Goal: Task Accomplishment & Management: Use online tool/utility

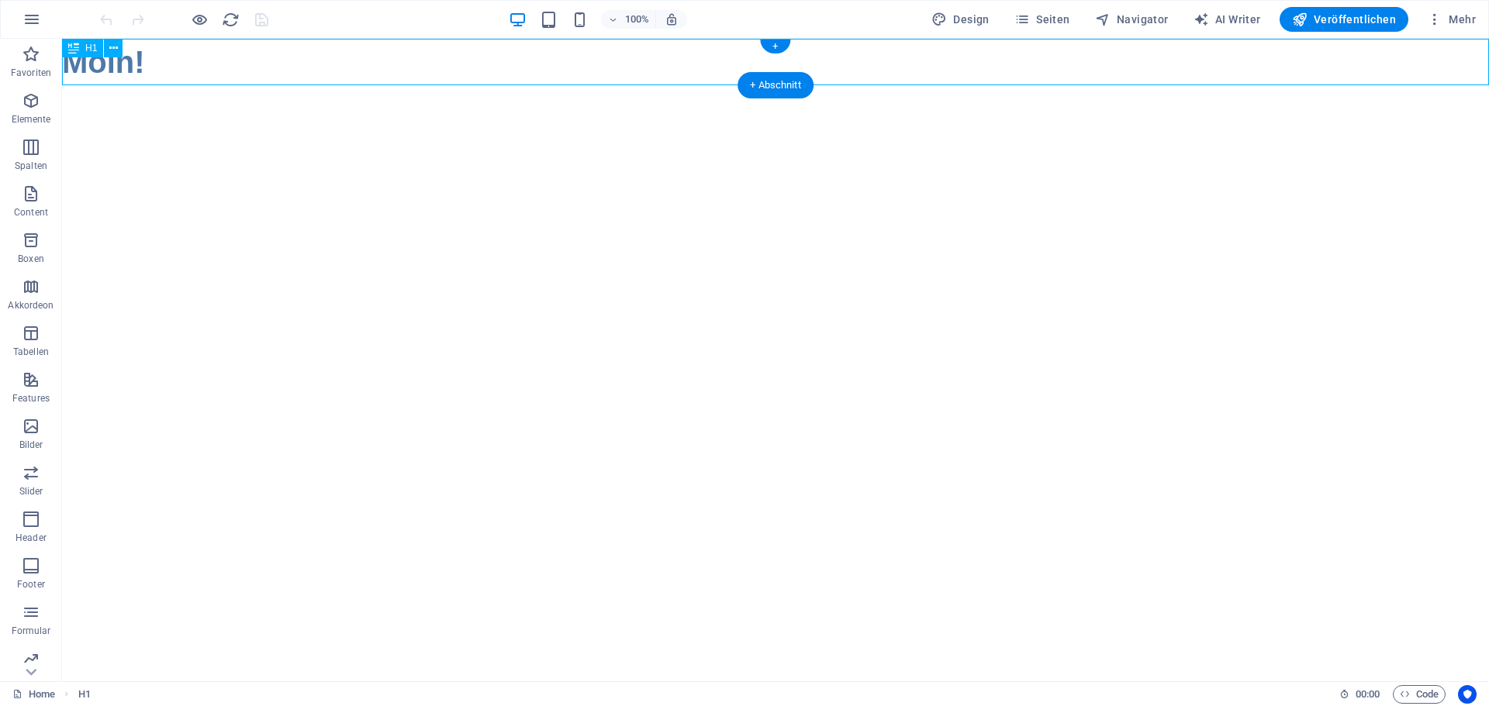
click at [247, 58] on div "Moin!" at bounding box center [775, 62] width 1427 height 47
click at [205, 58] on div "Moin!" at bounding box center [775, 62] width 1427 height 47
click at [72, 50] on icon at bounding box center [73, 48] width 11 height 19
drag, startPoint x: 135, startPoint y: 85, endPoint x: 168, endPoint y: 98, distance: 35.9
drag, startPoint x: 185, startPoint y: 65, endPoint x: 350, endPoint y: 98, distance: 168.5
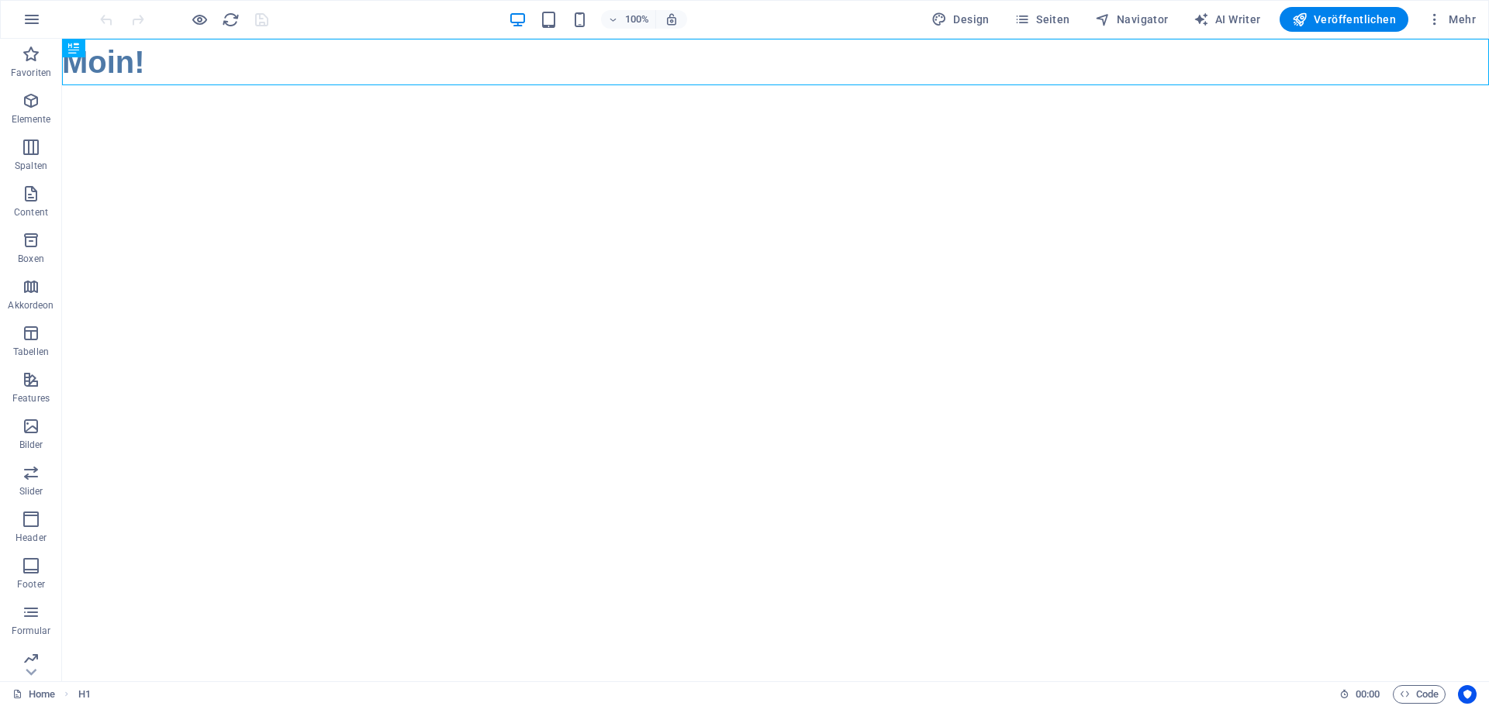
click at [683, 85] on html "Skip to main content Moin!" at bounding box center [775, 62] width 1427 height 47
click at [91, 50] on span "H1" at bounding box center [91, 47] width 12 height 9
click at [113, 47] on icon at bounding box center [113, 48] width 9 height 16
click at [675, 85] on html "Skip to main content Moin!" at bounding box center [775, 62] width 1427 height 47
click at [958, 17] on span "Design" at bounding box center [960, 20] width 58 height 16
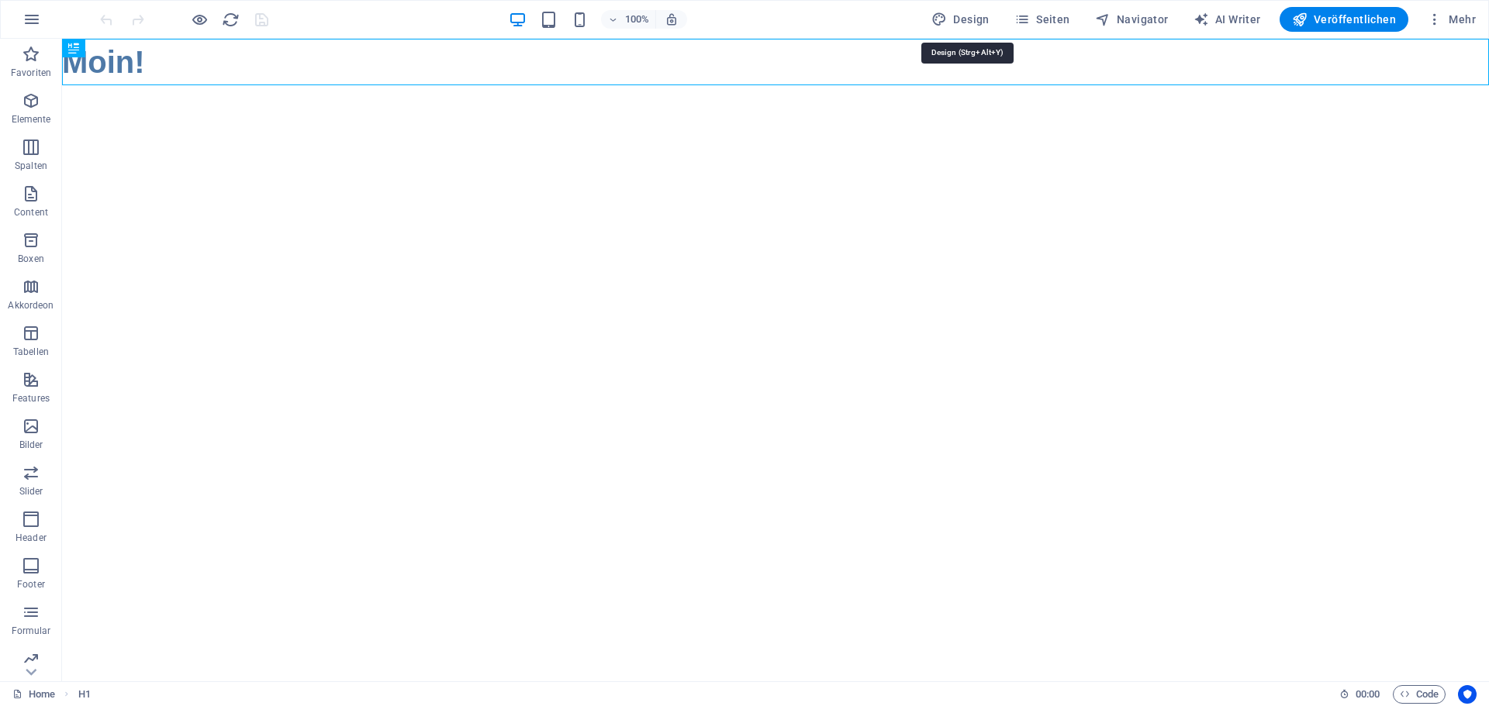
select select "px"
select select "400"
select select "px"
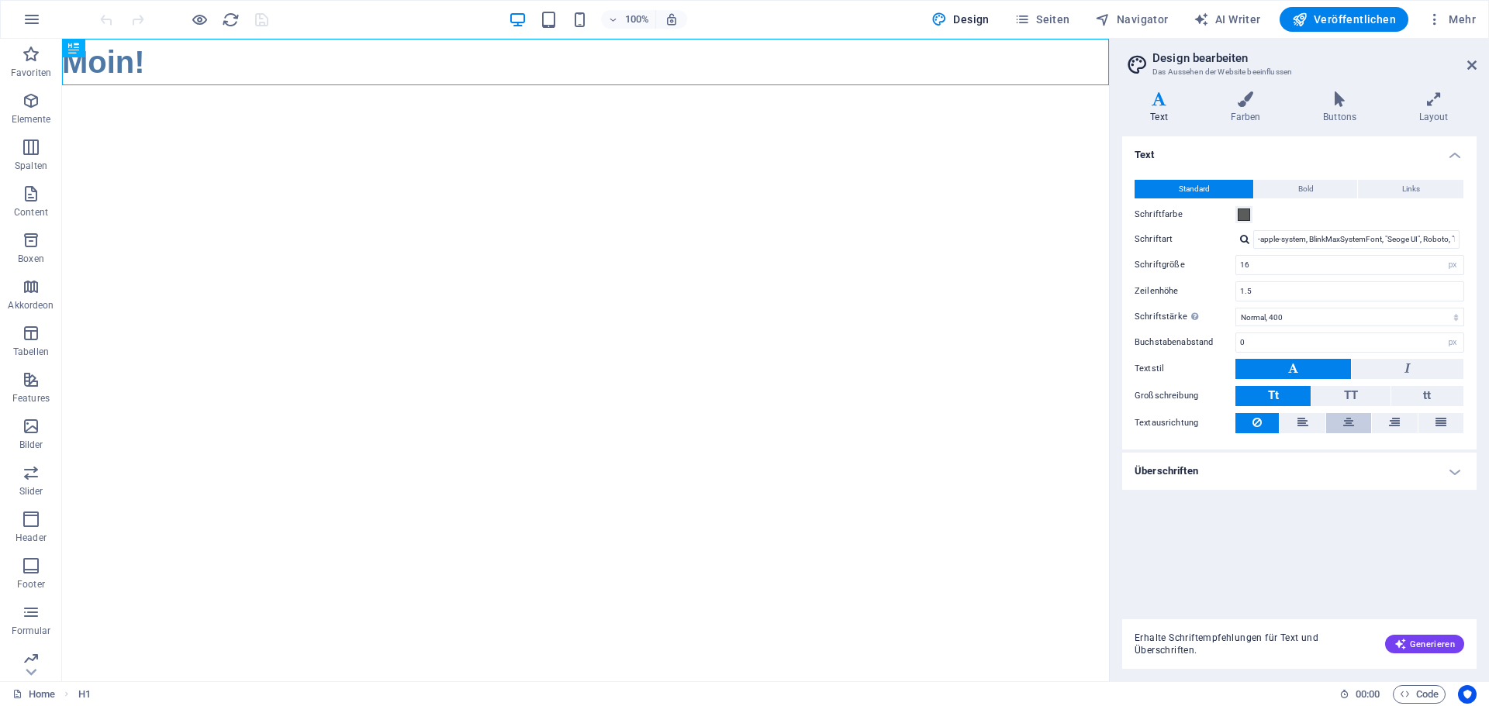
click at [1350, 423] on icon at bounding box center [1348, 422] width 11 height 19
click at [1241, 109] on h4 "Farben" at bounding box center [1248, 107] width 93 height 33
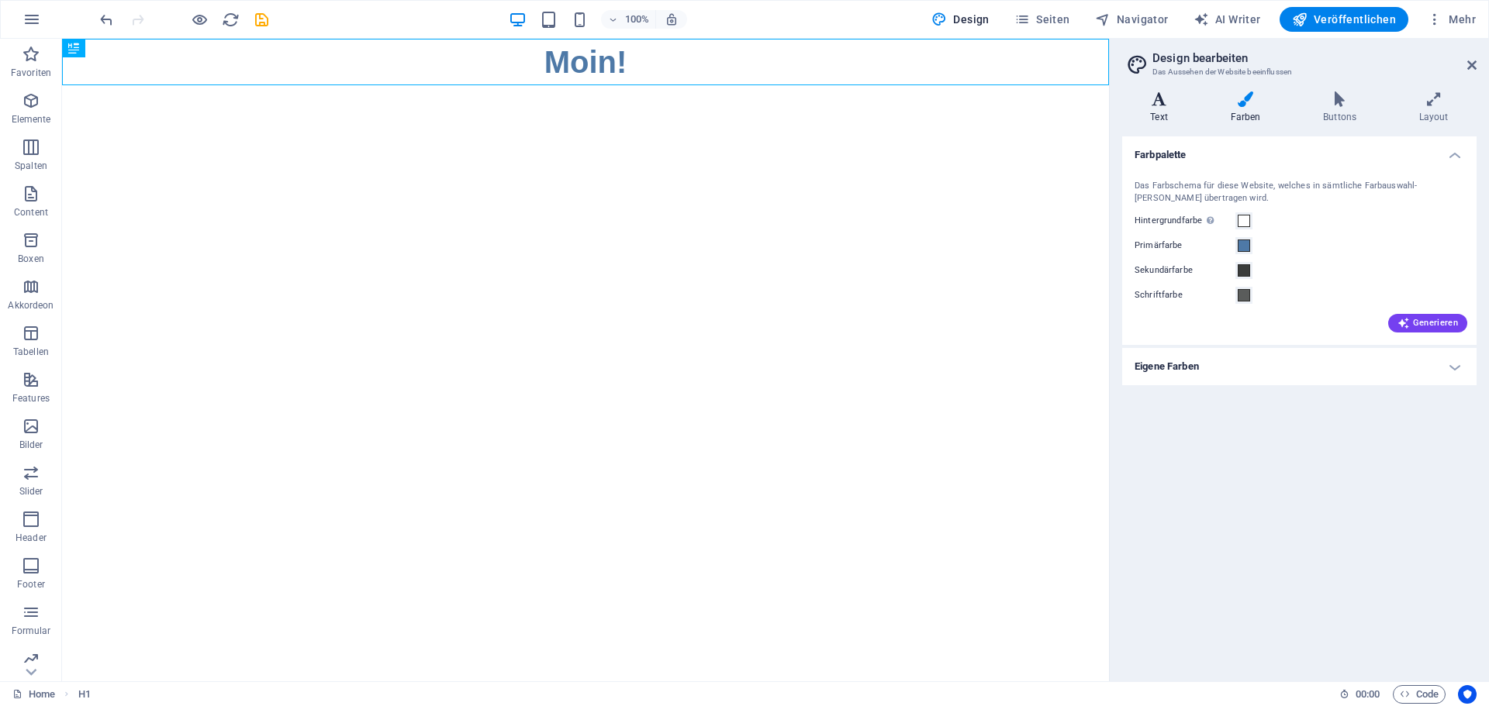
click at [1162, 105] on icon at bounding box center [1159, 99] width 74 height 16
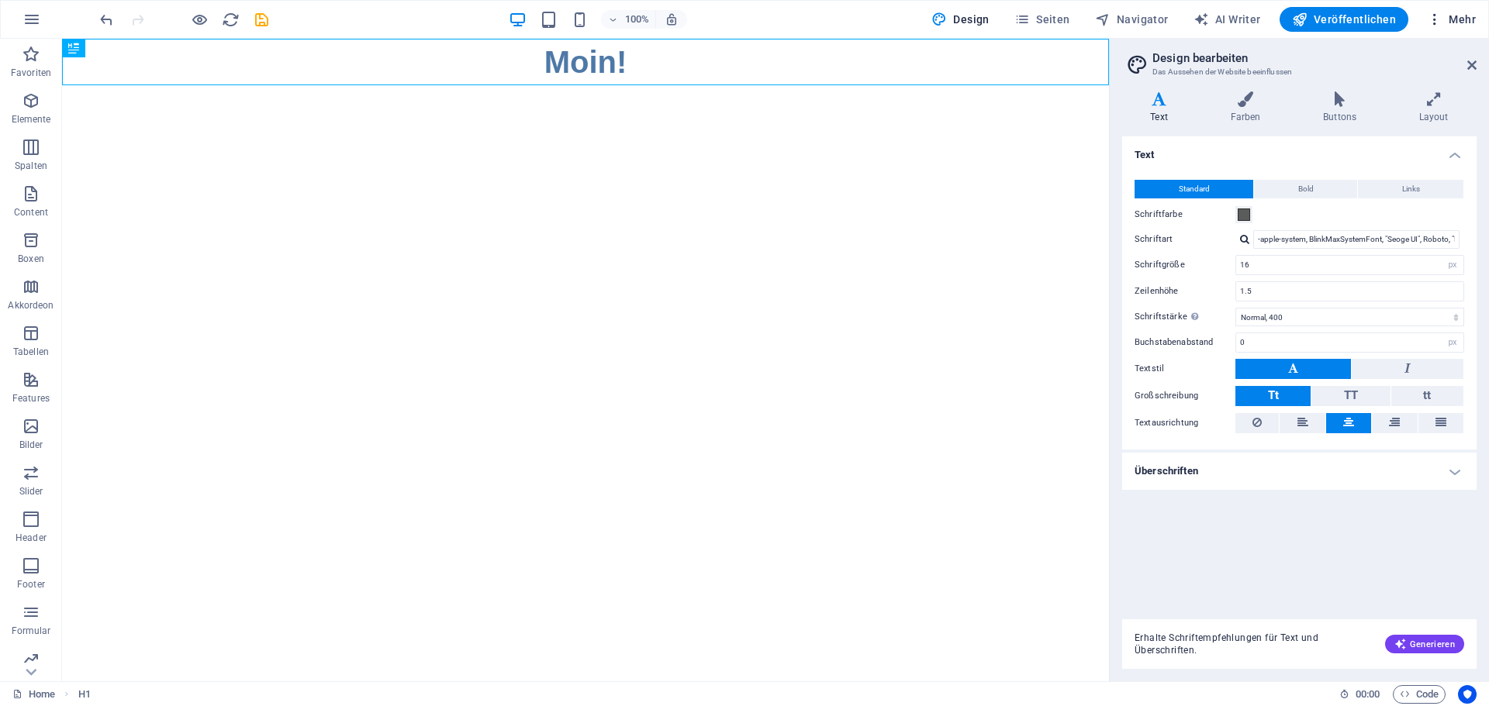
click at [1437, 16] on icon "button" at bounding box center [1435, 20] width 16 height 16
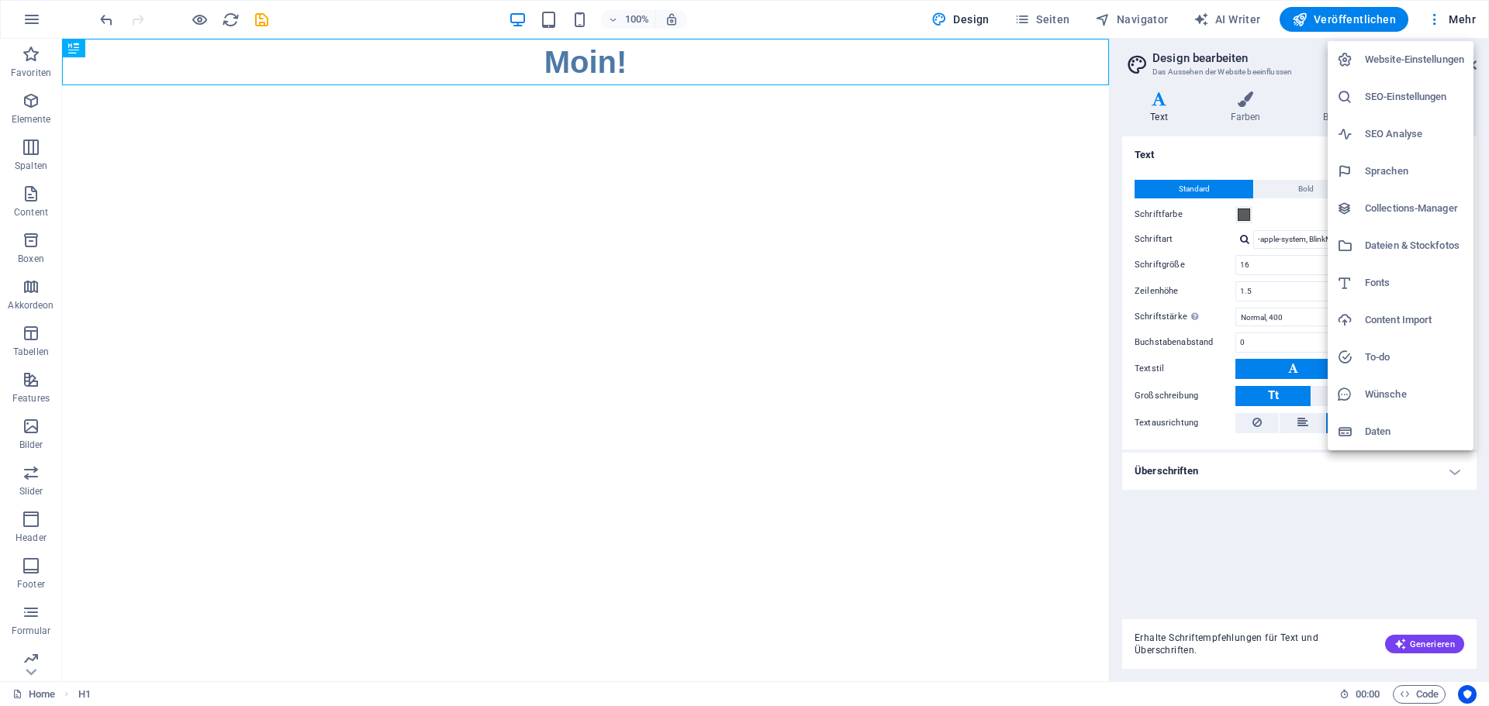
click at [36, 22] on div at bounding box center [744, 353] width 1489 height 706
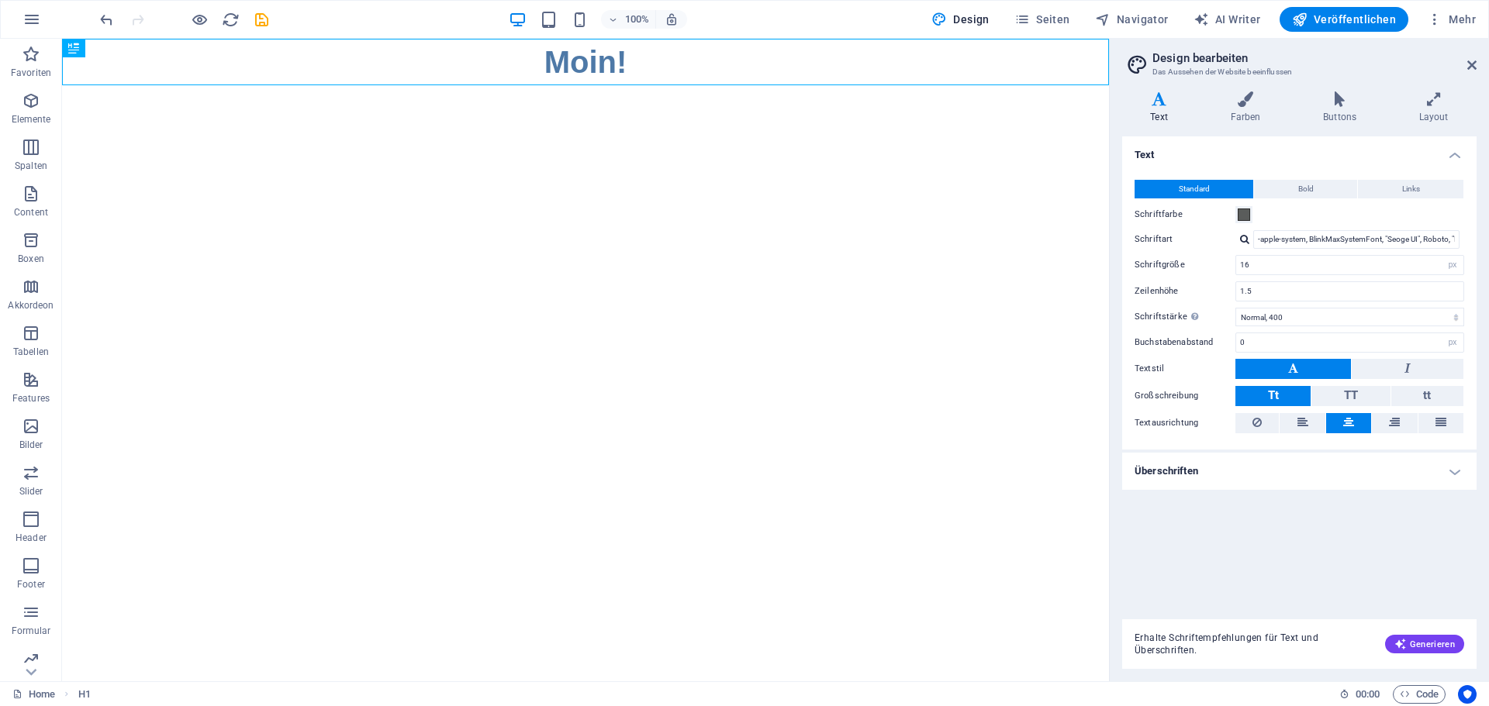
click at [33, 21] on icon "button" at bounding box center [31, 19] width 19 height 19
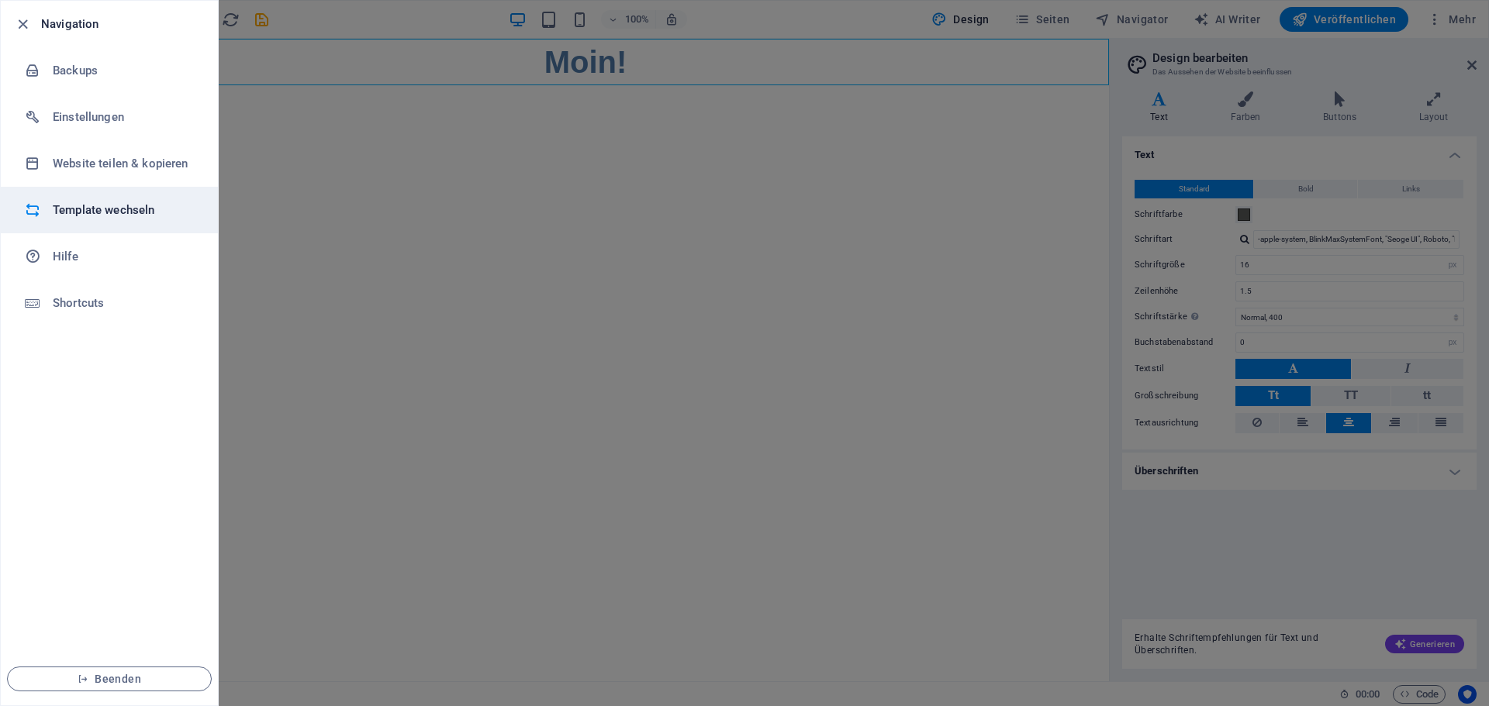
click at [119, 209] on h6 "Template wechseln" at bounding box center [124, 210] width 143 height 19
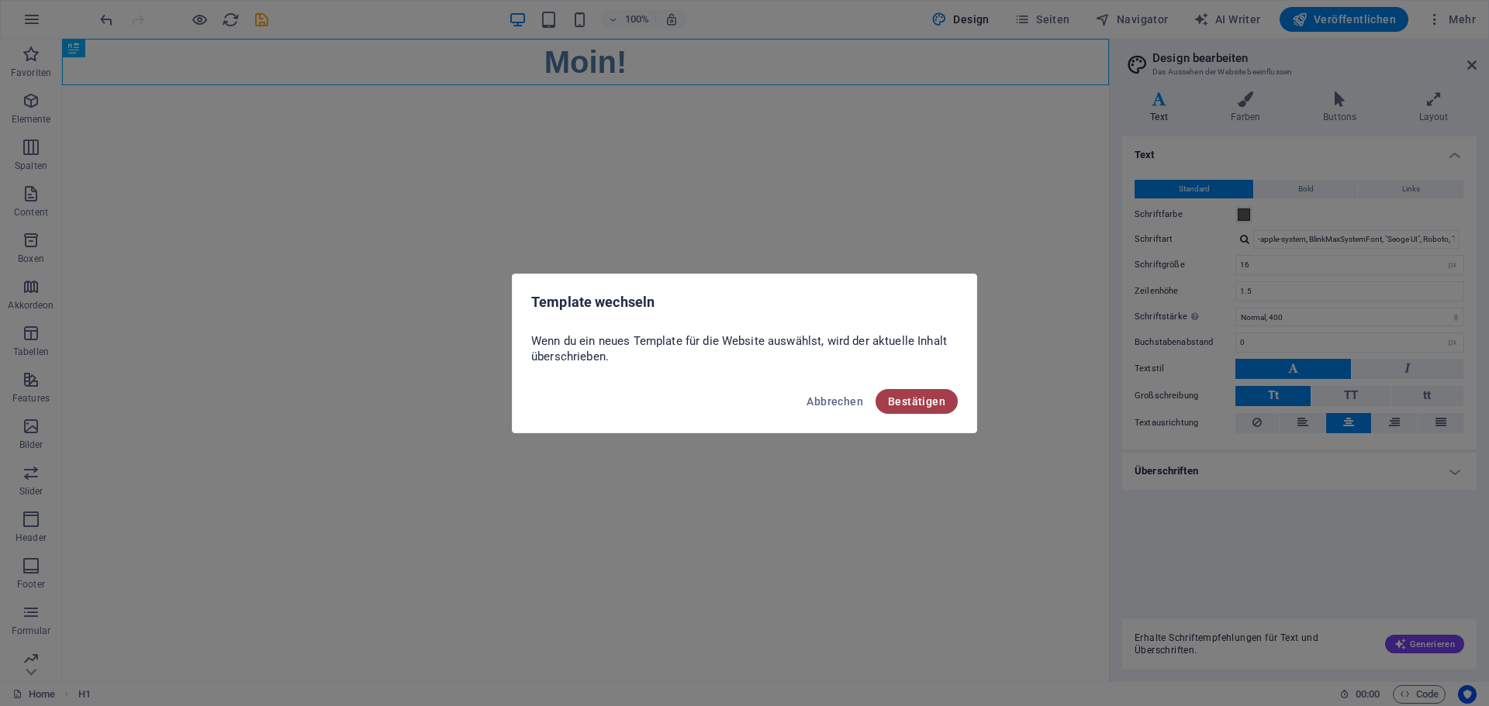
click at [926, 406] on span "Bestätigen" at bounding box center [916, 401] width 57 height 12
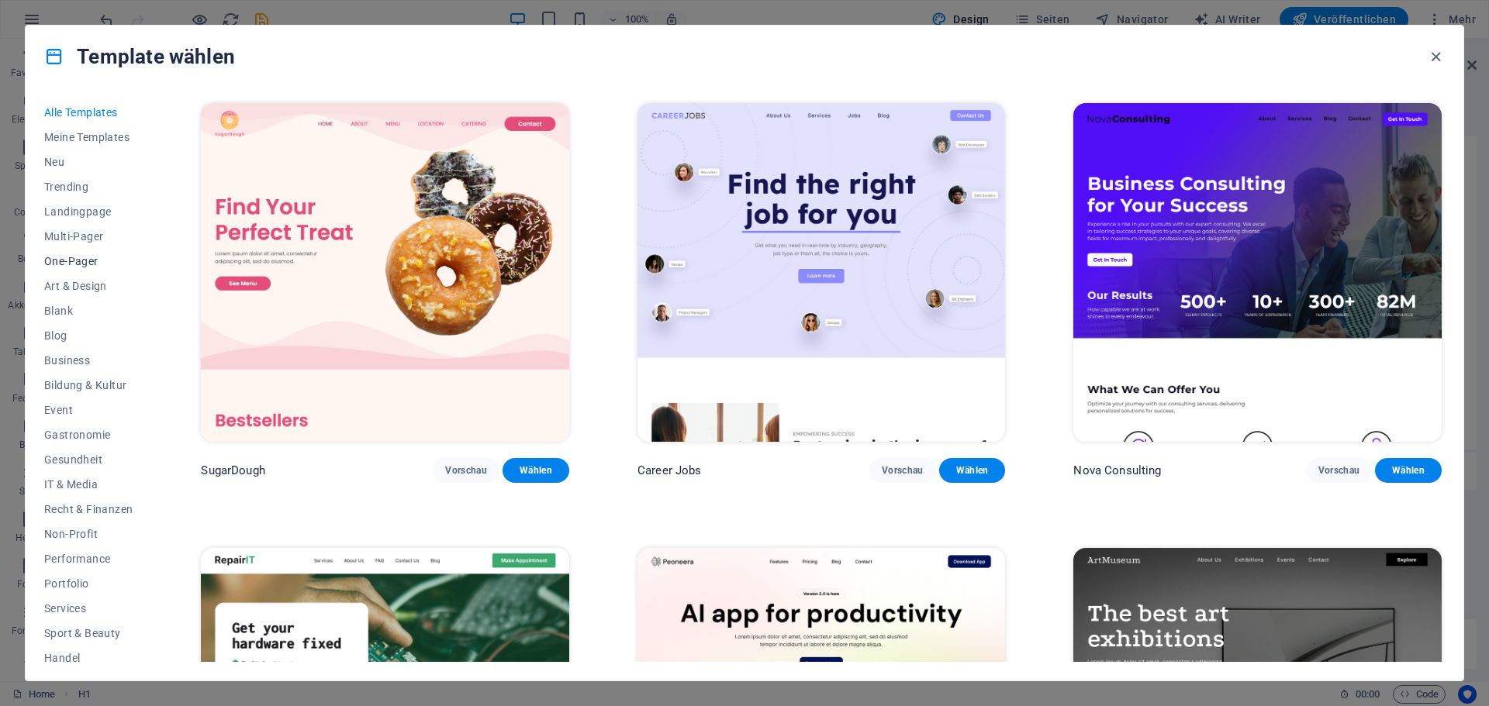
click at [56, 257] on span "One-Pager" at bounding box center [88, 261] width 88 height 12
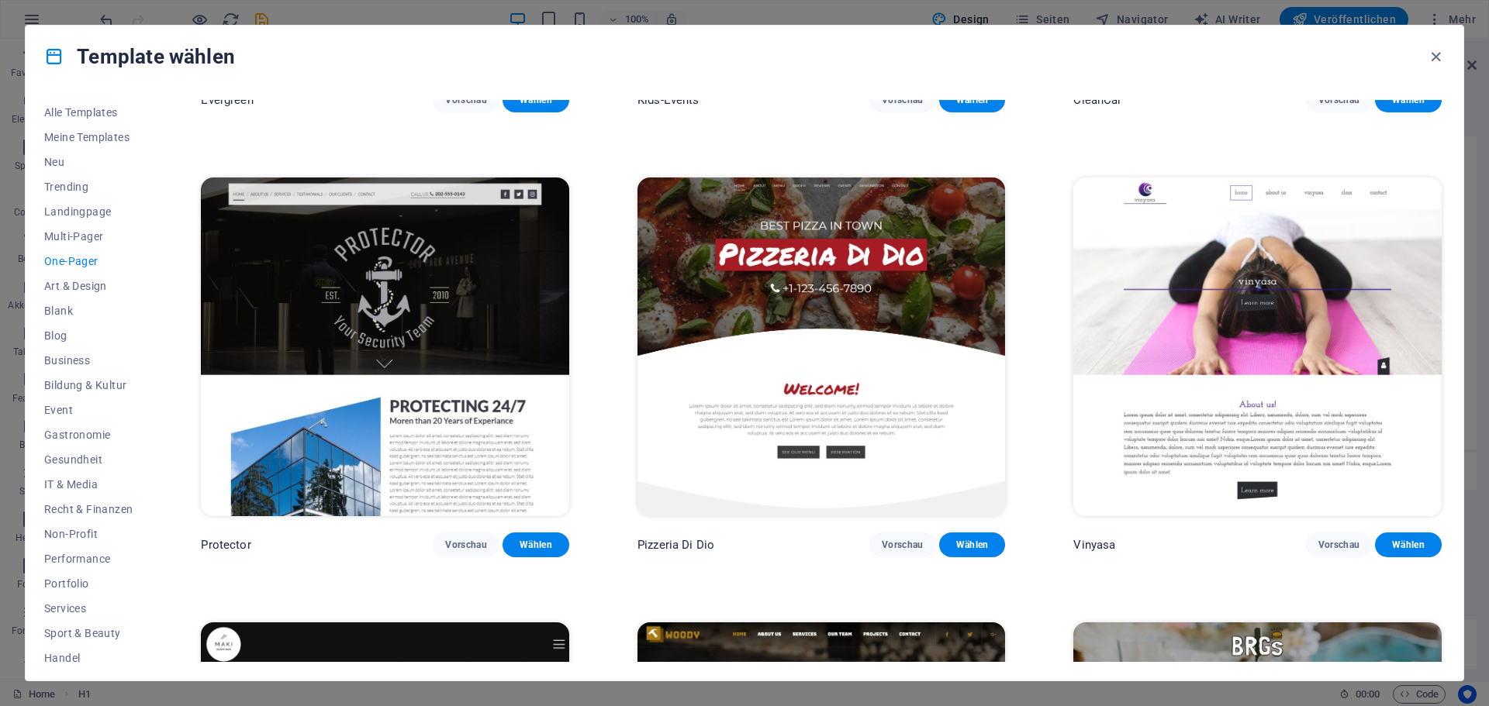
scroll to position [3489, 0]
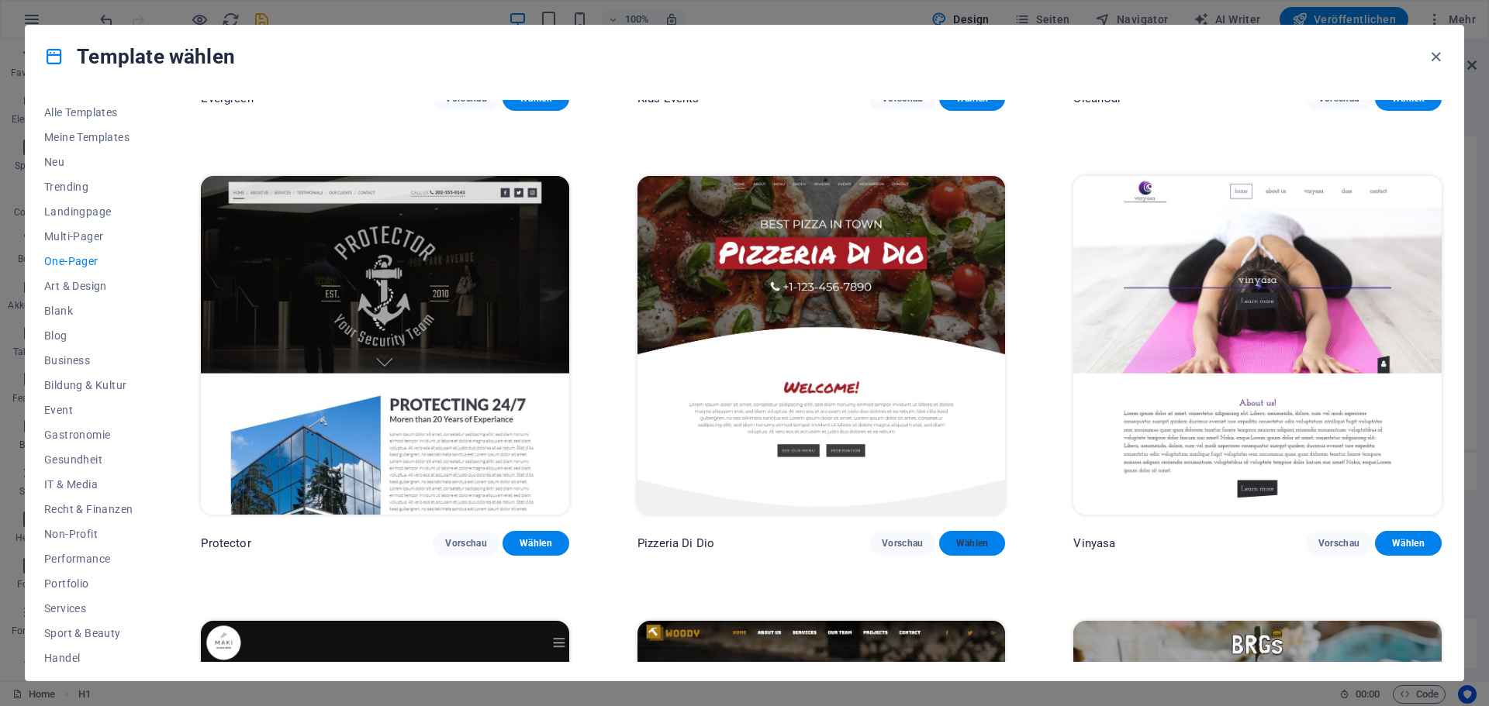
click at [988, 537] on span "Wählen" at bounding box center [972, 543] width 42 height 12
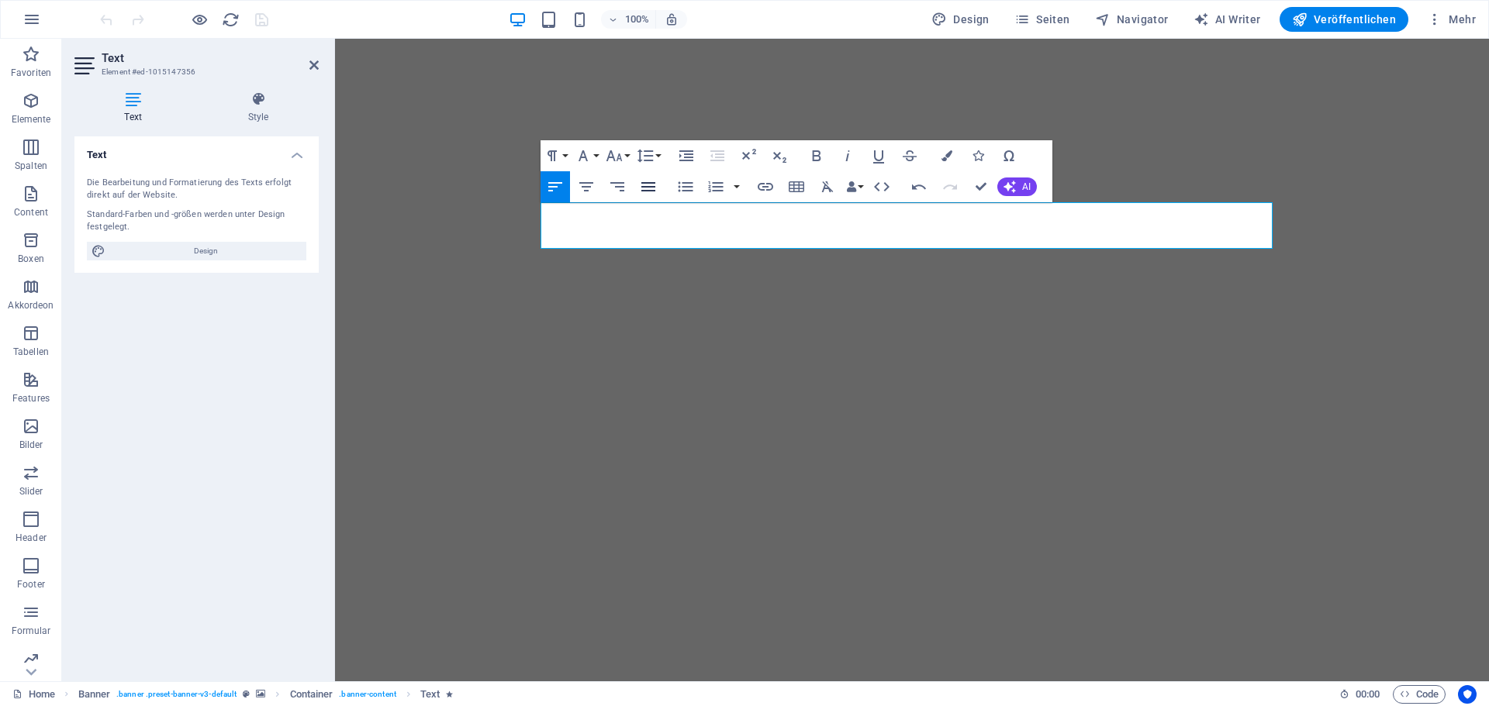
click at [655, 186] on icon "button" at bounding box center [648, 187] width 19 height 19
click at [589, 185] on icon "button" at bounding box center [586, 187] width 19 height 19
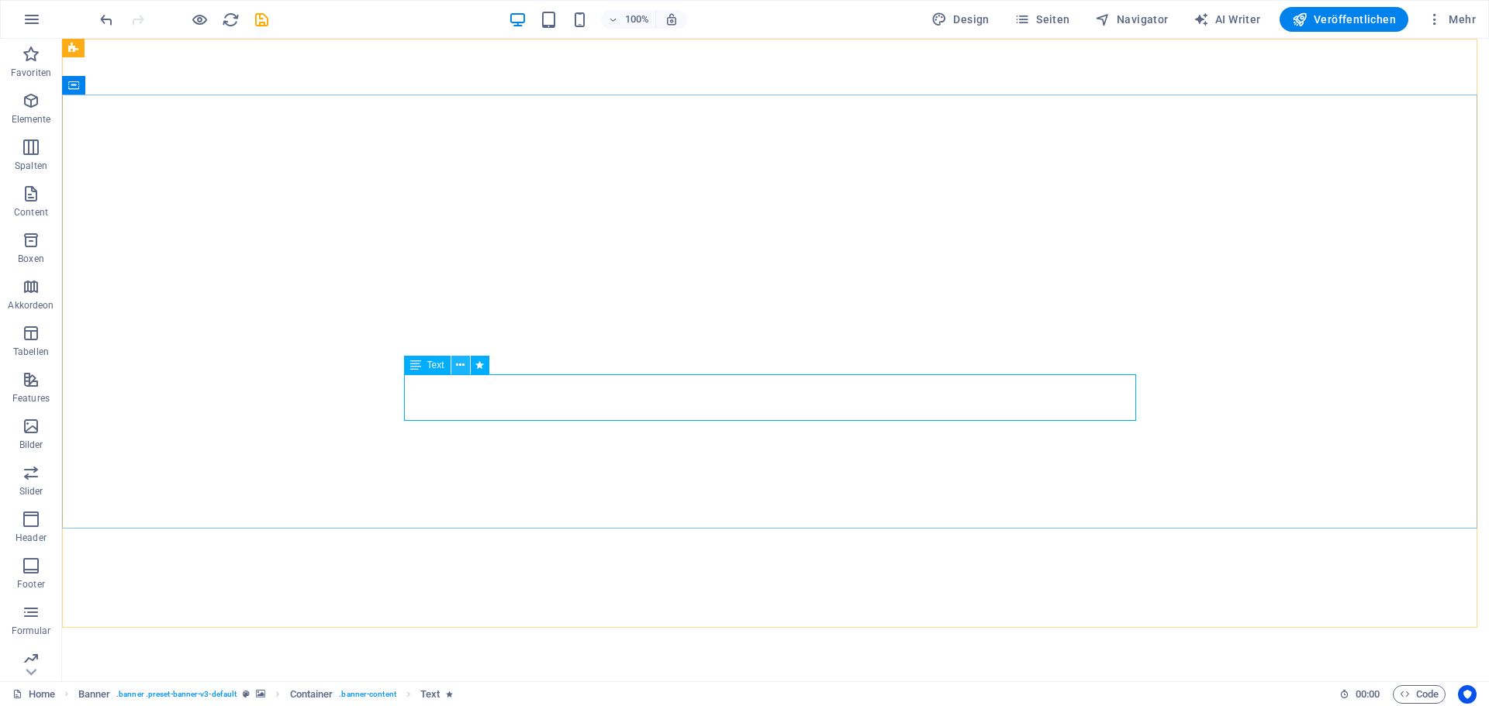
click at [460, 368] on icon at bounding box center [460, 365] width 9 height 16
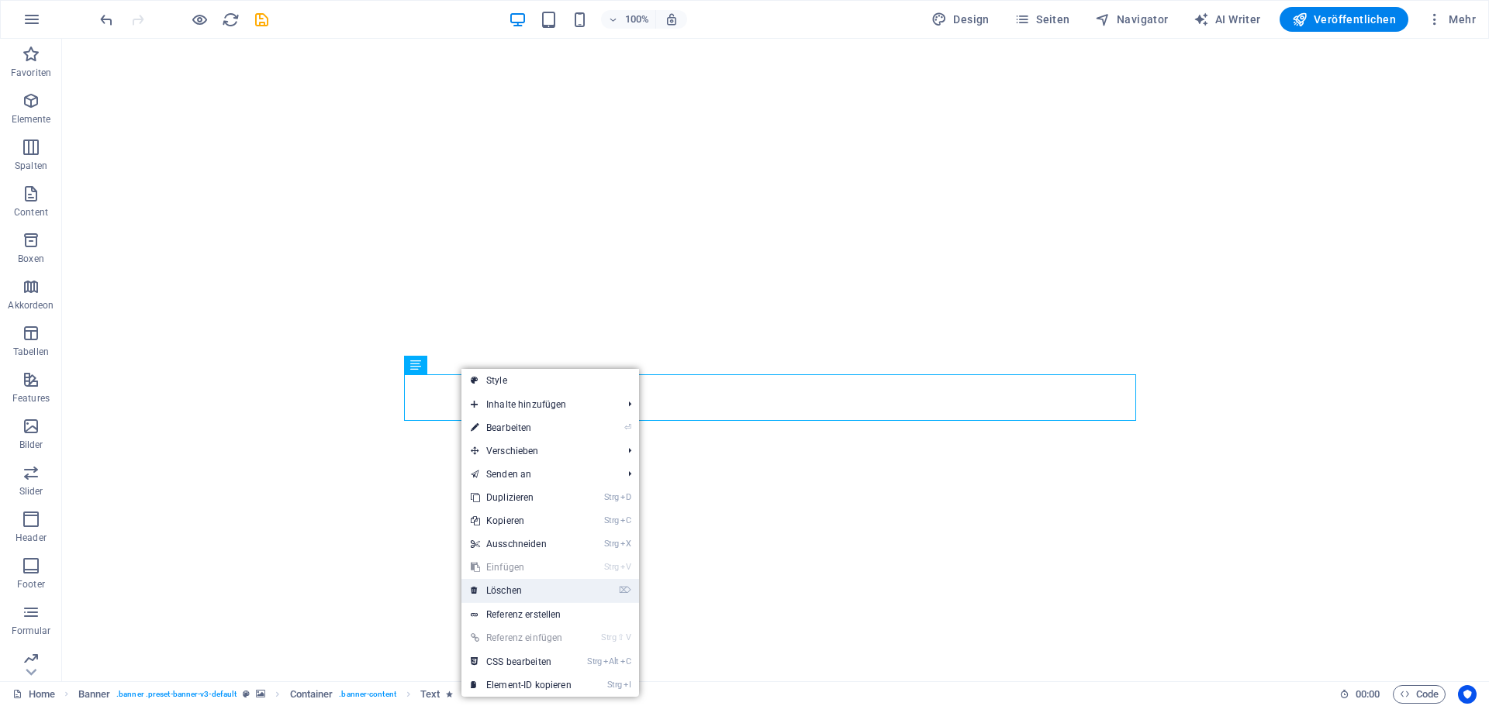
click at [510, 589] on link "⌦ Löschen" at bounding box center [520, 590] width 119 height 23
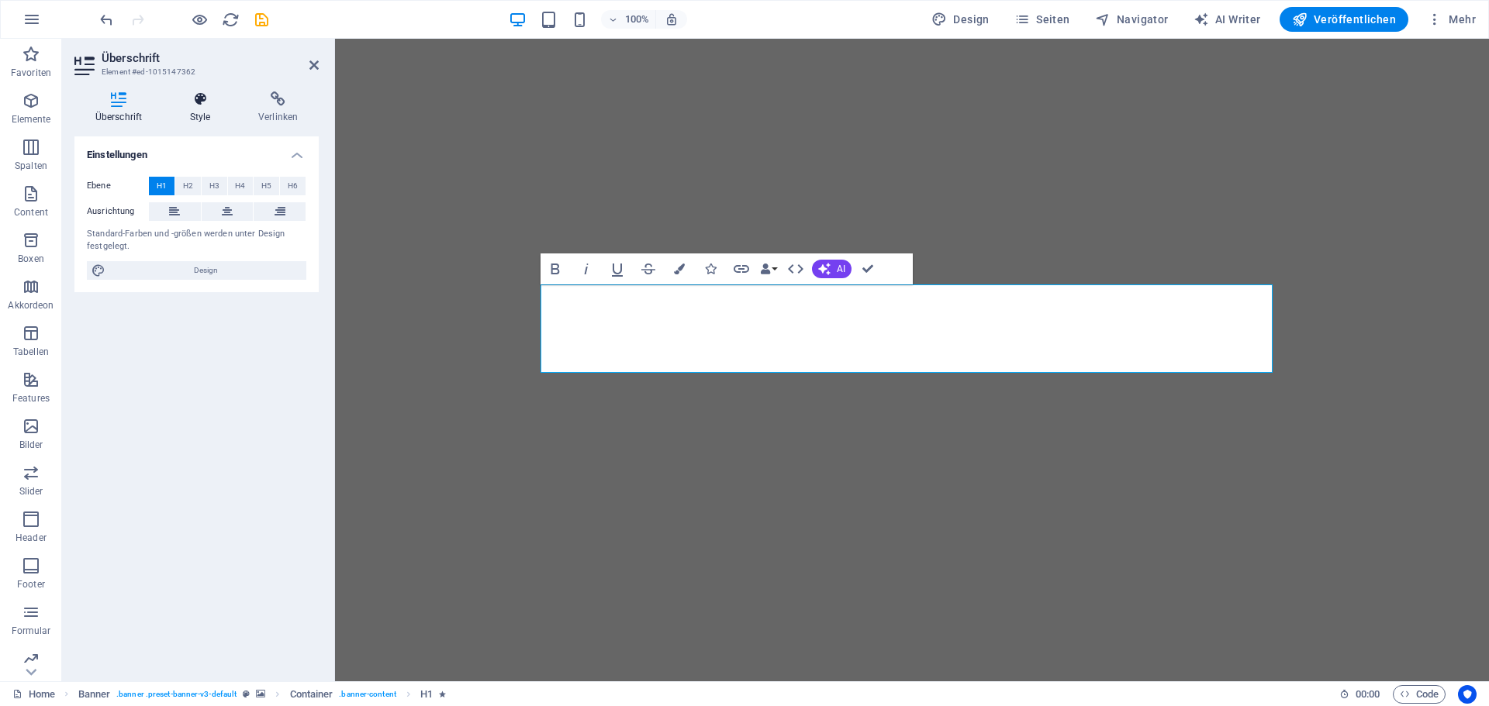
click at [180, 101] on icon at bounding box center [200, 99] width 62 height 16
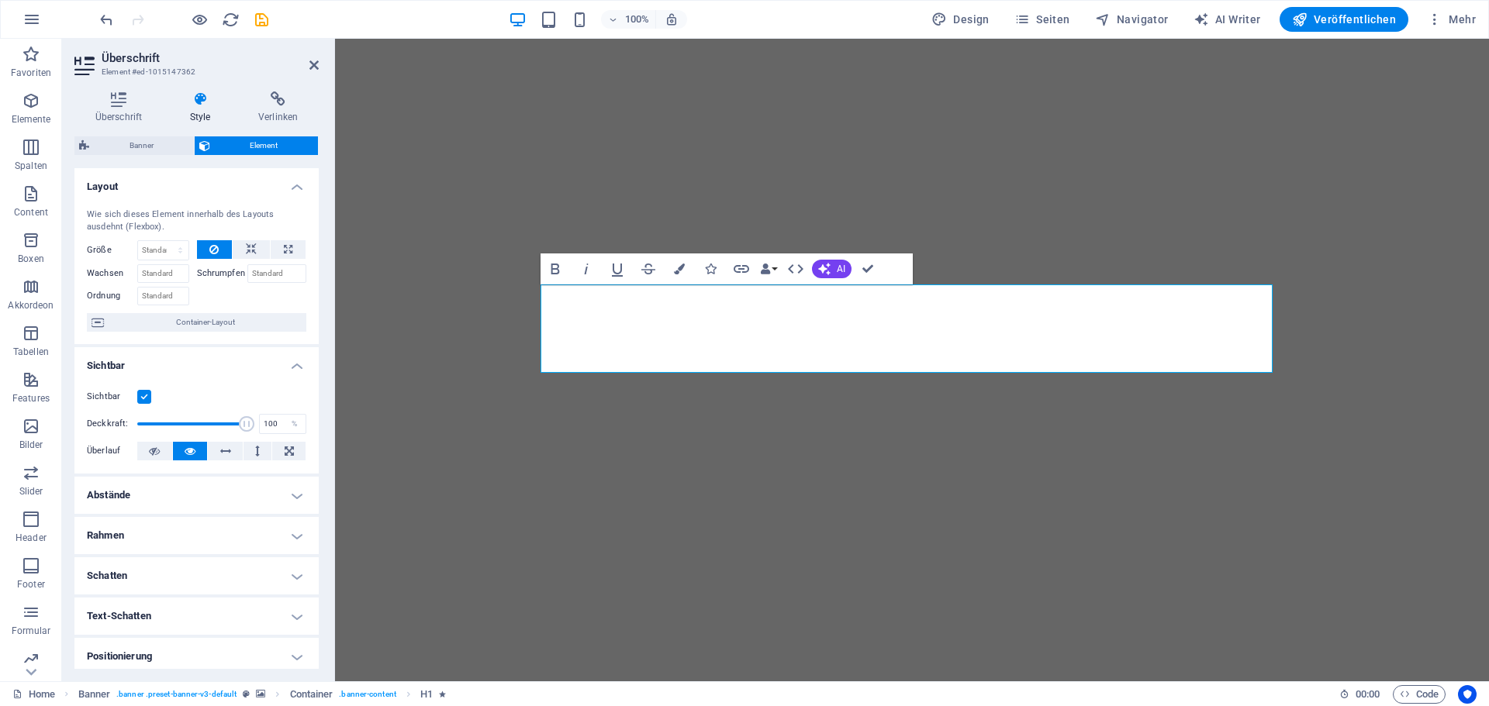
click at [143, 395] on label at bounding box center [144, 397] width 14 height 14
click at [0, 0] on input "Sichtbar" at bounding box center [0, 0] width 0 height 0
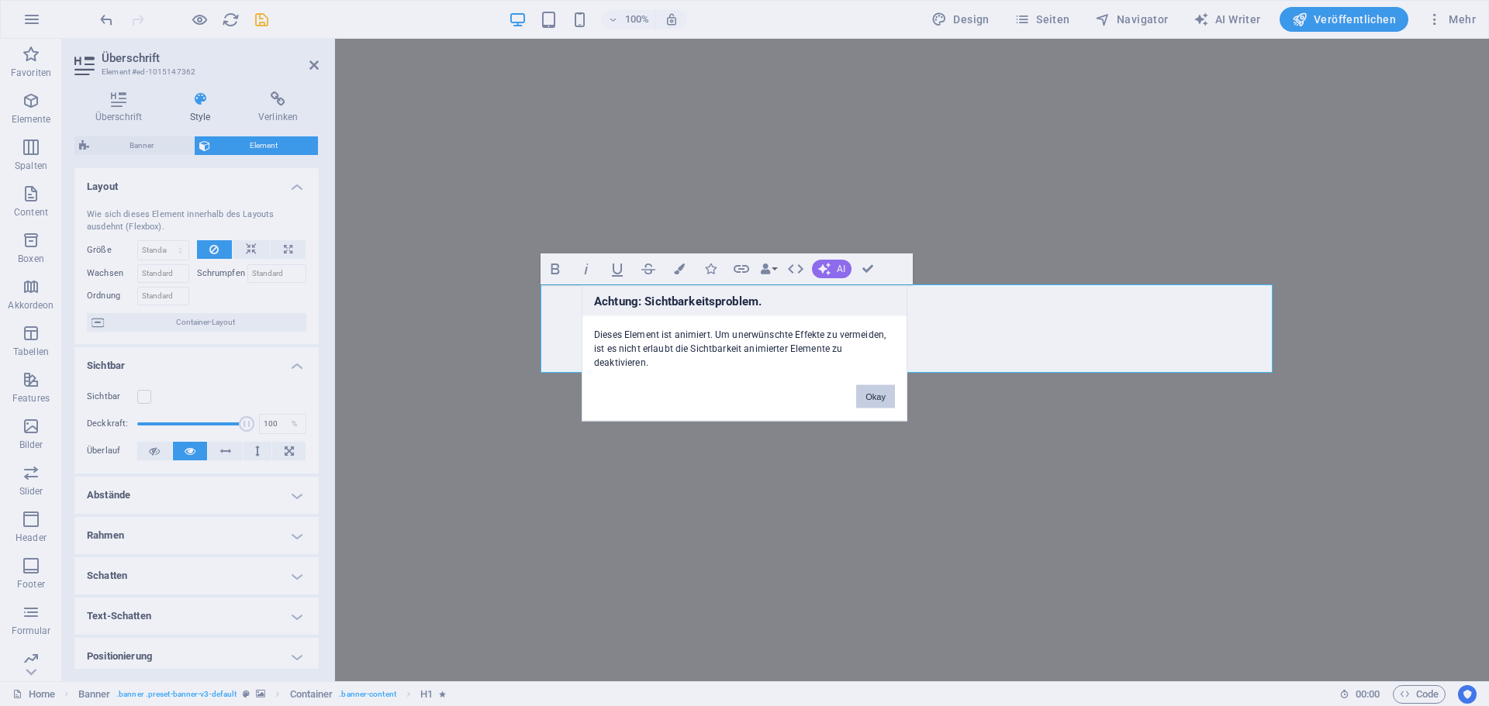
click at [882, 399] on button "Okay" at bounding box center [875, 396] width 39 height 23
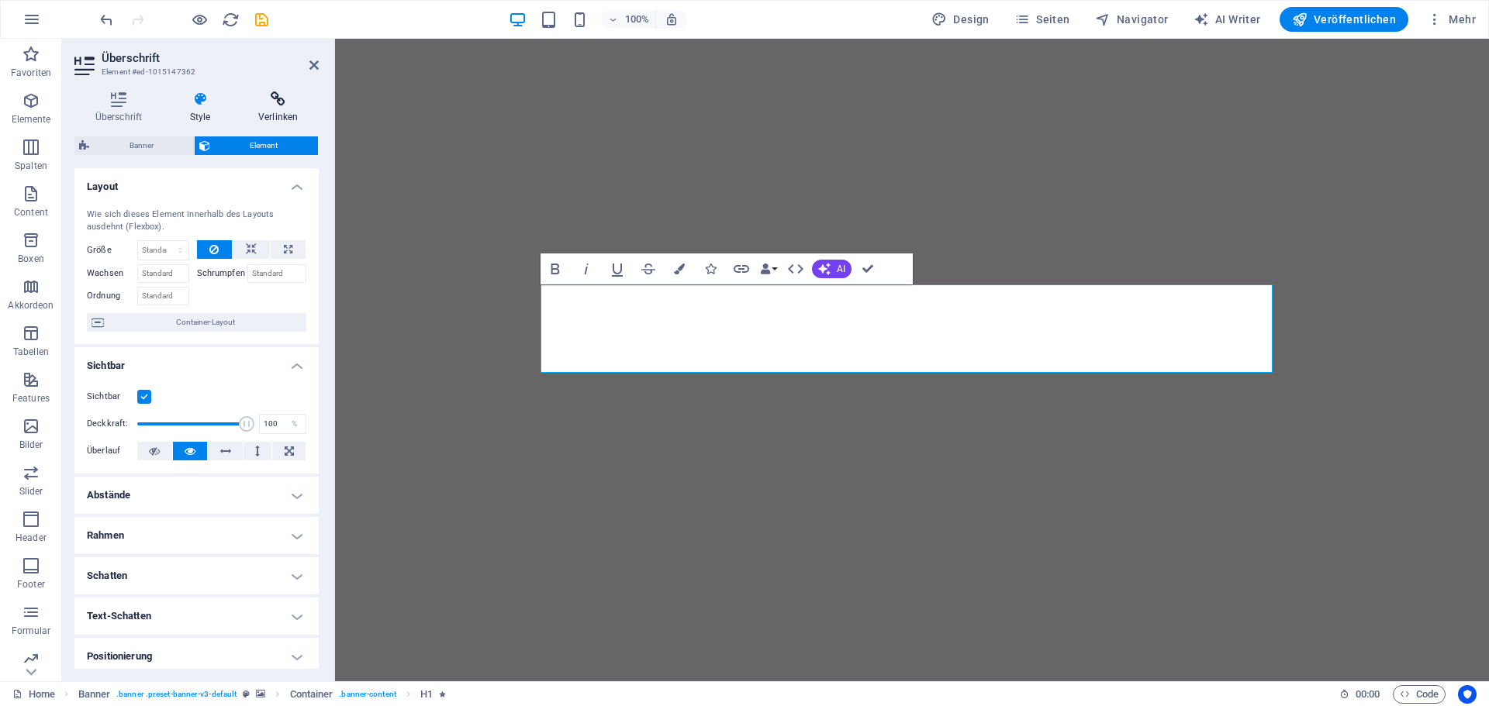
click at [272, 107] on h4 "Verlinken" at bounding box center [277, 107] width 81 height 33
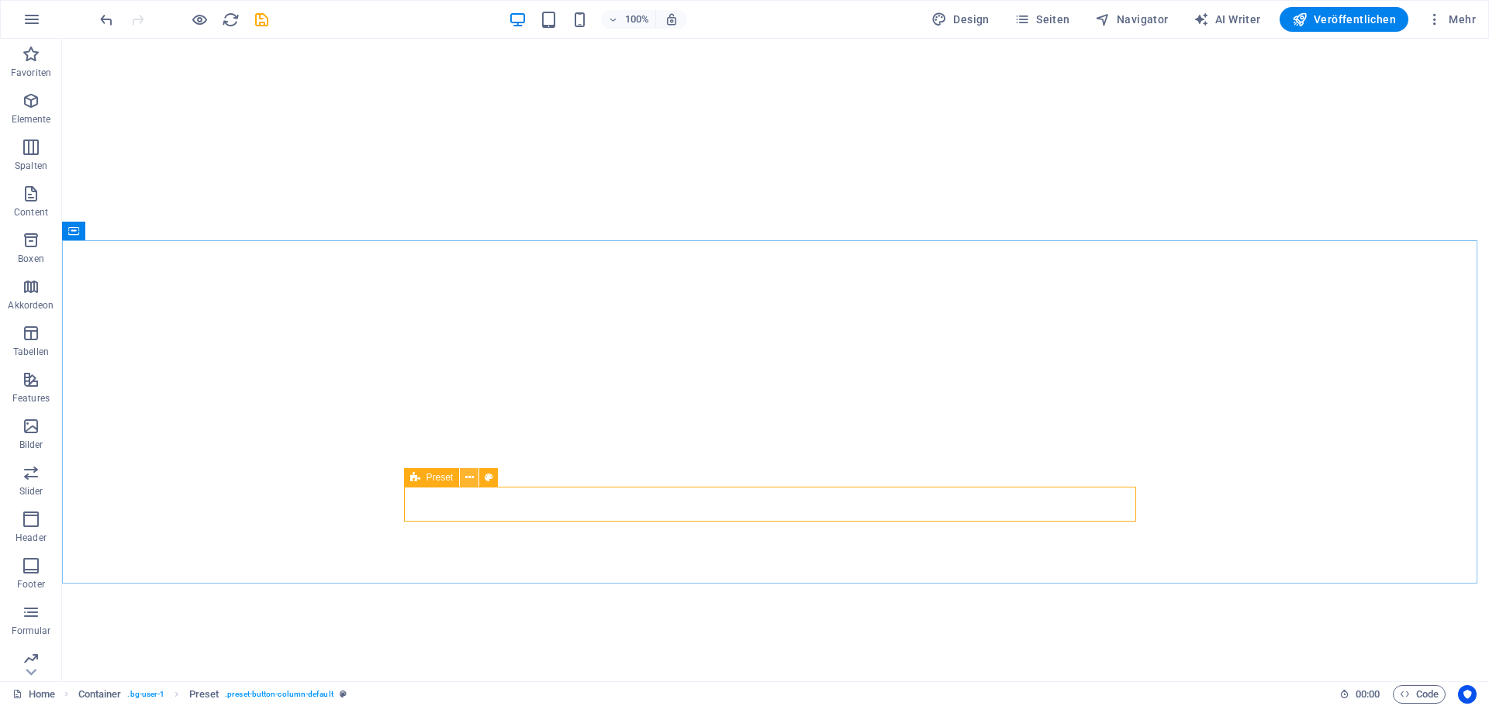
click at [472, 471] on icon at bounding box center [469, 478] width 9 height 16
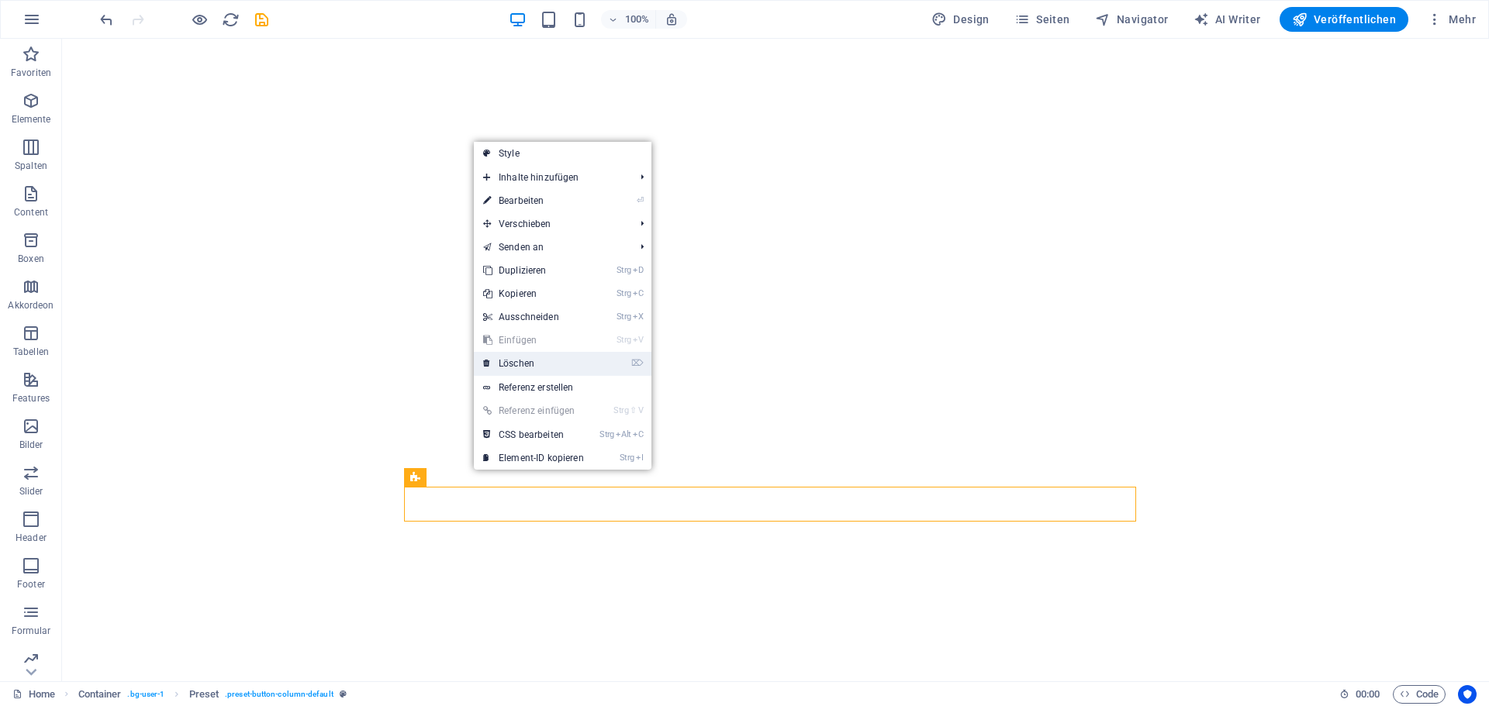
click at [534, 354] on link "⌦ Löschen" at bounding box center [533, 363] width 119 height 23
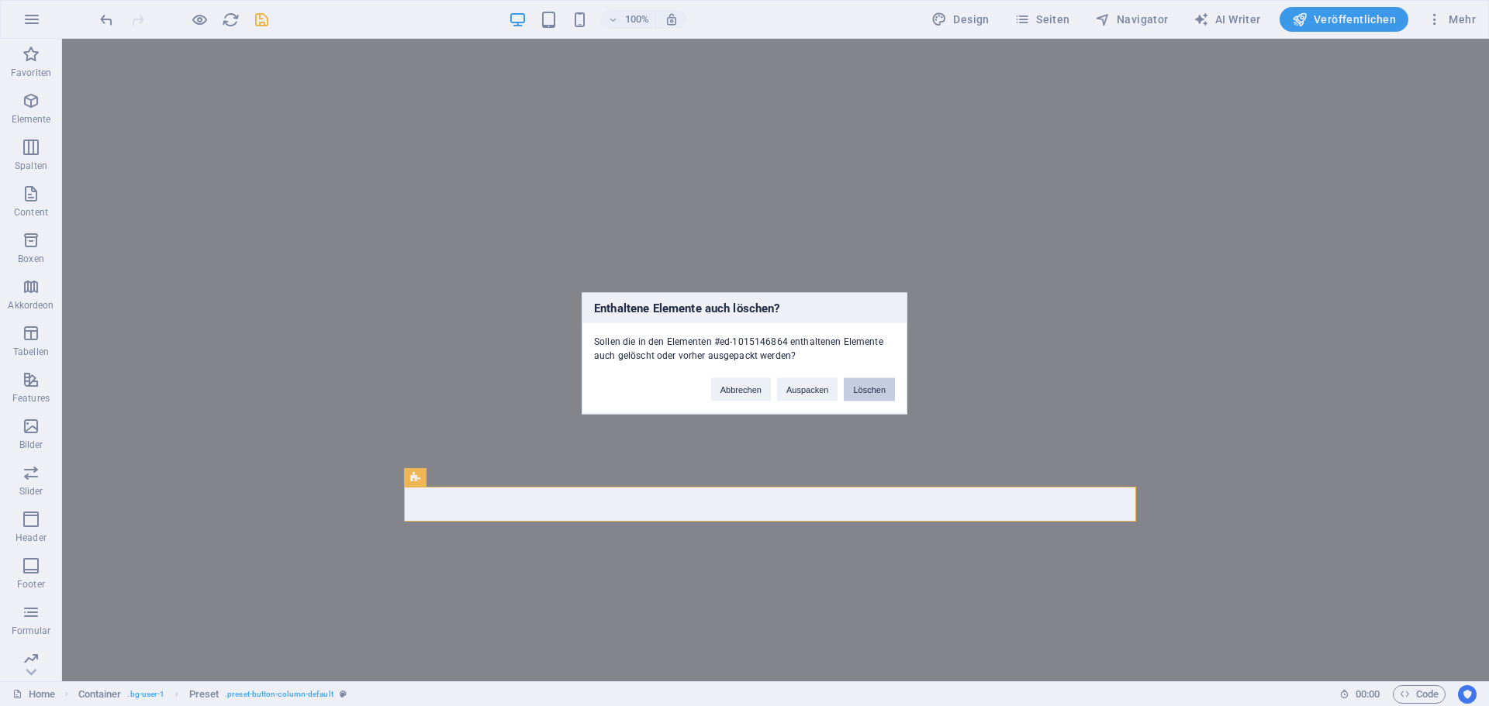
click at [869, 386] on button "Löschen" at bounding box center [869, 389] width 51 height 23
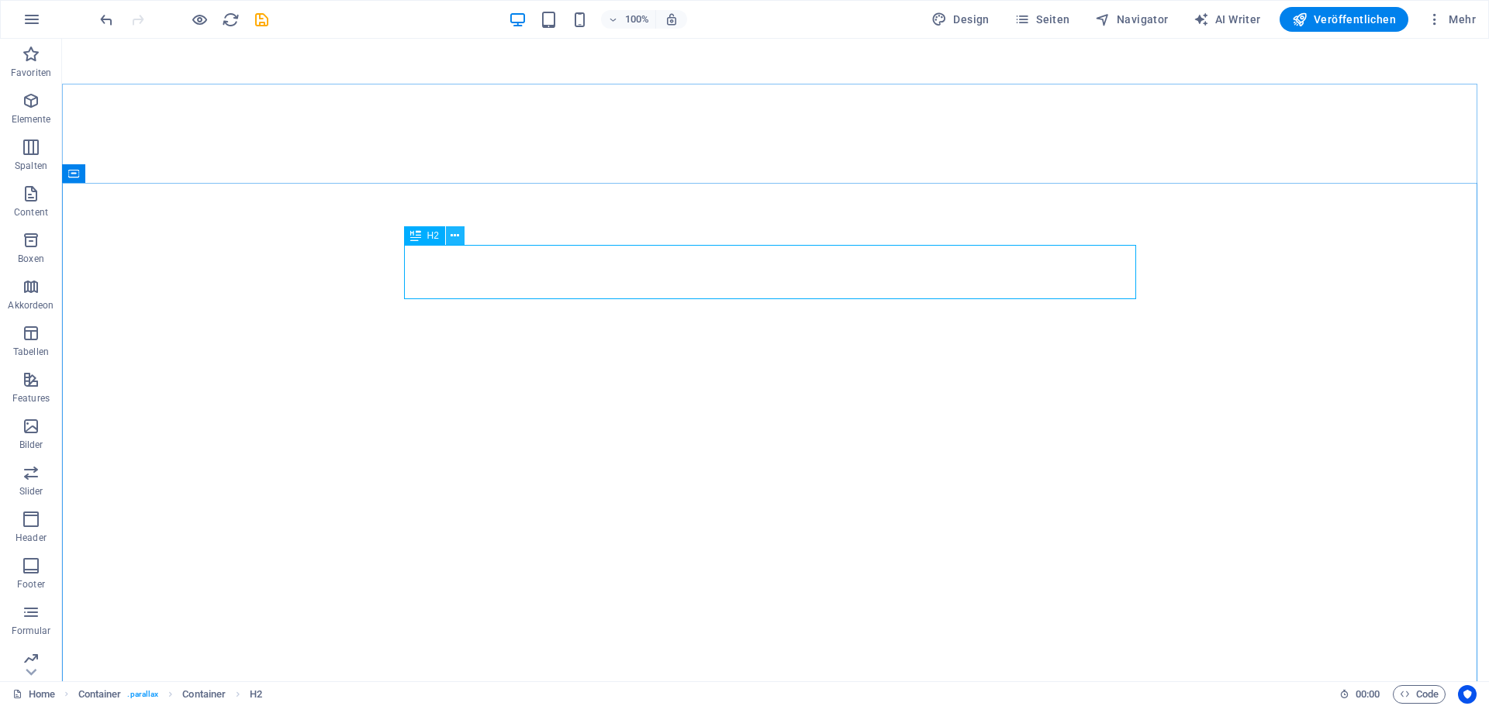
click at [456, 235] on icon at bounding box center [455, 236] width 9 height 16
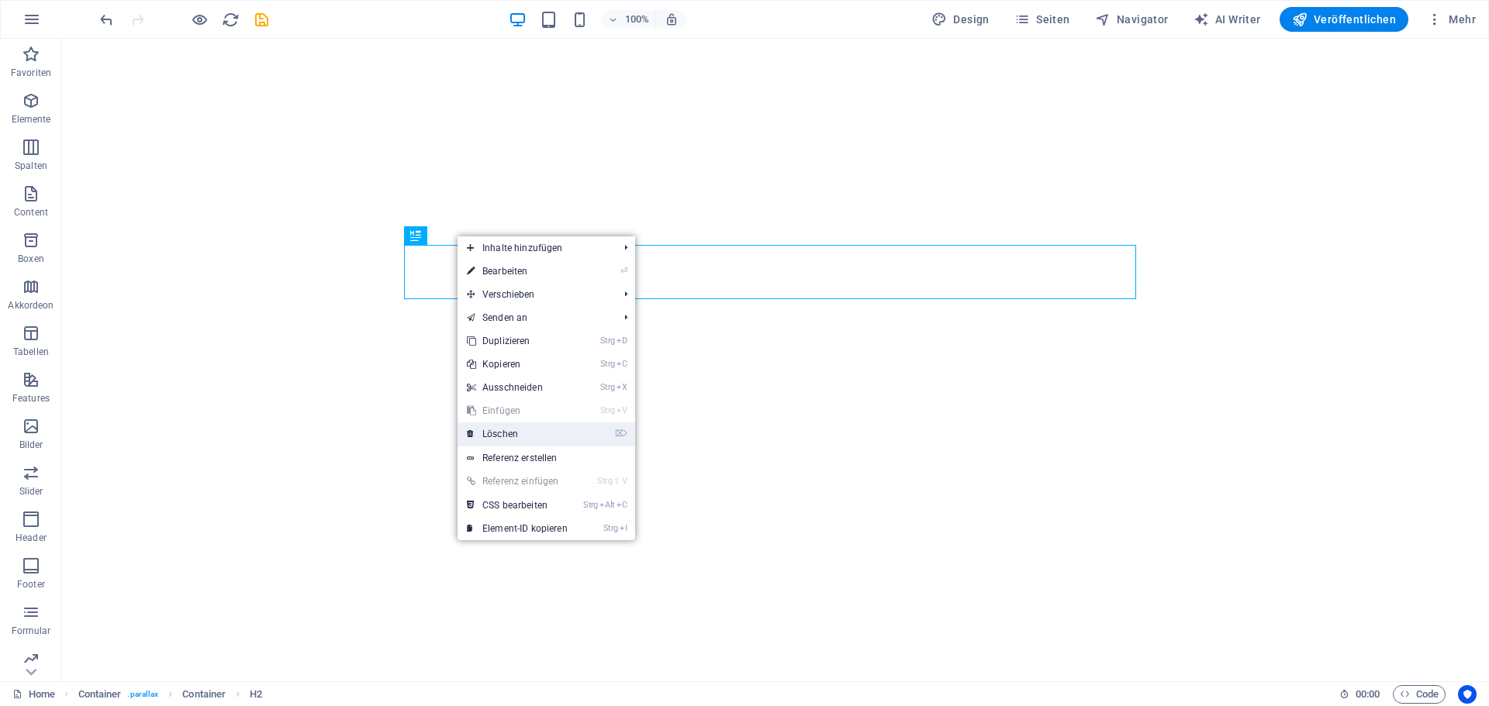
click at [507, 430] on link "⌦ Löschen" at bounding box center [516, 434] width 119 height 23
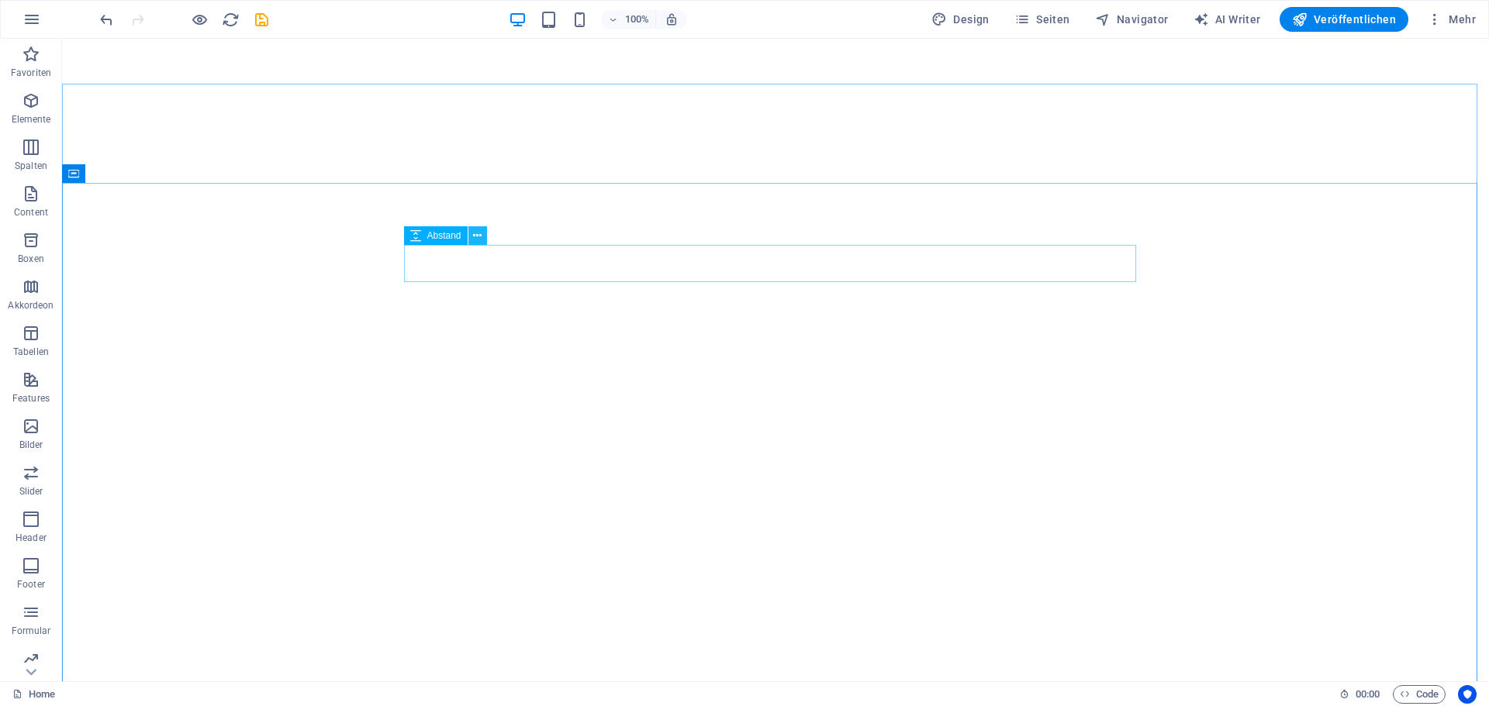
click at [474, 240] on icon at bounding box center [477, 236] width 9 height 16
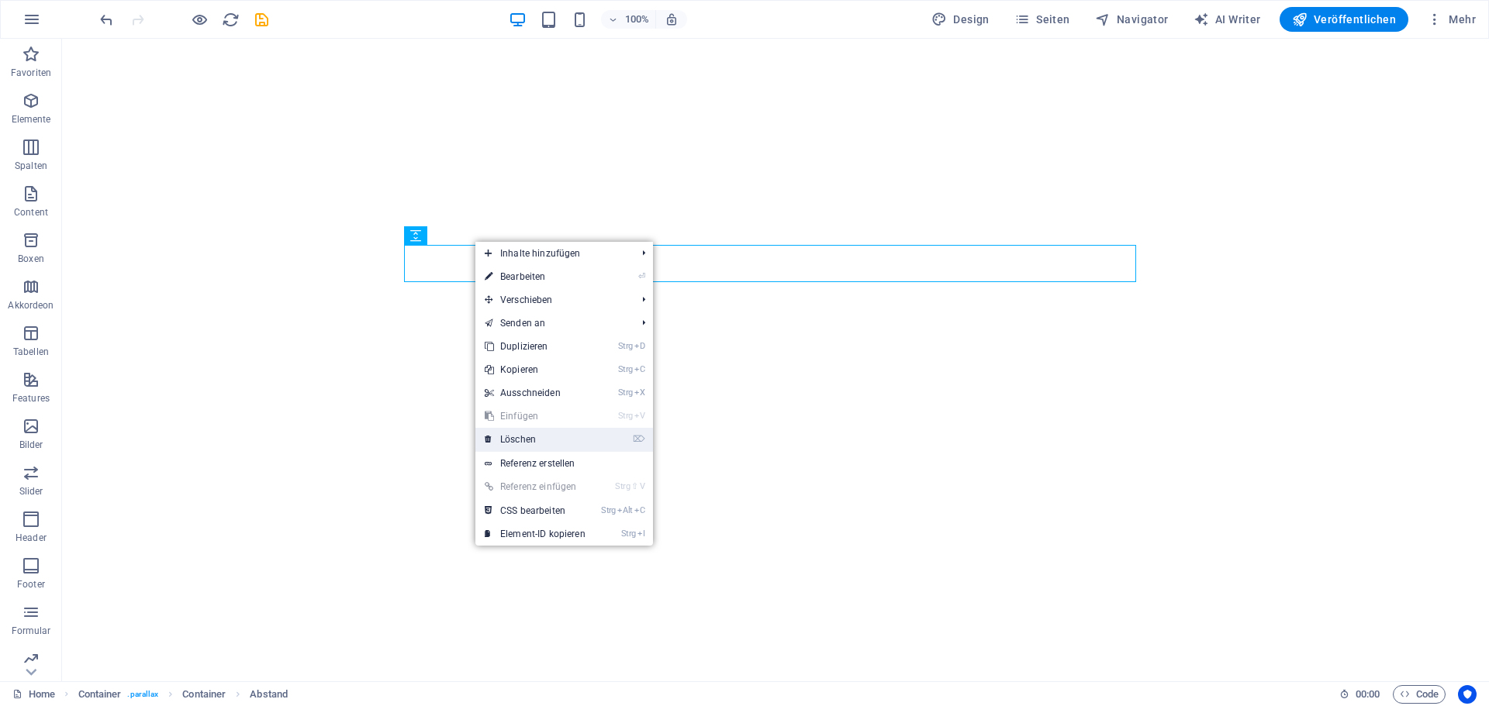
click at [520, 438] on link "⌦ Löschen" at bounding box center [534, 439] width 119 height 23
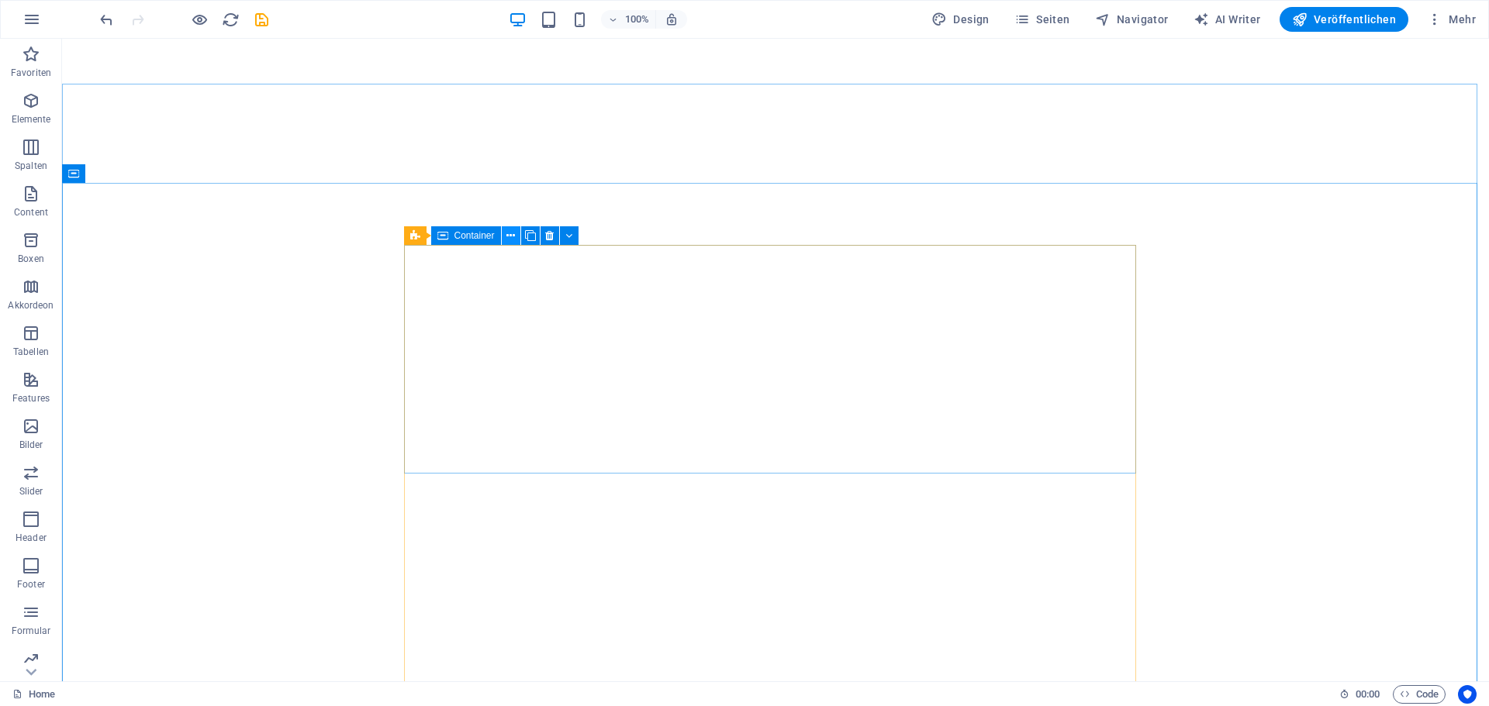
click at [513, 230] on icon at bounding box center [510, 236] width 9 height 16
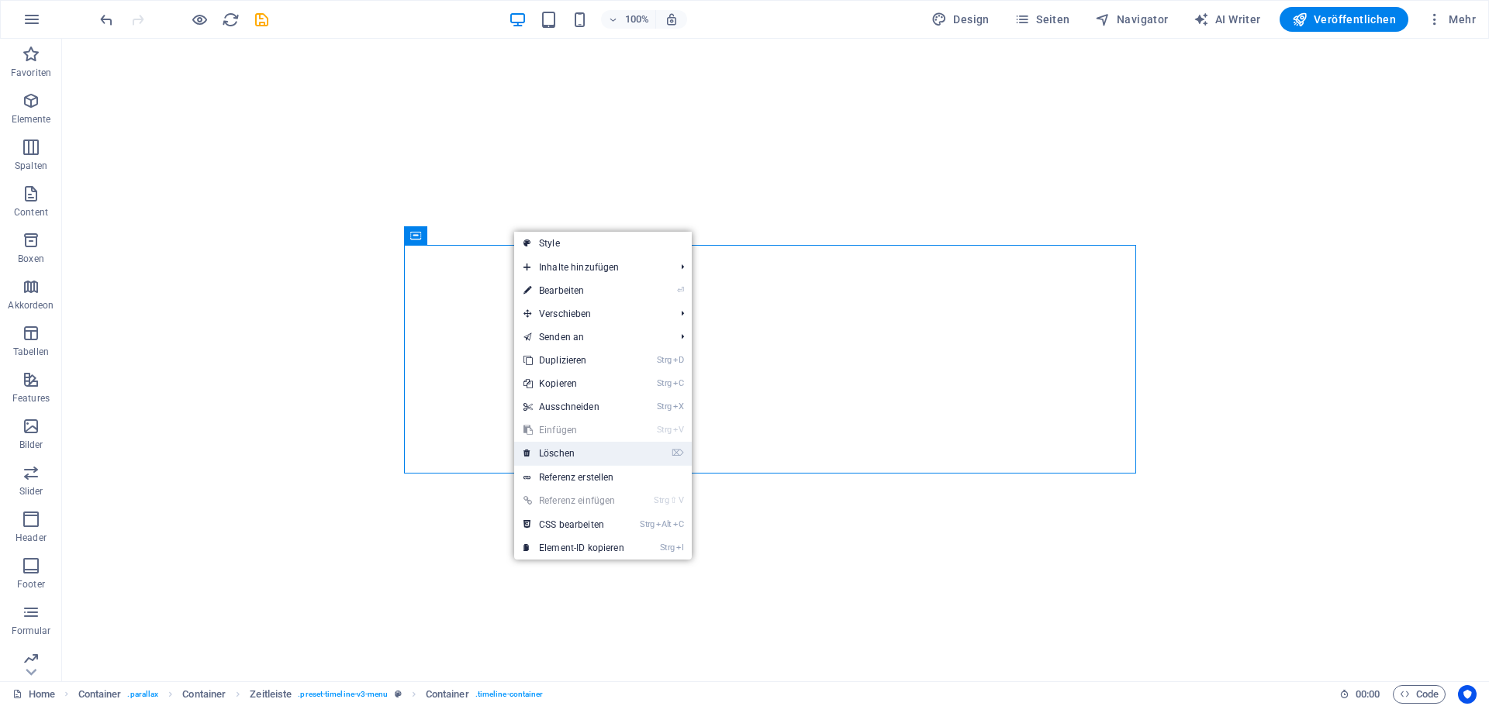
click at [558, 452] on link "⌦ Löschen" at bounding box center [573, 453] width 119 height 23
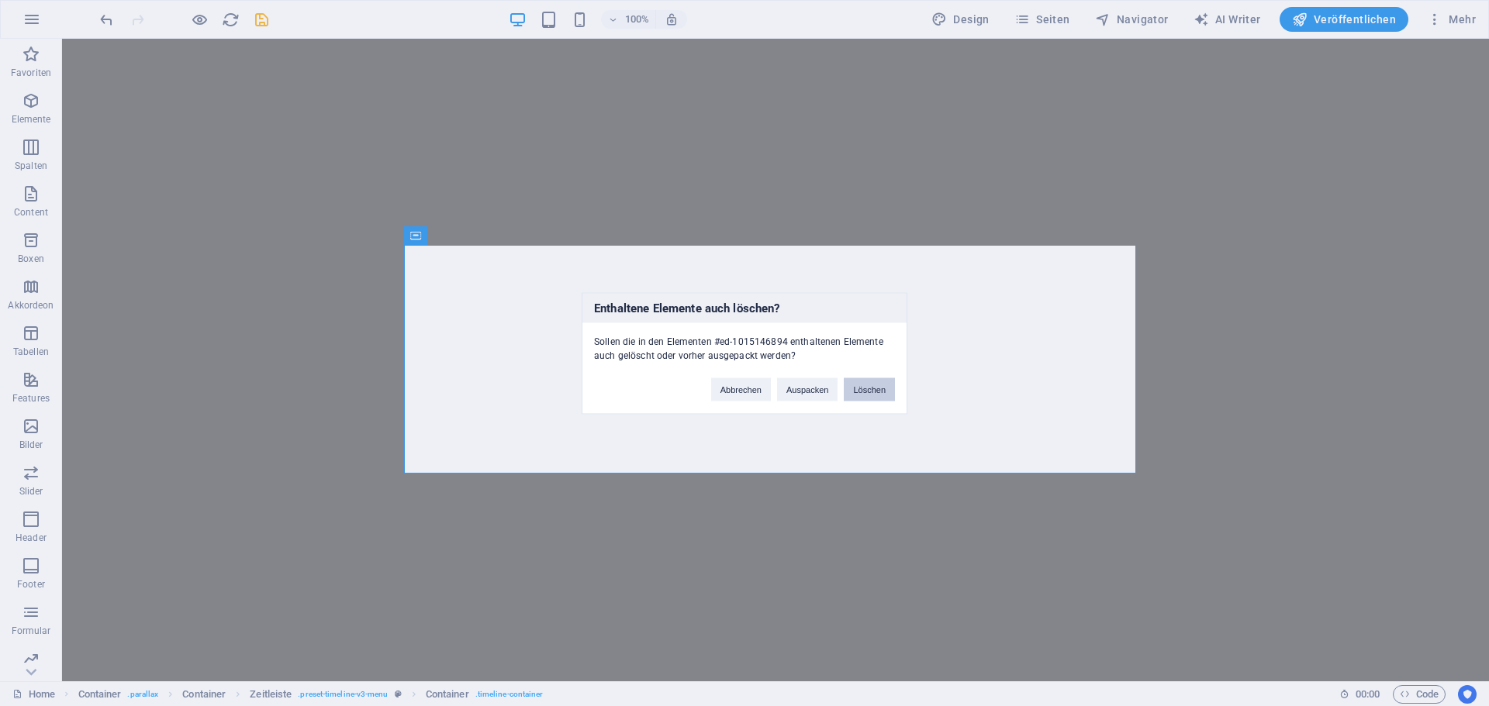
click at [877, 383] on button "Löschen" at bounding box center [869, 389] width 51 height 23
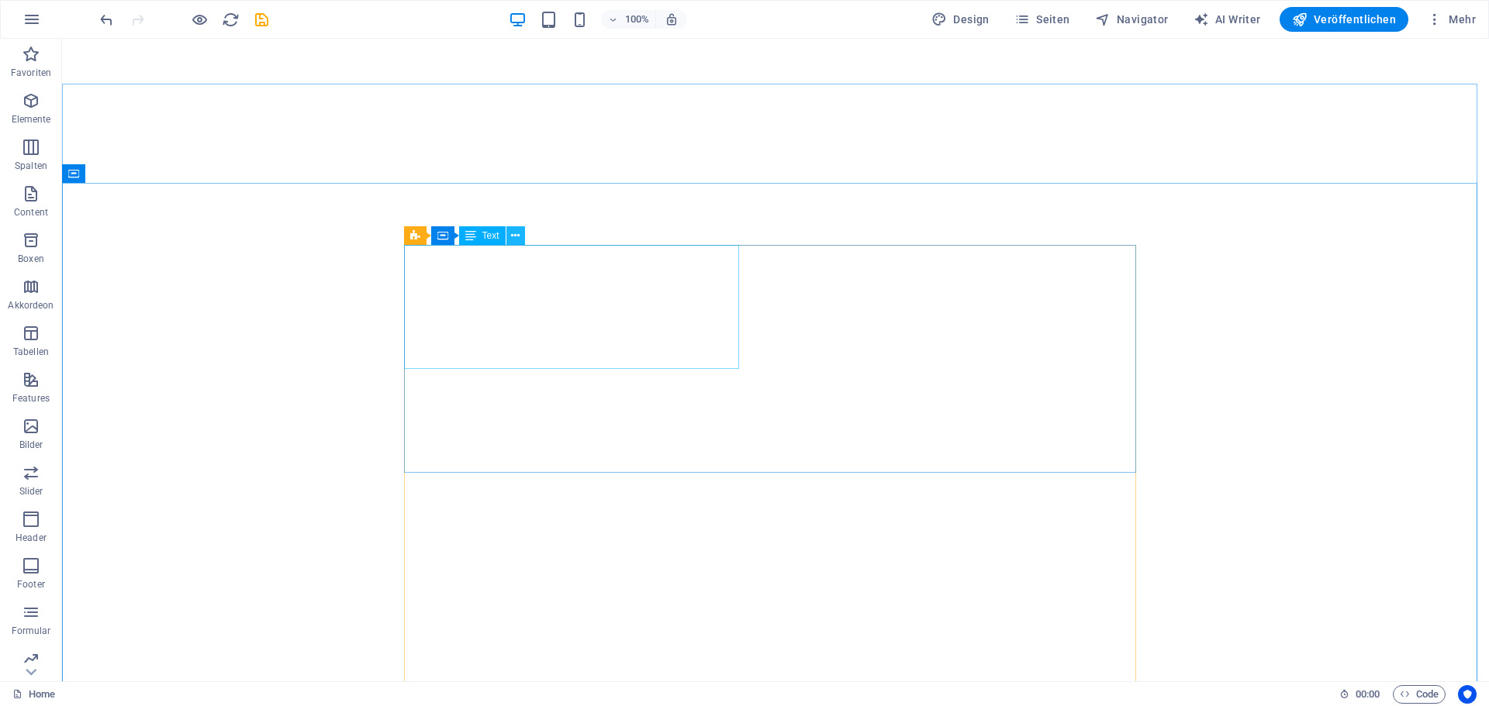
click at [519, 236] on icon at bounding box center [515, 236] width 9 height 16
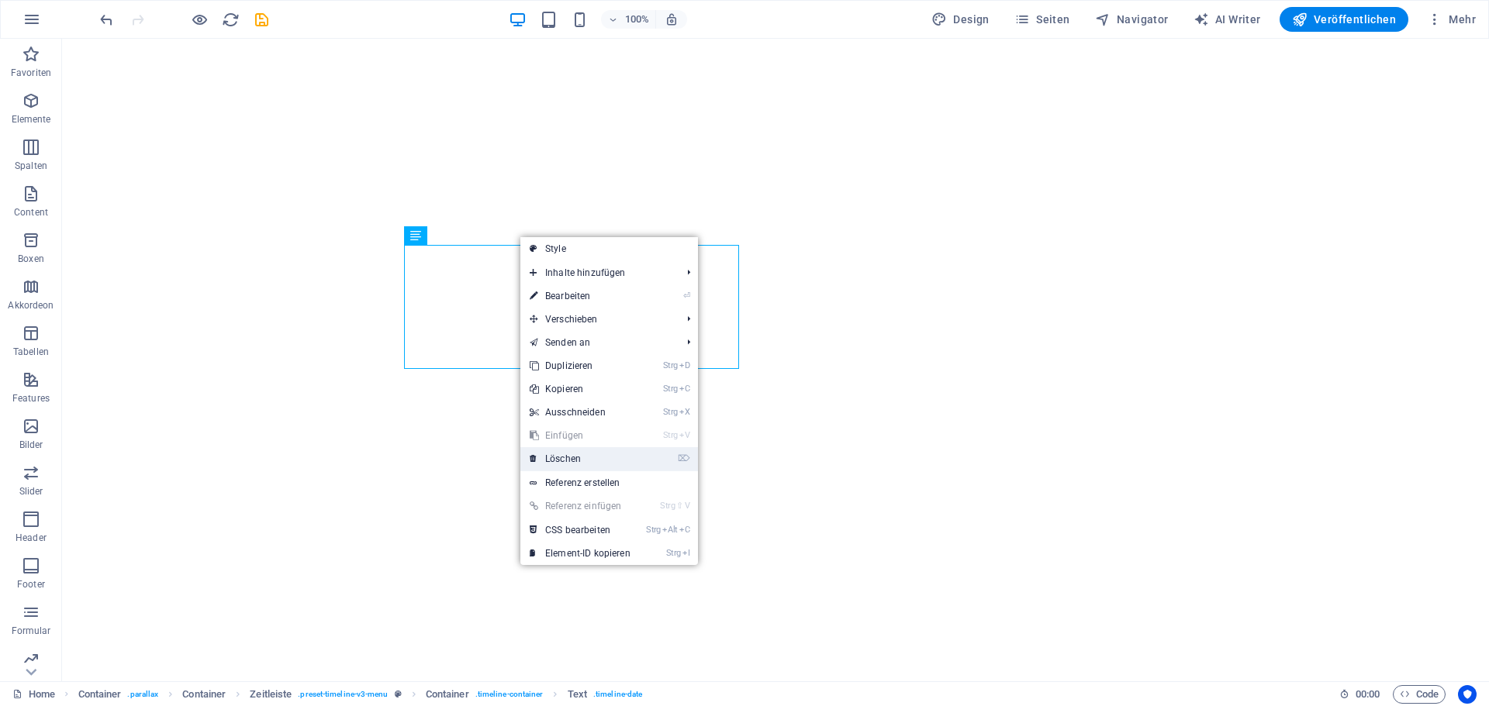
click at [566, 462] on link "⌦ Löschen" at bounding box center [579, 458] width 119 height 23
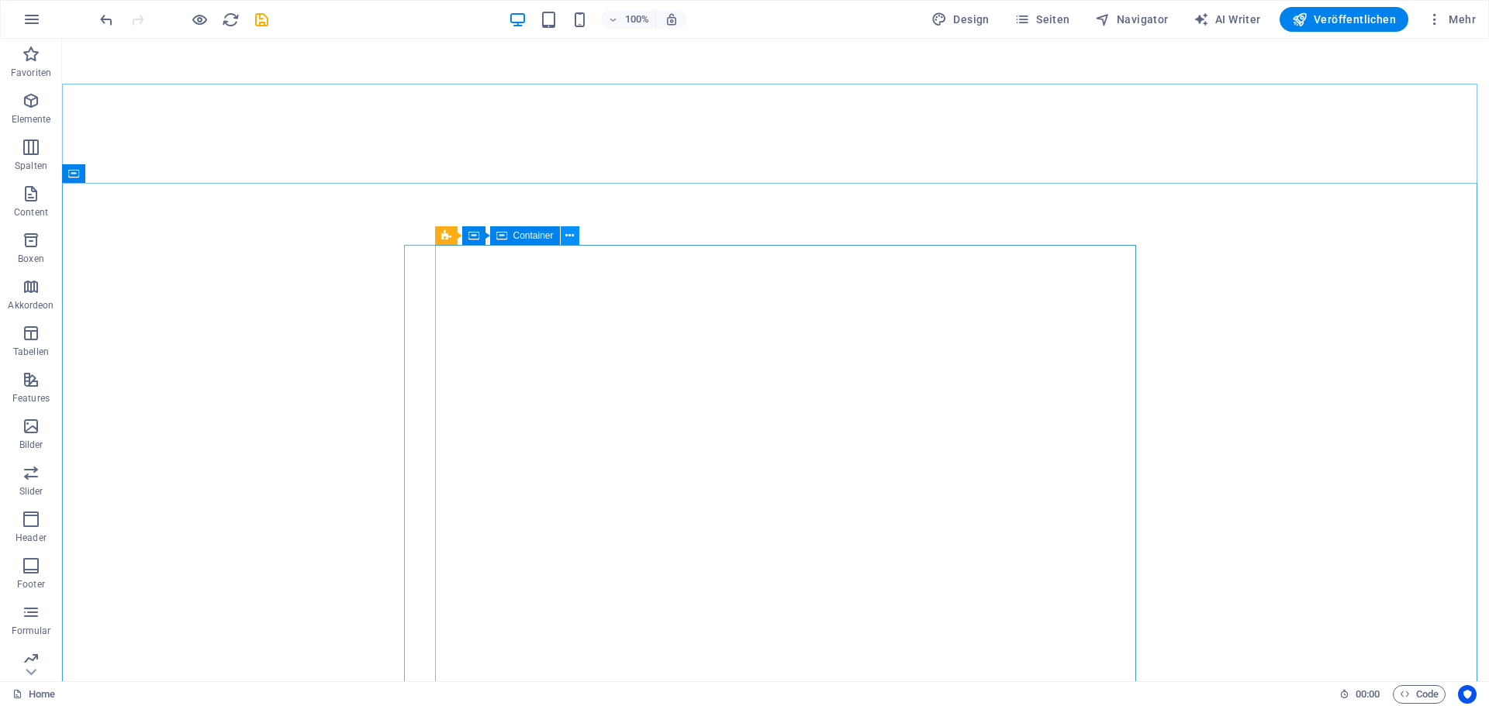
click at [569, 236] on icon at bounding box center [569, 236] width 9 height 16
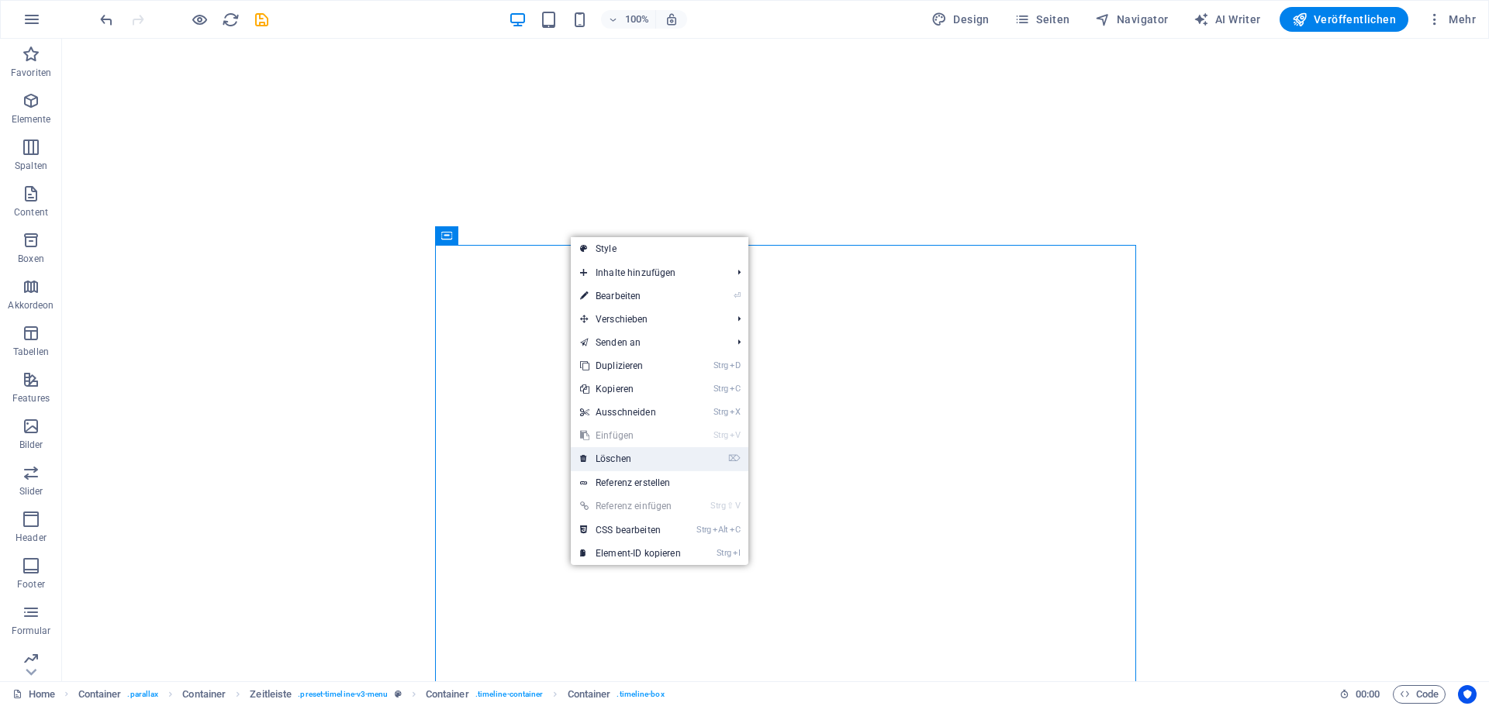
click at [616, 454] on link "⌦ Löschen" at bounding box center [630, 458] width 119 height 23
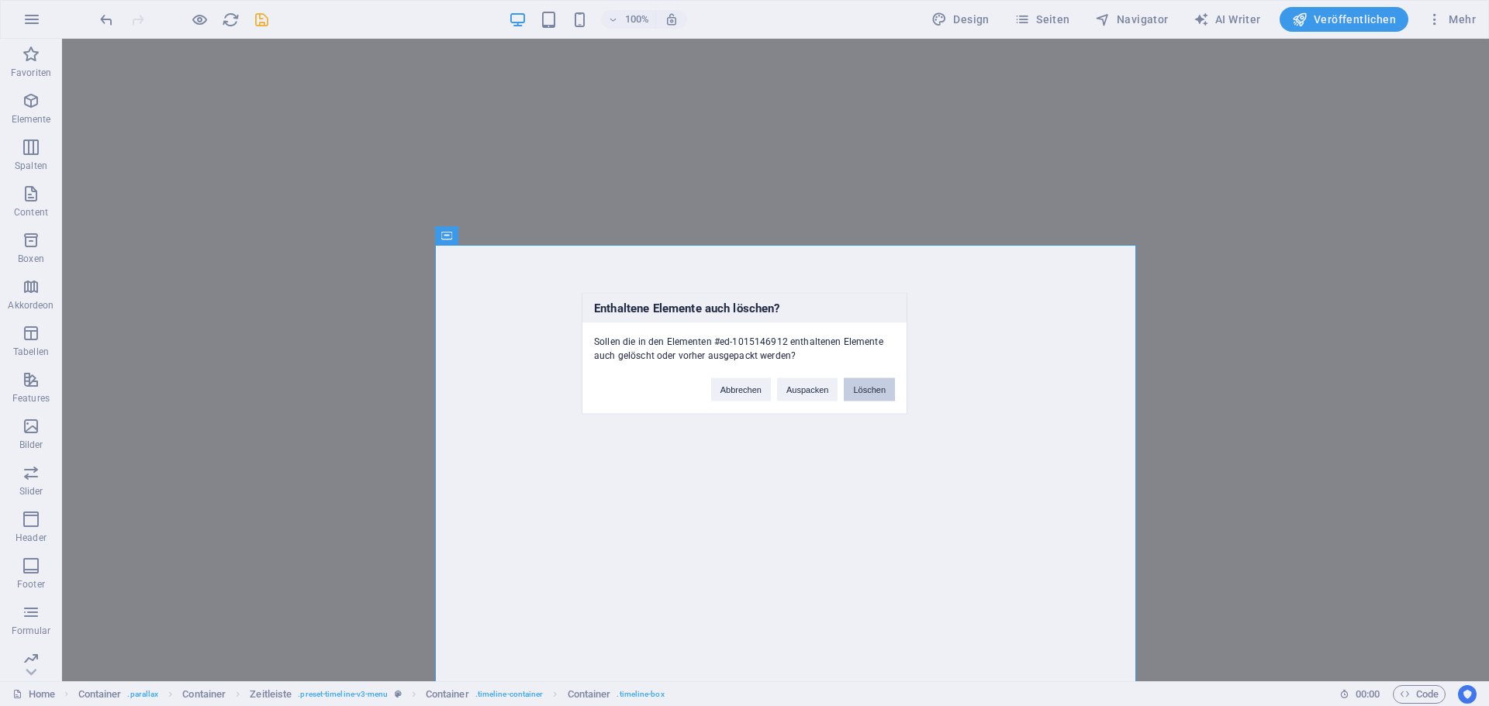
click at [874, 389] on button "Löschen" at bounding box center [869, 389] width 51 height 23
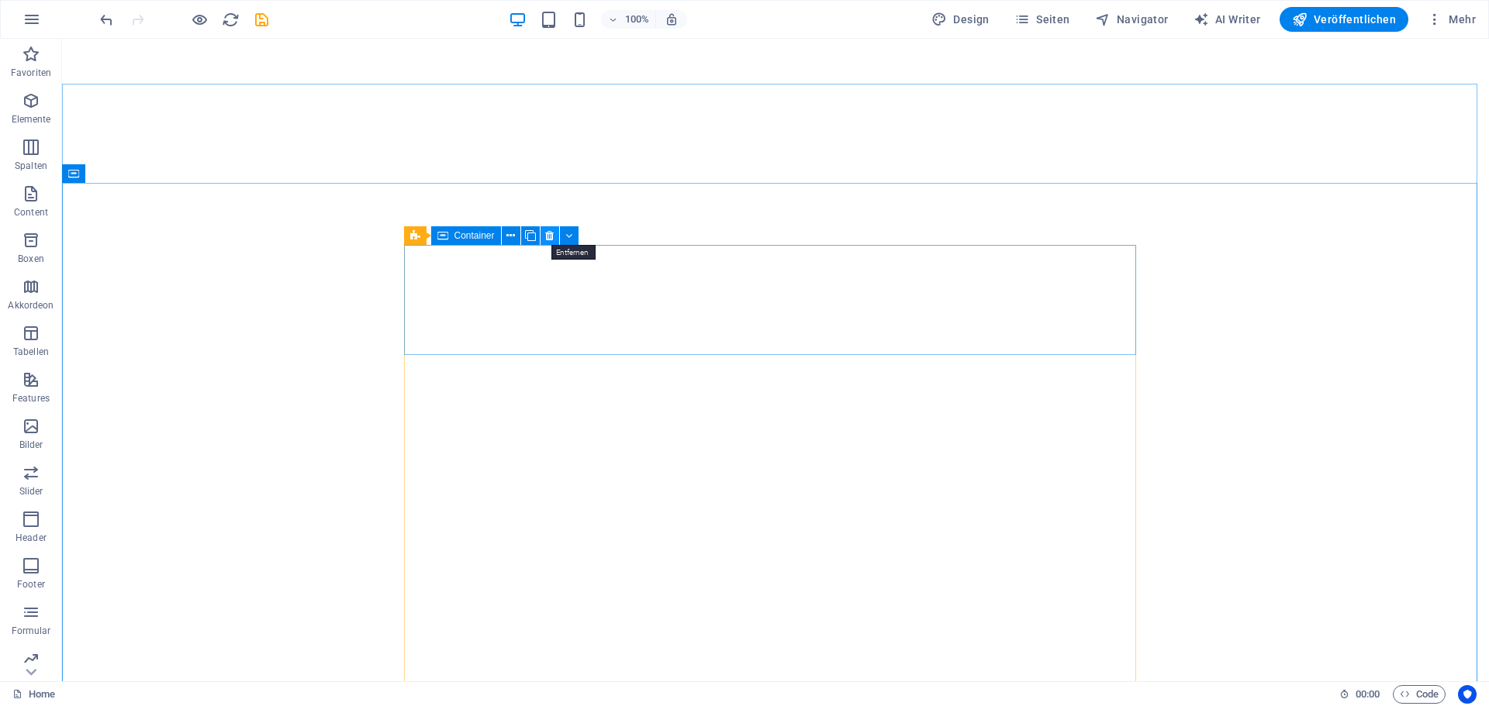
click at [549, 234] on icon at bounding box center [549, 236] width 9 height 16
click at [520, 236] on button at bounding box center [515, 235] width 19 height 19
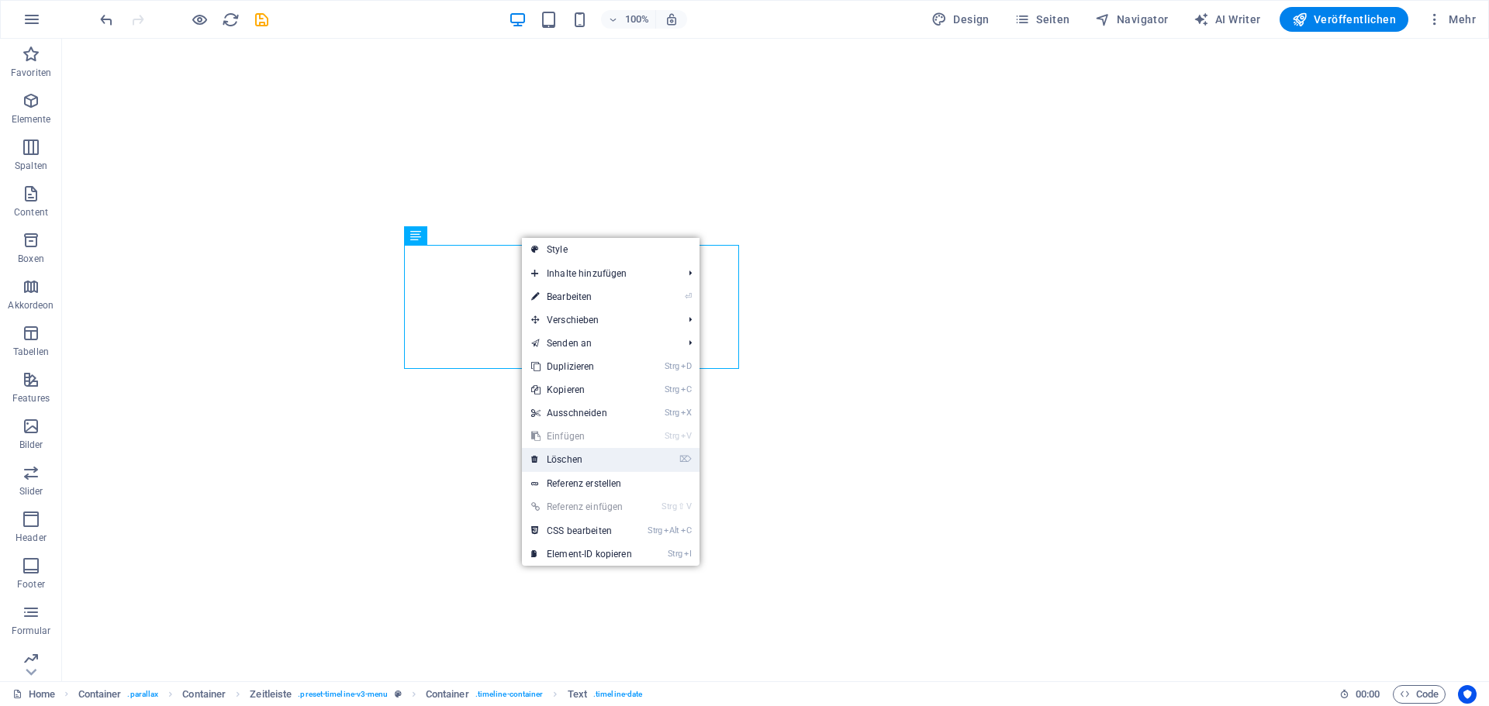
click at [575, 457] on link "⌦ Löschen" at bounding box center [581, 459] width 119 height 23
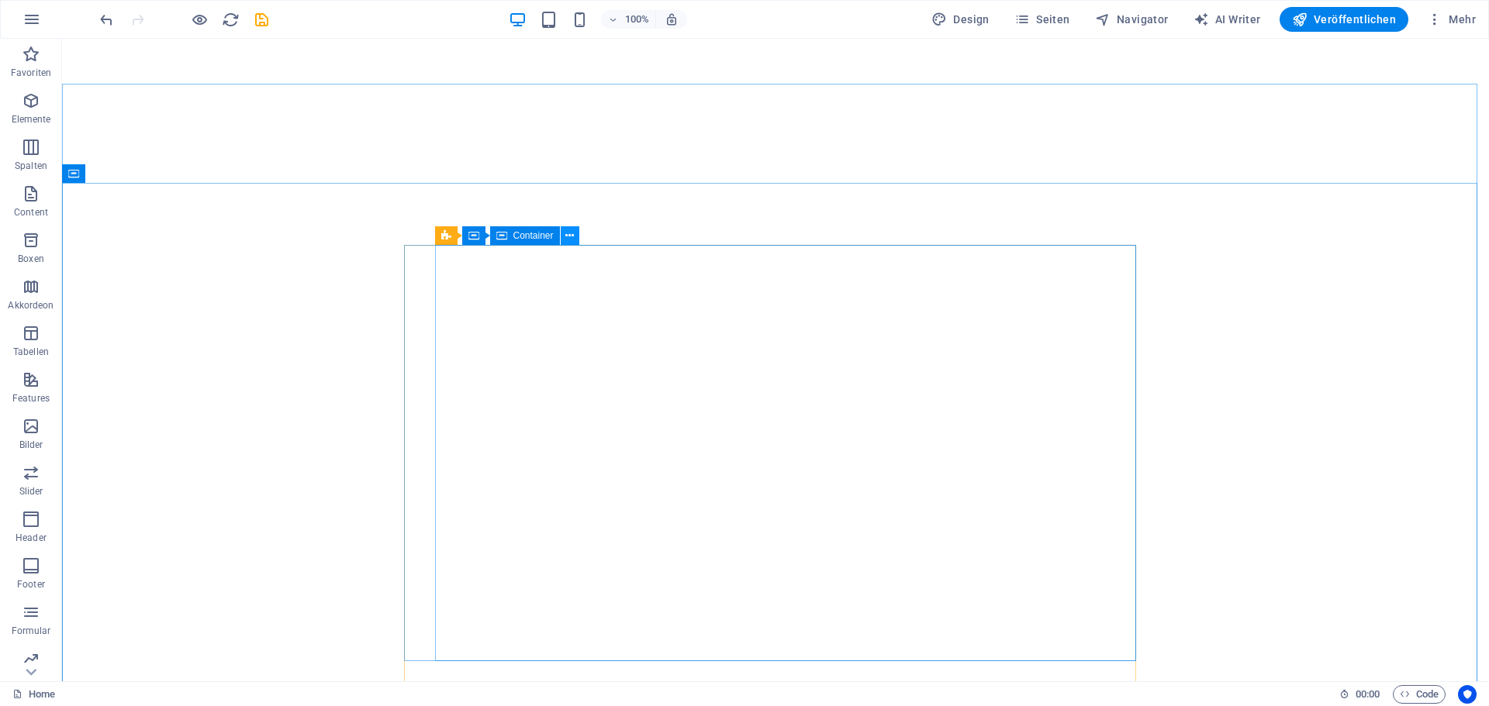
click at [568, 237] on icon at bounding box center [569, 236] width 9 height 16
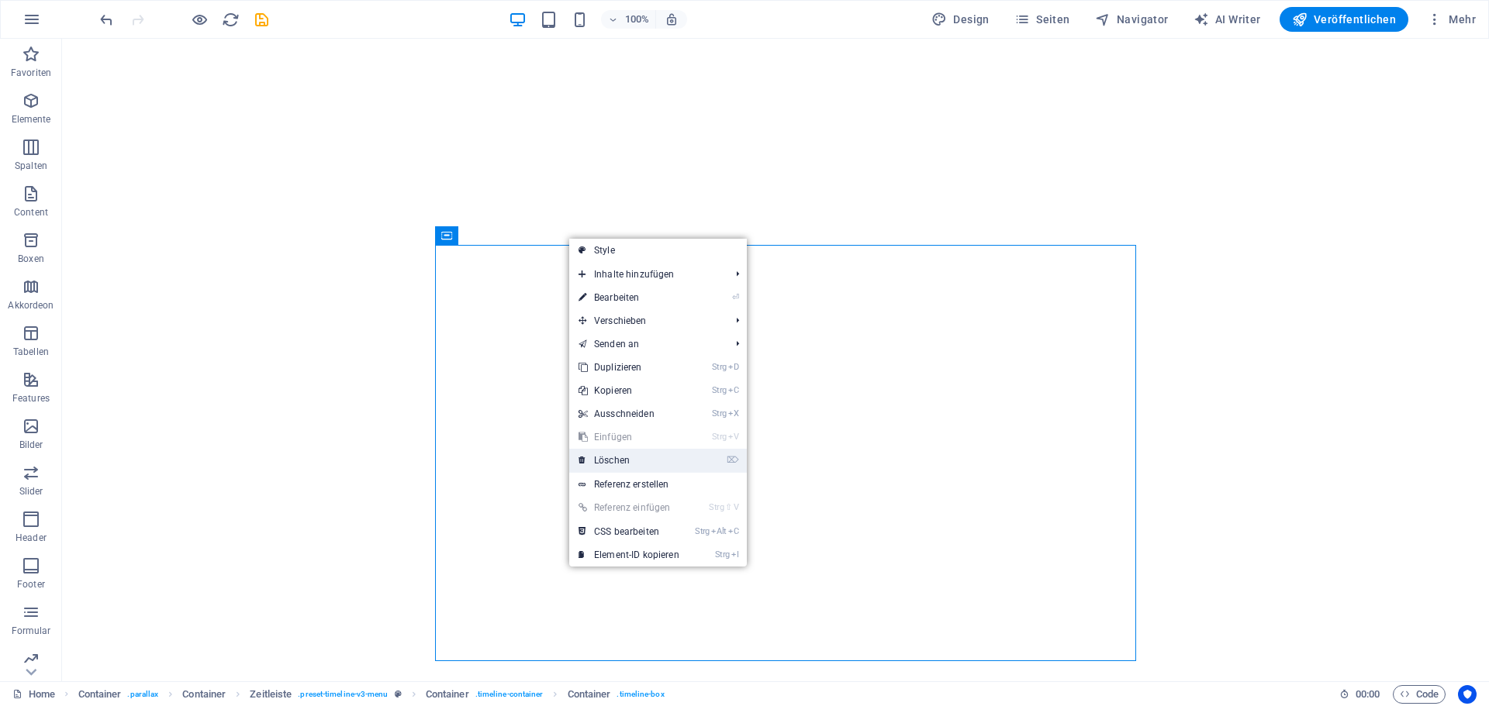
click at [613, 466] on link "⌦ Löschen" at bounding box center [628, 460] width 119 height 23
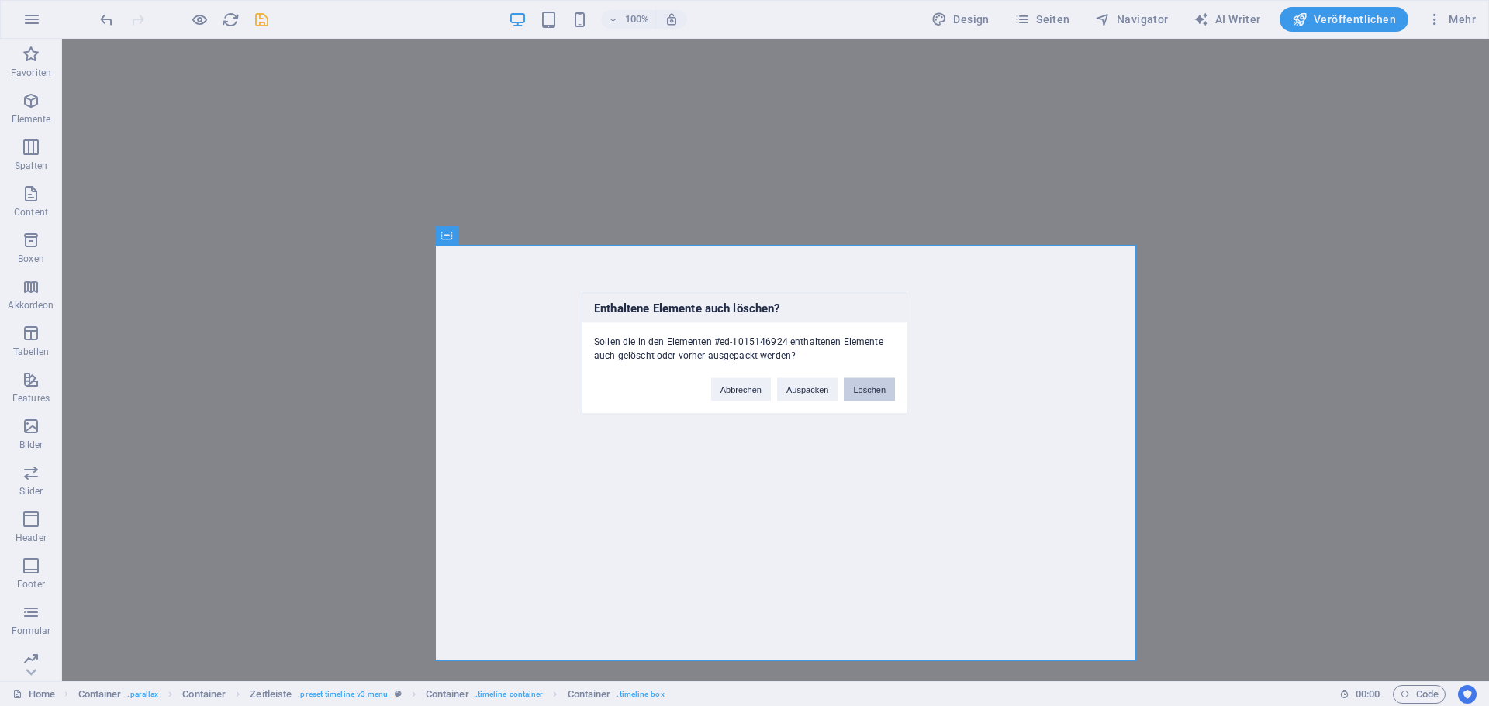
click at [889, 391] on button "Löschen" at bounding box center [869, 389] width 51 height 23
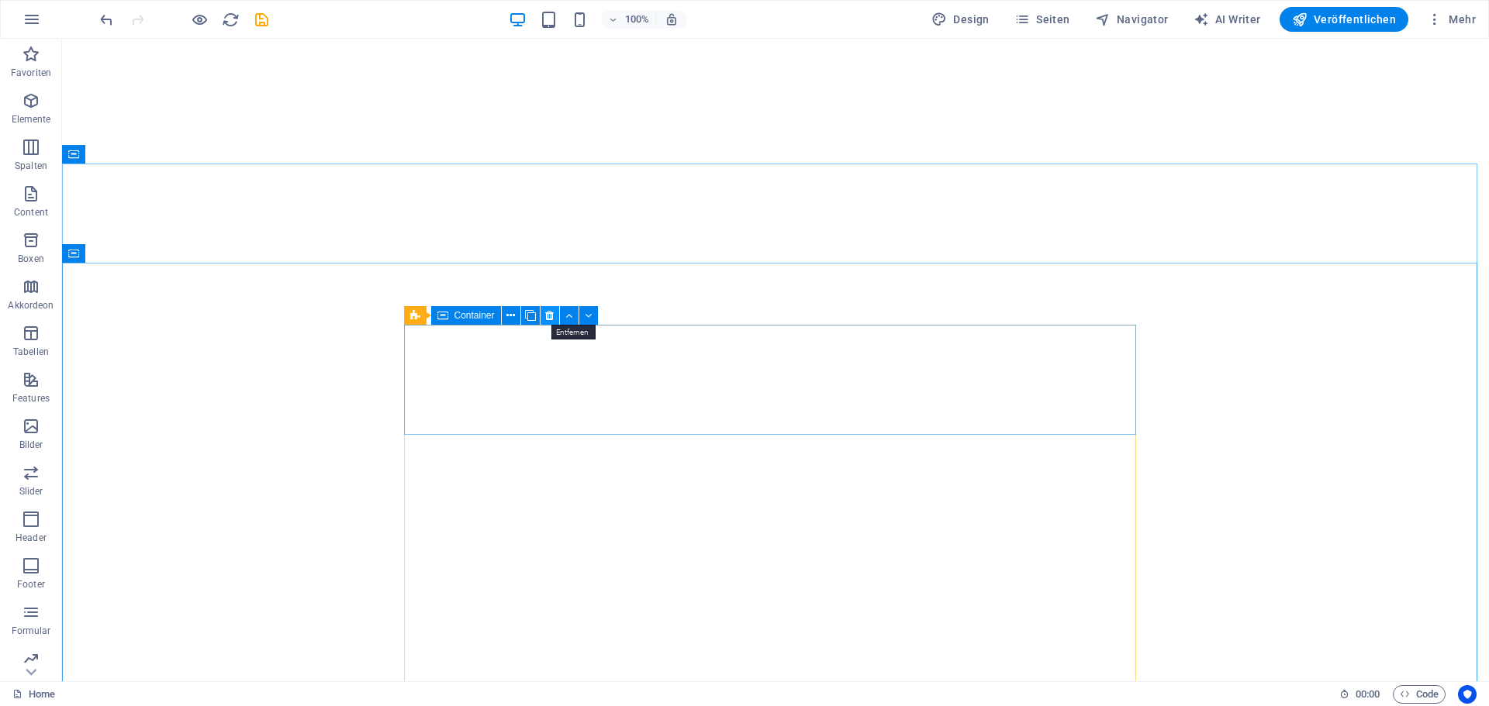
click at [547, 316] on icon at bounding box center [549, 316] width 9 height 16
click at [510, 316] on button at bounding box center [515, 315] width 19 height 19
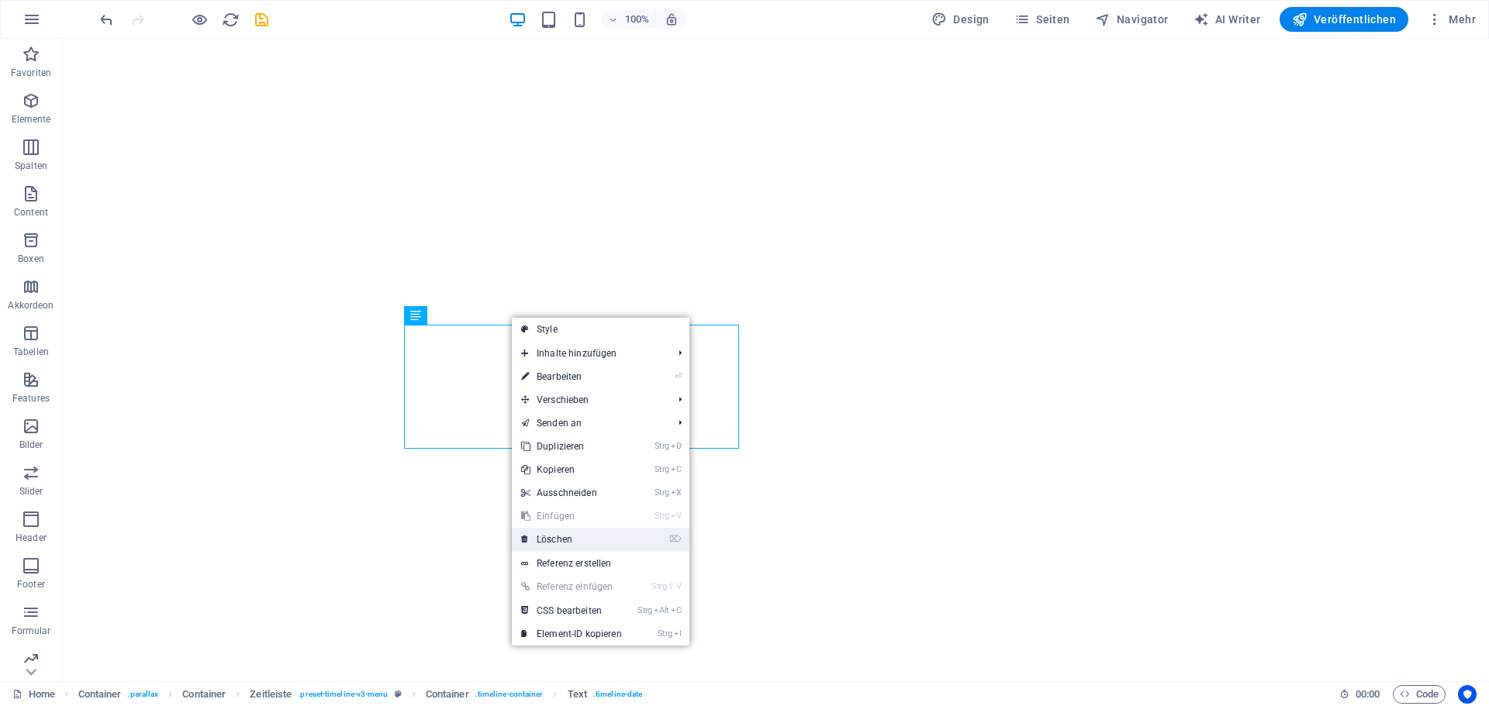
click at [551, 540] on link "⌦ Löschen" at bounding box center [571, 539] width 119 height 23
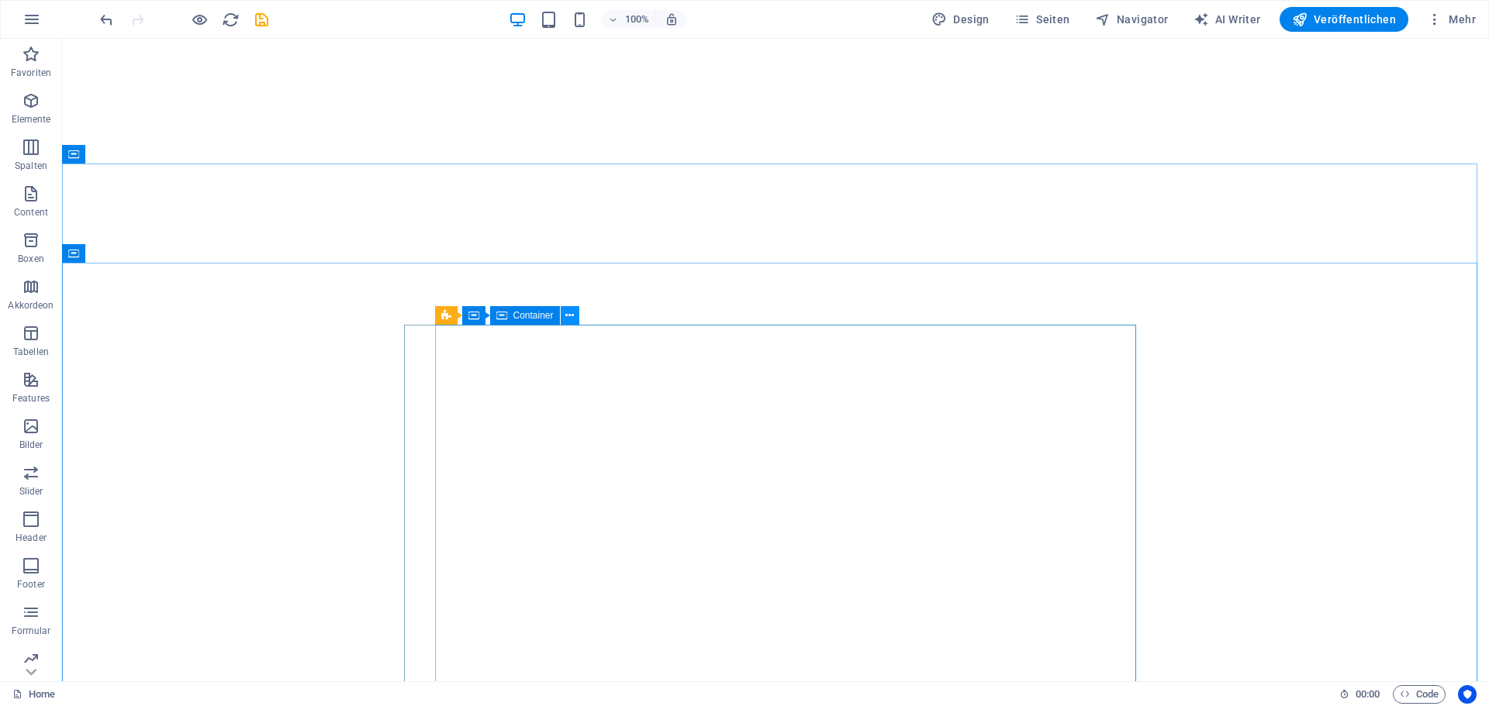
click at [575, 316] on button at bounding box center [570, 315] width 19 height 19
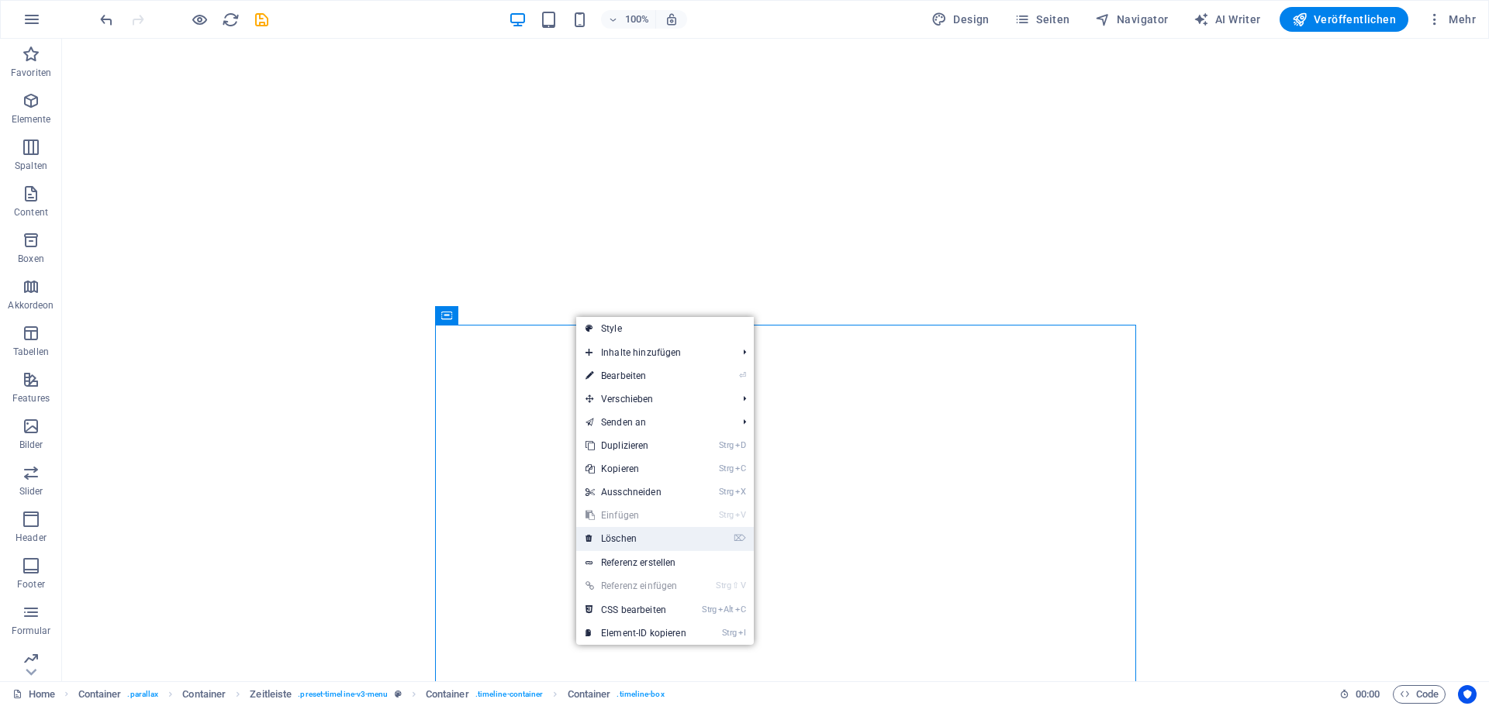
click at [647, 540] on link "⌦ Löschen" at bounding box center [635, 538] width 119 height 23
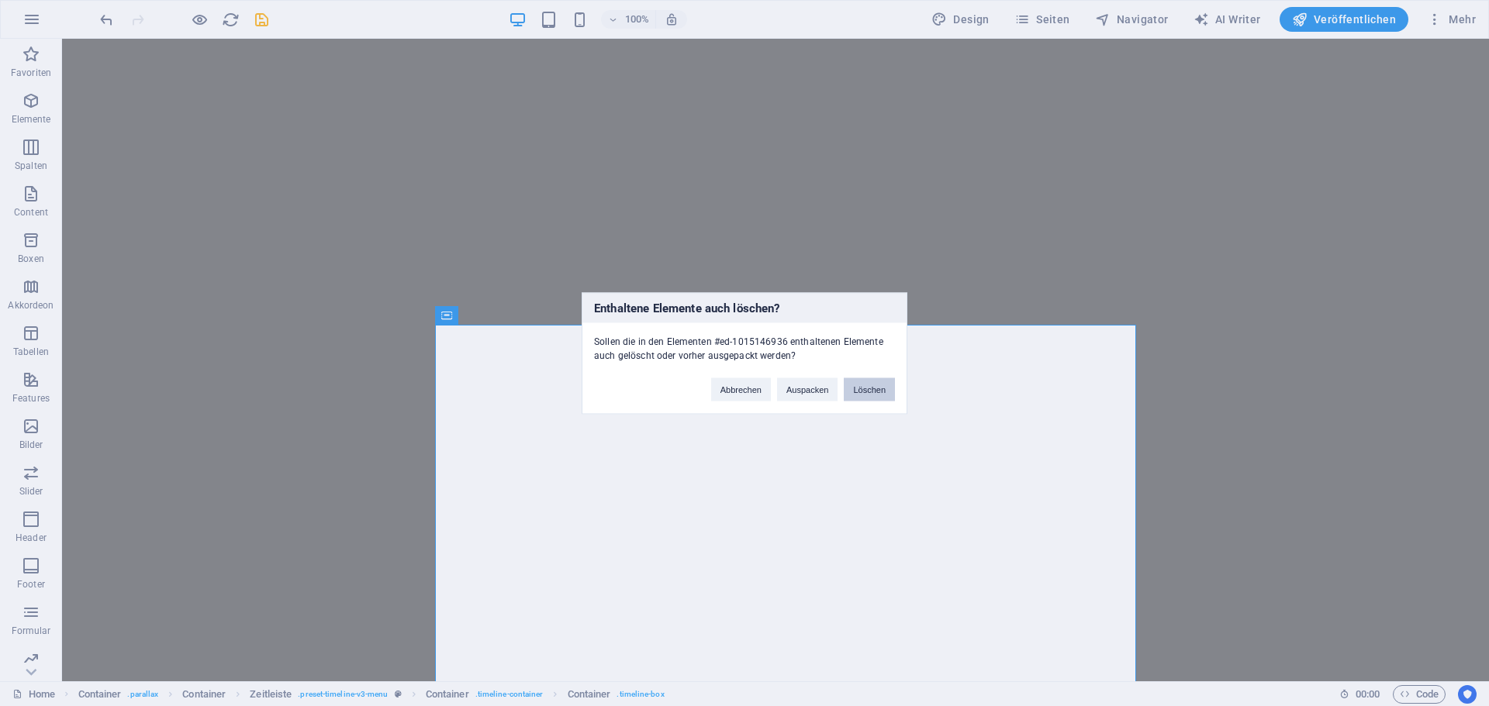
click at [874, 389] on button "Löschen" at bounding box center [869, 389] width 51 height 23
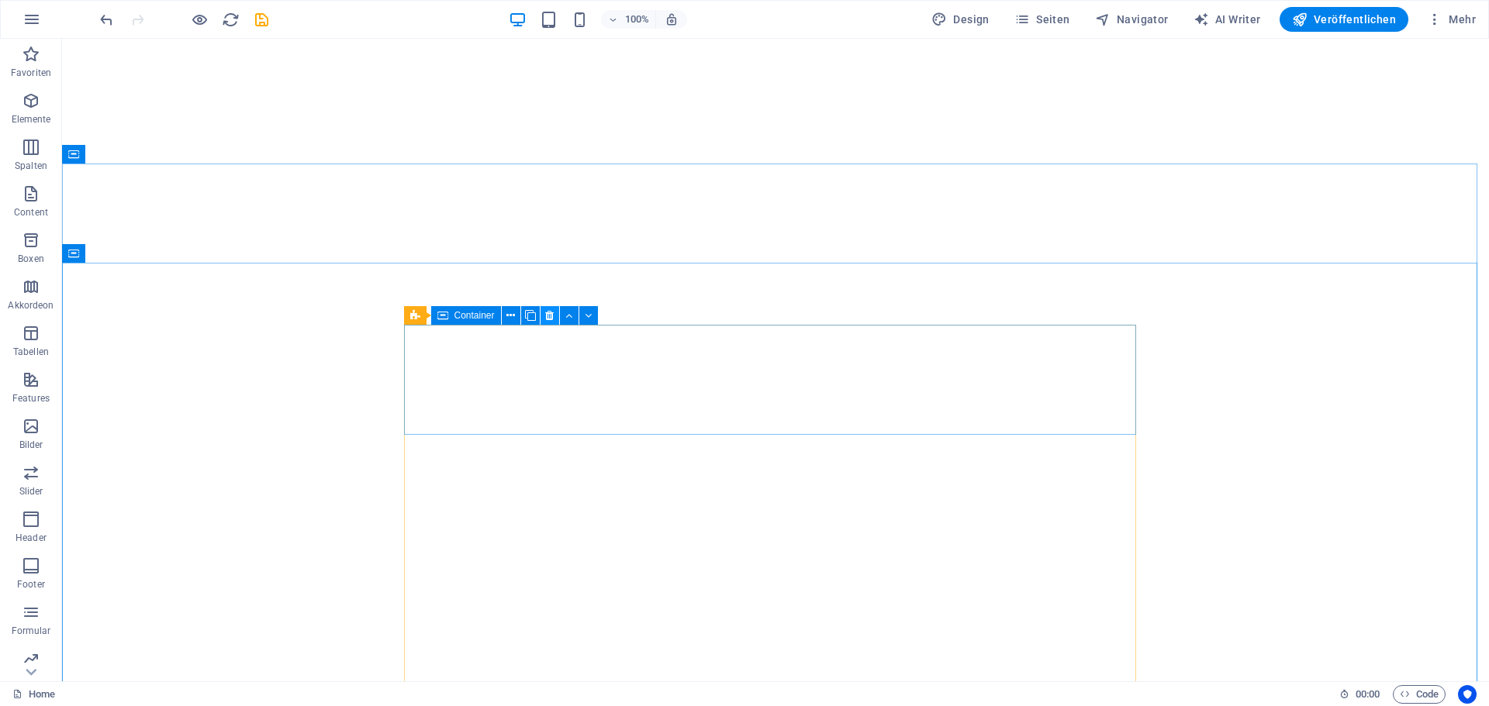
click at [551, 316] on icon at bounding box center [549, 316] width 9 height 16
click at [516, 311] on icon at bounding box center [515, 316] width 9 height 16
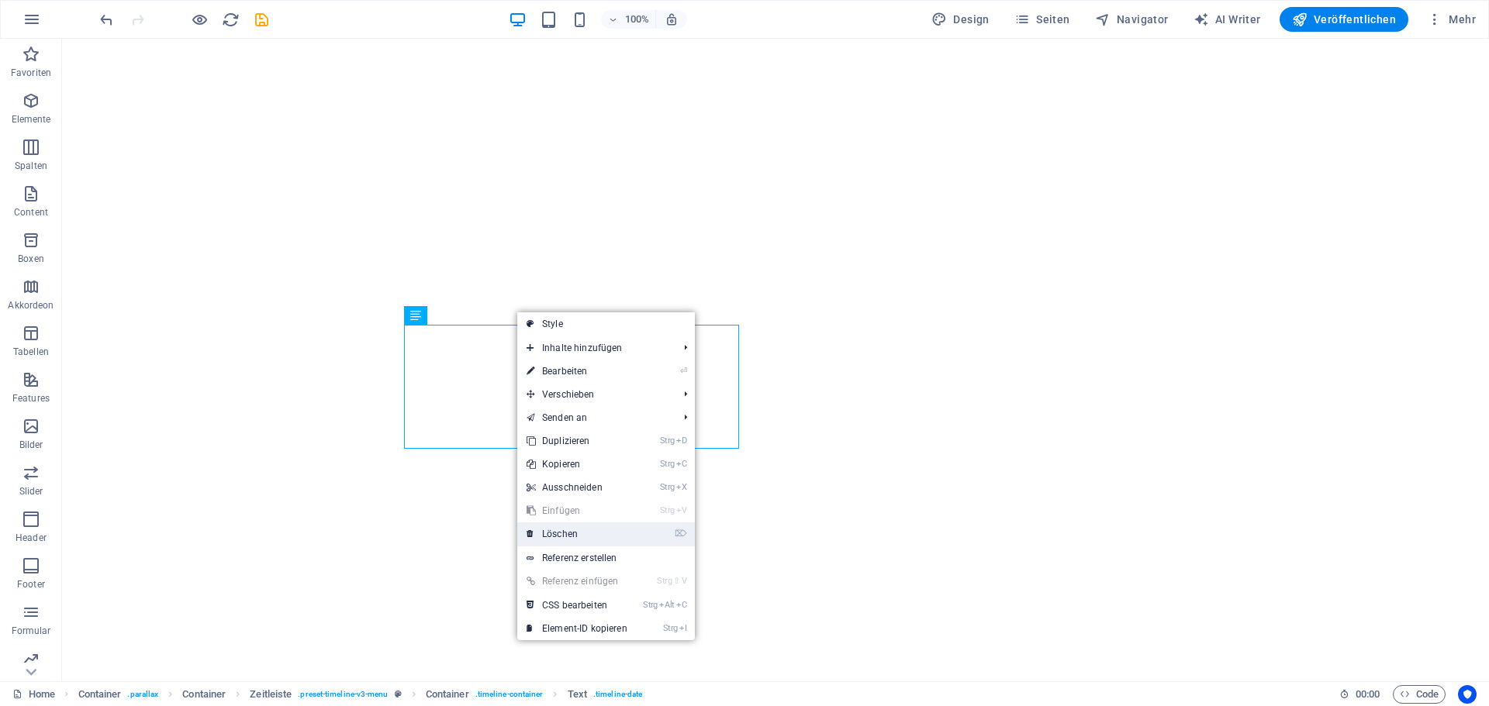
click at [570, 531] on link "⌦ Löschen" at bounding box center [576, 534] width 119 height 23
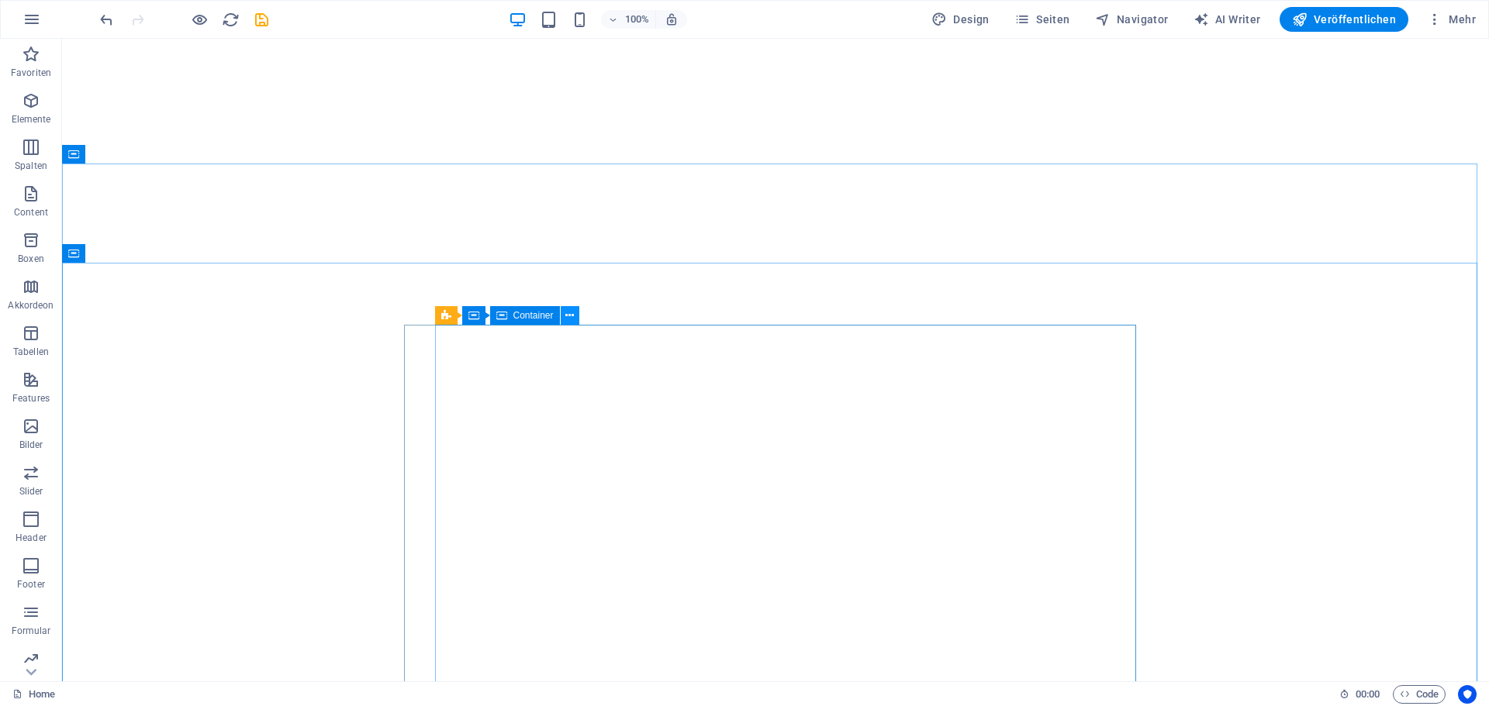
click at [566, 320] on icon at bounding box center [569, 316] width 9 height 16
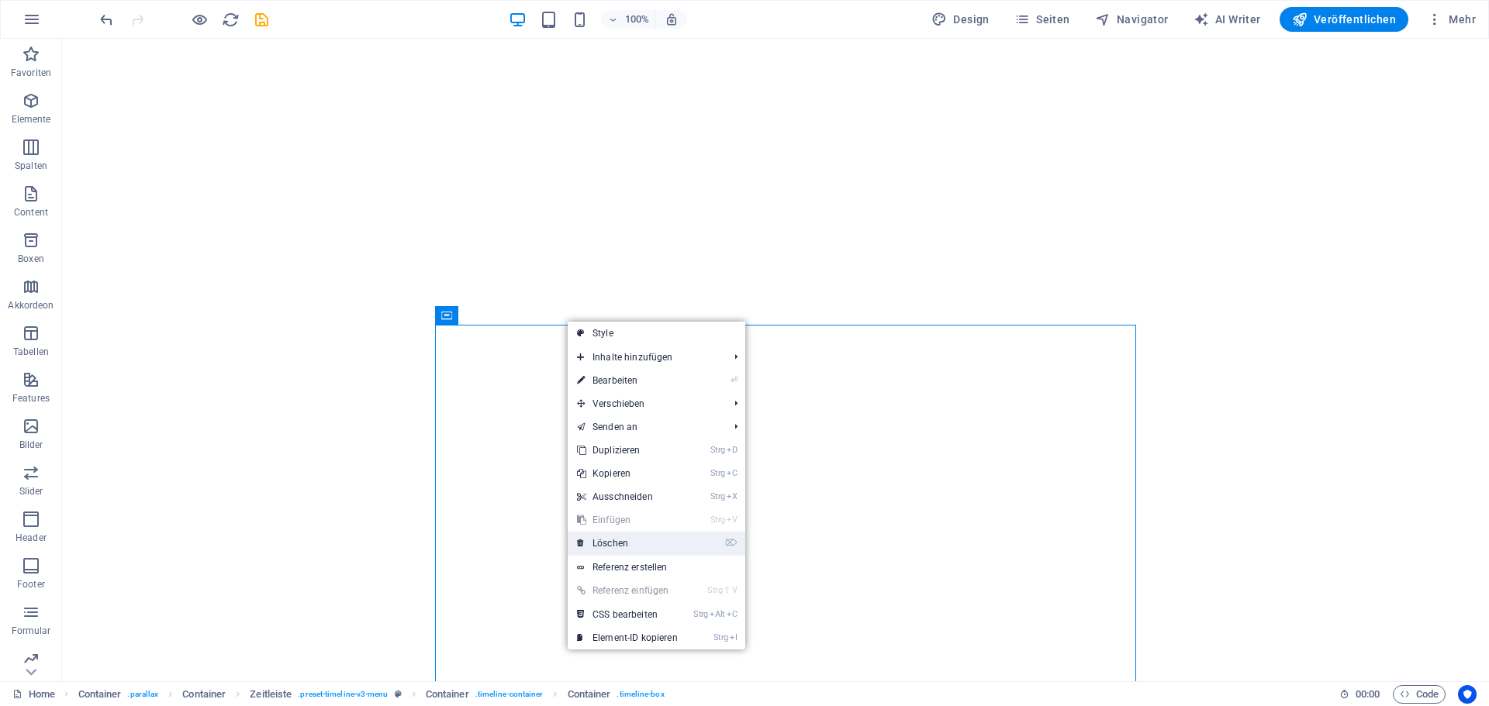
click at [630, 542] on link "⌦ Löschen" at bounding box center [627, 543] width 119 height 23
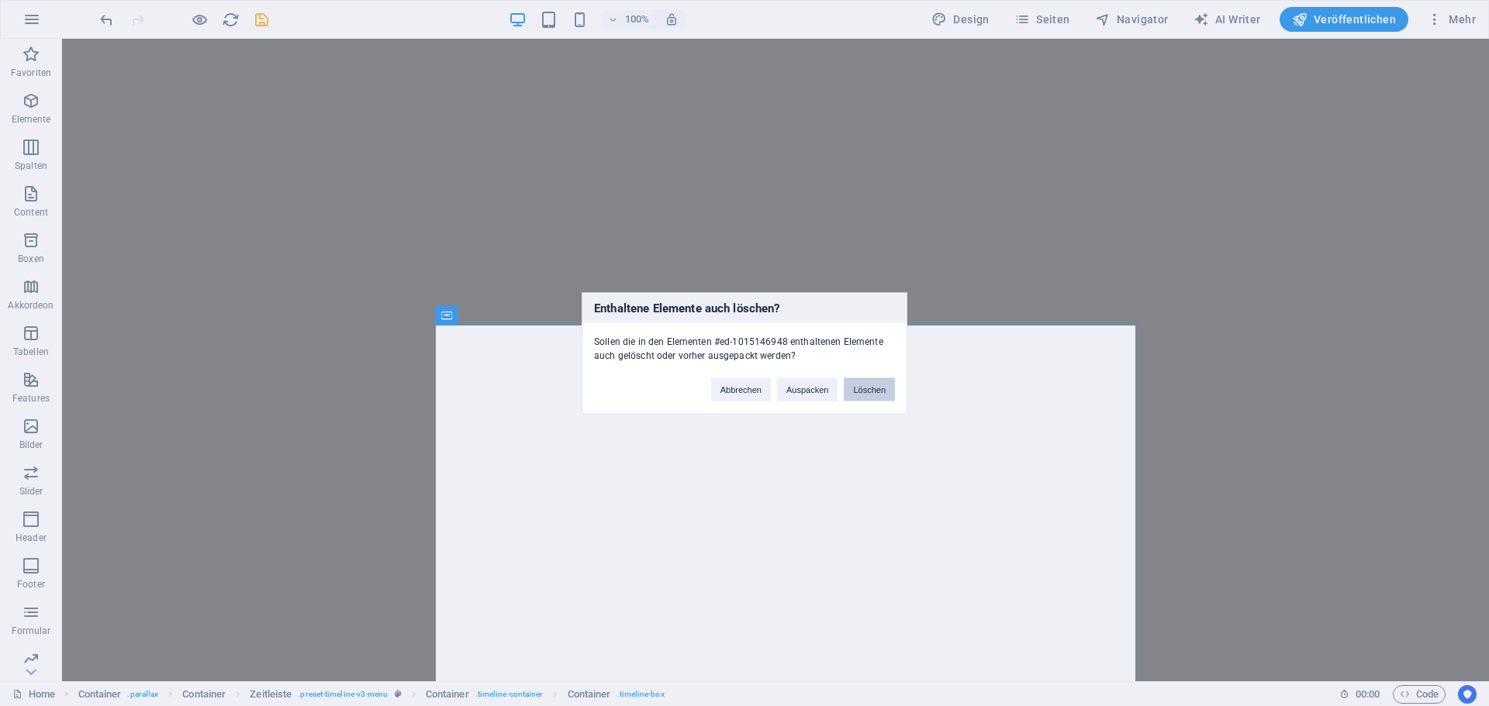
click at [866, 392] on button "Löschen" at bounding box center [869, 389] width 51 height 23
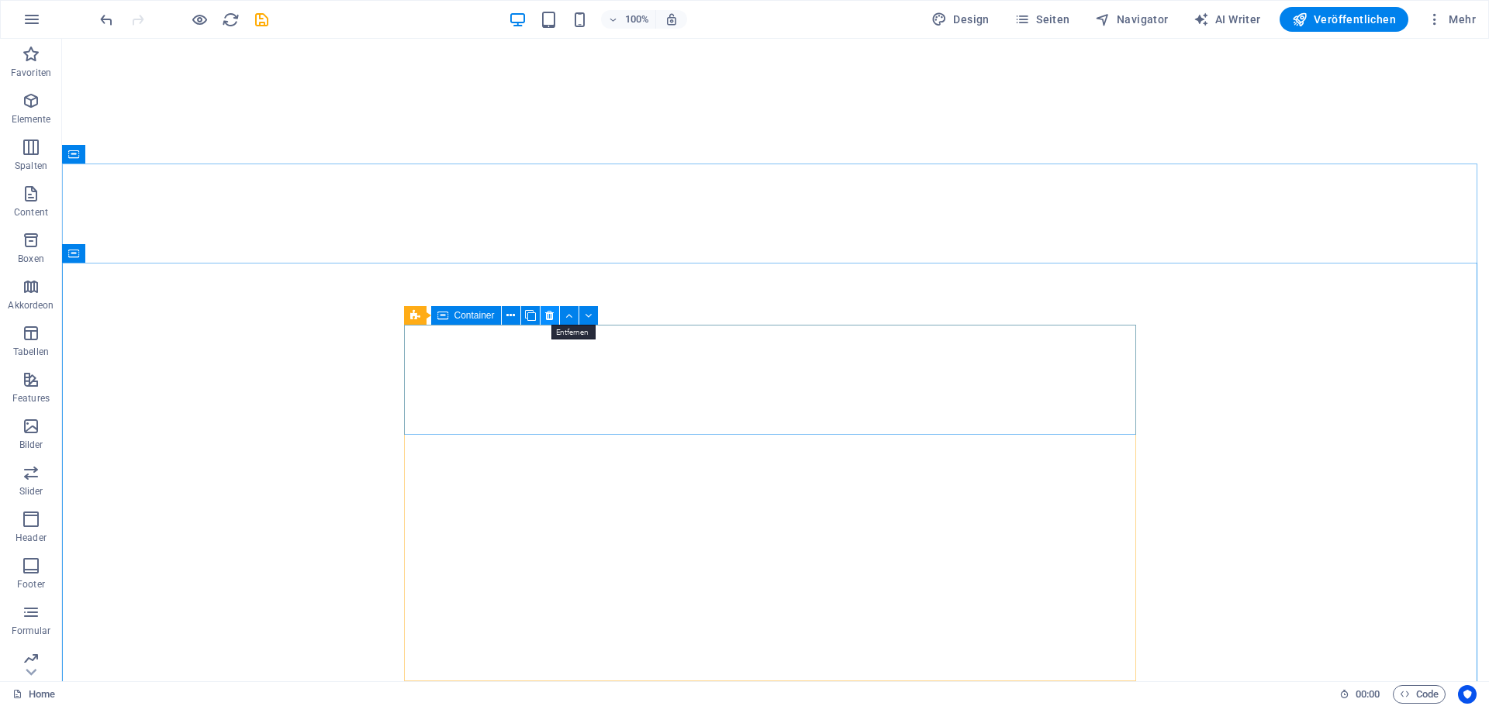
click at [548, 317] on icon at bounding box center [549, 316] width 9 height 16
click at [520, 313] on button at bounding box center [515, 315] width 19 height 19
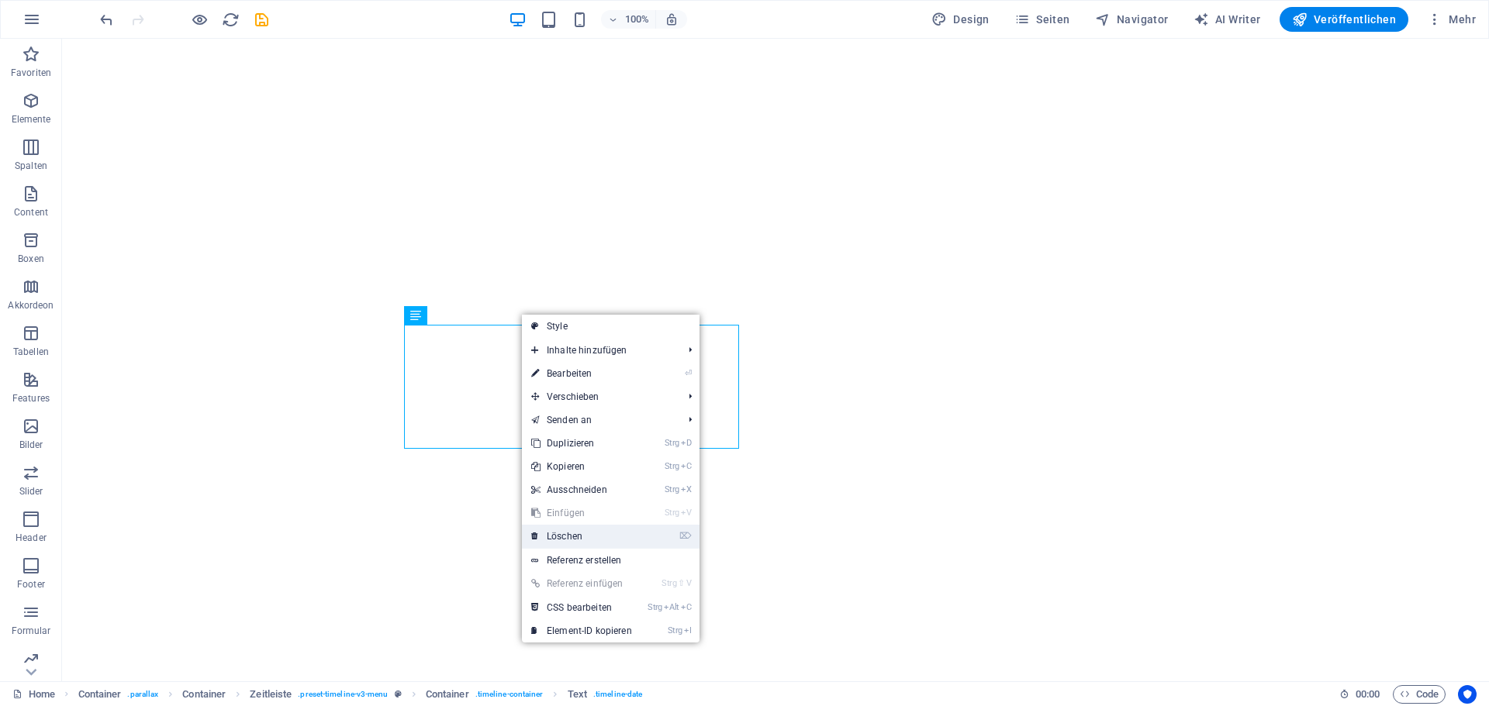
click at [568, 533] on link "⌦ Löschen" at bounding box center [581, 536] width 119 height 23
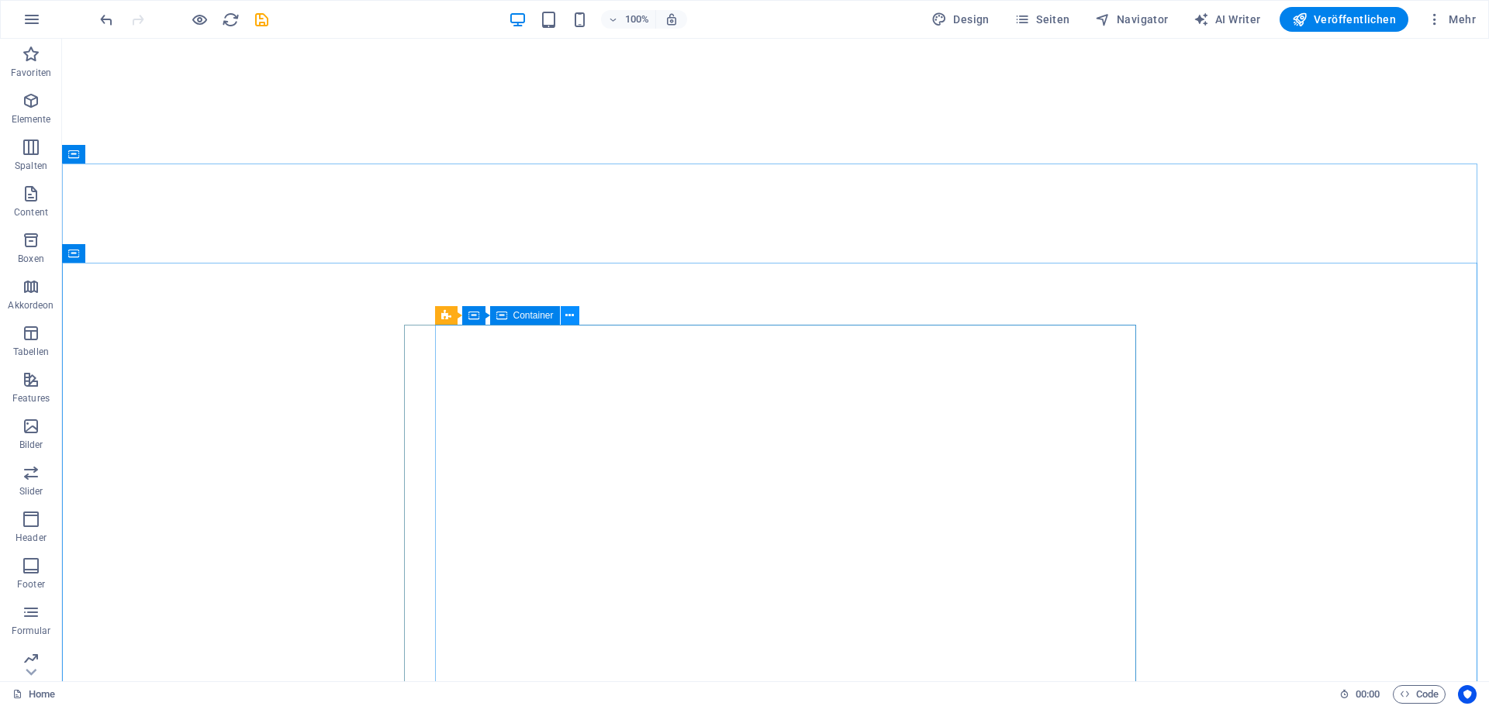
click at [572, 318] on icon at bounding box center [569, 316] width 9 height 16
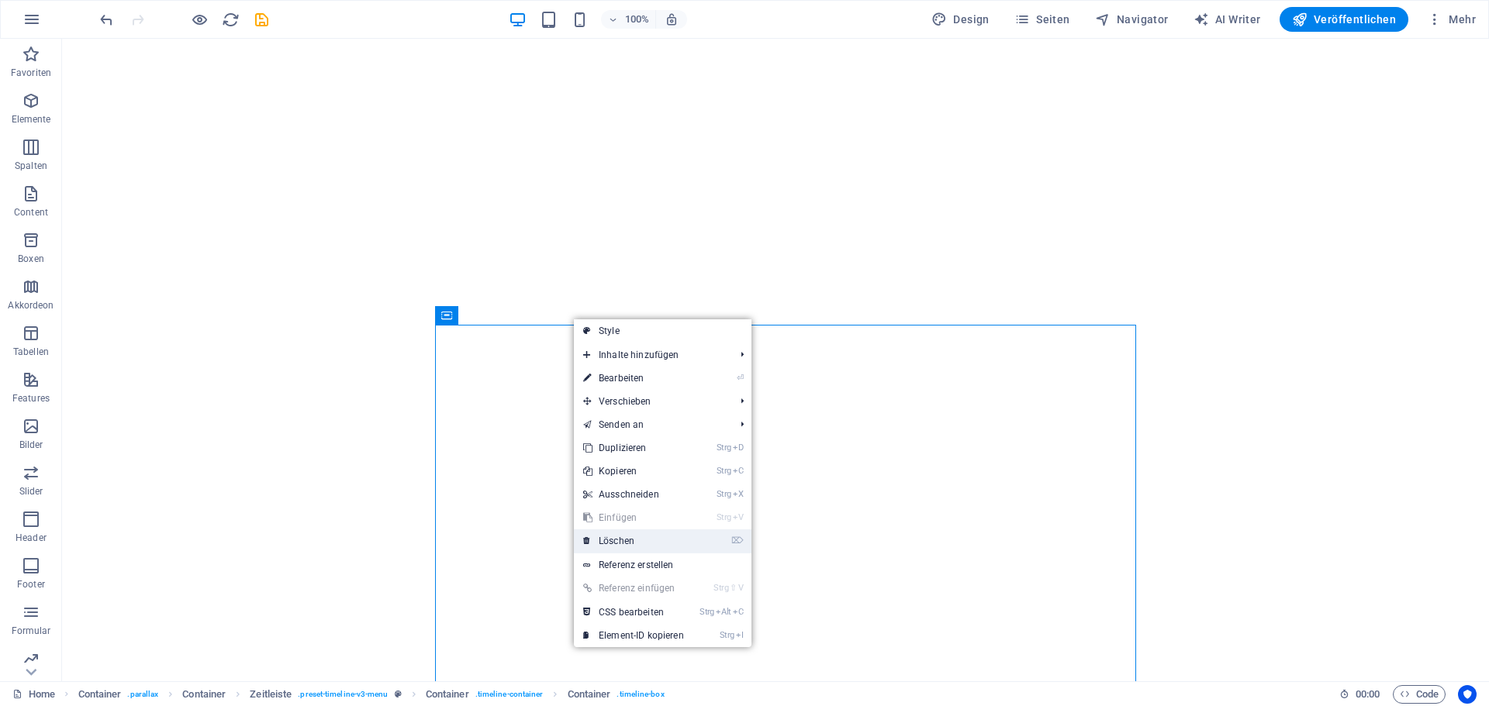
click at [631, 535] on link "⌦ Löschen" at bounding box center [633, 541] width 119 height 23
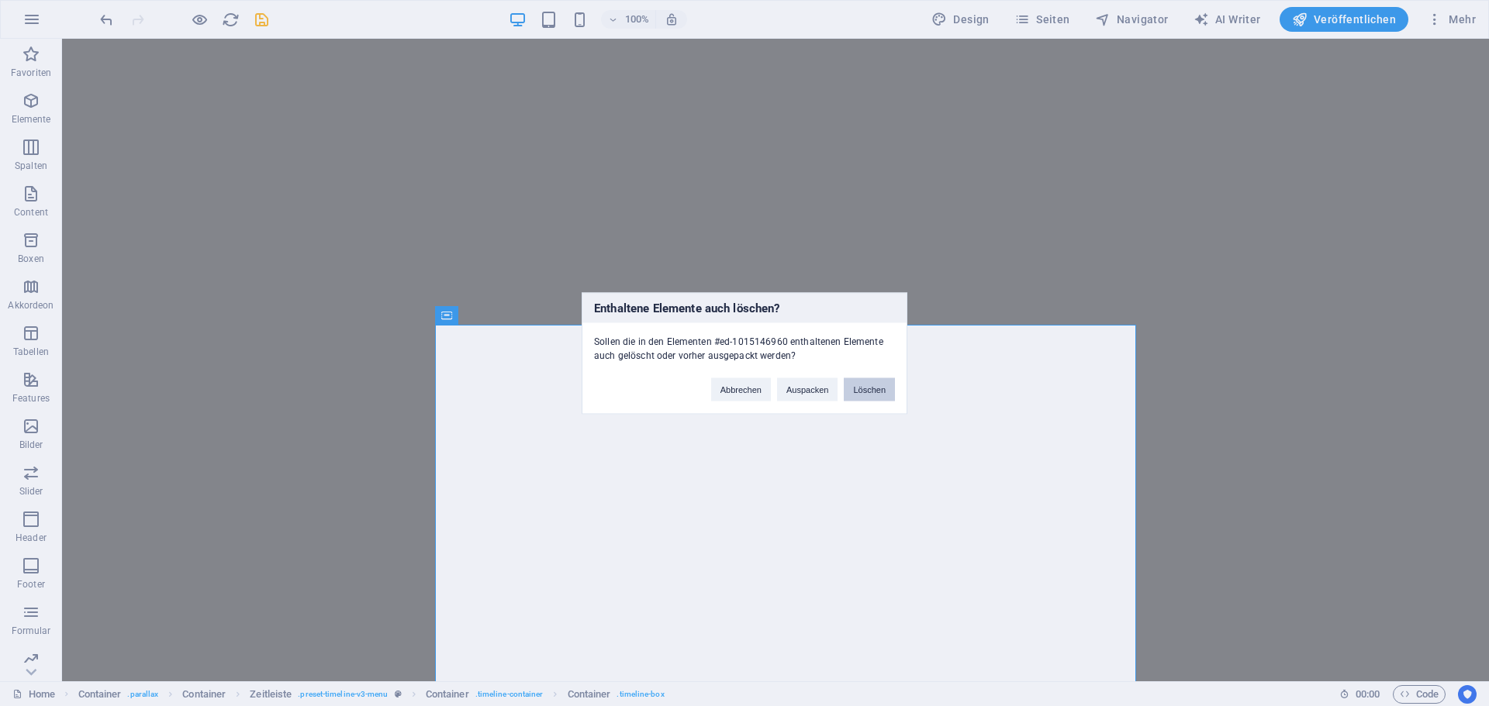
click at [872, 387] on button "Löschen" at bounding box center [869, 389] width 51 height 23
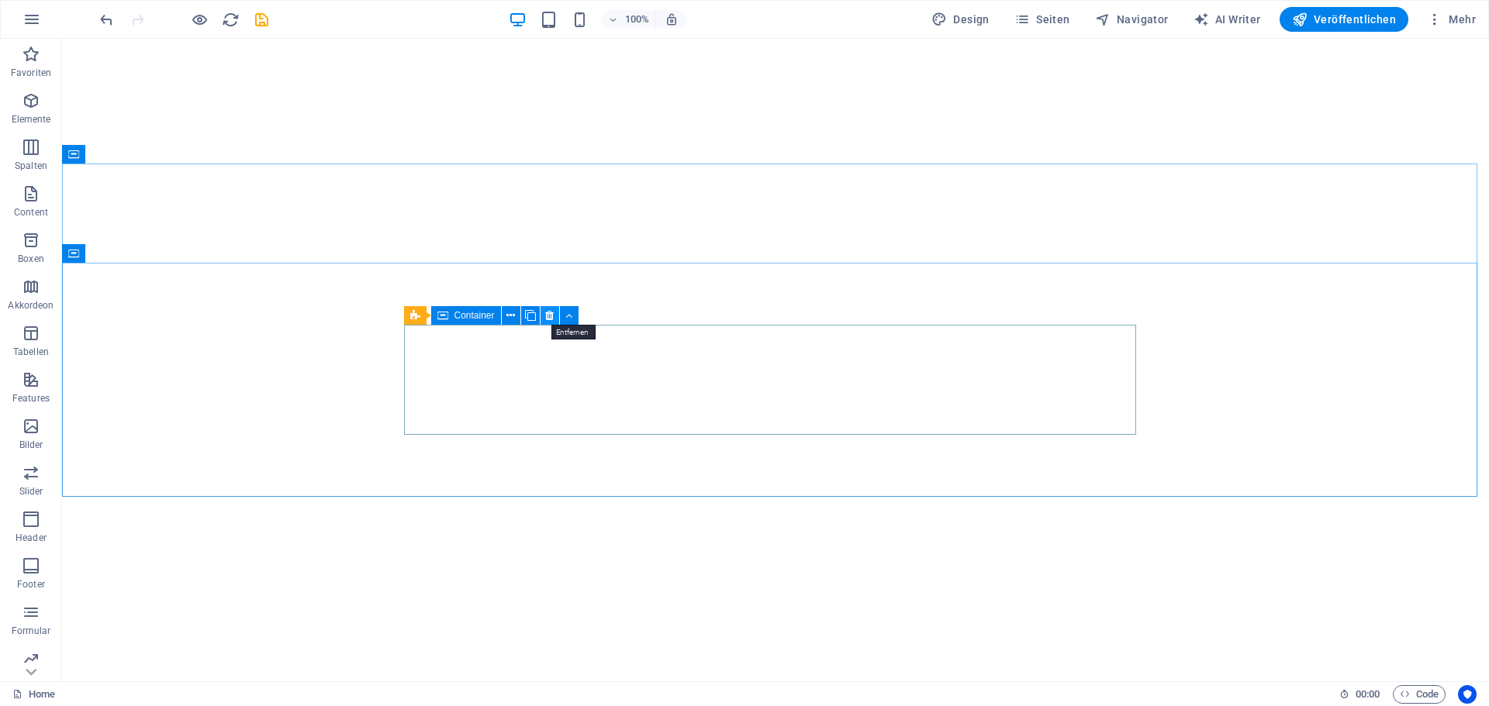
click at [554, 316] on icon at bounding box center [549, 316] width 9 height 16
click at [545, 315] on icon at bounding box center [549, 316] width 9 height 16
click at [547, 316] on icon at bounding box center [549, 316] width 9 height 16
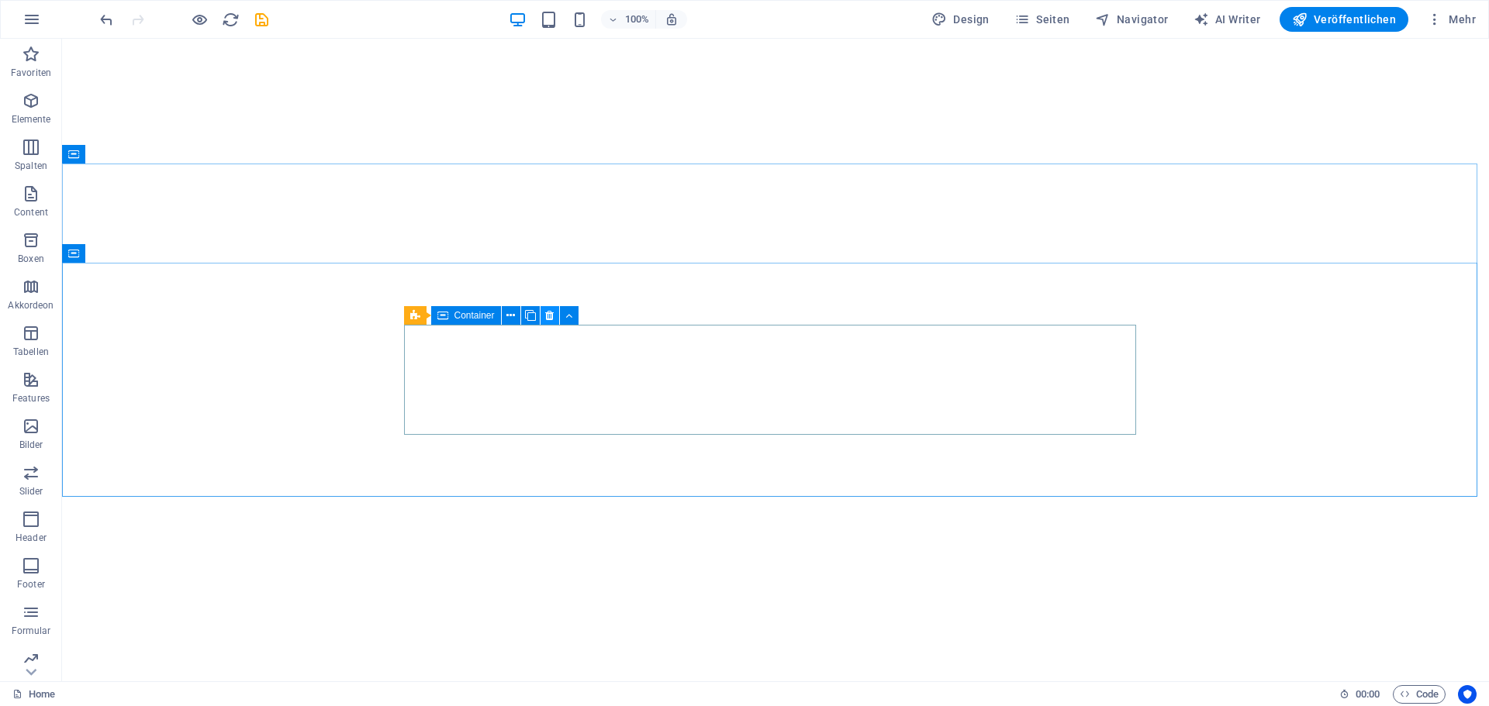
click at [547, 316] on icon at bounding box center [549, 316] width 9 height 16
click at [189, 155] on button at bounding box center [182, 154] width 19 height 19
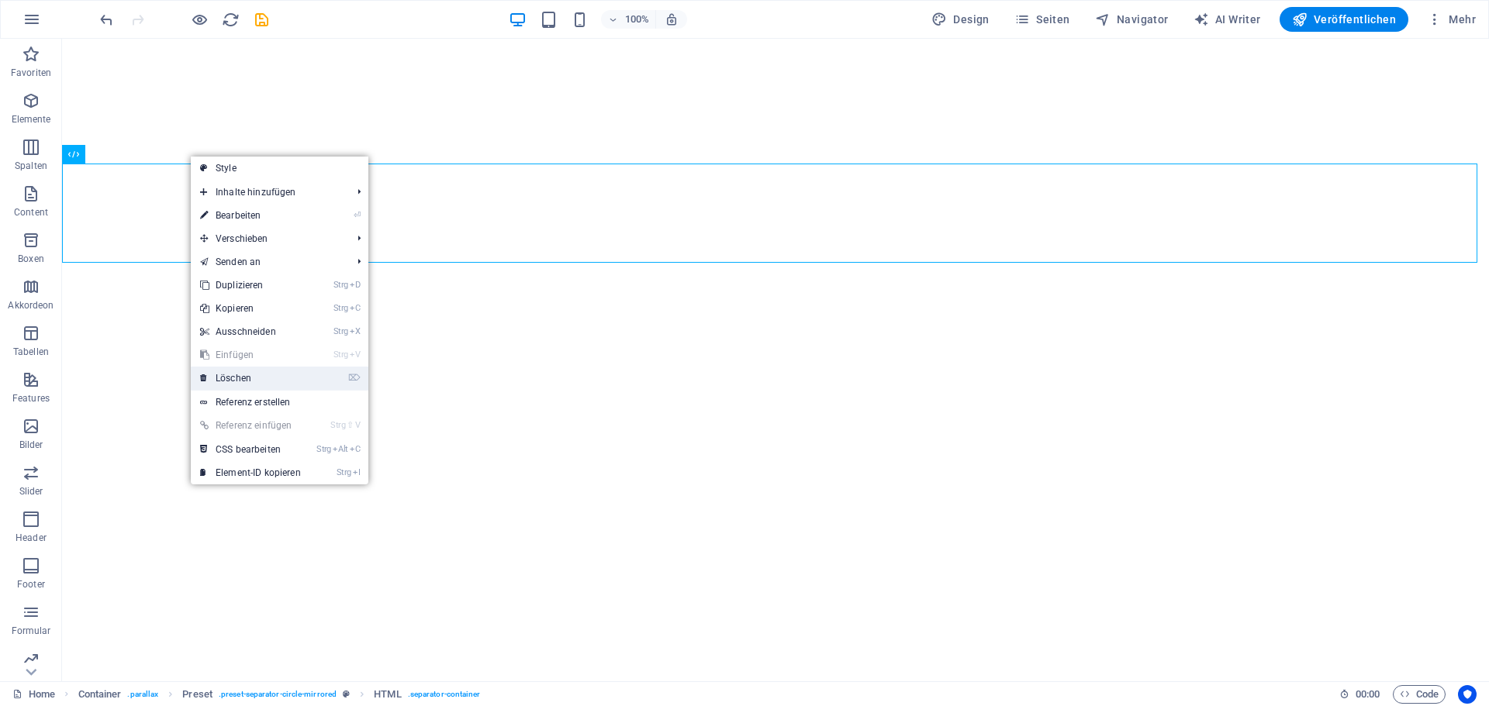
click at [240, 373] on link "⌦ Löschen" at bounding box center [250, 378] width 119 height 23
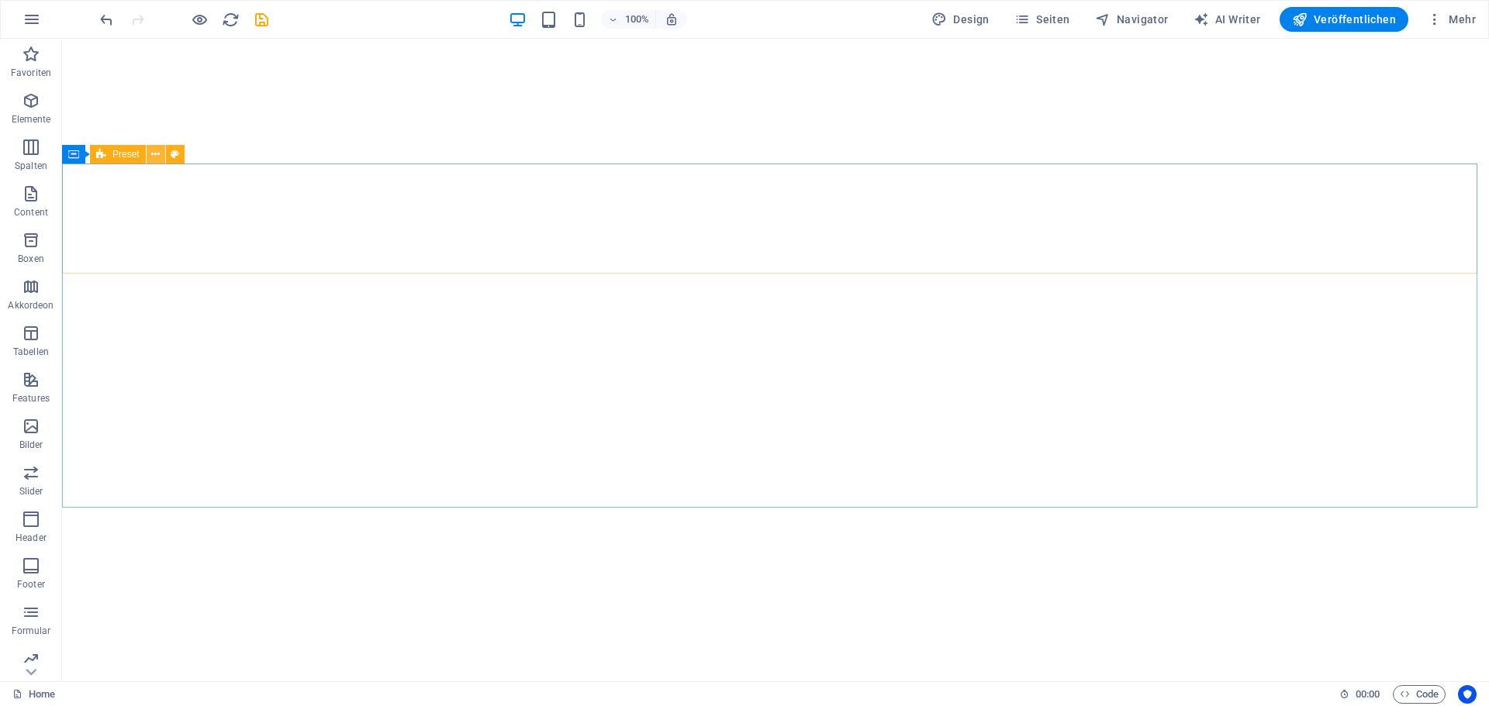
click at [157, 158] on icon at bounding box center [155, 155] width 9 height 16
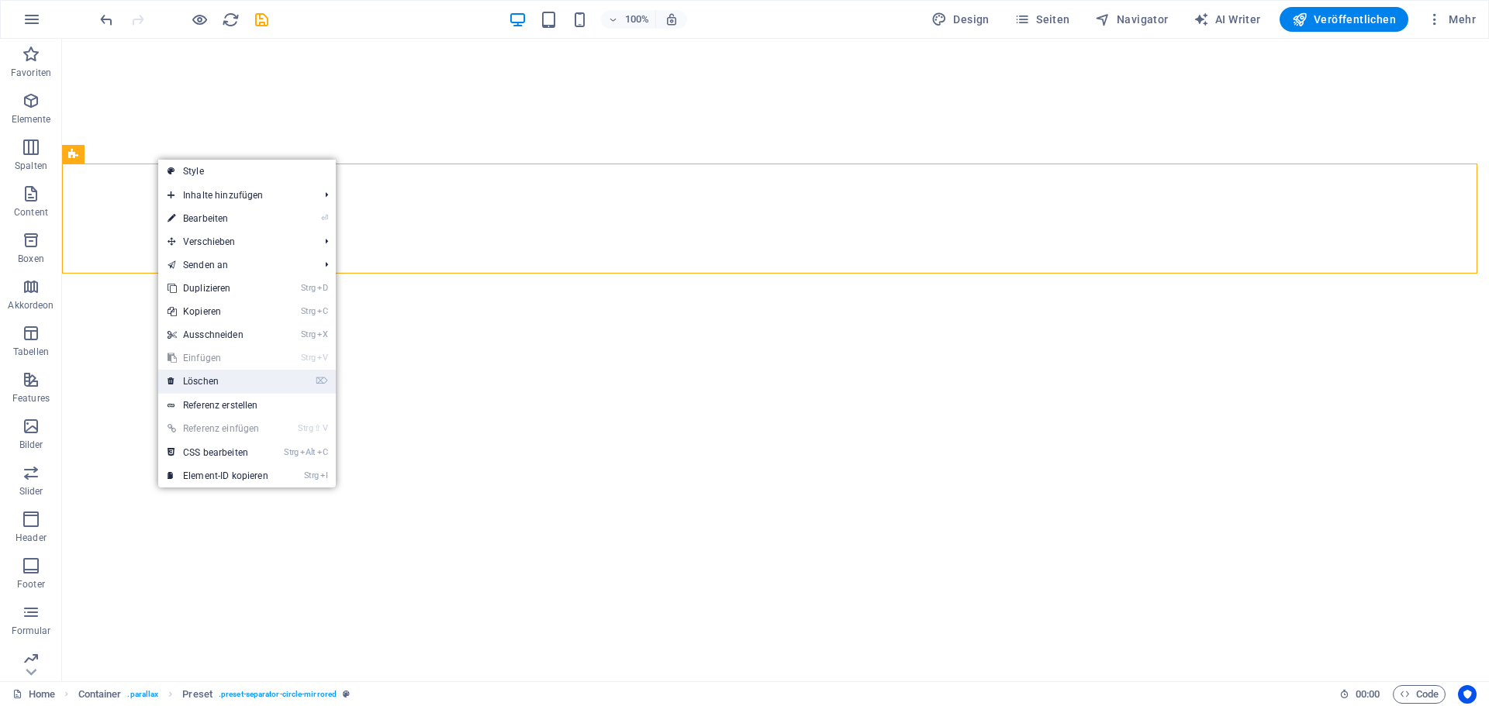
click at [198, 381] on link "⌦ Löschen" at bounding box center [217, 381] width 119 height 23
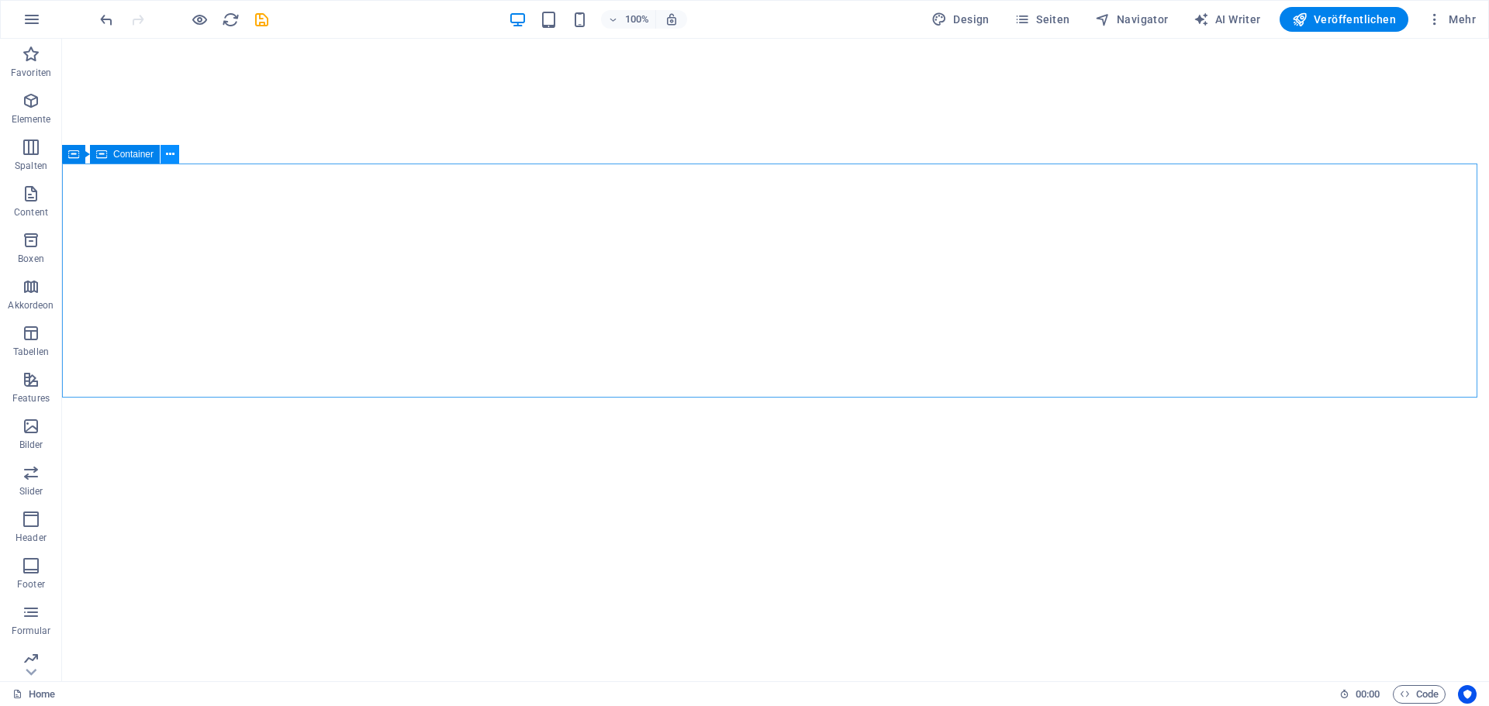
click at [166, 156] on icon at bounding box center [170, 155] width 9 height 16
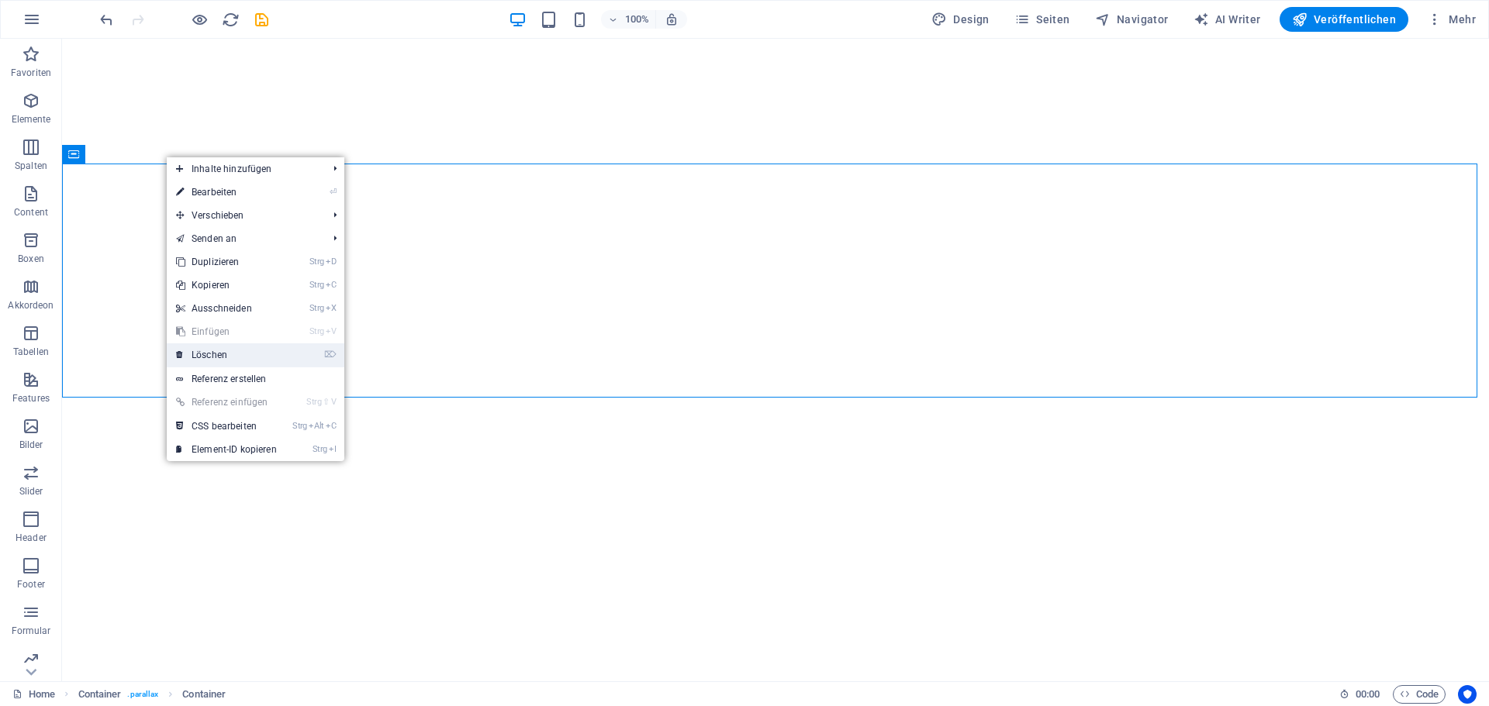
click at [247, 361] on link "⌦ Löschen" at bounding box center [226, 354] width 119 height 23
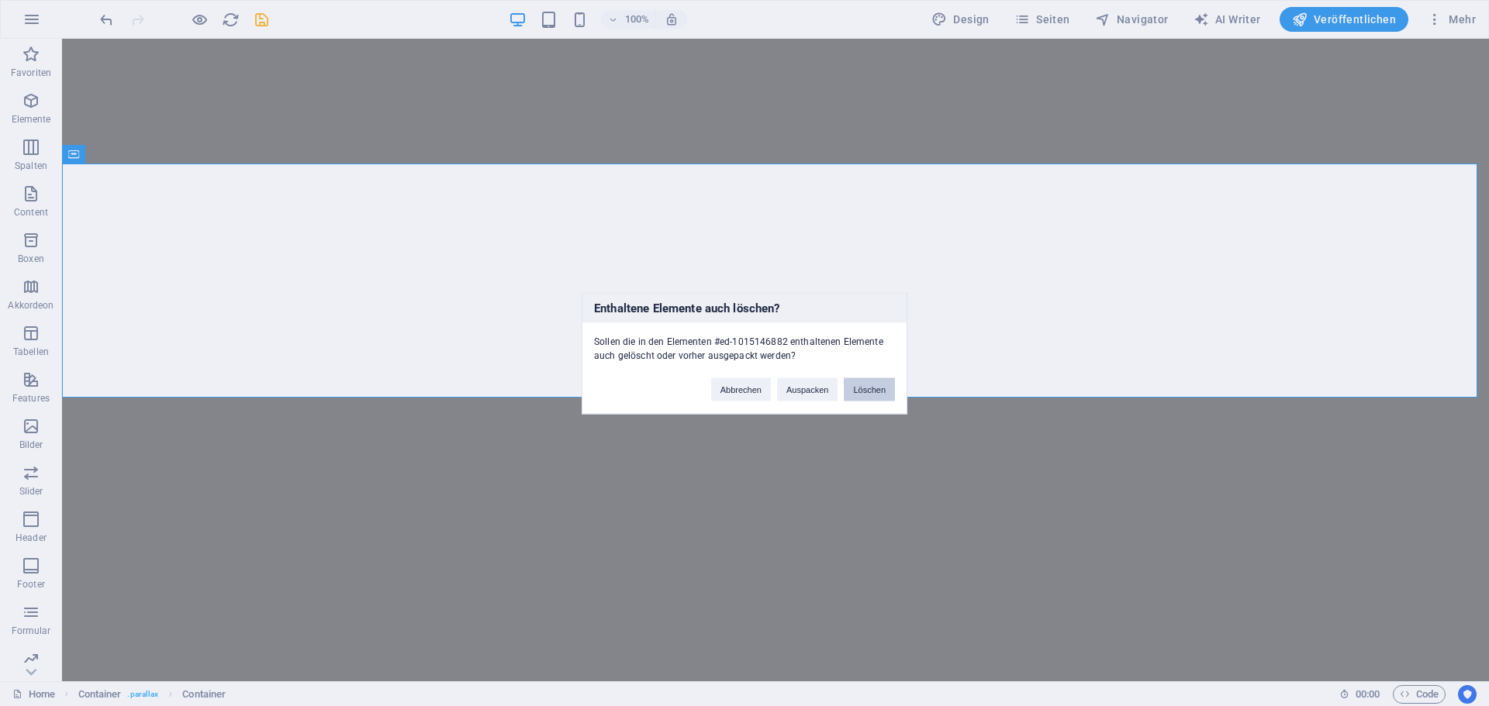
click at [882, 389] on button "Löschen" at bounding box center [869, 389] width 51 height 23
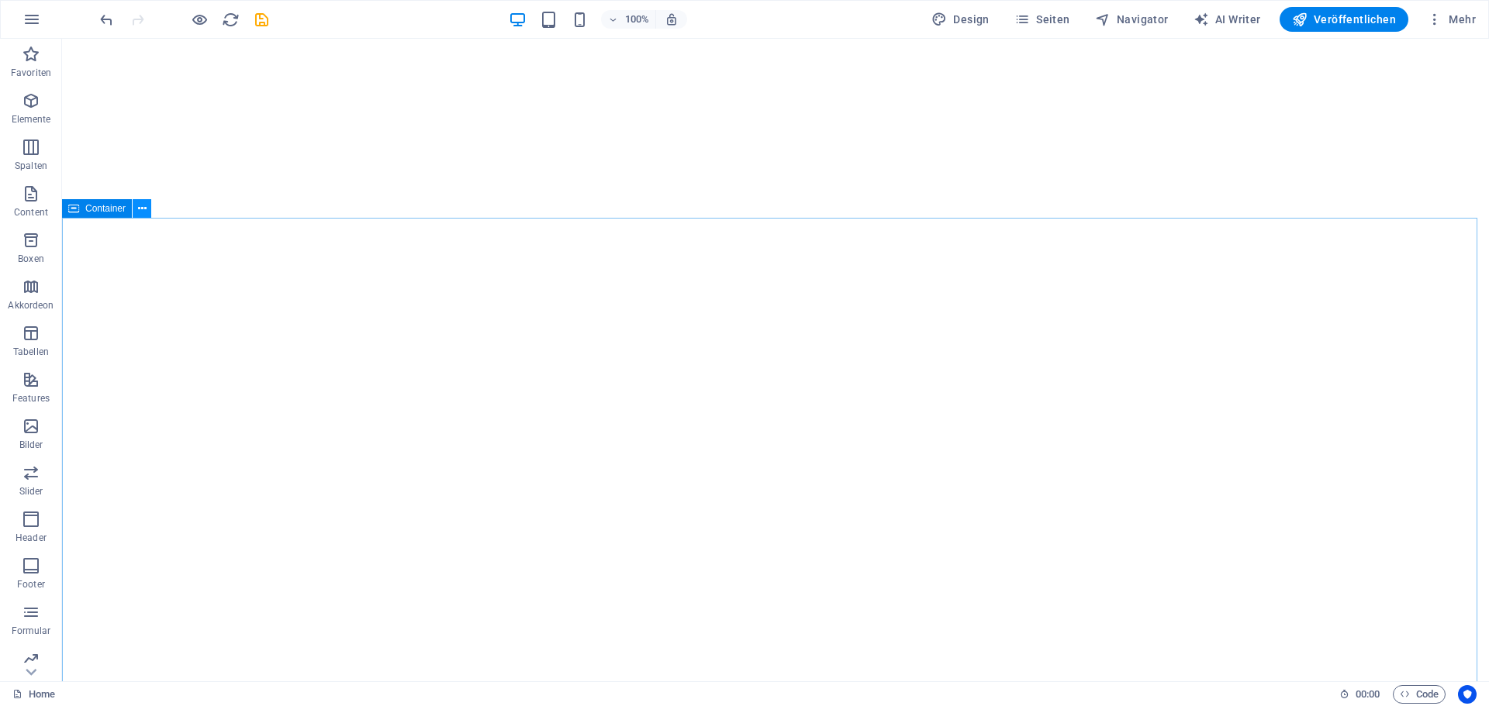
click at [140, 209] on icon at bounding box center [142, 209] width 9 height 16
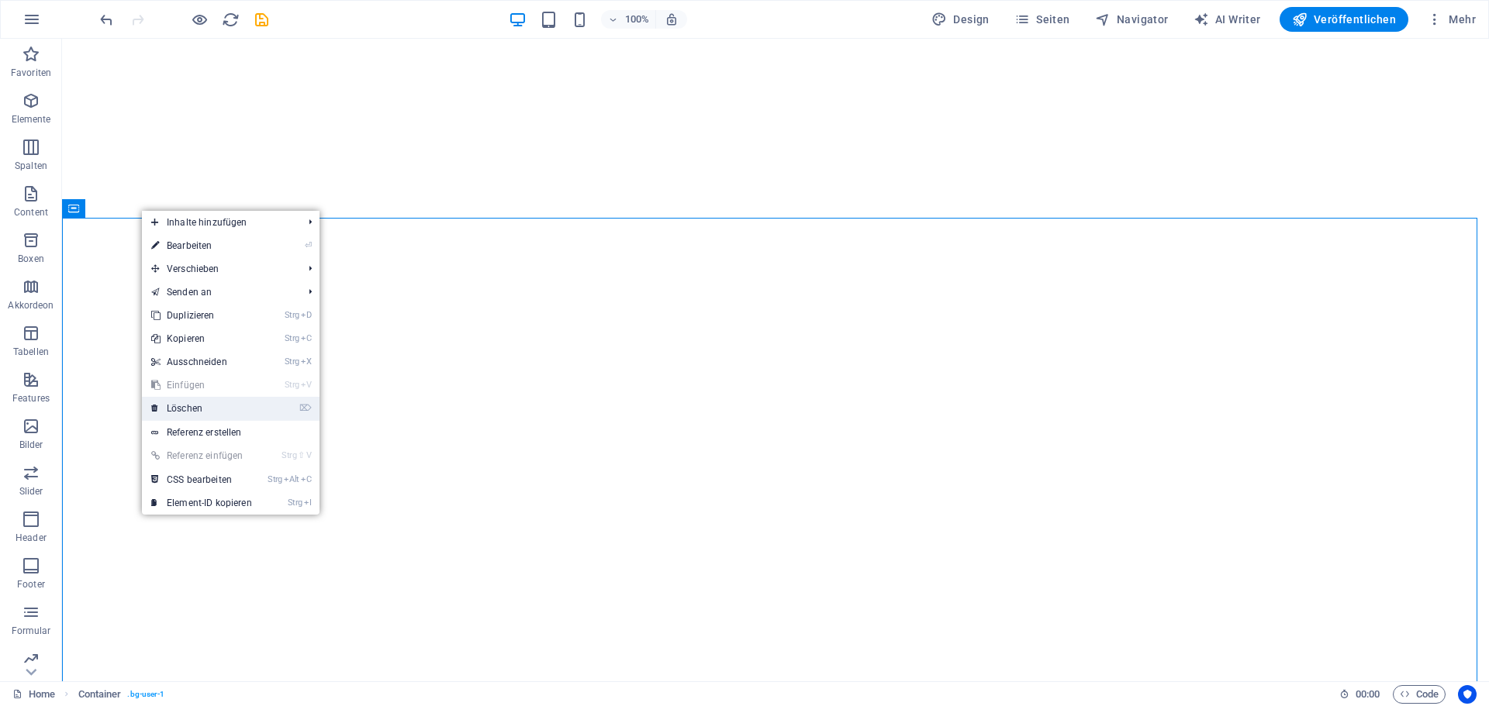
click at [198, 411] on link "⌦ Löschen" at bounding box center [201, 408] width 119 height 23
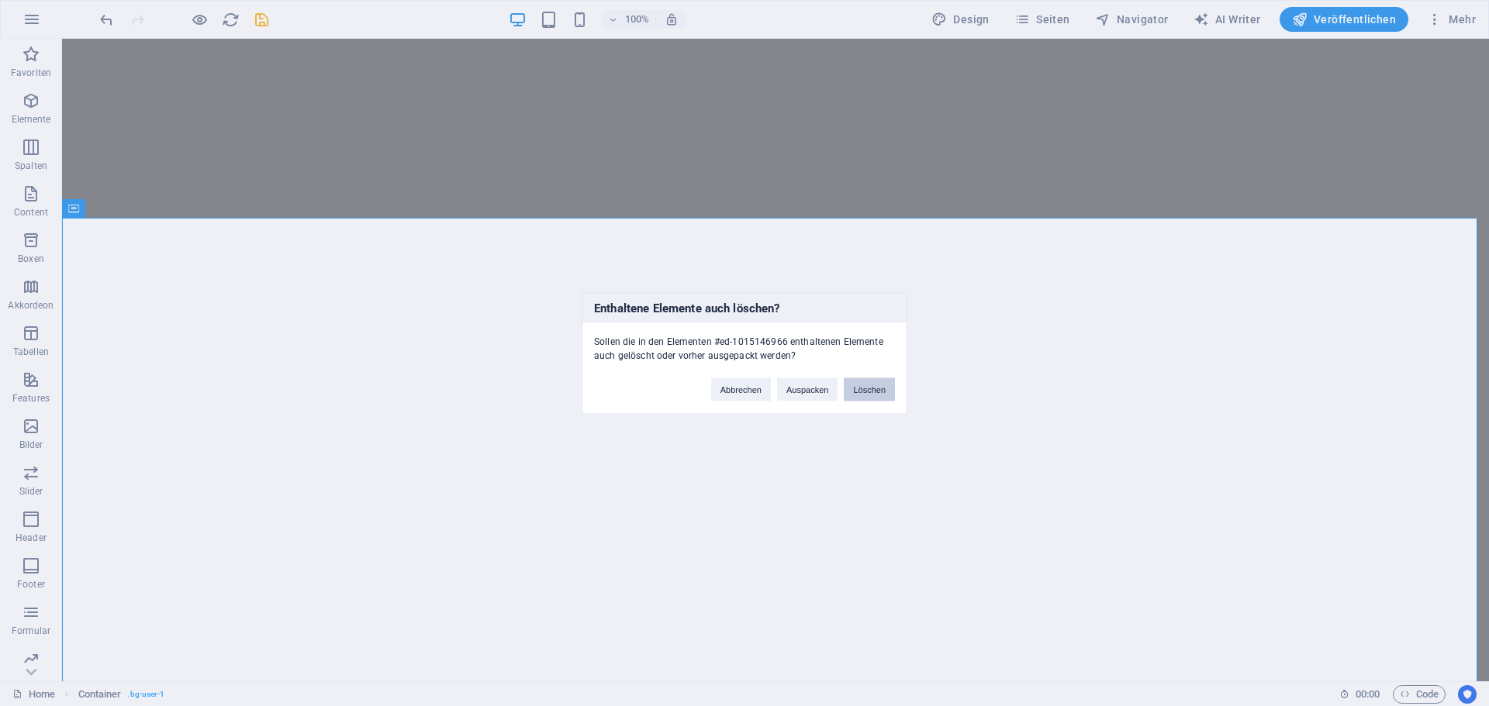
click at [861, 386] on button "Löschen" at bounding box center [869, 389] width 51 height 23
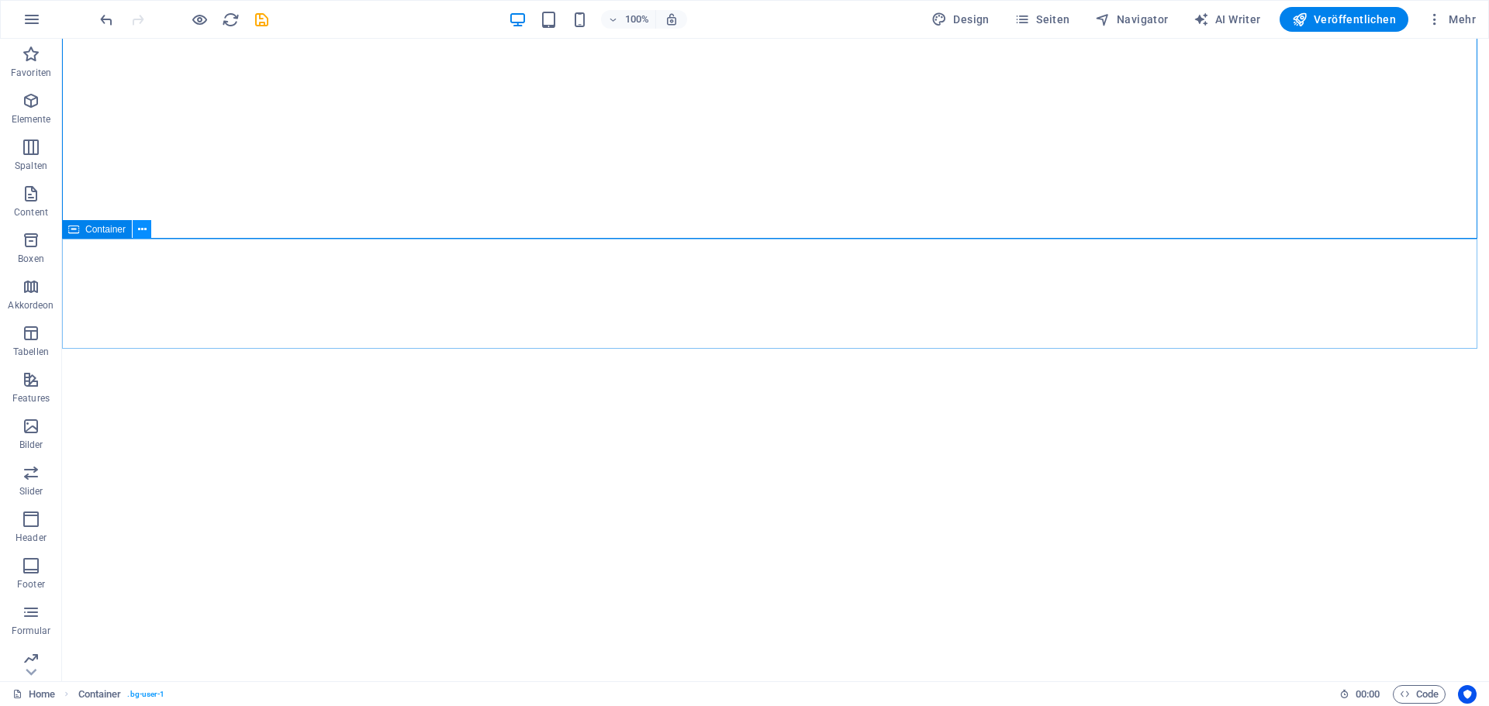
click at [146, 228] on icon at bounding box center [142, 230] width 9 height 16
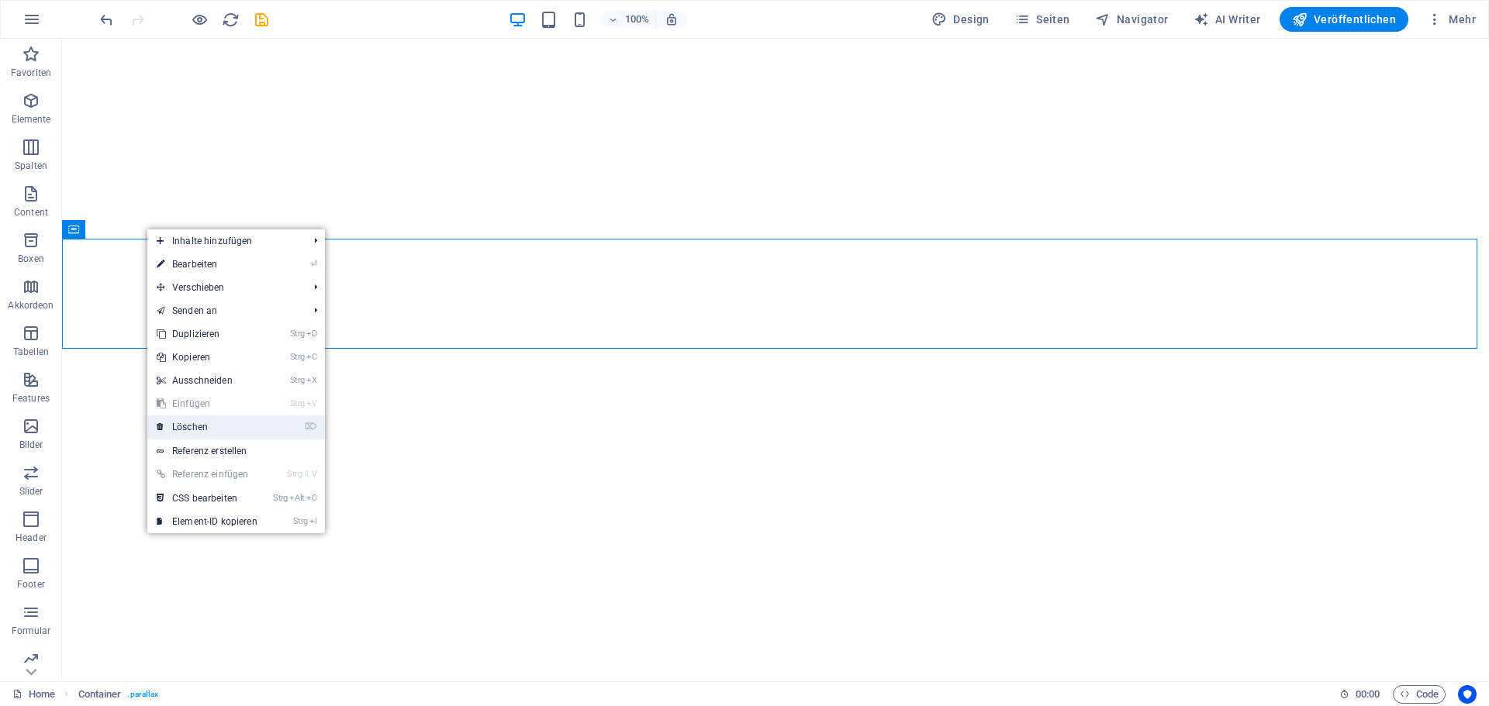
click at [210, 423] on link "⌦ Löschen" at bounding box center [206, 427] width 119 height 23
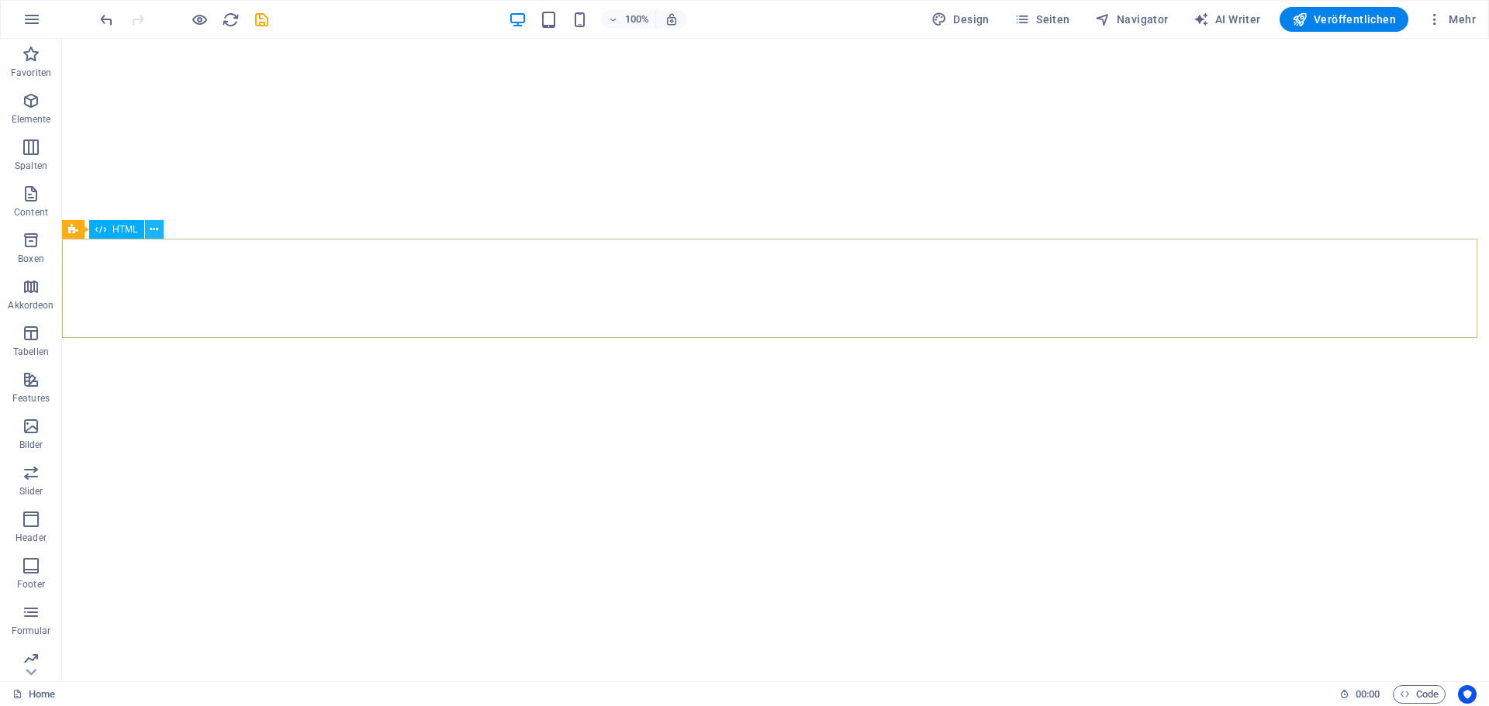
click at [155, 230] on icon at bounding box center [154, 230] width 9 height 16
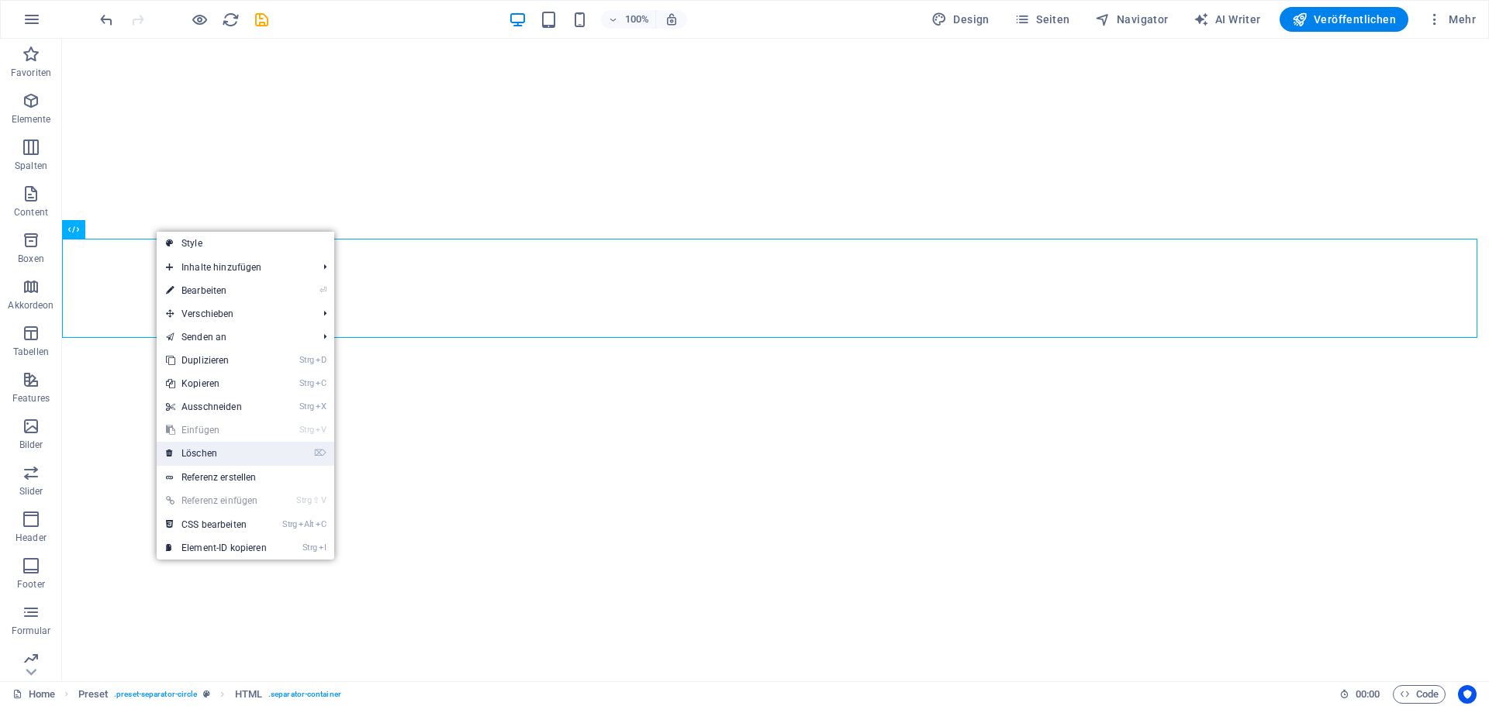
click at [216, 452] on link "⌦ Löschen" at bounding box center [216, 453] width 119 height 23
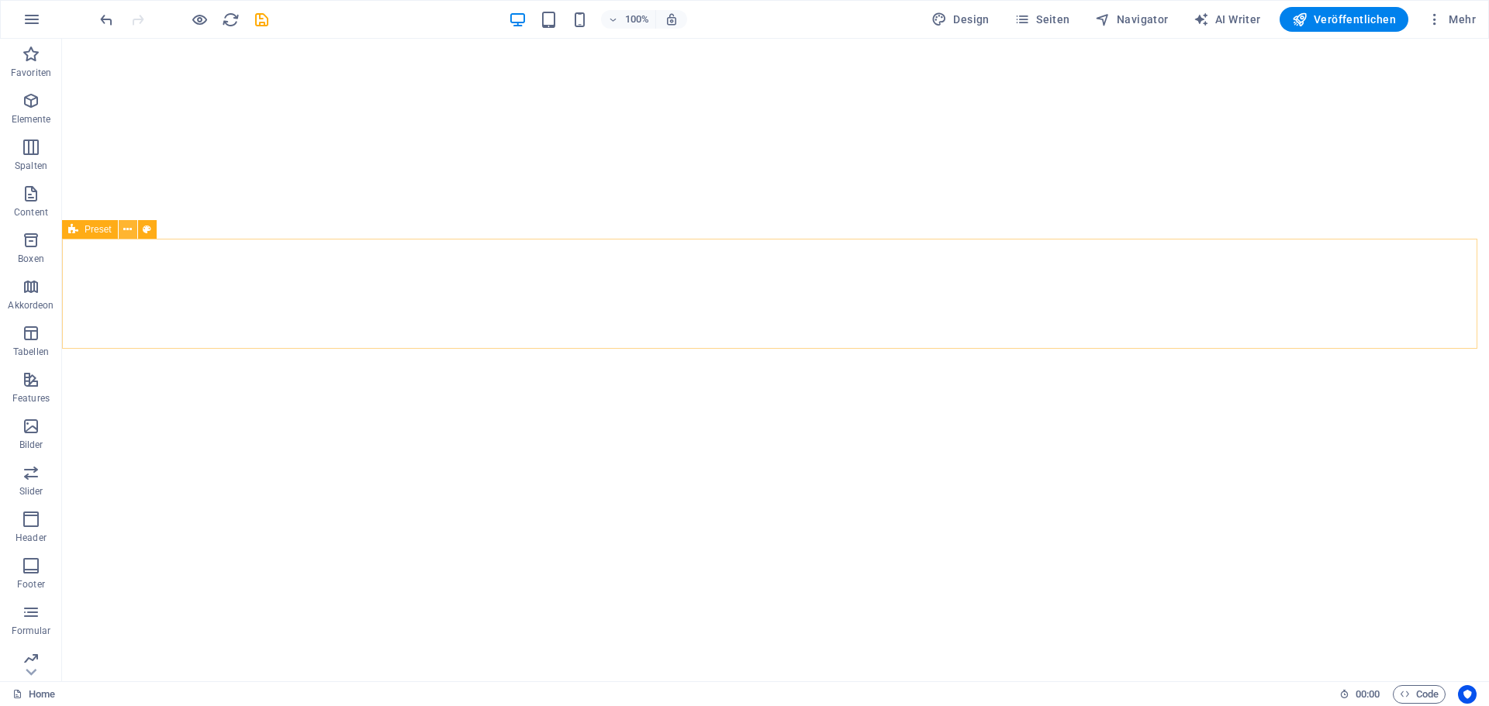
click at [126, 233] on icon at bounding box center [127, 230] width 9 height 16
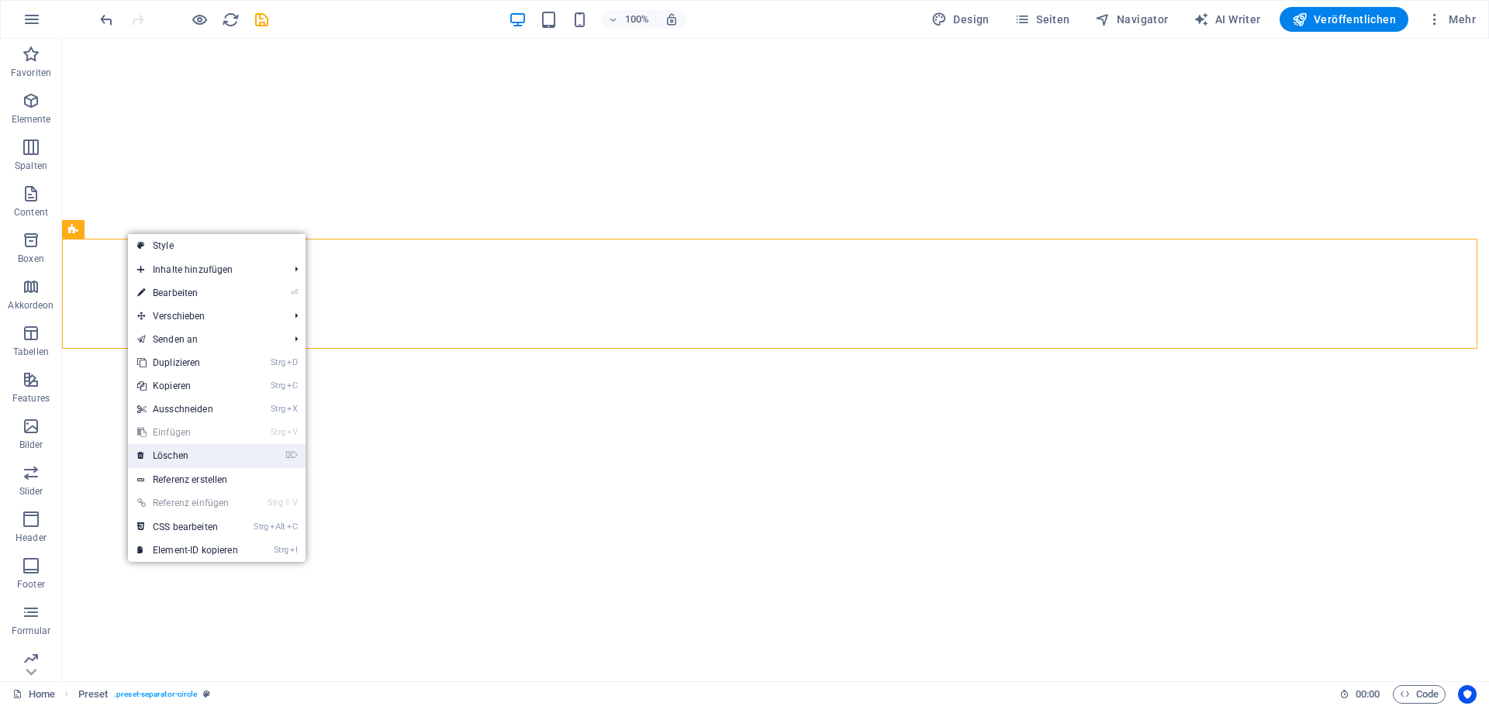
click at [181, 453] on link "⌦ Löschen" at bounding box center [187, 455] width 119 height 23
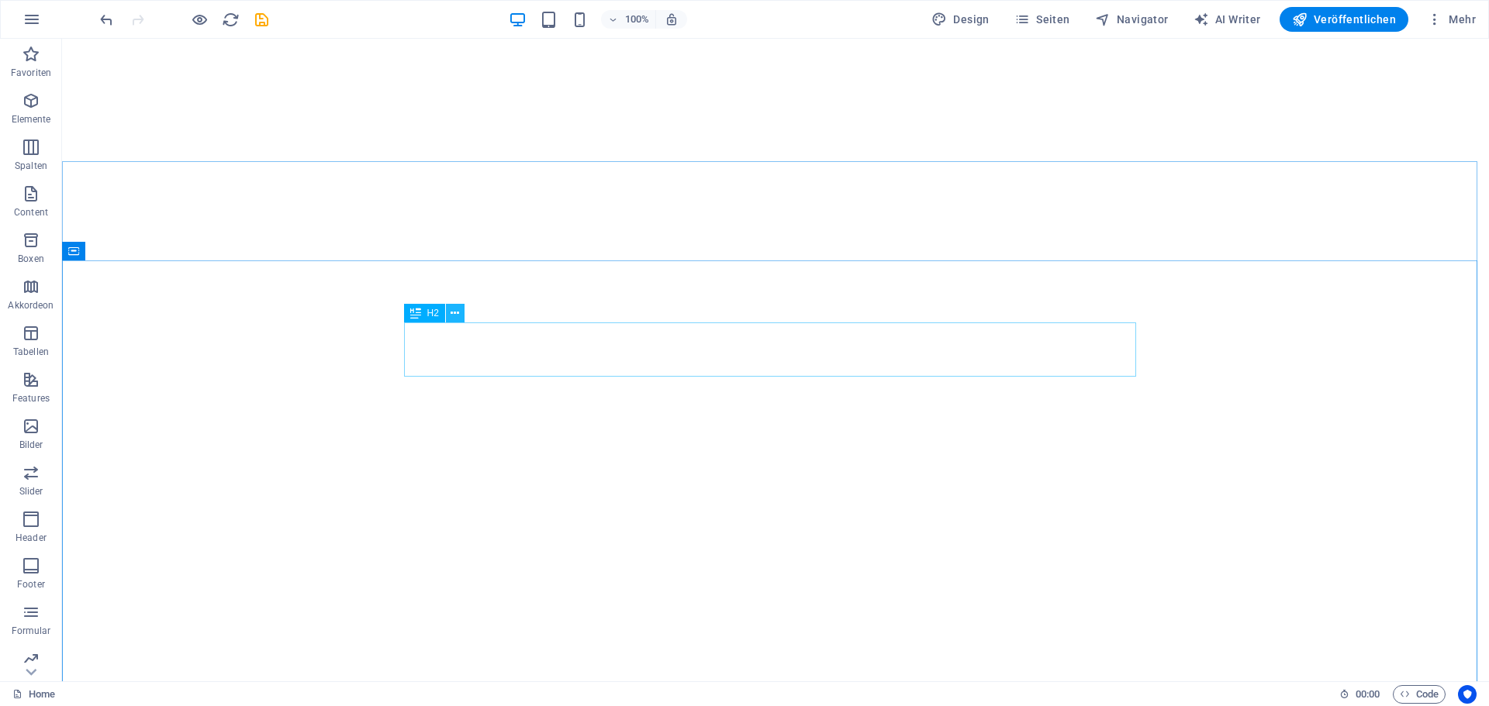
click at [455, 309] on icon at bounding box center [455, 314] width 9 height 16
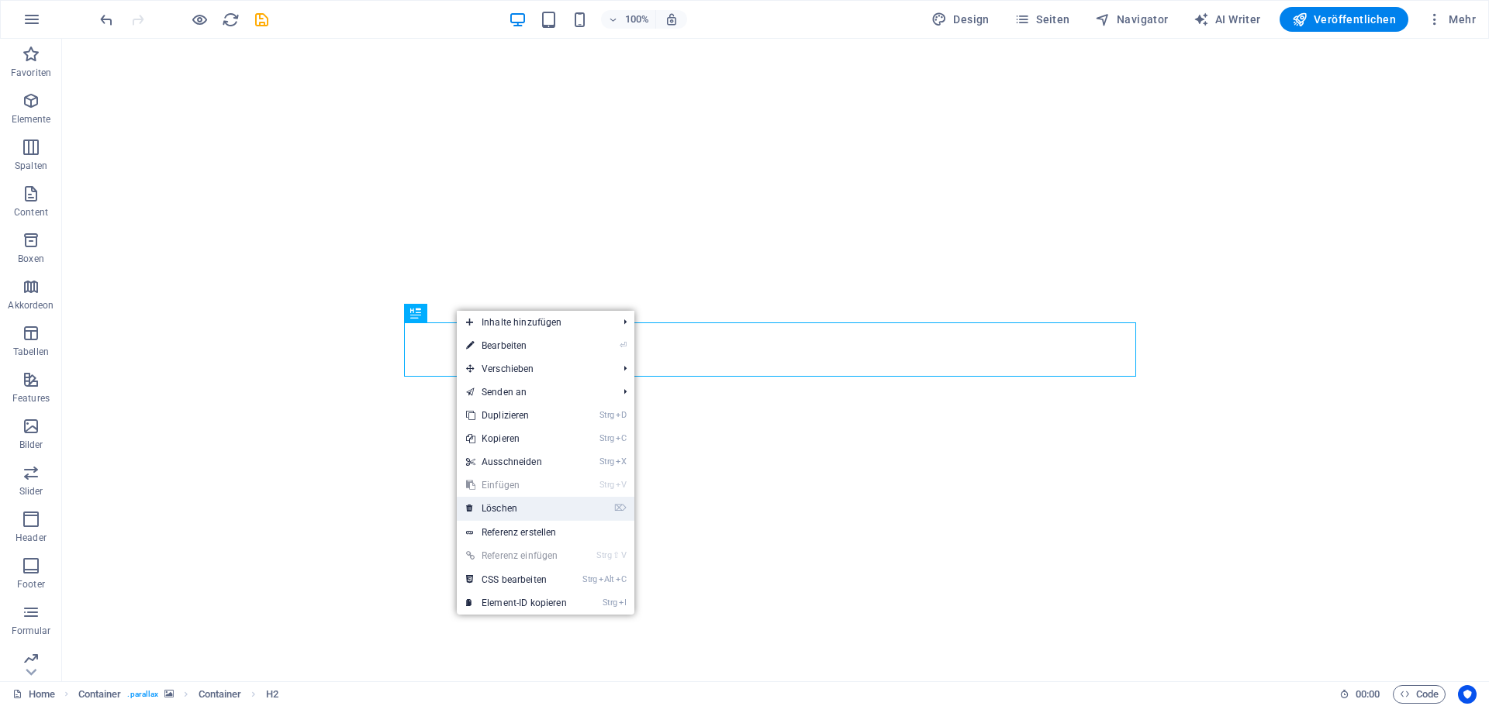
click at [508, 502] on link "⌦ Löschen" at bounding box center [516, 508] width 119 height 23
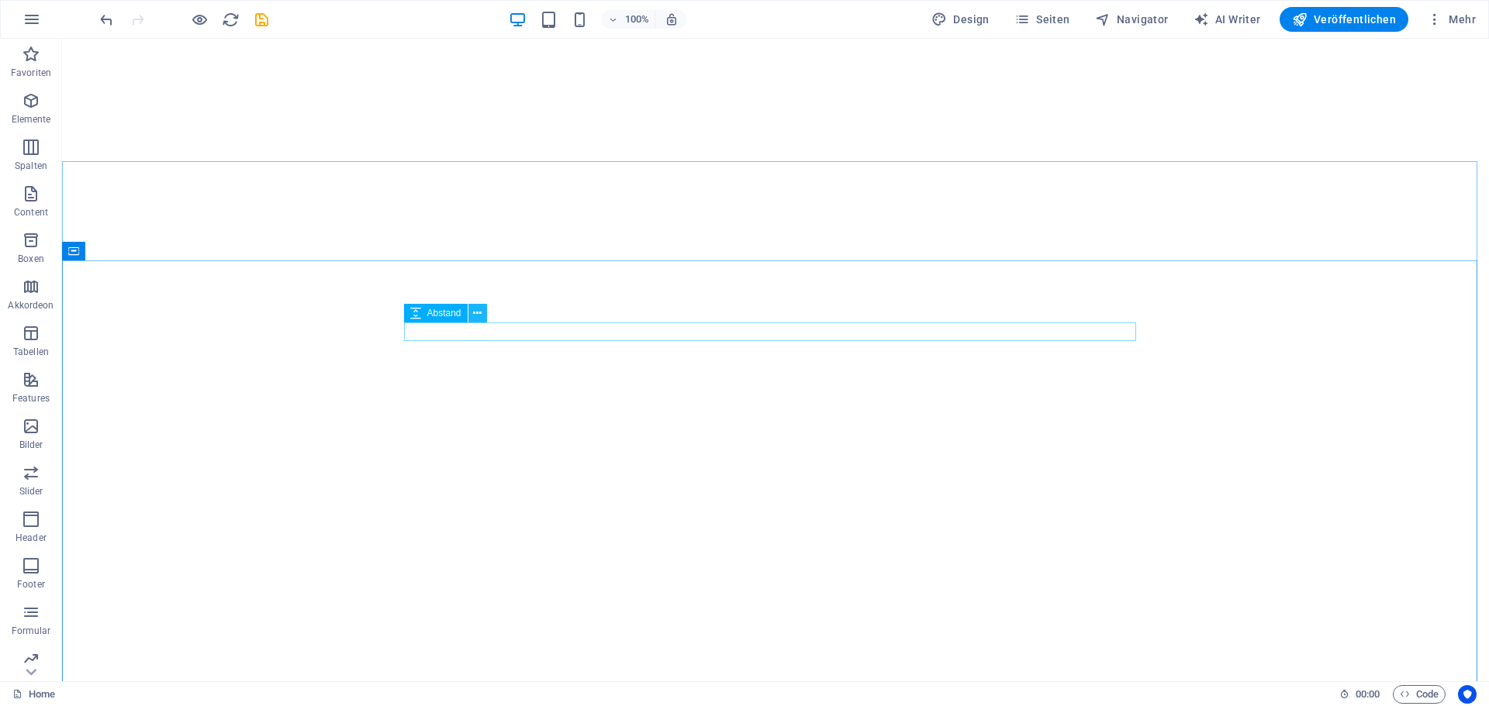
click at [475, 312] on icon at bounding box center [477, 314] width 9 height 16
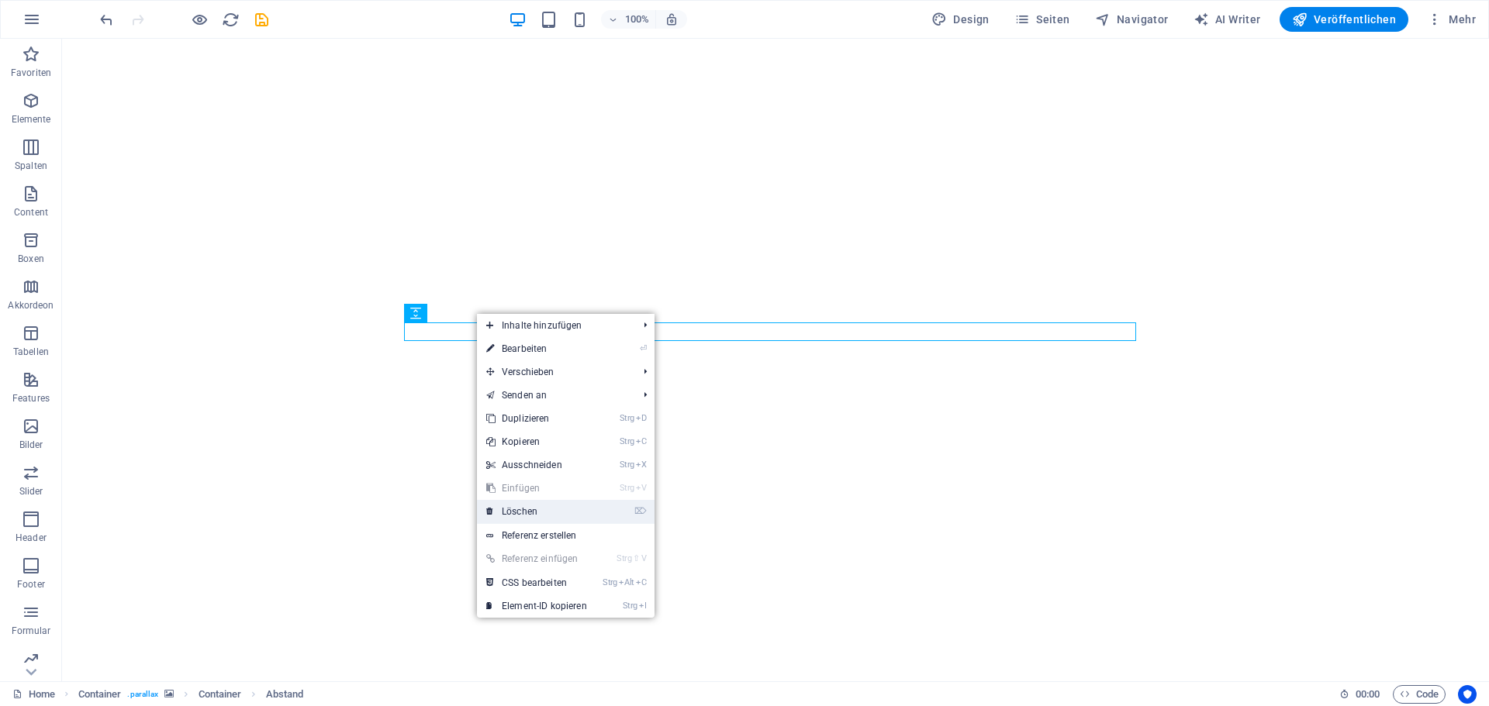
click at [516, 507] on link "⌦ Löschen" at bounding box center [536, 511] width 119 height 23
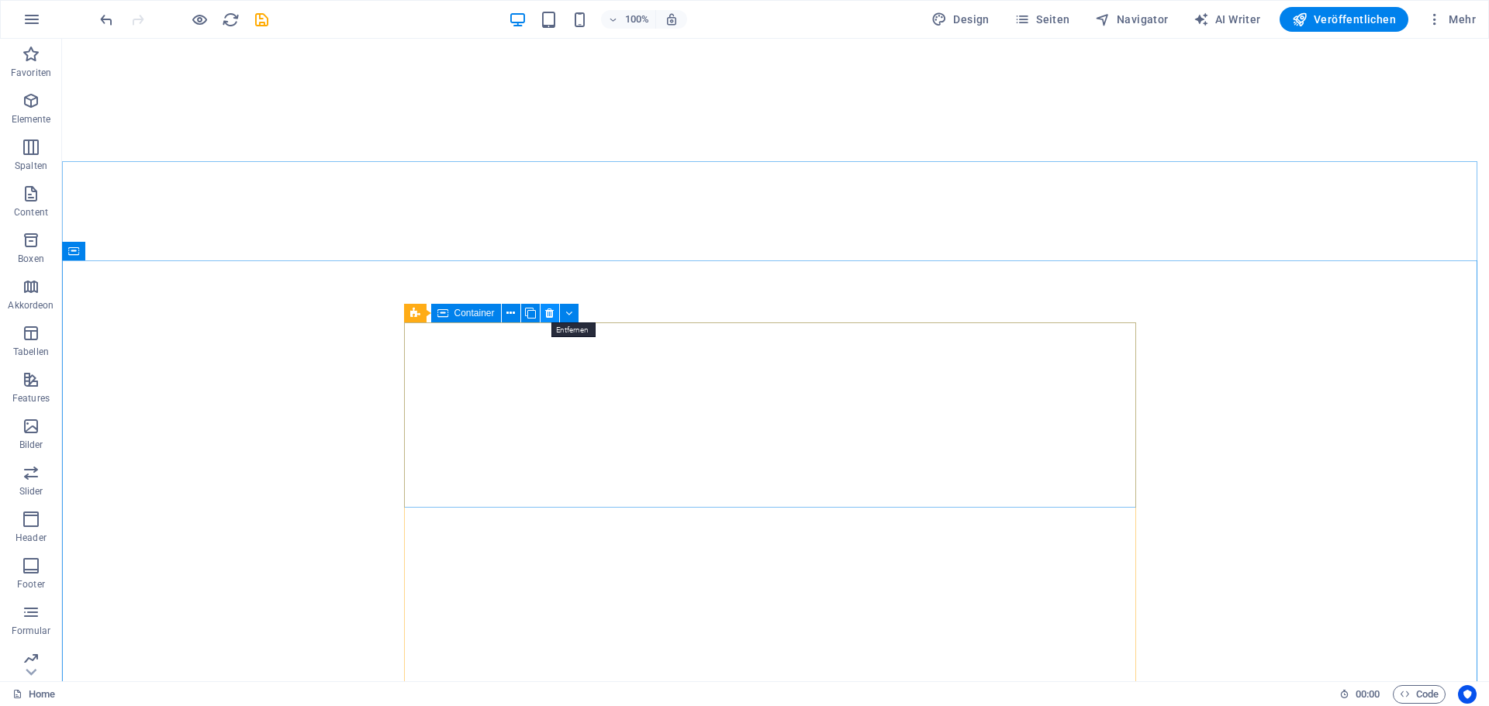
click at [548, 314] on icon at bounding box center [549, 314] width 9 height 16
click at [545, 312] on icon at bounding box center [549, 314] width 9 height 16
click at [547, 313] on icon at bounding box center [549, 314] width 9 height 16
click at [514, 315] on icon at bounding box center [510, 314] width 9 height 16
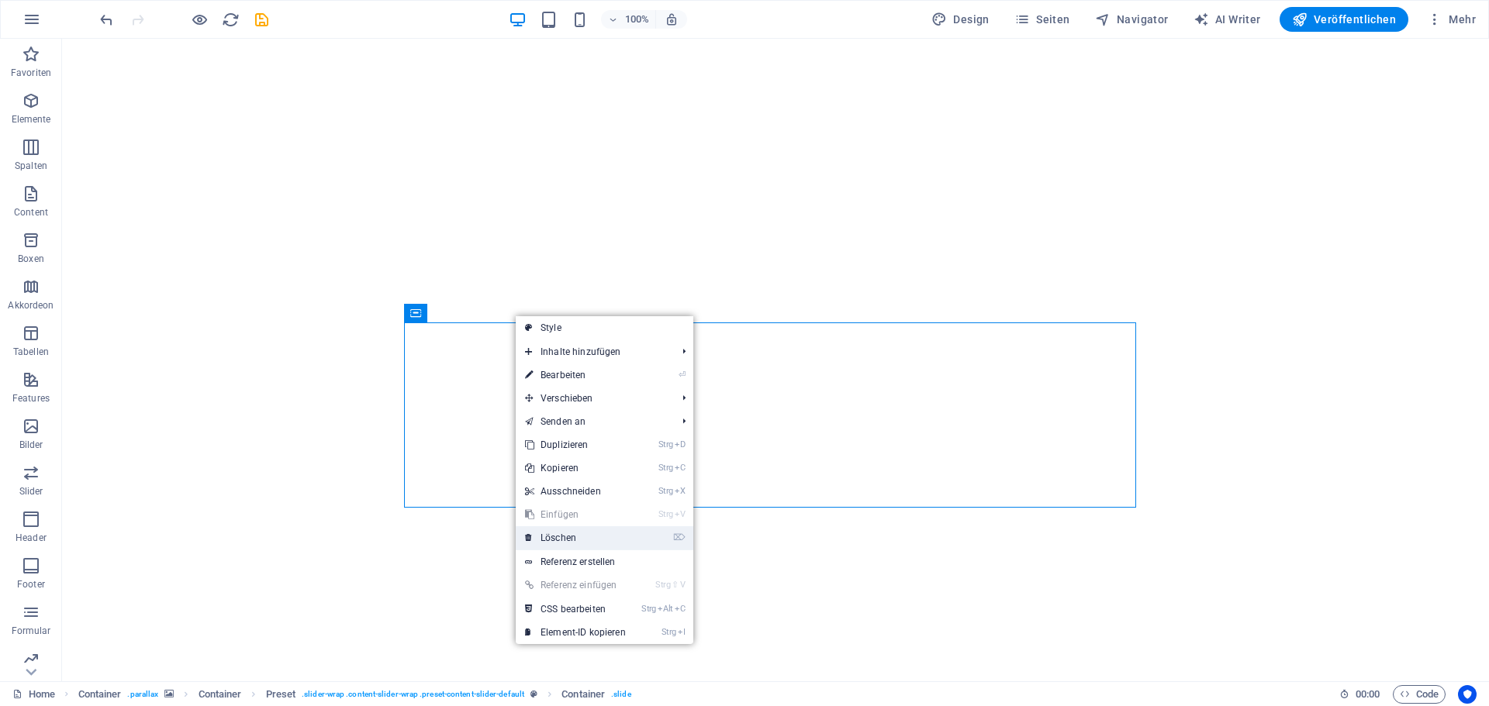
click at [579, 537] on link "⌦ Löschen" at bounding box center [575, 537] width 119 height 23
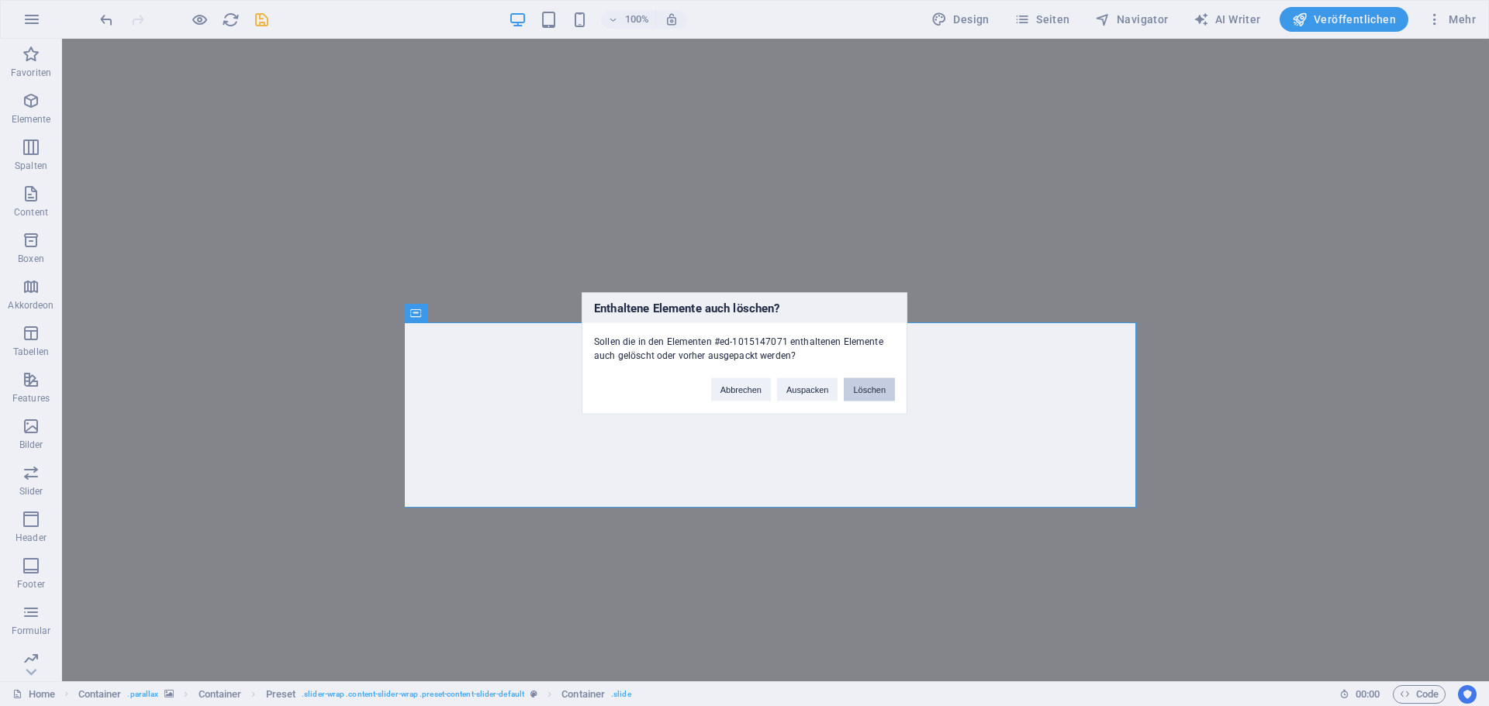
click at [875, 385] on button "Löschen" at bounding box center [869, 389] width 51 height 23
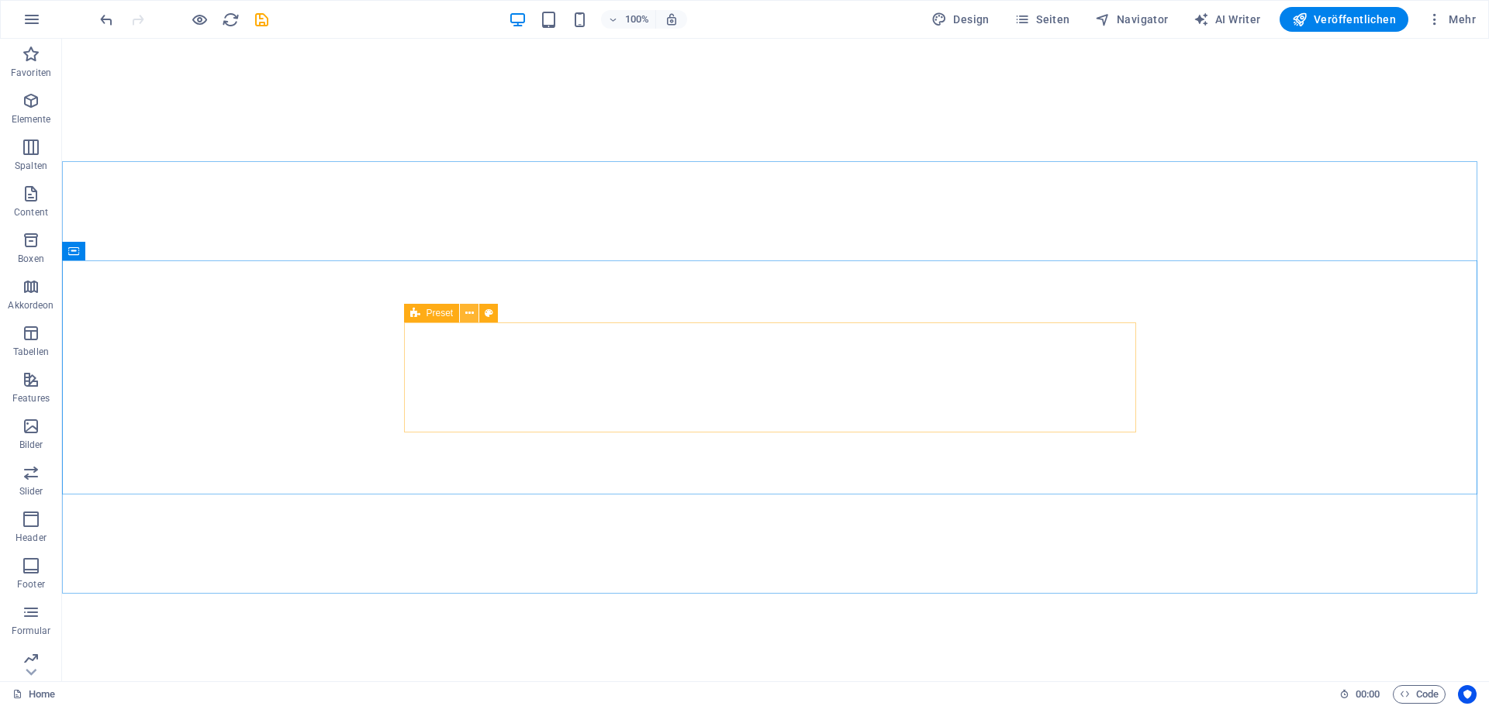
click at [471, 312] on icon at bounding box center [469, 314] width 9 height 16
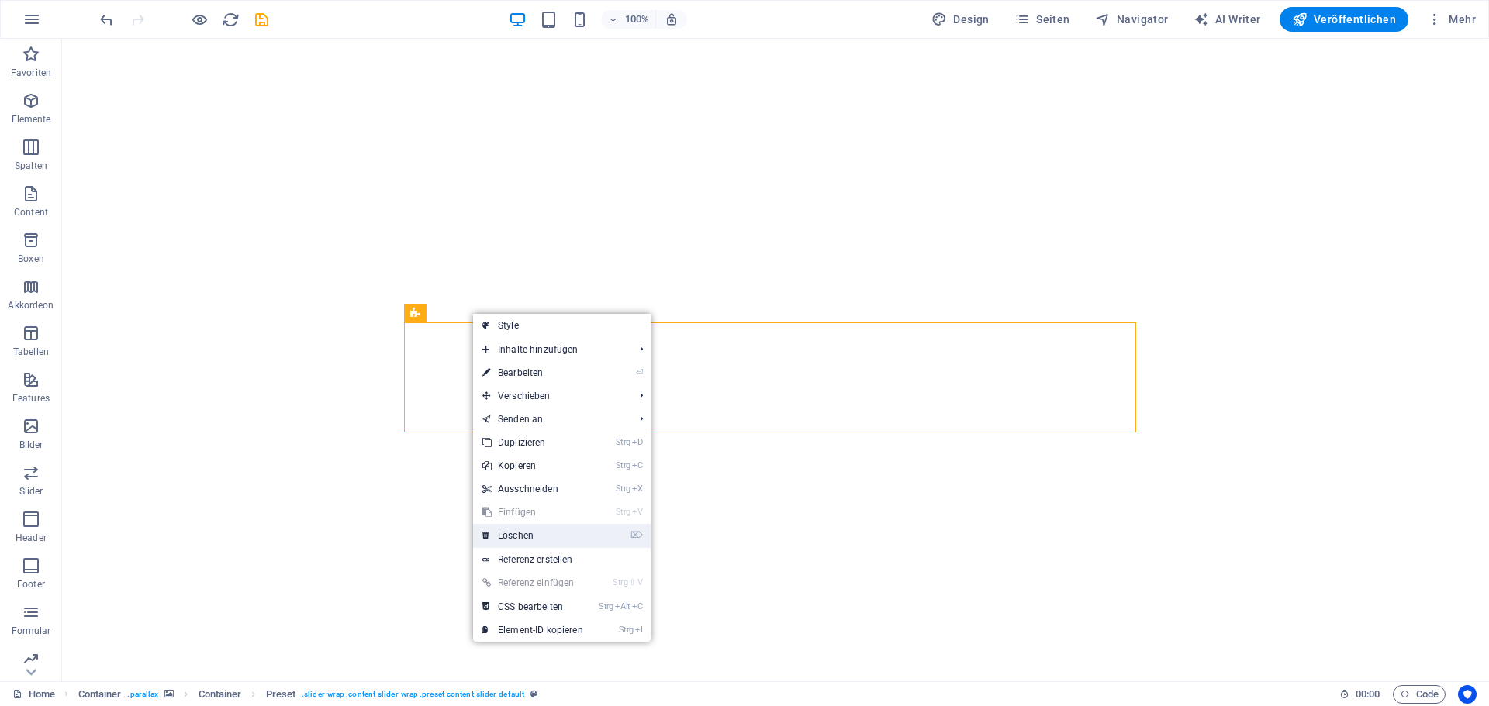
click at [561, 530] on link "⌦ Löschen" at bounding box center [532, 535] width 119 height 23
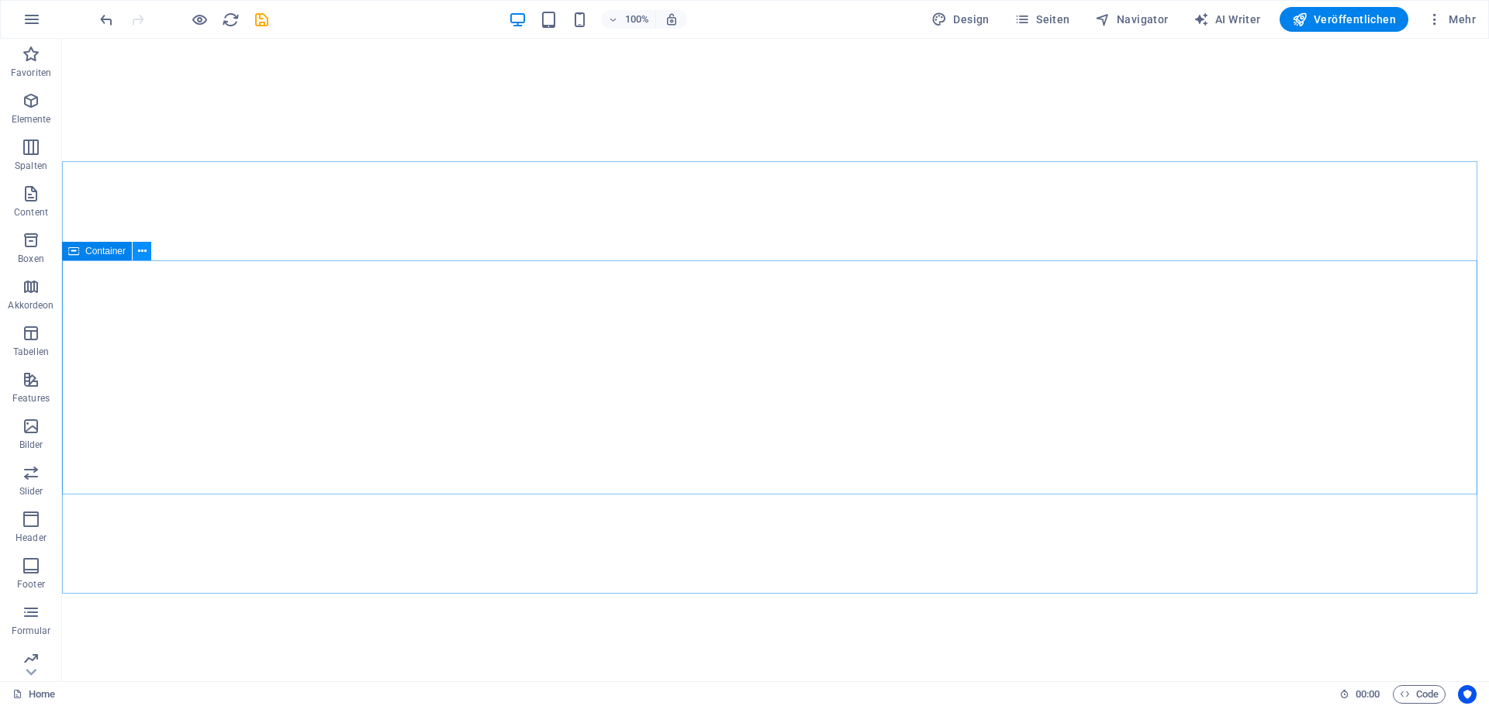
click at [145, 250] on icon at bounding box center [142, 251] width 9 height 16
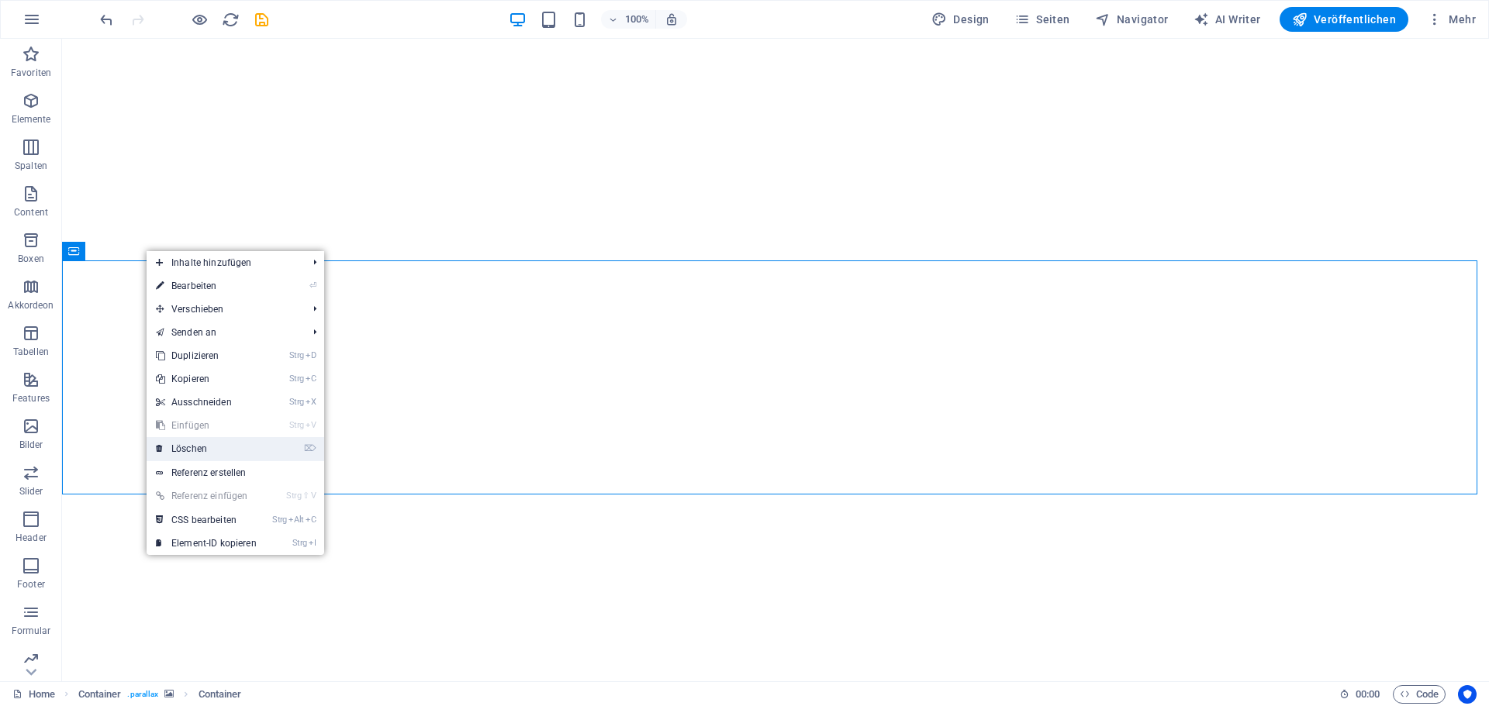
click at [201, 455] on link "⌦ Löschen" at bounding box center [206, 448] width 119 height 23
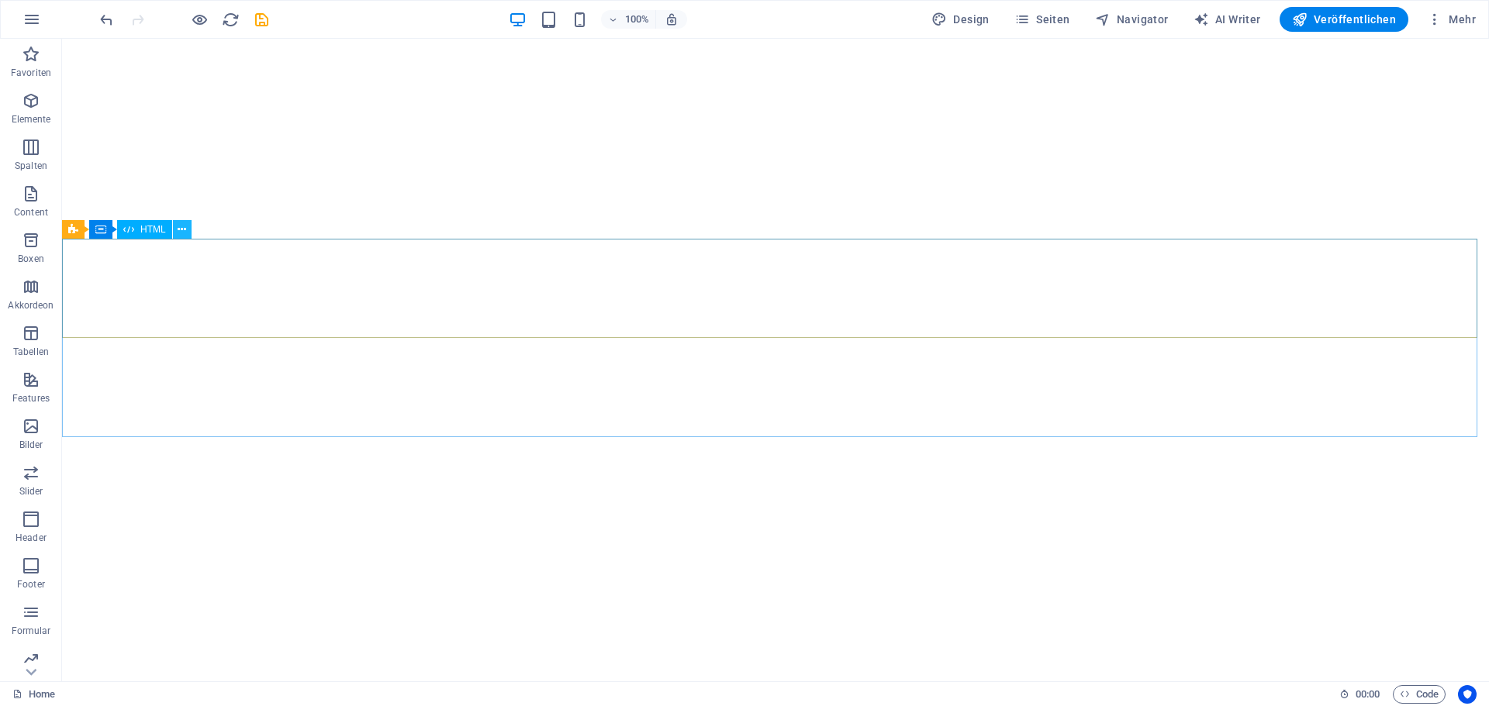
click at [183, 230] on icon at bounding box center [182, 230] width 9 height 16
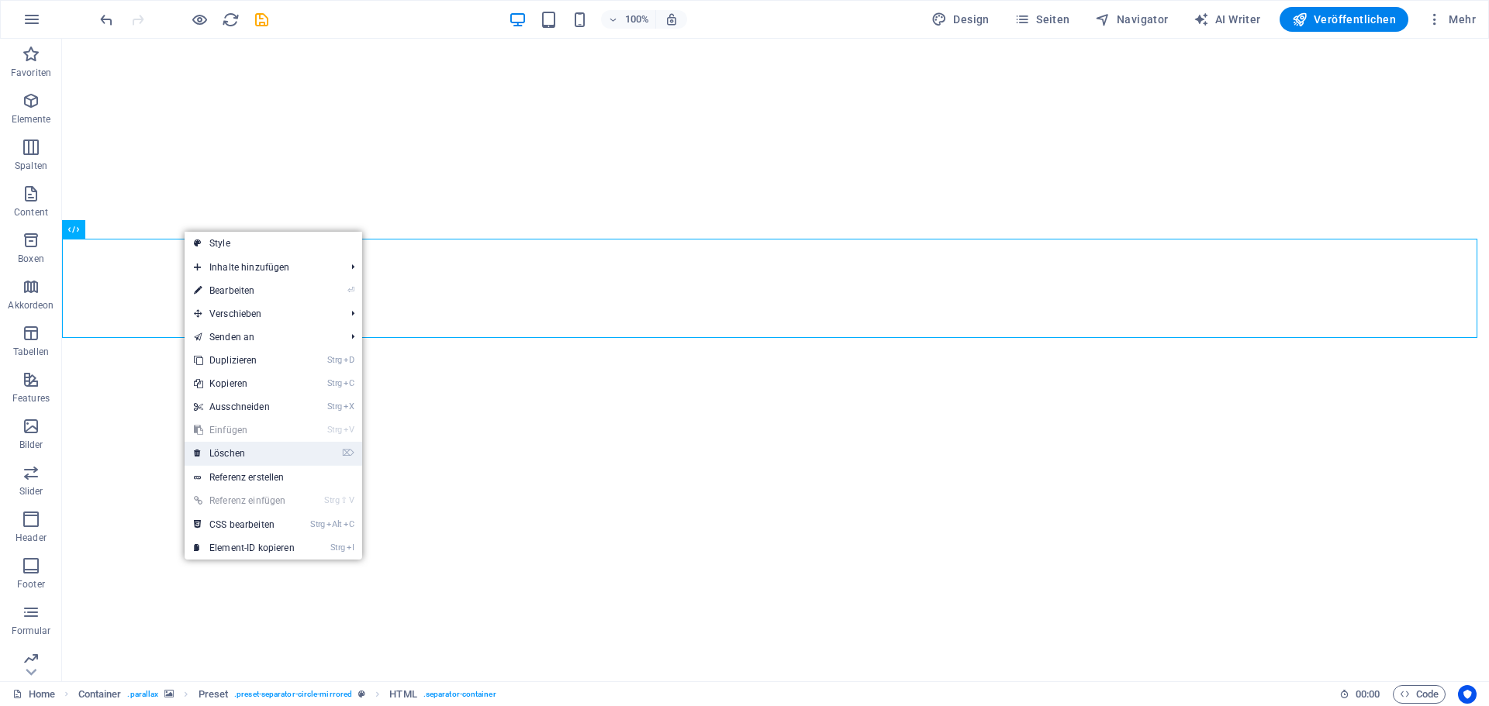
click at [241, 457] on link "⌦ Löschen" at bounding box center [244, 453] width 119 height 23
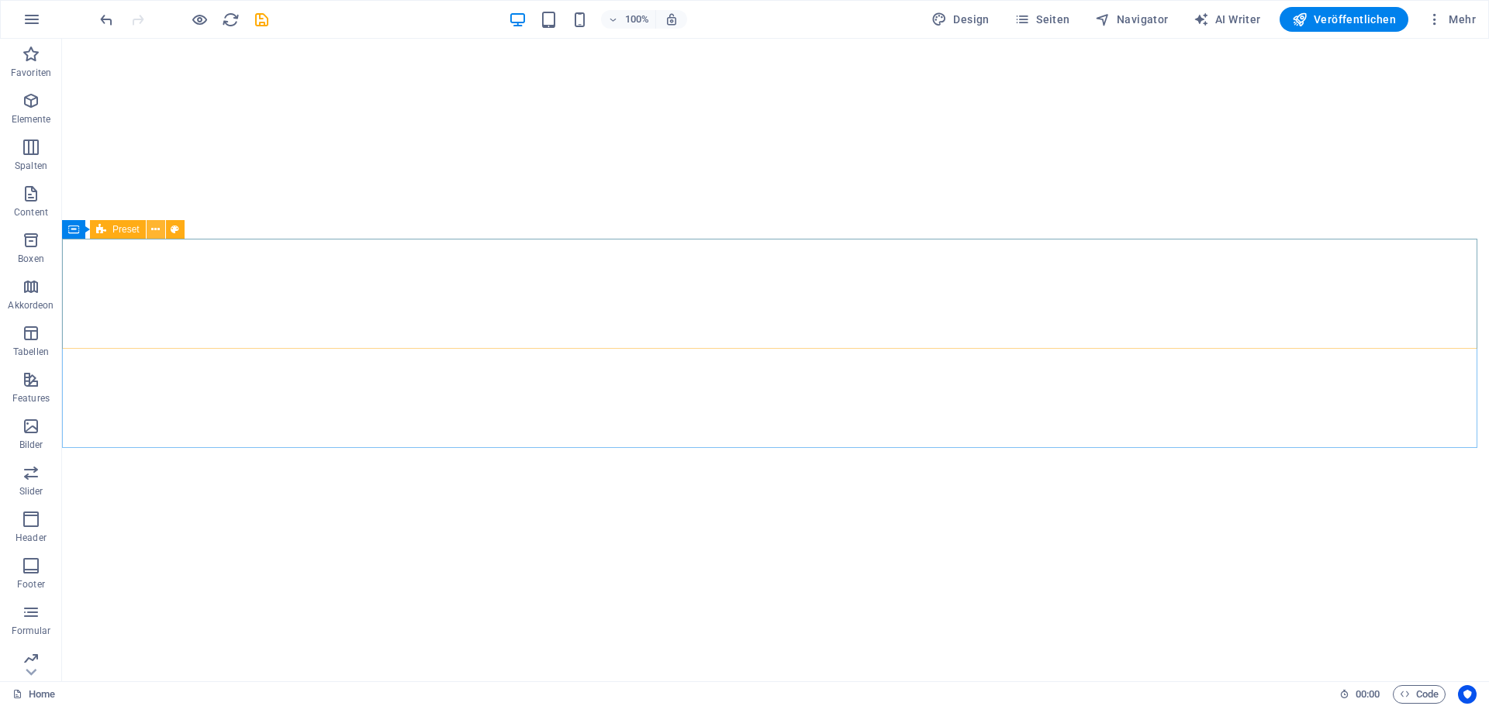
click at [151, 228] on icon at bounding box center [155, 230] width 9 height 16
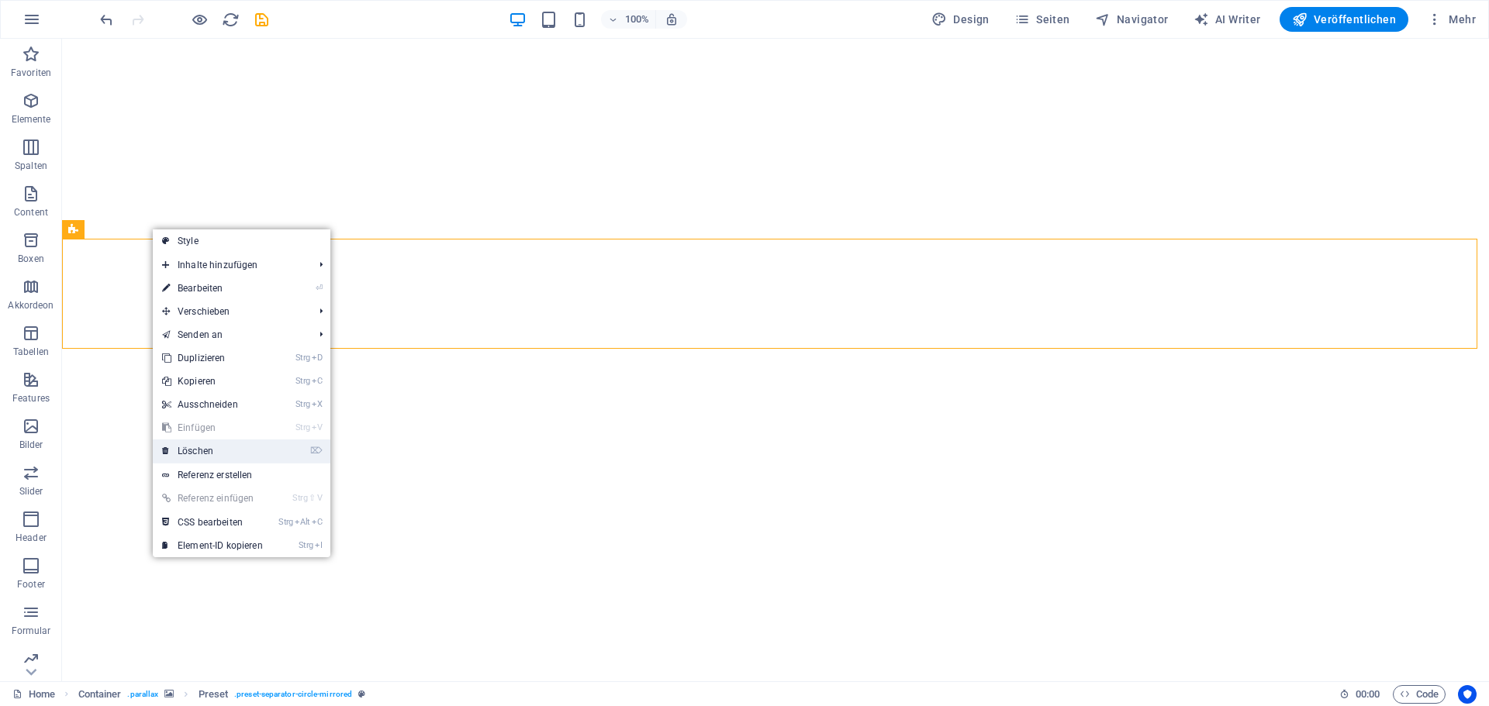
click at [213, 447] on link "⌦ Löschen" at bounding box center [212, 451] width 119 height 23
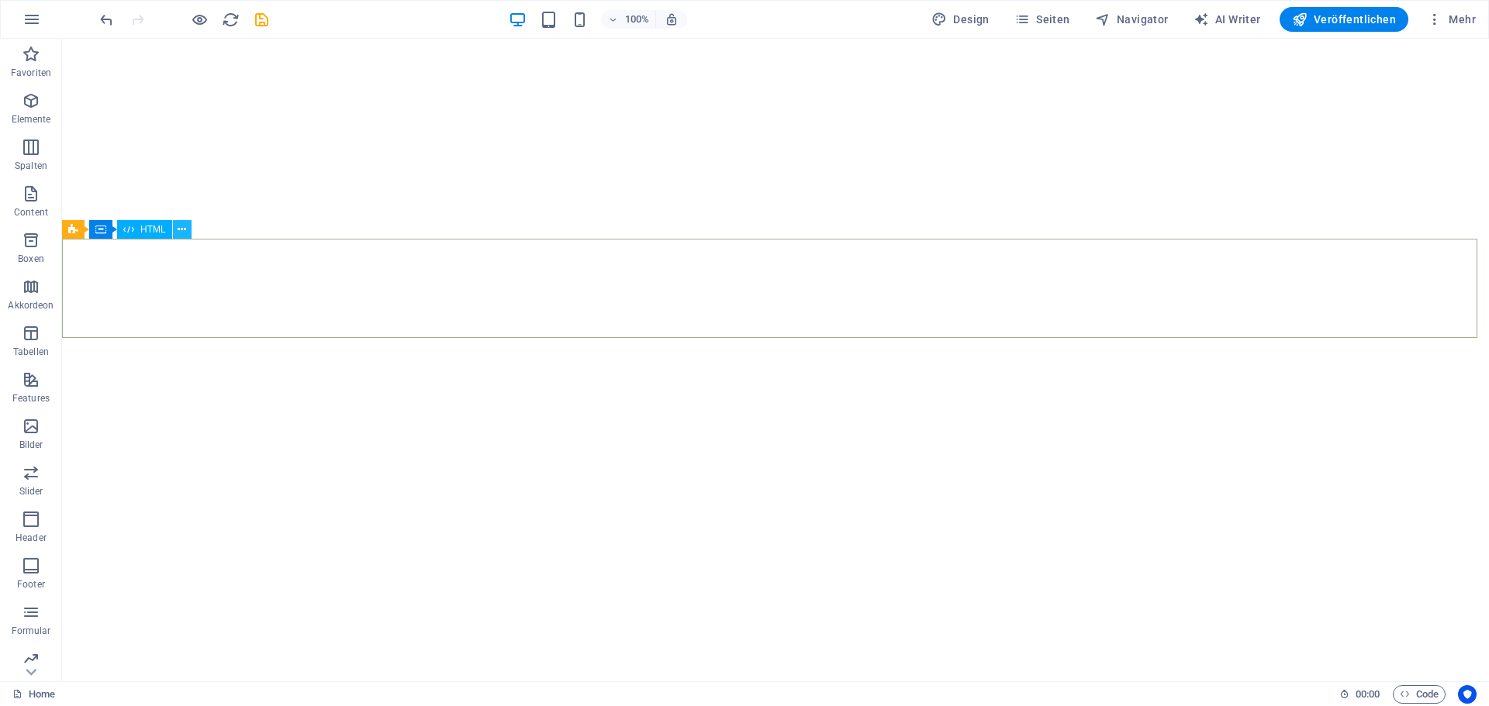
click at [179, 225] on icon at bounding box center [182, 230] width 9 height 16
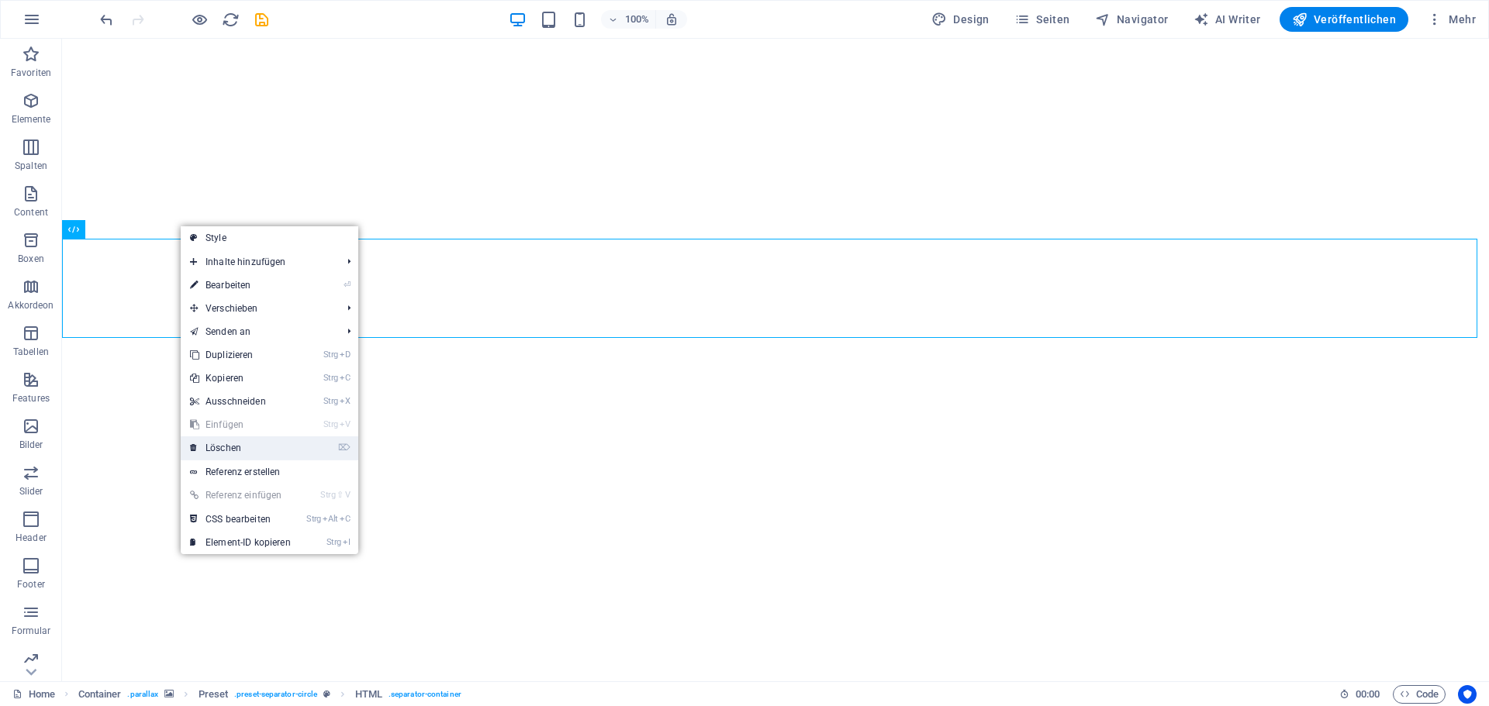
click at [250, 452] on link "⌦ Löschen" at bounding box center [240, 448] width 119 height 23
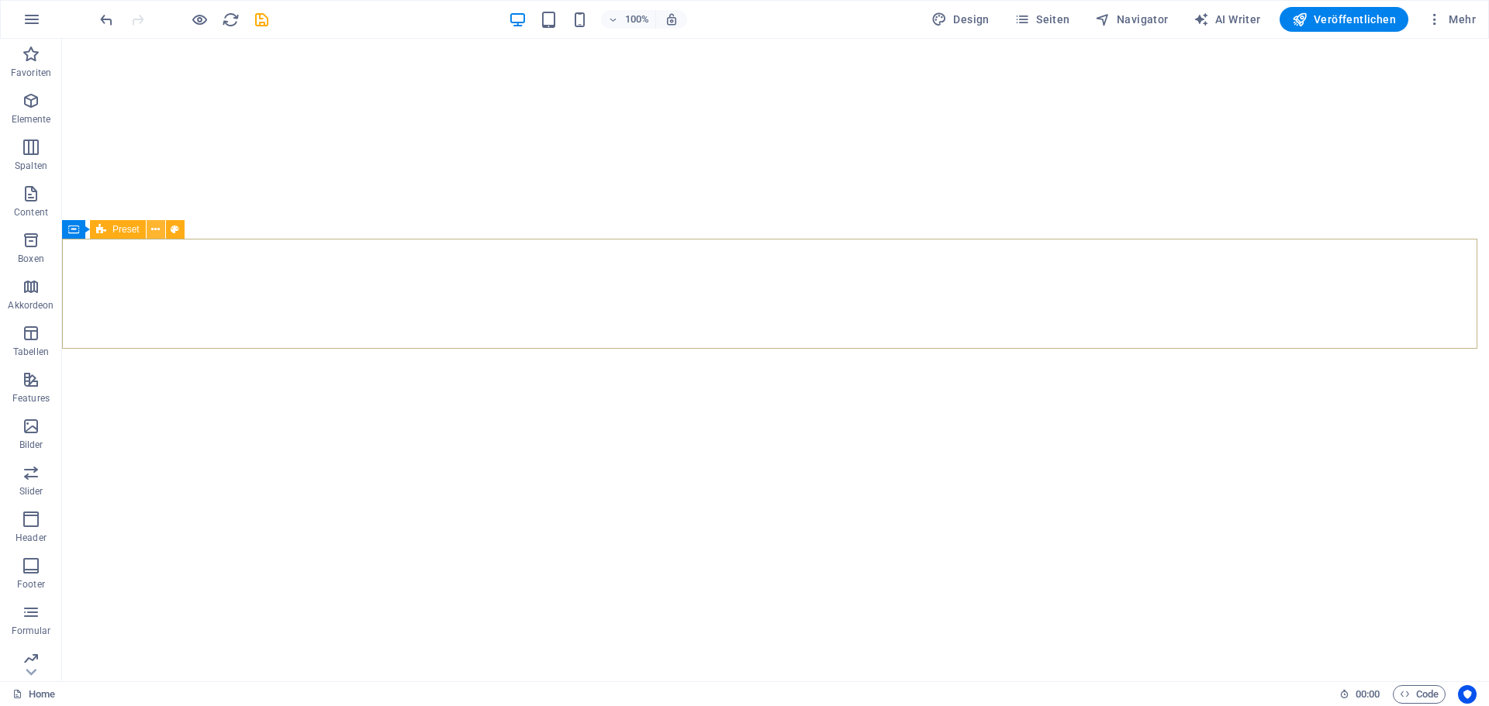
click at [147, 225] on button at bounding box center [156, 229] width 19 height 19
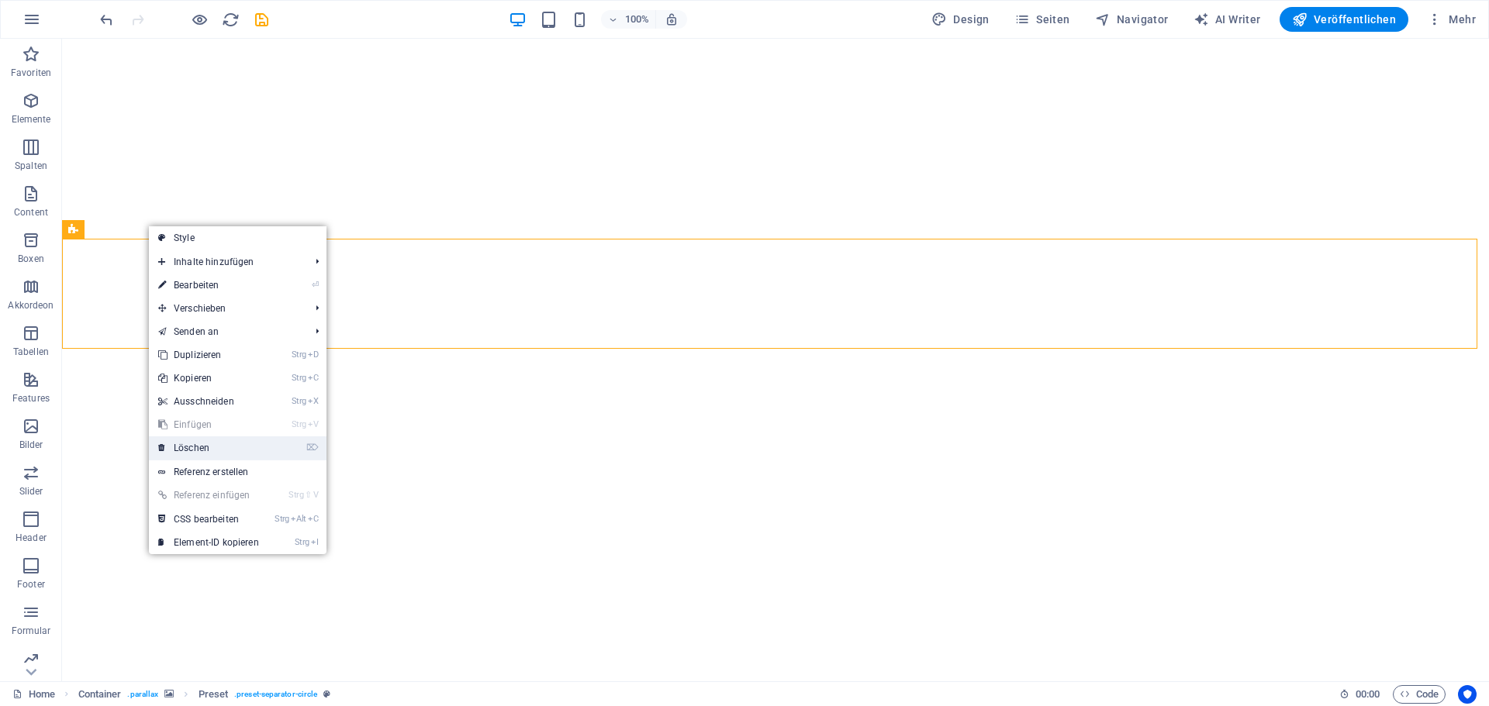
click at [208, 449] on link "⌦ Löschen" at bounding box center [208, 448] width 119 height 23
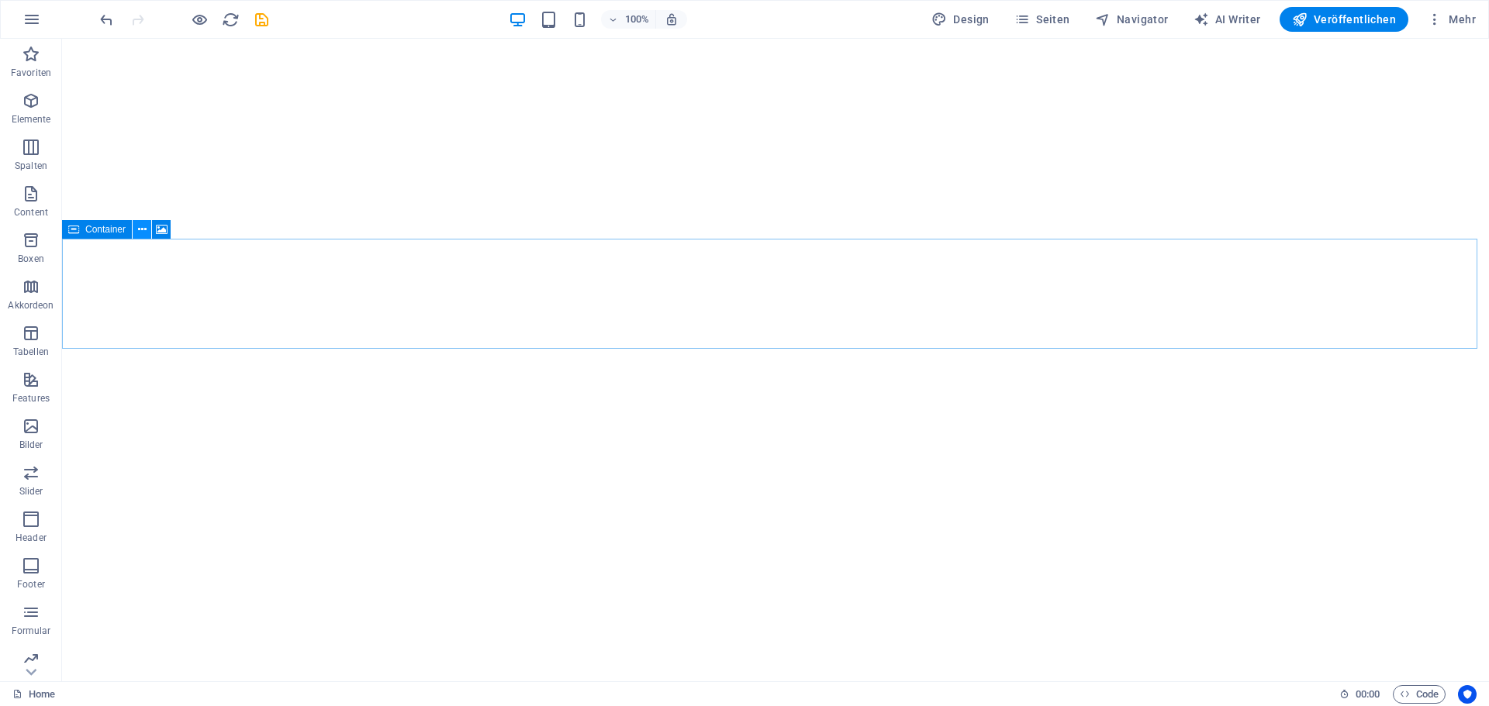
click at [136, 227] on button at bounding box center [142, 229] width 19 height 19
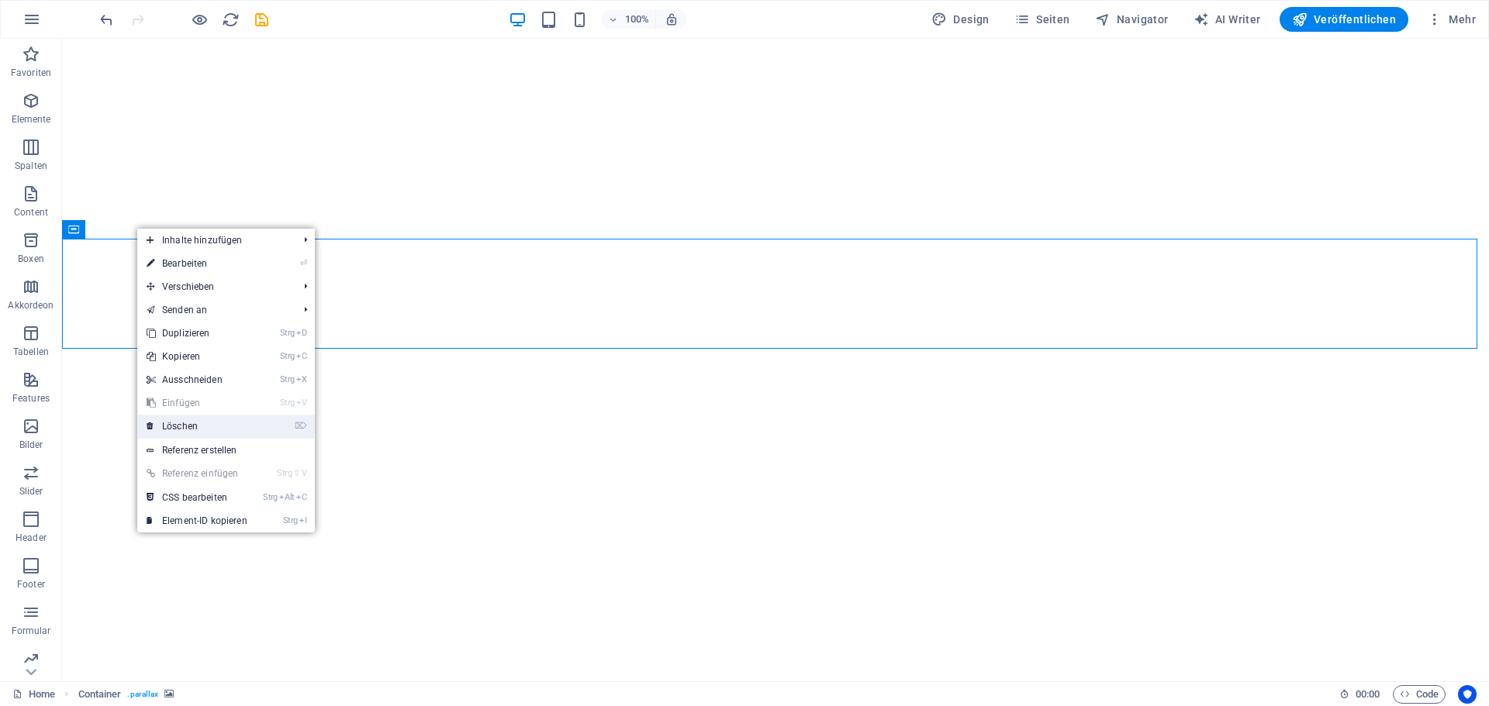
click at [181, 430] on link "⌦ Löschen" at bounding box center [196, 426] width 119 height 23
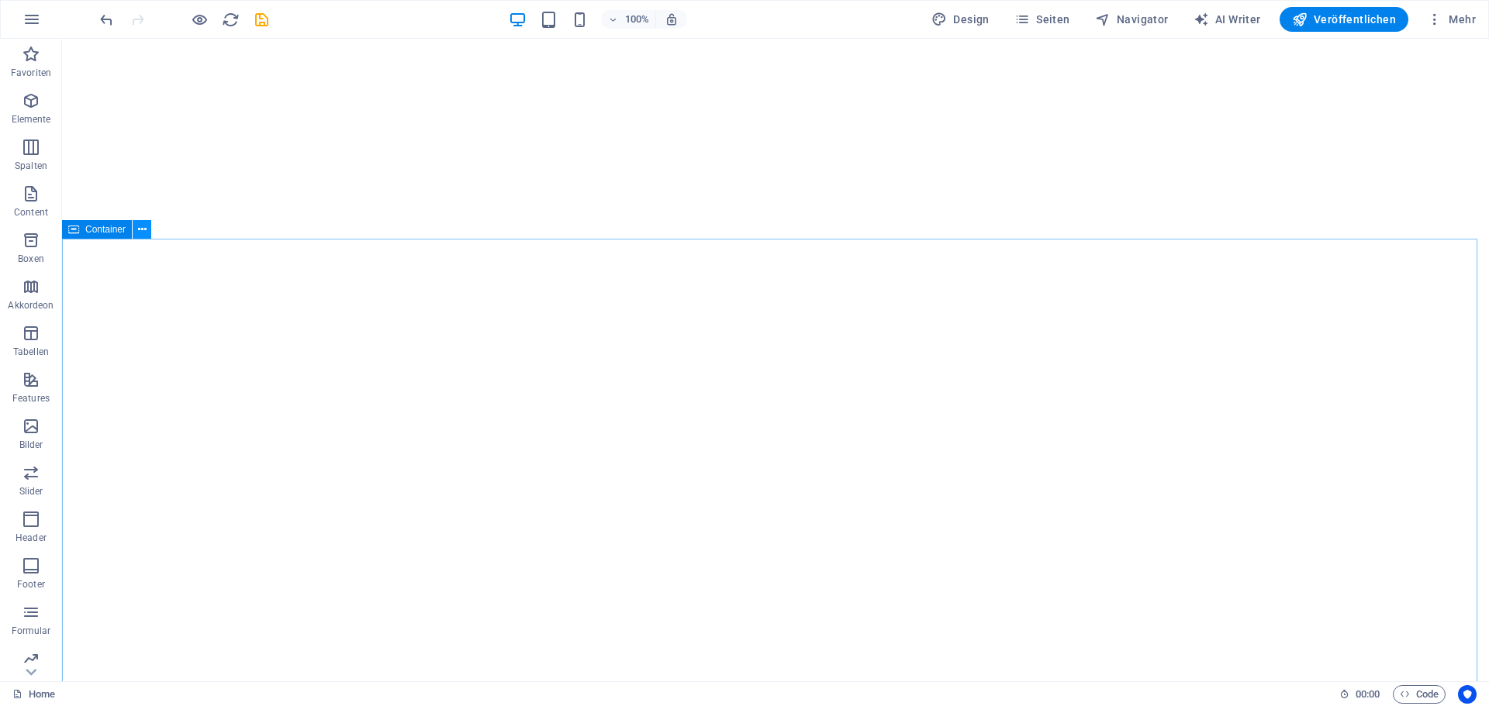
click at [140, 230] on icon at bounding box center [142, 230] width 9 height 16
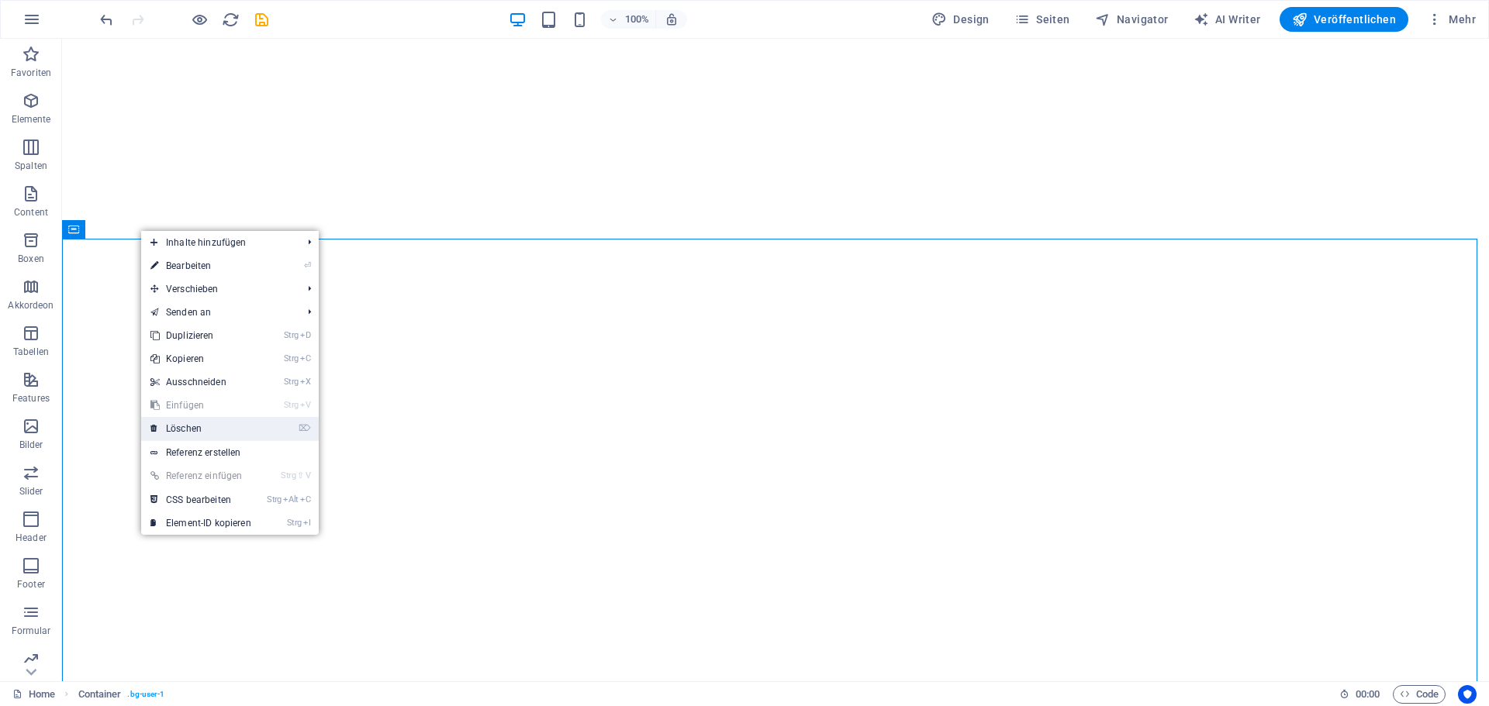
click at [190, 433] on link "⌦ Löschen" at bounding box center [200, 428] width 119 height 23
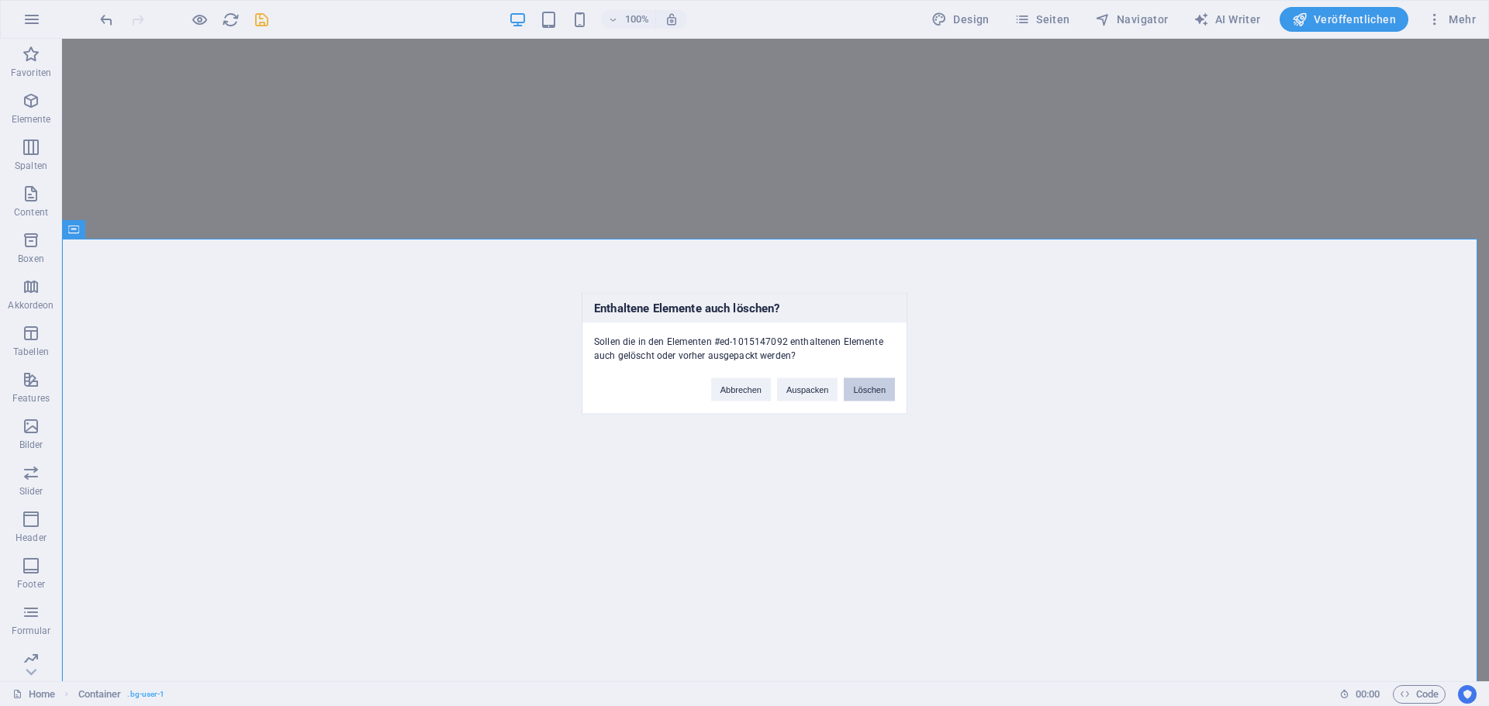
click at [875, 387] on button "Löschen" at bounding box center [869, 389] width 51 height 23
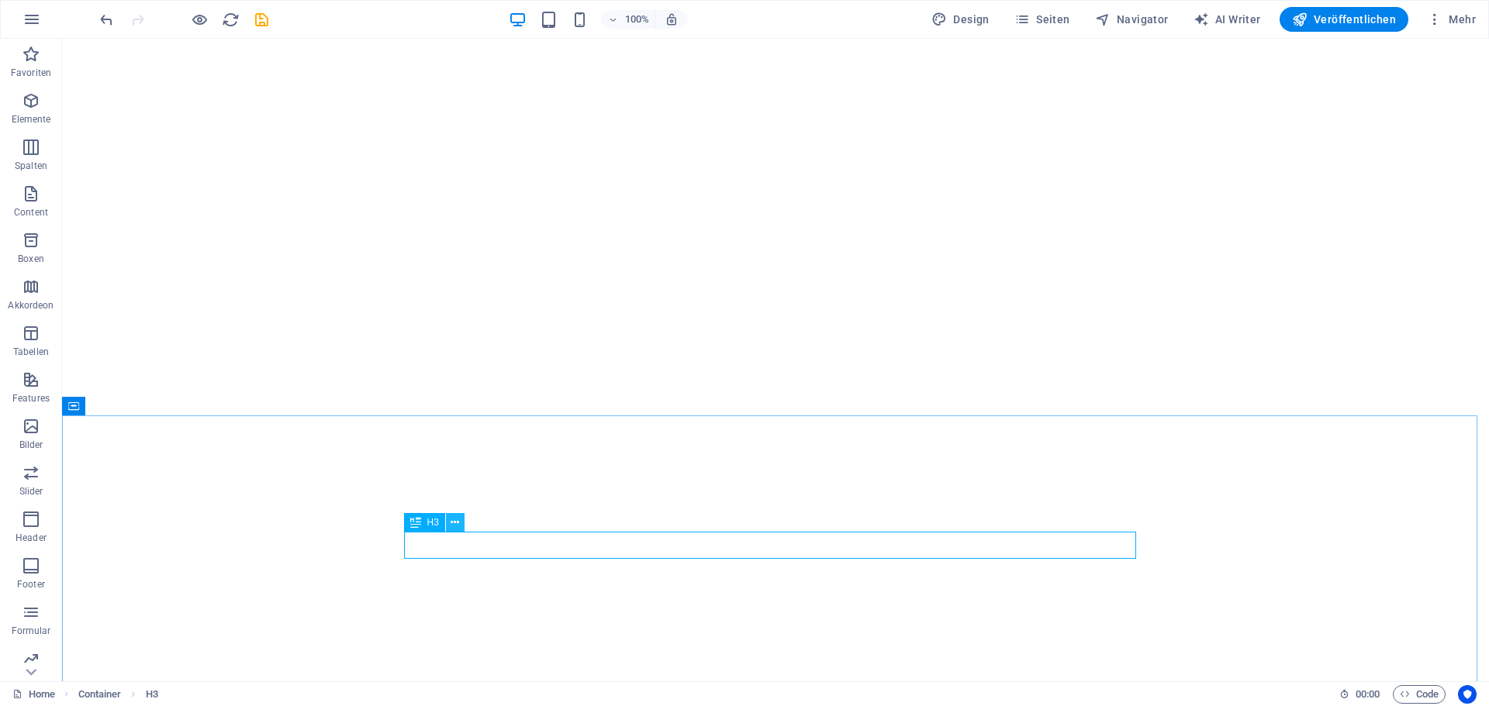
click at [450, 523] on button at bounding box center [455, 522] width 19 height 19
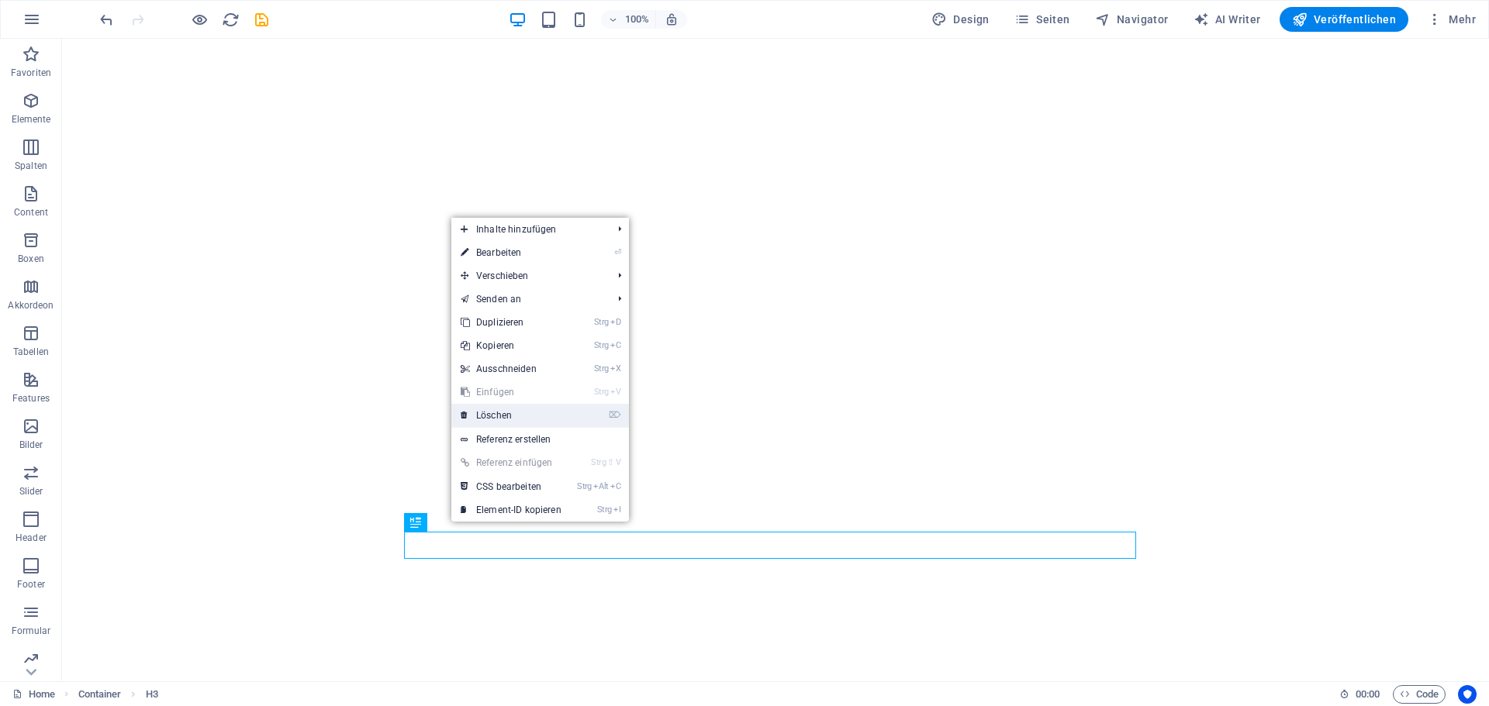
click at [507, 411] on link "⌦ Löschen" at bounding box center [510, 415] width 119 height 23
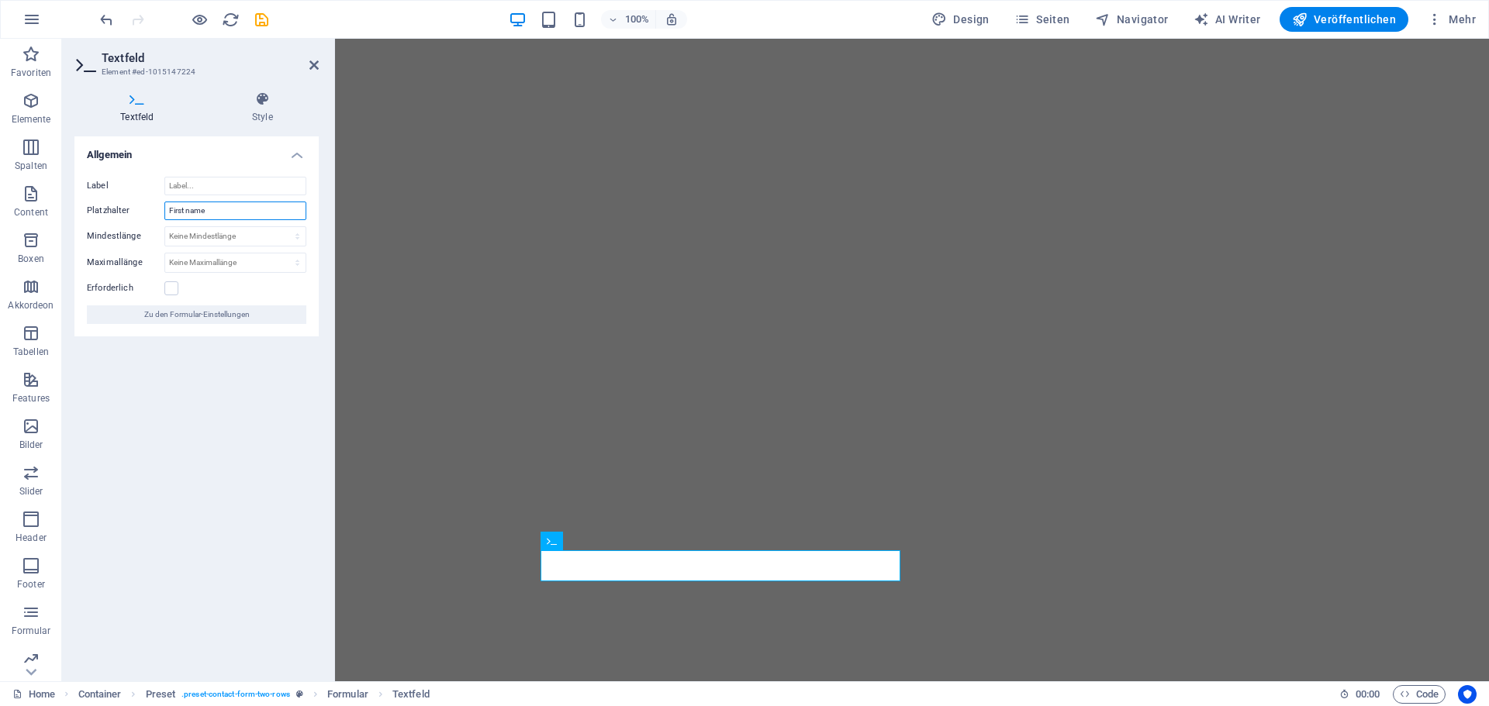
drag, startPoint x: 214, startPoint y: 208, endPoint x: 105, endPoint y: 199, distance: 109.7
click at [102, 204] on div "Platzhalter First name" at bounding box center [196, 211] width 219 height 19
type input "Vorname"
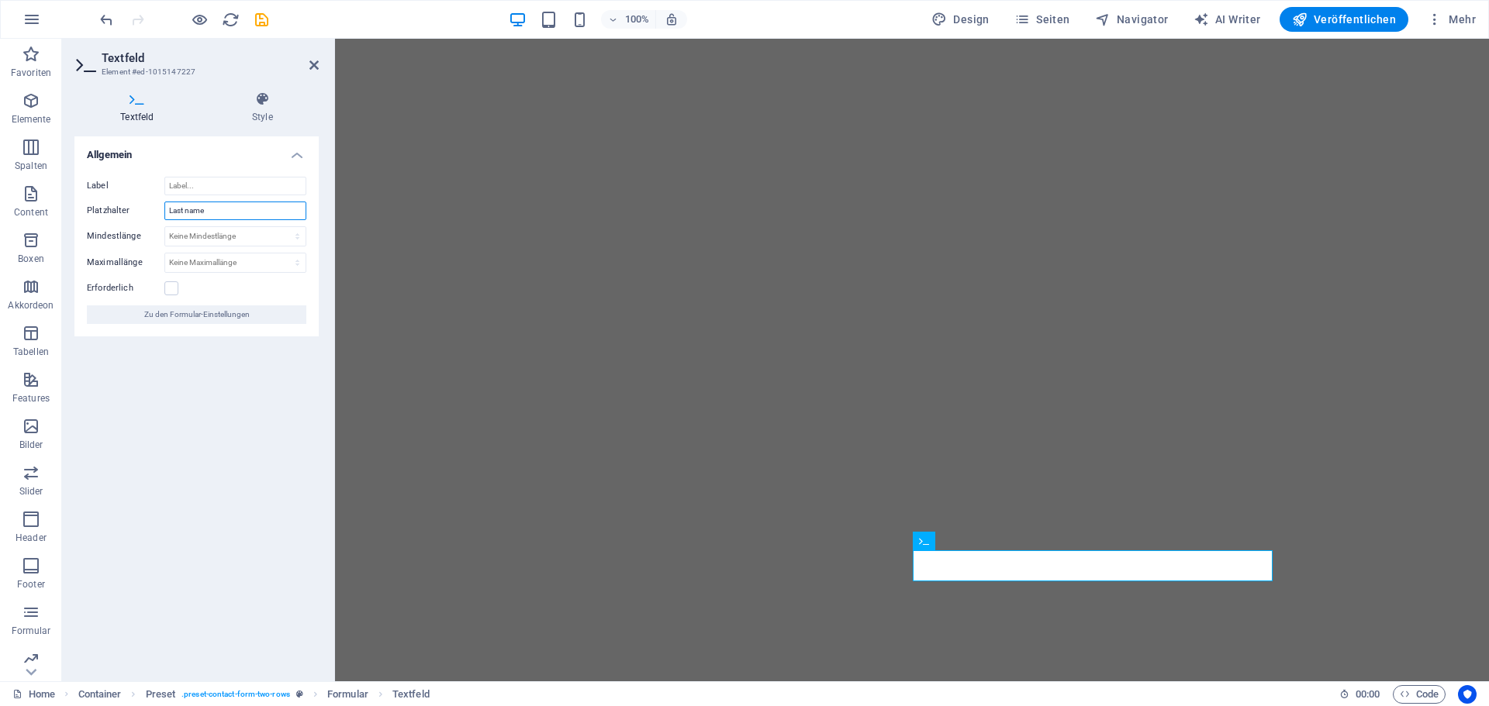
drag, startPoint x: 124, startPoint y: 196, endPoint x: 73, endPoint y: 185, distance: 52.3
click at [78, 190] on div "Label Platzhalter Last name Mindestlänge Keine Mindestlänge Zeichen Maximalläng…" at bounding box center [196, 250] width 244 height 172
type input "Nachname"
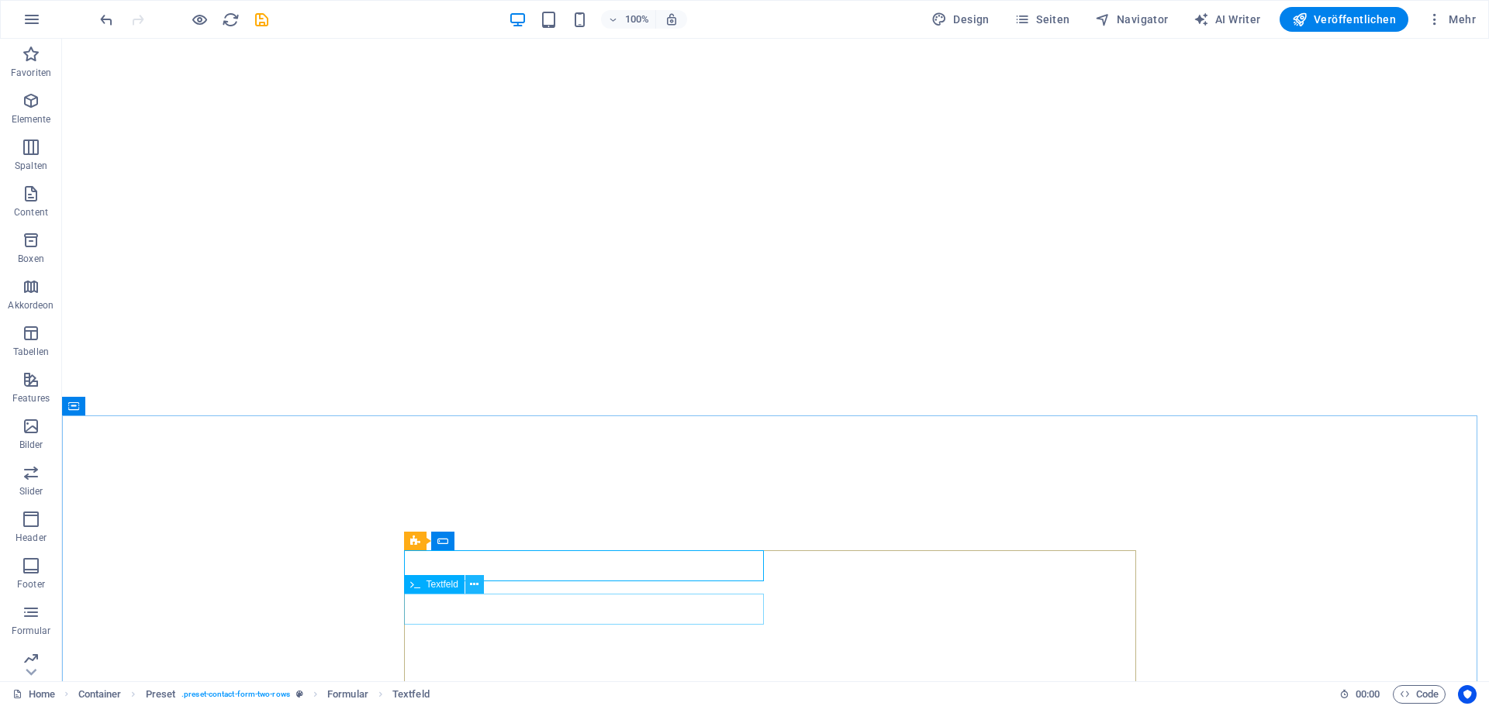
click at [470, 583] on icon at bounding box center [474, 585] width 9 height 16
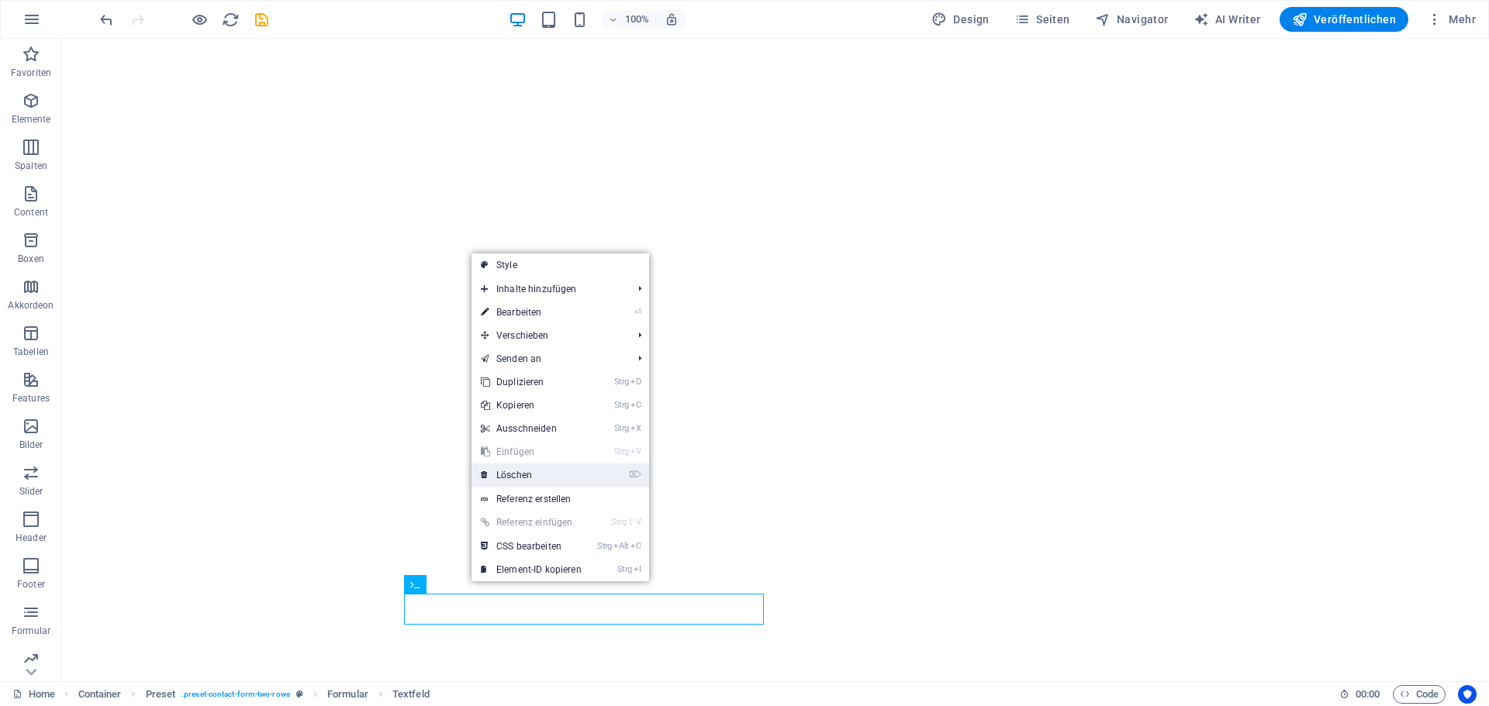
click at [528, 473] on link "⌦ Löschen" at bounding box center [530, 475] width 119 height 23
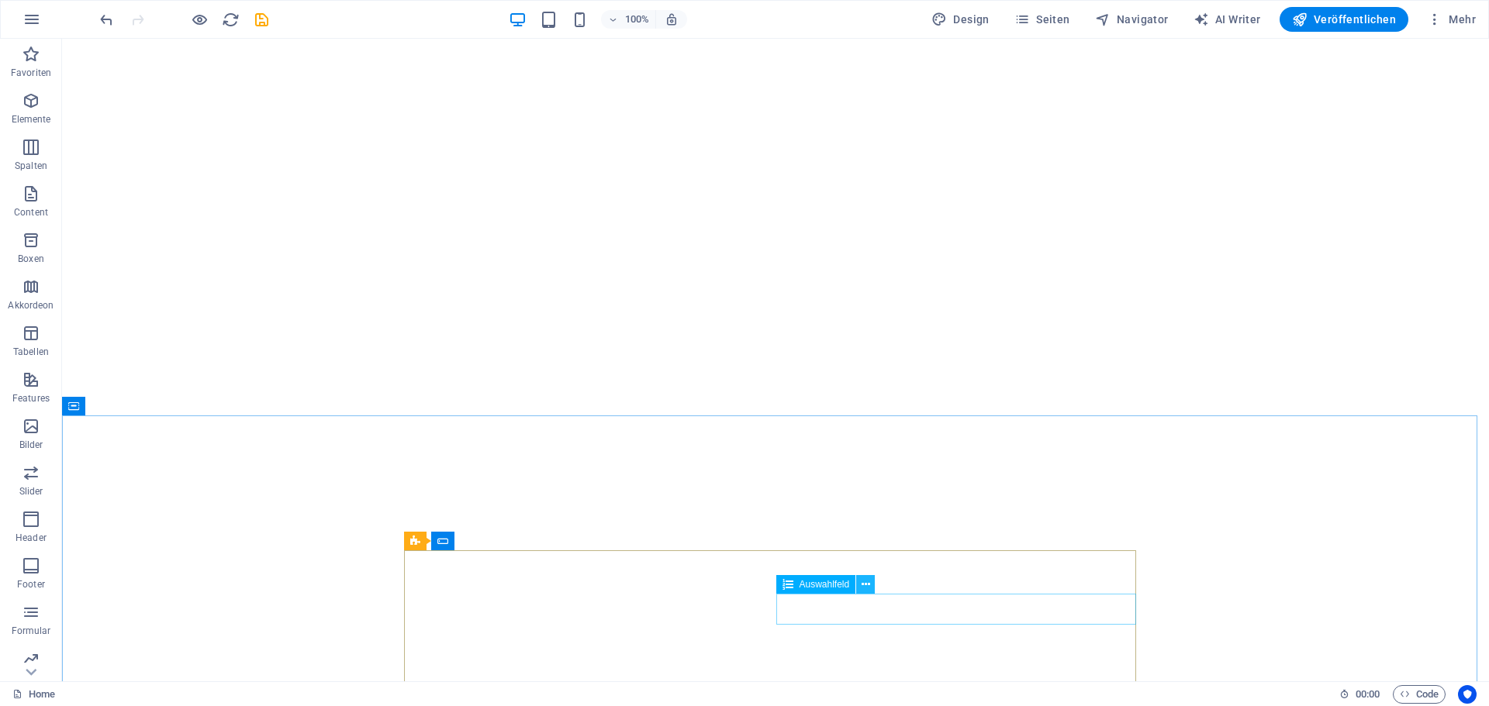
click at [869, 584] on icon at bounding box center [865, 585] width 9 height 16
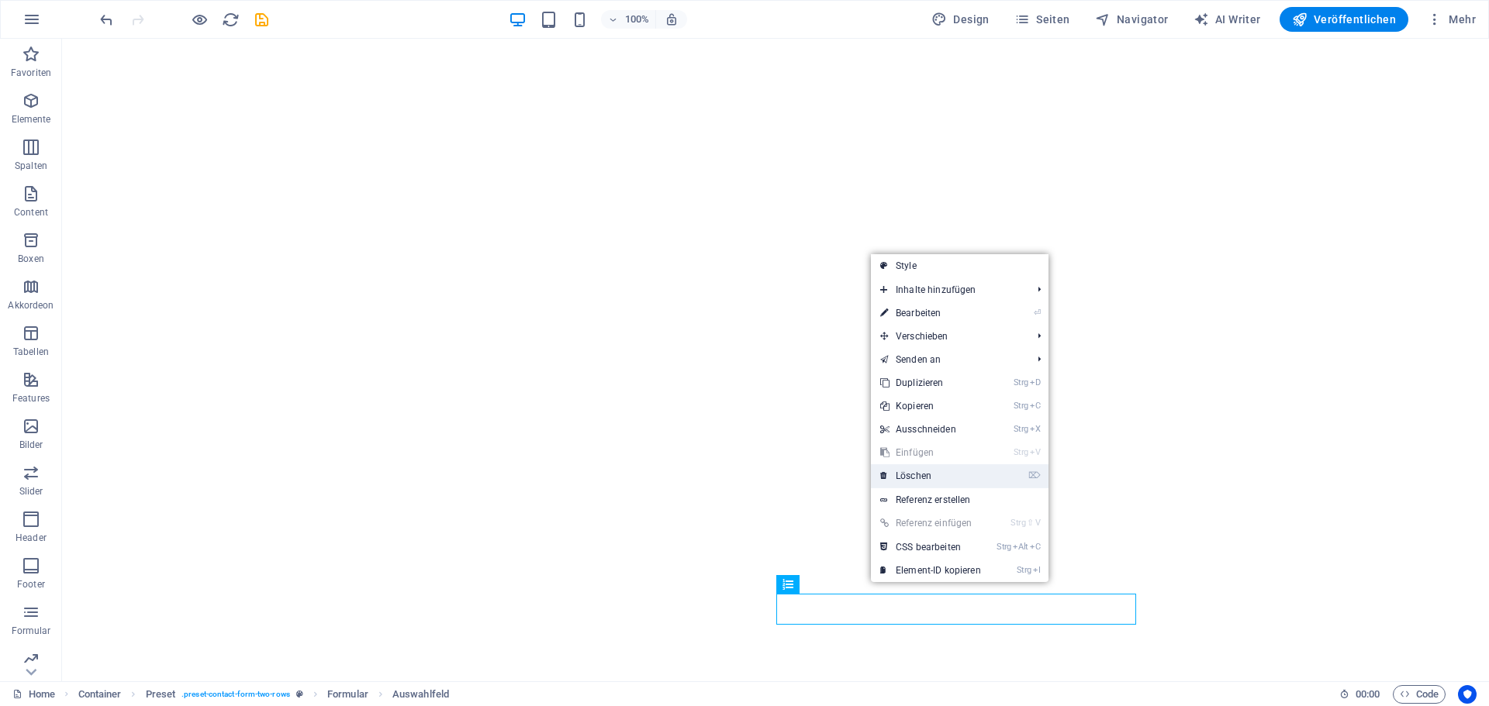
click at [930, 472] on link "⌦ Löschen" at bounding box center [930, 475] width 119 height 23
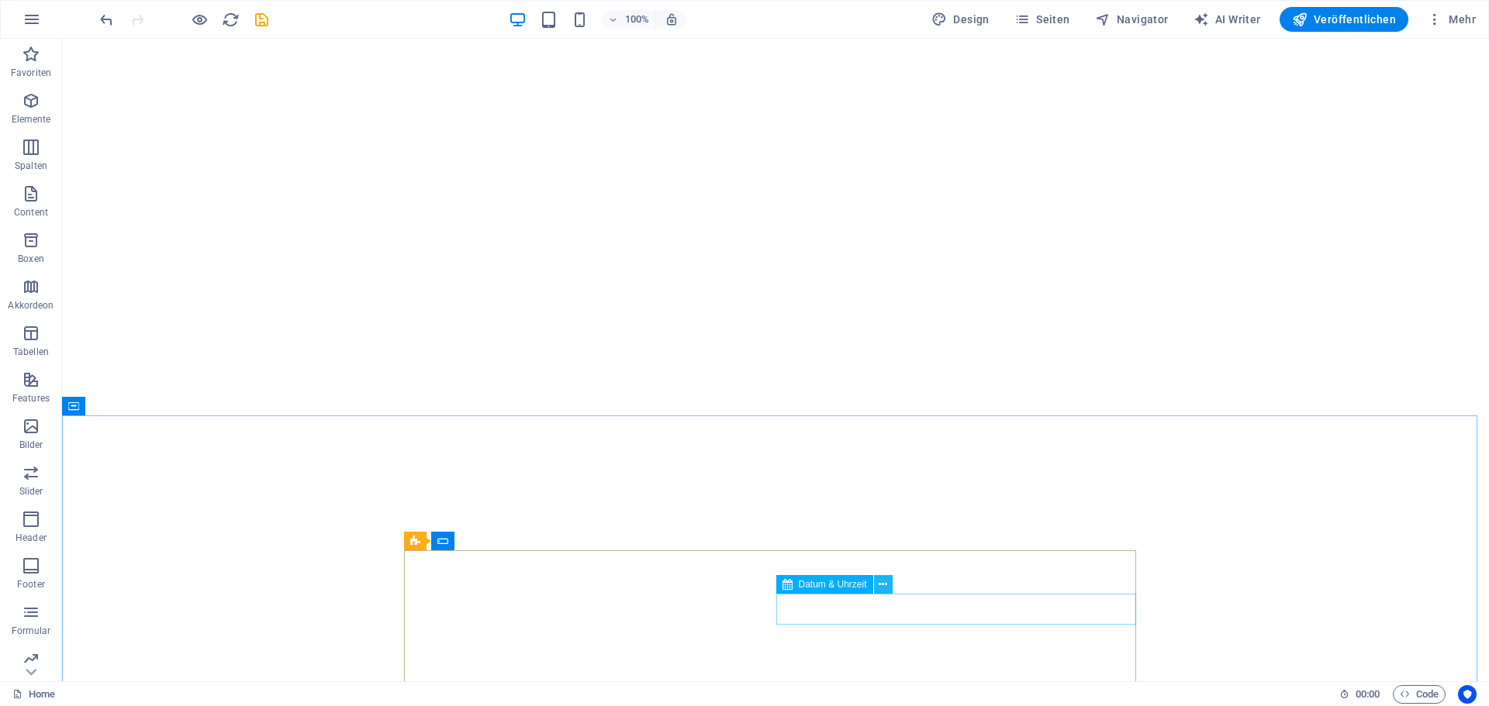
click at [889, 582] on button at bounding box center [883, 584] width 19 height 19
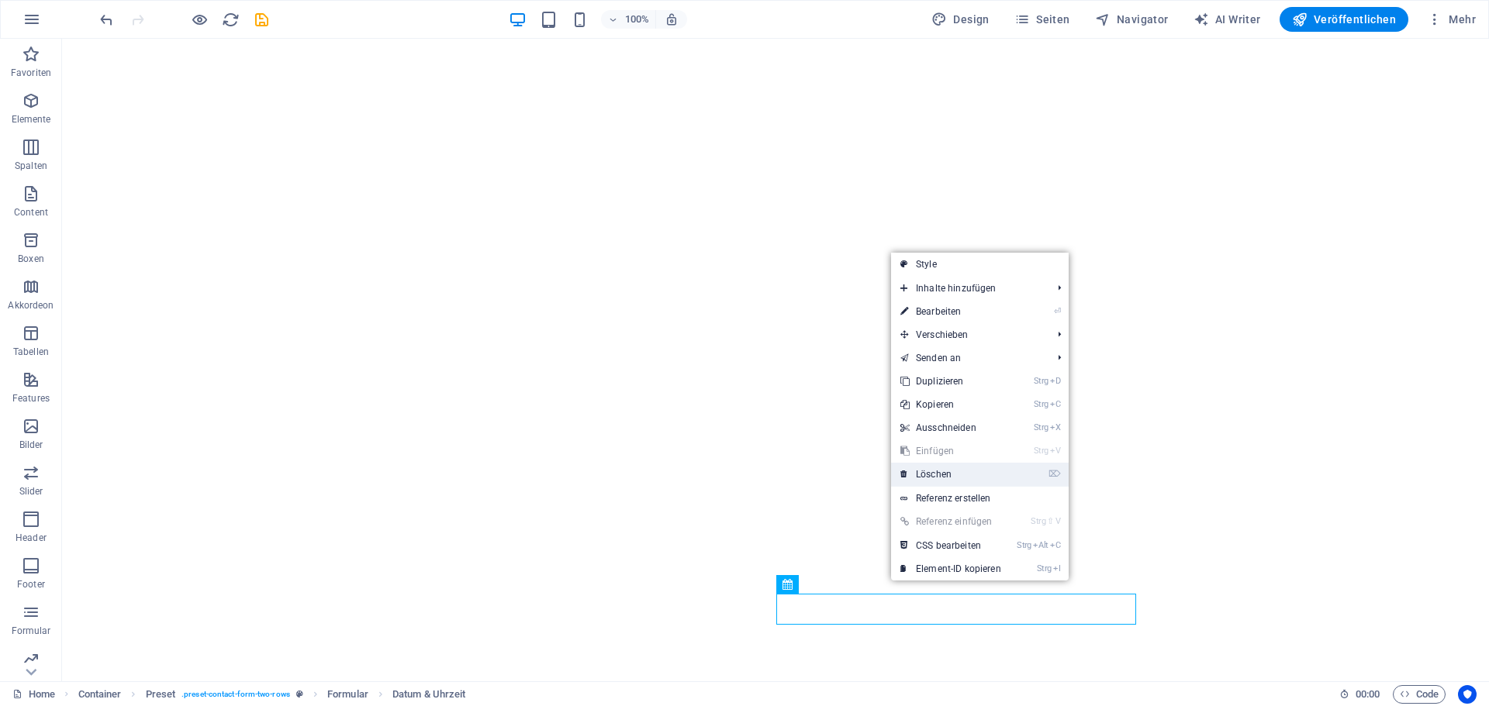
click at [923, 473] on link "⌦ Löschen" at bounding box center [950, 474] width 119 height 23
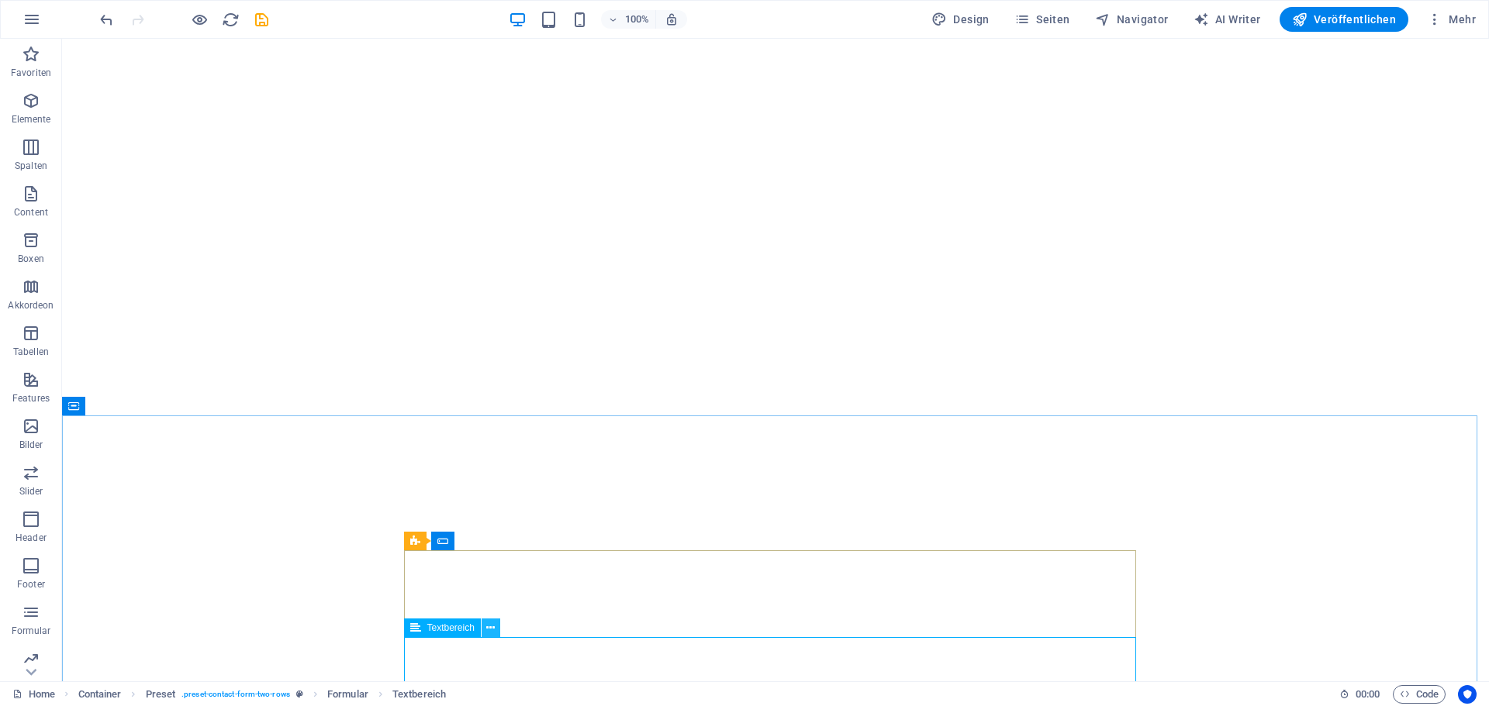
click at [492, 624] on icon at bounding box center [490, 628] width 9 height 16
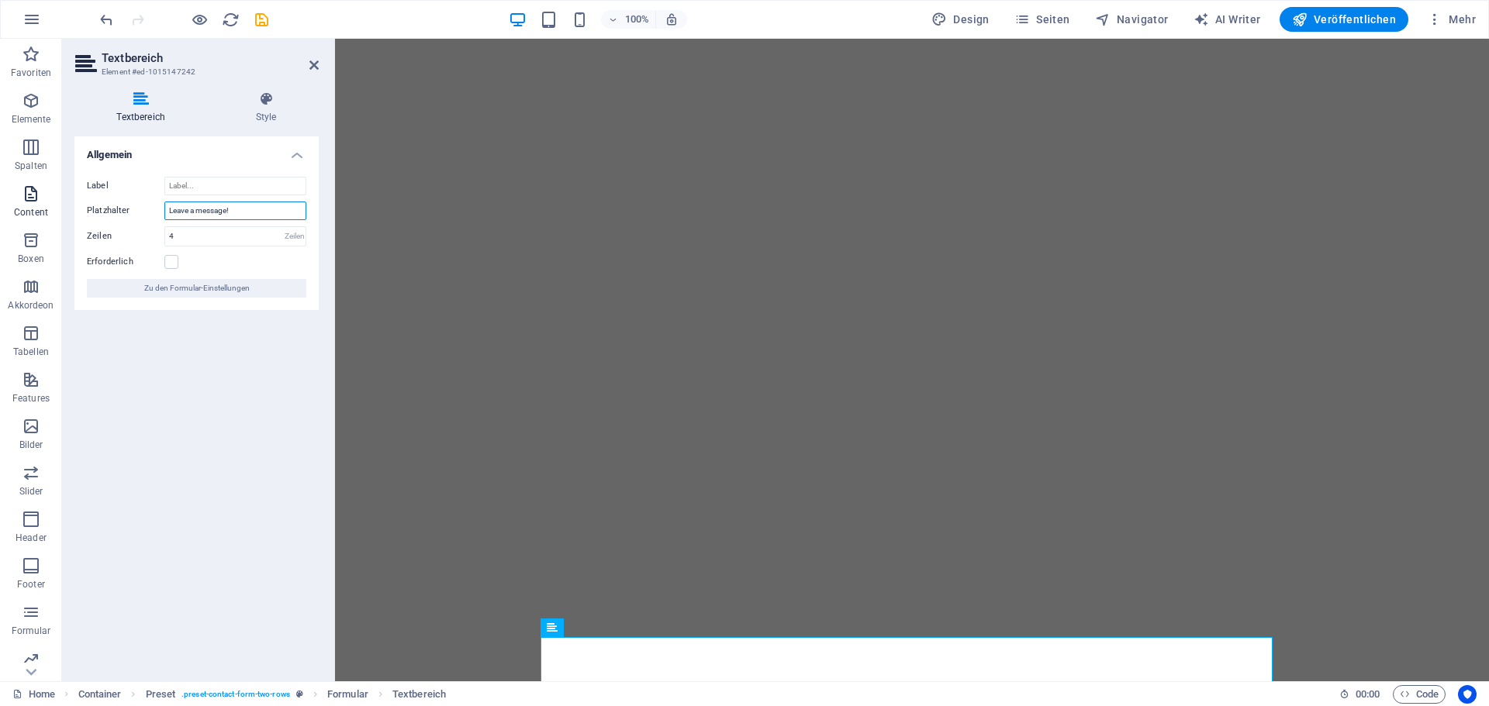
drag, startPoint x: 234, startPoint y: 212, endPoint x: 26, endPoint y: 198, distance: 209.0
click at [25, 198] on section "Favoriten Elemente Spalten Content Boxen Akkordeon Tabellen Features Bilder Sli…" at bounding box center [744, 360] width 1489 height 643
type input "Nachricht"
click at [214, 283] on span "Zu den Formular-Einstellungen" at bounding box center [196, 288] width 105 height 19
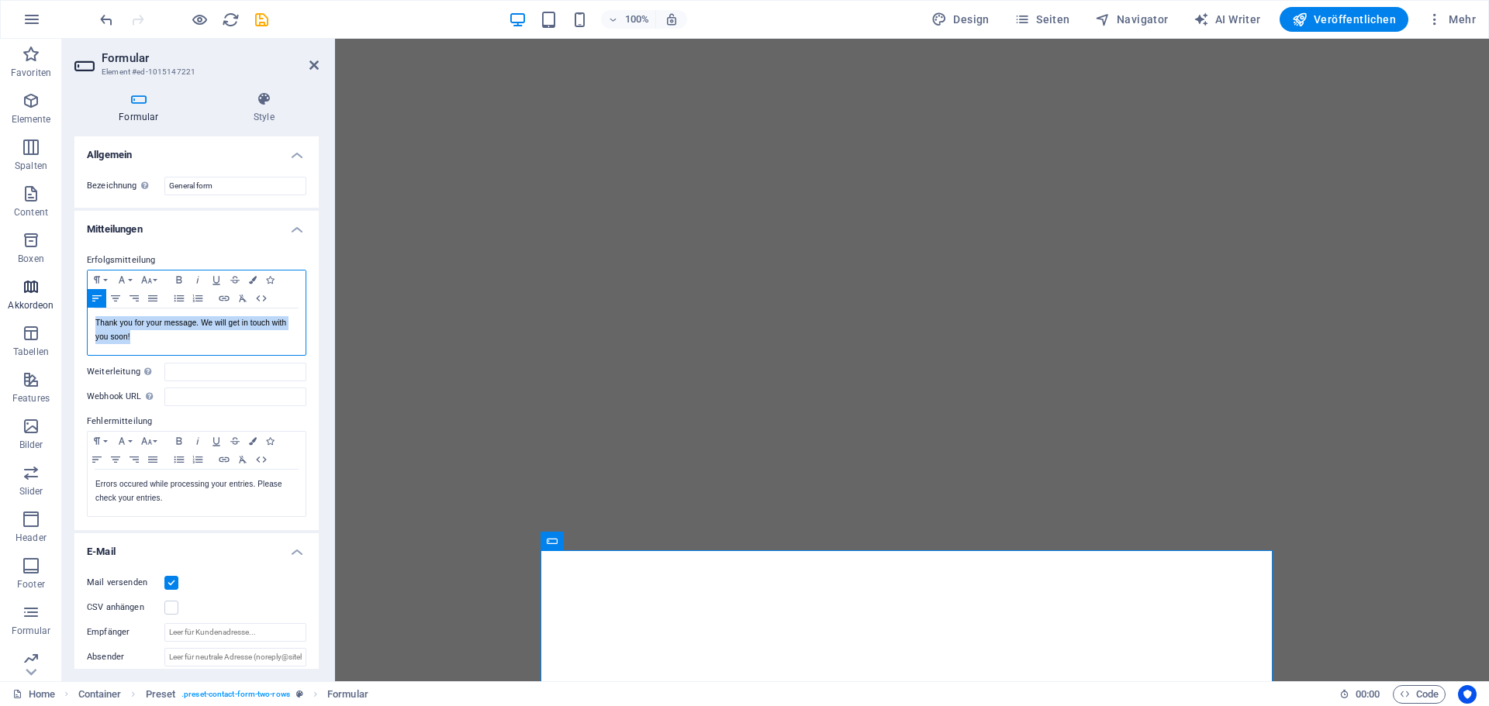
drag, startPoint x: 121, startPoint y: 336, endPoint x: 68, endPoint y: 308, distance: 59.7
click at [49, 316] on section "Favoriten Elemente Spalten Content Boxen Akkordeon Tabellen Features Bilder Sli…" at bounding box center [744, 360] width 1489 height 643
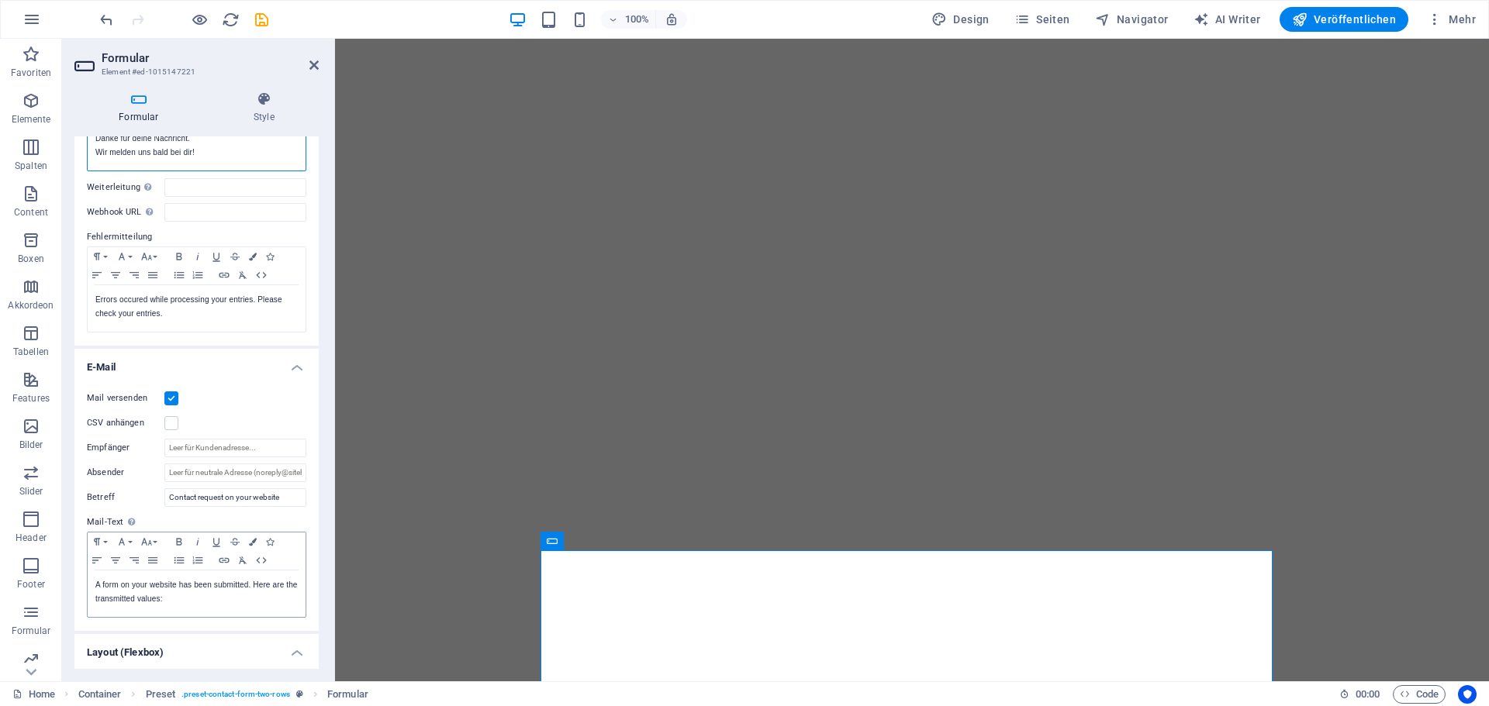
scroll to position [233, 0]
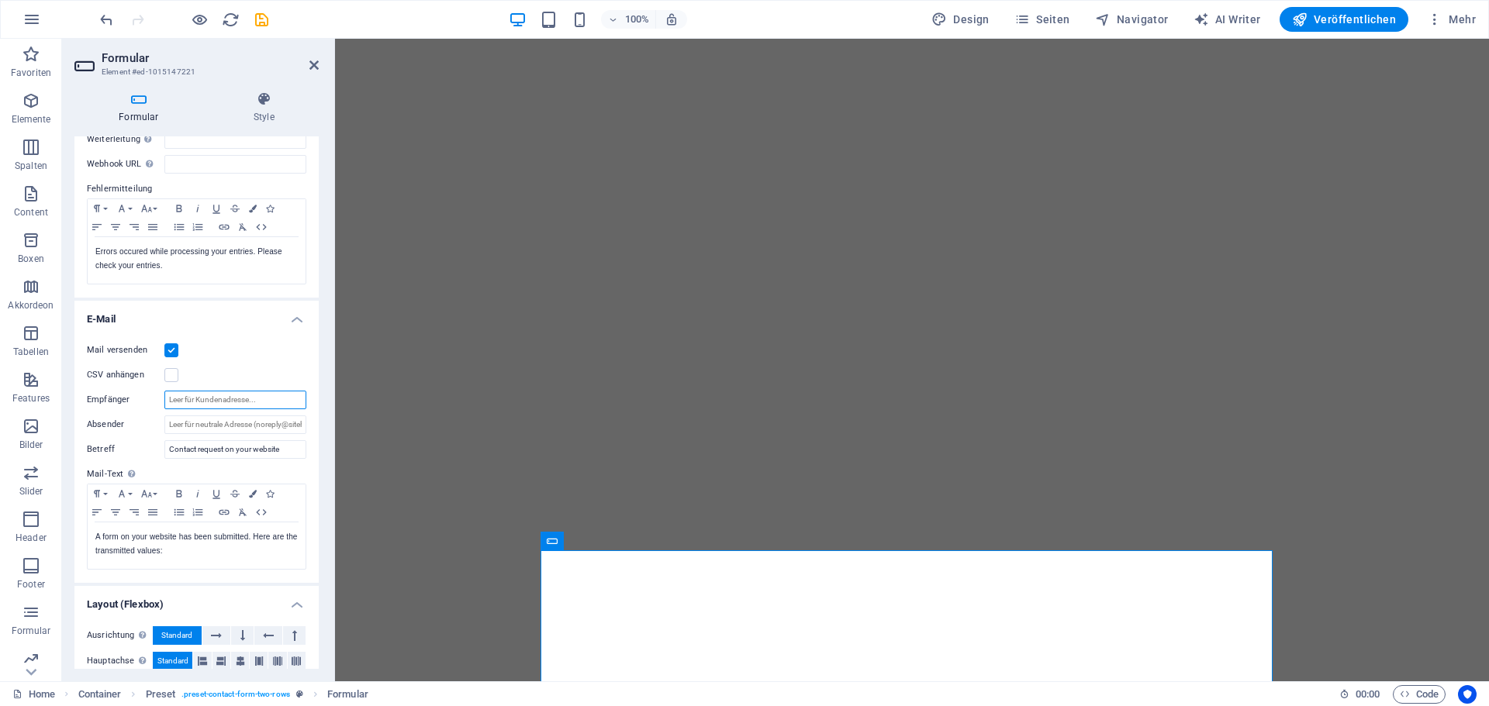
click at [192, 398] on input "Empfänger" at bounding box center [235, 400] width 142 height 19
type input "mail@mkger.com"
click at [278, 426] on input "Absender" at bounding box center [235, 425] width 142 height 19
type input "m"
drag, startPoint x: 292, startPoint y: 449, endPoint x: 86, endPoint y: 446, distance: 205.5
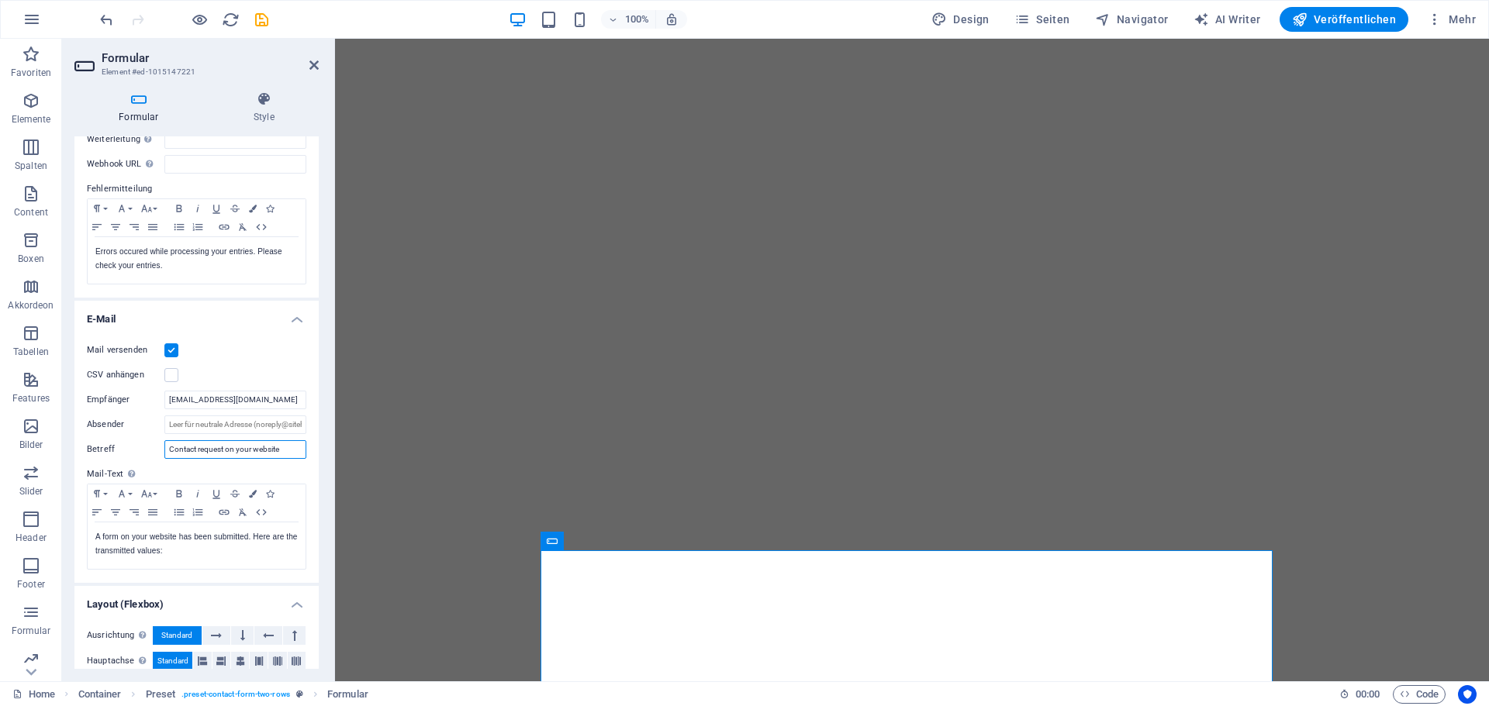
click at [85, 448] on div "Mail versenden CSV anhängen Empfänger mail@mkger.com Absender Betreff Contact r…" at bounding box center [196, 456] width 244 height 254
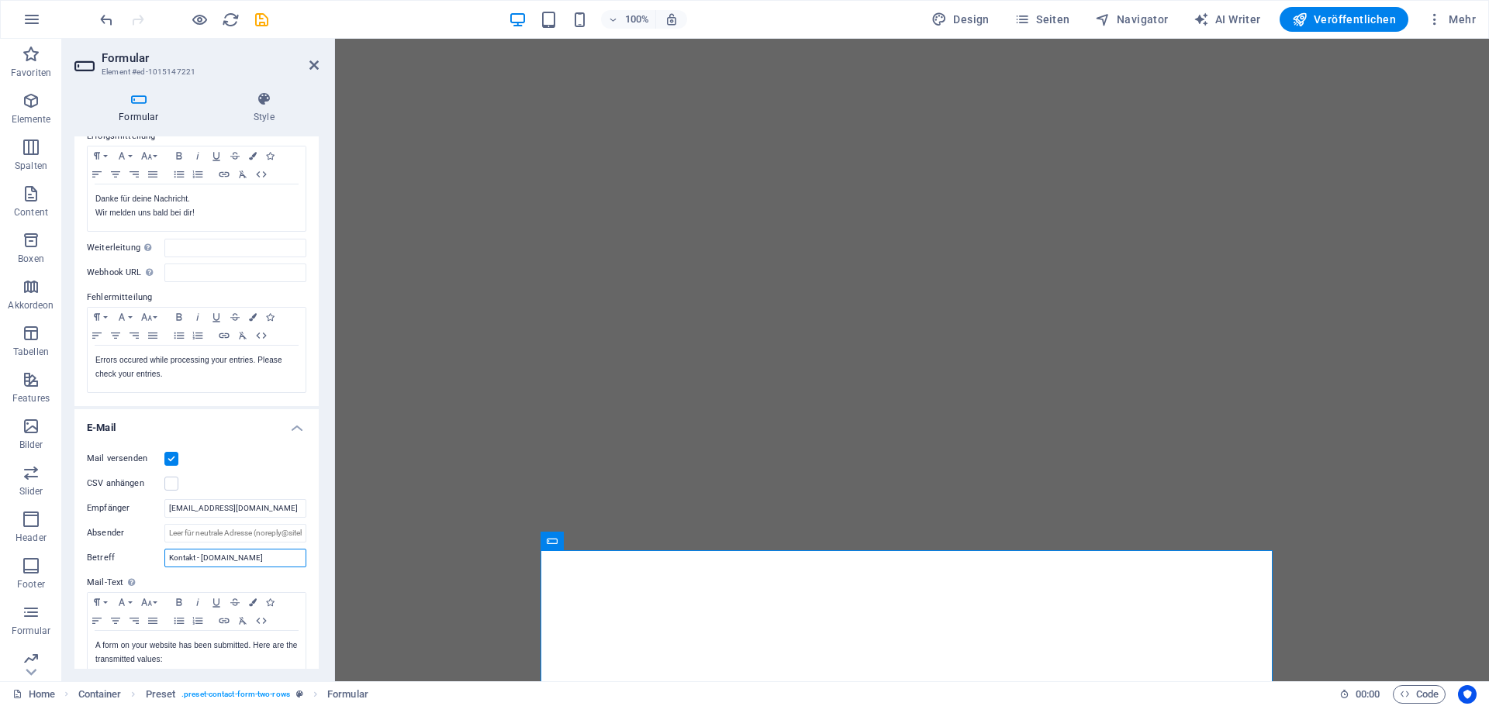
scroll to position [0, 0]
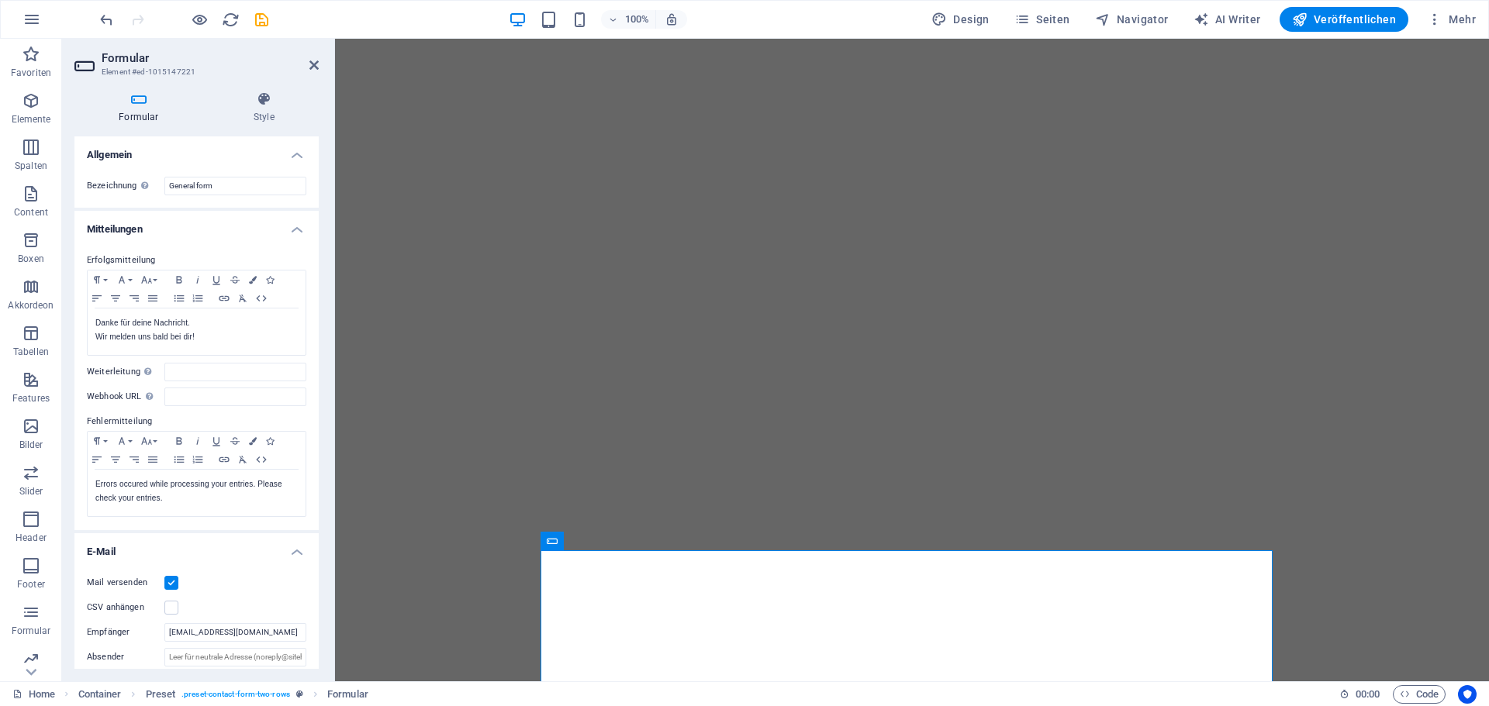
type input "Kontakt - mkger.com"
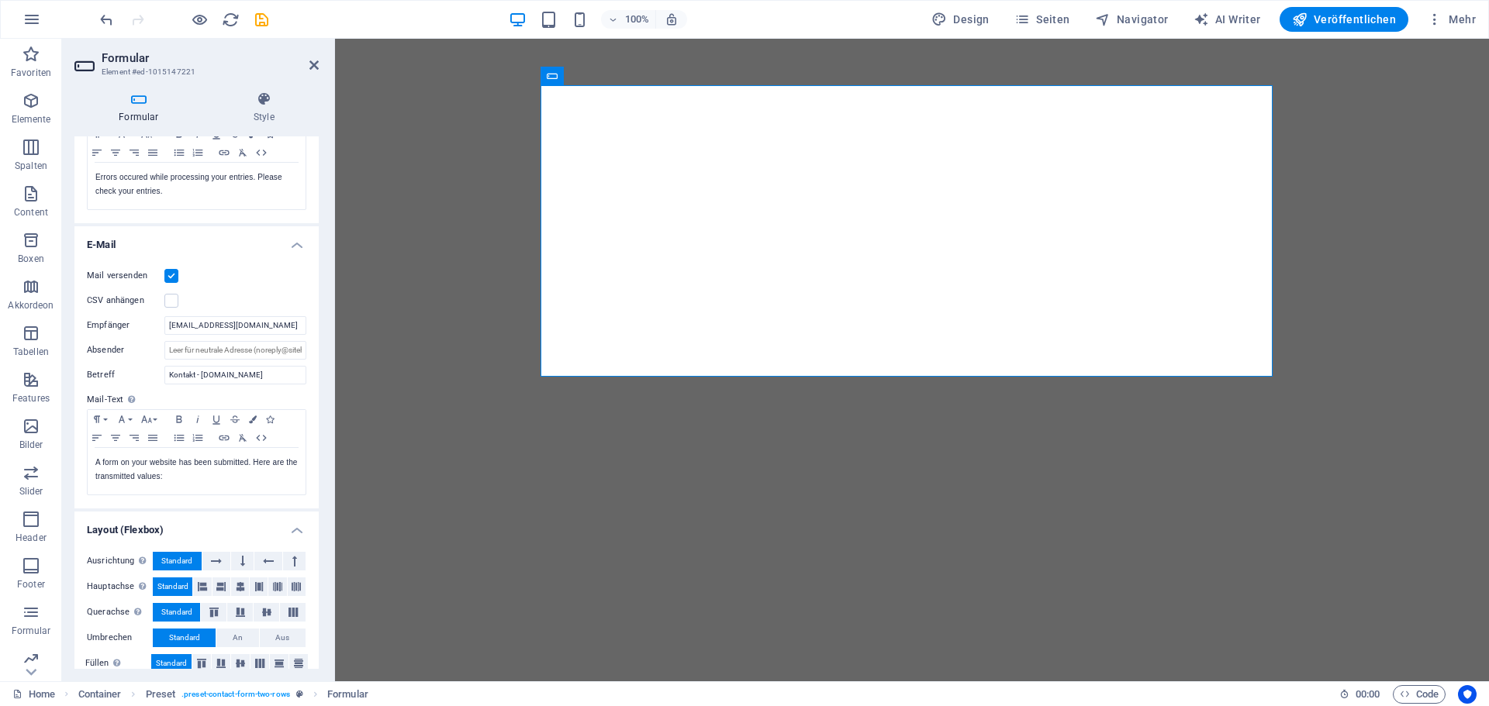
scroll to position [324, 0]
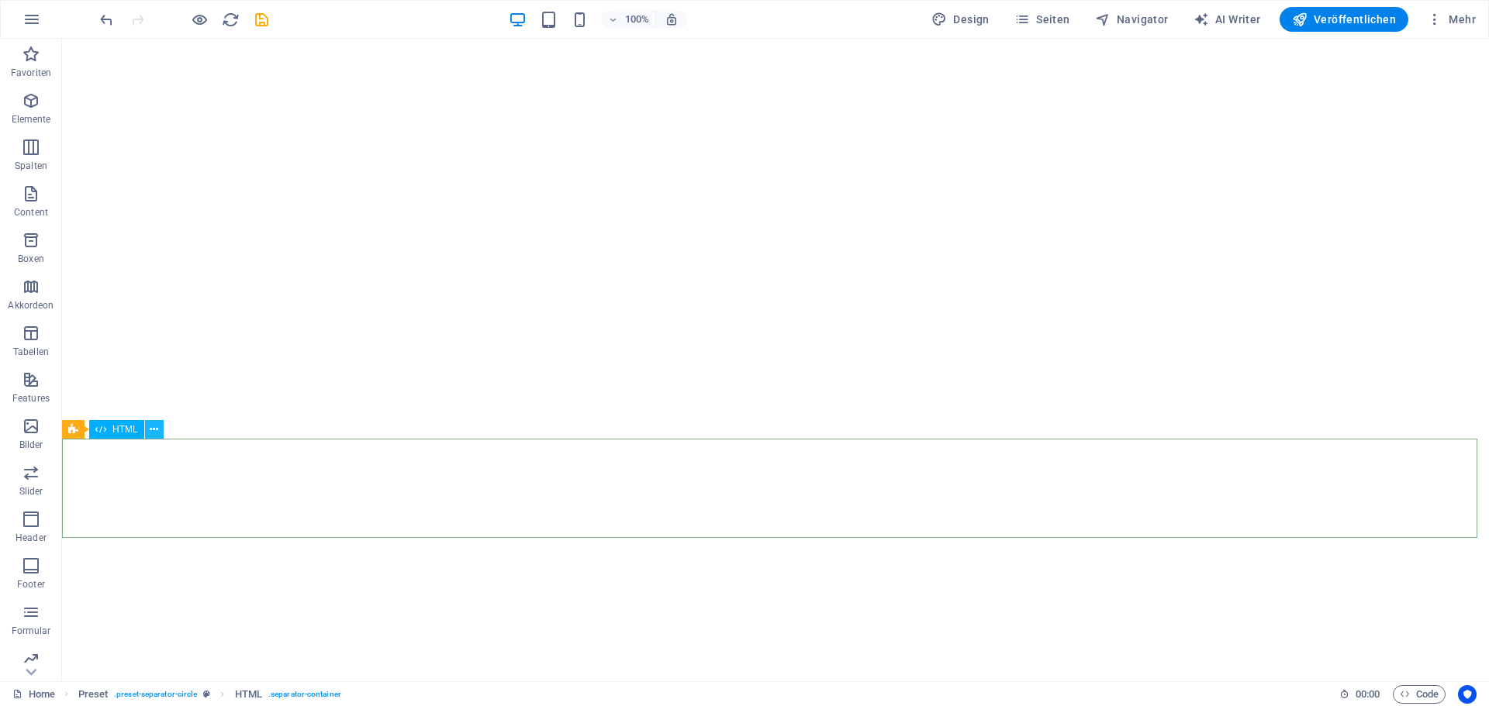
click at [159, 432] on button at bounding box center [154, 429] width 19 height 19
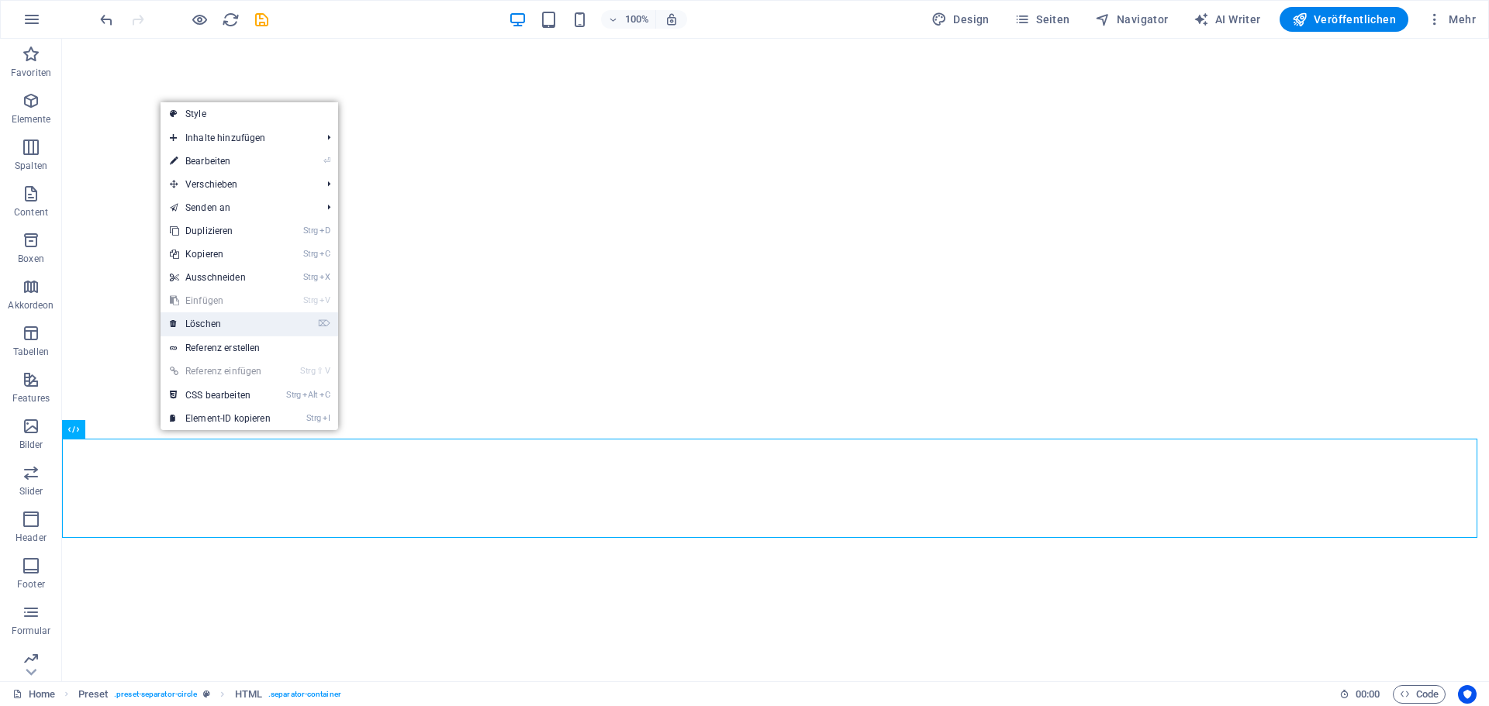
click at [216, 327] on link "⌦ Löschen" at bounding box center [220, 323] width 119 height 23
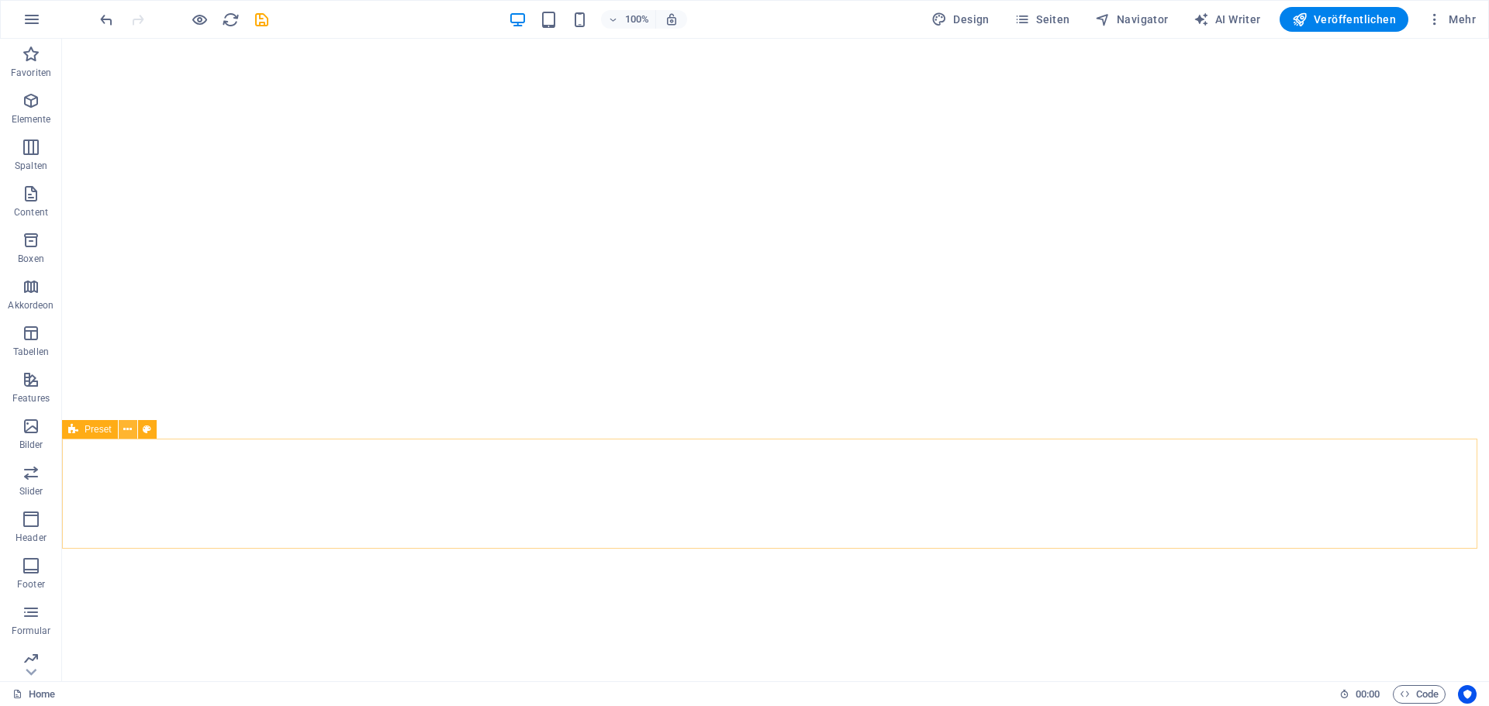
click at [126, 431] on icon at bounding box center [127, 430] width 9 height 16
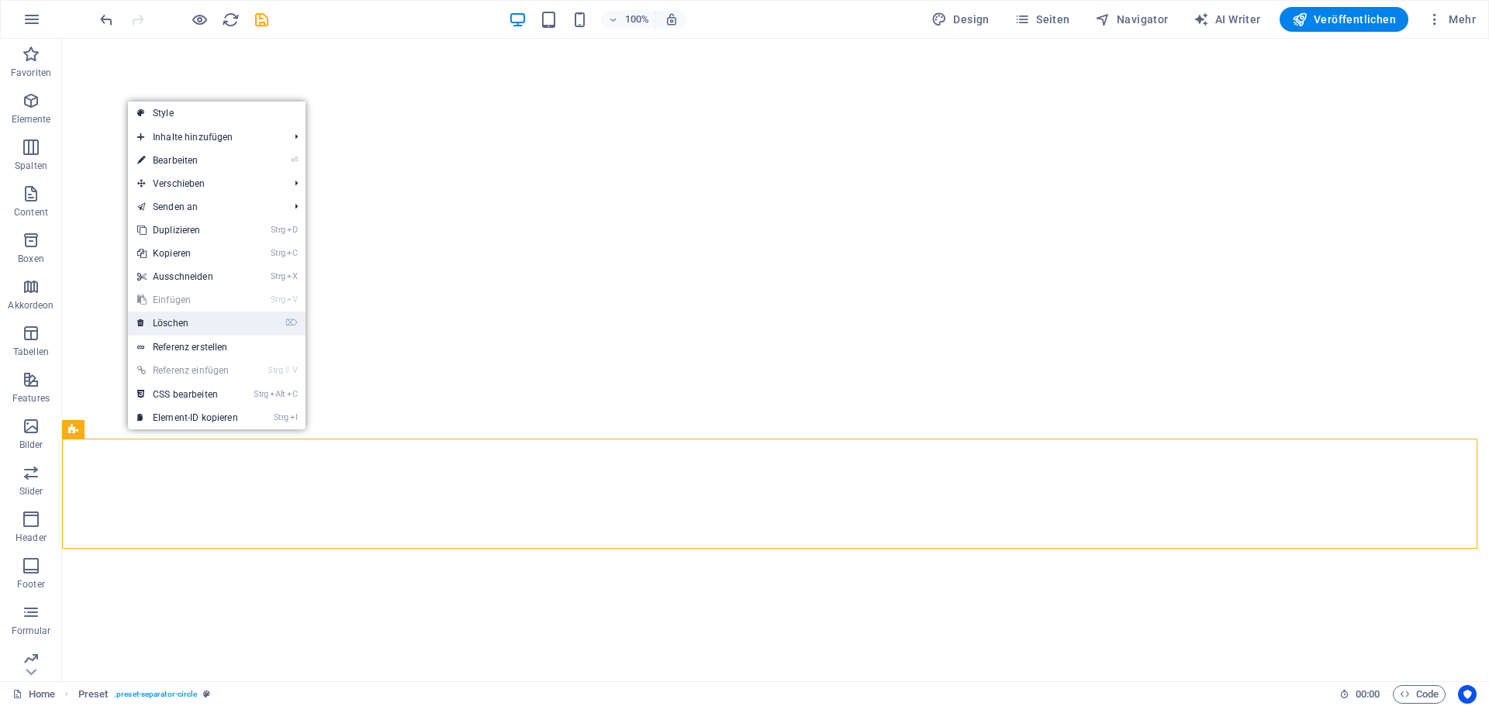
click at [181, 326] on link "⌦ Löschen" at bounding box center [187, 323] width 119 height 23
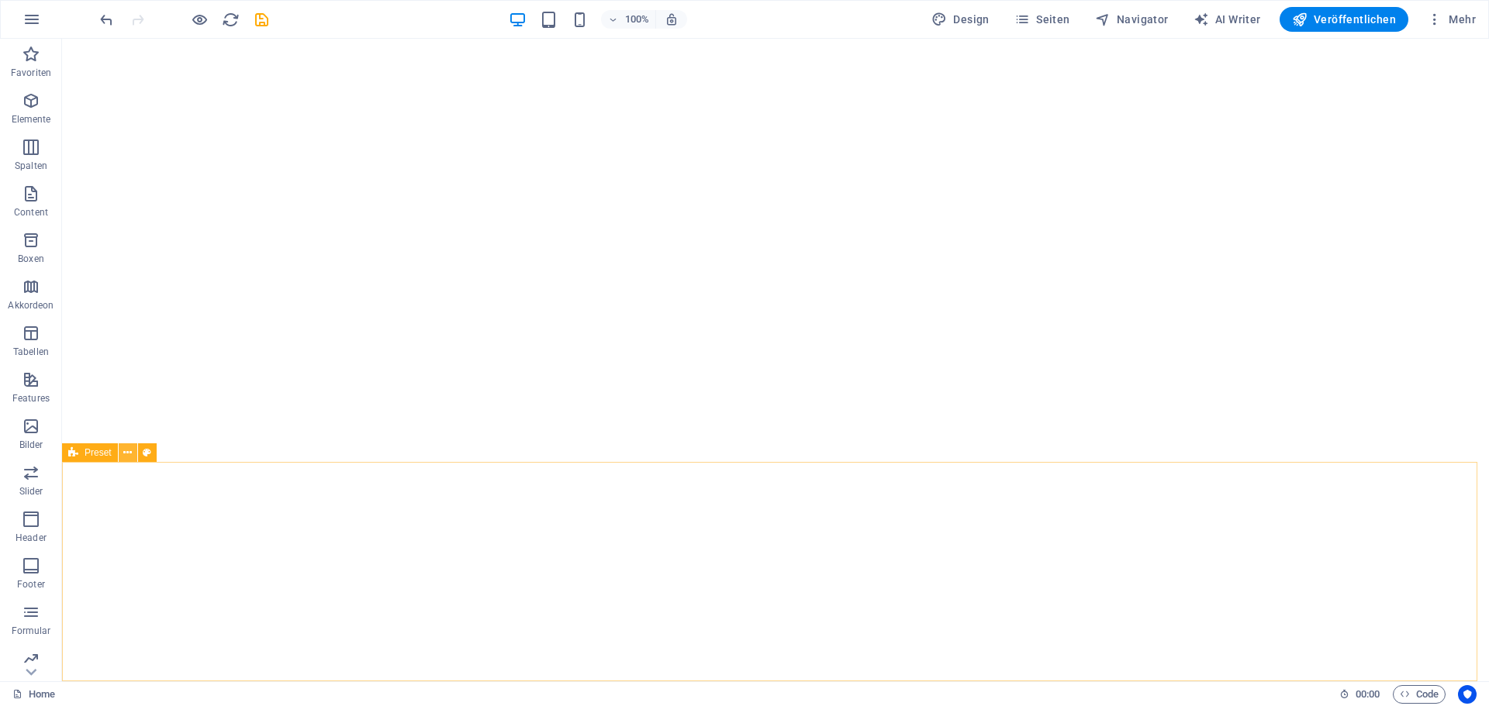
click at [130, 460] on icon at bounding box center [127, 453] width 9 height 16
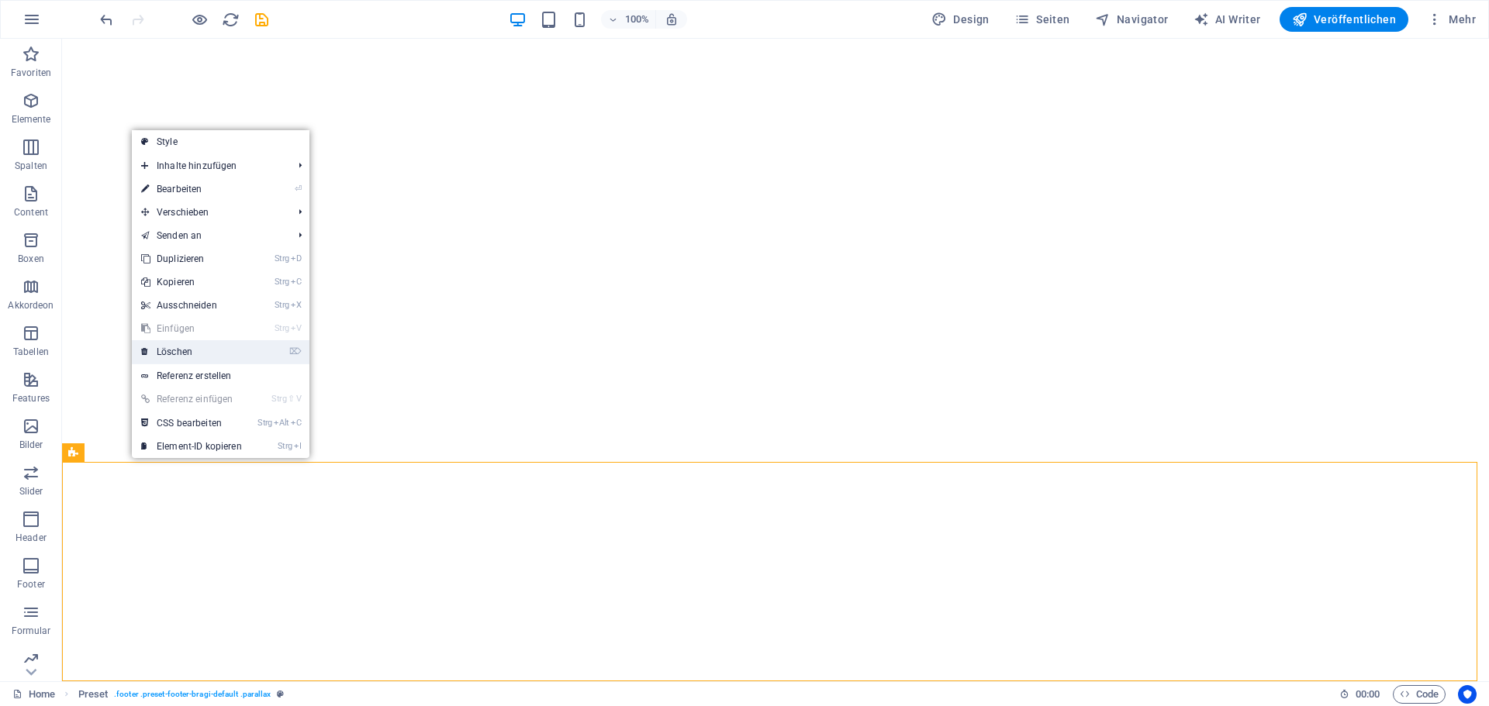
click at [178, 356] on link "⌦ Löschen" at bounding box center [191, 351] width 119 height 23
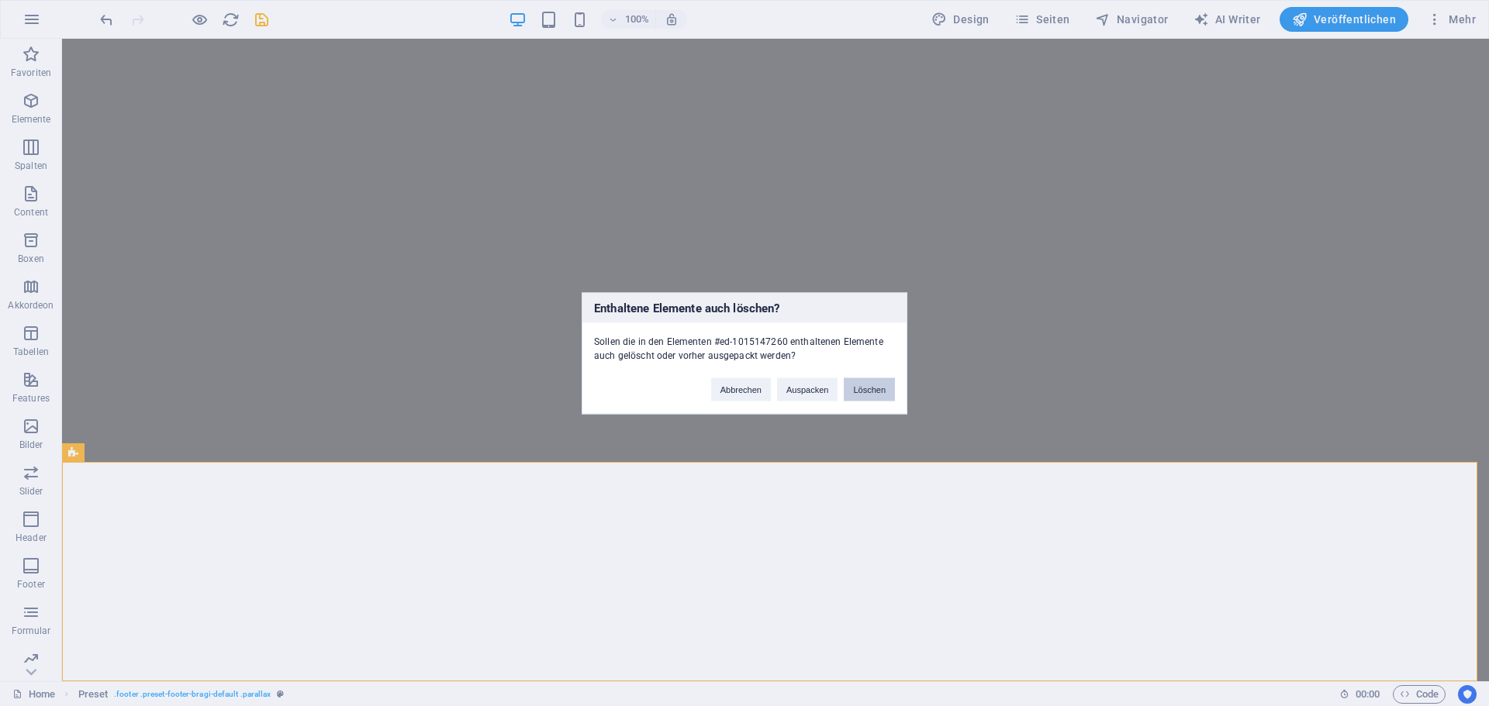
click at [867, 393] on button "Löschen" at bounding box center [869, 389] width 51 height 23
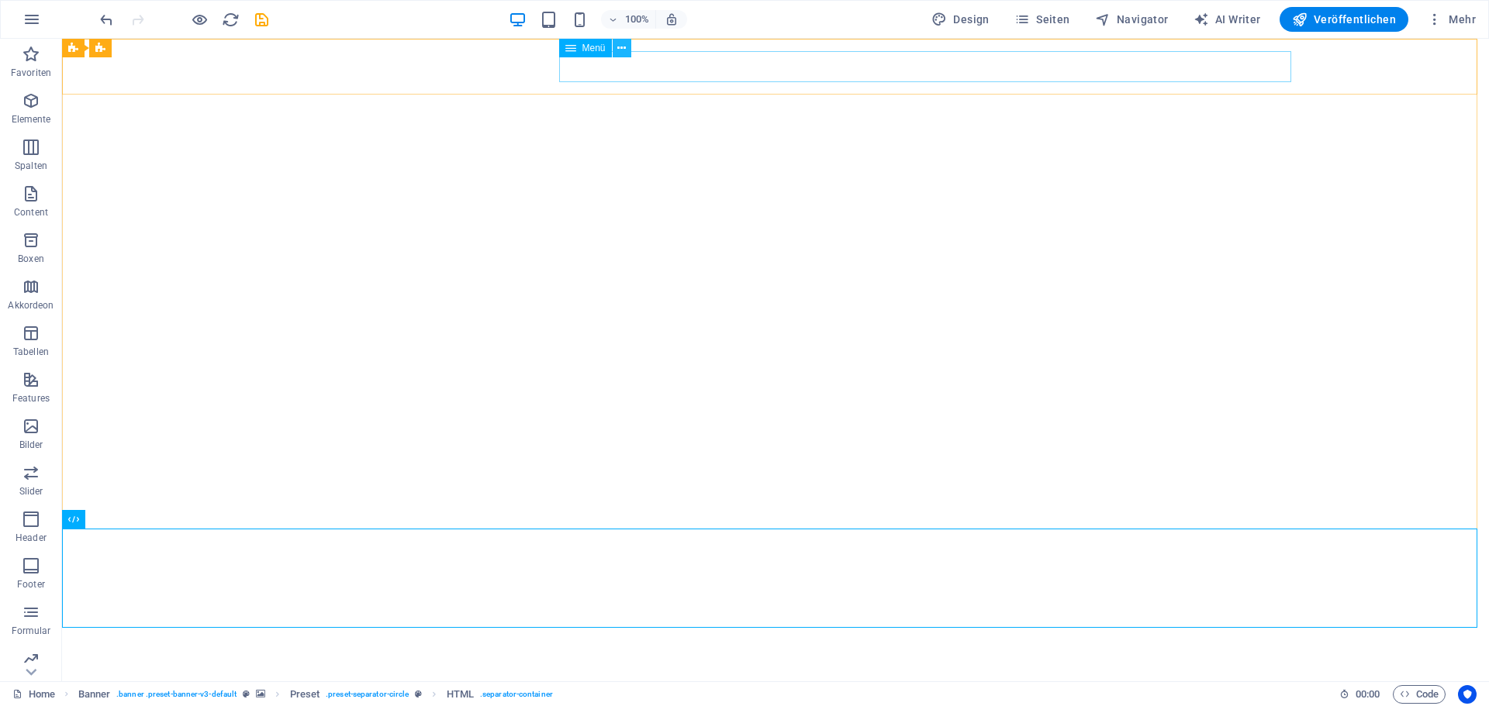
click at [623, 50] on icon at bounding box center [621, 48] width 9 height 16
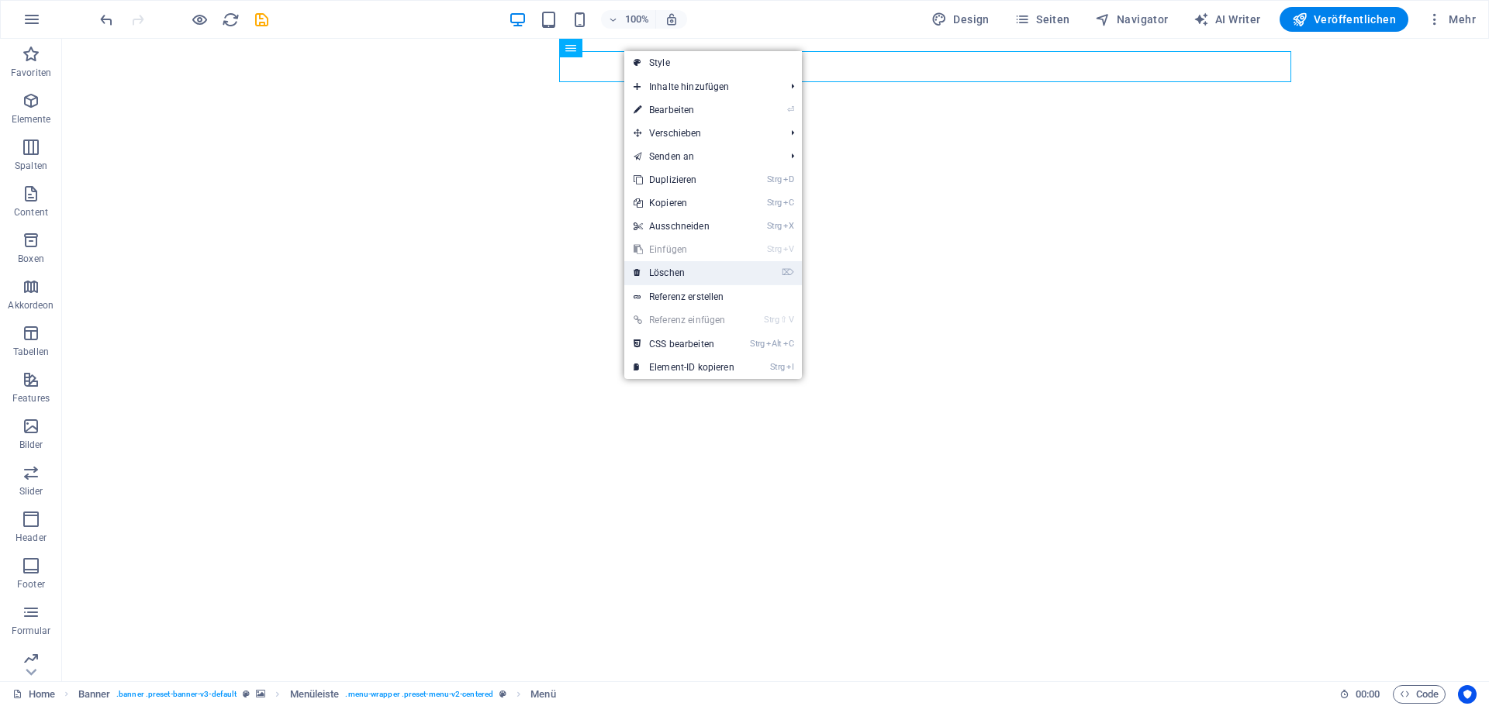
click at [666, 269] on link "⌦ Löschen" at bounding box center [683, 272] width 119 height 23
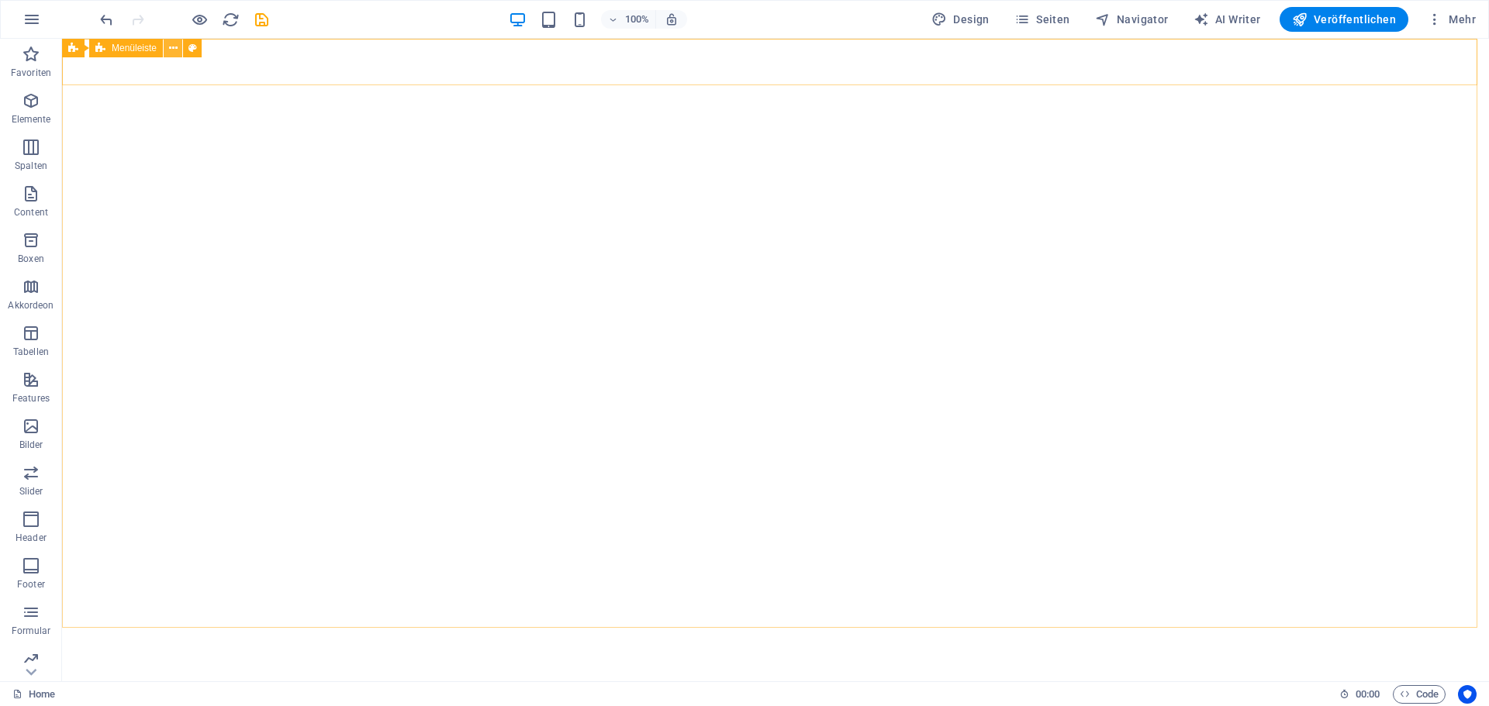
click at [175, 47] on icon at bounding box center [173, 48] width 9 height 16
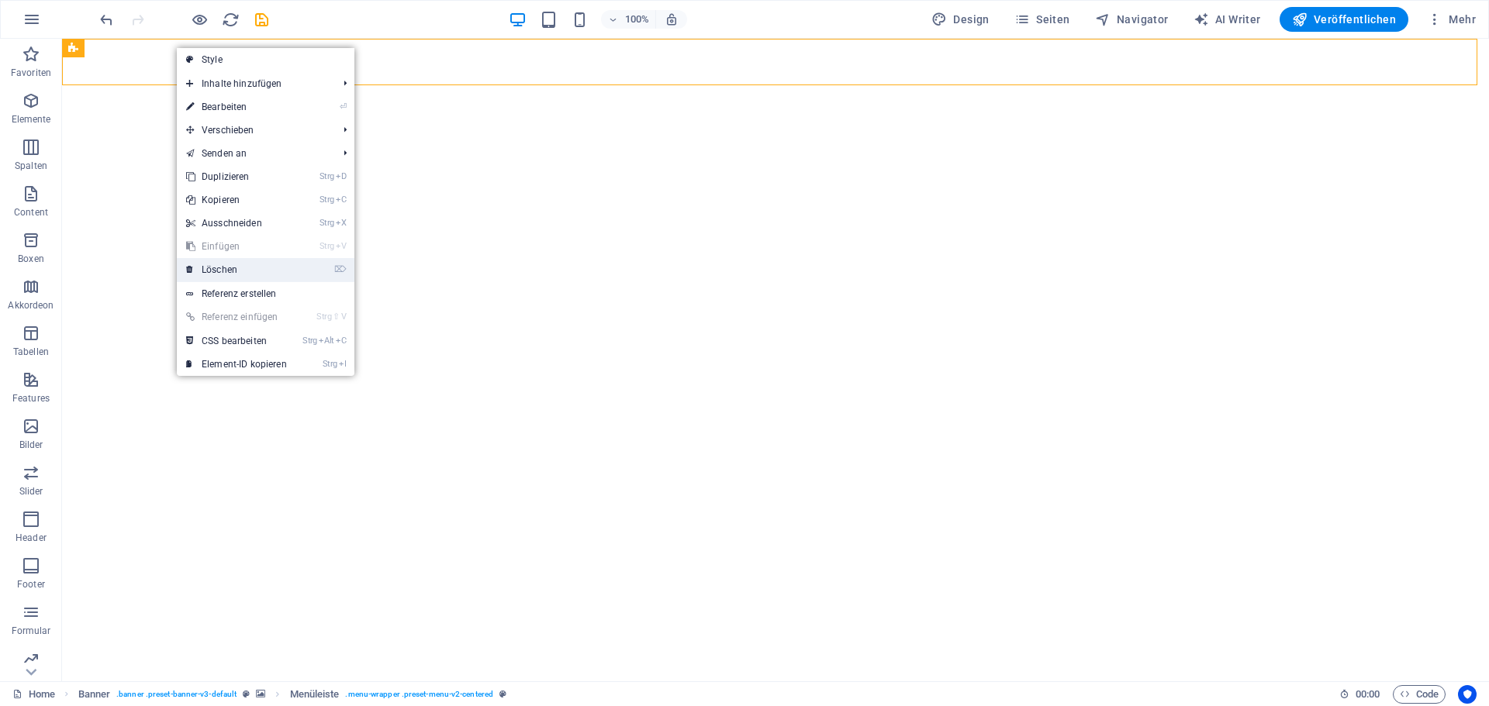
click at [228, 268] on link "⌦ Löschen" at bounding box center [236, 269] width 119 height 23
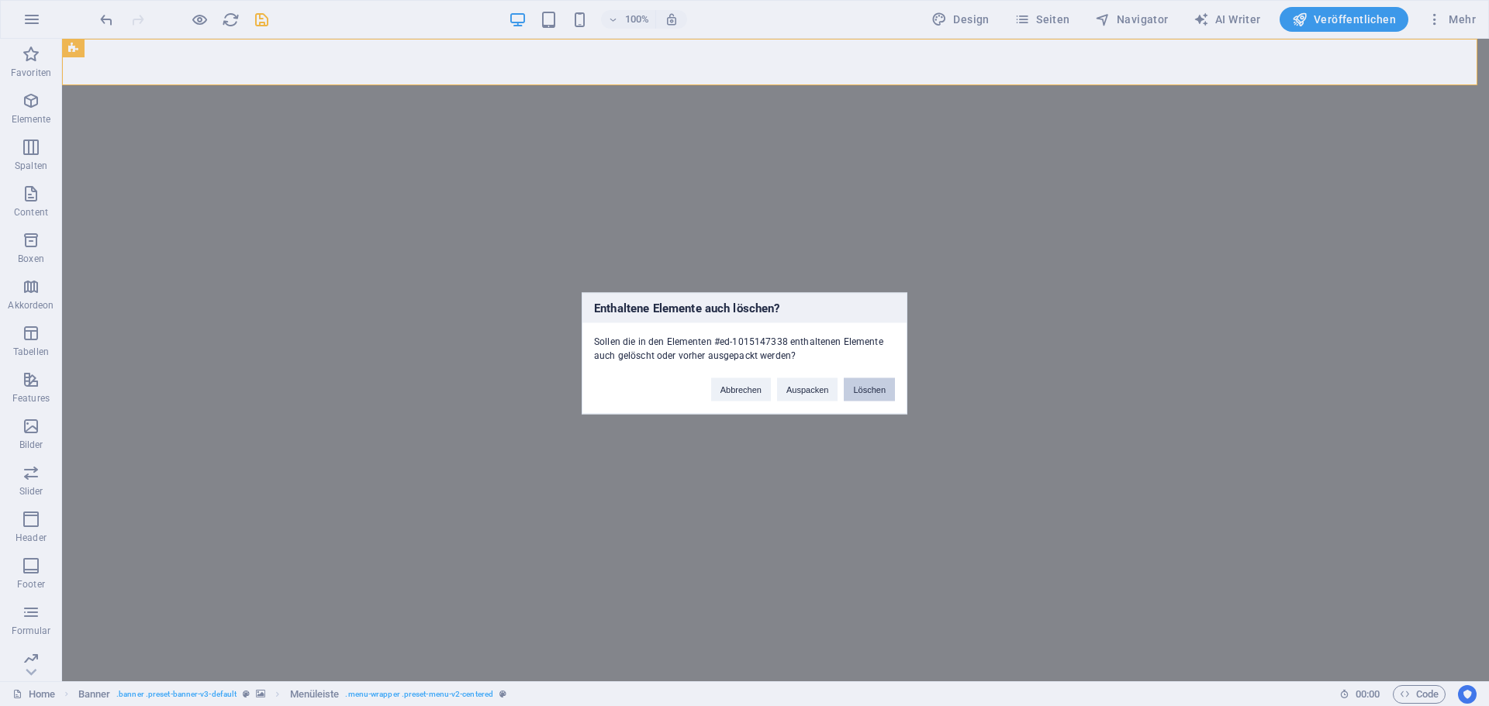
click at [858, 386] on button "Löschen" at bounding box center [869, 389] width 51 height 23
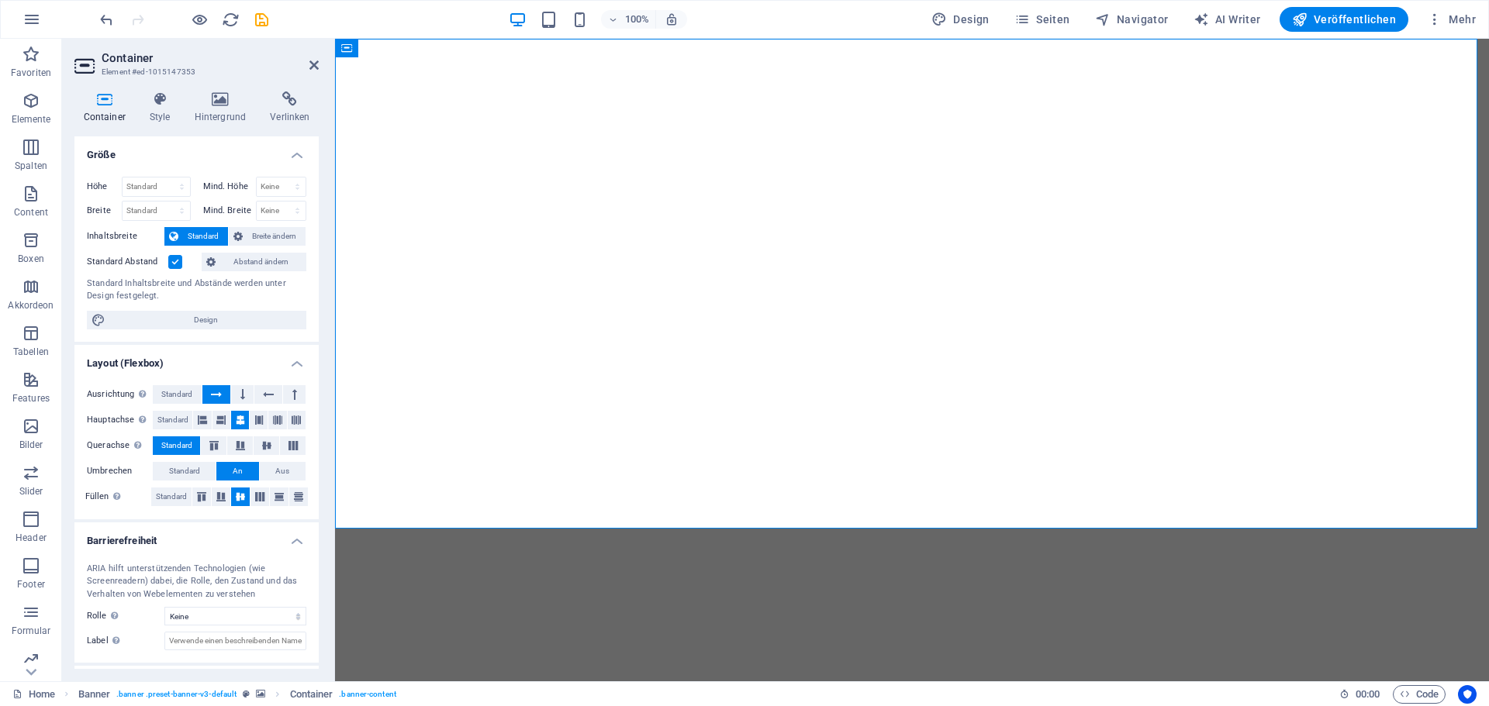
click at [205, 91] on div "Container Style Hintergrund Verlinken Größe Höhe Standard px rem % vh vw Mind. …" at bounding box center [196, 380] width 269 height 602
click at [212, 100] on icon at bounding box center [220, 99] width 70 height 16
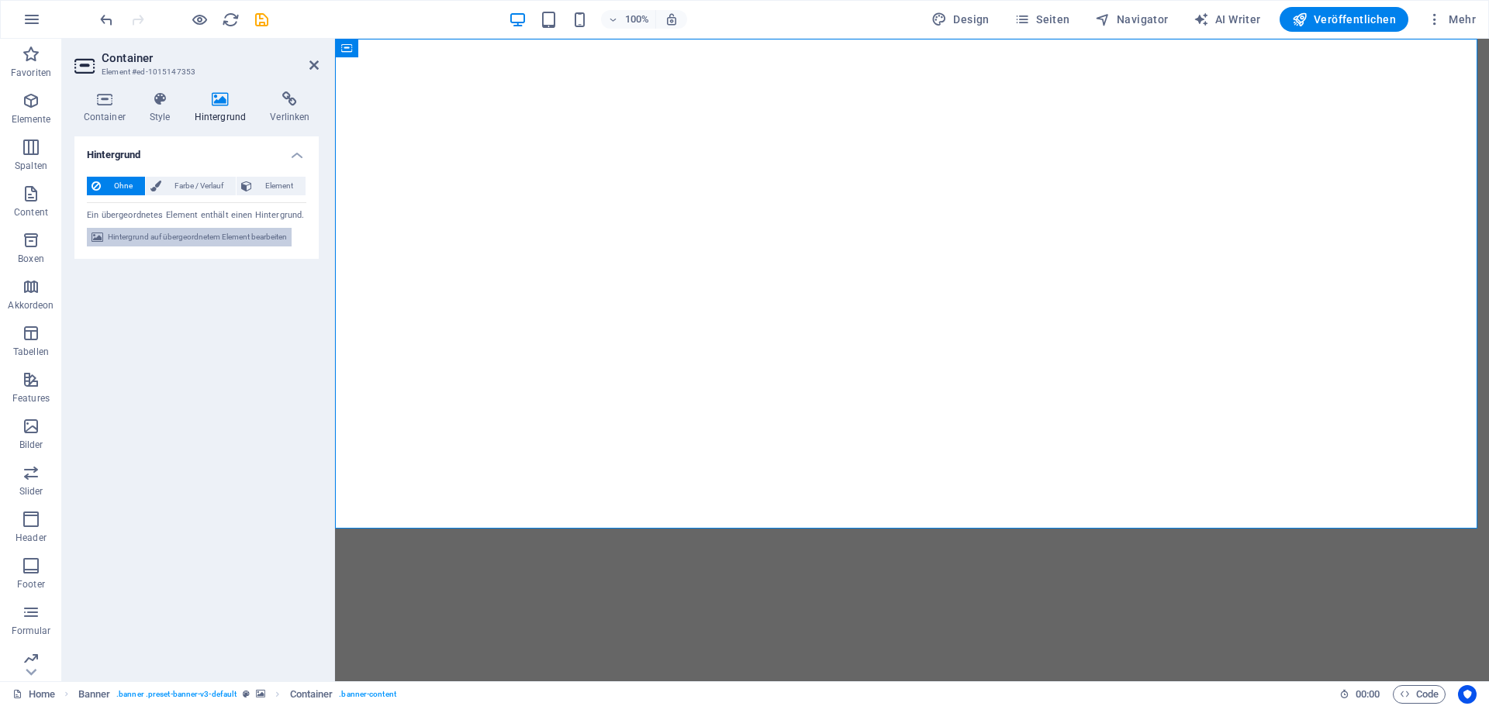
click at [179, 233] on span "Hintergrund auf übergeordnetem Element bearbeiten" at bounding box center [197, 237] width 179 height 19
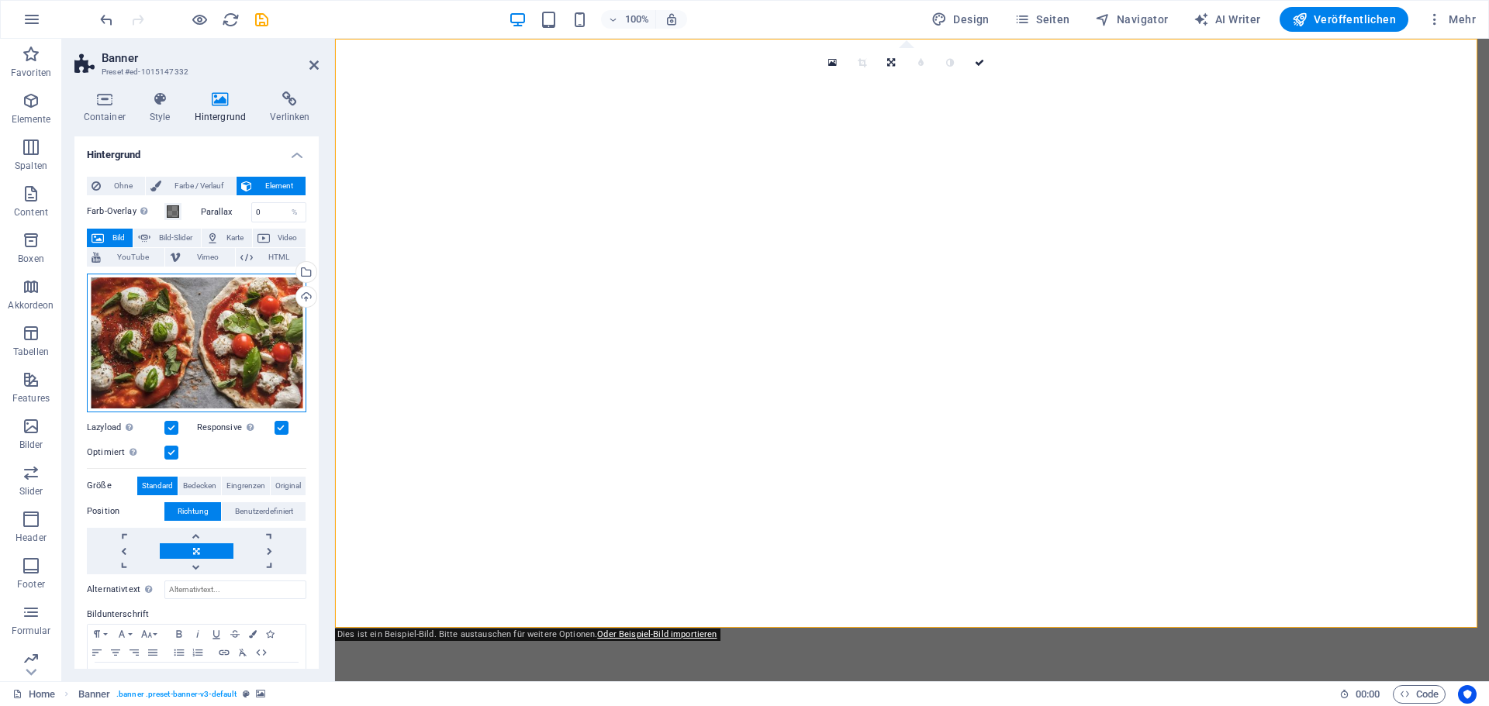
click at [198, 339] on div "Ziehe Dateien zum Hochladen hierher oder klicke hier, um aus Dateien oder koste…" at bounding box center [196, 343] width 219 height 139
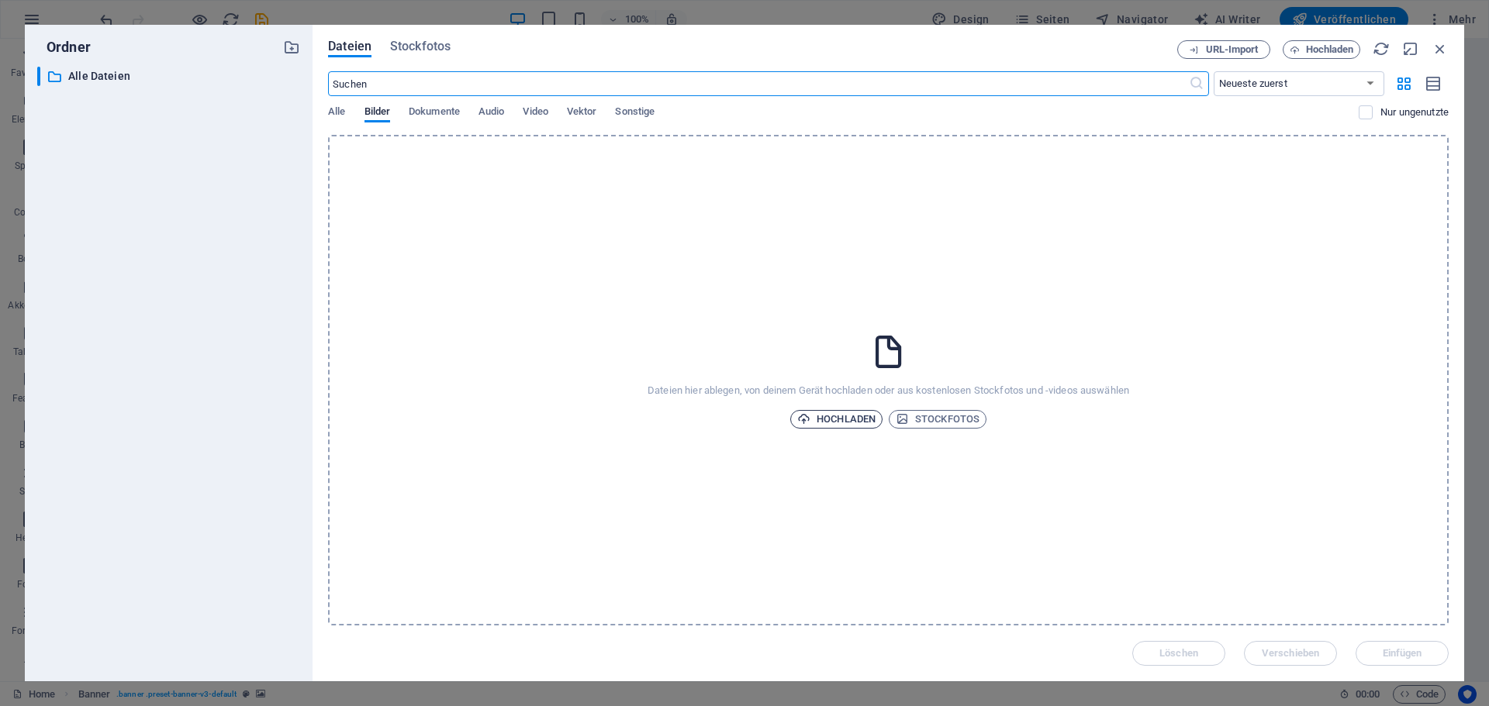
click at [863, 415] on span "Hochladen" at bounding box center [836, 419] width 78 height 19
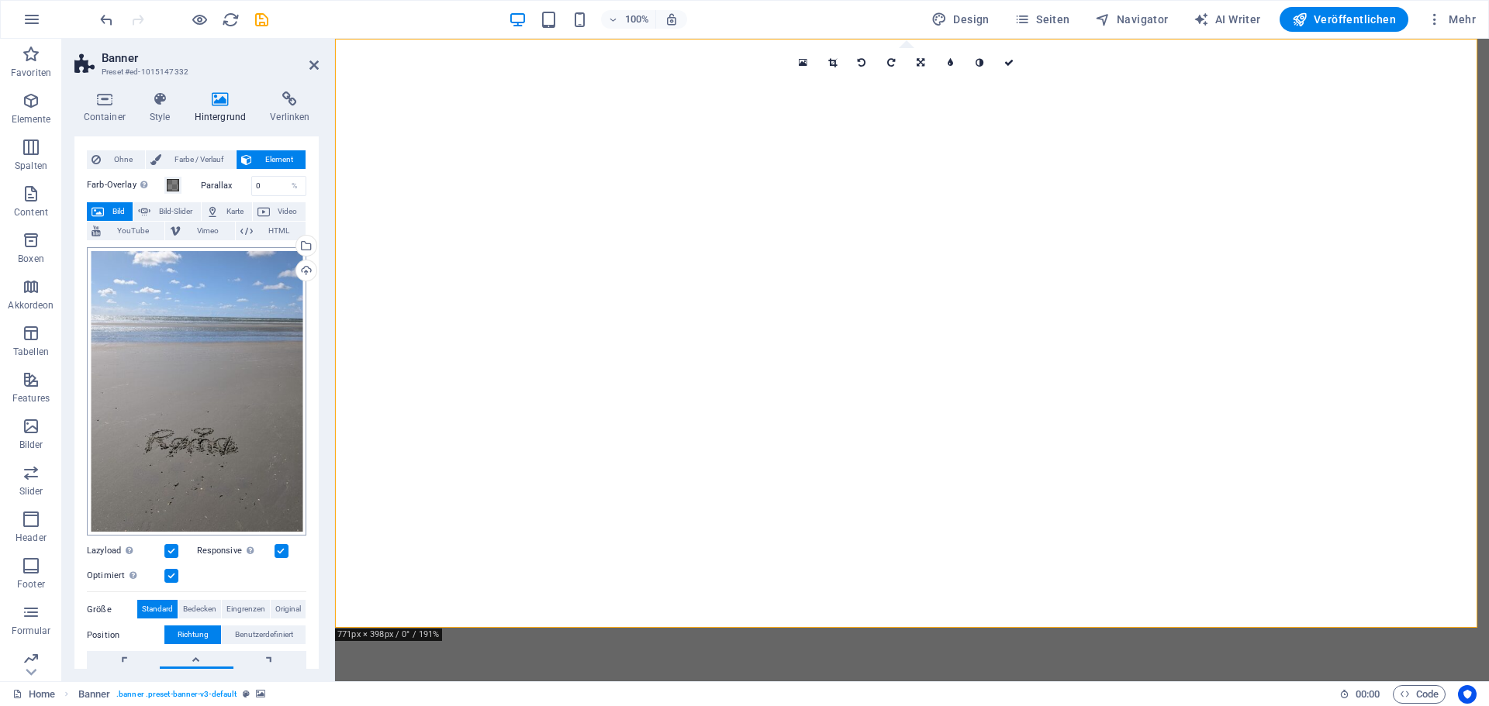
scroll to position [0, 0]
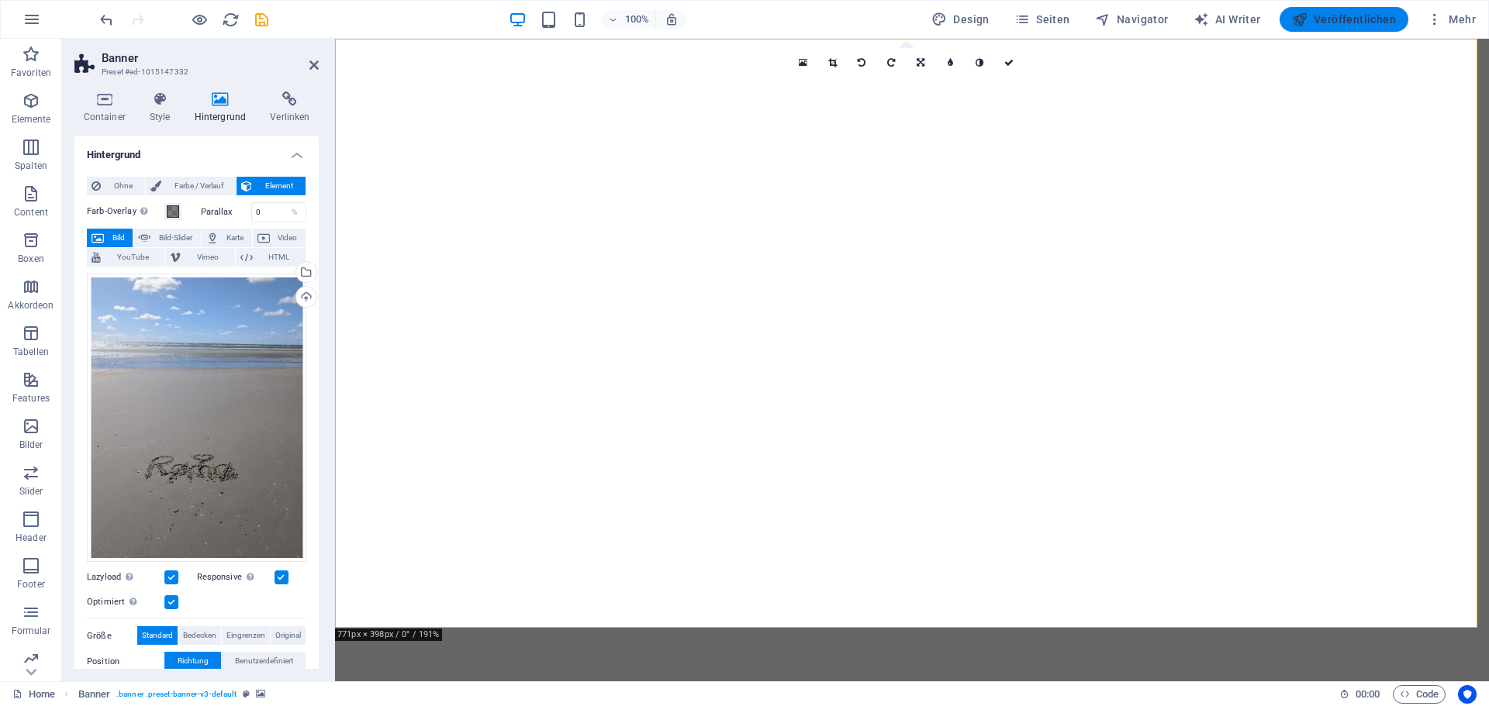
click at [1339, 19] on span "Veröffentlichen" at bounding box center [1344, 20] width 104 height 16
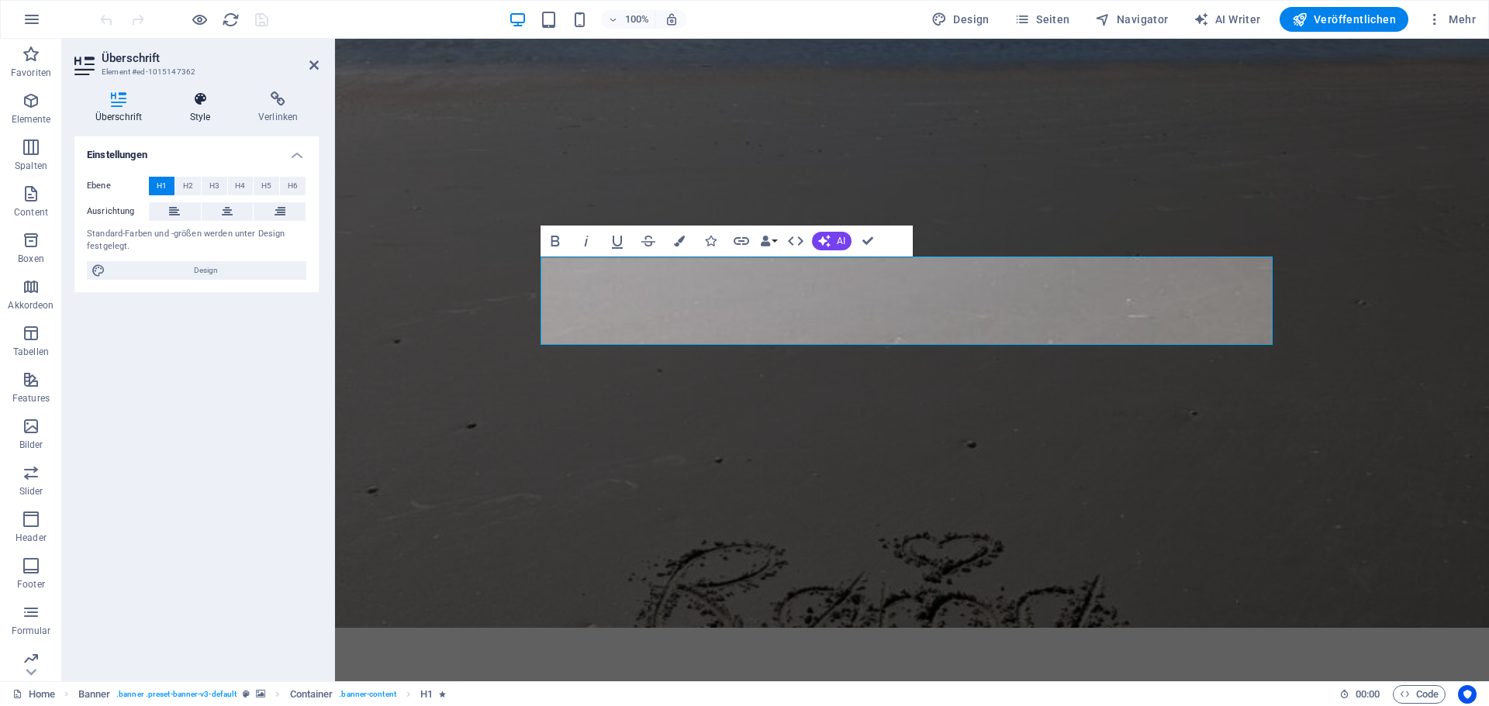
click at [200, 102] on icon at bounding box center [200, 99] width 62 height 16
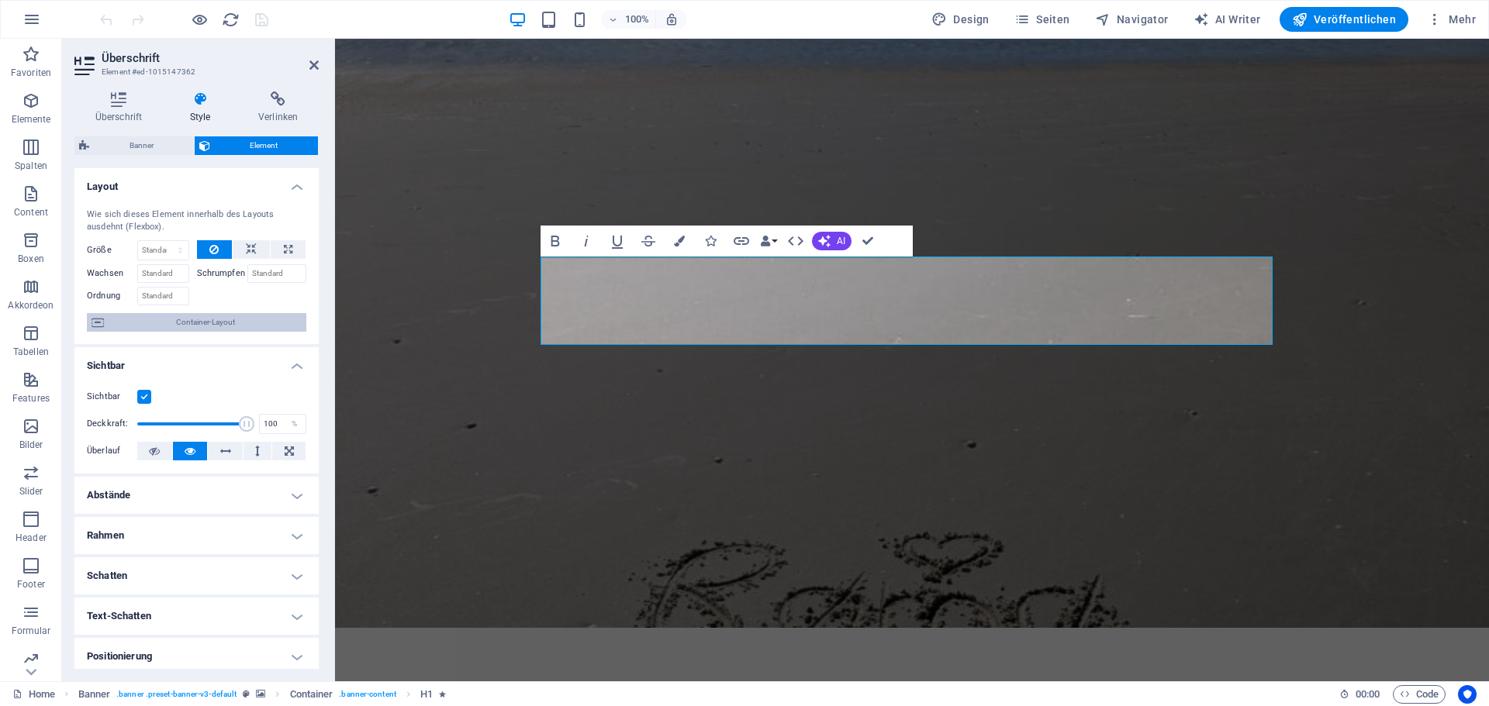
click at [233, 320] on span "Container-Layout" at bounding box center [205, 322] width 193 height 19
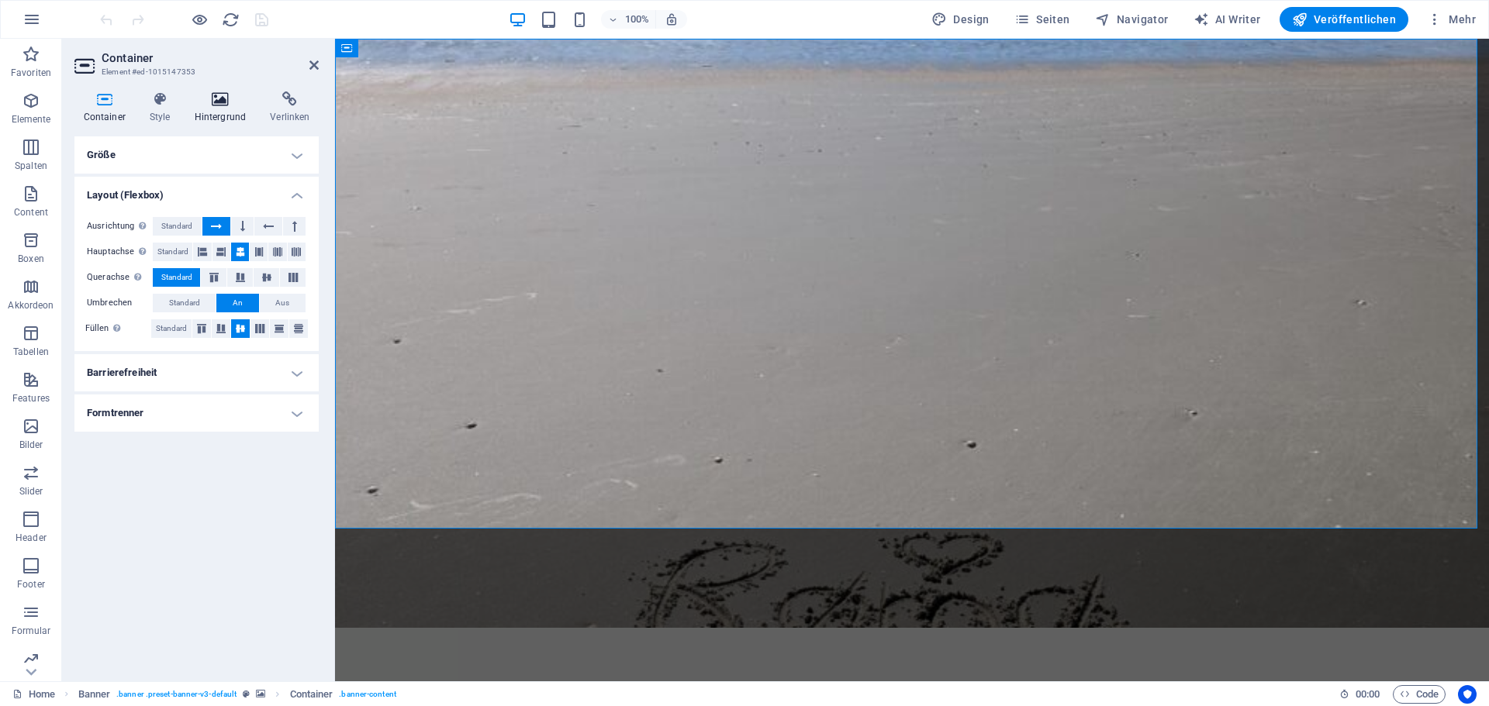
click at [216, 99] on icon at bounding box center [220, 99] width 70 height 16
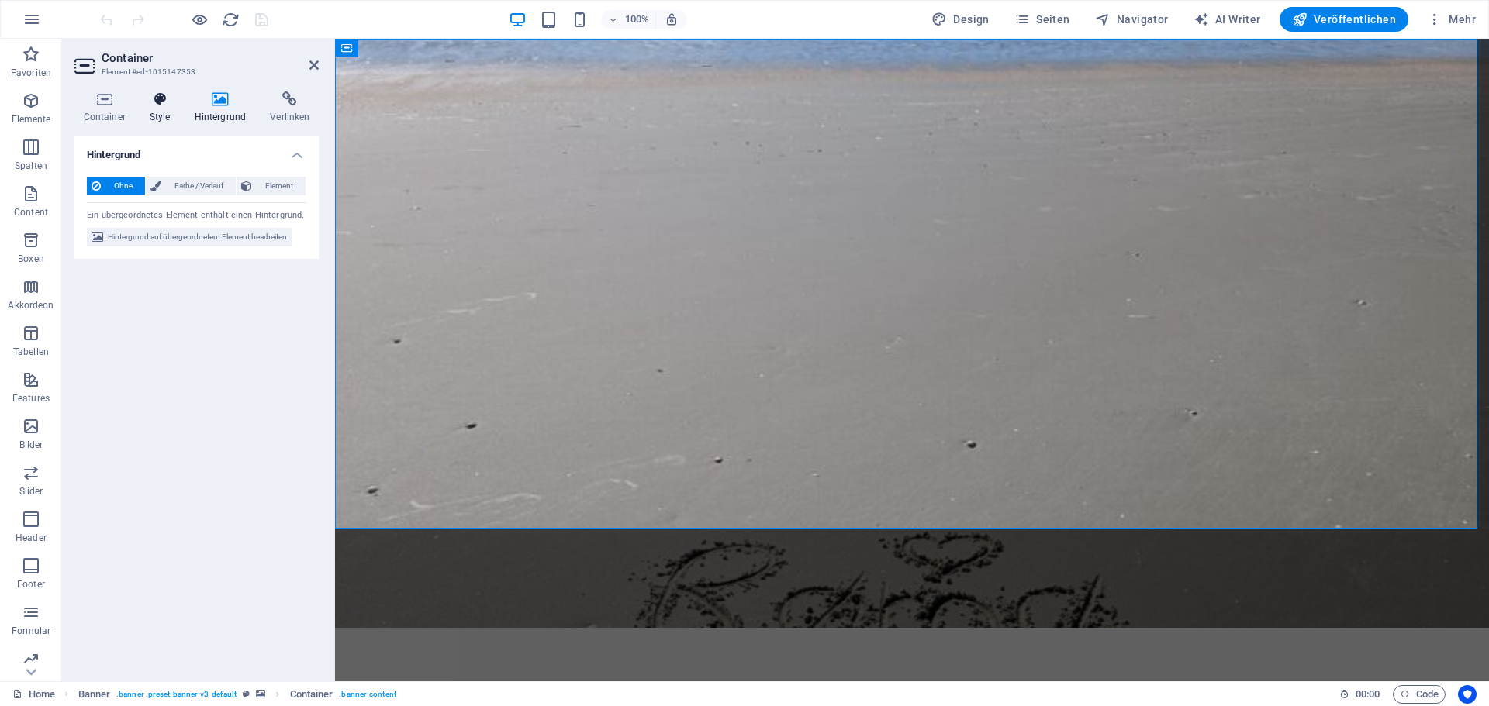
click at [160, 106] on icon at bounding box center [159, 99] width 39 height 16
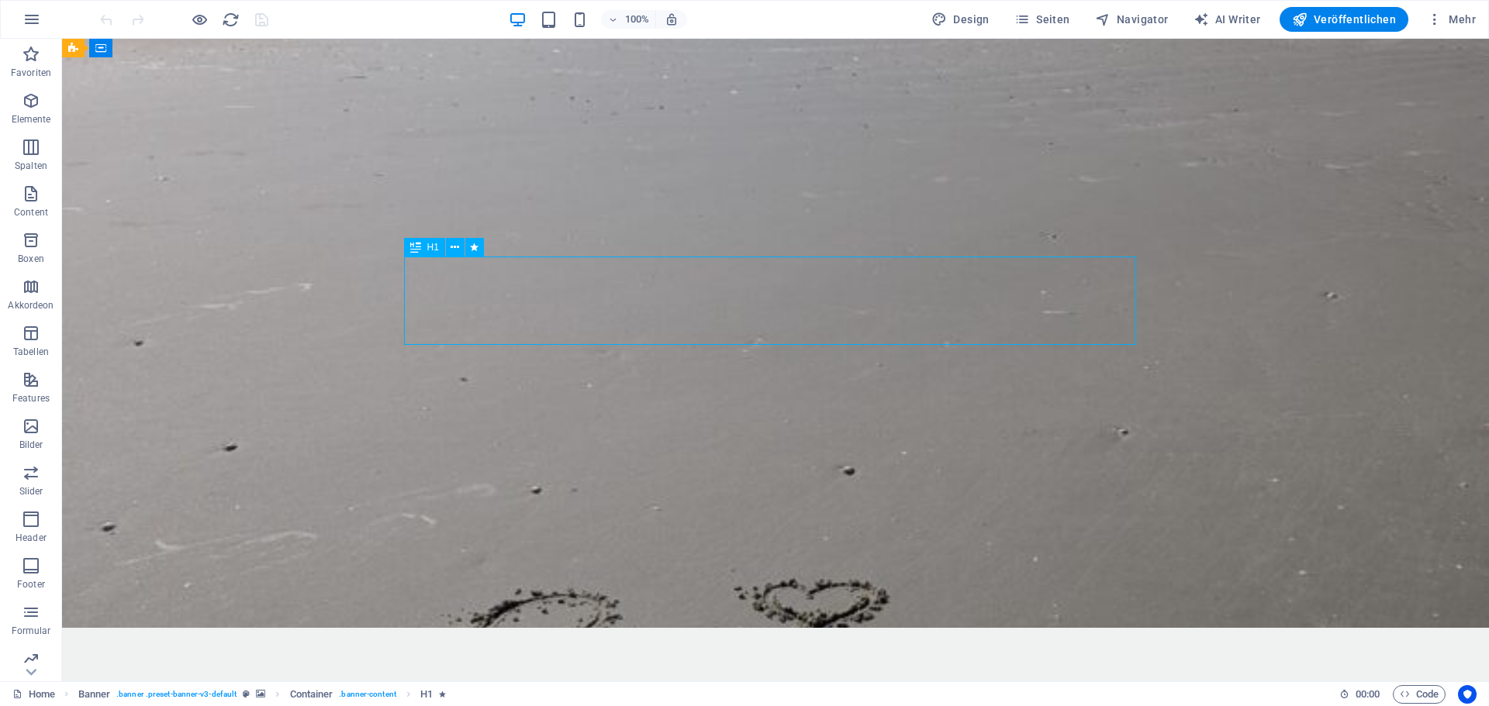
drag, startPoint x: 1085, startPoint y: 302, endPoint x: 961, endPoint y: 311, distance: 123.6
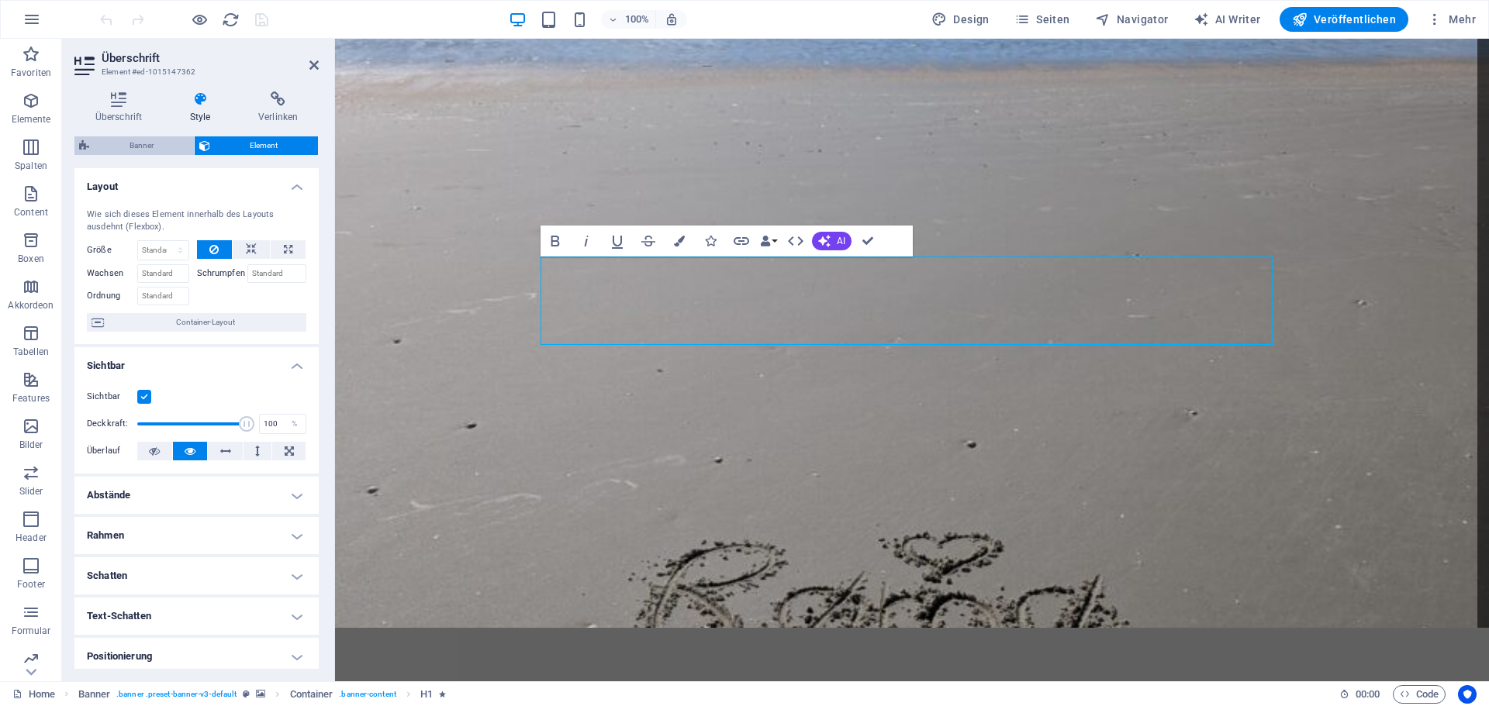
click at [143, 142] on span "Banner" at bounding box center [141, 145] width 95 height 19
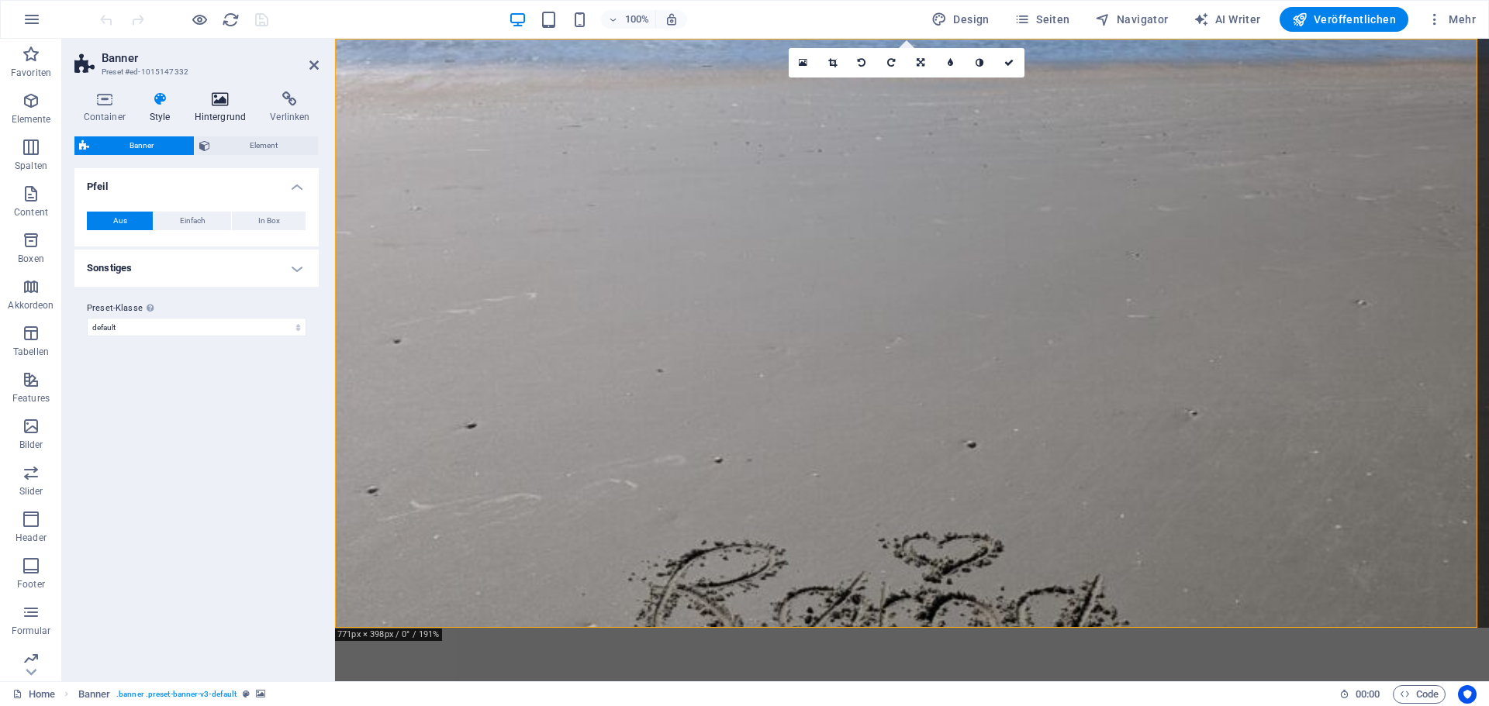
click at [216, 111] on h4 "Hintergrund" at bounding box center [223, 107] width 76 height 33
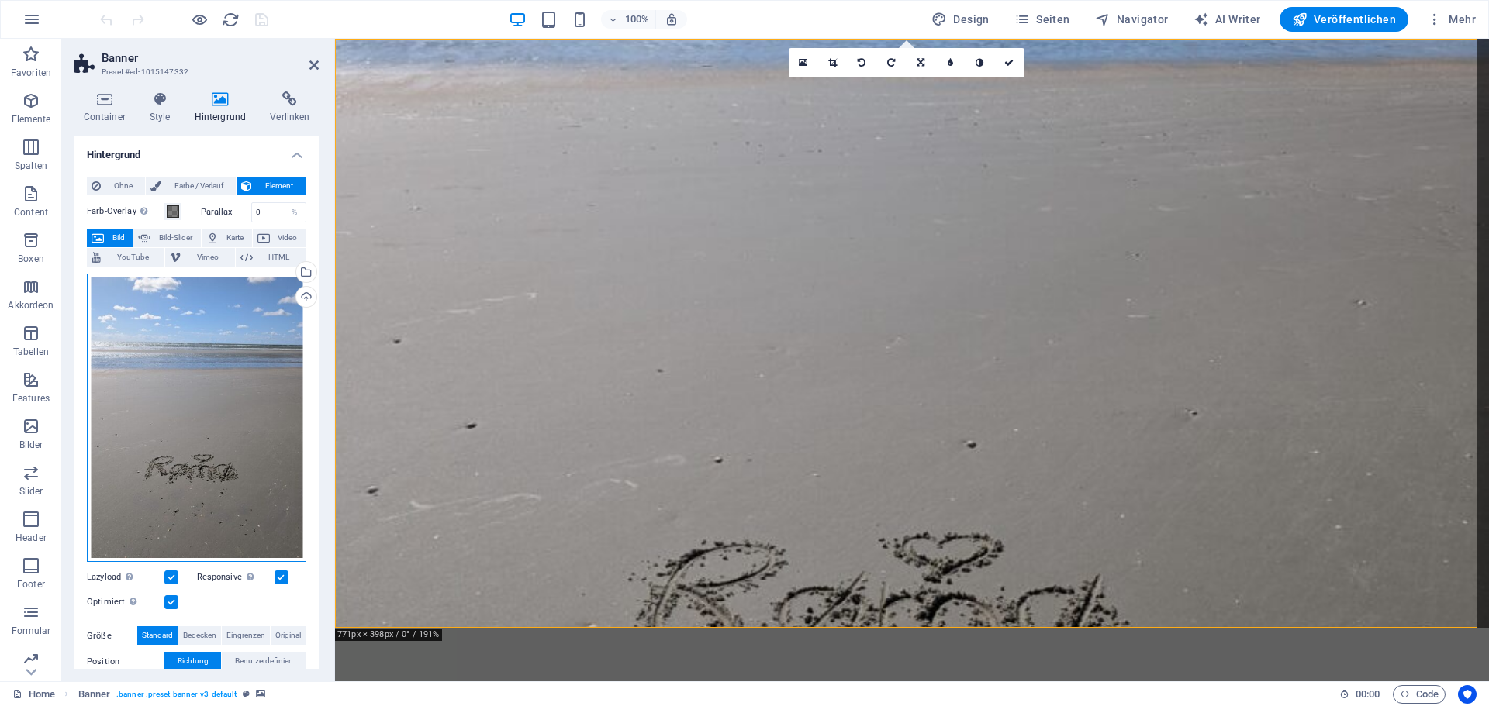
click at [189, 339] on div "Ziehe Dateien zum Hochladen hierher oder klicke hier, um aus Dateien oder koste…" at bounding box center [196, 418] width 219 height 288
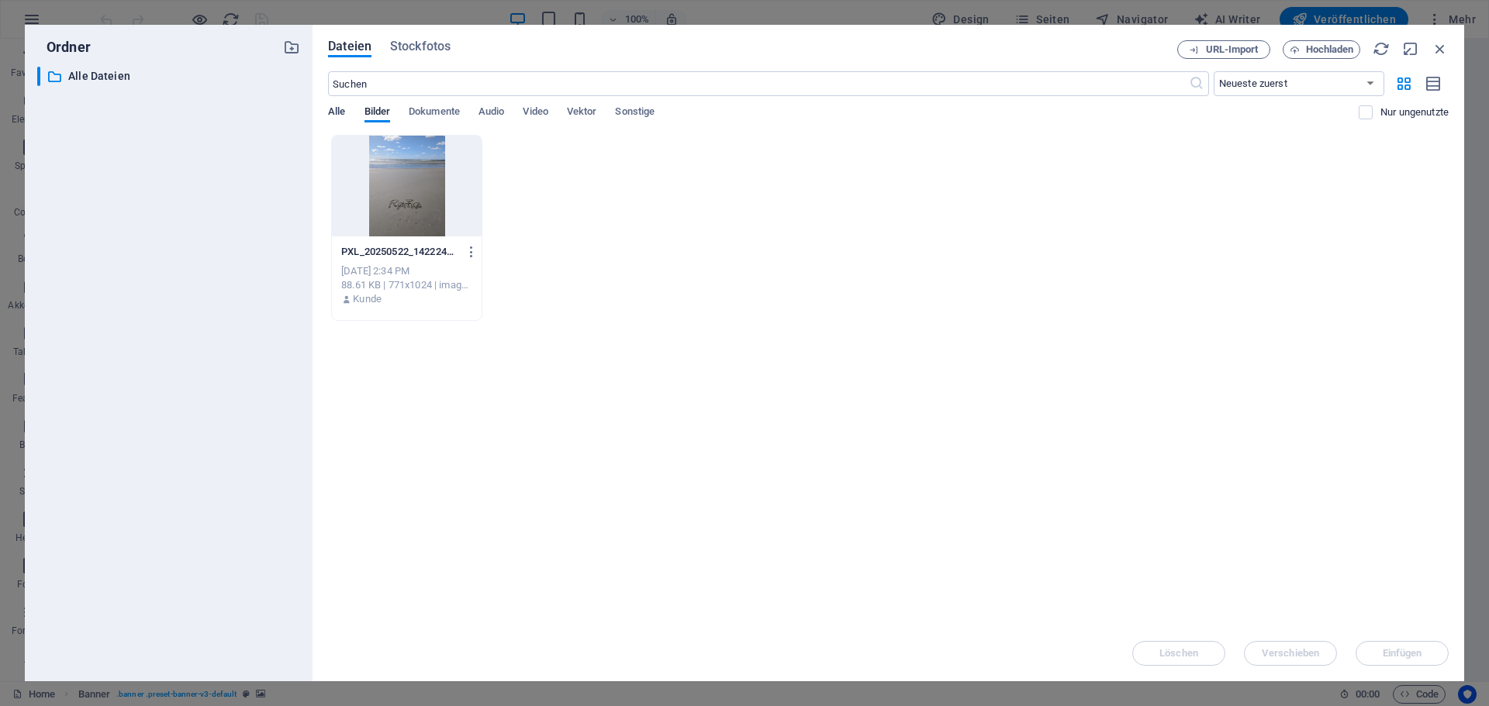
click at [341, 109] on span "Alle" at bounding box center [336, 113] width 17 height 22
click at [373, 109] on span "Bilder" at bounding box center [377, 113] width 26 height 22
click at [414, 176] on div at bounding box center [407, 186] width 150 height 101
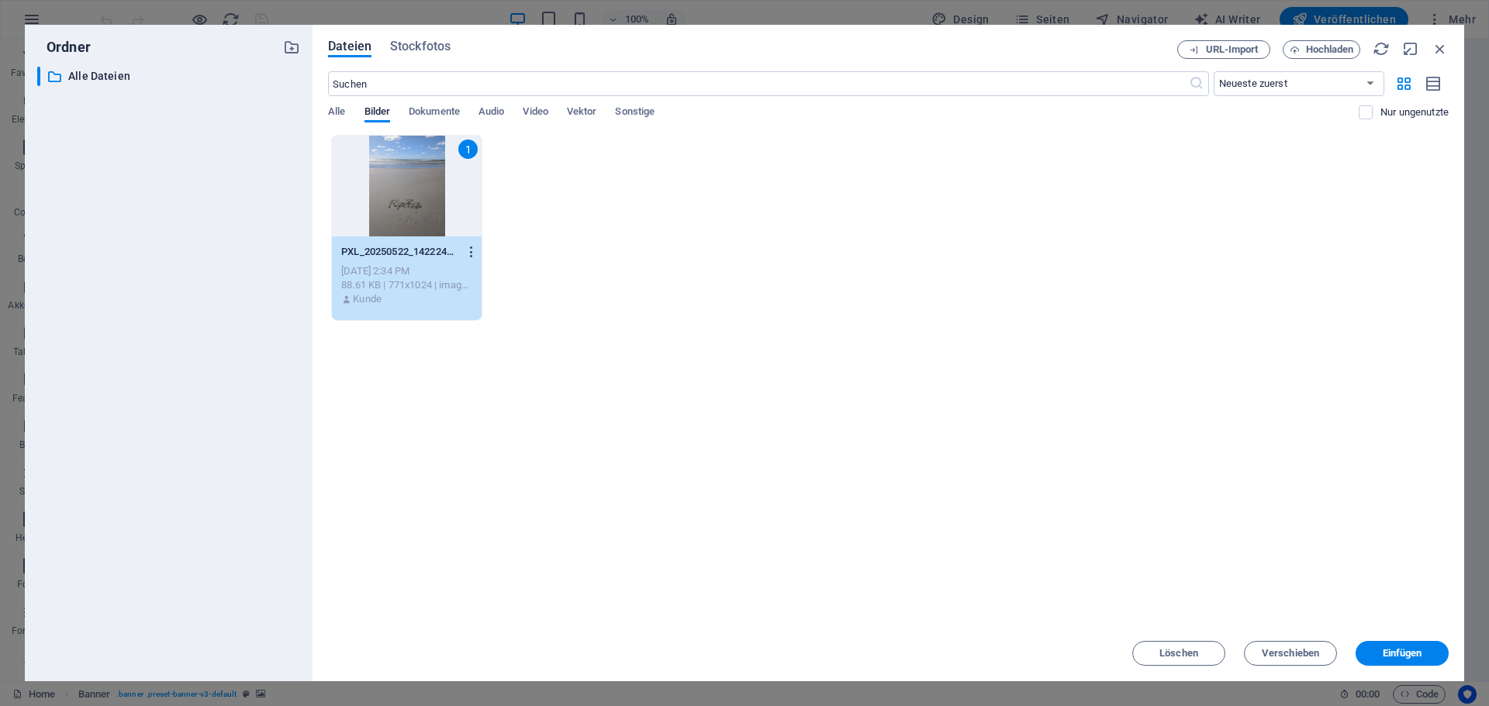
click at [475, 252] on icon "button" at bounding box center [471, 252] width 15 height 14
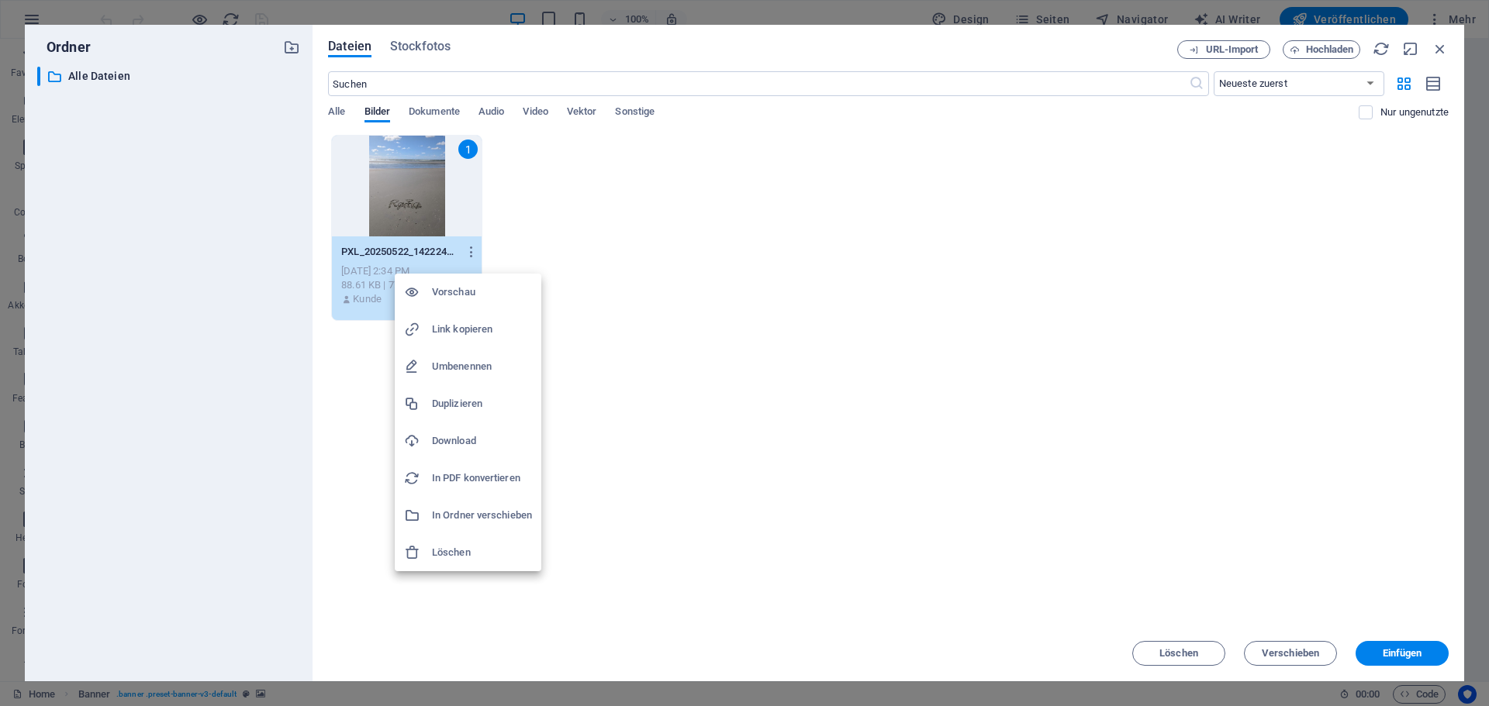
click at [468, 552] on h6 "Löschen" at bounding box center [482, 553] width 100 height 19
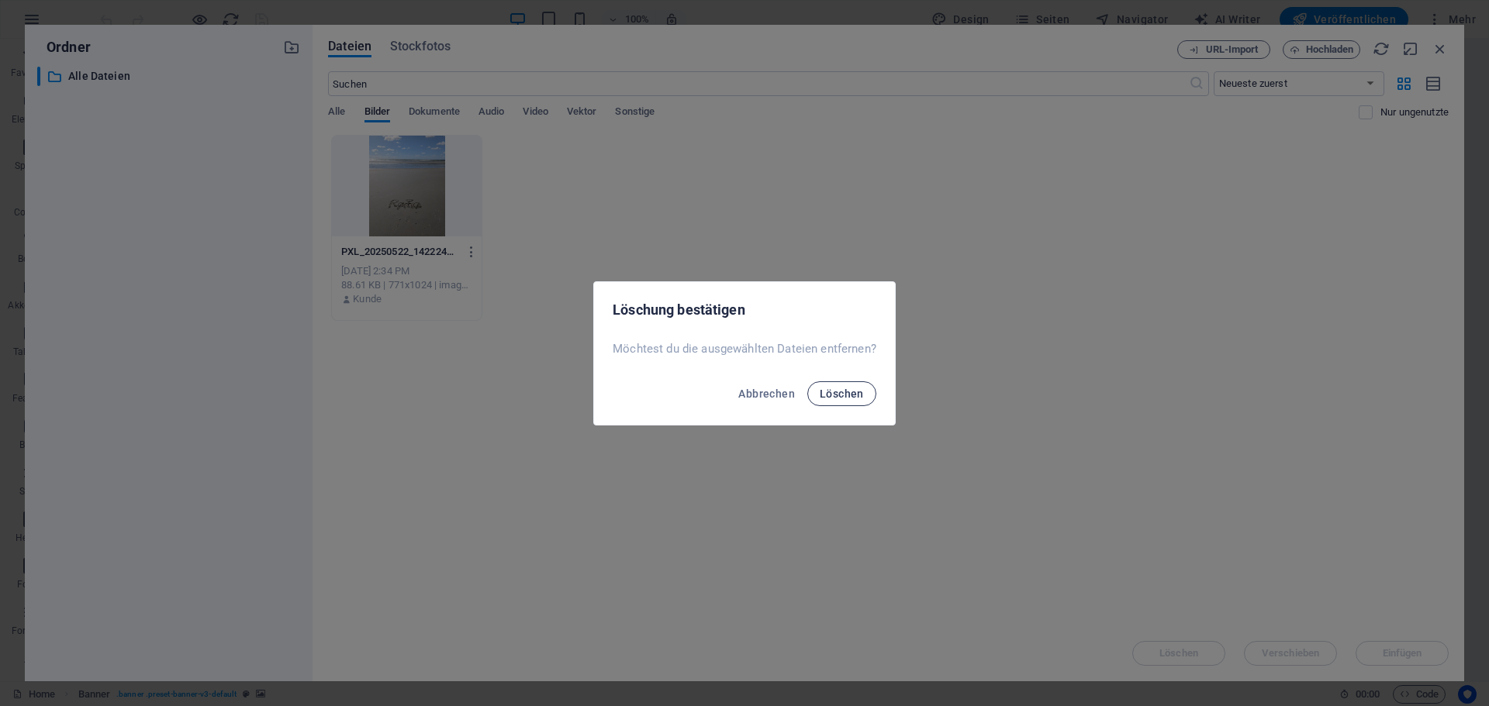
click at [861, 398] on span "Löschen" at bounding box center [842, 394] width 44 height 12
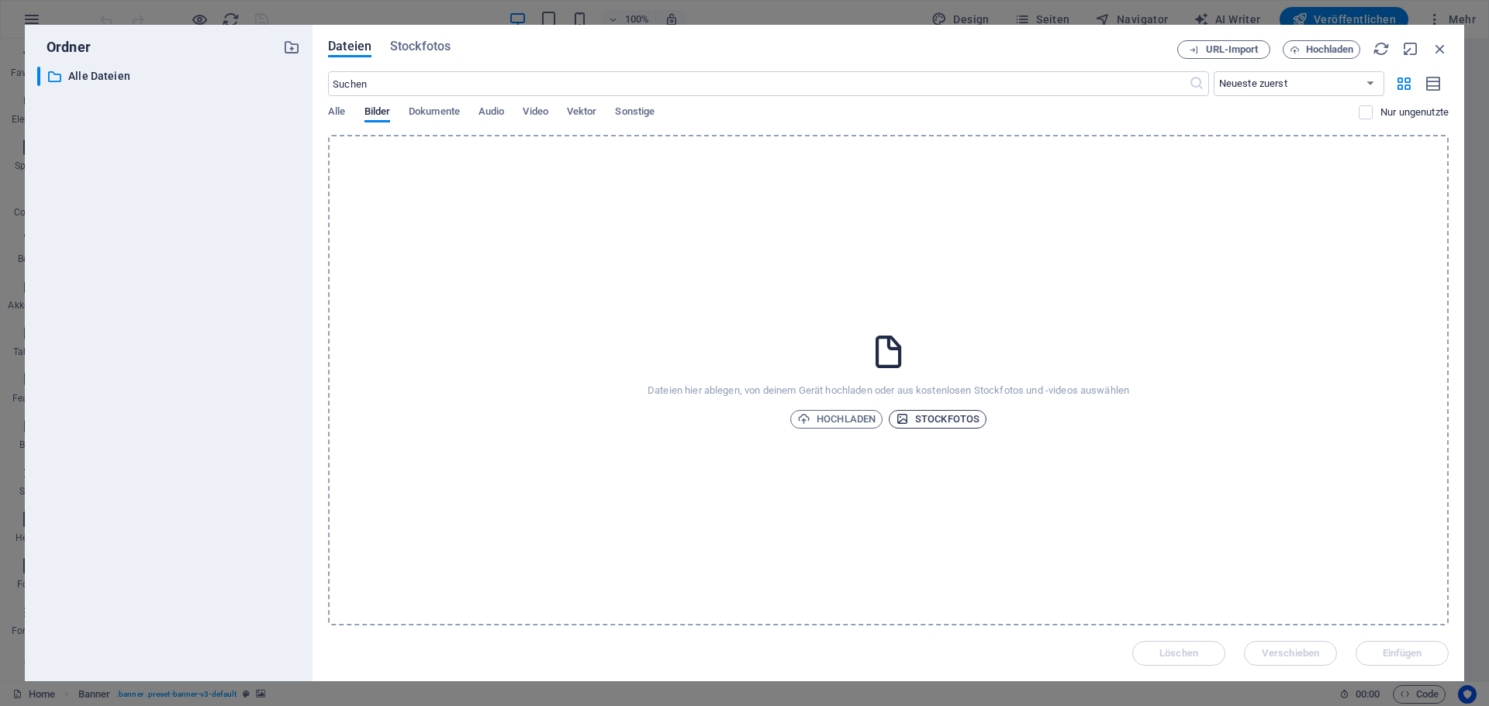
click at [944, 421] on span "Stockfotos" at bounding box center [938, 419] width 84 height 19
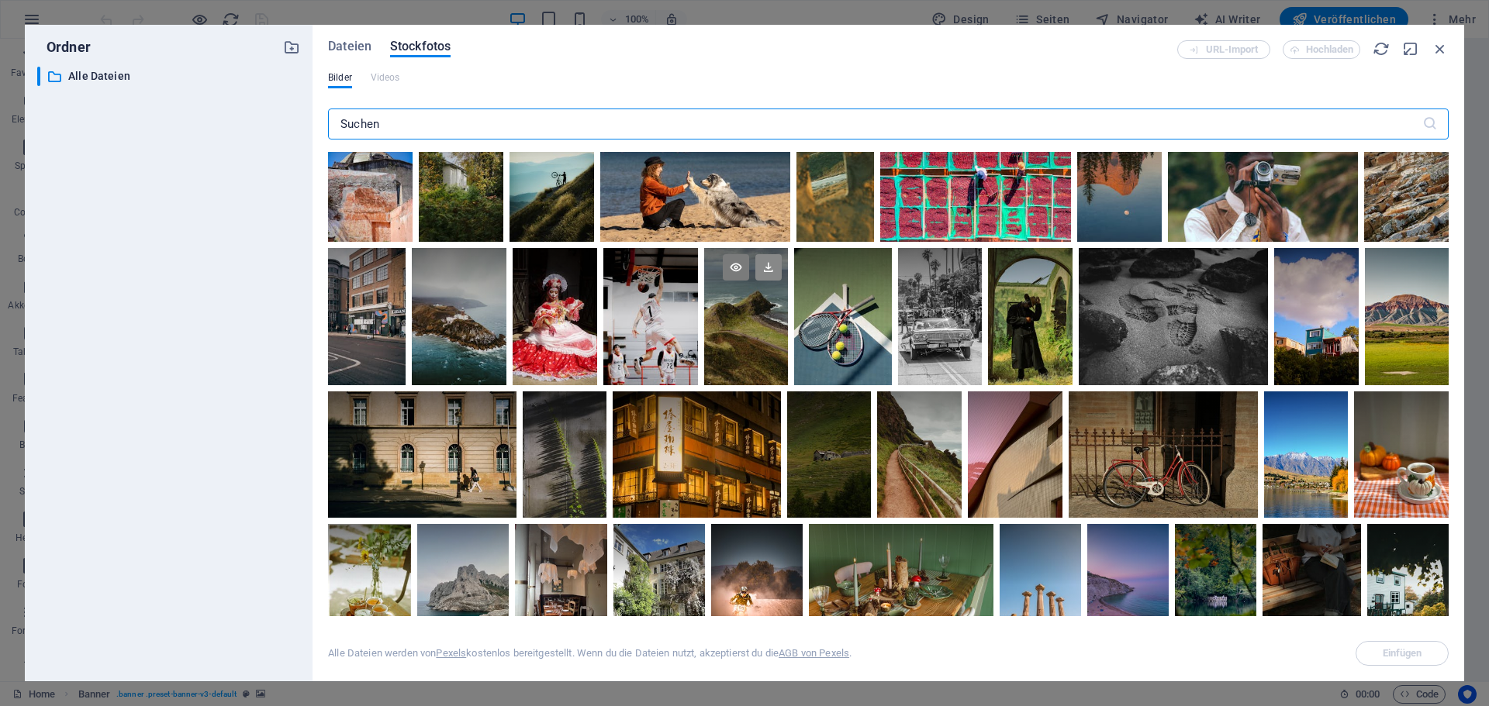
scroll to position [310, 0]
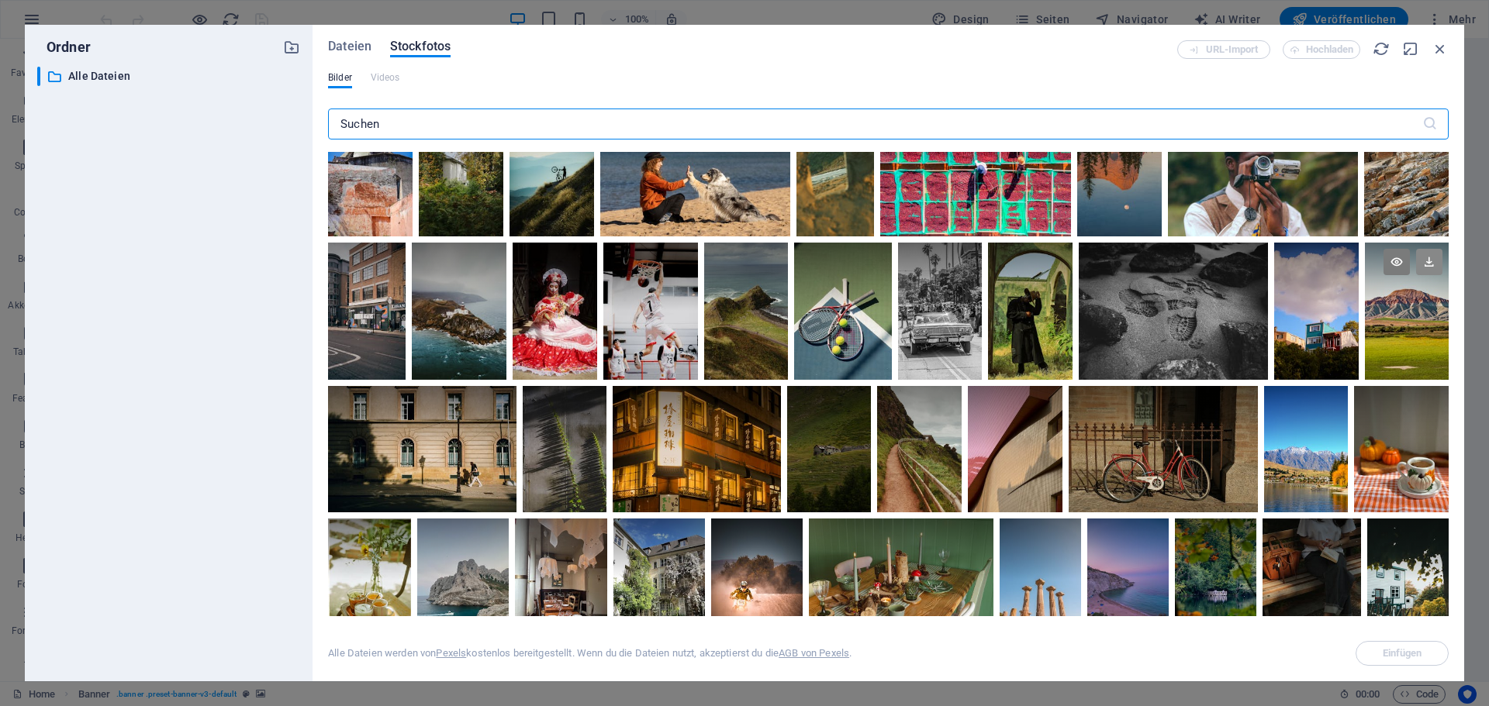
click at [1432, 257] on icon at bounding box center [1429, 262] width 26 height 26
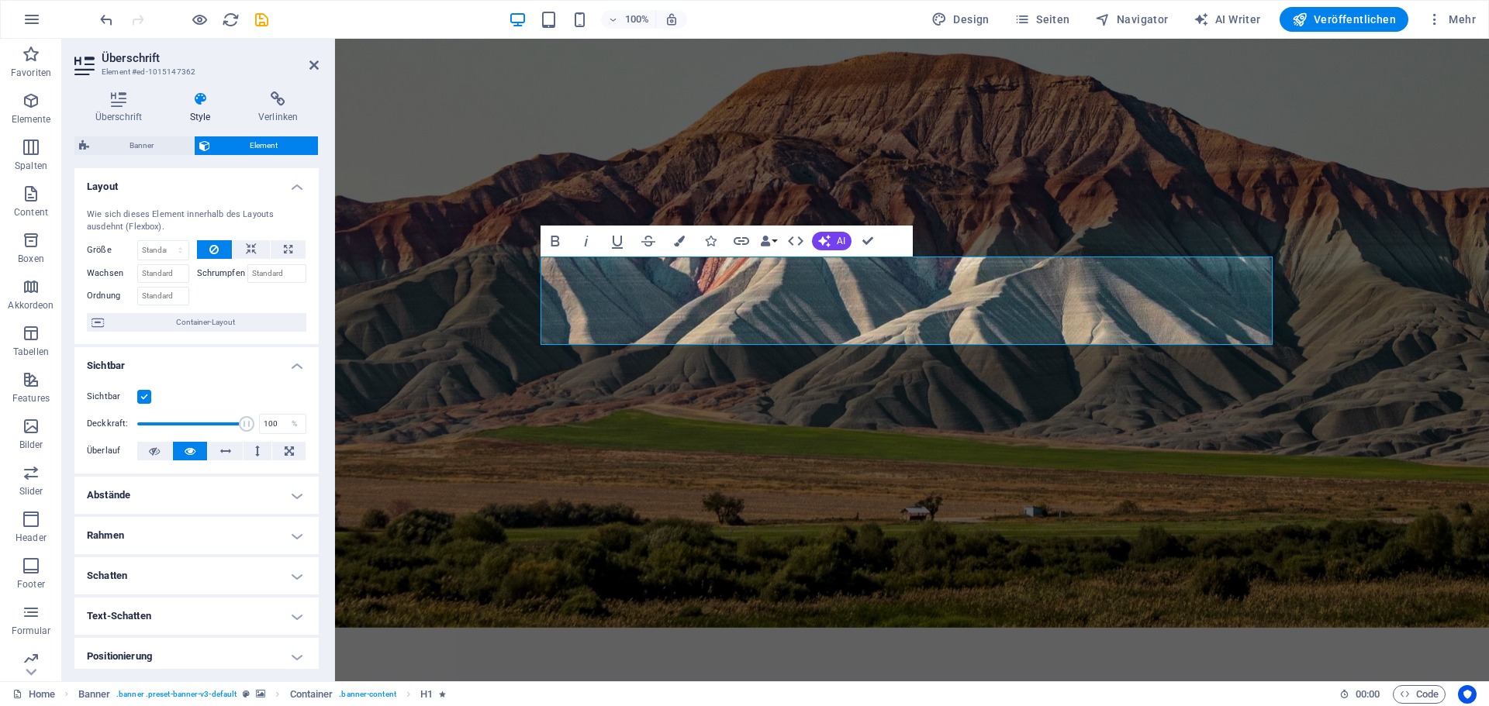
click at [171, 532] on h4 "Rahmen" at bounding box center [196, 535] width 244 height 37
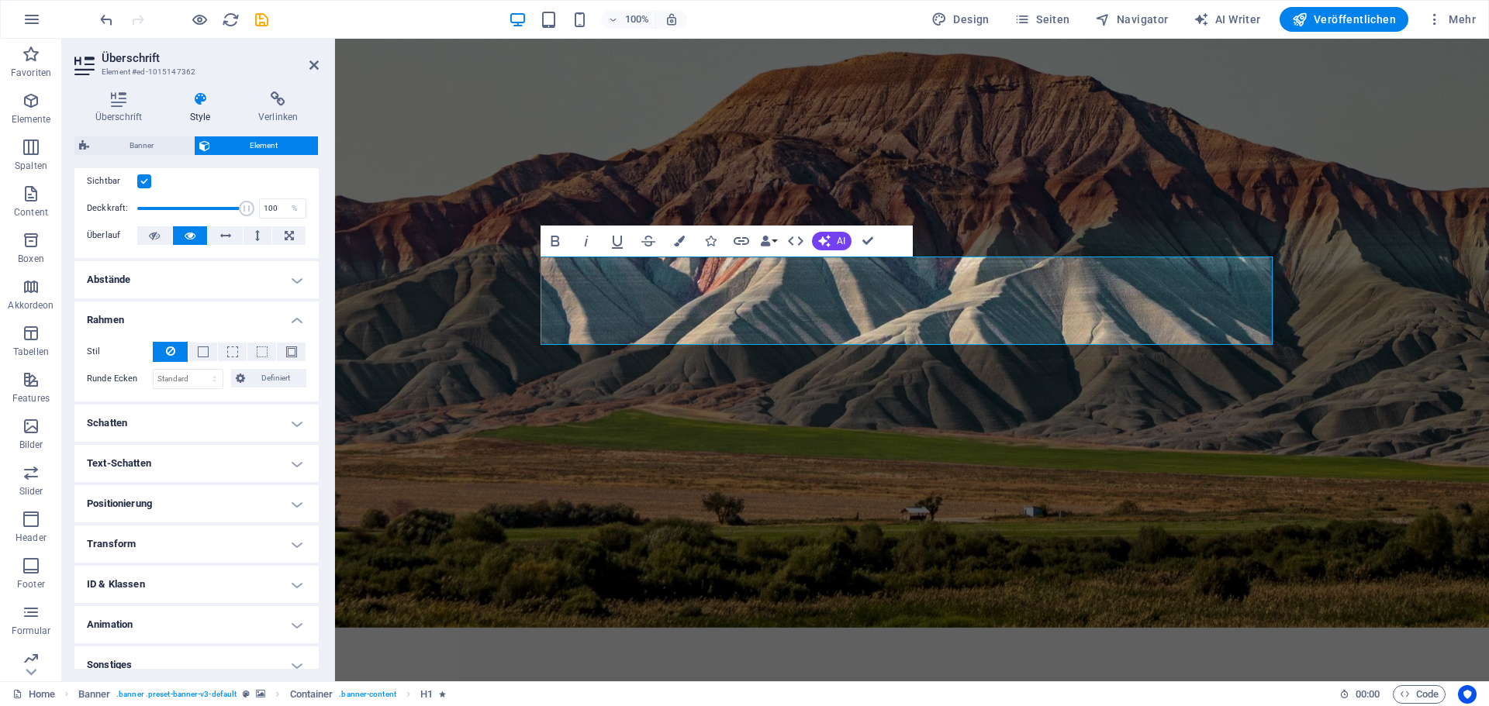
scroll to position [230, 0]
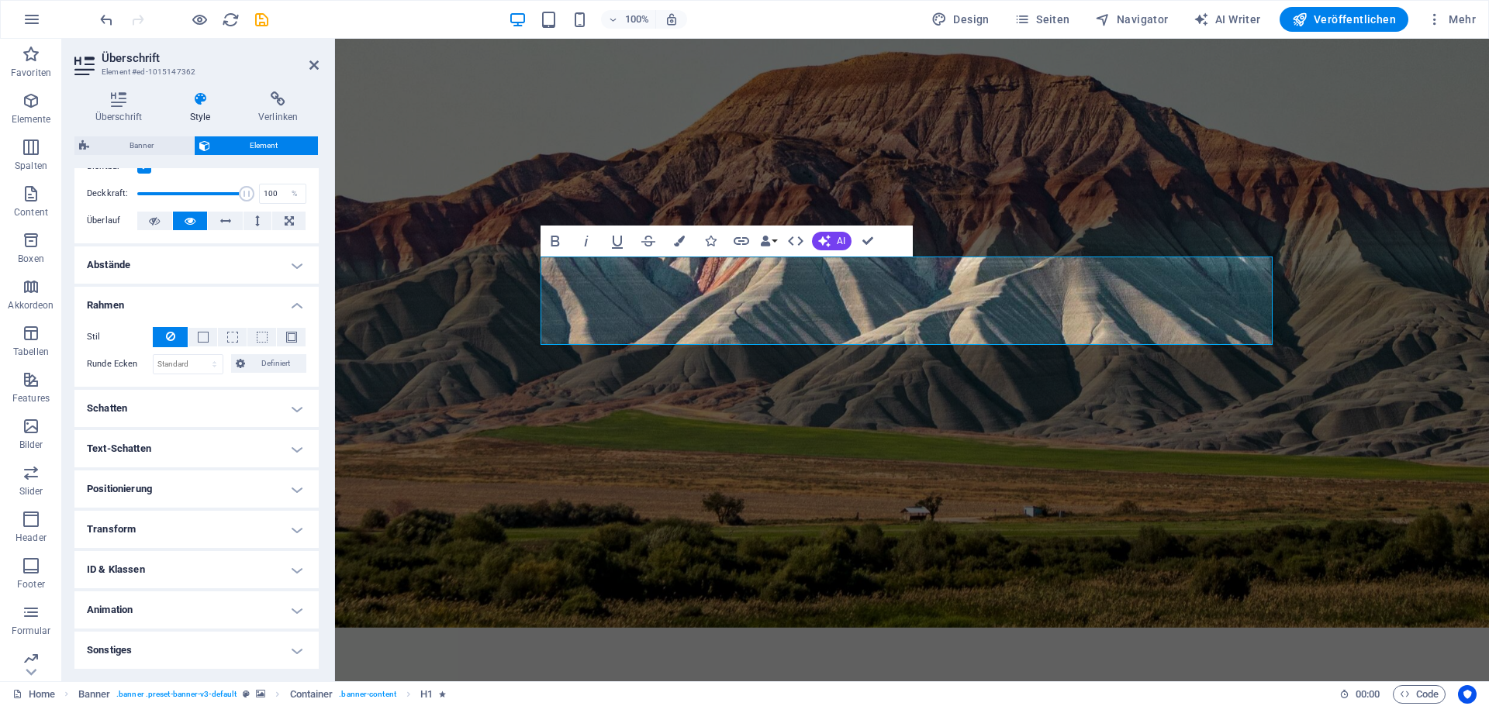
click at [174, 454] on h4 "Text-Schatten" at bounding box center [196, 448] width 244 height 37
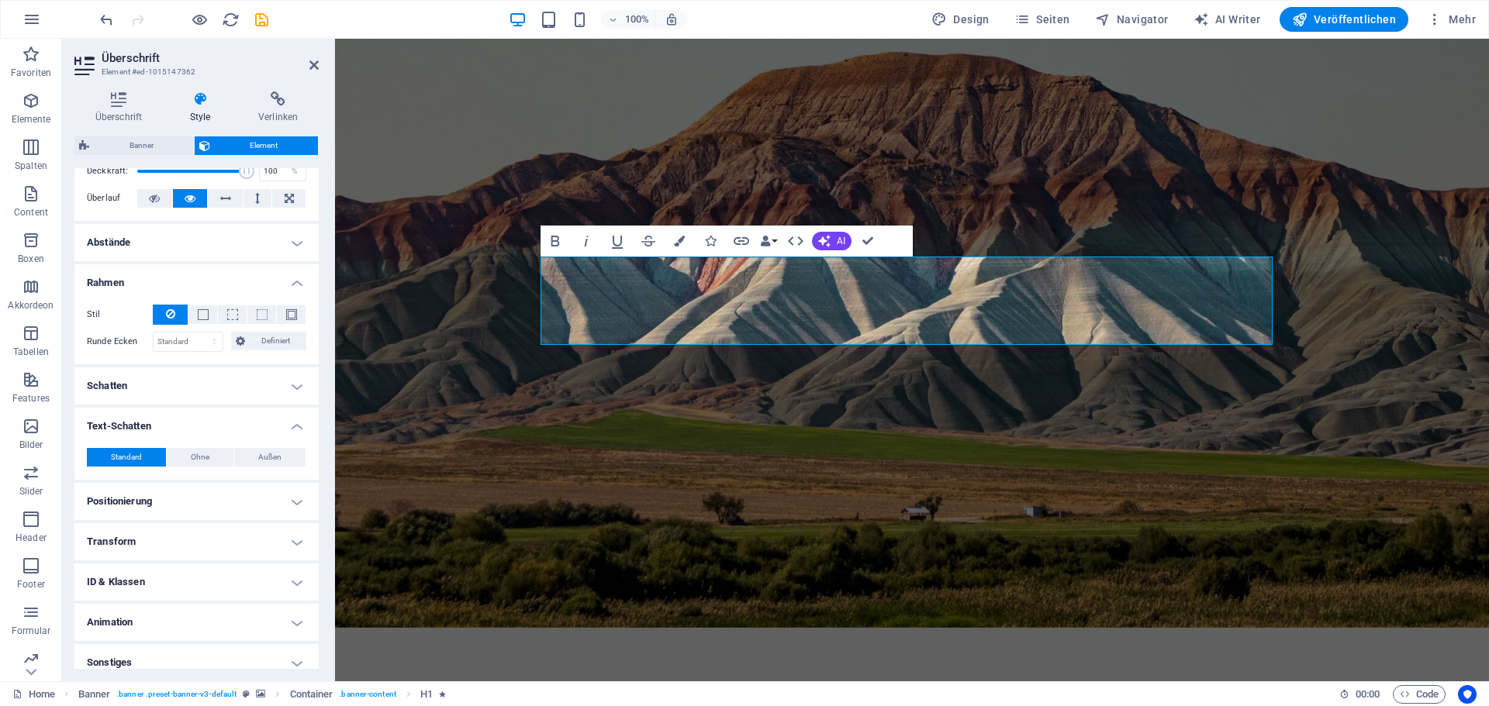
scroll to position [265, 0]
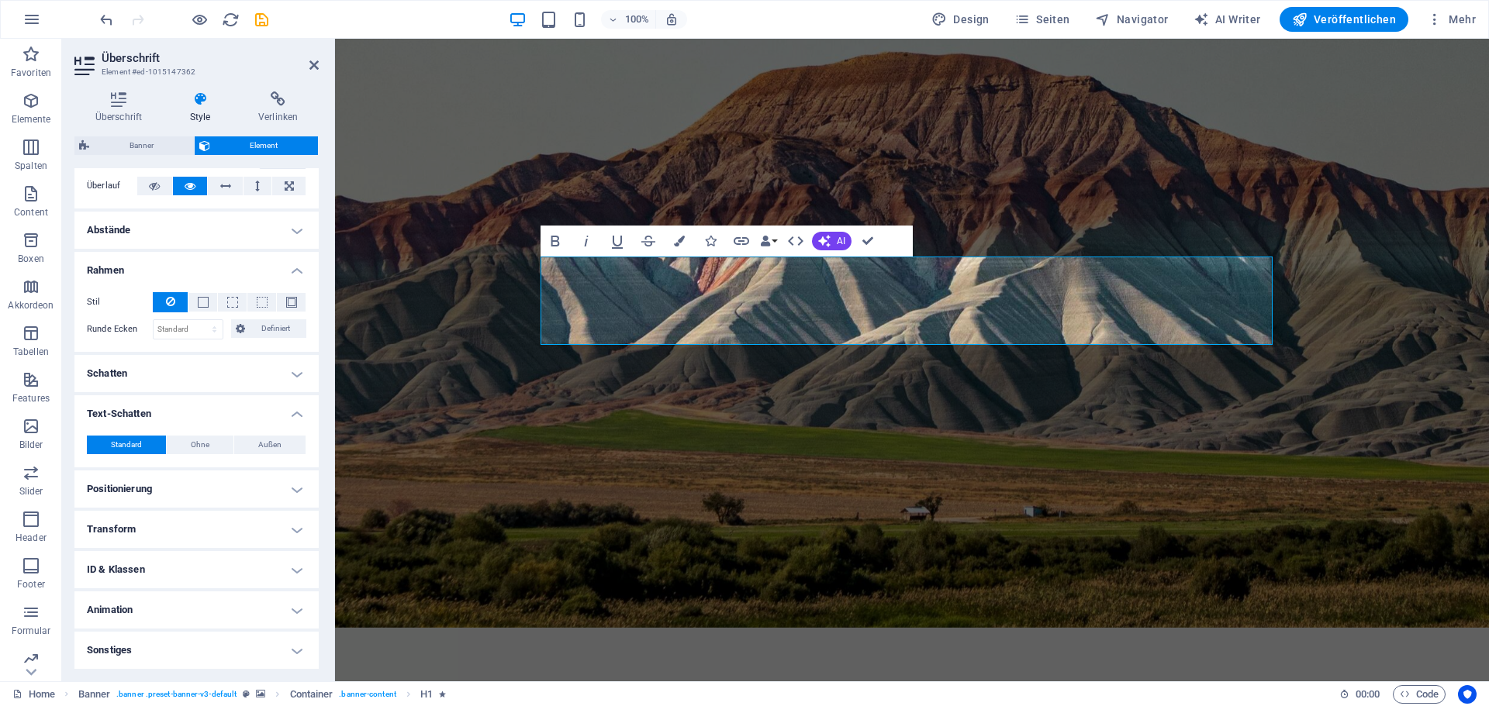
click at [209, 635] on h4 "Sonstiges" at bounding box center [196, 650] width 244 height 37
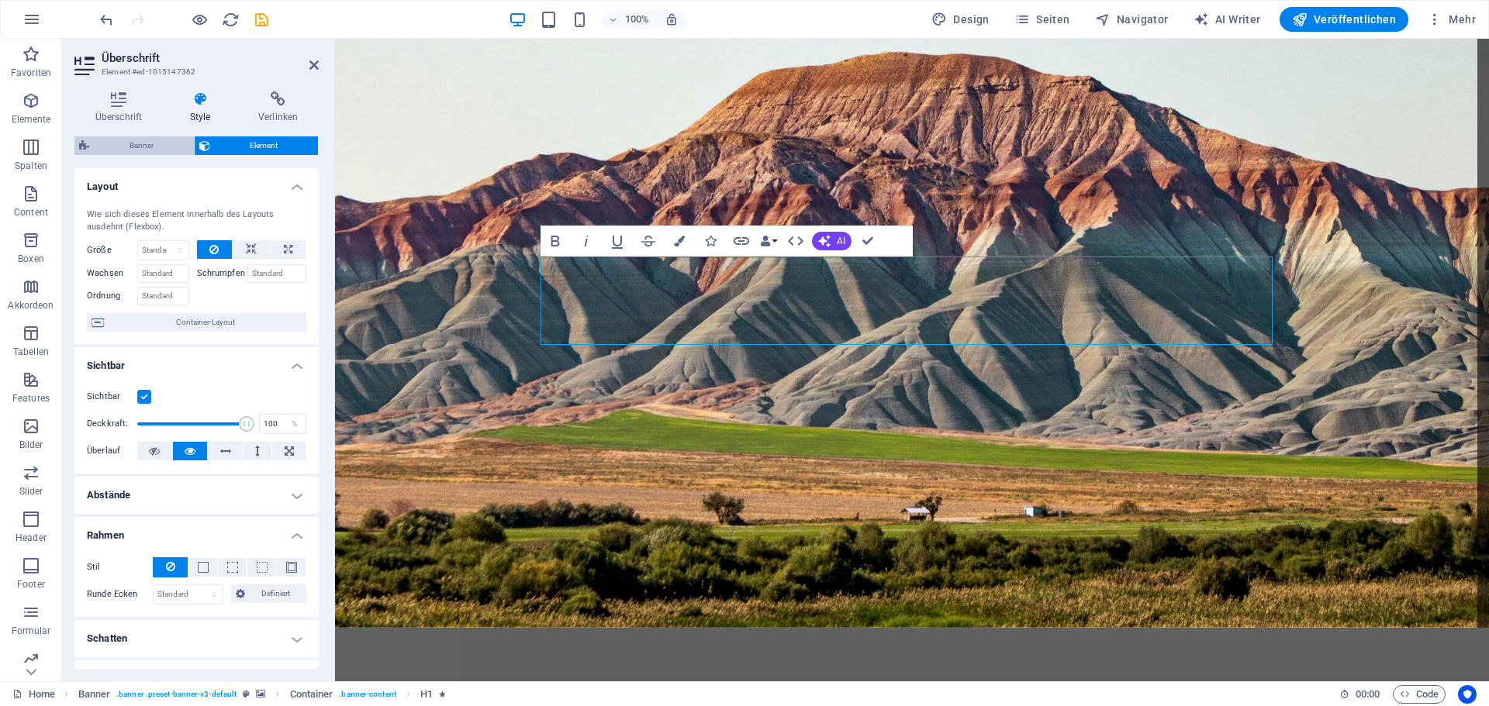
click at [142, 143] on span "Banner" at bounding box center [141, 145] width 95 height 19
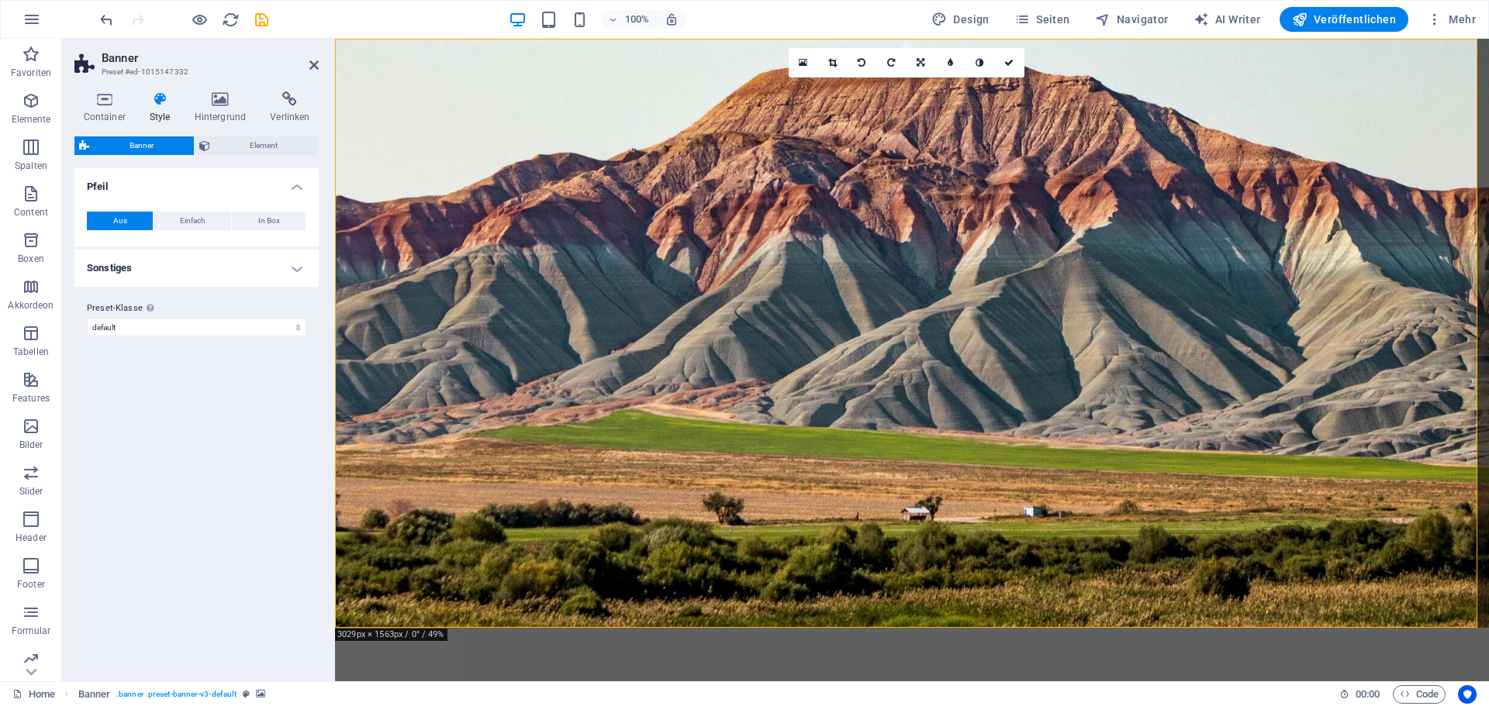
click at [244, 157] on div "Banner Element Layout Wie sich dieses Element innerhalb des Layouts ausdehnt (F…" at bounding box center [196, 402] width 244 height 533
click at [244, 148] on span "Element" at bounding box center [264, 145] width 99 height 19
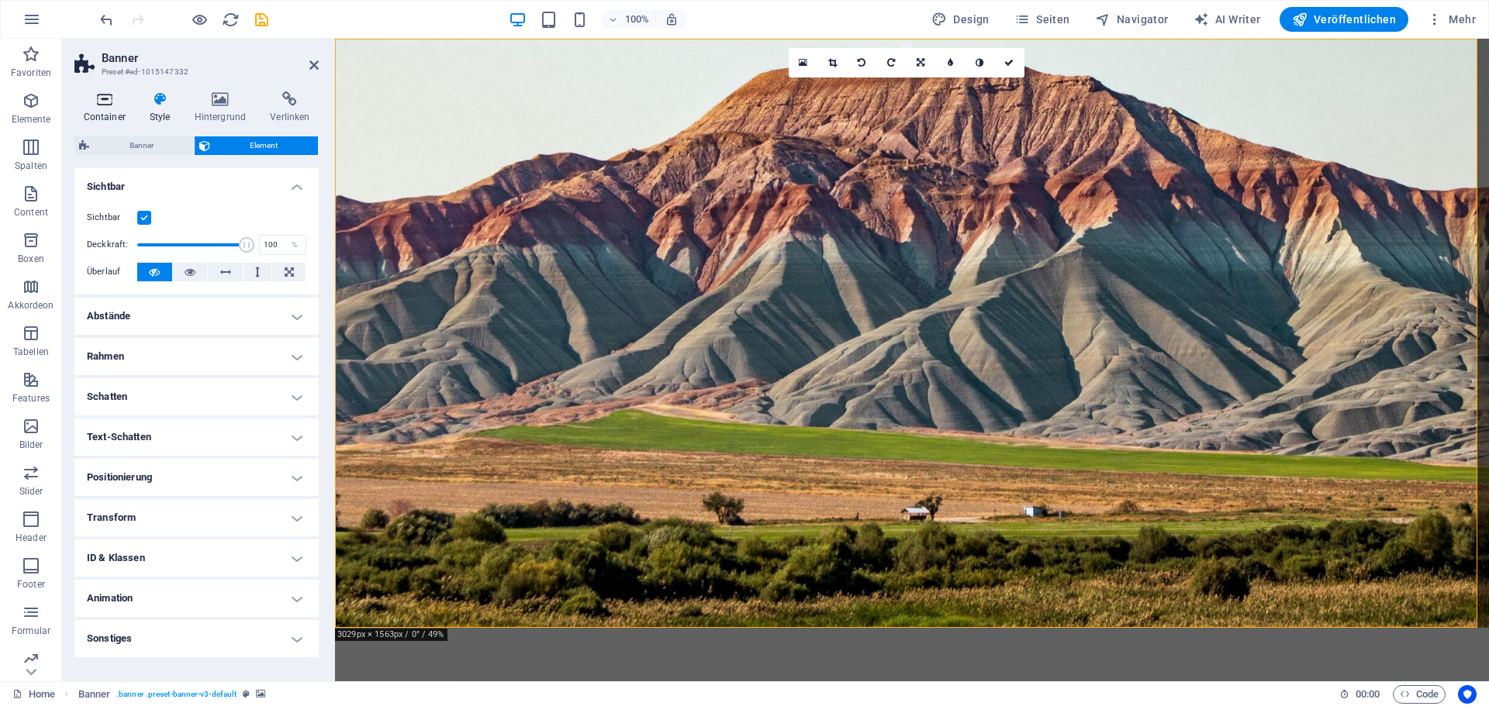
click at [100, 109] on h4 "Container" at bounding box center [107, 107] width 66 height 33
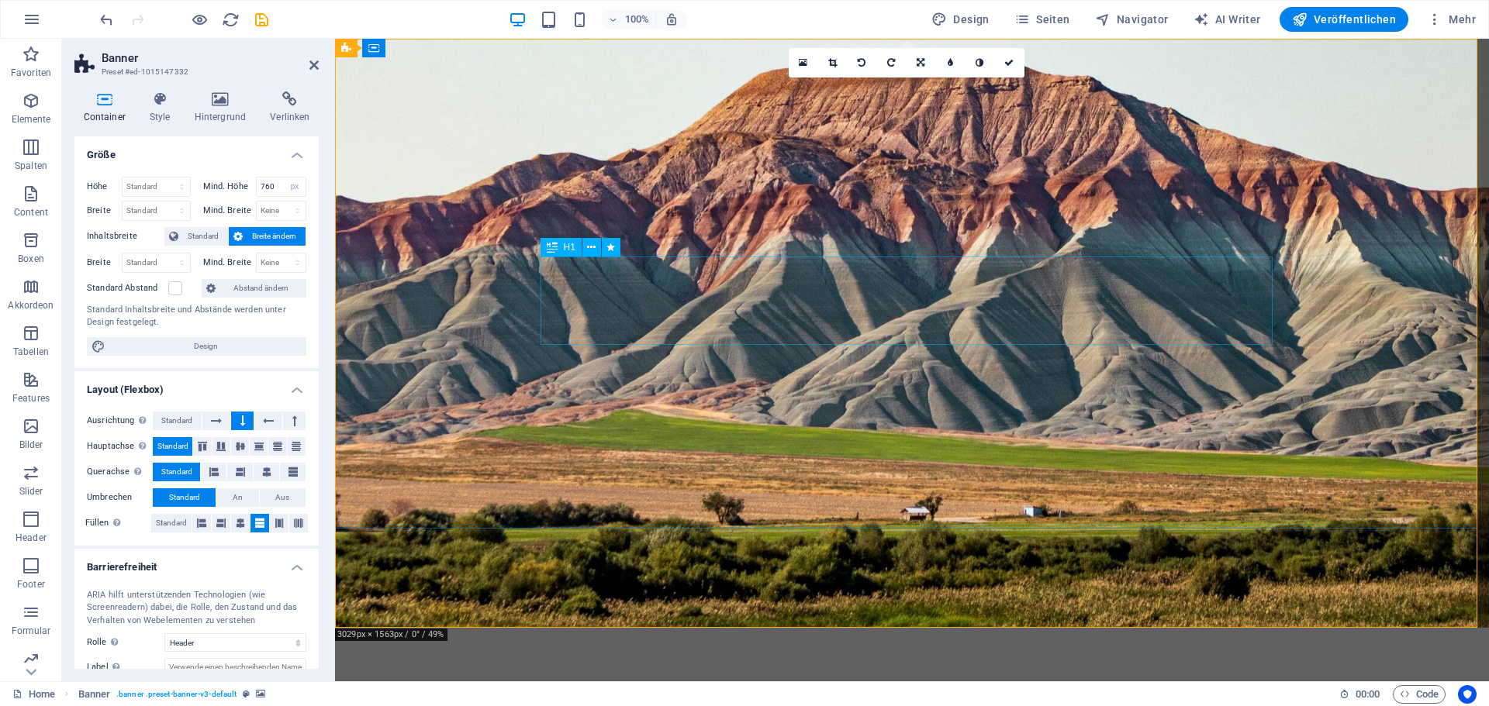
click at [587, 249] on icon at bounding box center [591, 248] width 9 height 16
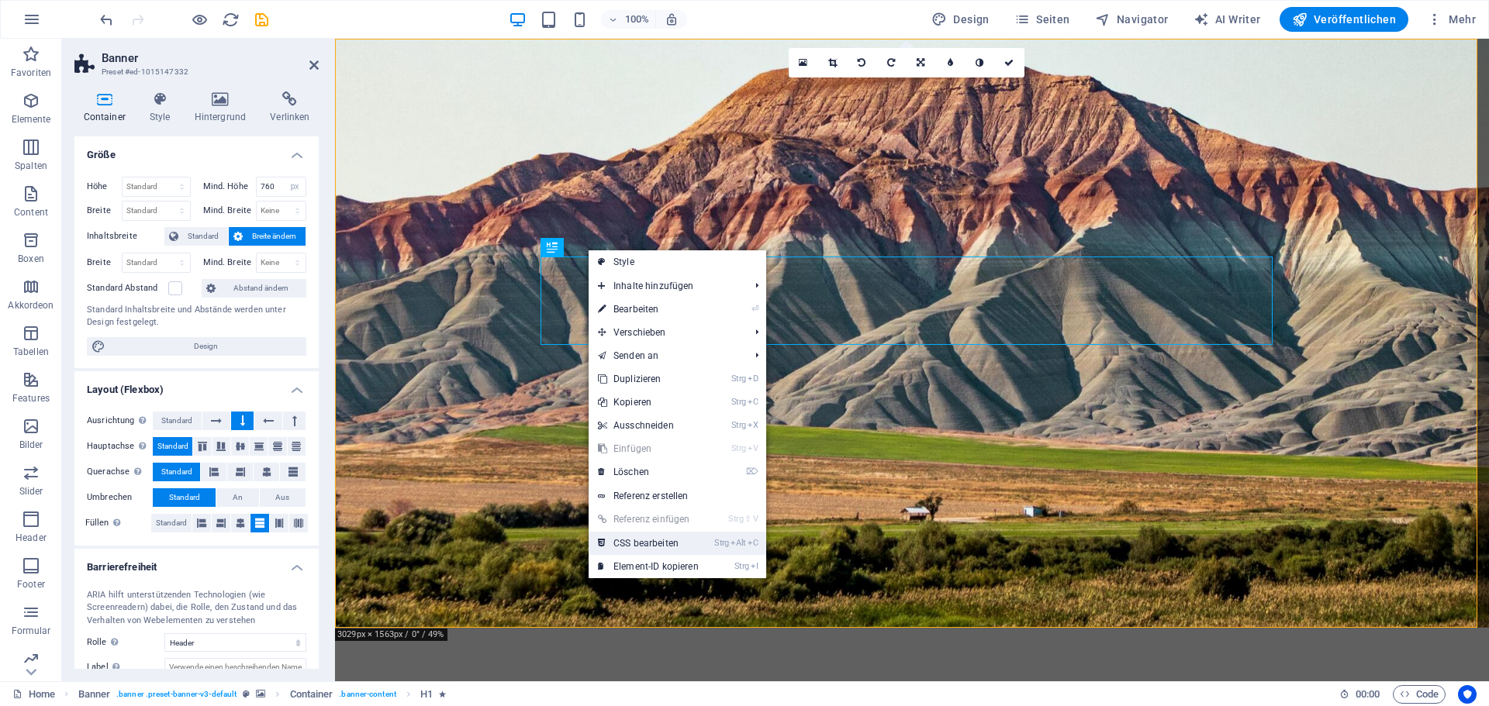
click at [664, 545] on link "Strg Alt C CSS bearbeiten" at bounding box center [648, 543] width 119 height 23
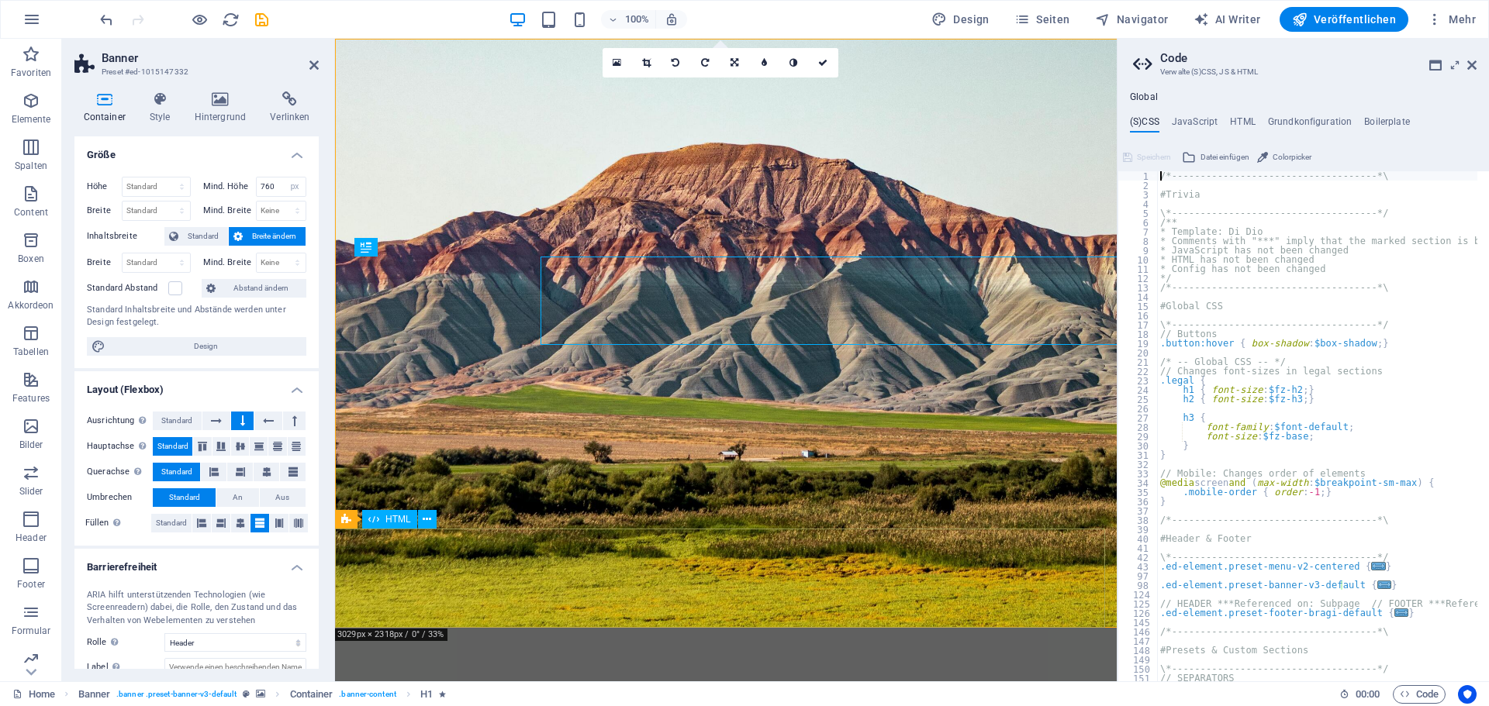
type textarea "background: $color-primary;"
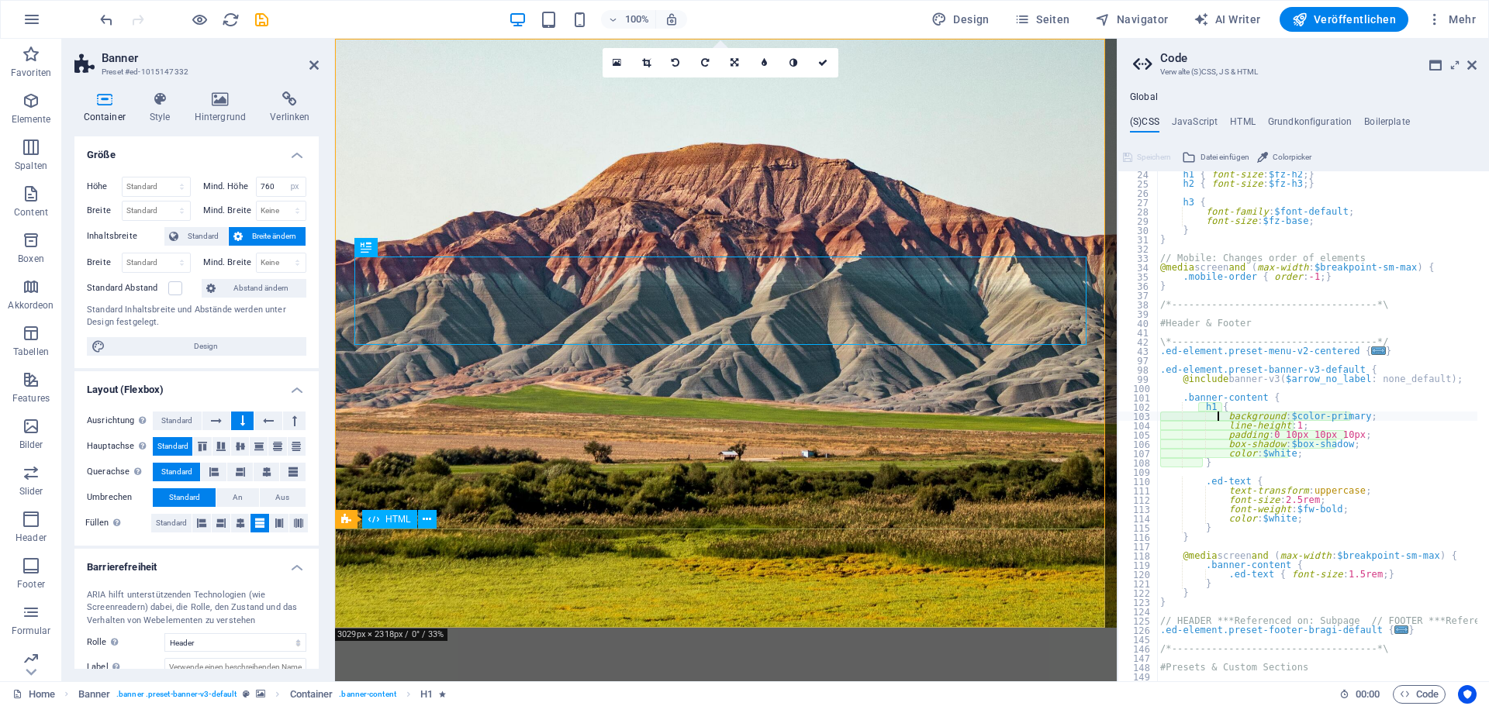
scroll to position [216, 0]
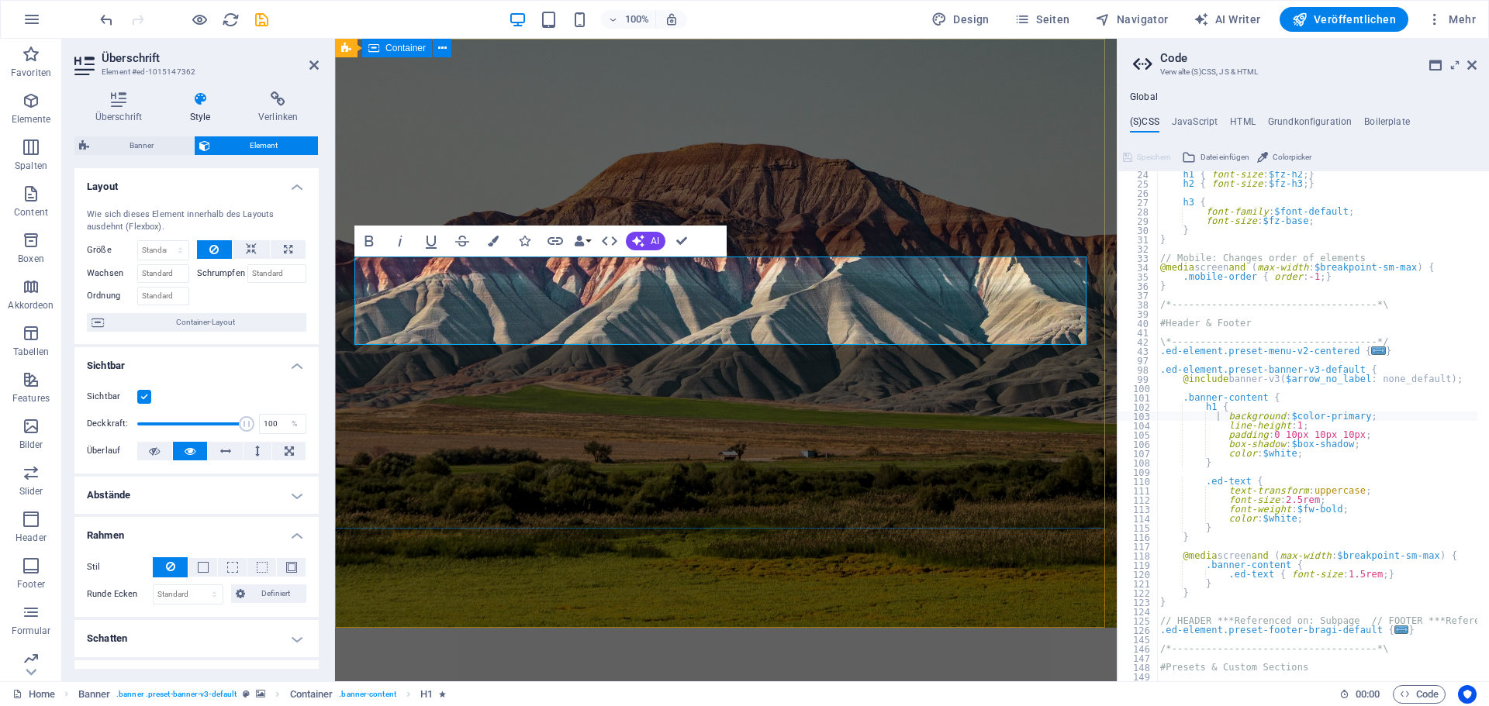
drag, startPoint x: 626, startPoint y: 292, endPoint x: 747, endPoint y: 75, distance: 248.2
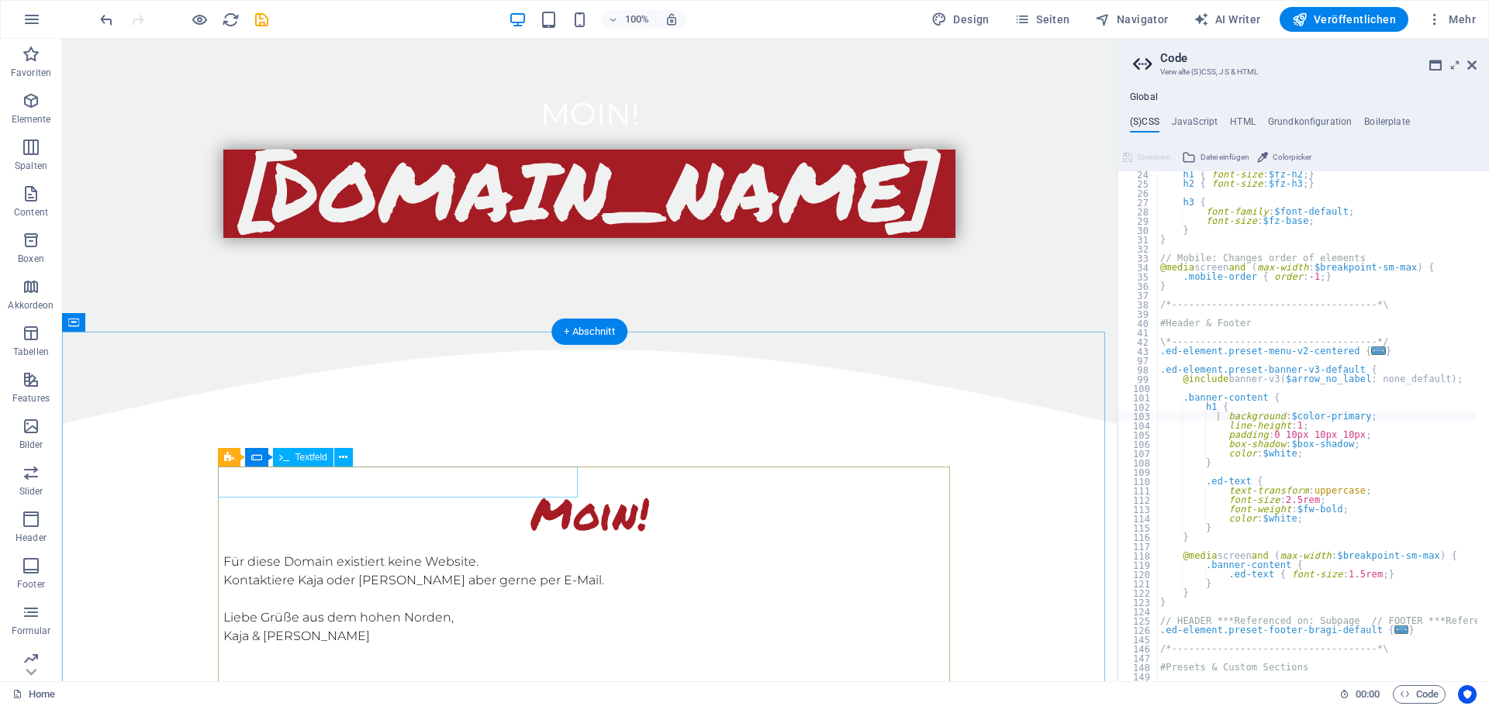
scroll to position [843, 0]
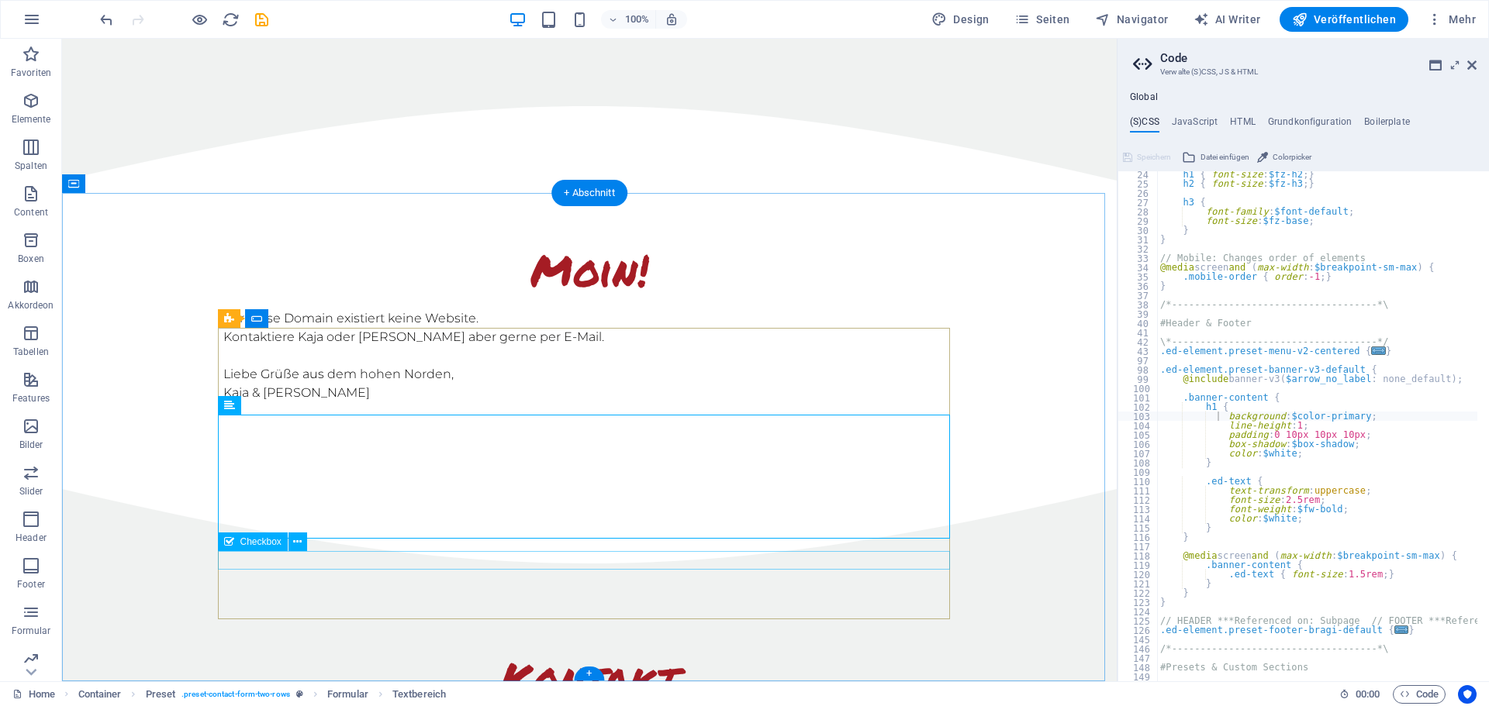
click at [299, 544] on icon at bounding box center [297, 542] width 9 height 16
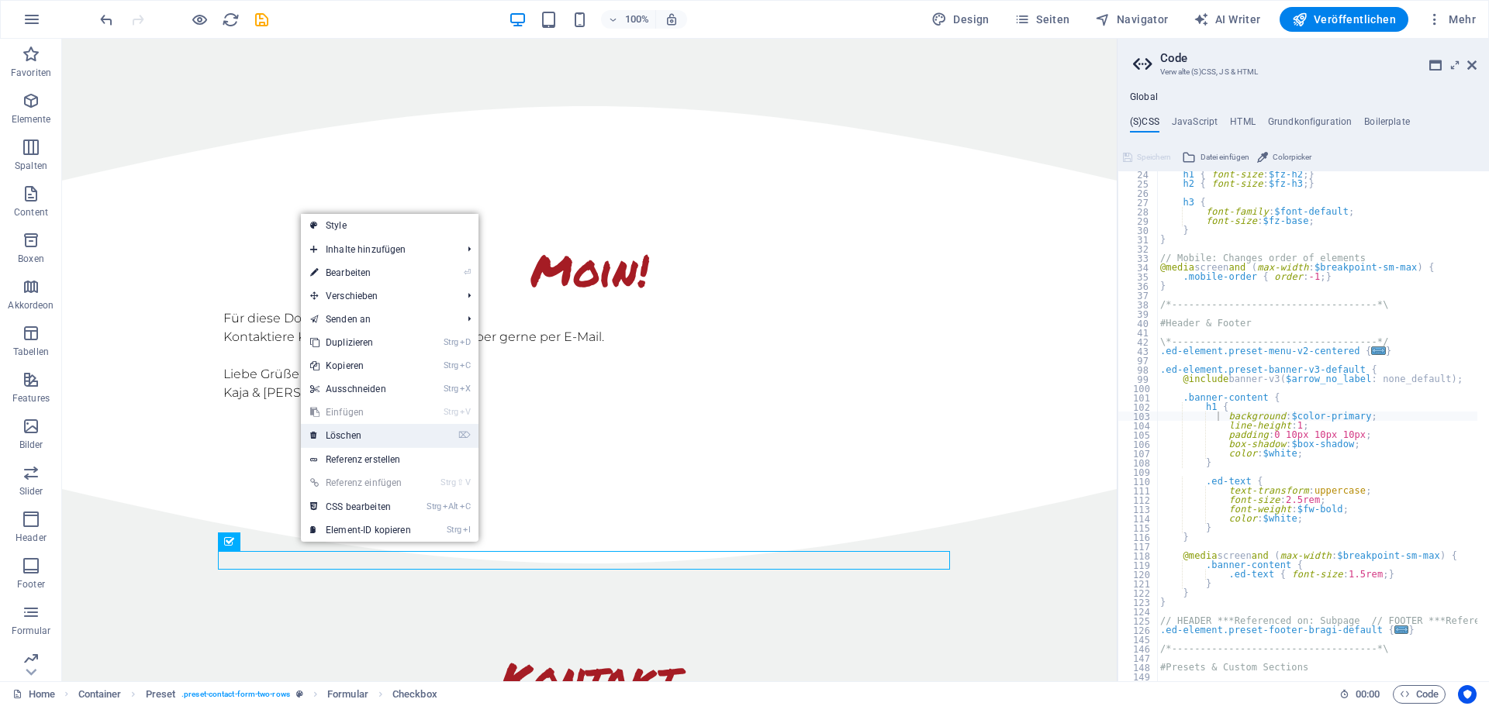
click at [346, 437] on link "⌦ Löschen" at bounding box center [360, 435] width 119 height 23
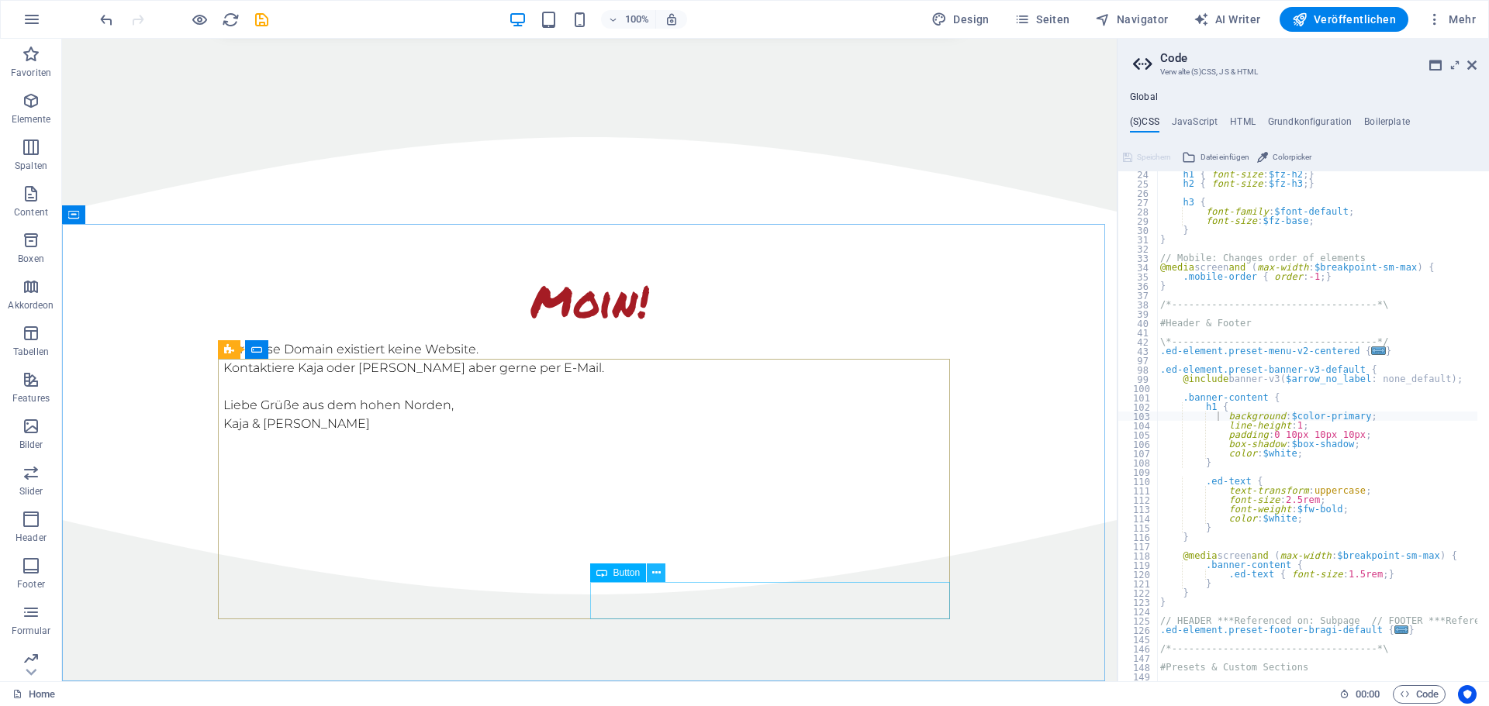
click at [660, 577] on icon at bounding box center [656, 573] width 9 height 16
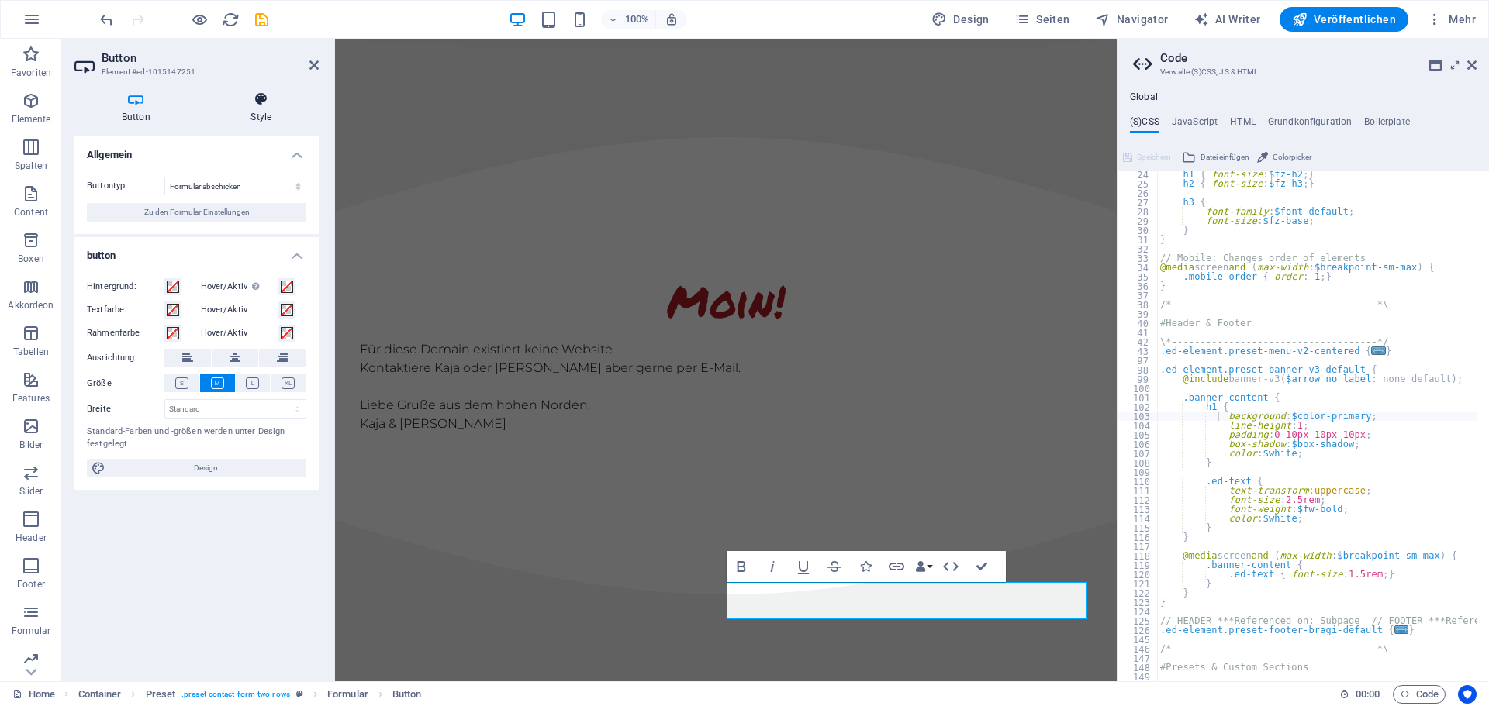
click at [267, 100] on icon at bounding box center [261, 99] width 115 height 16
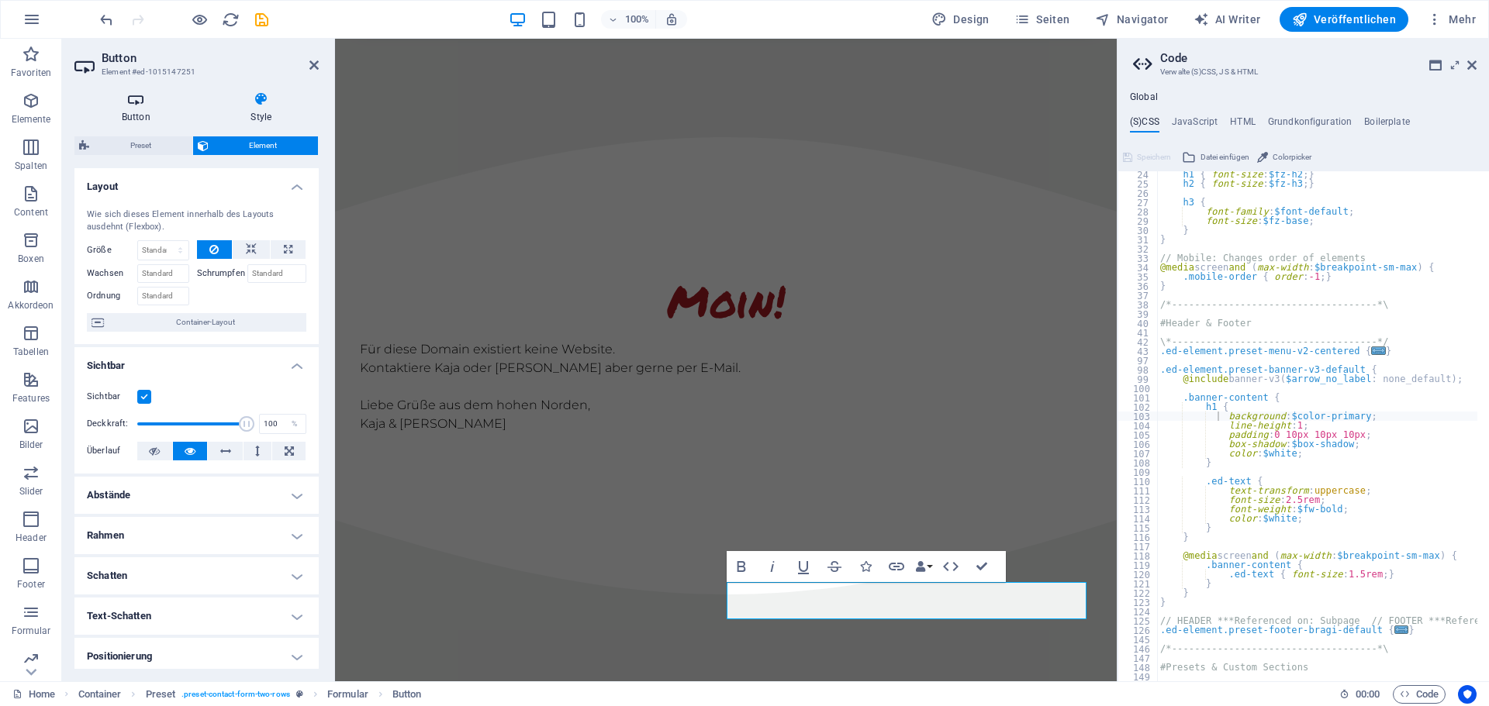
click at [135, 102] on icon at bounding box center [135, 99] width 123 height 16
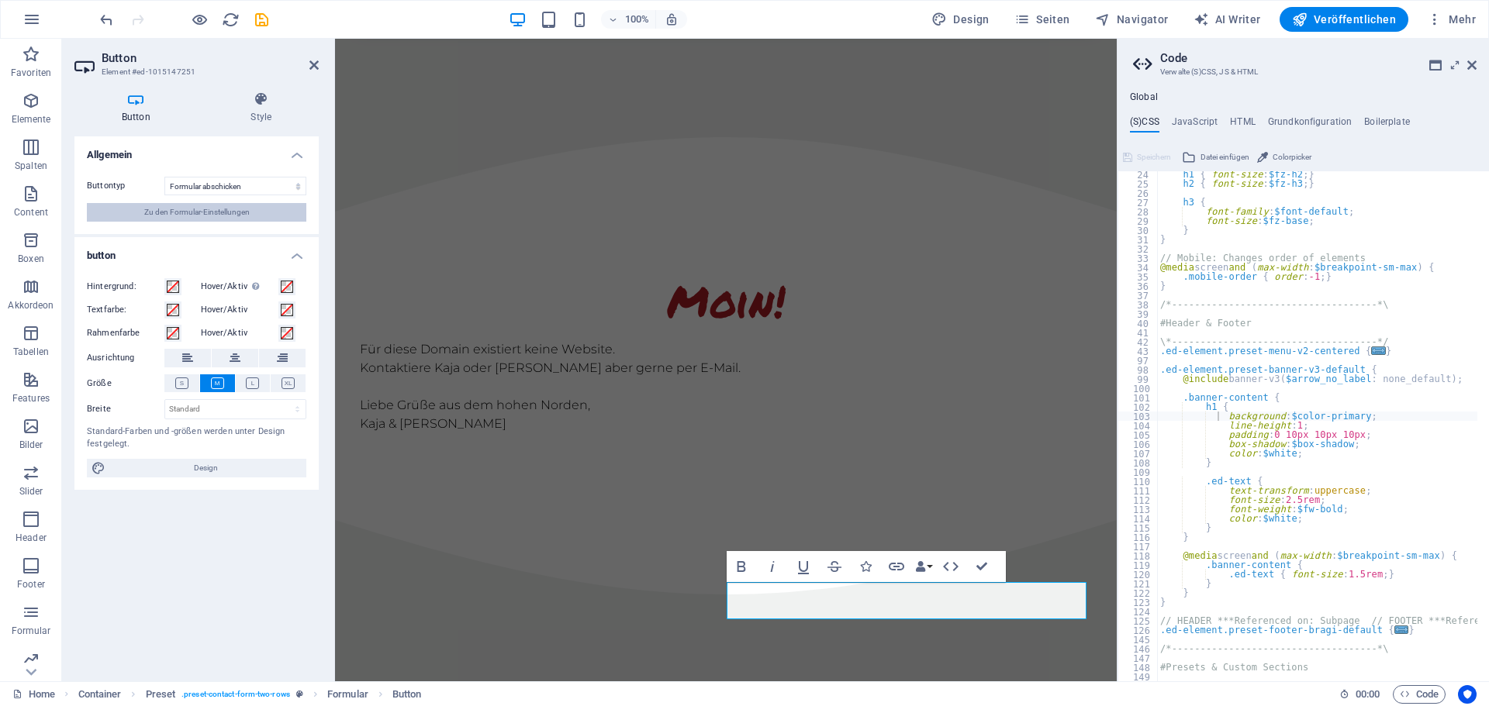
click at [205, 209] on span "Zu den Formular-Einstellungen" at bounding box center [196, 212] width 105 height 19
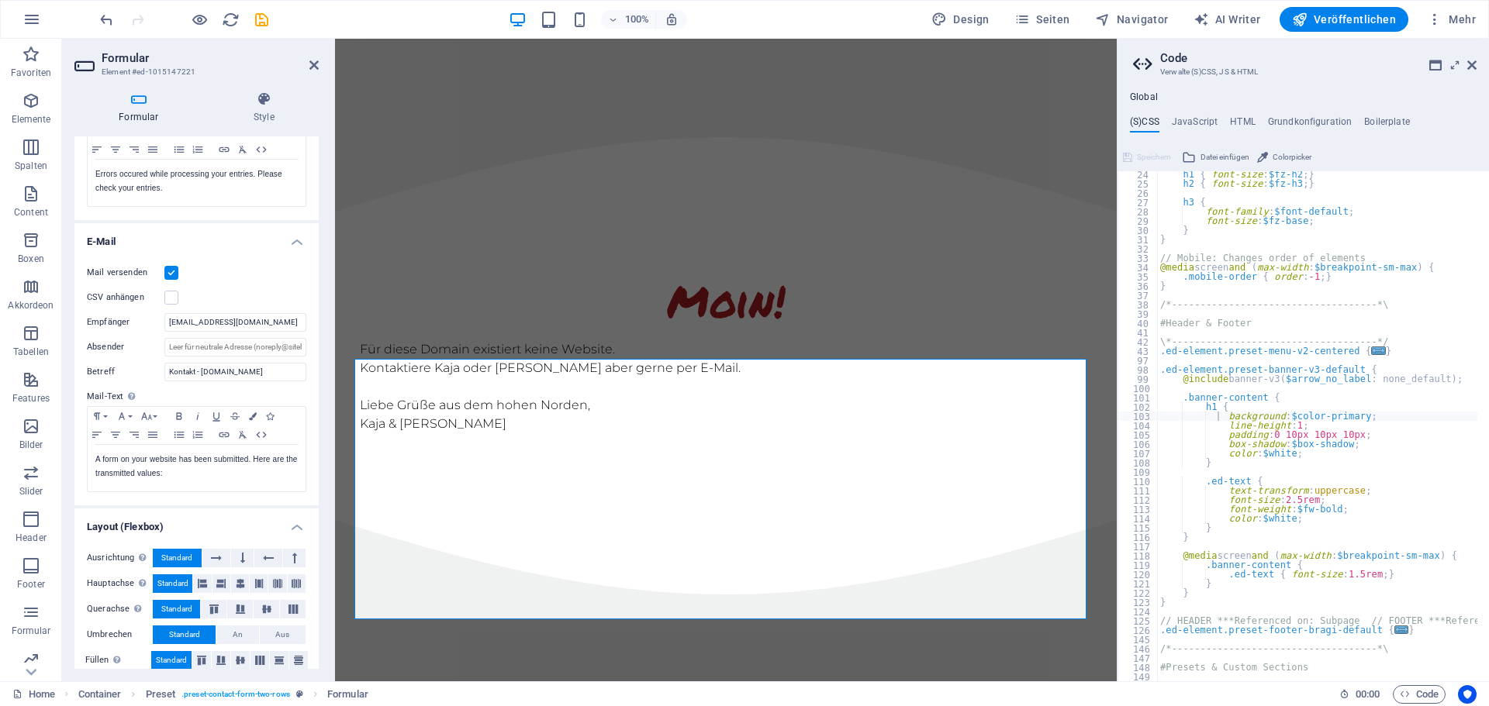
scroll to position [324, 0]
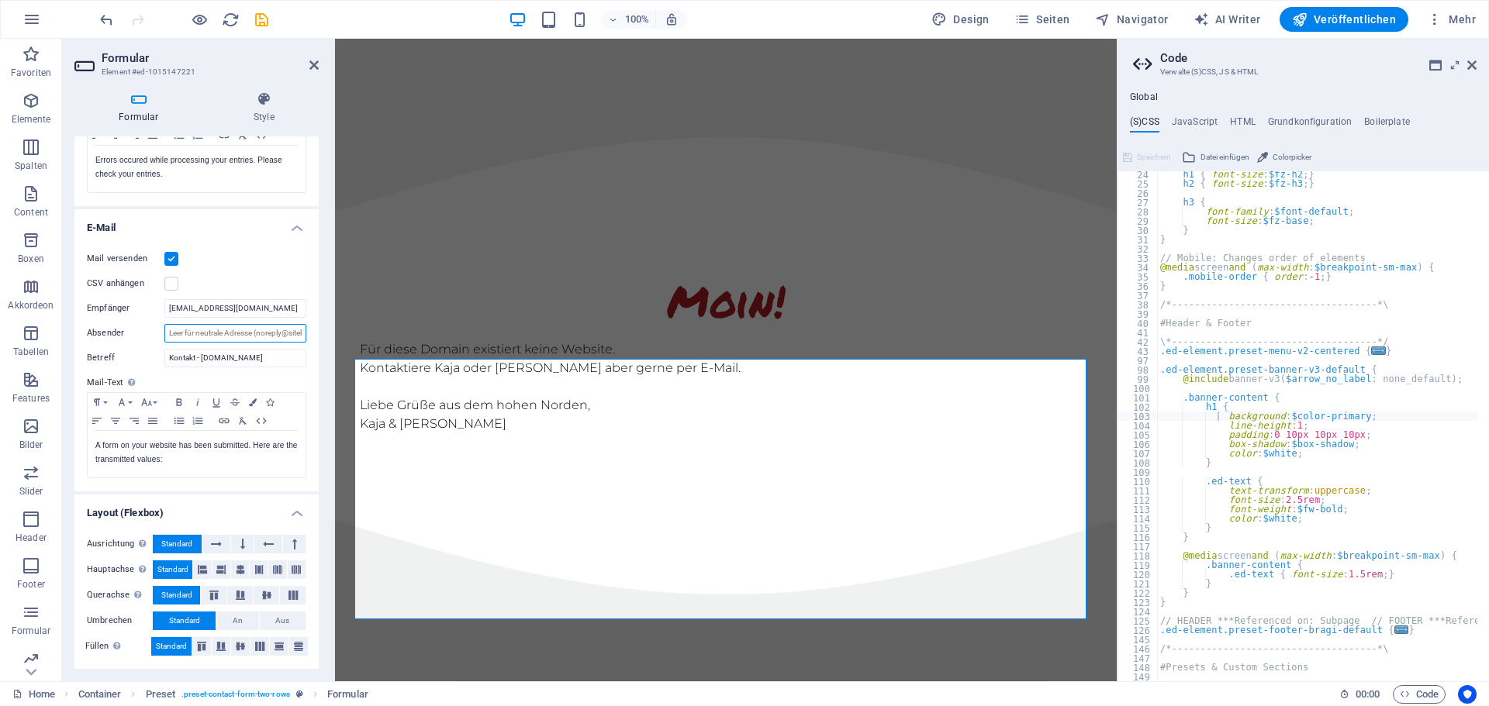
click at [235, 325] on input "Absender" at bounding box center [235, 333] width 142 height 19
click at [171, 256] on label at bounding box center [171, 259] width 14 height 14
click at [0, 0] on input "Mail versenden" at bounding box center [0, 0] width 0 height 0
click at [1348, 19] on span "Veröffentlichen" at bounding box center [1344, 20] width 104 height 16
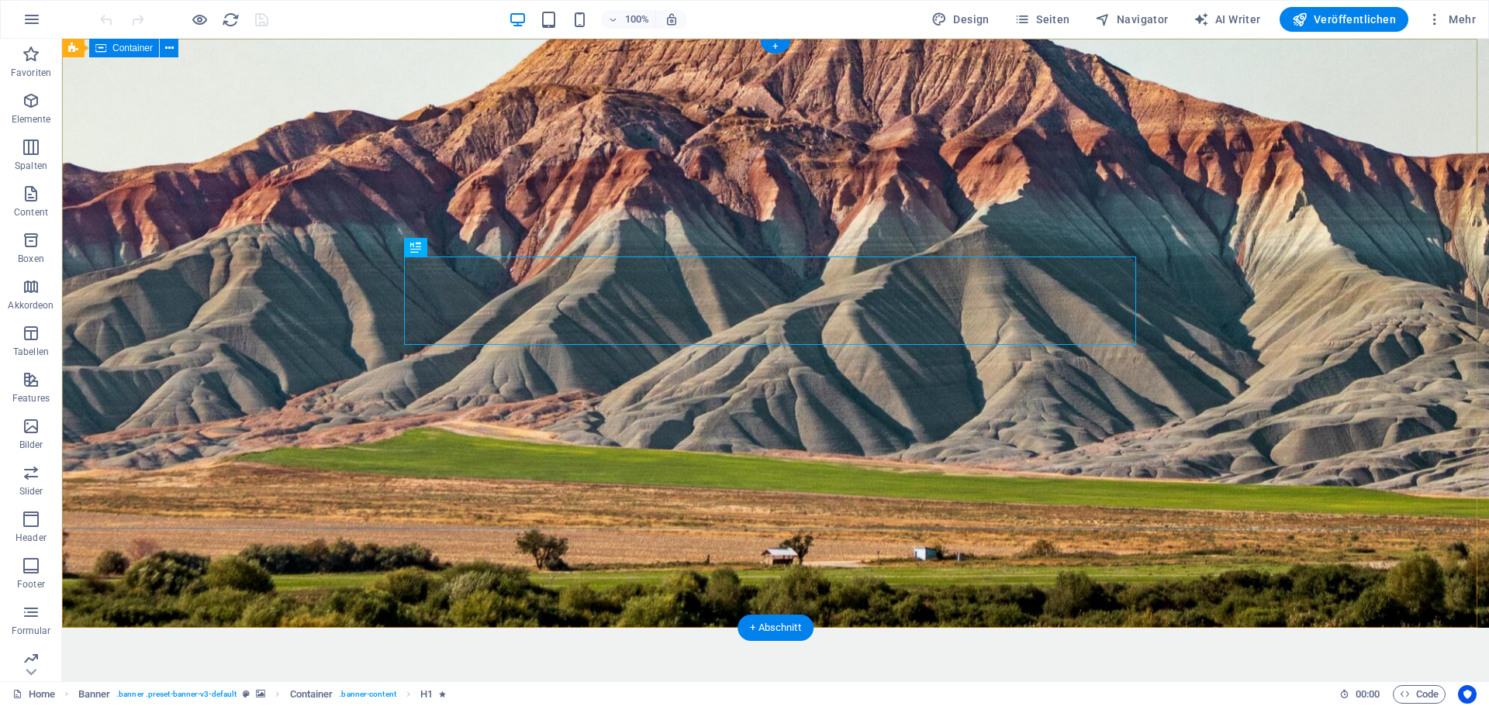
click at [130, 50] on span "Container" at bounding box center [132, 47] width 40 height 9
click at [167, 53] on icon at bounding box center [169, 48] width 9 height 16
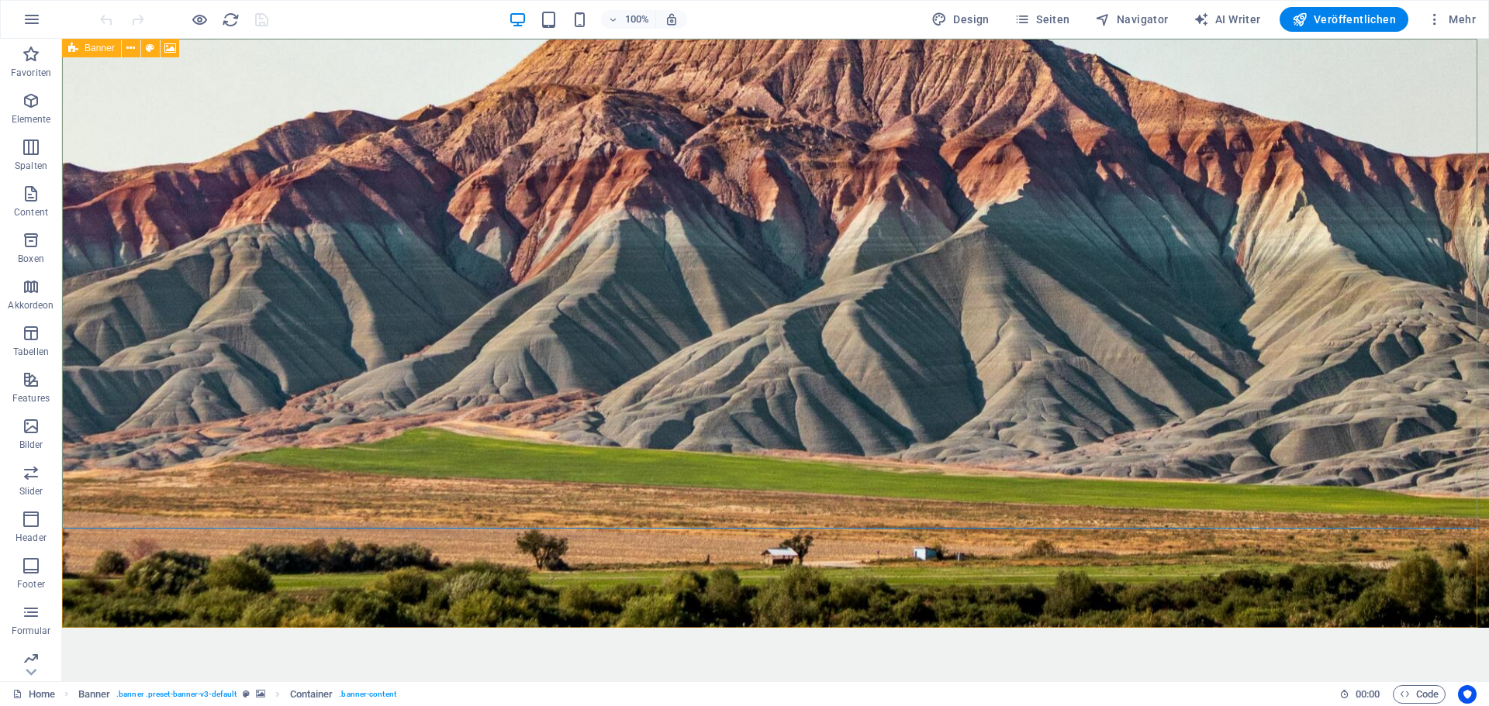
click at [102, 47] on span "Banner" at bounding box center [100, 47] width 30 height 9
select select "px"
select select "header"
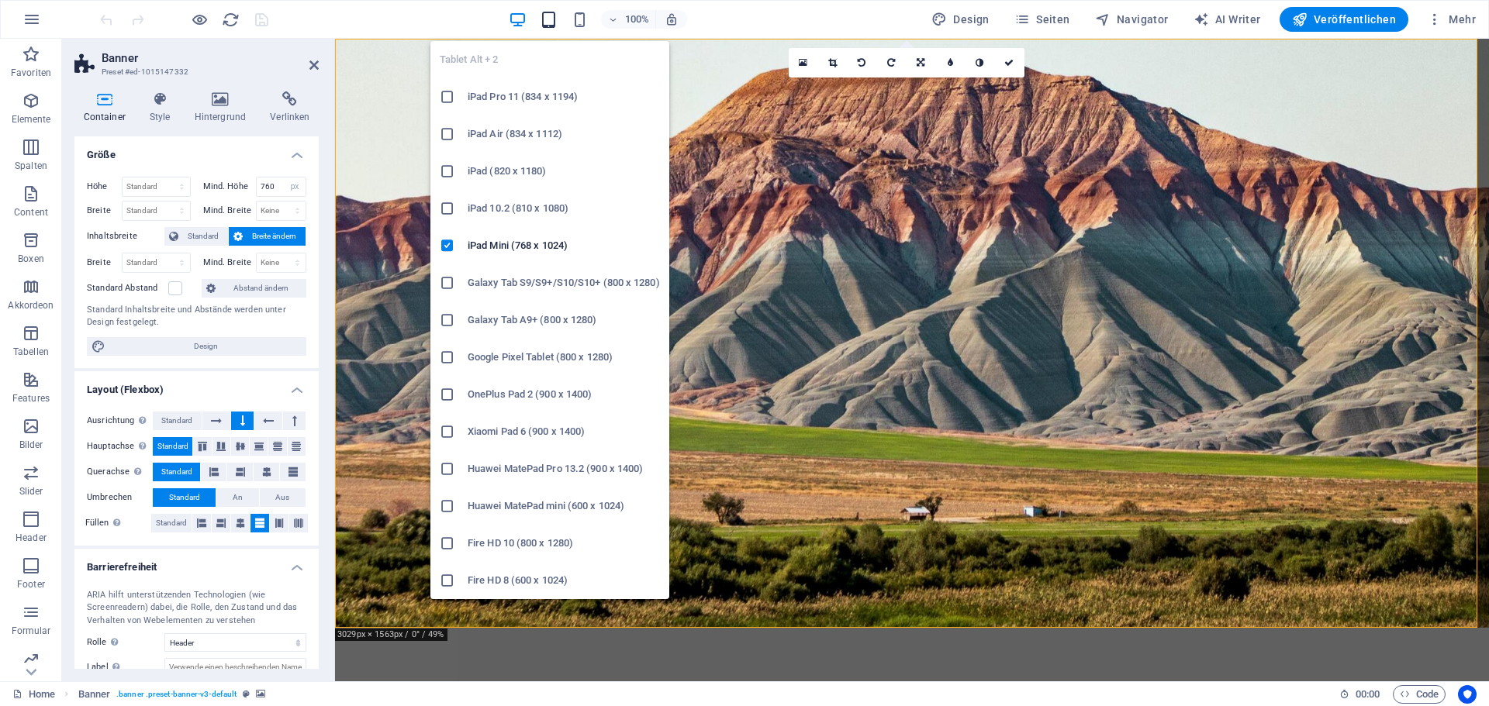
click at [547, 14] on icon "button" at bounding box center [549, 20] width 18 height 18
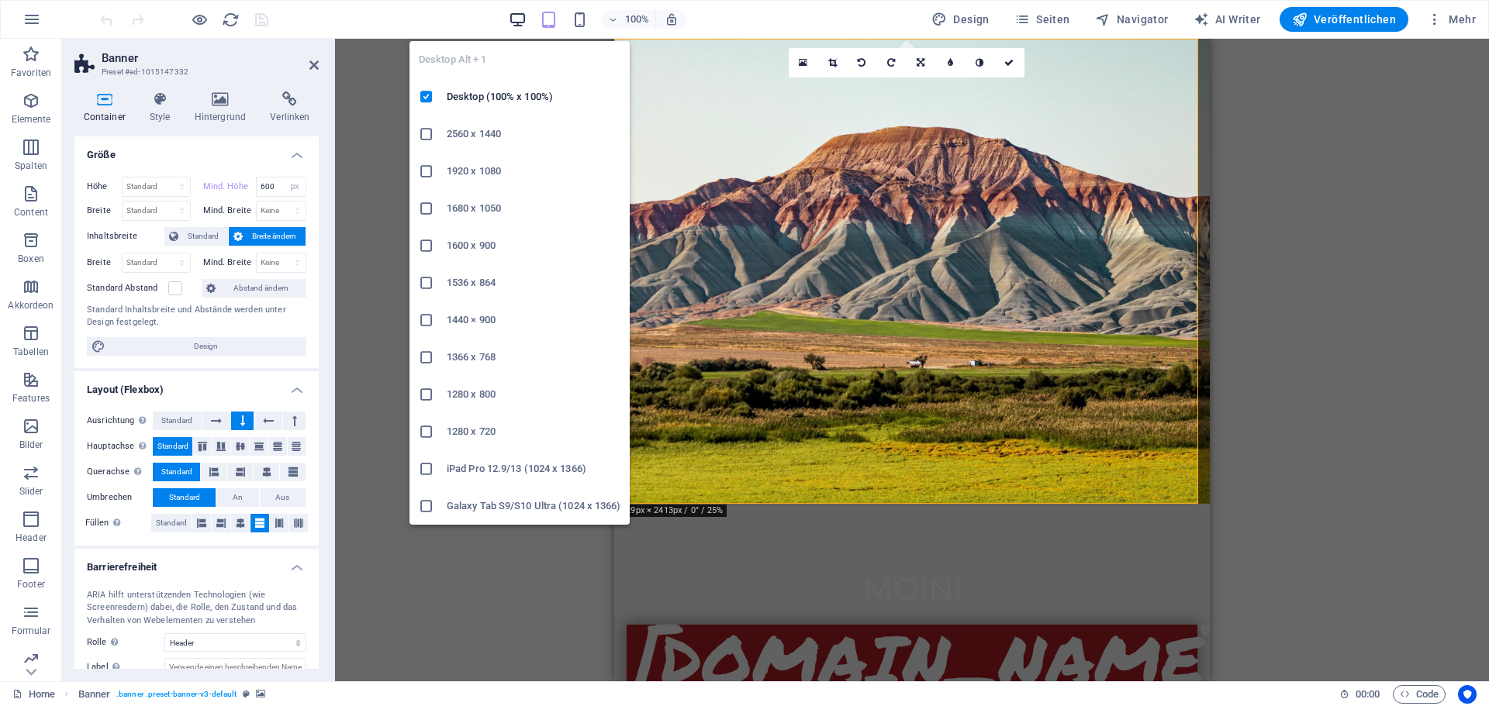
click at [520, 14] on icon "button" at bounding box center [518, 20] width 18 height 18
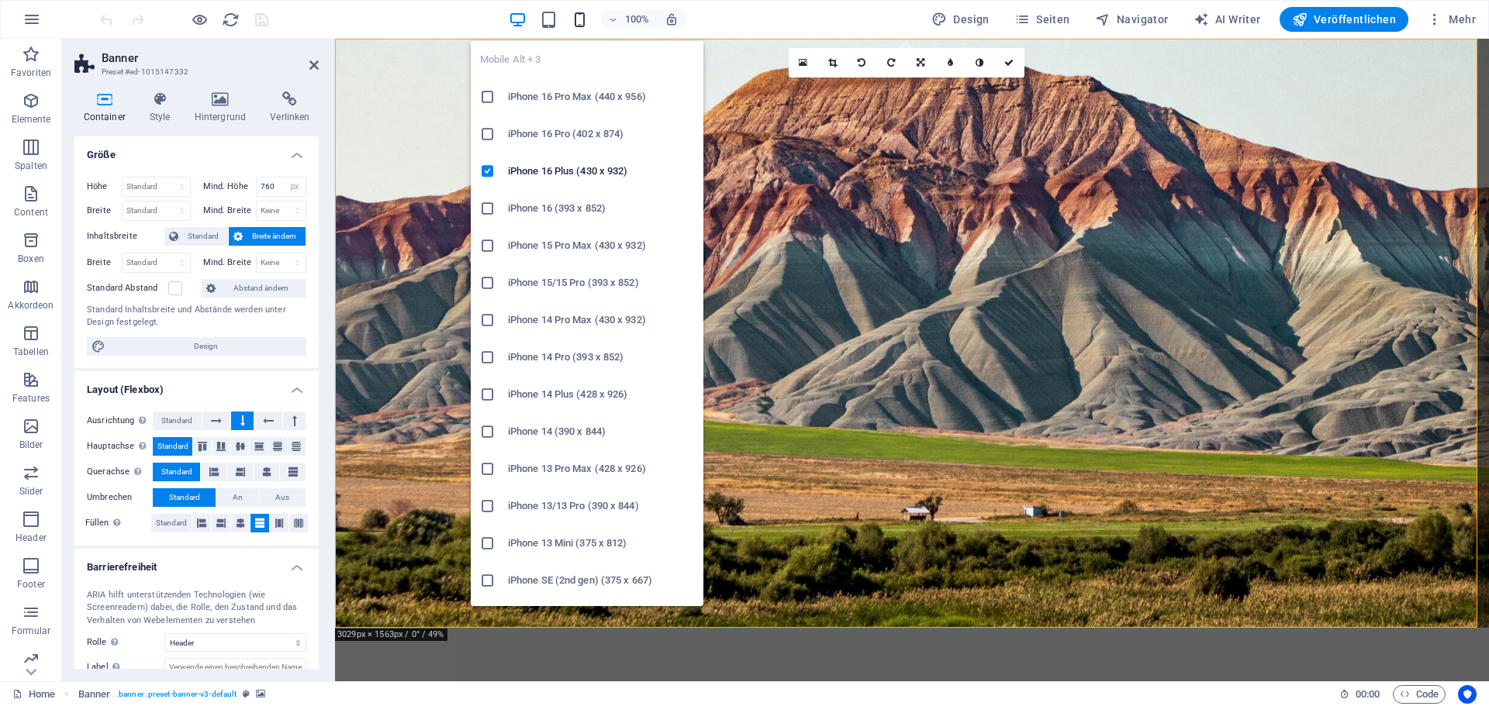
click at [582, 16] on icon "button" at bounding box center [580, 20] width 18 height 18
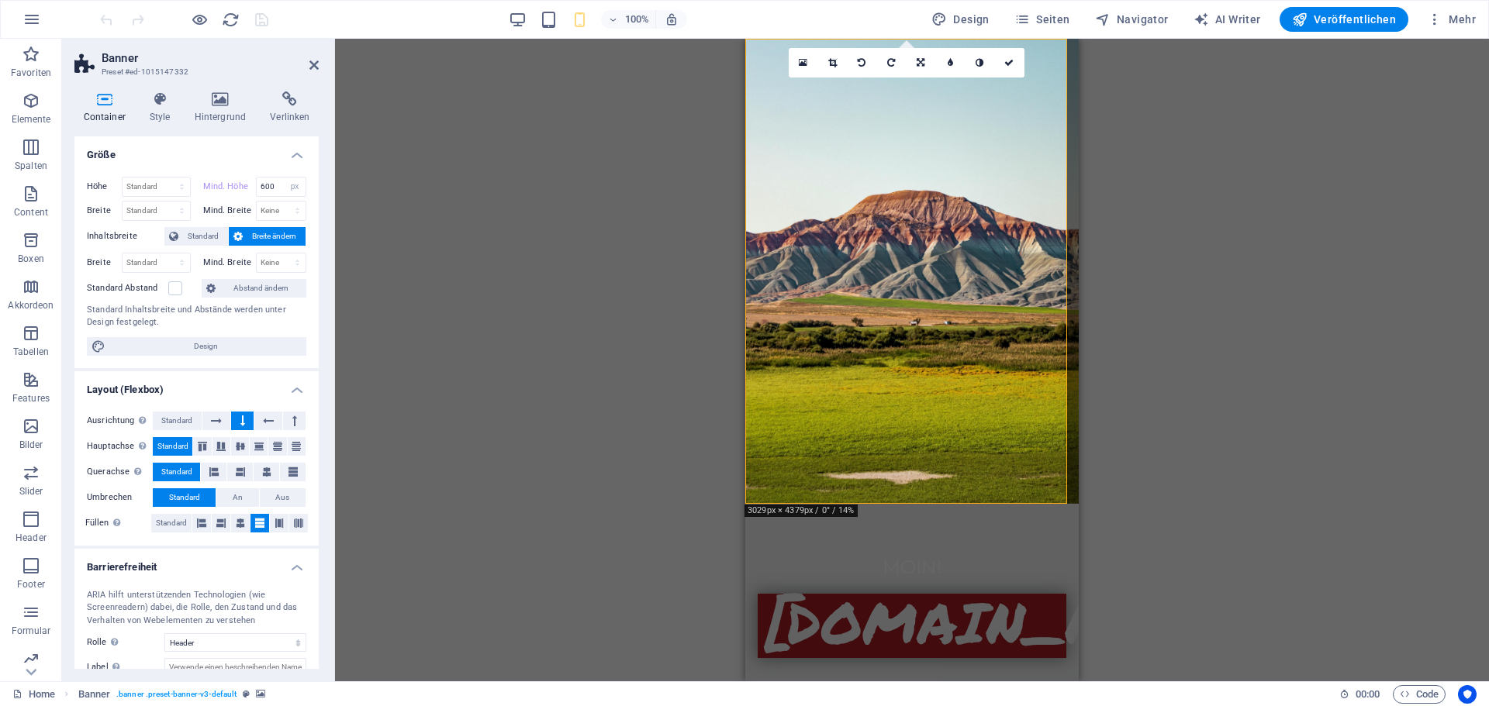
click at [532, 19] on div "100%" at bounding box center [597, 19] width 179 height 25
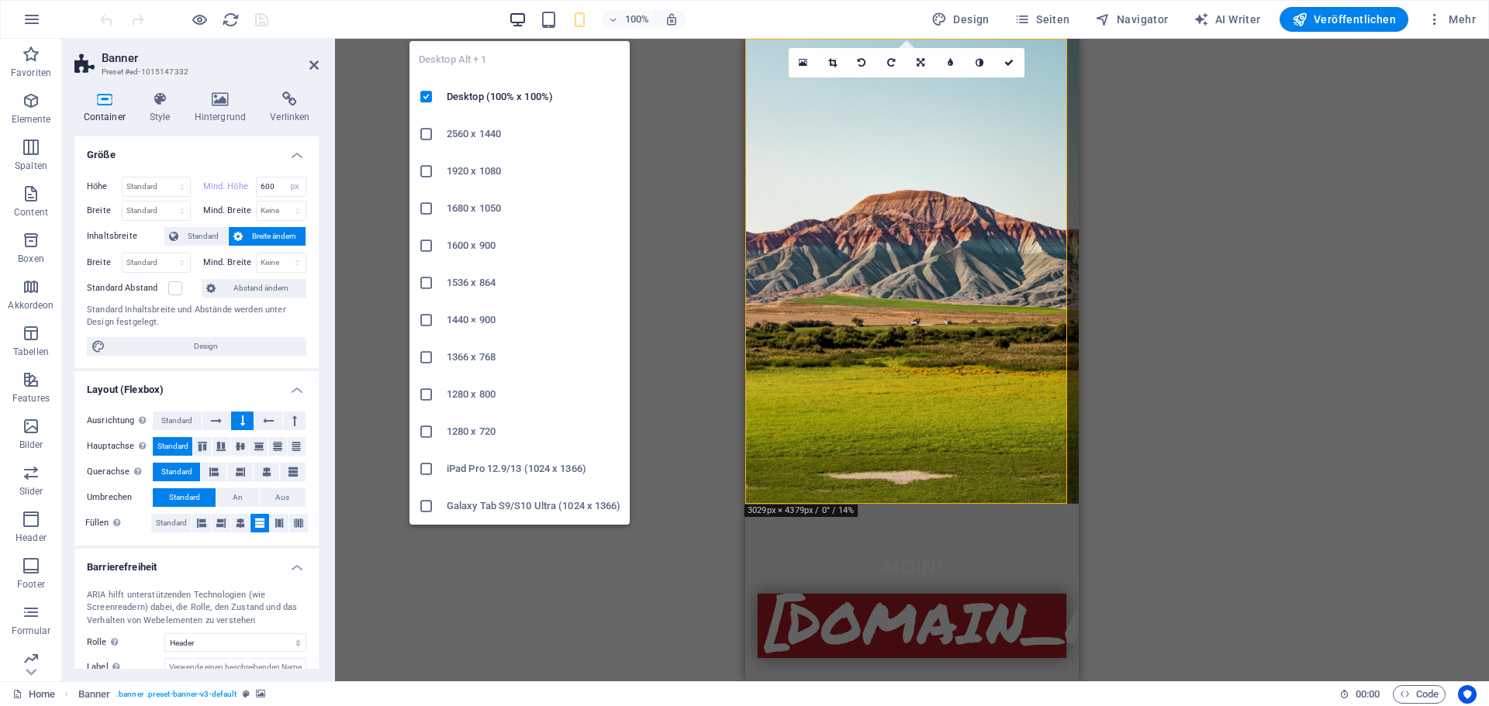
click at [524, 19] on icon "button" at bounding box center [518, 20] width 18 height 18
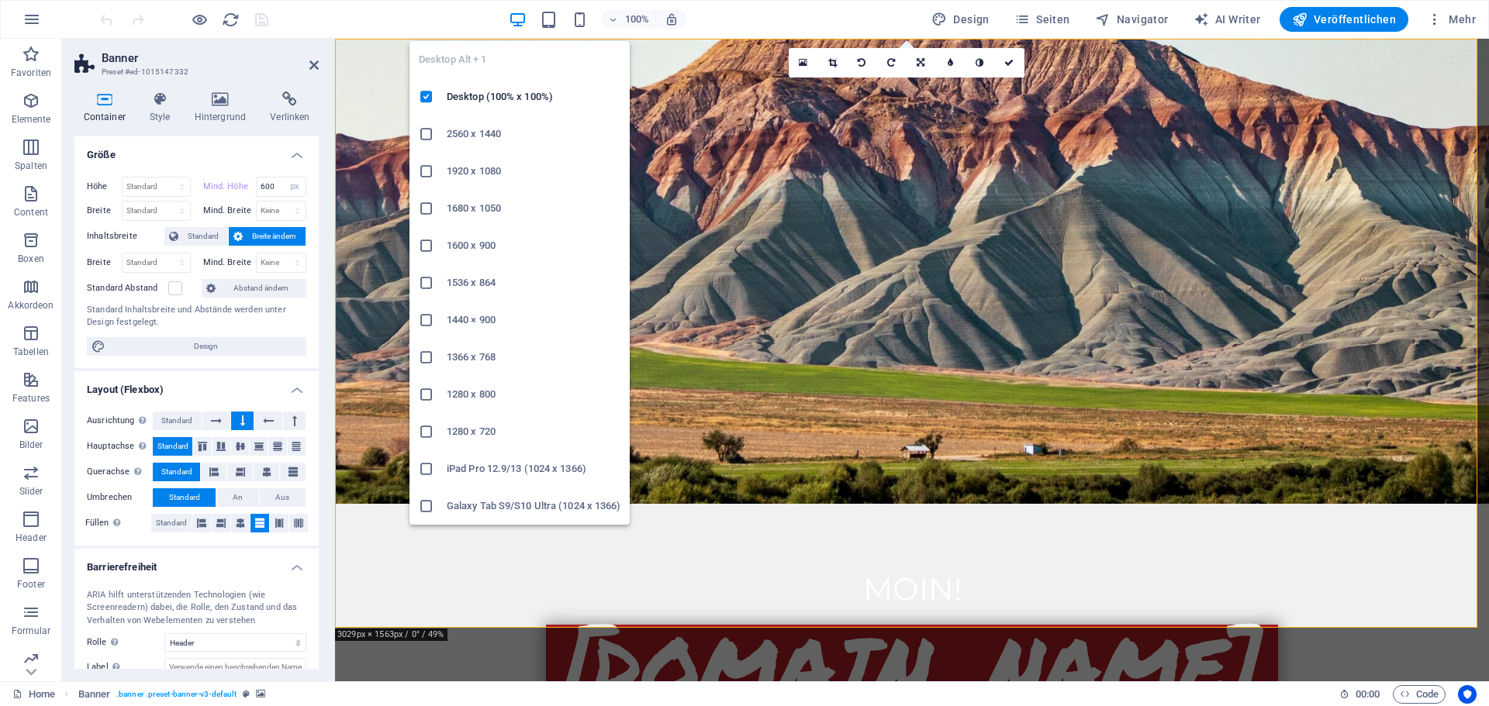
type input "760"
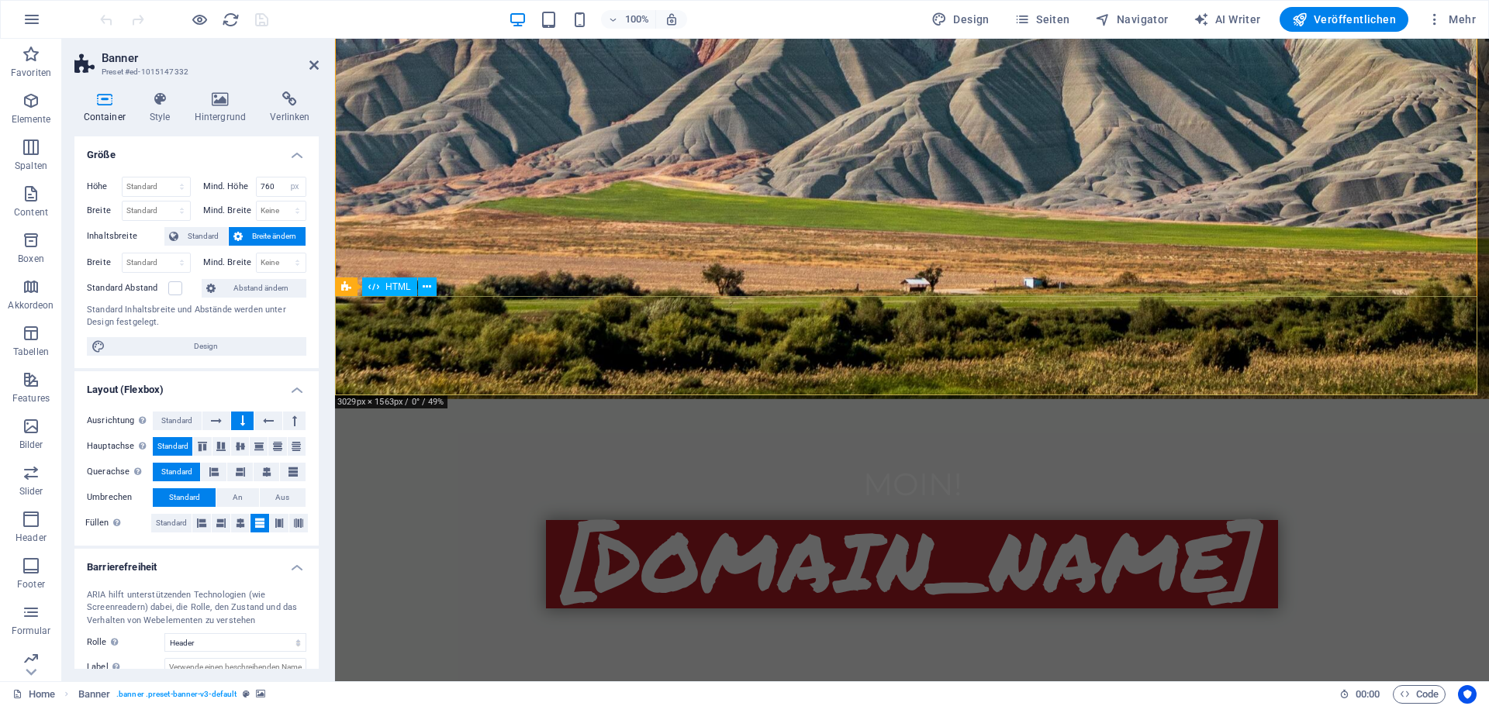
scroll to position [233, 0]
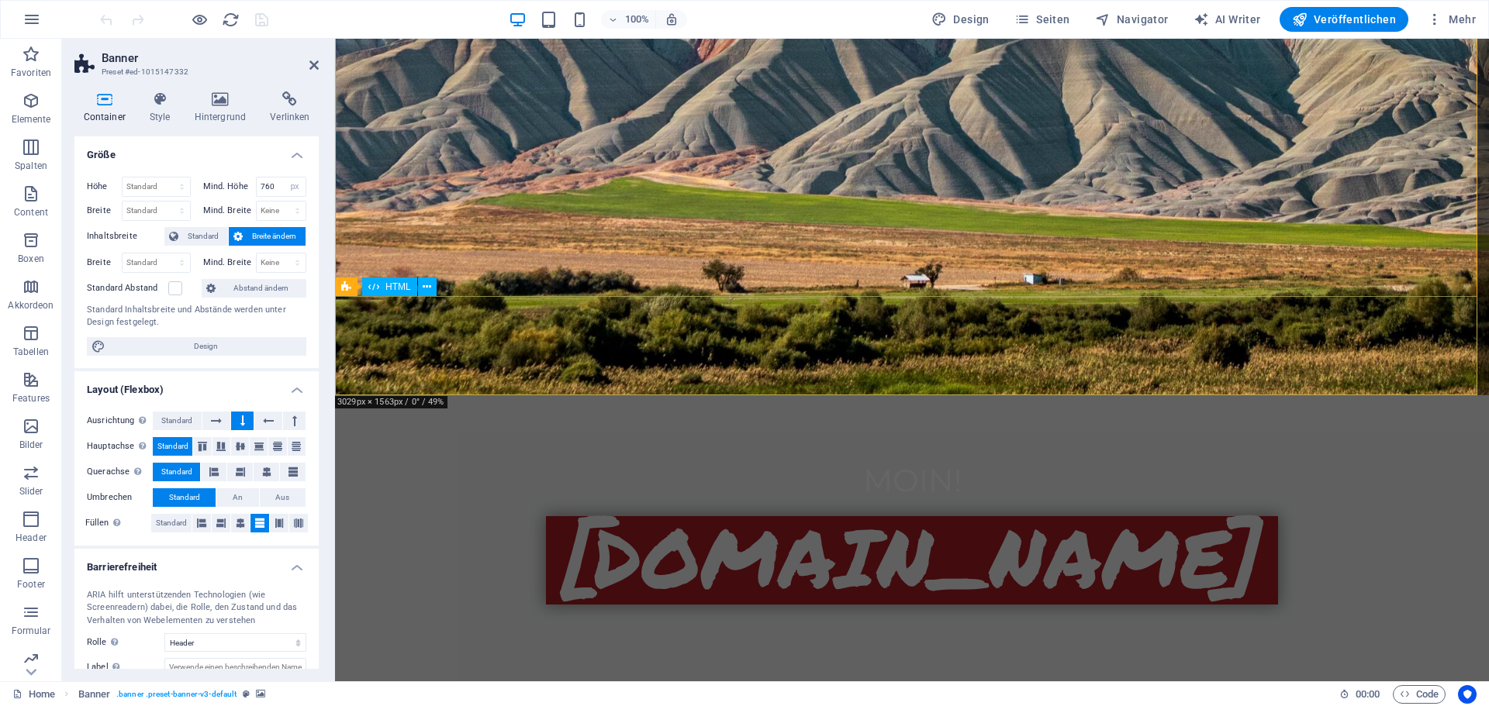
click at [426, 285] on icon at bounding box center [427, 287] width 9 height 16
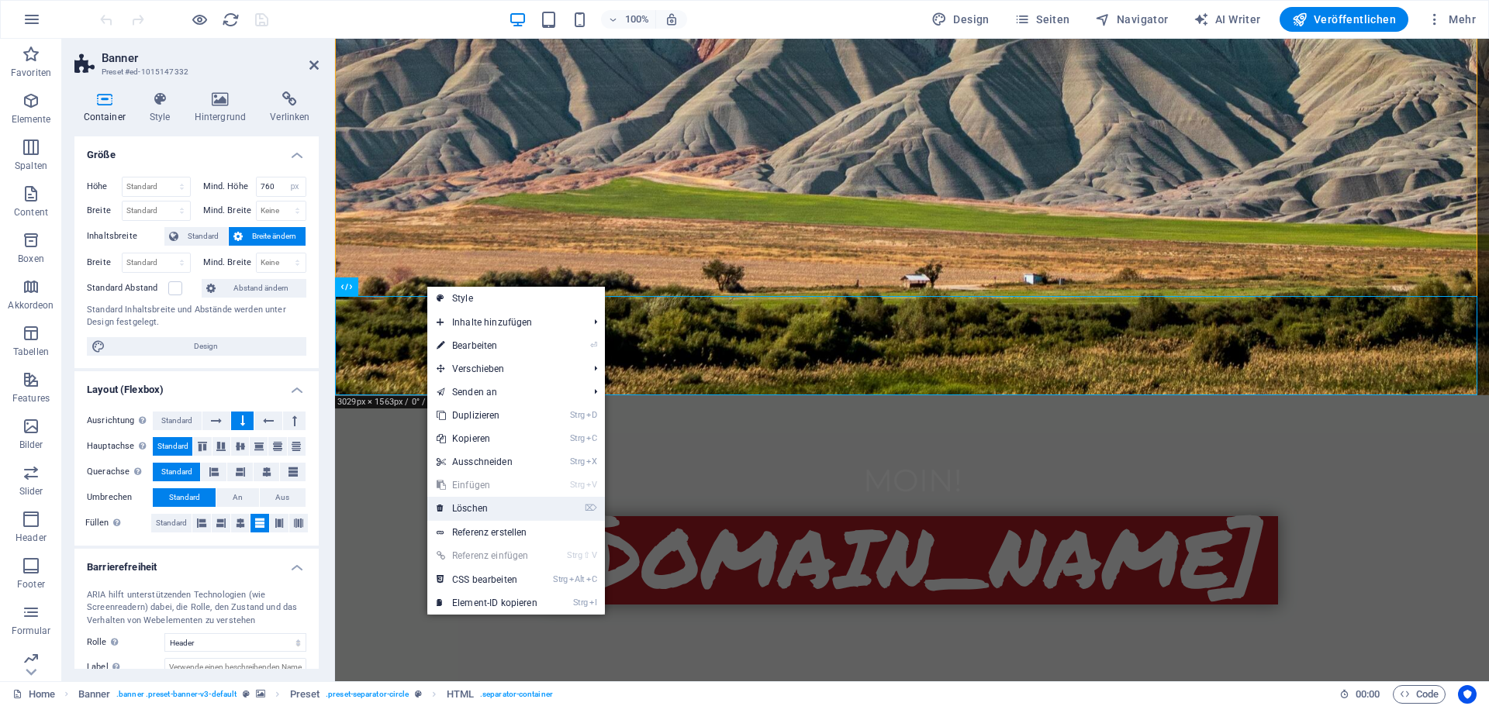
click at [489, 508] on link "⌦ Löschen" at bounding box center [486, 508] width 119 height 23
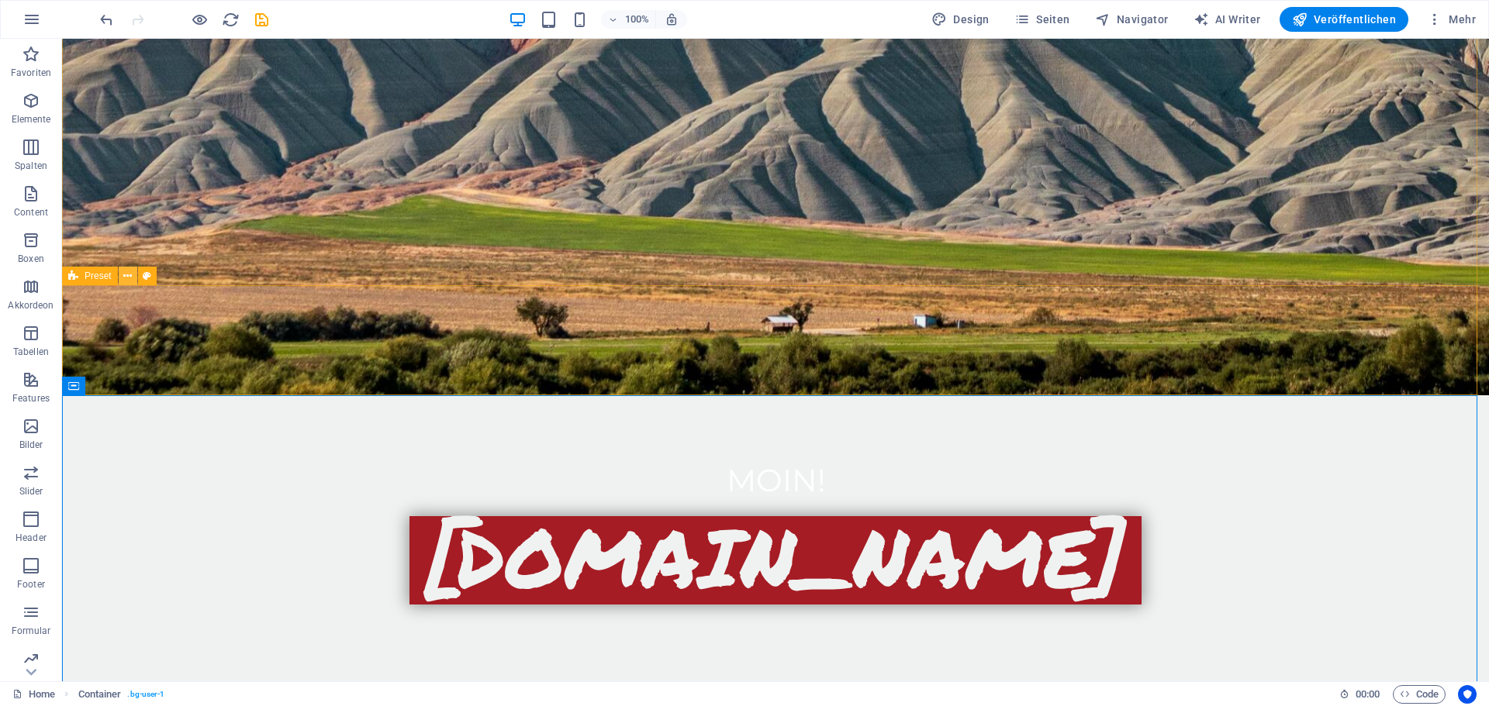
click at [129, 278] on icon at bounding box center [127, 276] width 9 height 16
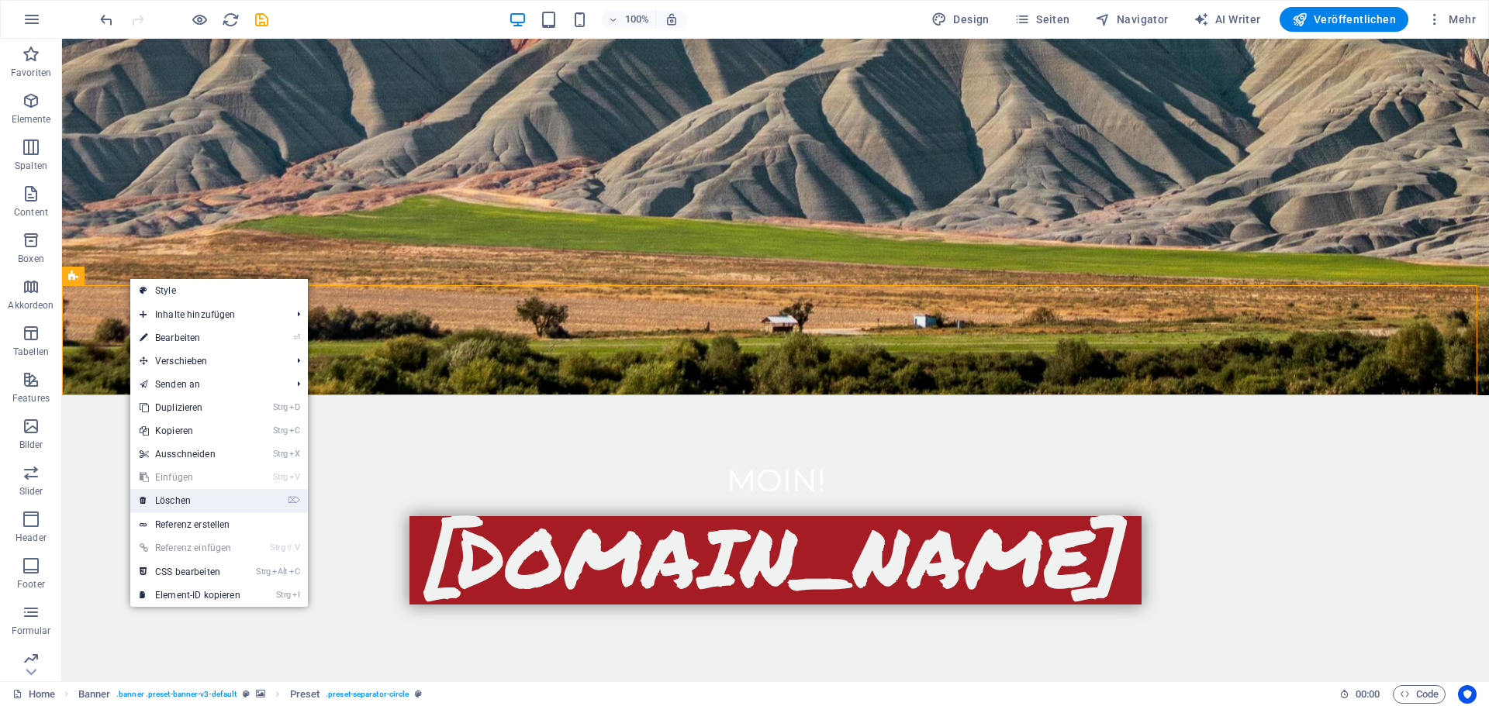
click at [183, 506] on link "⌦ Löschen" at bounding box center [189, 500] width 119 height 23
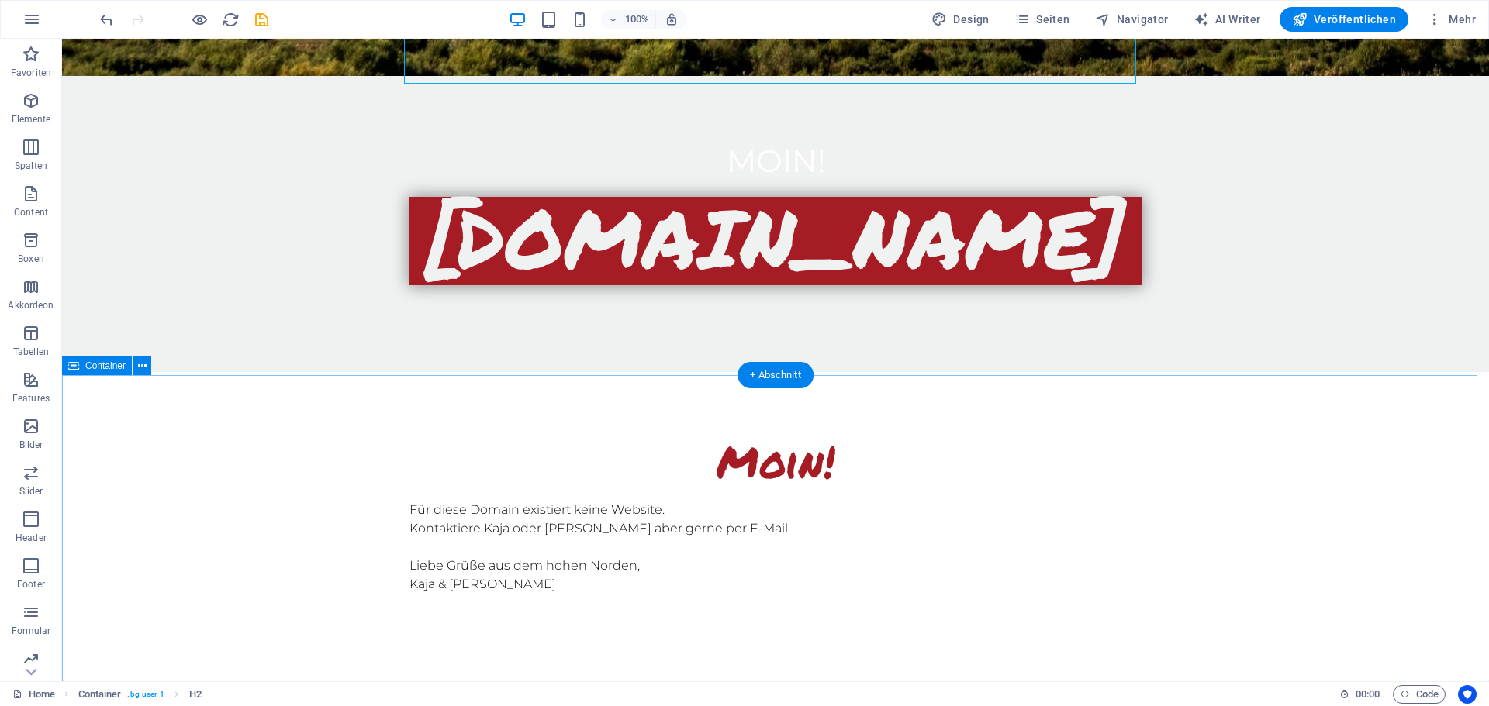
scroll to position [543, 0]
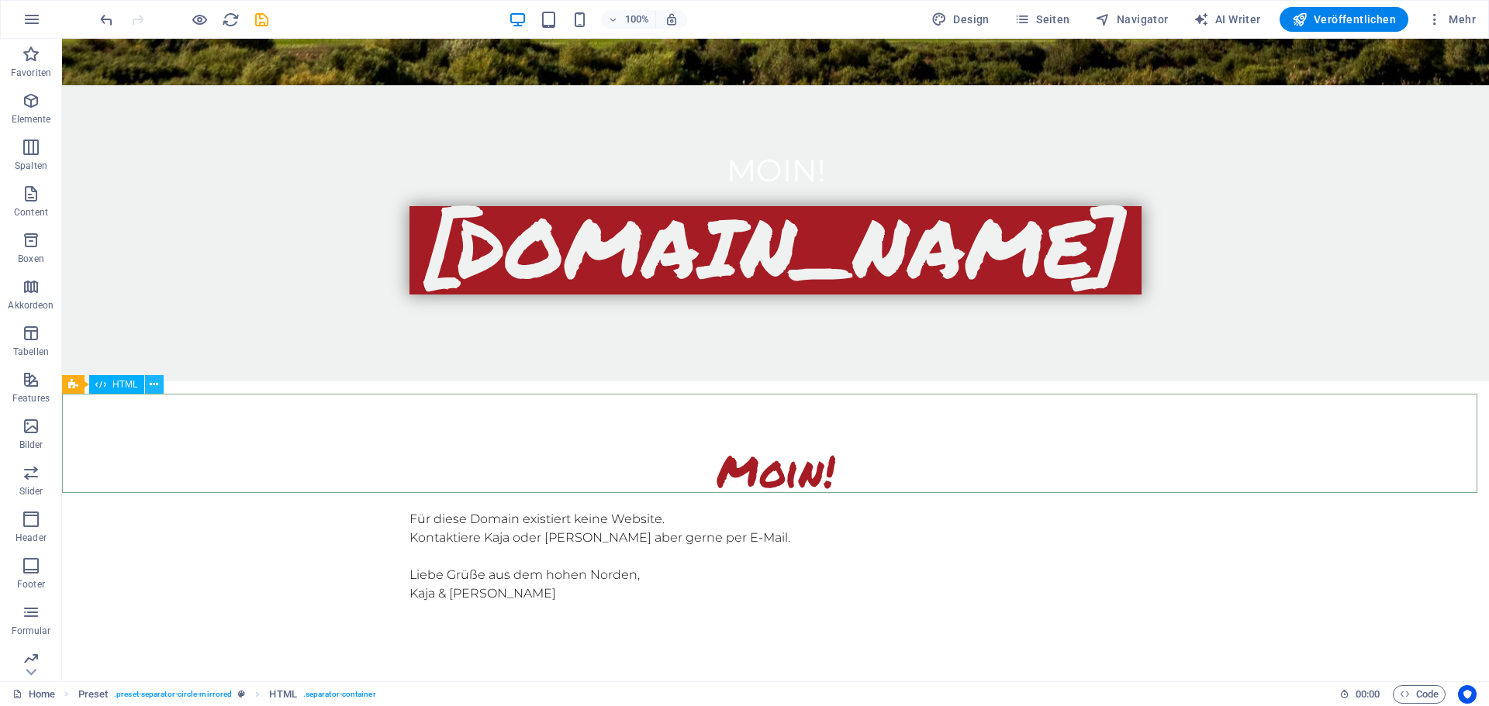
click at [157, 386] on icon at bounding box center [154, 385] width 9 height 16
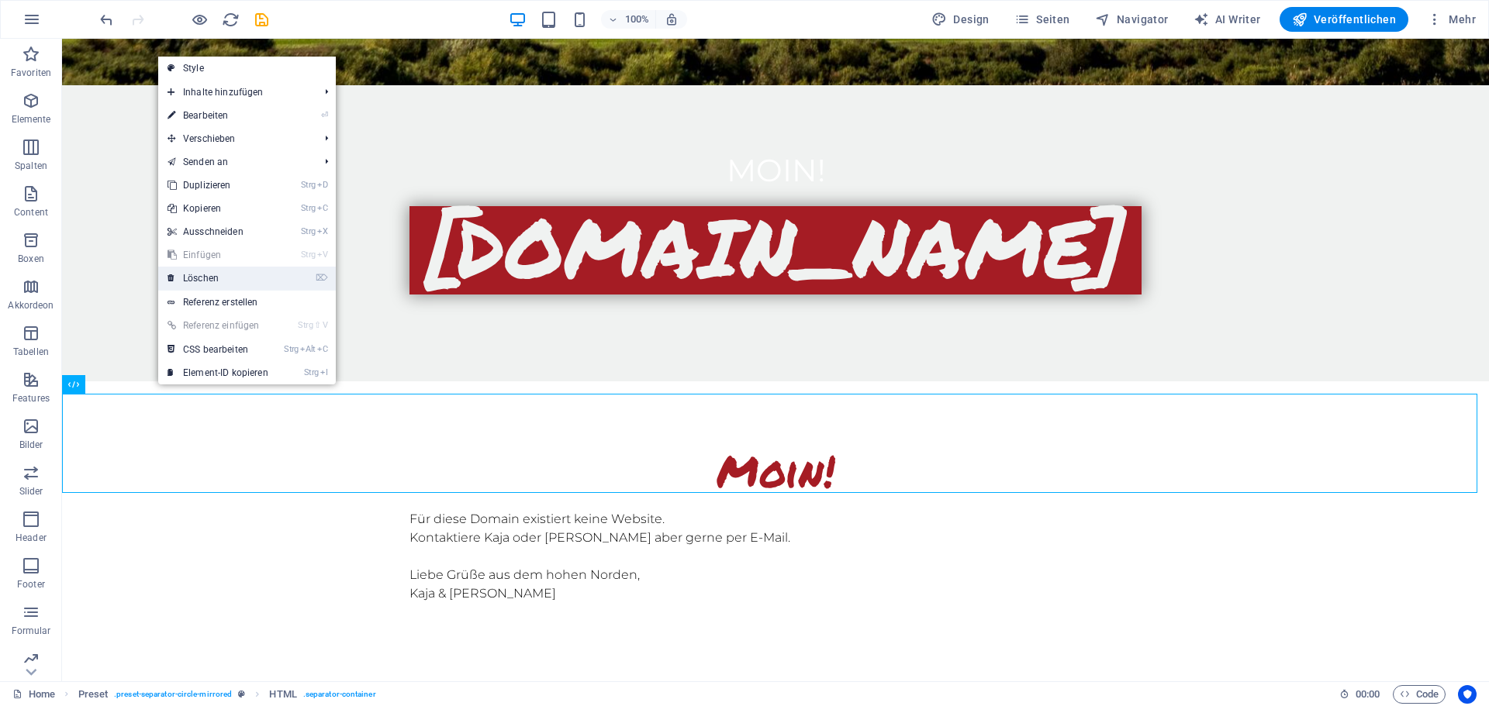
click at [212, 280] on link "⌦ Löschen" at bounding box center [217, 278] width 119 height 23
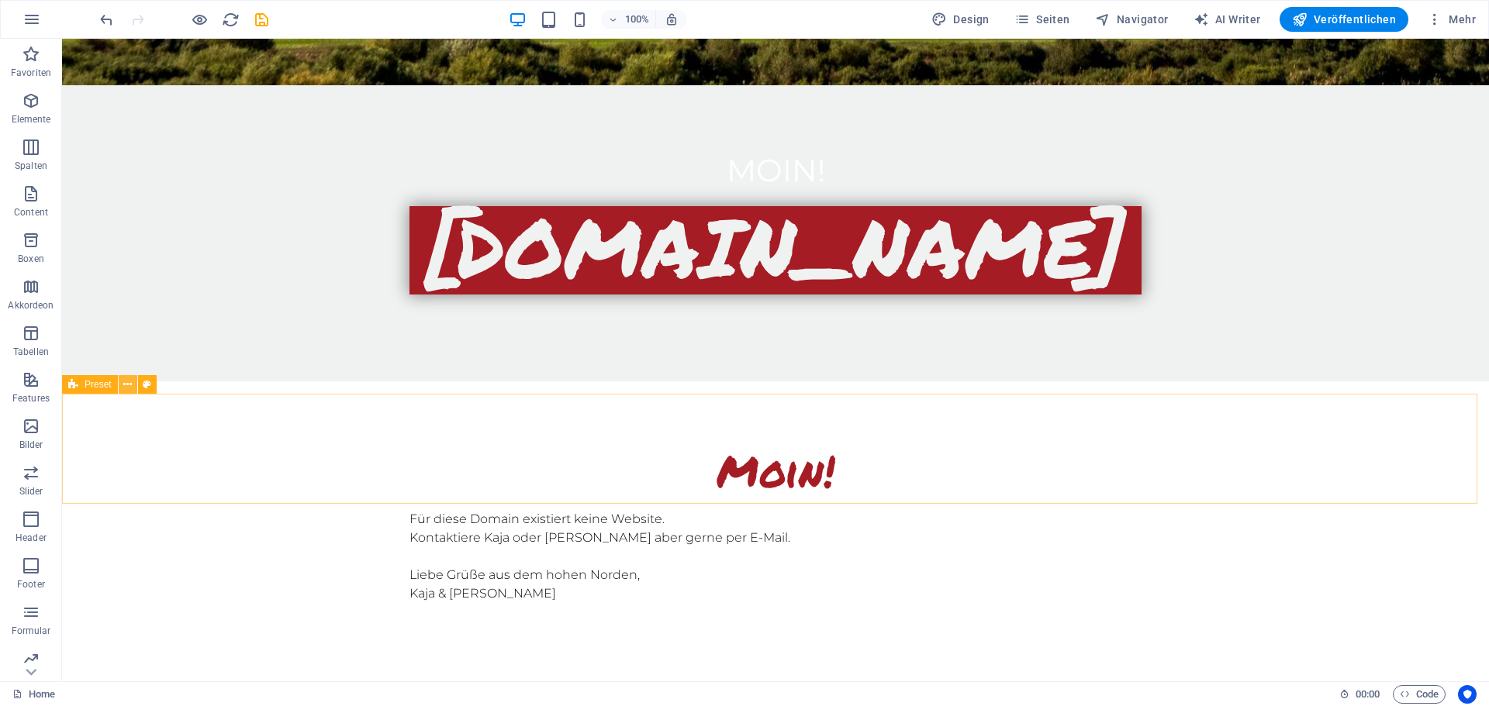
click at [133, 386] on button at bounding box center [128, 384] width 19 height 19
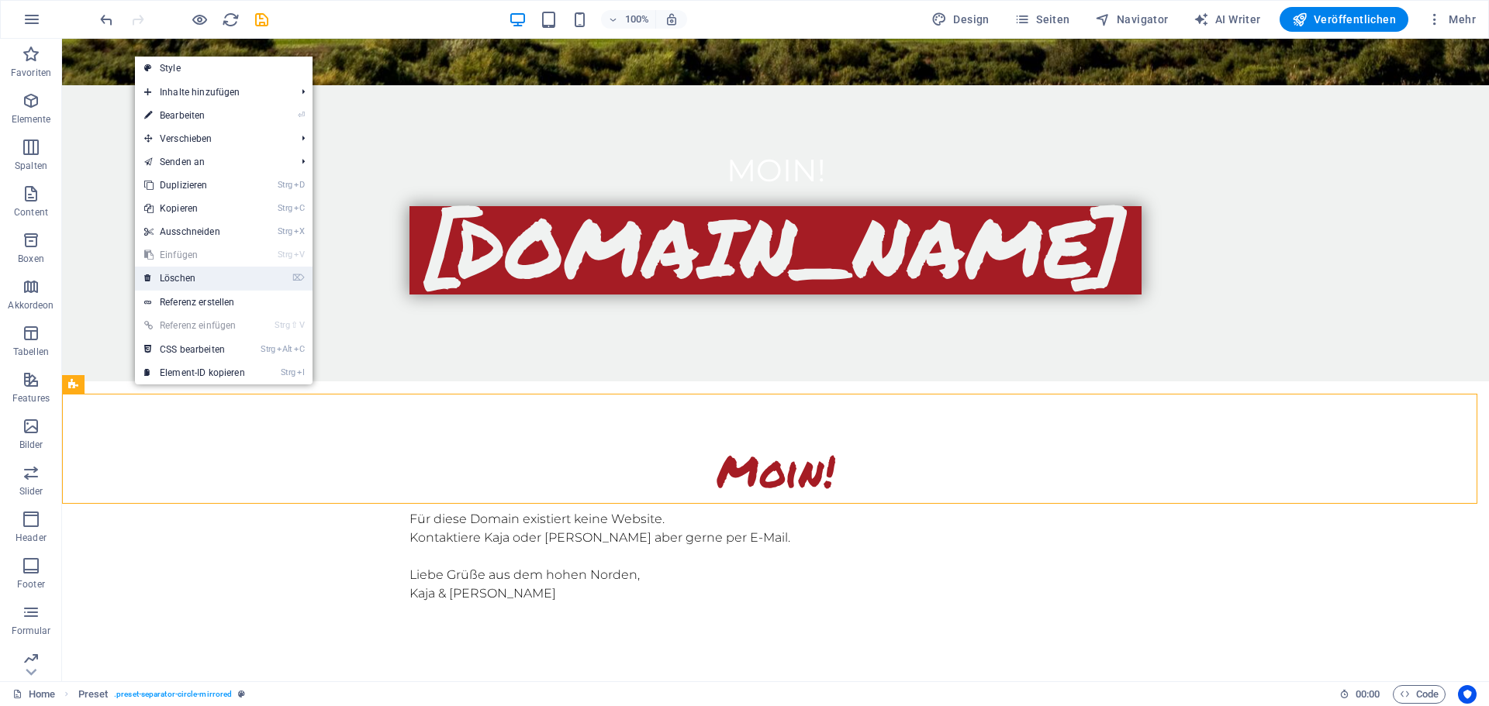
click at [186, 278] on link "⌦ Löschen" at bounding box center [194, 278] width 119 height 23
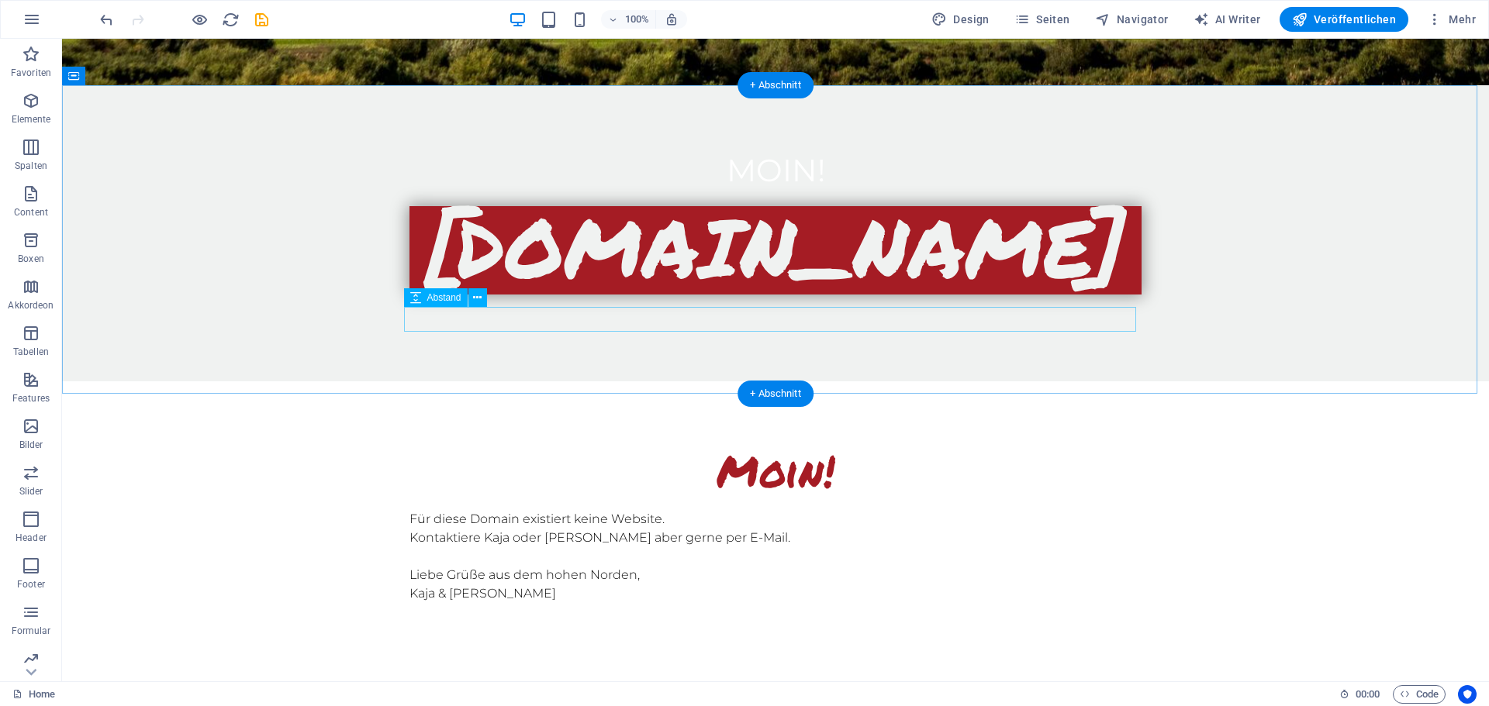
click at [890, 603] on div at bounding box center [775, 615] width 732 height 25
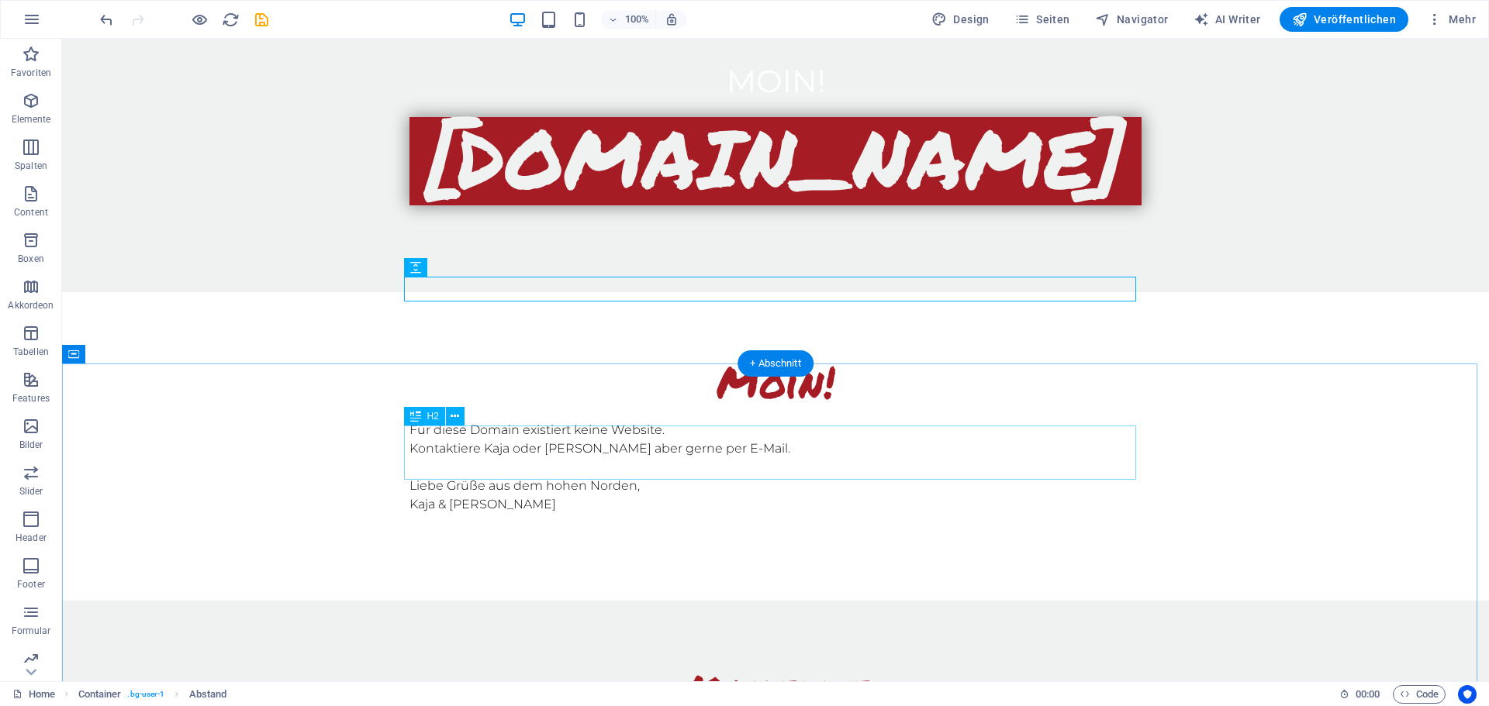
scroll to position [713, 0]
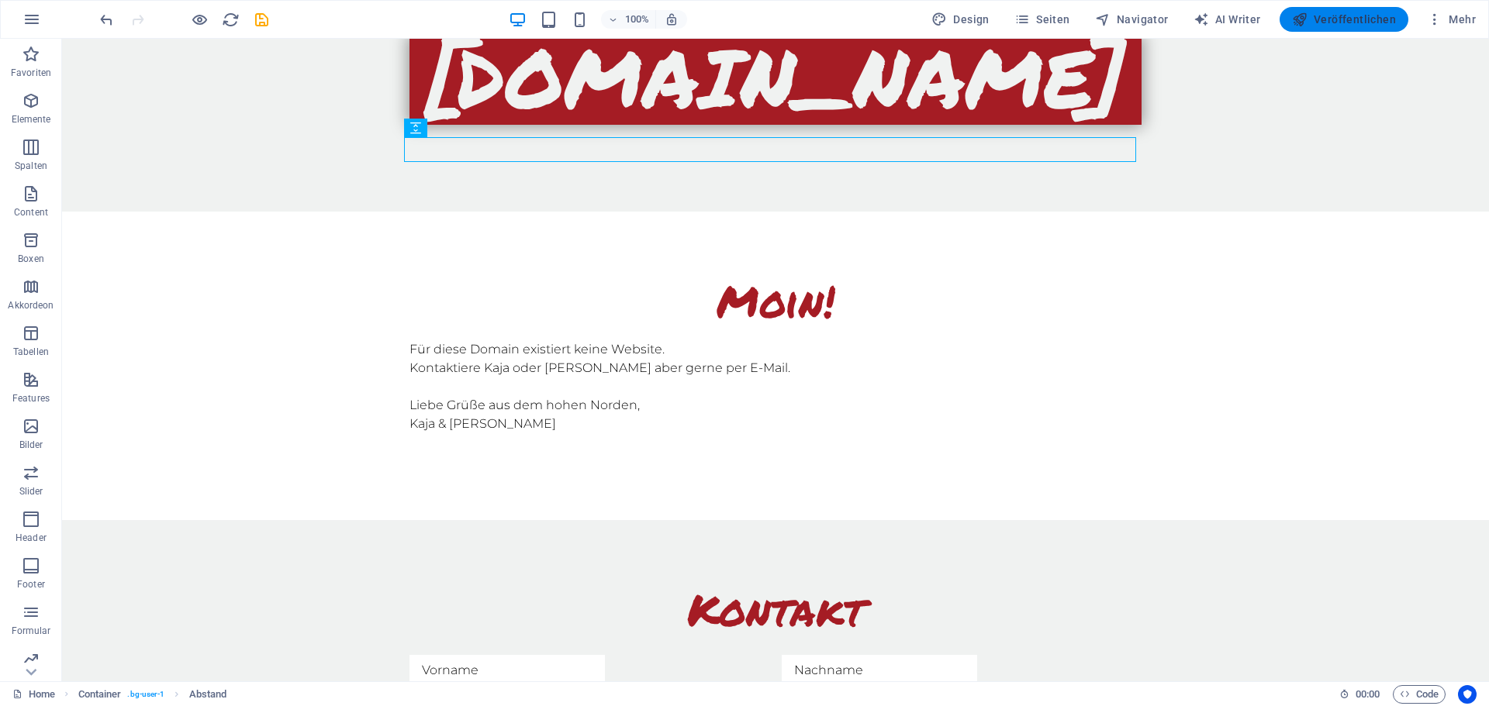
click at [1332, 12] on span "Veröffentlichen" at bounding box center [1344, 20] width 104 height 16
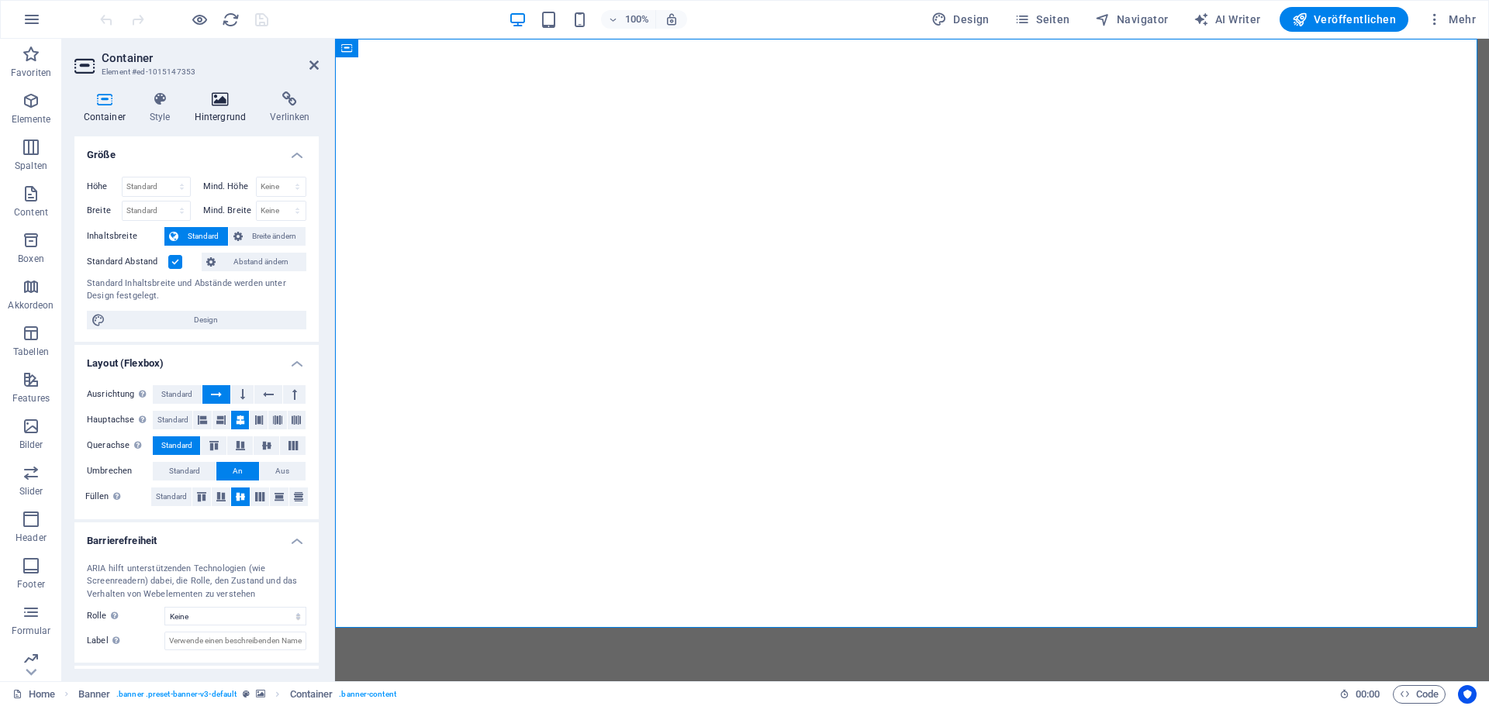
click at [201, 110] on h4 "Hintergrund" at bounding box center [223, 107] width 76 height 33
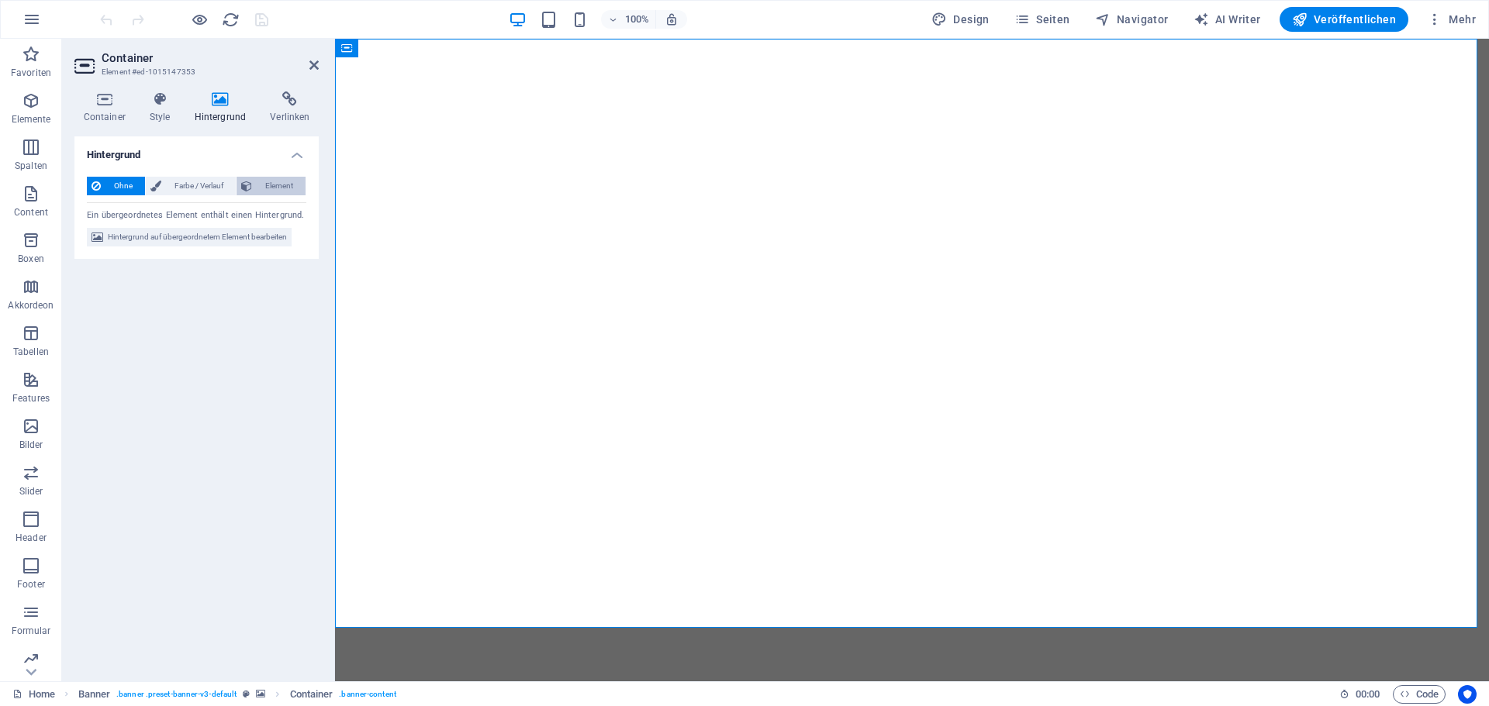
click at [288, 181] on span "Element" at bounding box center [279, 186] width 44 height 19
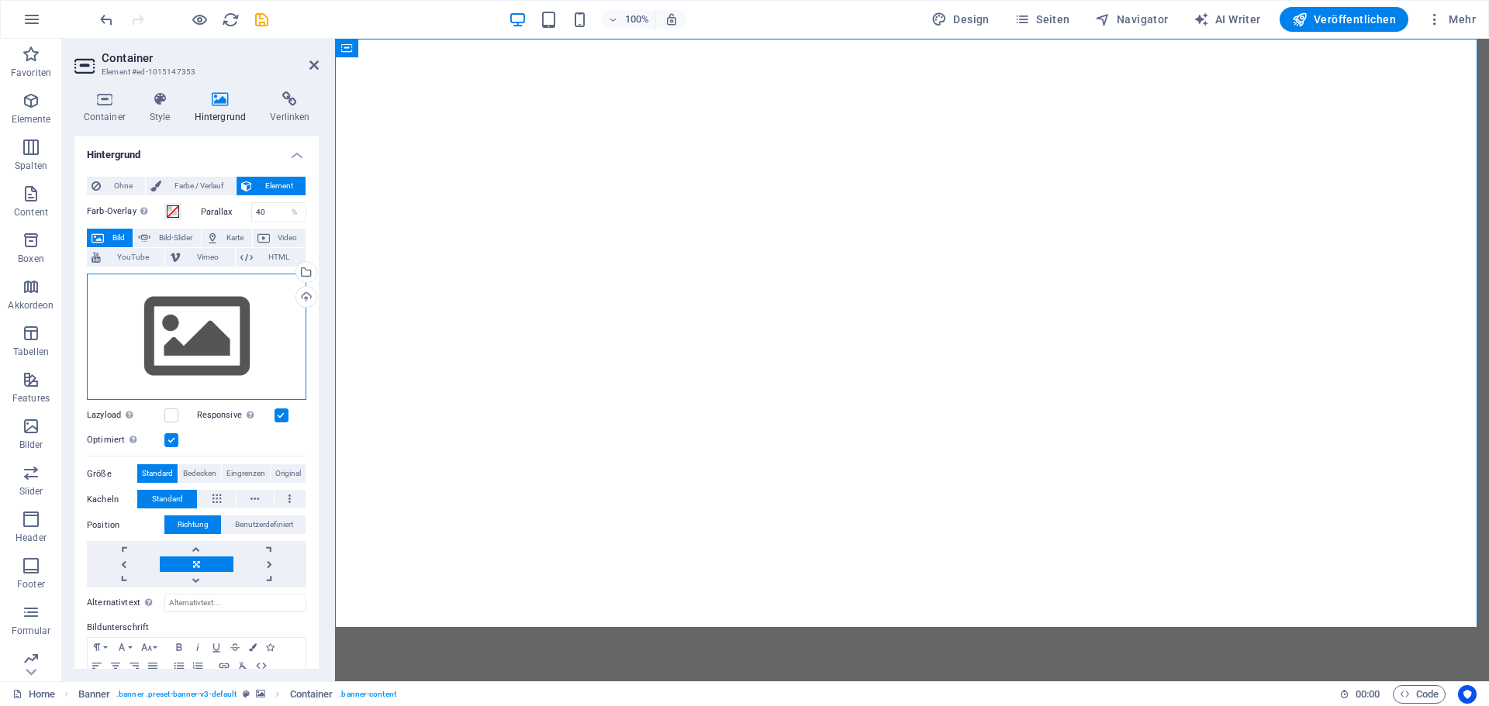
click at [222, 330] on div "Ziehe Dateien zum Hochladen hierher oder klicke hier, um aus Dateien oder koste…" at bounding box center [196, 337] width 219 height 127
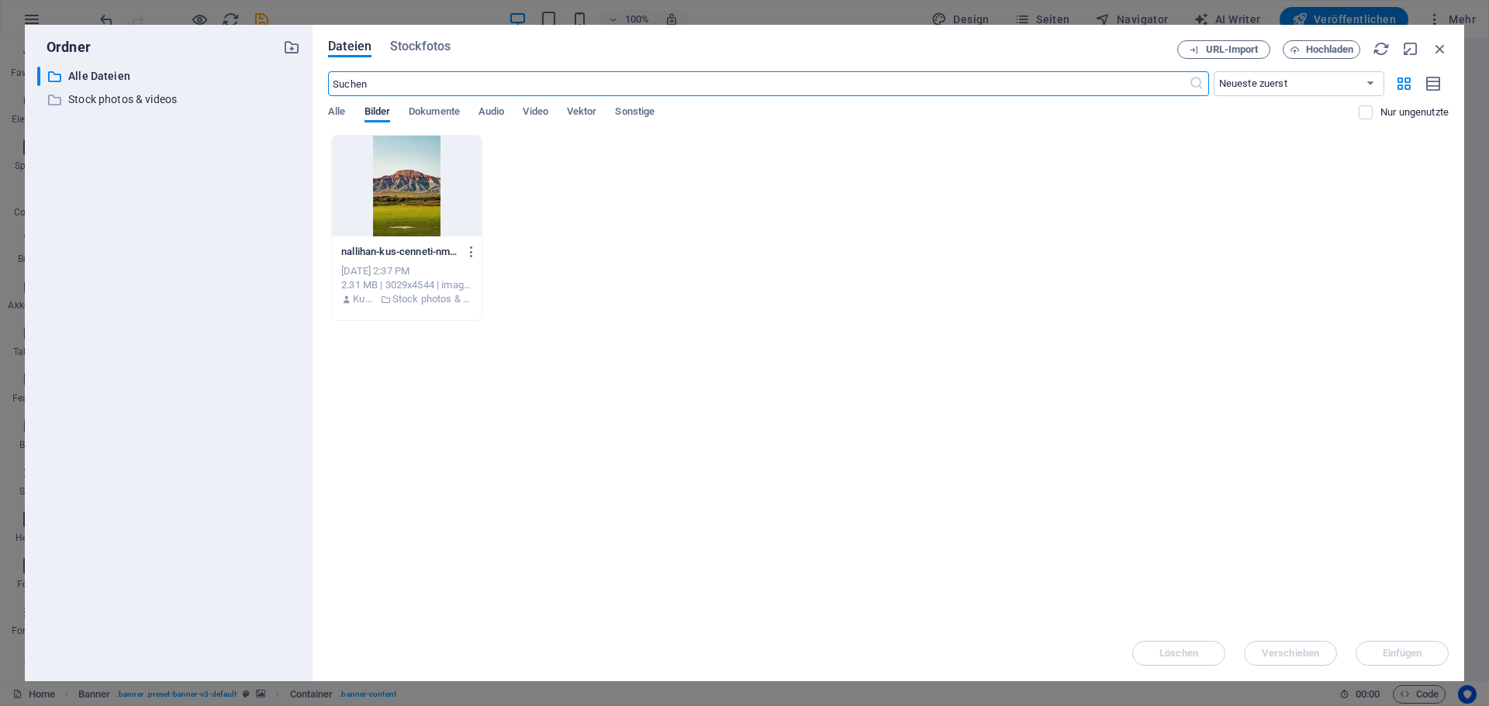
click at [406, 195] on div at bounding box center [407, 186] width 150 height 101
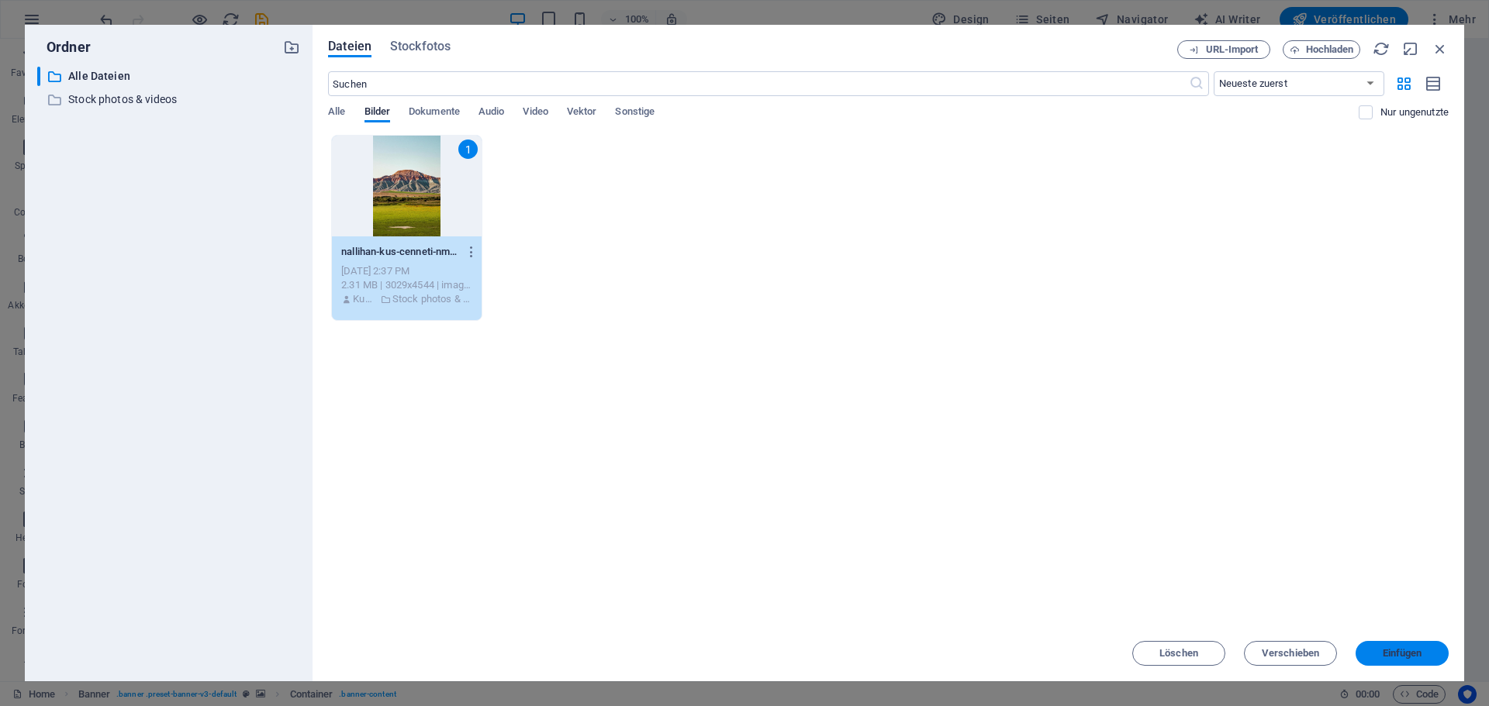
click at [1423, 651] on span "Einfügen" at bounding box center [1402, 653] width 81 height 9
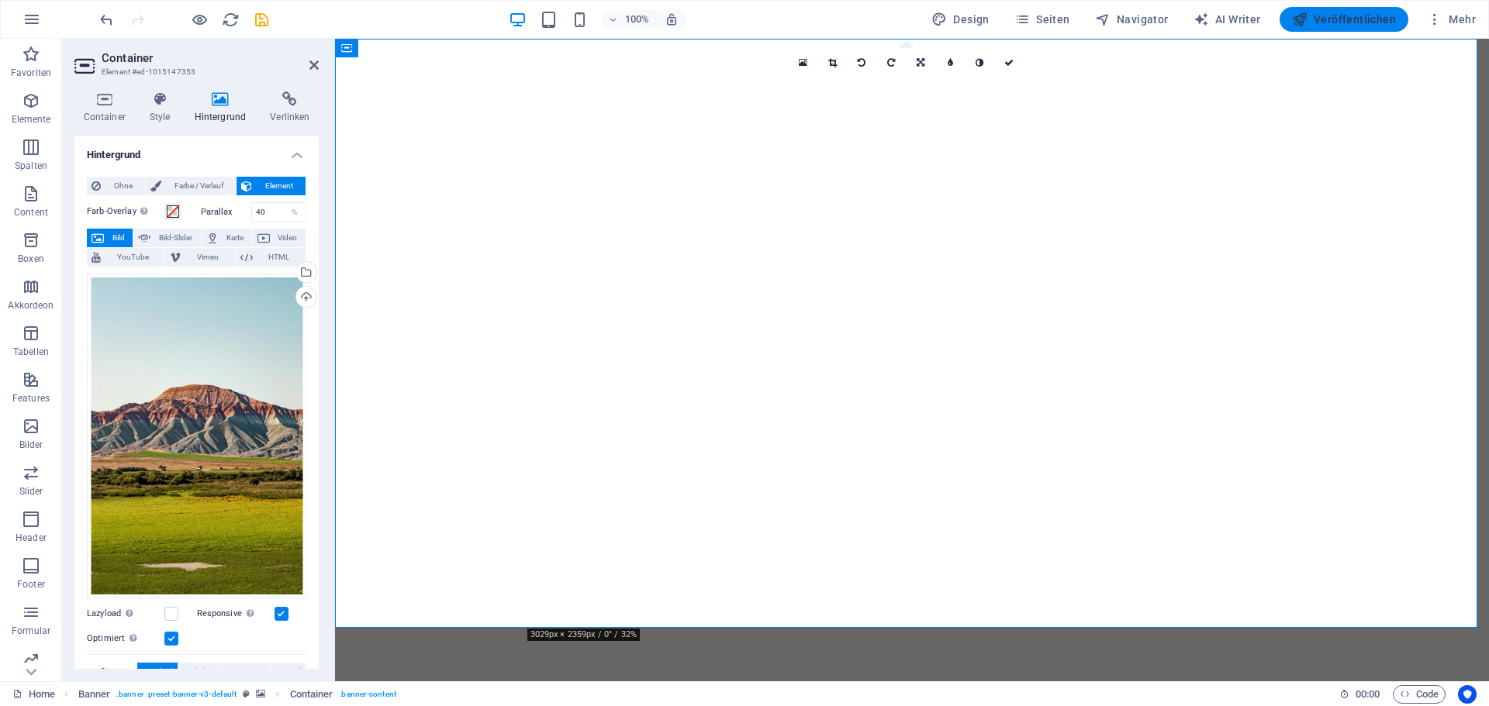
click at [1362, 22] on span "Veröffentlichen" at bounding box center [1344, 20] width 104 height 16
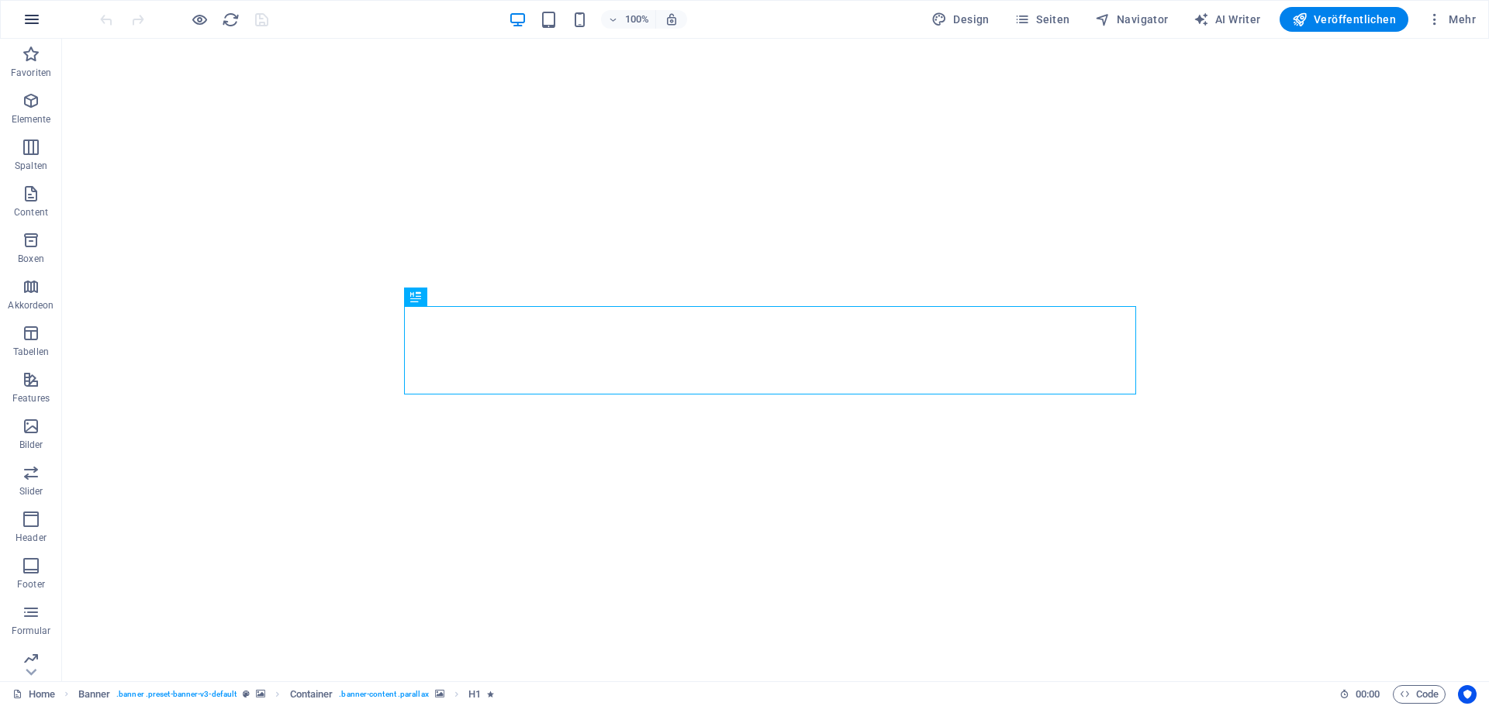
click at [28, 19] on icon "button" at bounding box center [31, 19] width 19 height 19
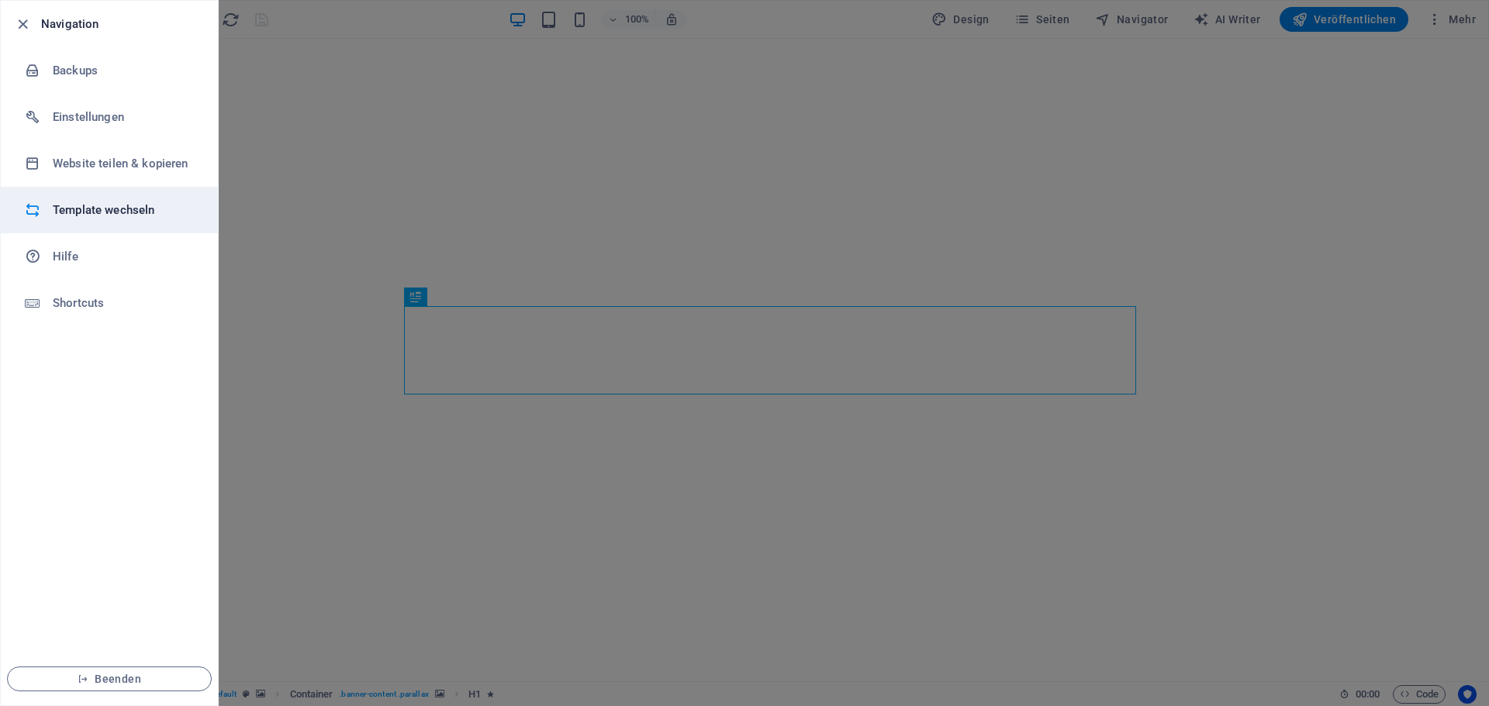
click at [74, 208] on h6 "Template wechseln" at bounding box center [124, 210] width 143 height 19
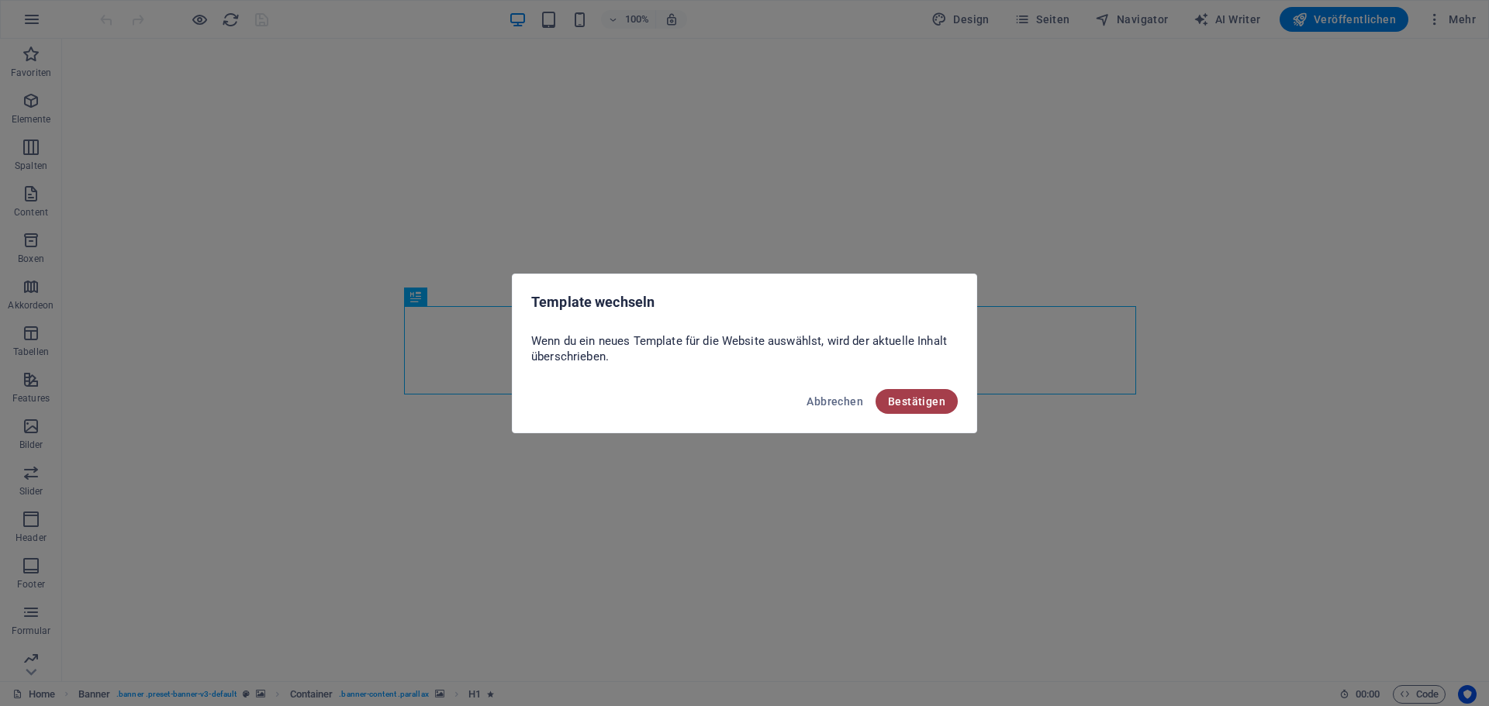
click at [917, 399] on span "Bestätigen" at bounding box center [916, 401] width 57 height 12
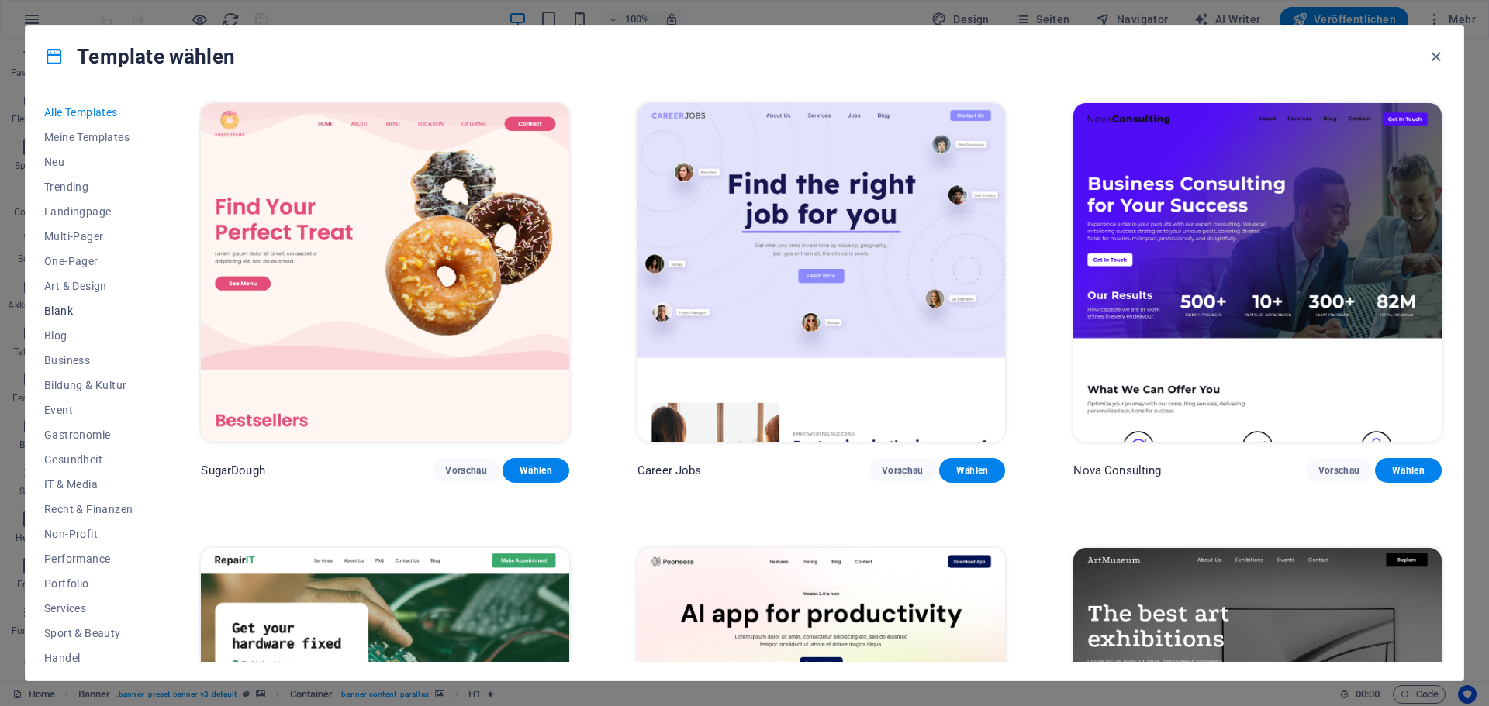
click at [59, 307] on span "Blank" at bounding box center [88, 311] width 88 height 12
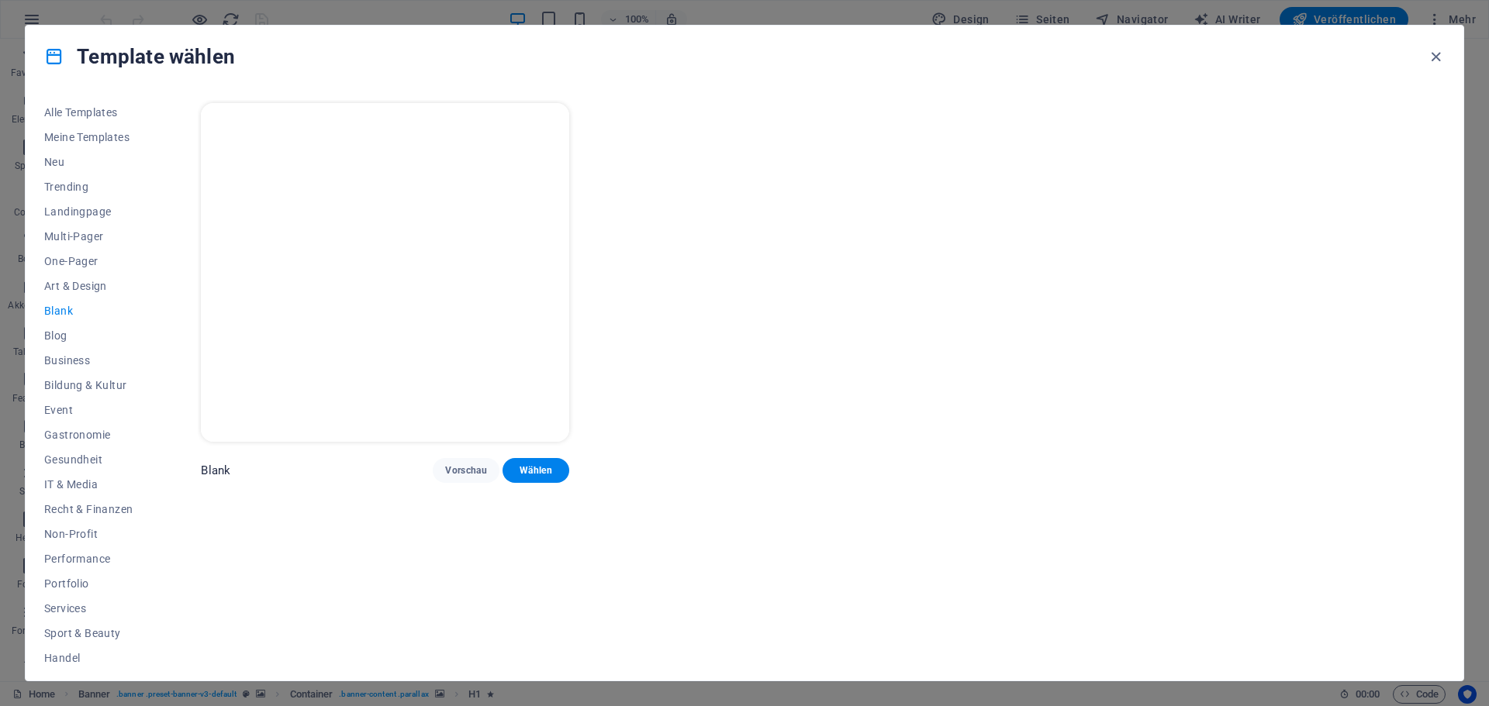
click at [353, 268] on img at bounding box center [385, 272] width 368 height 339
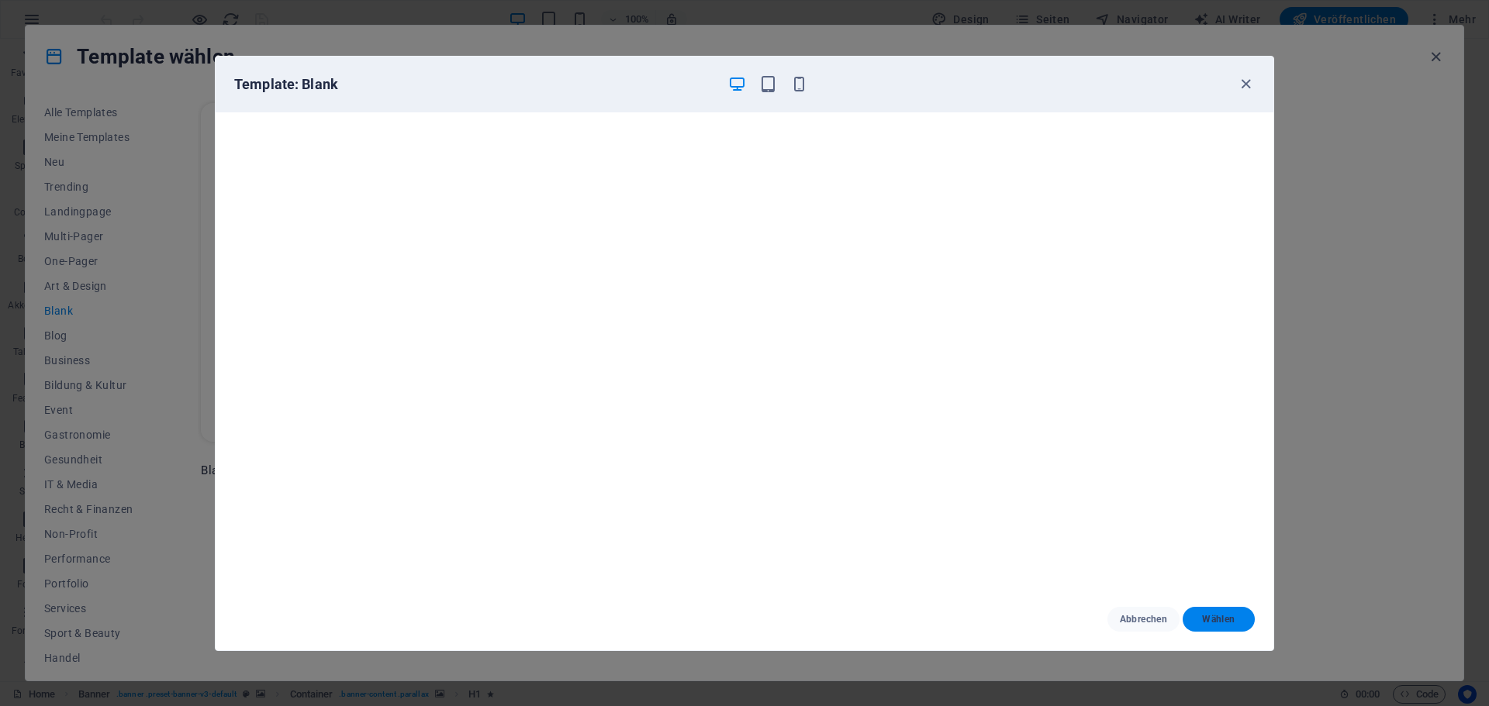
click at [1224, 616] on span "Wählen" at bounding box center [1218, 619] width 47 height 12
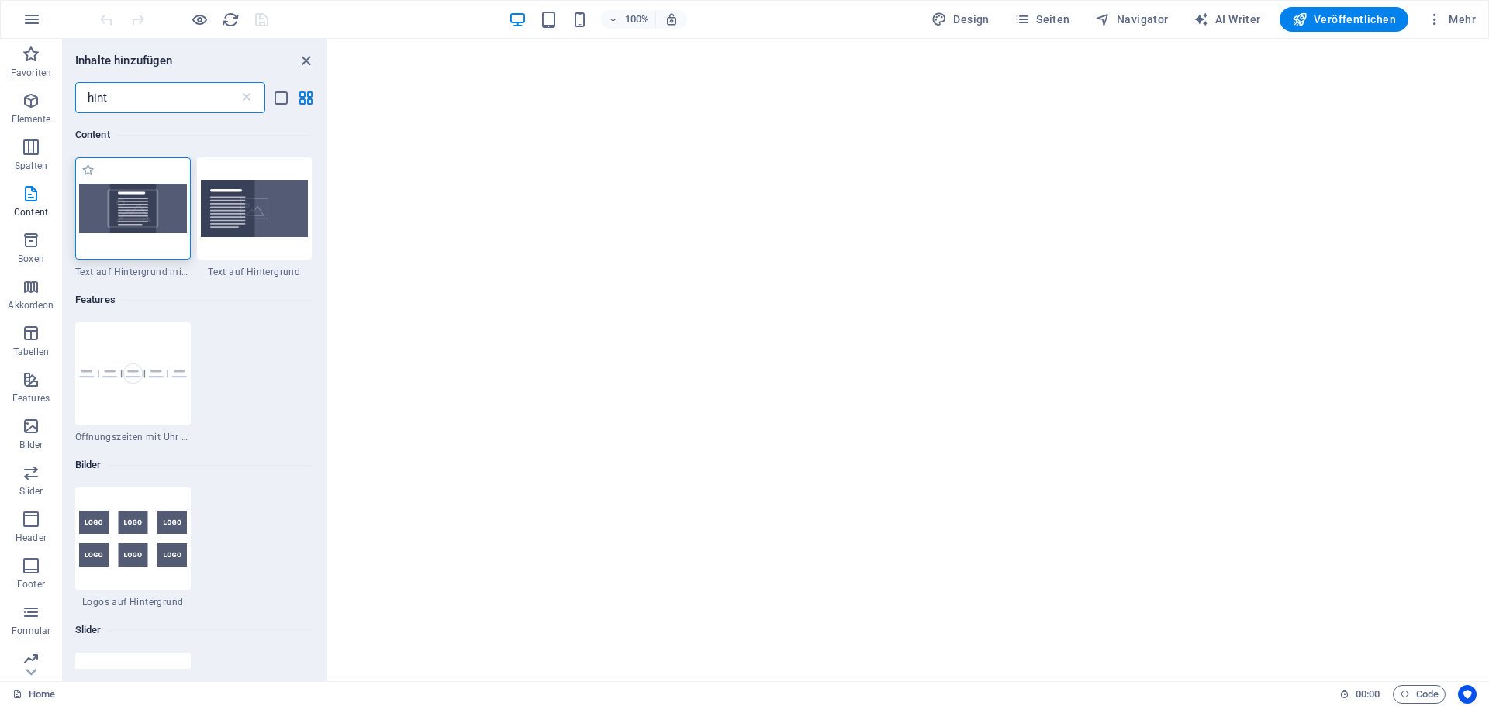
type input "hint"
click at [150, 219] on img at bounding box center [133, 208] width 108 height 49
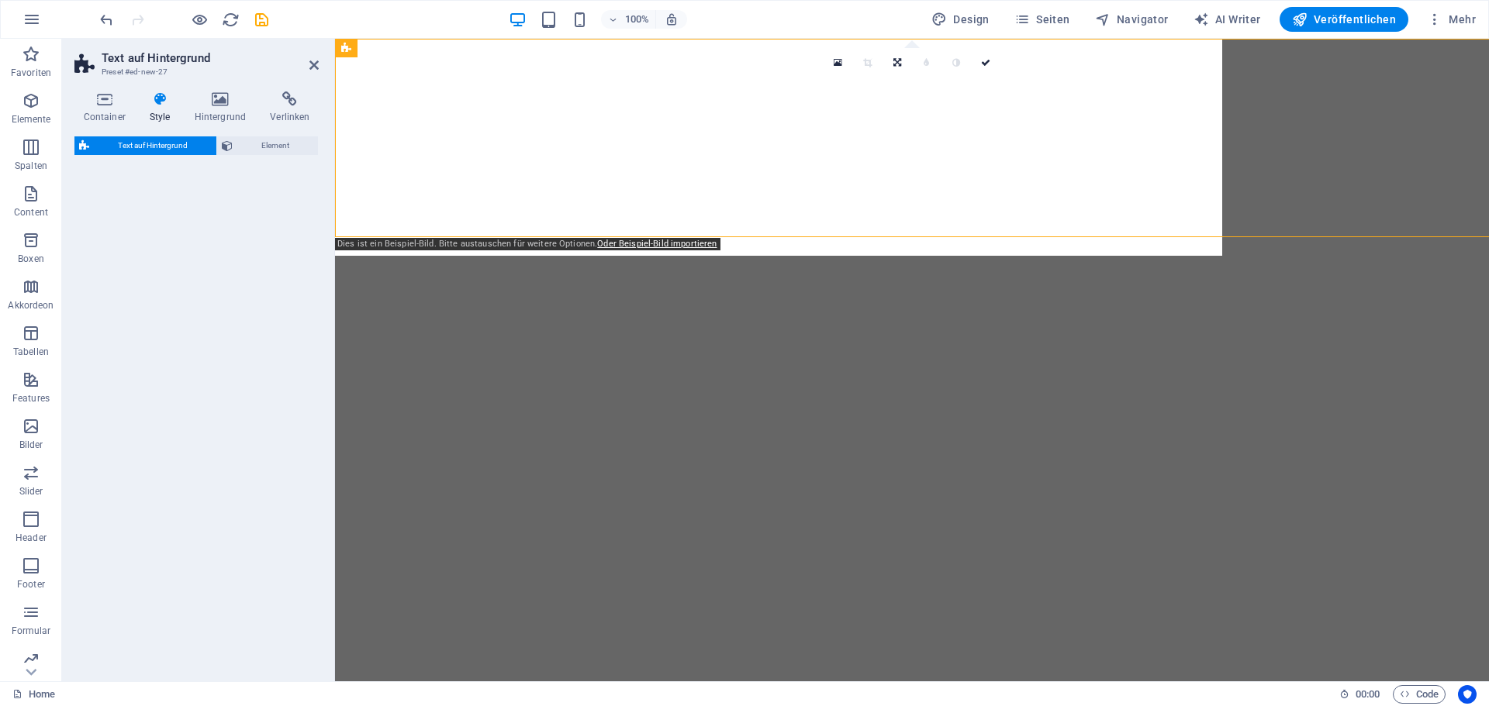
select select "%"
select select "rem"
select select "px"
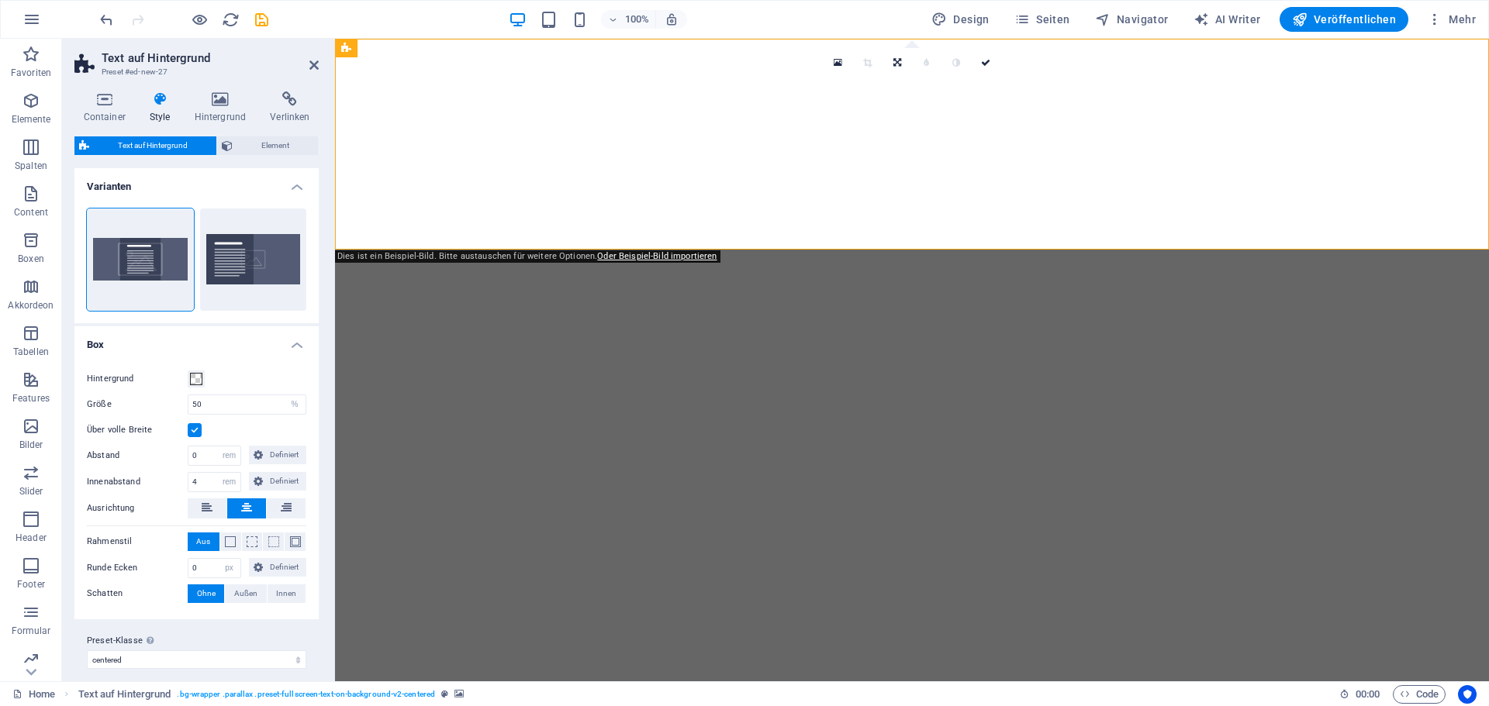
click at [212, 91] on div "Container Style Hintergrund Verlinken Größe Höhe Standard px rem % vh vw Mind. …" at bounding box center [196, 380] width 269 height 602
click at [220, 112] on h4 "Hintergrund" at bounding box center [223, 107] width 76 height 33
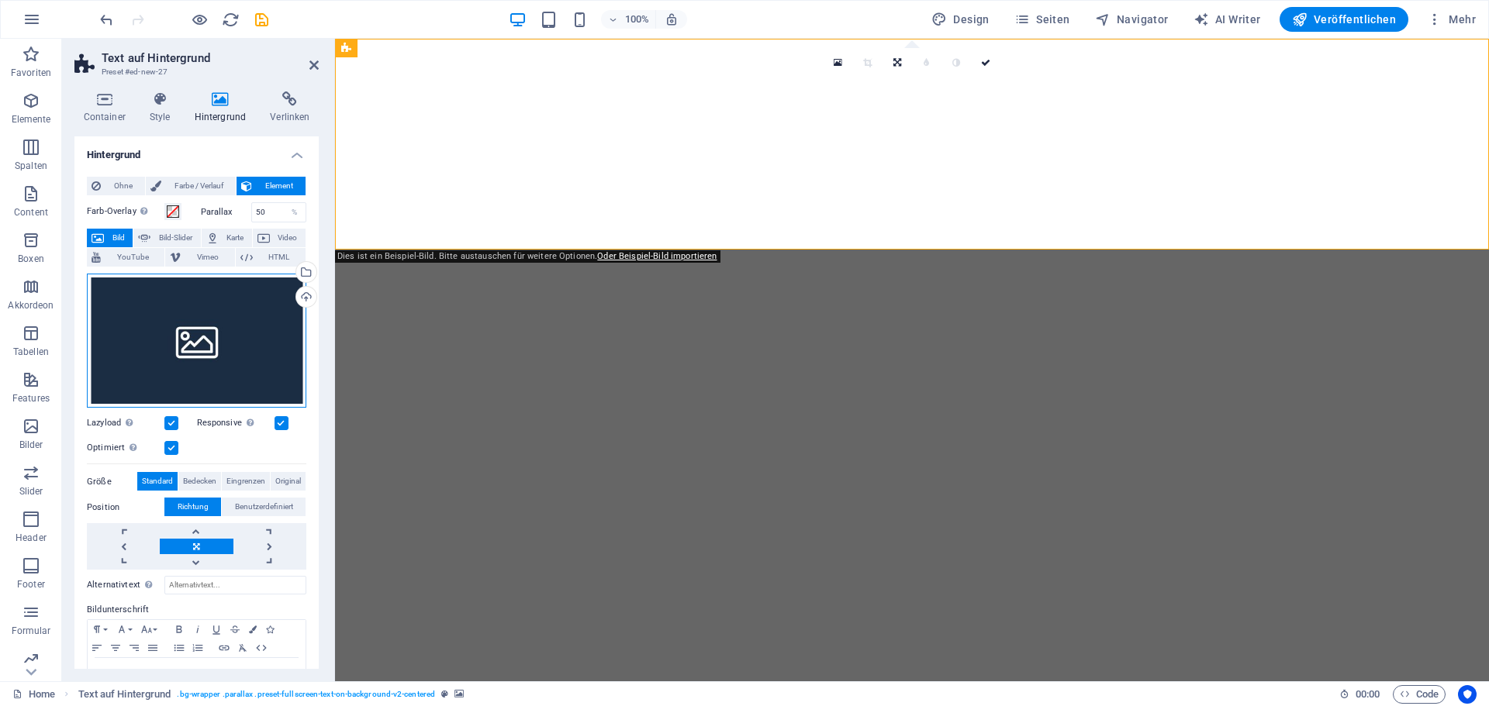
click at [216, 331] on div "Ziehe Dateien zum Hochladen hierher oder klicke hier, um aus Dateien oder koste…" at bounding box center [196, 341] width 219 height 135
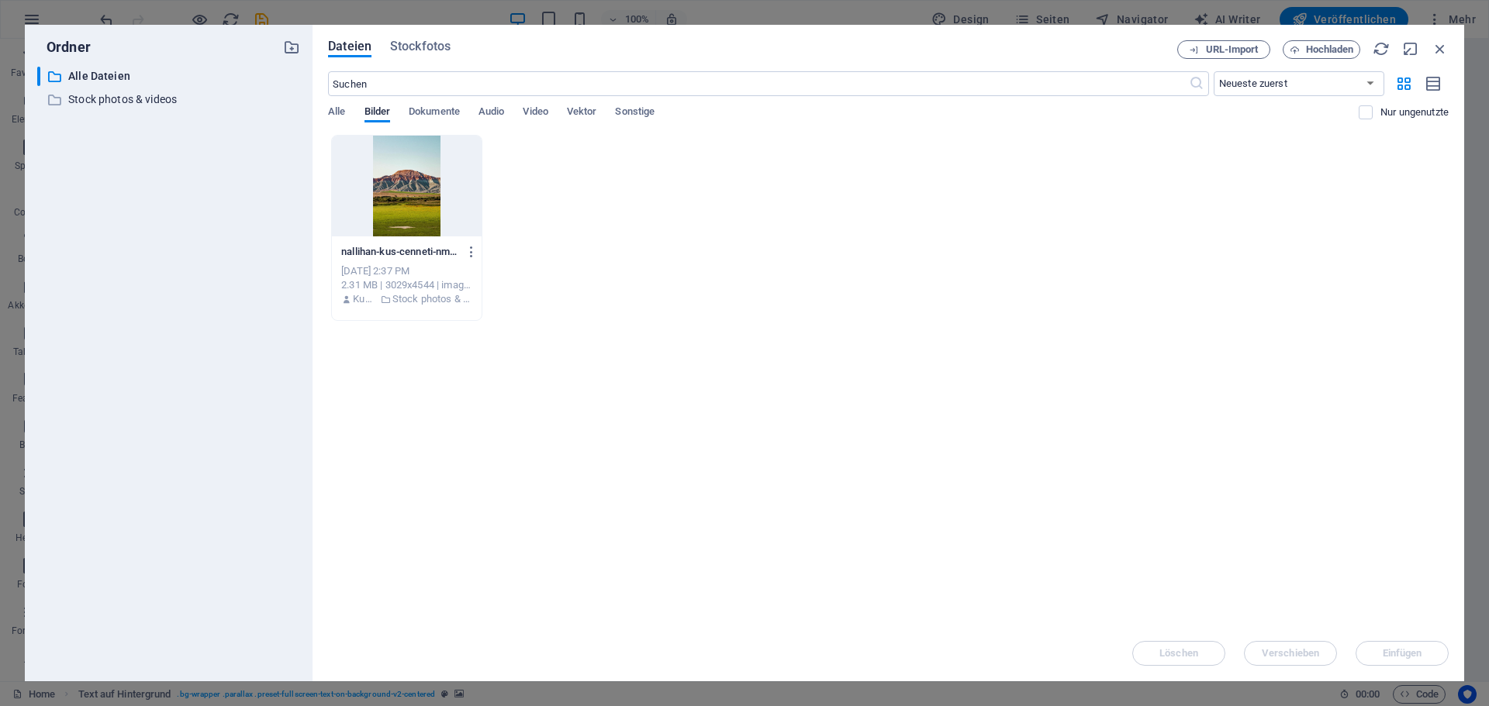
click at [404, 183] on div at bounding box center [407, 186] width 150 height 101
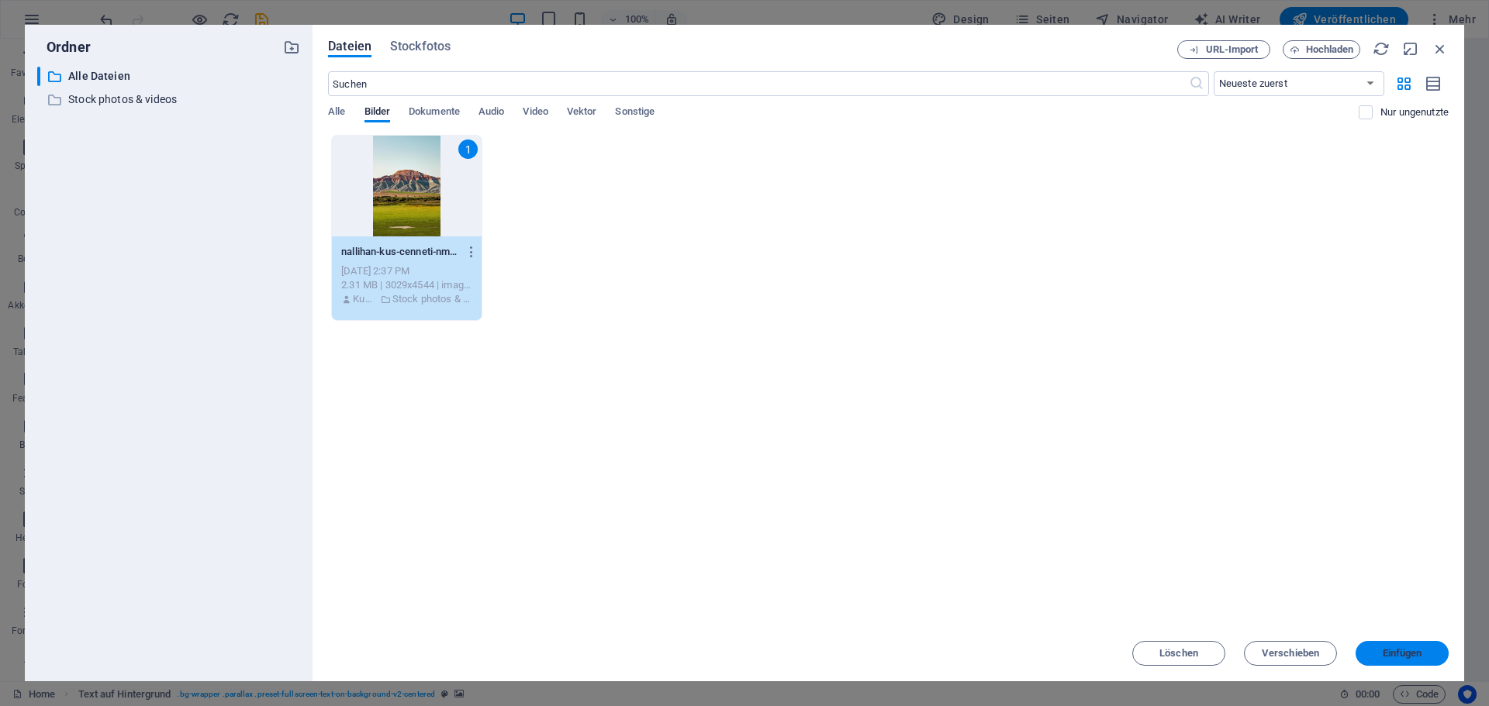
click at [1423, 654] on span "Einfügen" at bounding box center [1402, 653] width 81 height 9
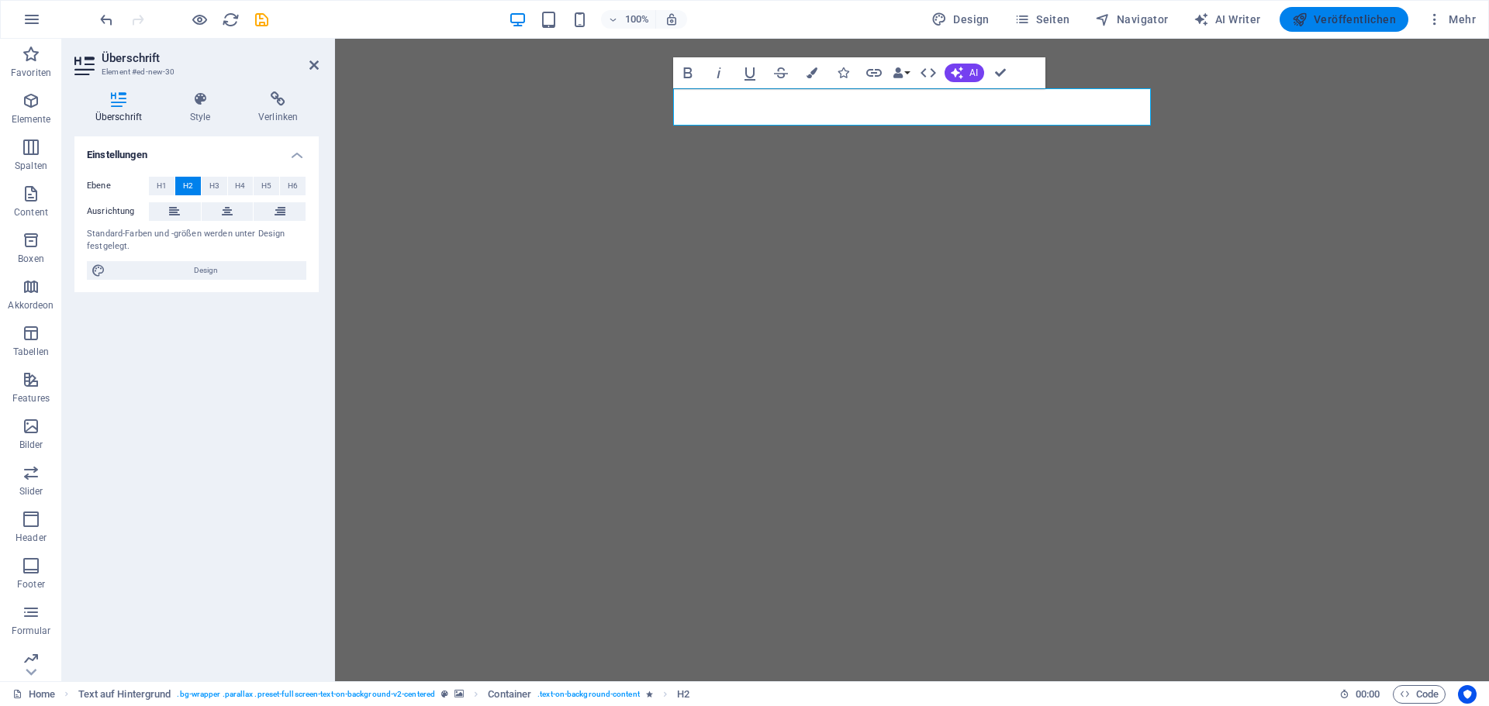
click at [1368, 14] on span "Veröffentlichen" at bounding box center [1344, 20] width 104 height 16
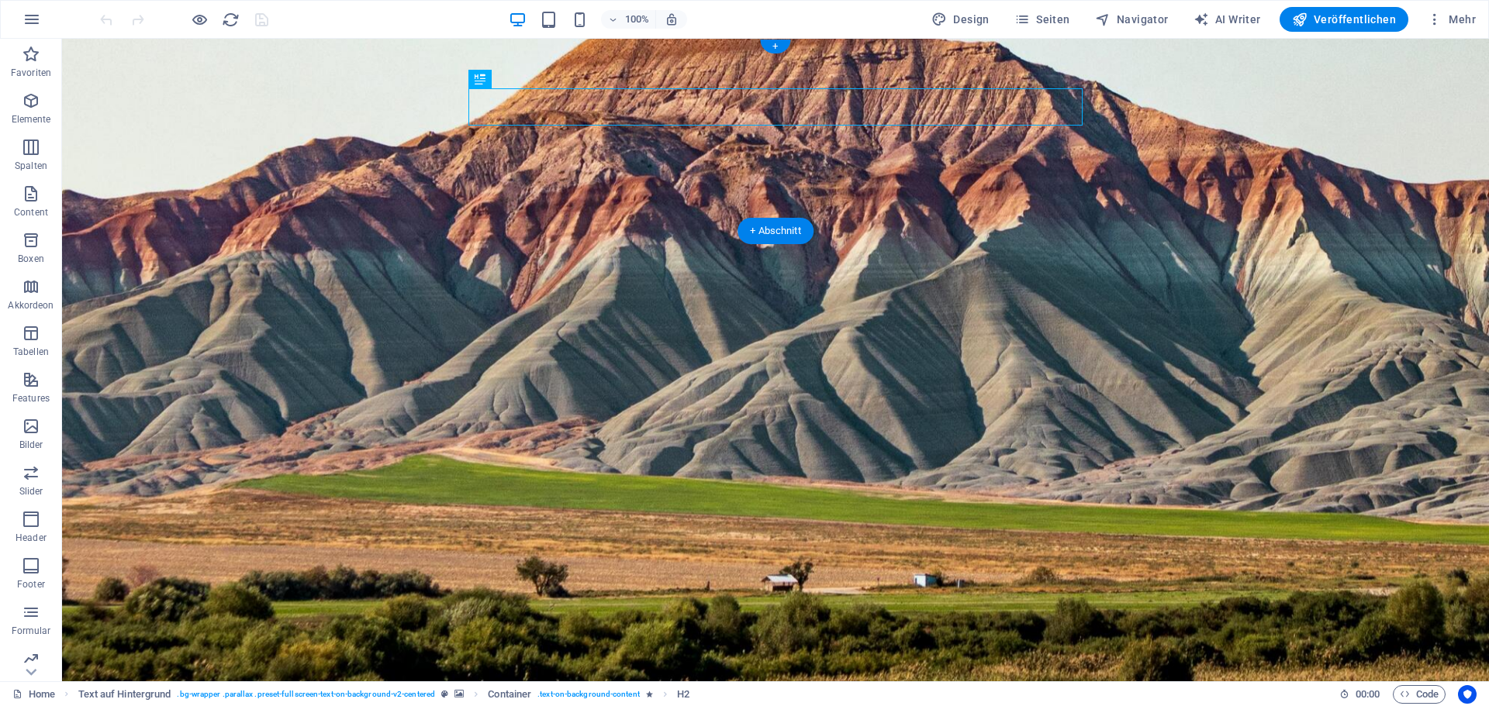
click at [315, 112] on figure at bounding box center [775, 360] width 1427 height 643
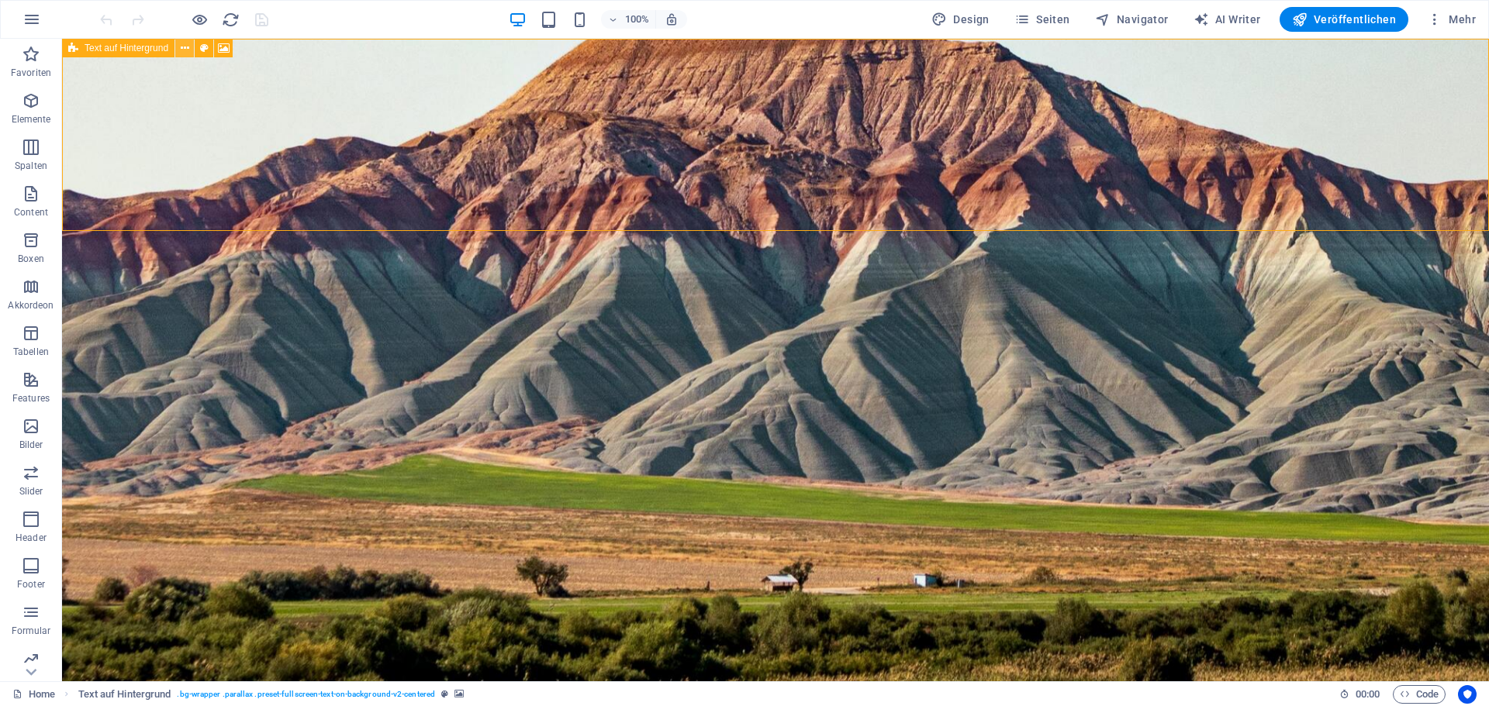
click at [185, 47] on icon at bounding box center [185, 48] width 9 height 16
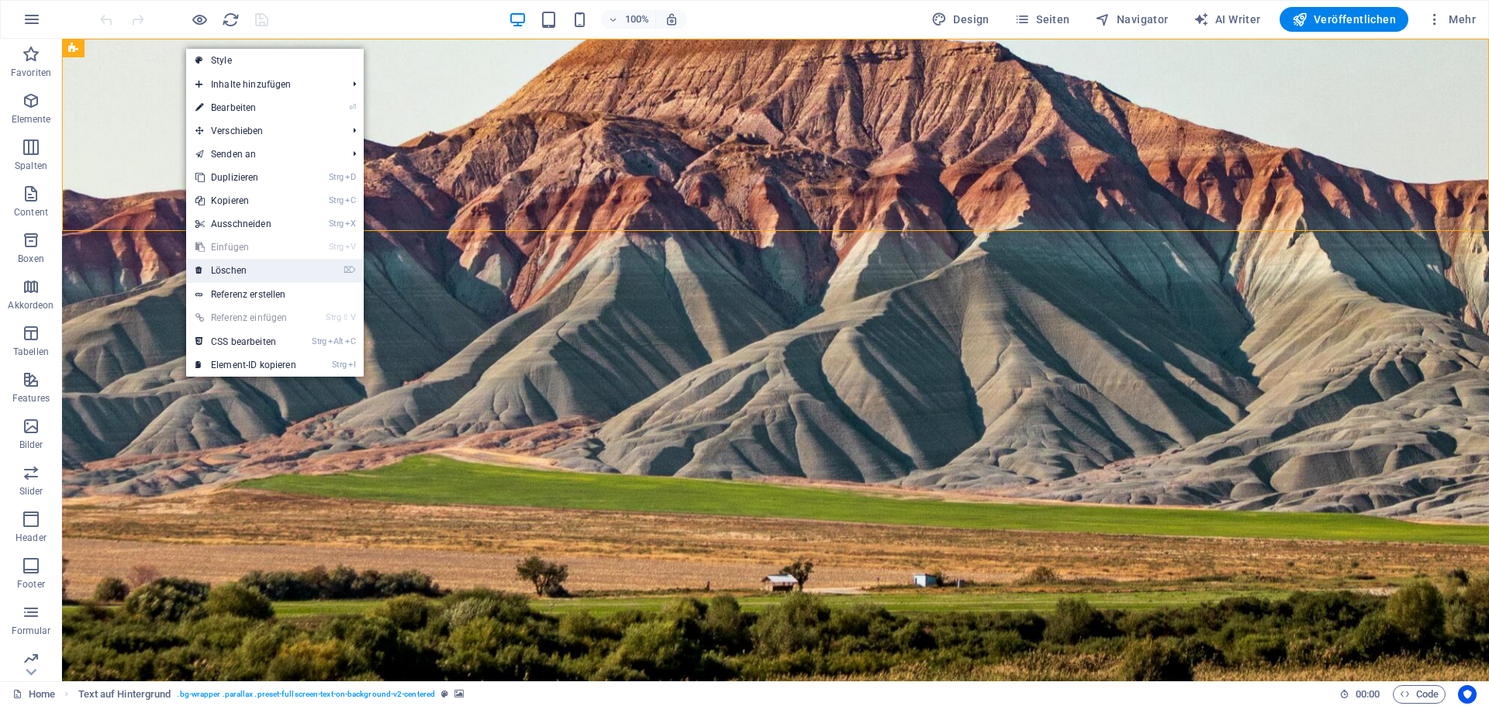
click at [233, 268] on link "⌦ Löschen" at bounding box center [245, 270] width 119 height 23
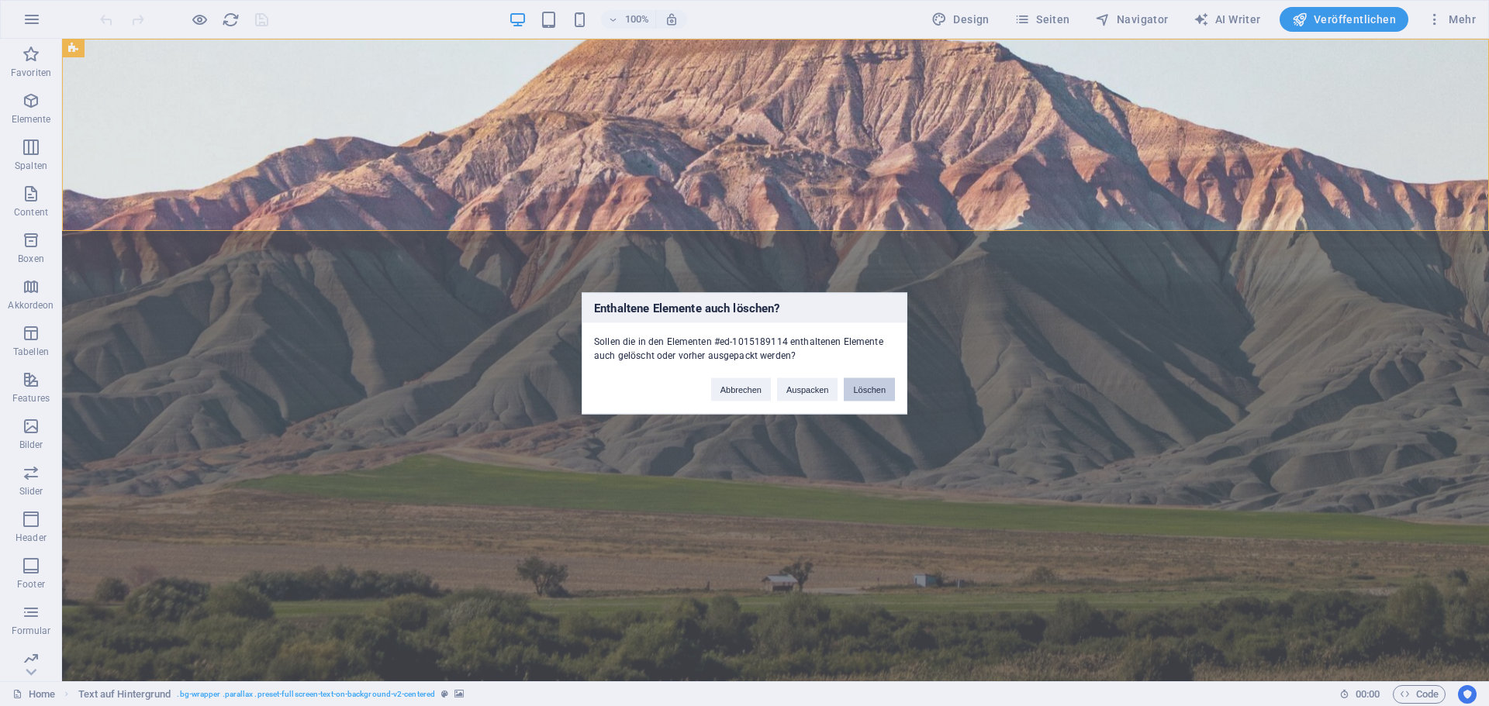
click at [879, 385] on button "Löschen" at bounding box center [869, 389] width 51 height 23
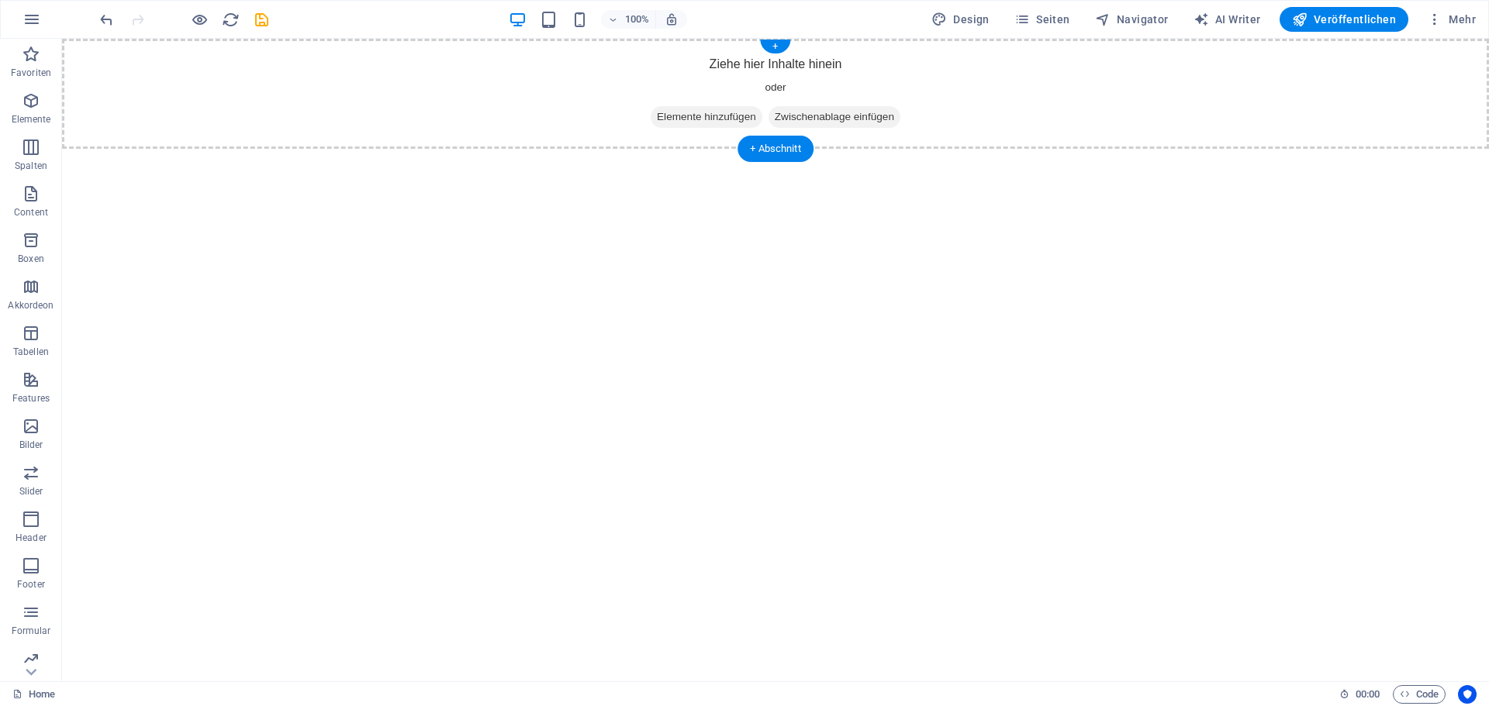
click at [709, 115] on span "Elemente hinzufügen" at bounding box center [707, 117] width 112 height 22
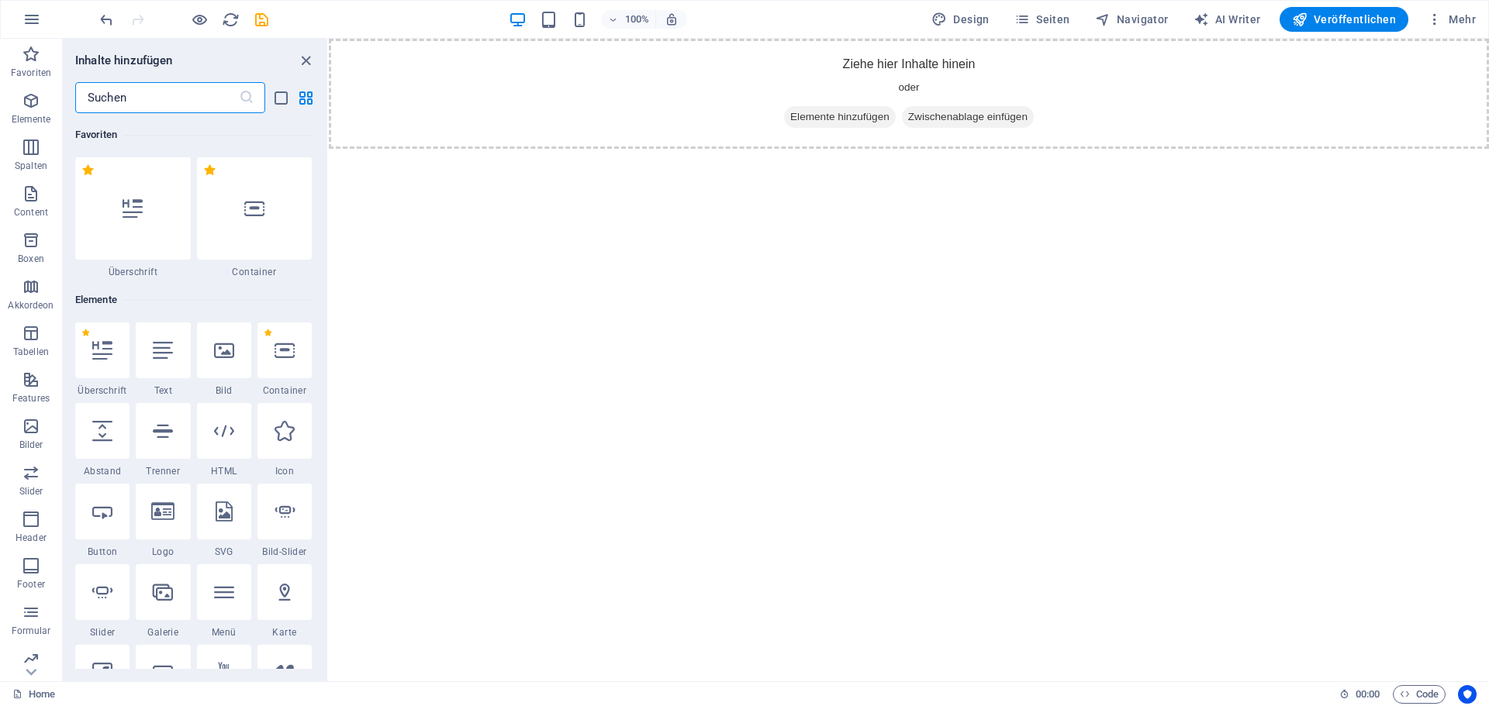
click at [175, 103] on input "text" at bounding box center [157, 97] width 164 height 31
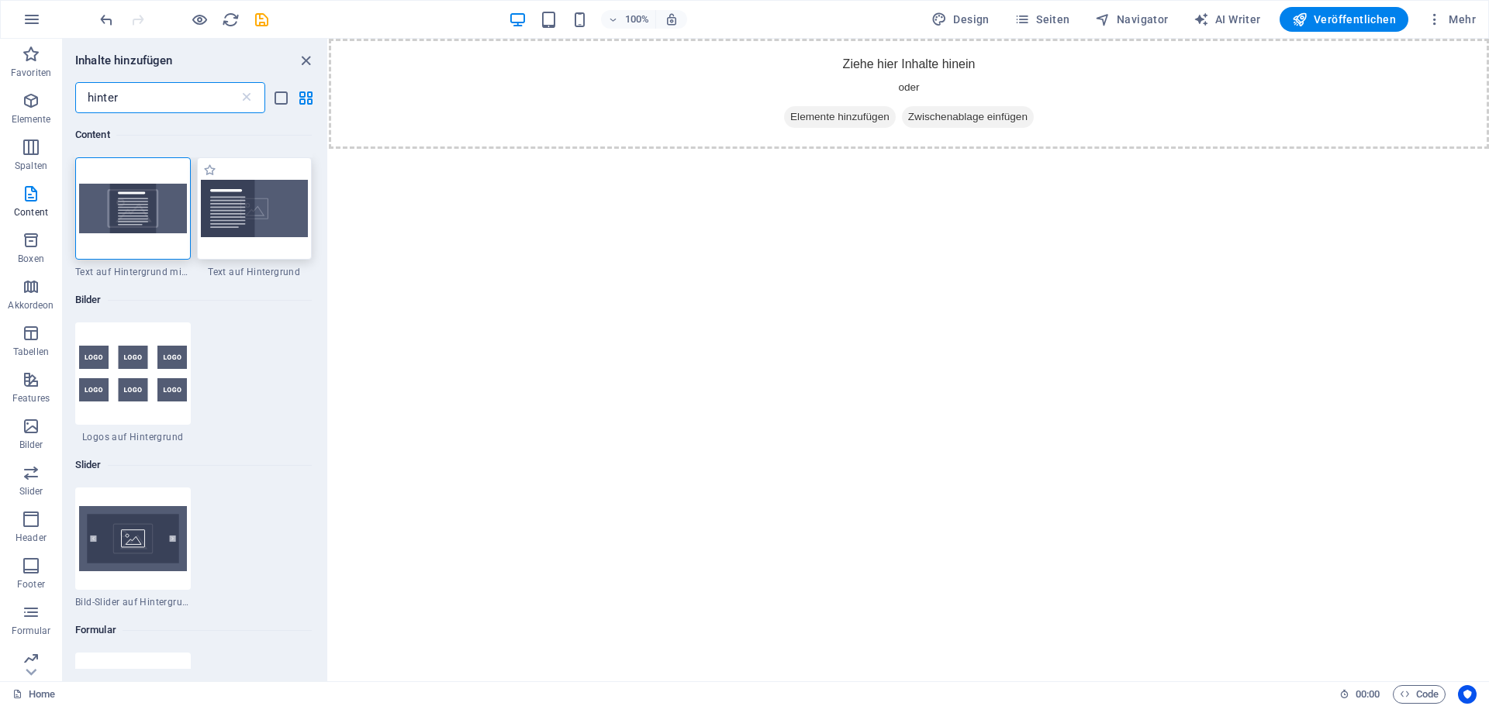
type input "hinter"
click at [250, 234] on img at bounding box center [255, 208] width 108 height 57
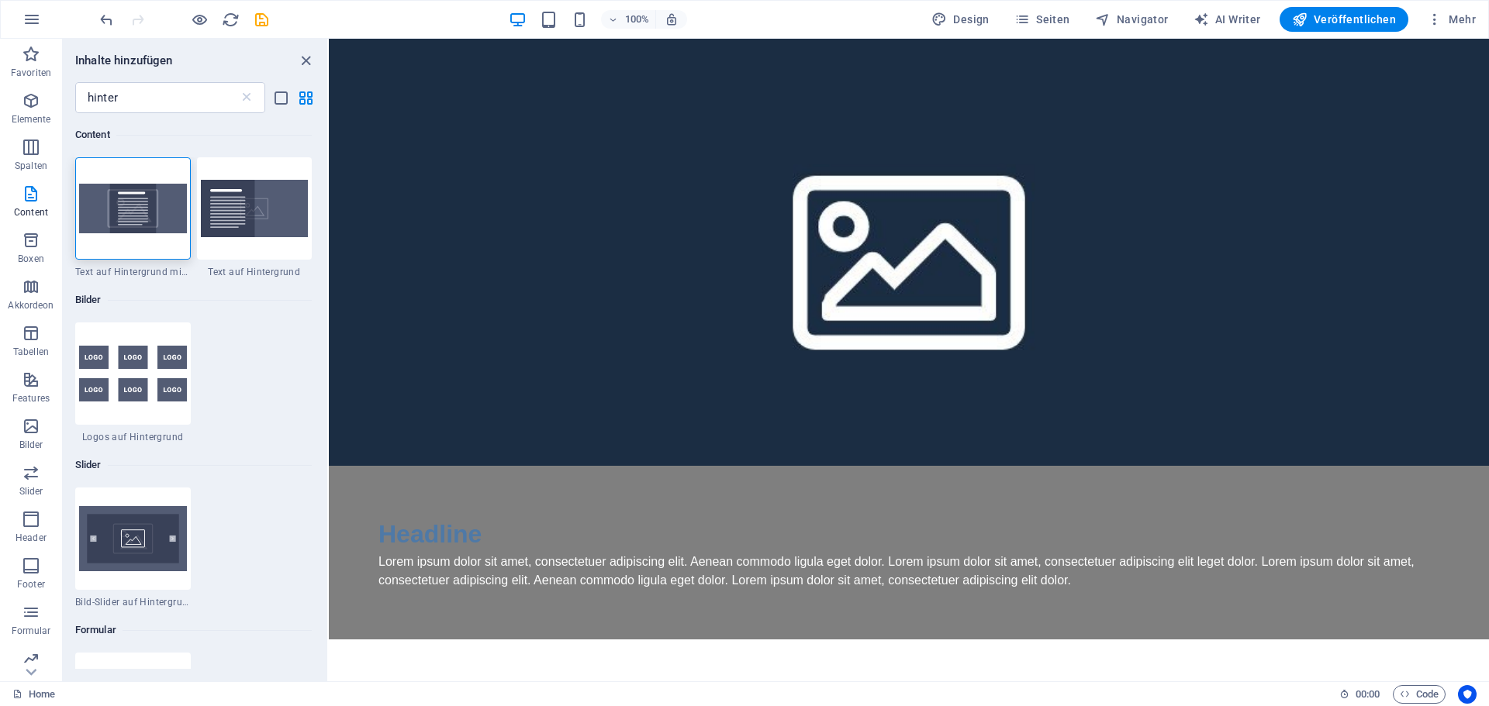
select select "%"
select select "rem"
select select "px"
select select "preset-fullscreen-text-on-background-v2-default"
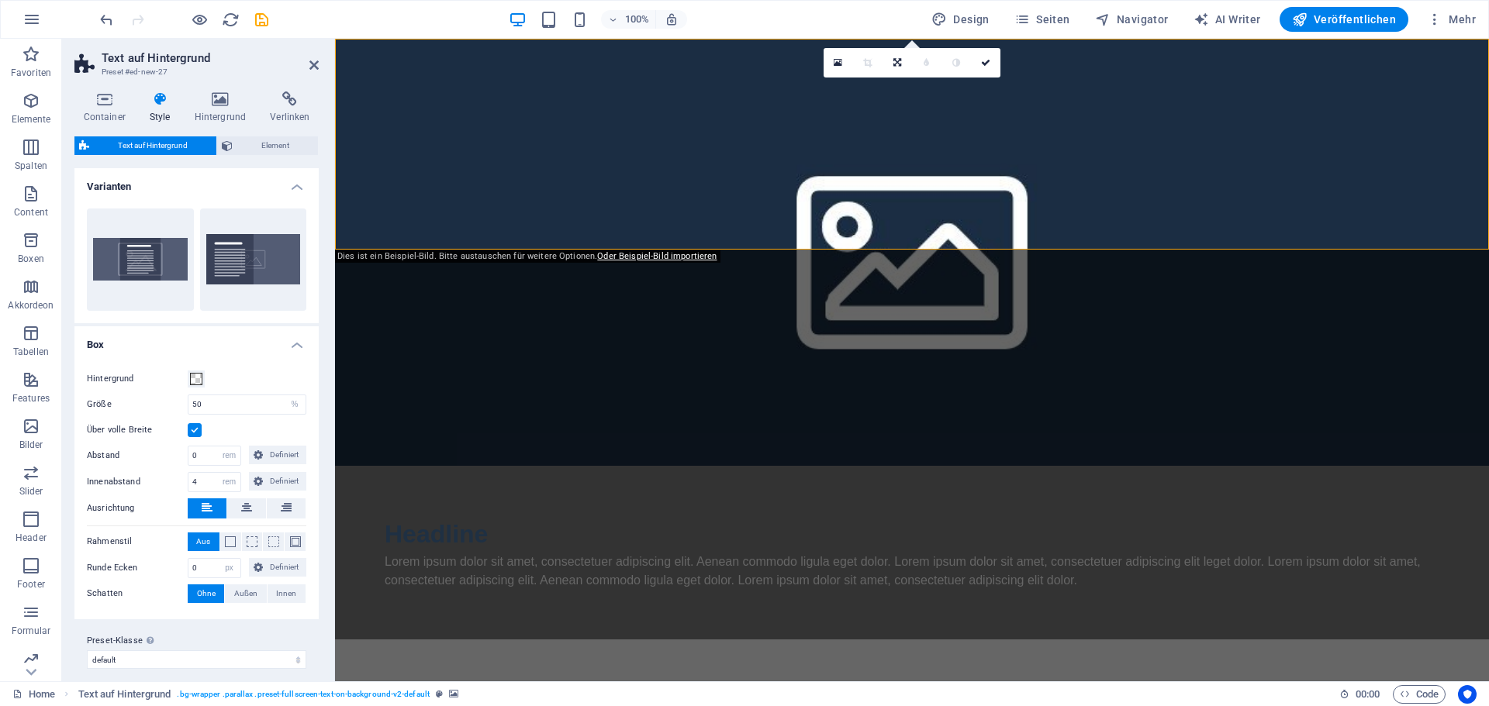
click at [933, 161] on figure at bounding box center [912, 252] width 1154 height 427
drag, startPoint x: 210, startPoint y: 405, endPoint x: 94, endPoint y: 399, distance: 116.5
click at [95, 399] on div "Größe 50 px rem % vh vw" at bounding box center [196, 405] width 219 height 20
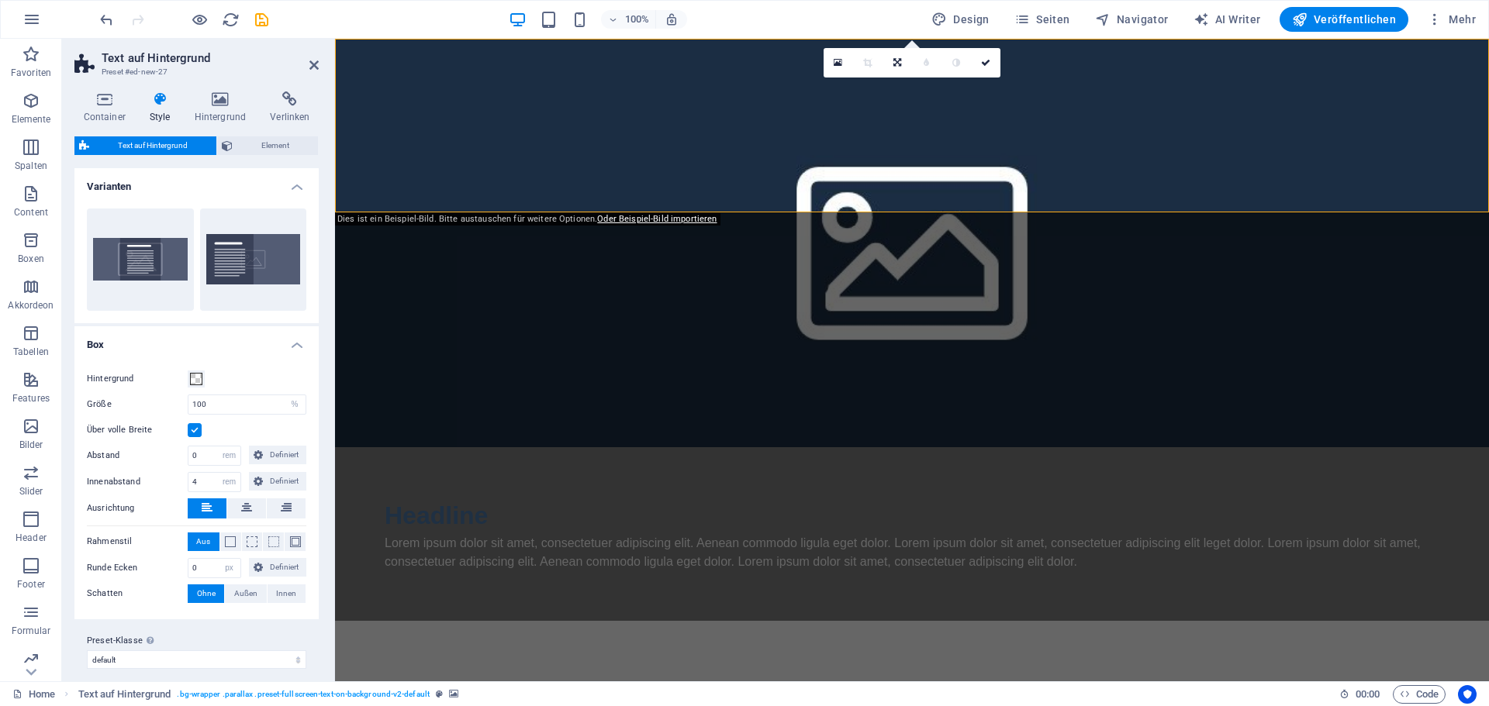
click at [726, 397] on html "Skip to main content Headline Lorem ipsum dolor sit amet, consectetuer adipisci…" at bounding box center [912, 330] width 1154 height 582
click at [252, 257] on button "Standard" at bounding box center [253, 260] width 107 height 102
type input "50"
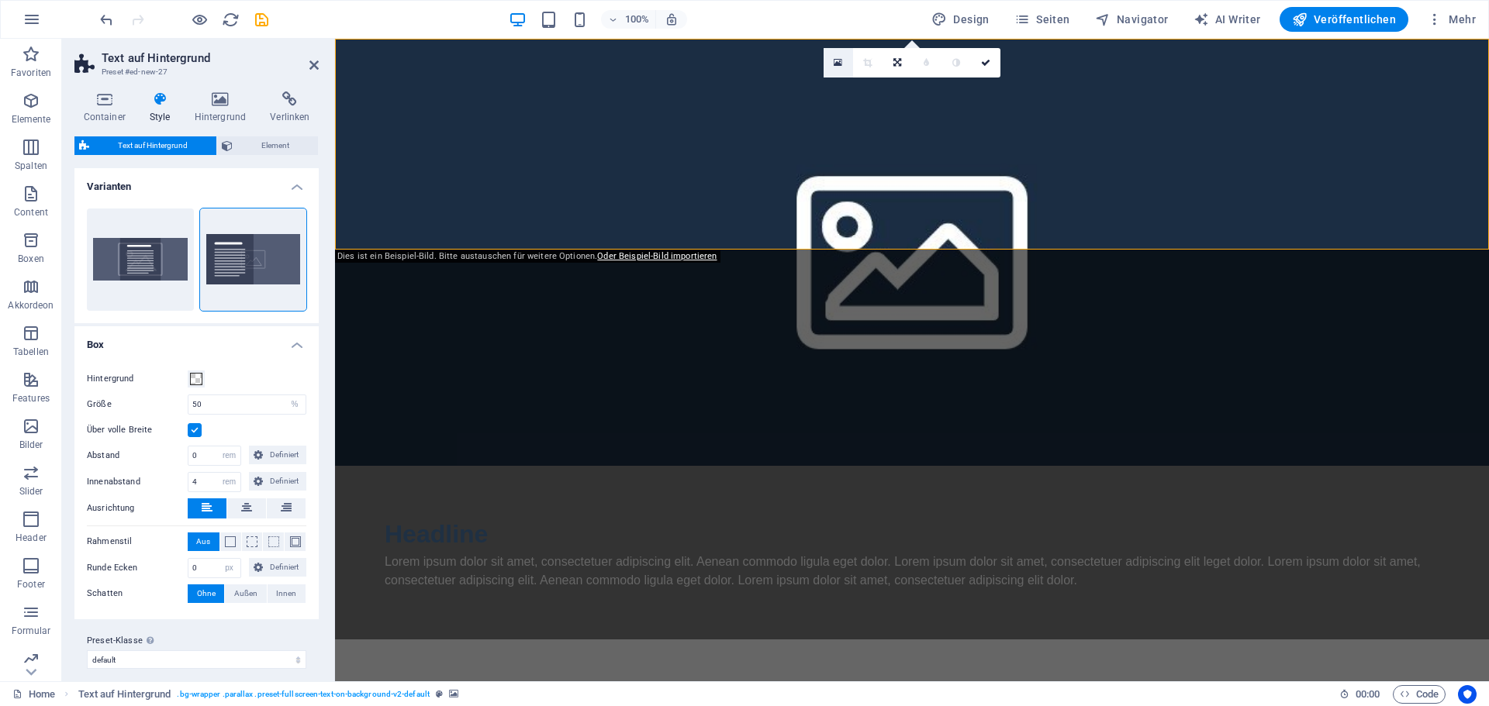
click at [840, 66] on icon at bounding box center [838, 62] width 9 height 11
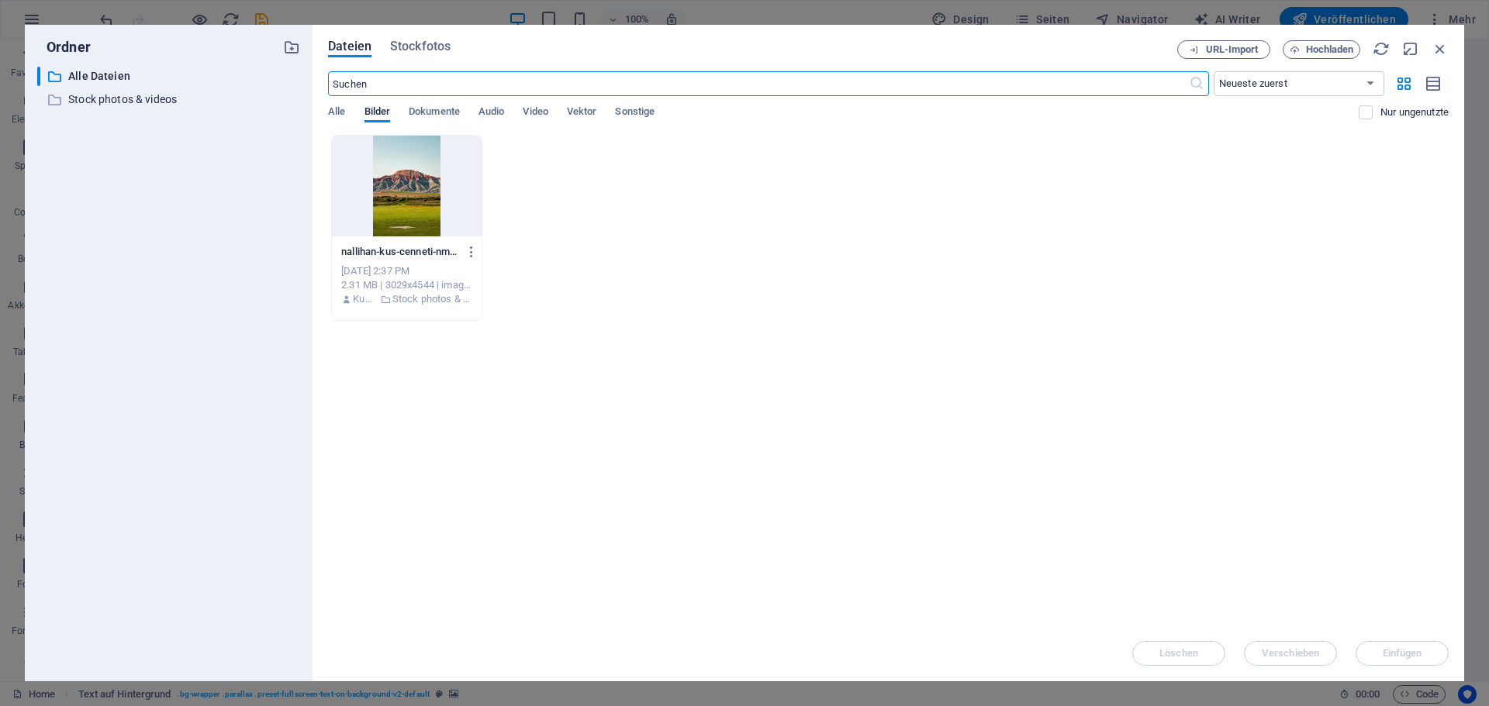
click at [417, 188] on div at bounding box center [407, 186] width 150 height 101
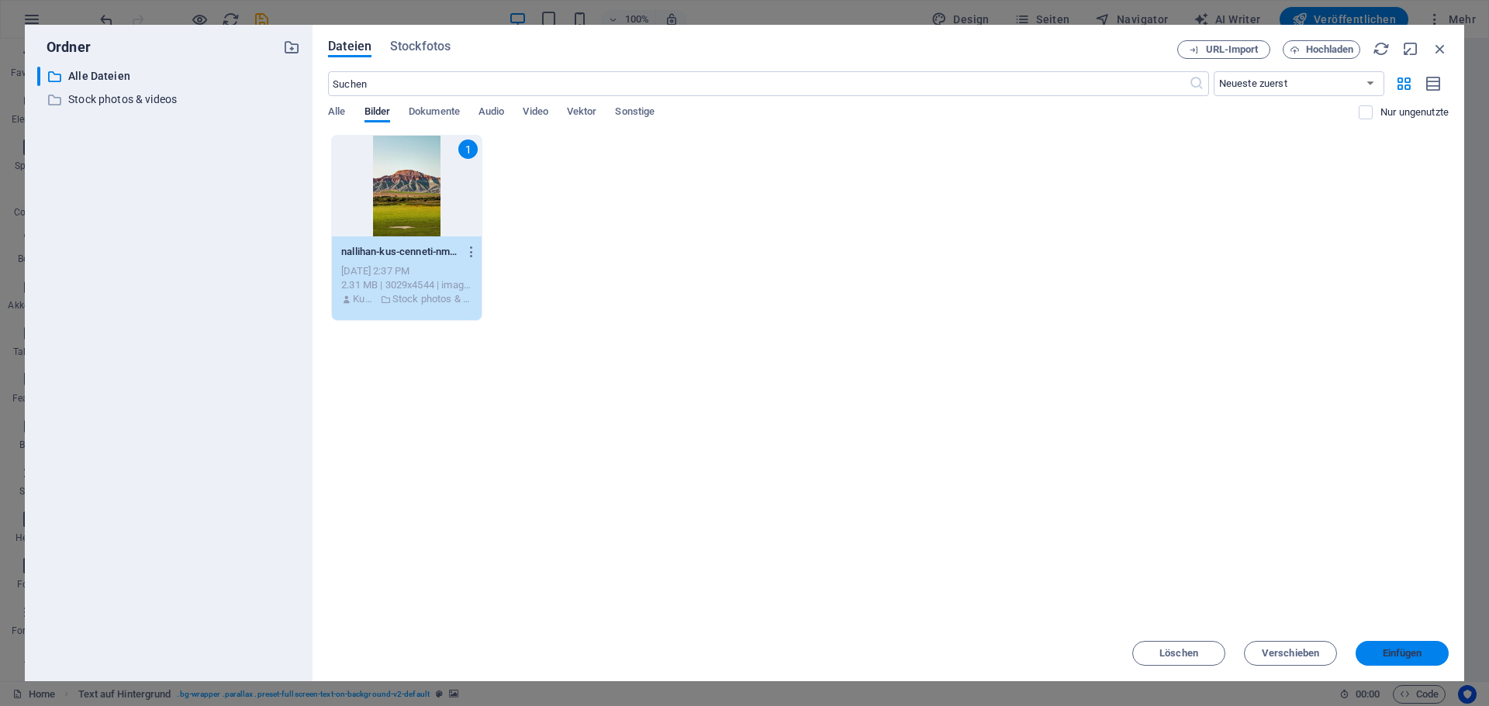
click at [1397, 657] on span "Einfügen" at bounding box center [1403, 653] width 40 height 9
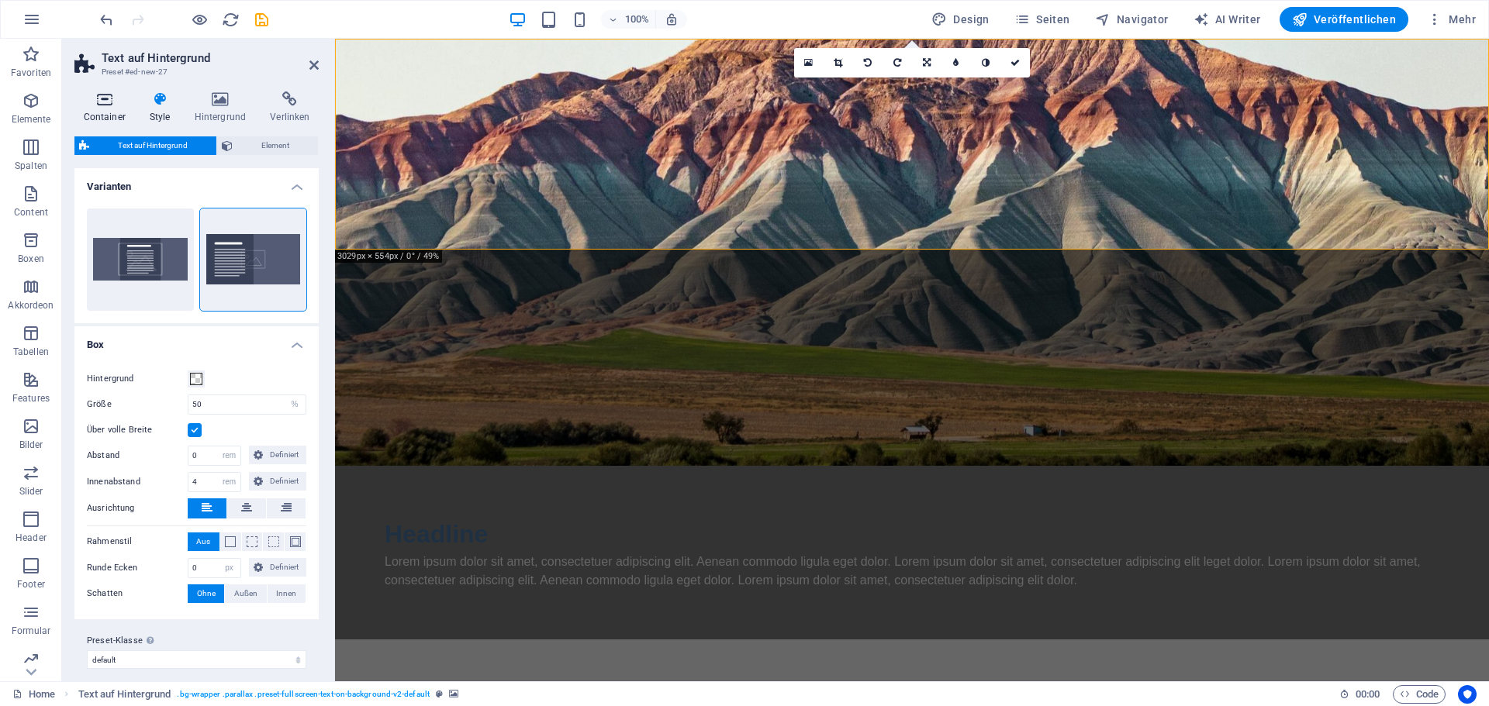
click at [85, 105] on icon at bounding box center [104, 99] width 60 height 16
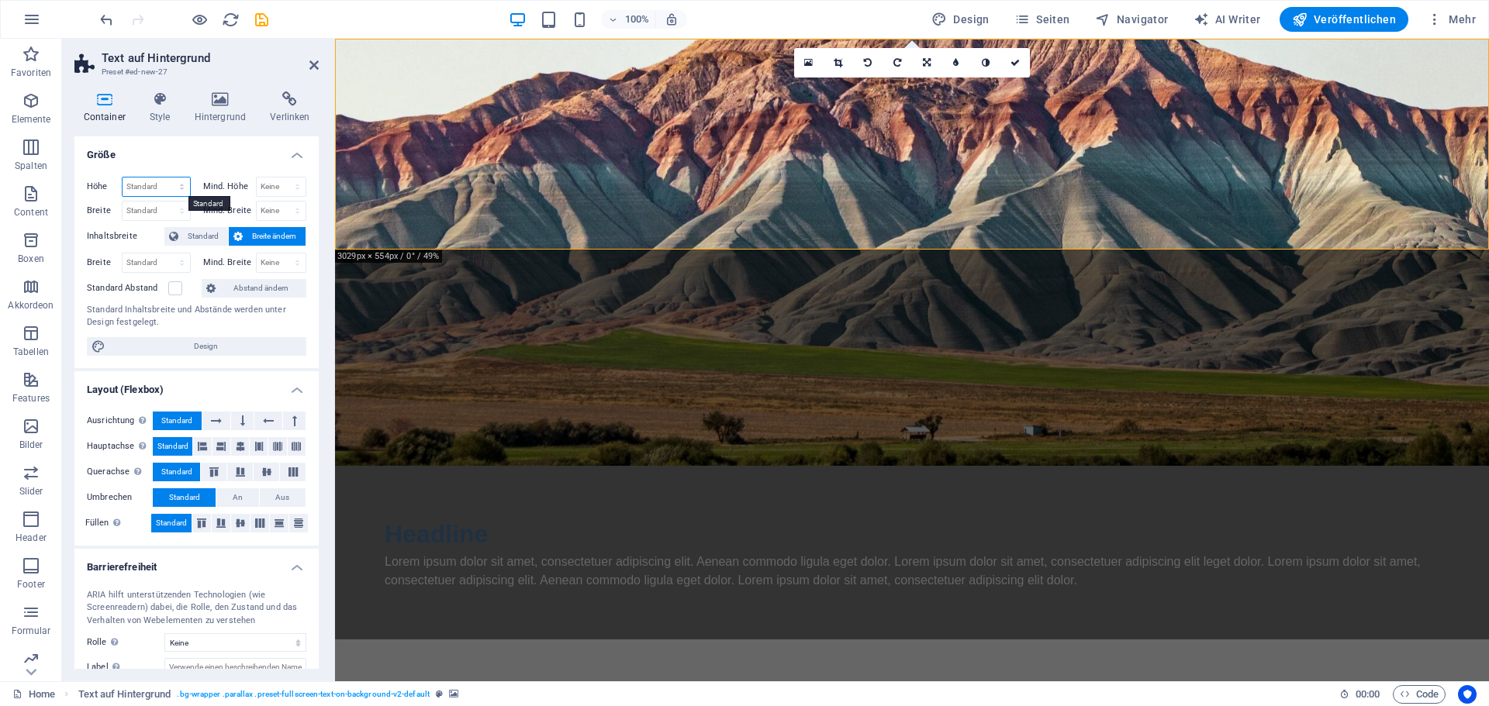
click at [166, 184] on select "Standard px rem % vh vw" at bounding box center [156, 187] width 67 height 19
select select "%"
click at [166, 178] on select "Standard px rem % vh vw" at bounding box center [156, 187] width 67 height 19
type input "100"
click at [162, 207] on select "Standard px rem % em vh vw" at bounding box center [156, 211] width 67 height 19
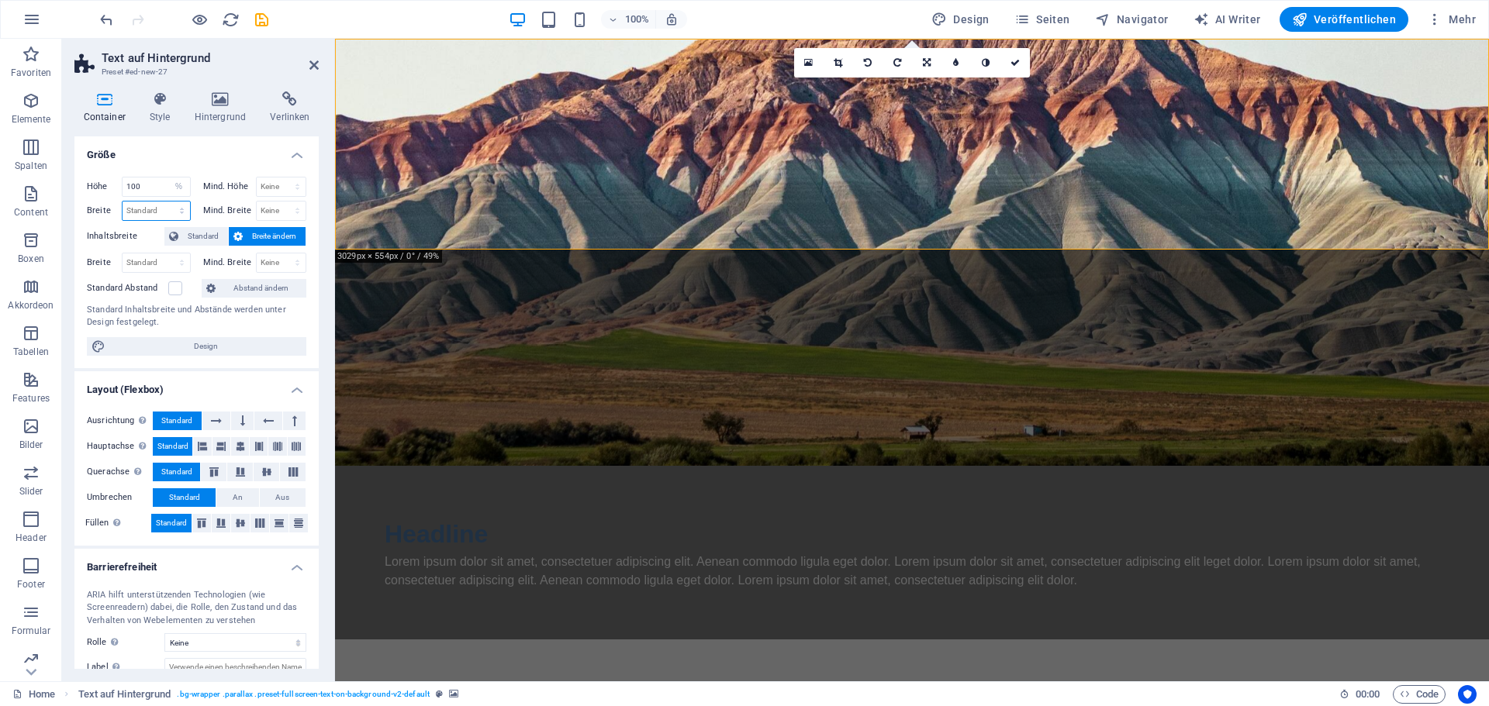
select select "%"
click at [166, 202] on select "Standard px rem % em vh vw" at bounding box center [156, 211] width 67 height 19
type input "100"
click at [1429, 17] on icon "button" at bounding box center [1435, 20] width 16 height 16
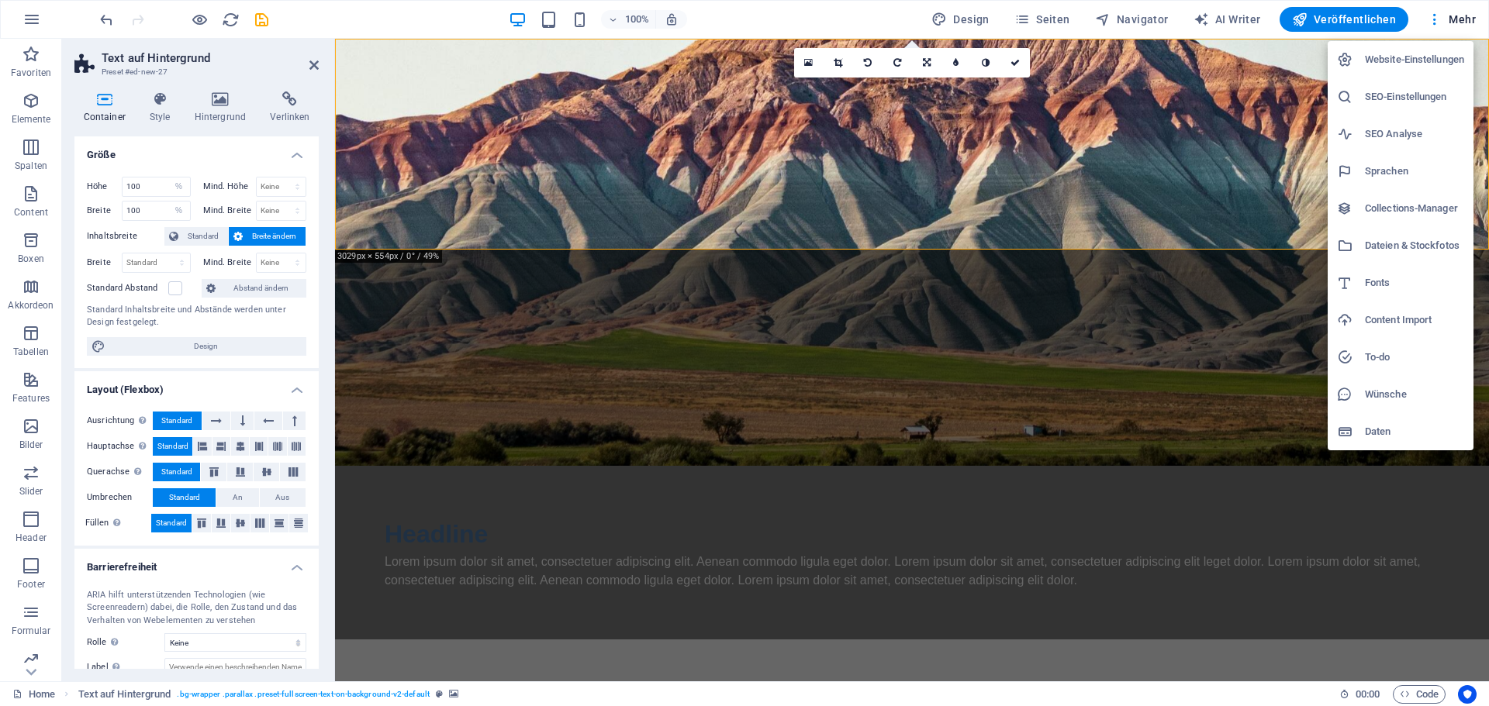
click at [1317, 20] on div at bounding box center [744, 353] width 1489 height 706
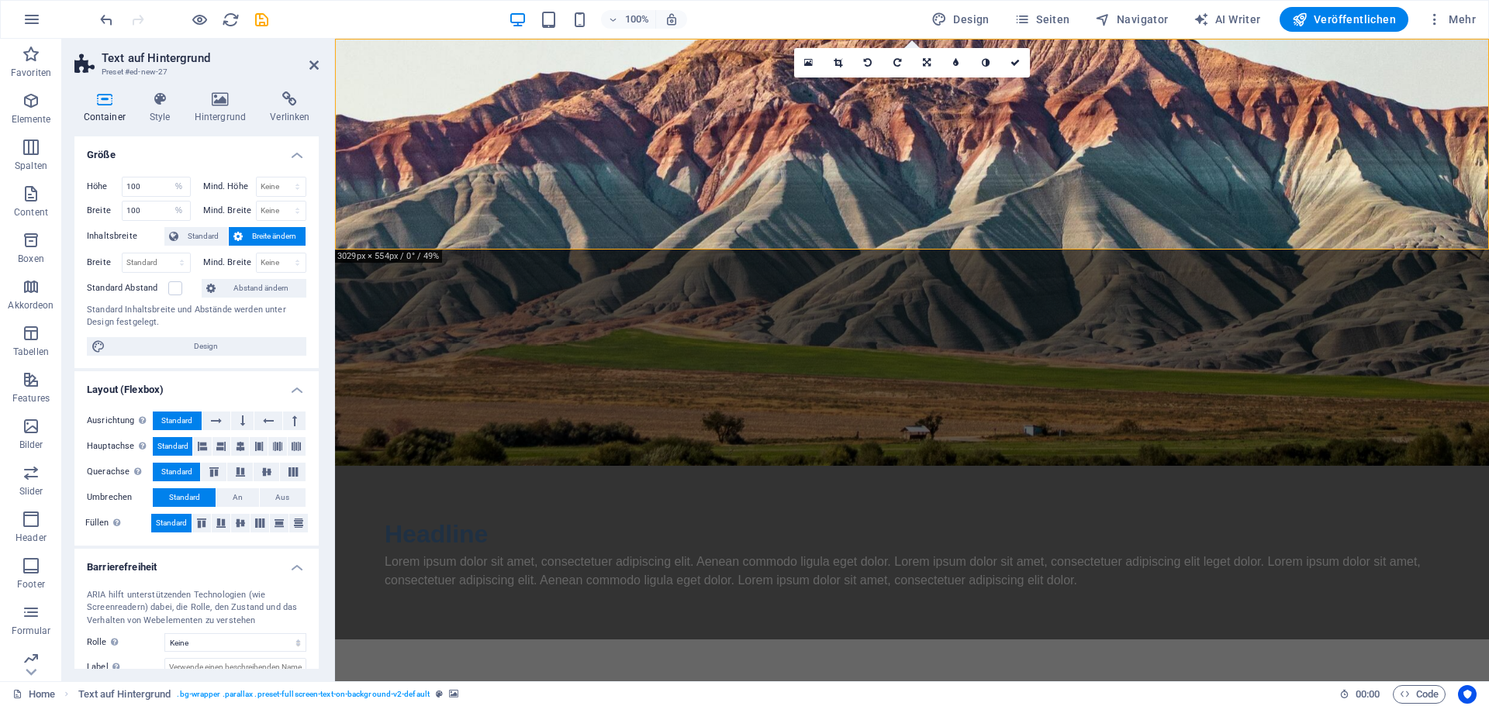
click at [1317, 20] on span "Veröffentlichen" at bounding box center [1344, 20] width 104 height 16
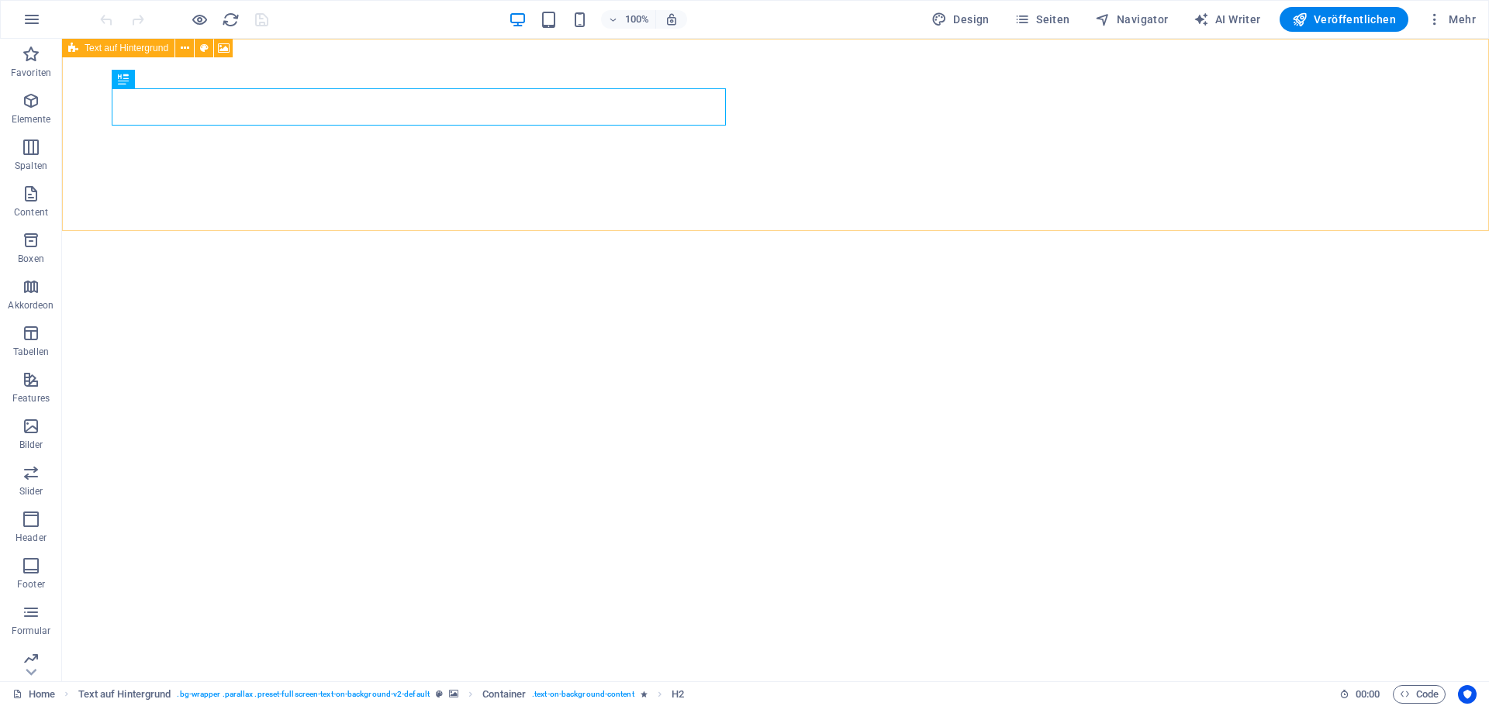
click at [134, 46] on span "Text auf Hintergrund" at bounding box center [127, 47] width 84 height 9
click at [223, 48] on icon at bounding box center [224, 48] width 12 height 16
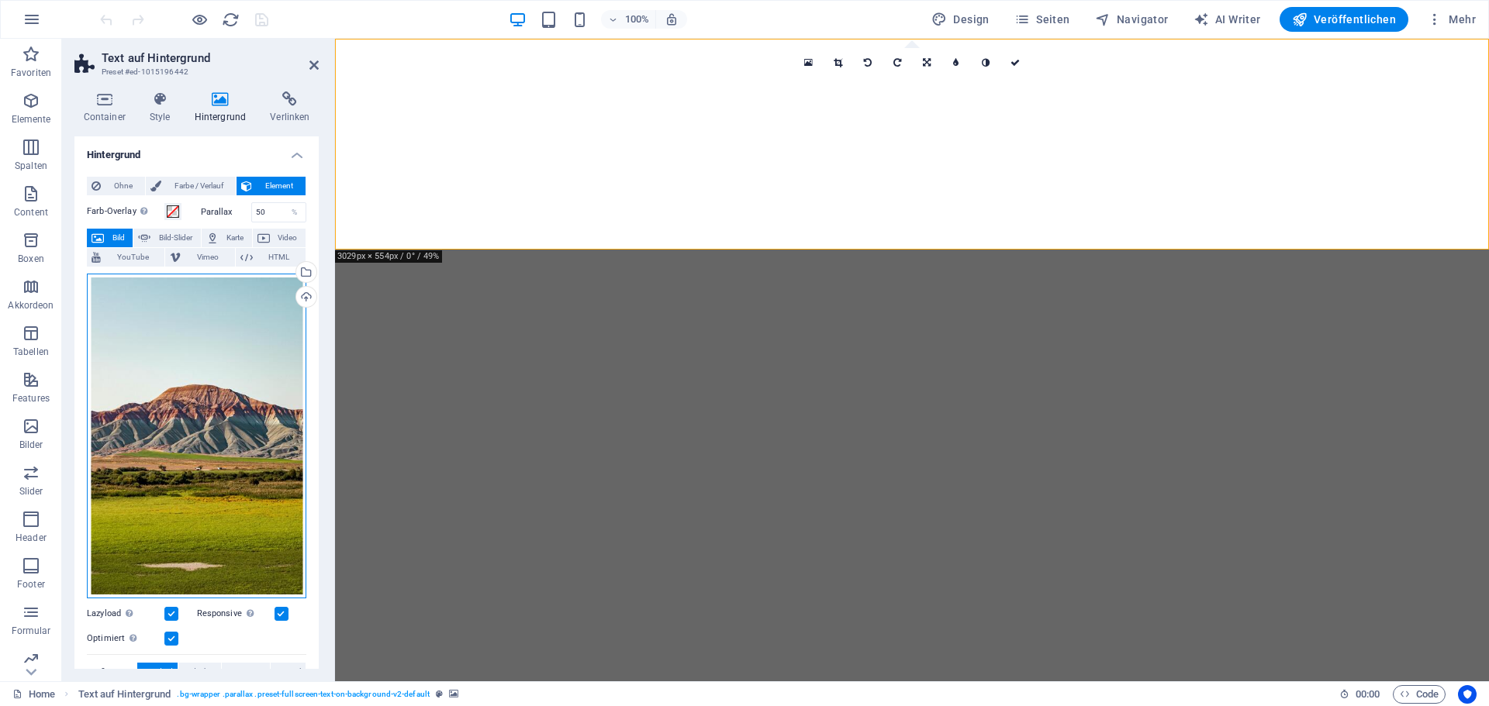
click at [213, 401] on div "Ziehe Dateien zum Hochladen hierher oder klicke hier, um aus Dateien oder koste…" at bounding box center [196, 437] width 219 height 326
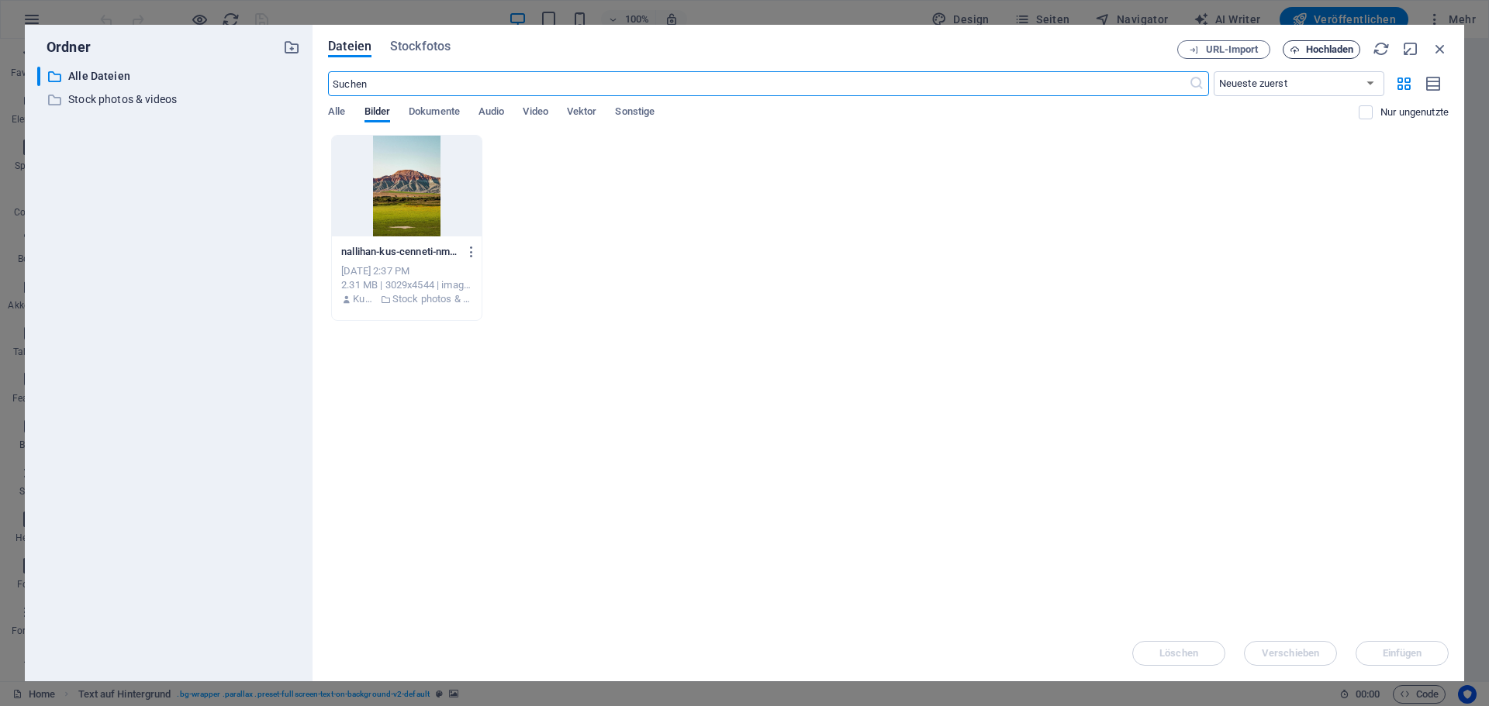
click at [1334, 53] on span "Hochladen" at bounding box center [1330, 49] width 48 height 9
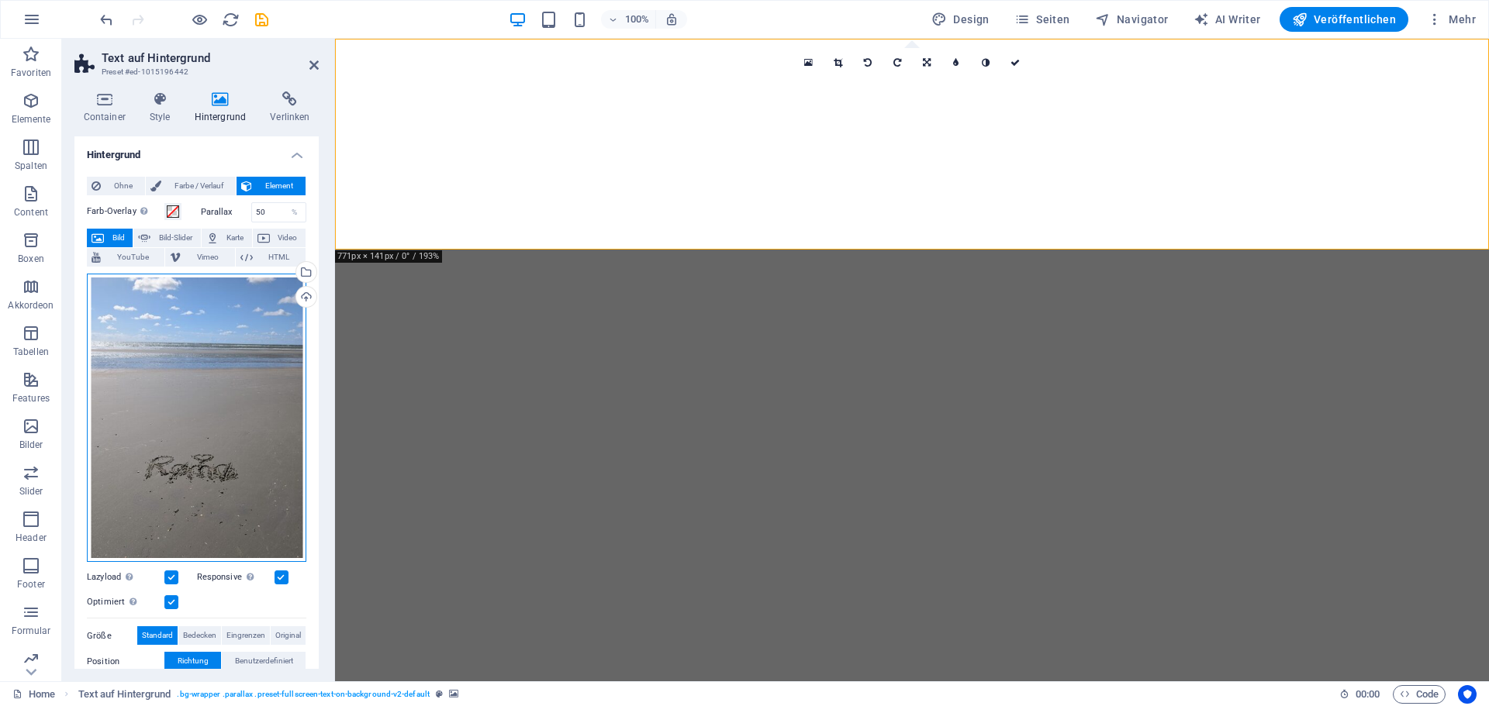
click at [193, 417] on div "Ziehe Dateien zum Hochladen hierher oder klicke hier, um aus Dateien oder koste…" at bounding box center [196, 418] width 219 height 288
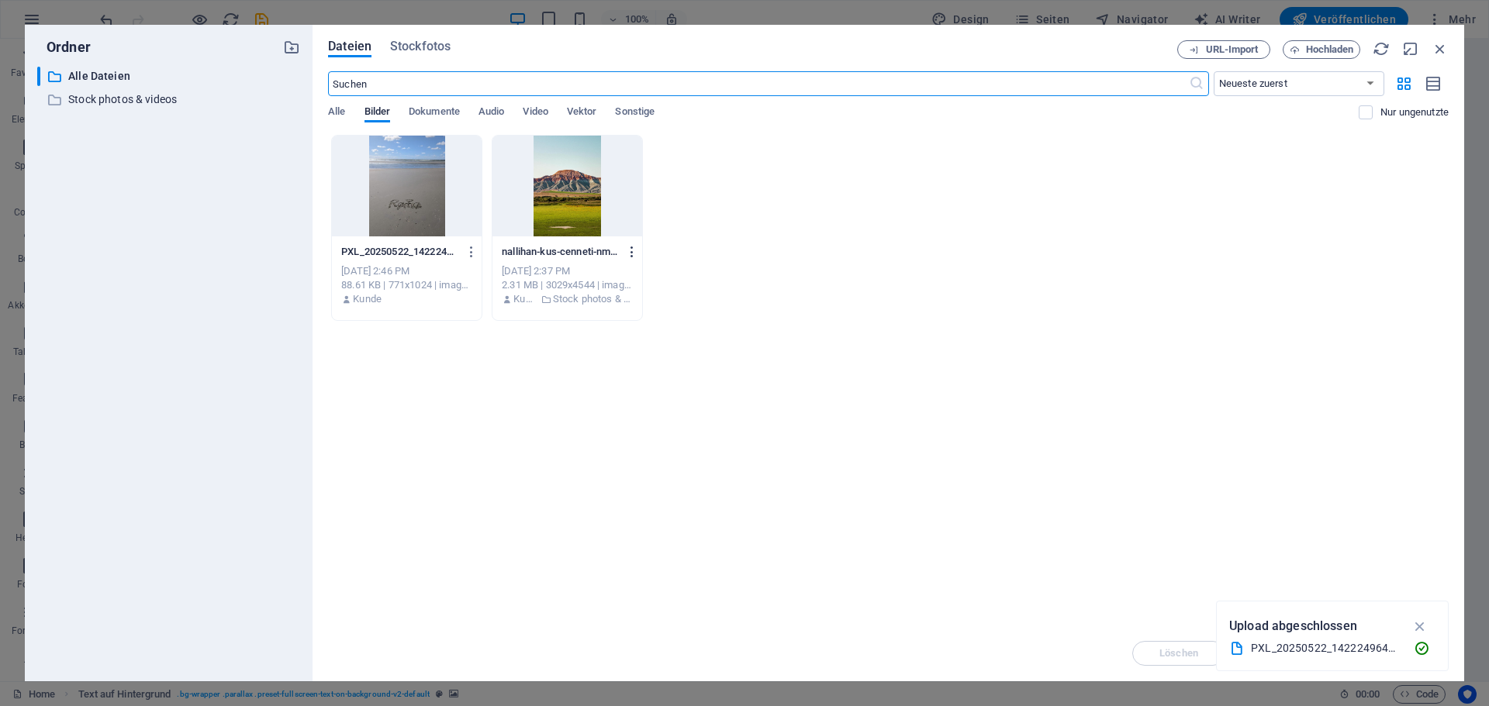
click at [630, 248] on icon "button" at bounding box center [632, 252] width 15 height 14
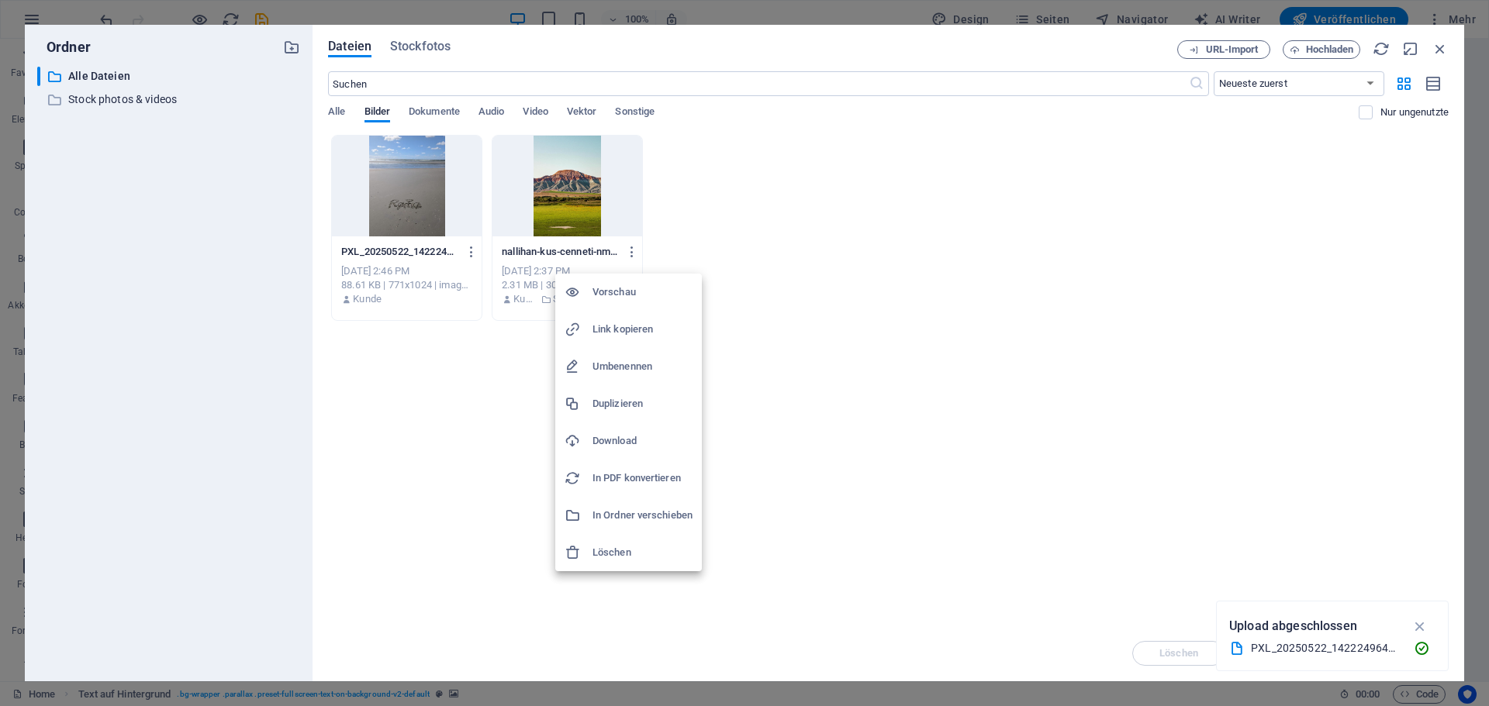
click at [638, 547] on h6 "Löschen" at bounding box center [642, 553] width 100 height 19
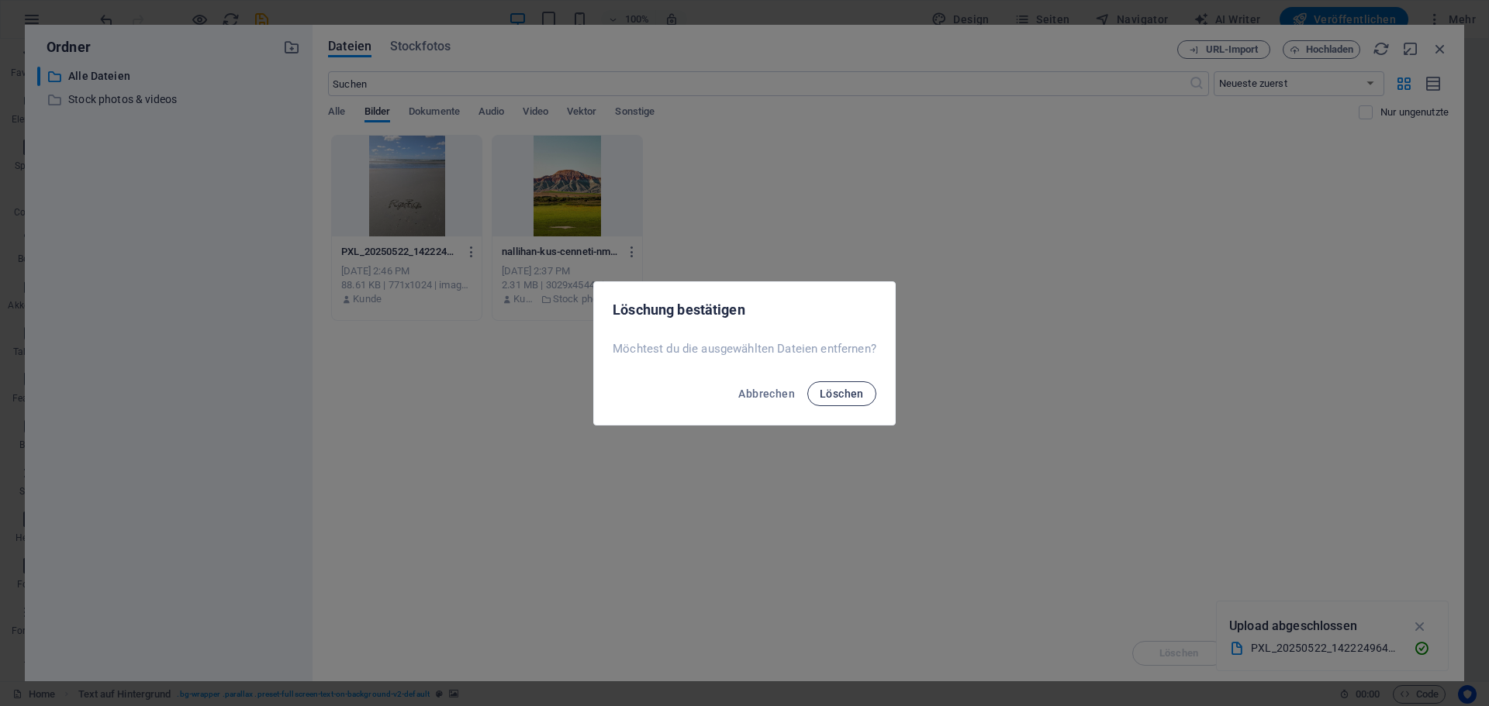
click at [844, 384] on button "Löschen" at bounding box center [841, 393] width 69 height 25
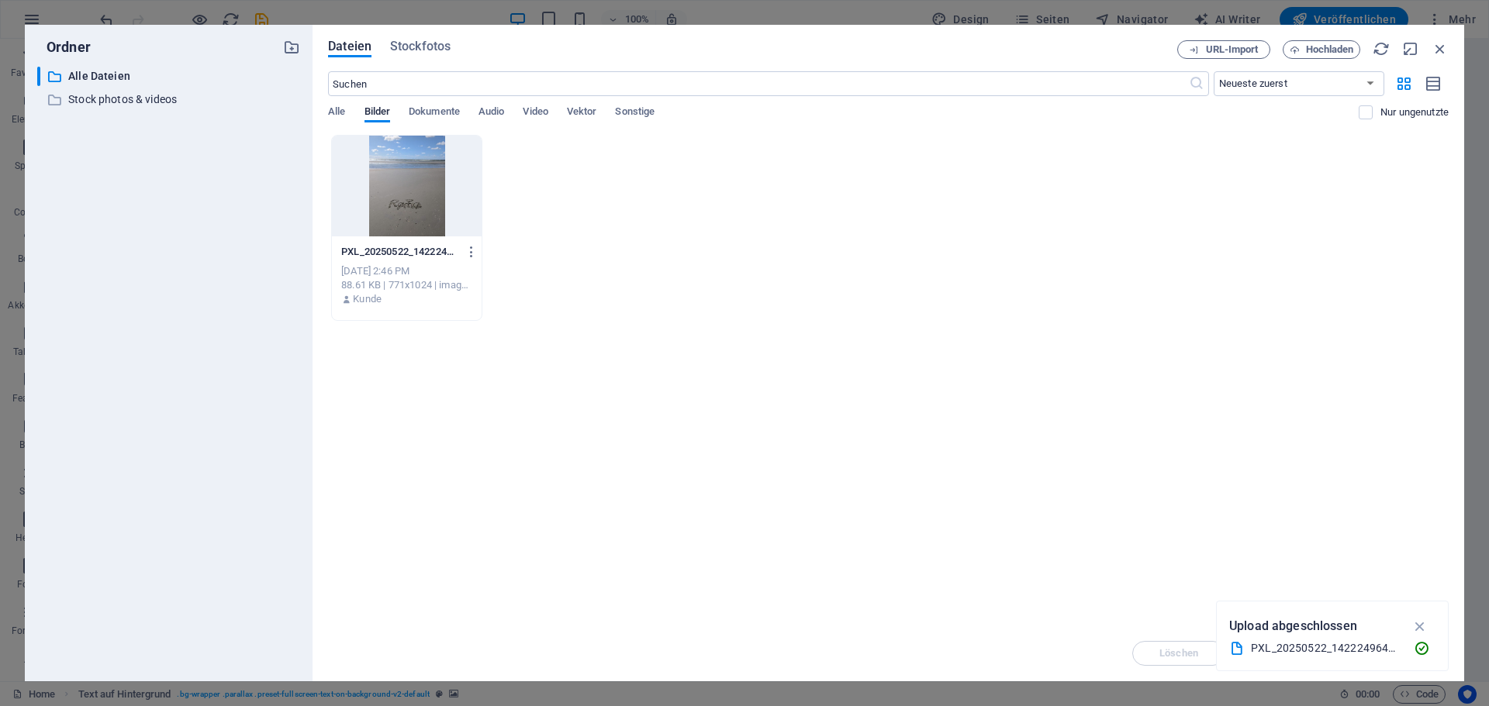
click at [409, 175] on div at bounding box center [407, 186] width 150 height 101
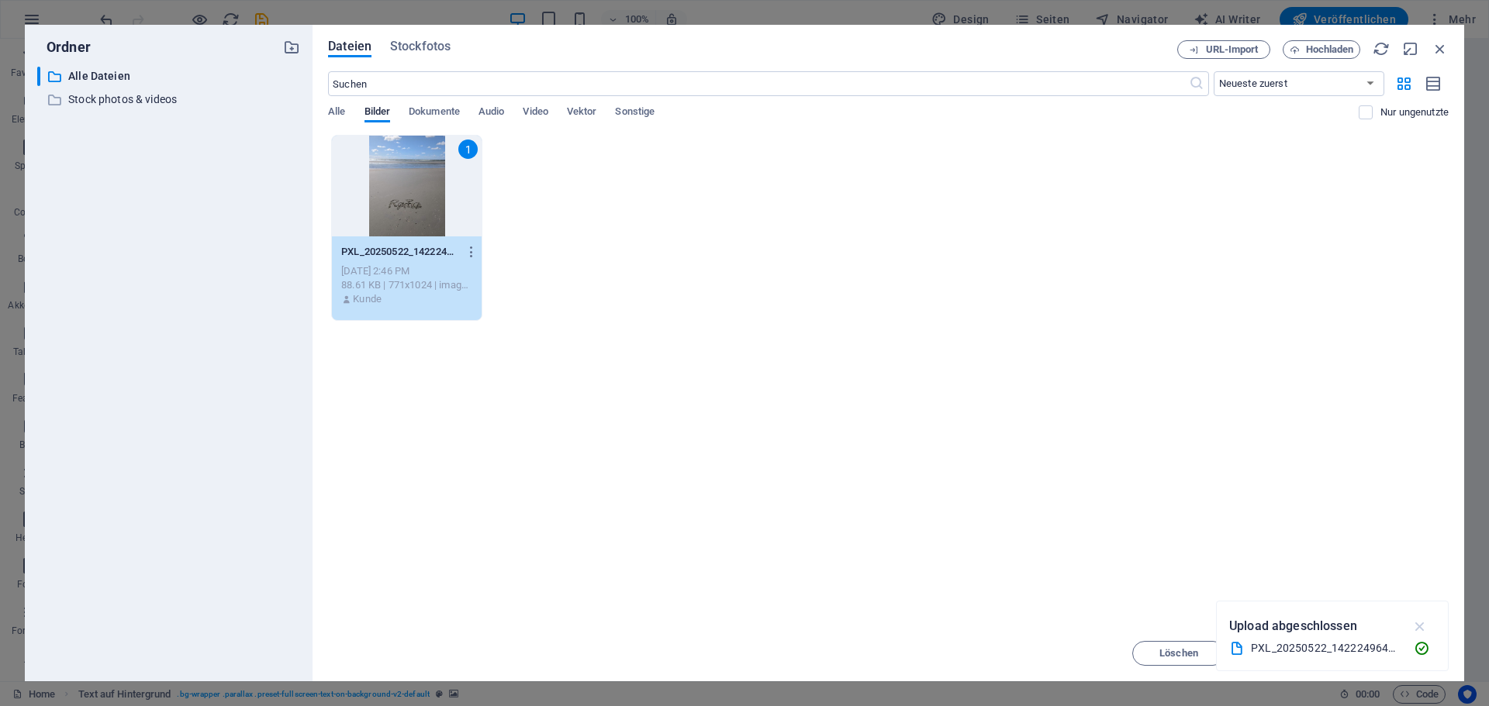
click at [1424, 627] on icon "button" at bounding box center [1420, 626] width 18 height 17
click at [1403, 649] on span "Einfügen" at bounding box center [1403, 653] width 40 height 9
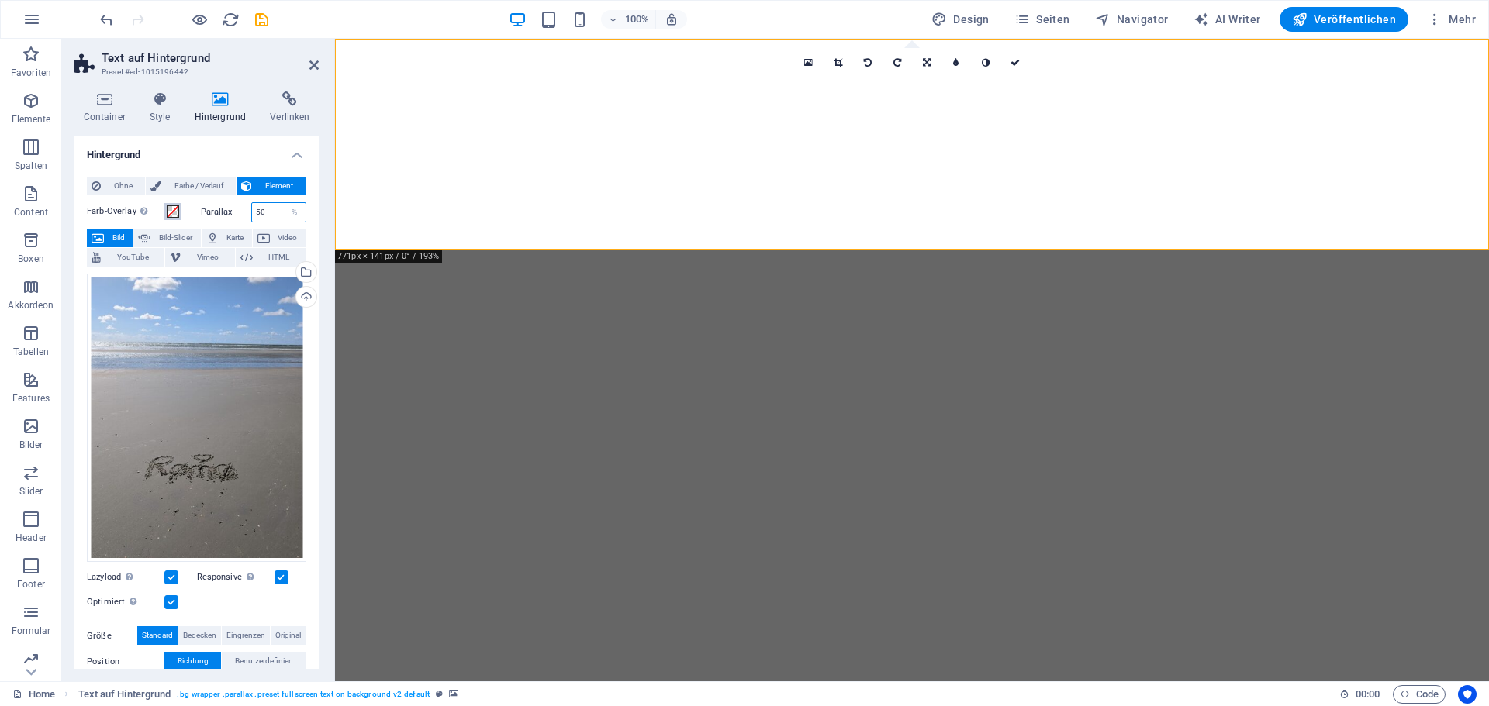
drag, startPoint x: 265, startPoint y: 210, endPoint x: 171, endPoint y: 206, distance: 93.9
click at [181, 206] on div "Farb-Overlay Legt ein Farb-Overlay über das Hintergrundelement, um es einzufärb…" at bounding box center [196, 212] width 219 height 20
drag, startPoint x: 275, startPoint y: 212, endPoint x: 243, endPoint y: 212, distance: 31.8
click at [244, 212] on div "Parallax 100 %" at bounding box center [254, 212] width 106 height 20
drag, startPoint x: 274, startPoint y: 208, endPoint x: 198, endPoint y: 215, distance: 76.3
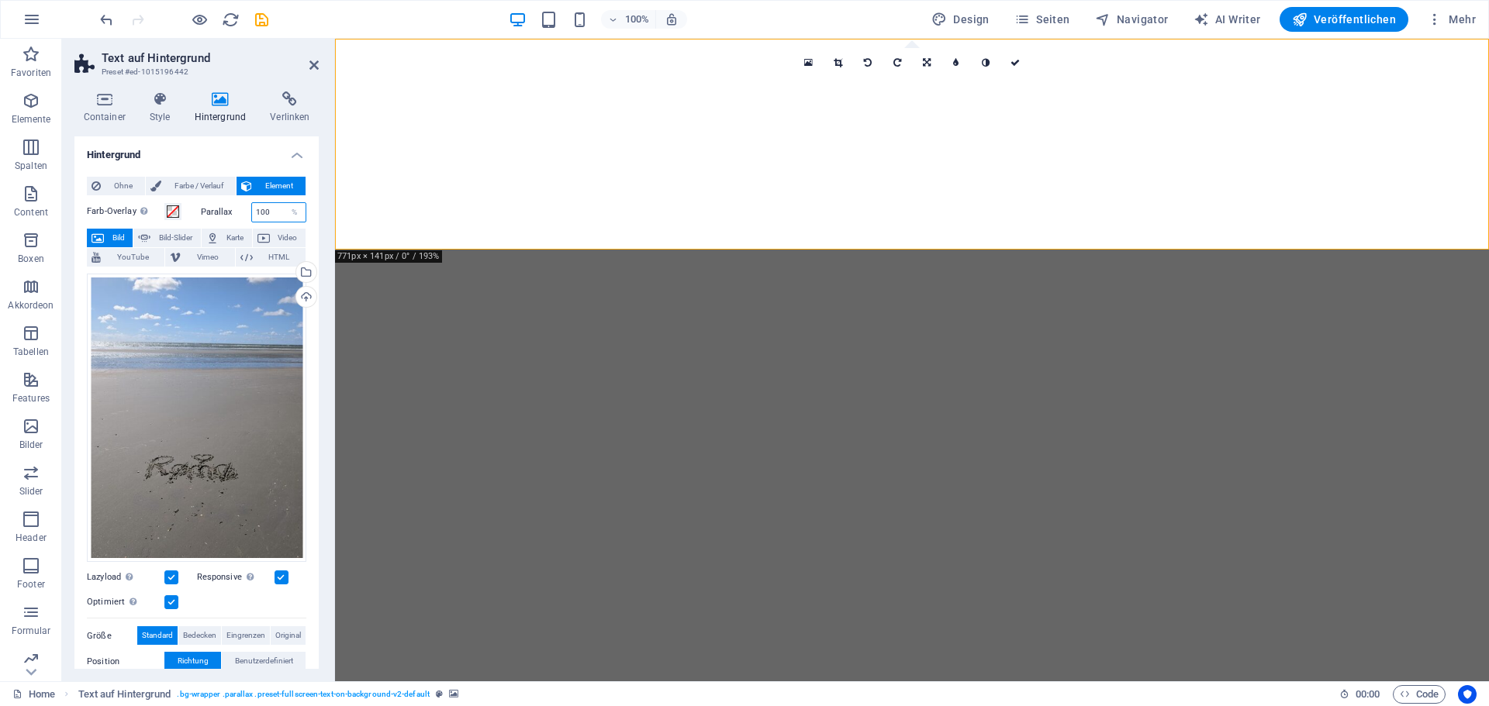
click at [198, 215] on div "Parallax 100 %" at bounding box center [252, 212] width 110 height 20
click at [205, 218] on div "Parallax 10 %" at bounding box center [254, 212] width 106 height 20
type input "50"
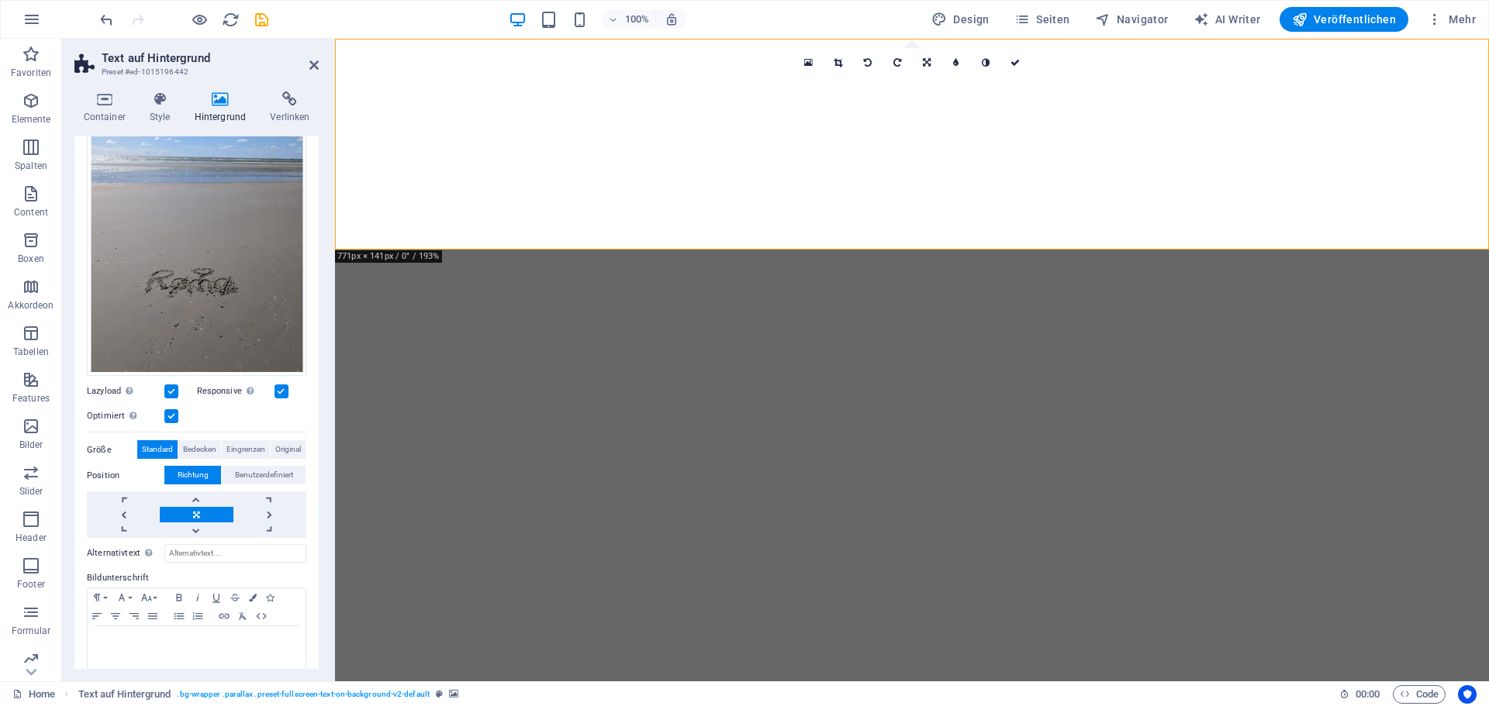
scroll to position [200, 0]
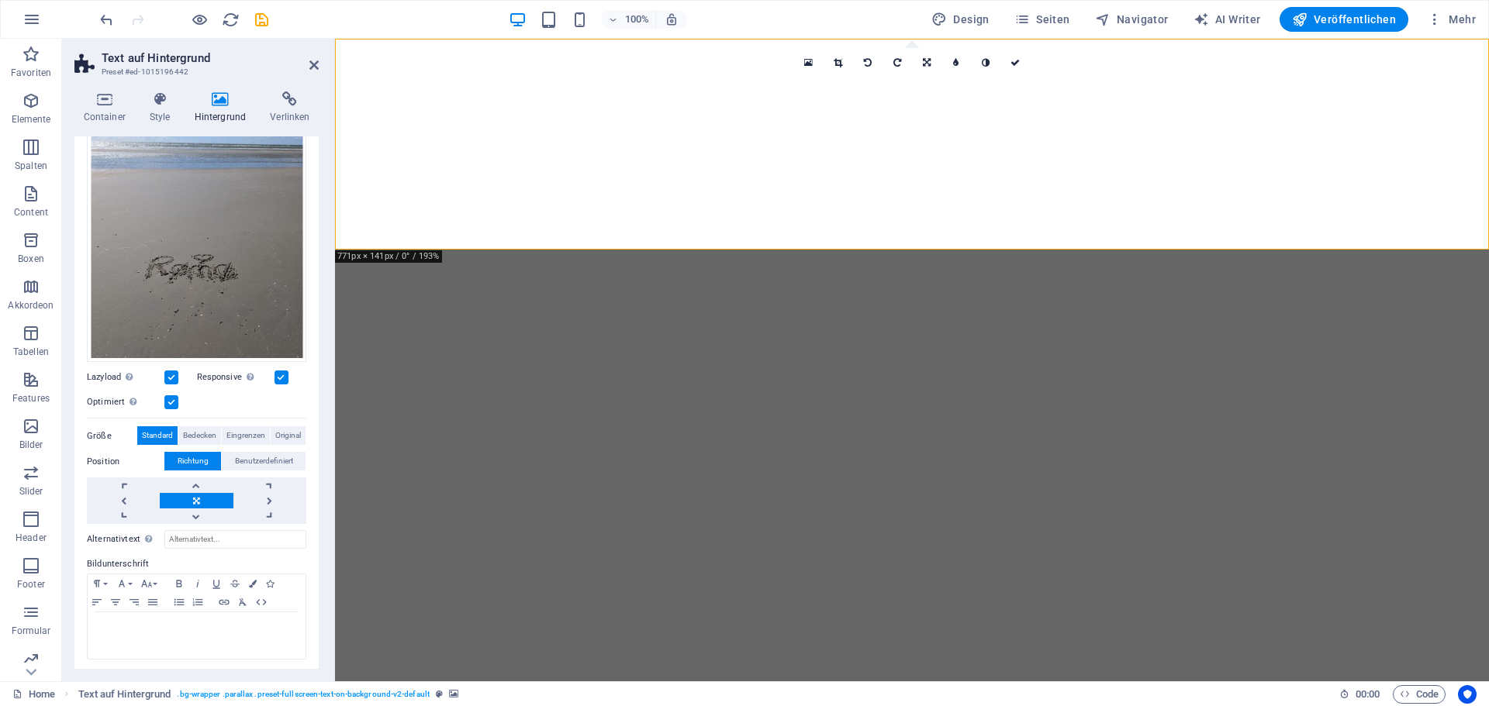
click at [169, 400] on label at bounding box center [171, 402] width 14 height 14
click at [0, 0] on input "Optimiert Bilder werden komprimiert für eine bessere Ladegeschwindigkeit der We…" at bounding box center [0, 0] width 0 height 0
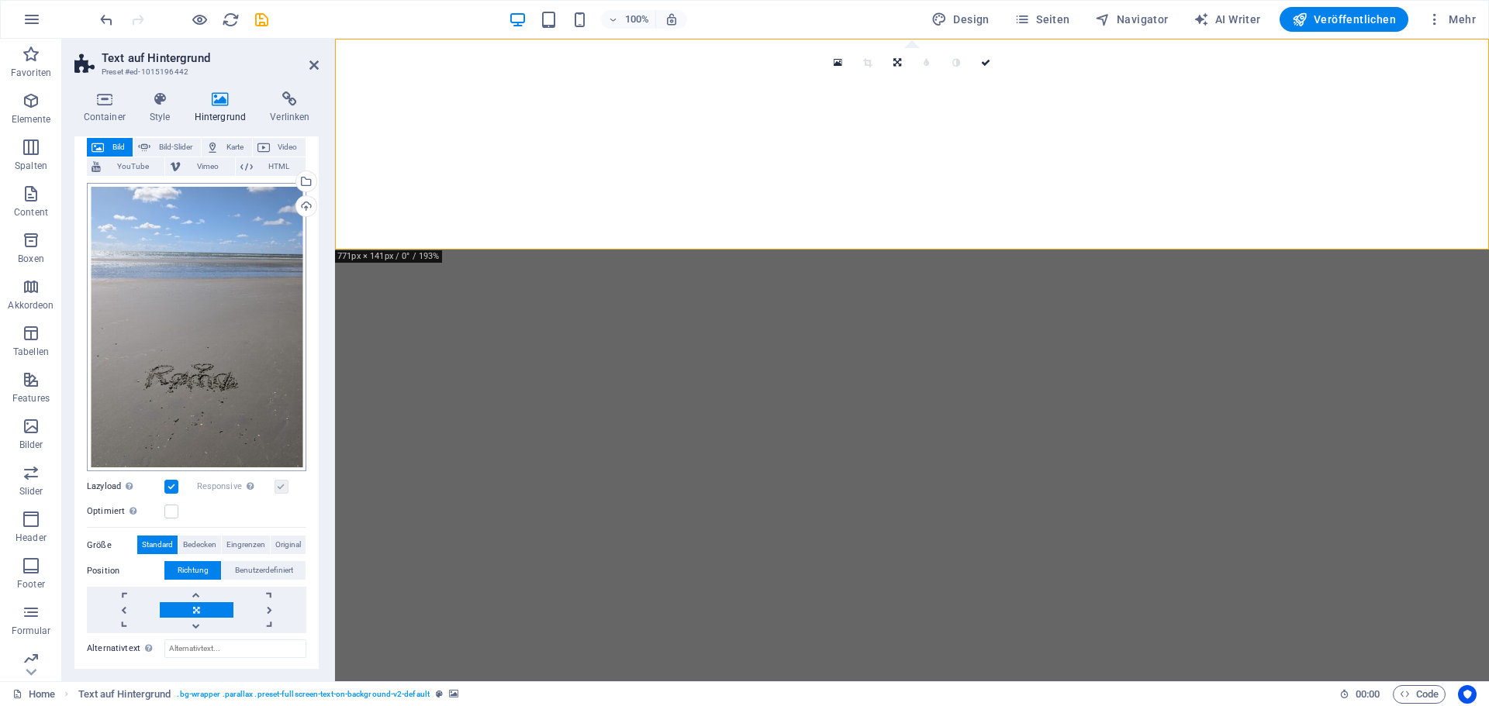
scroll to position [0, 0]
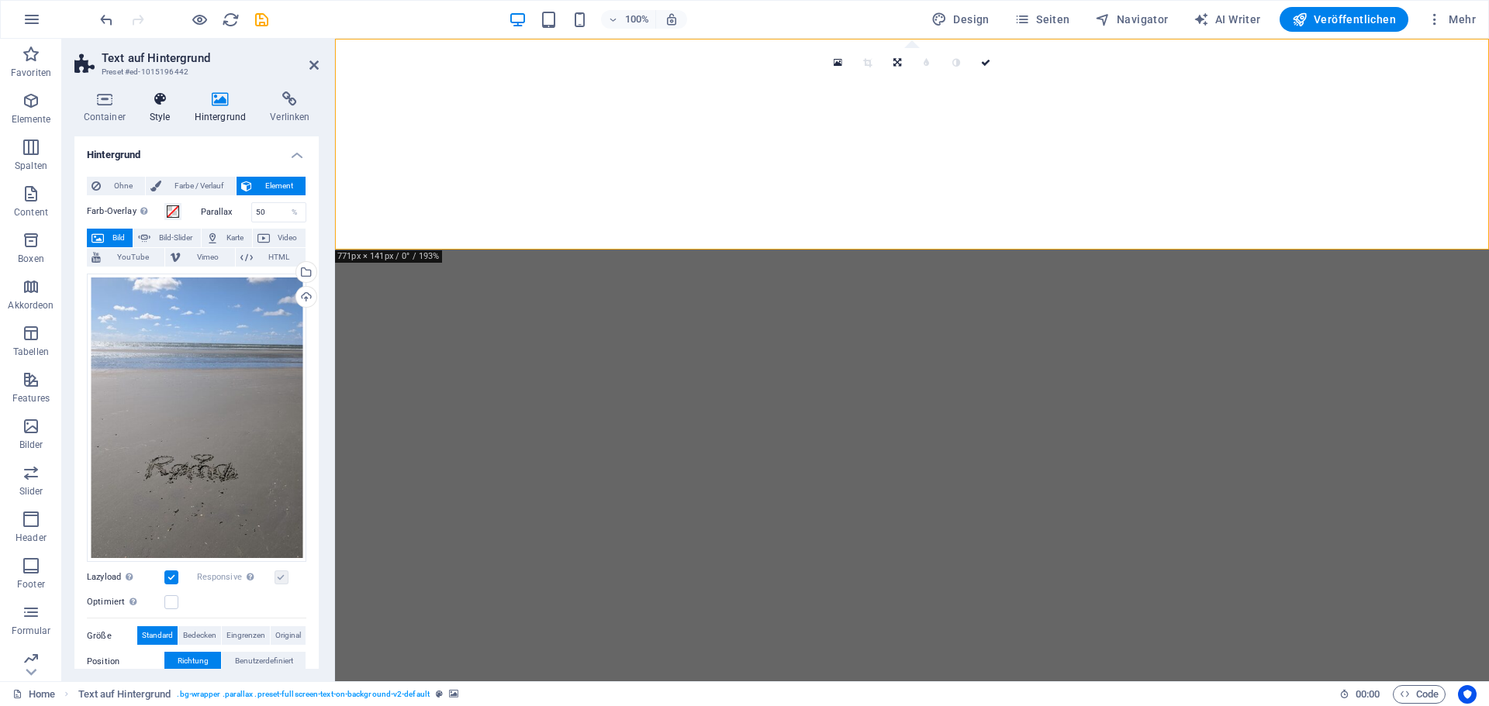
click at [166, 113] on h4 "Style" at bounding box center [162, 107] width 45 height 33
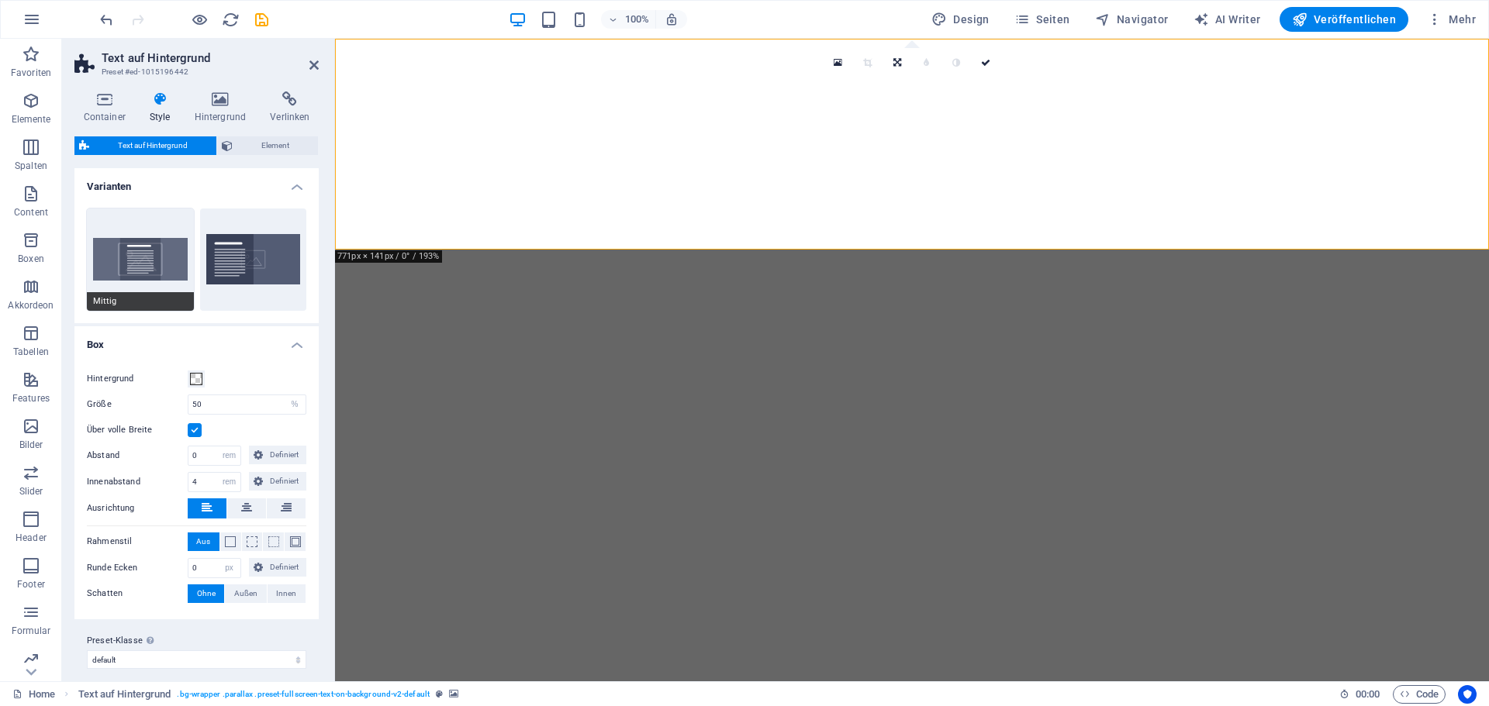
click at [150, 260] on button "Mittig" at bounding box center [140, 260] width 107 height 102
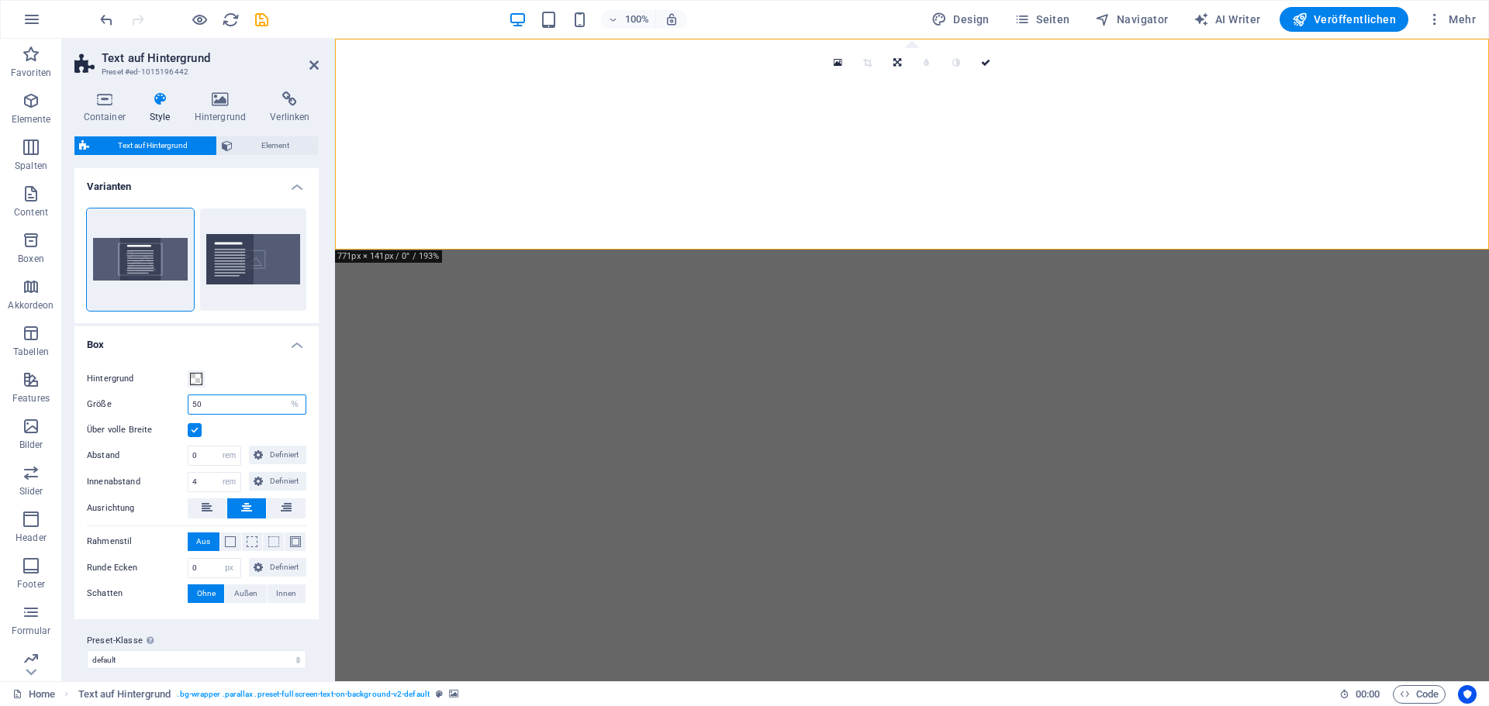
drag, startPoint x: 216, startPoint y: 404, endPoint x: 103, endPoint y: 397, distance: 113.4
click at [113, 400] on div "Größe 50 px rem % vh vw" at bounding box center [196, 405] width 219 height 20
type input "100"
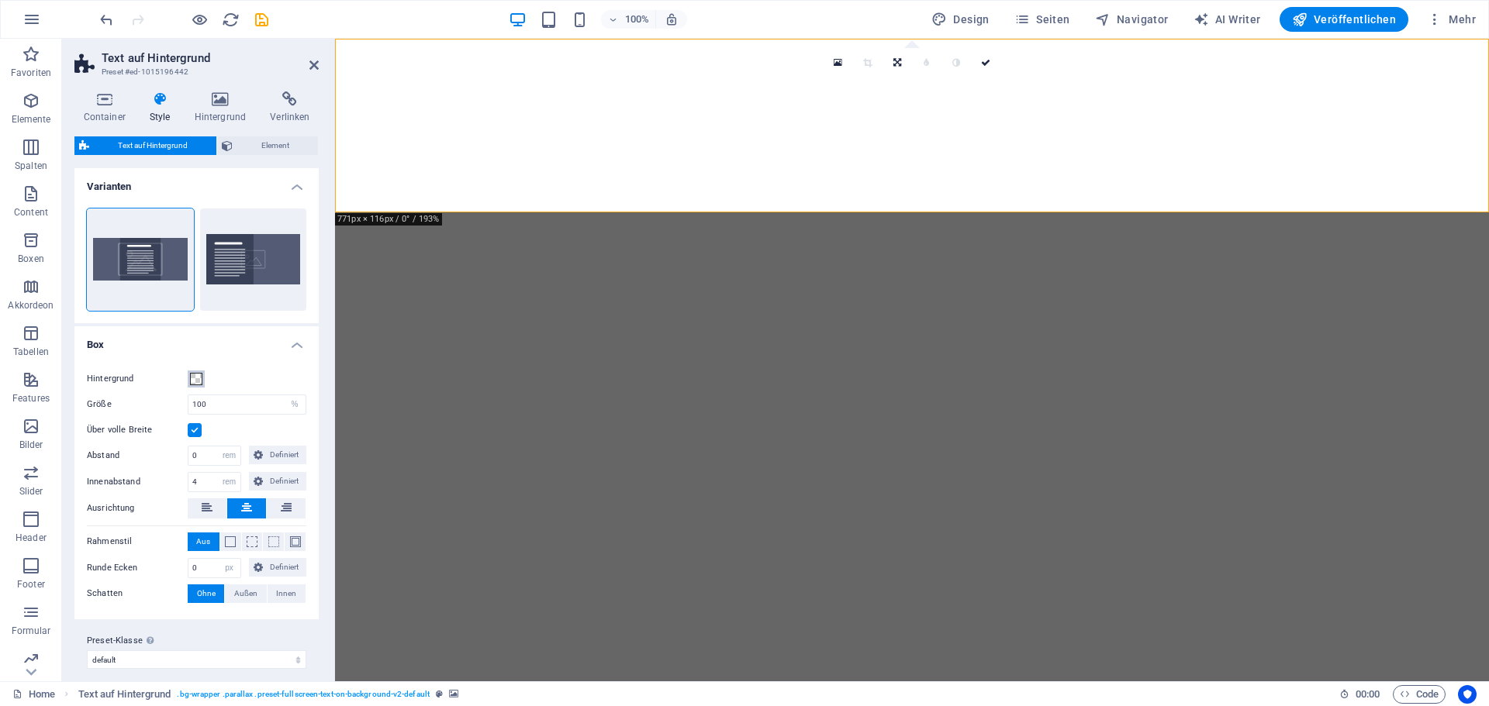
click at [196, 378] on span at bounding box center [196, 379] width 12 height 12
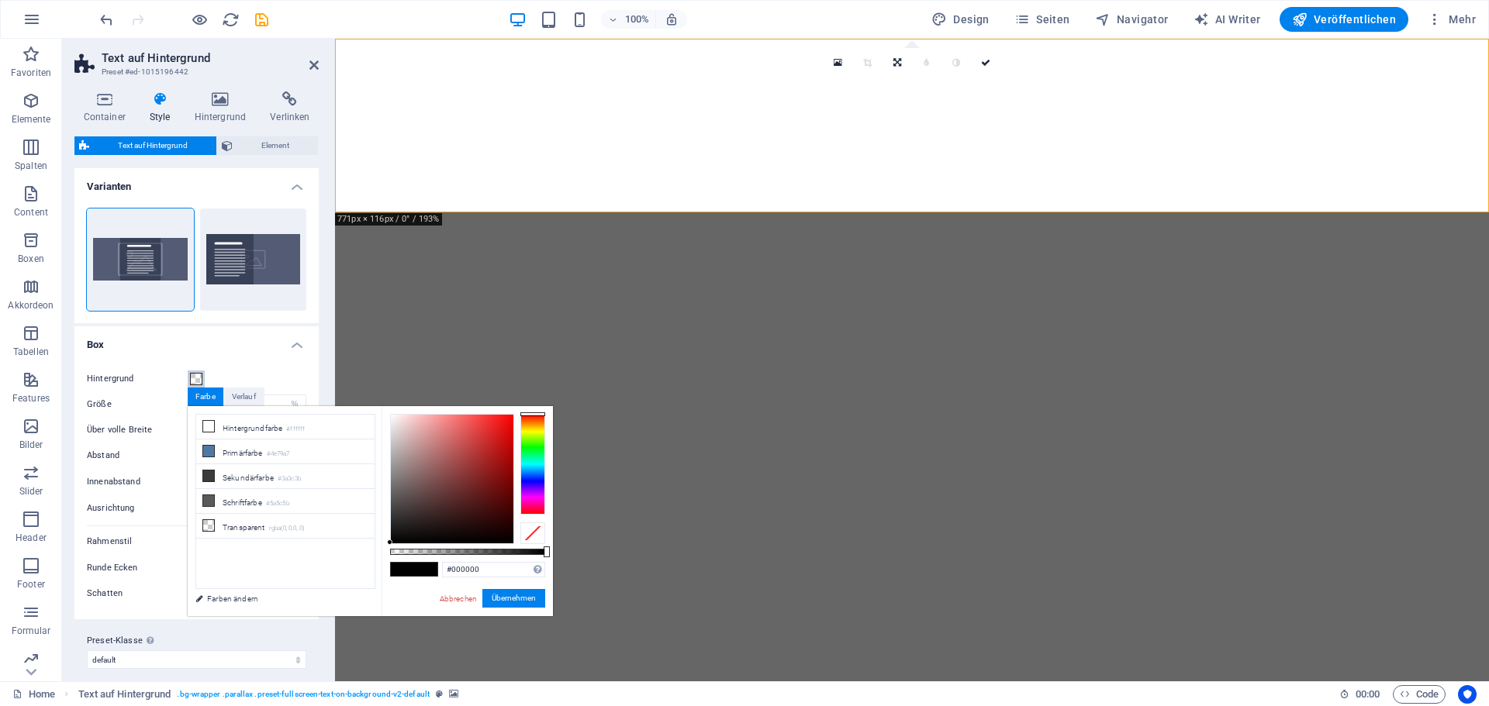
click at [196, 378] on span at bounding box center [196, 379] width 12 height 12
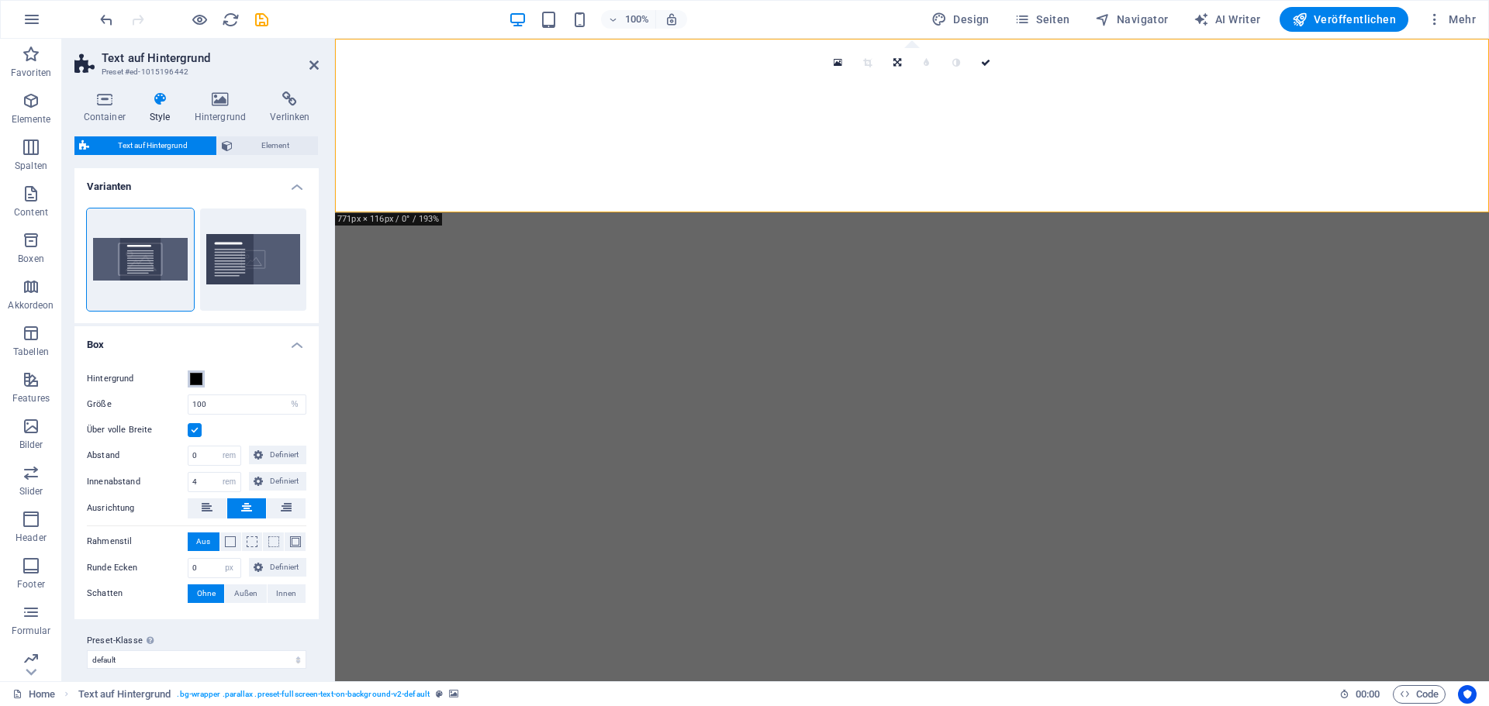
click at [194, 381] on span at bounding box center [196, 379] width 12 height 12
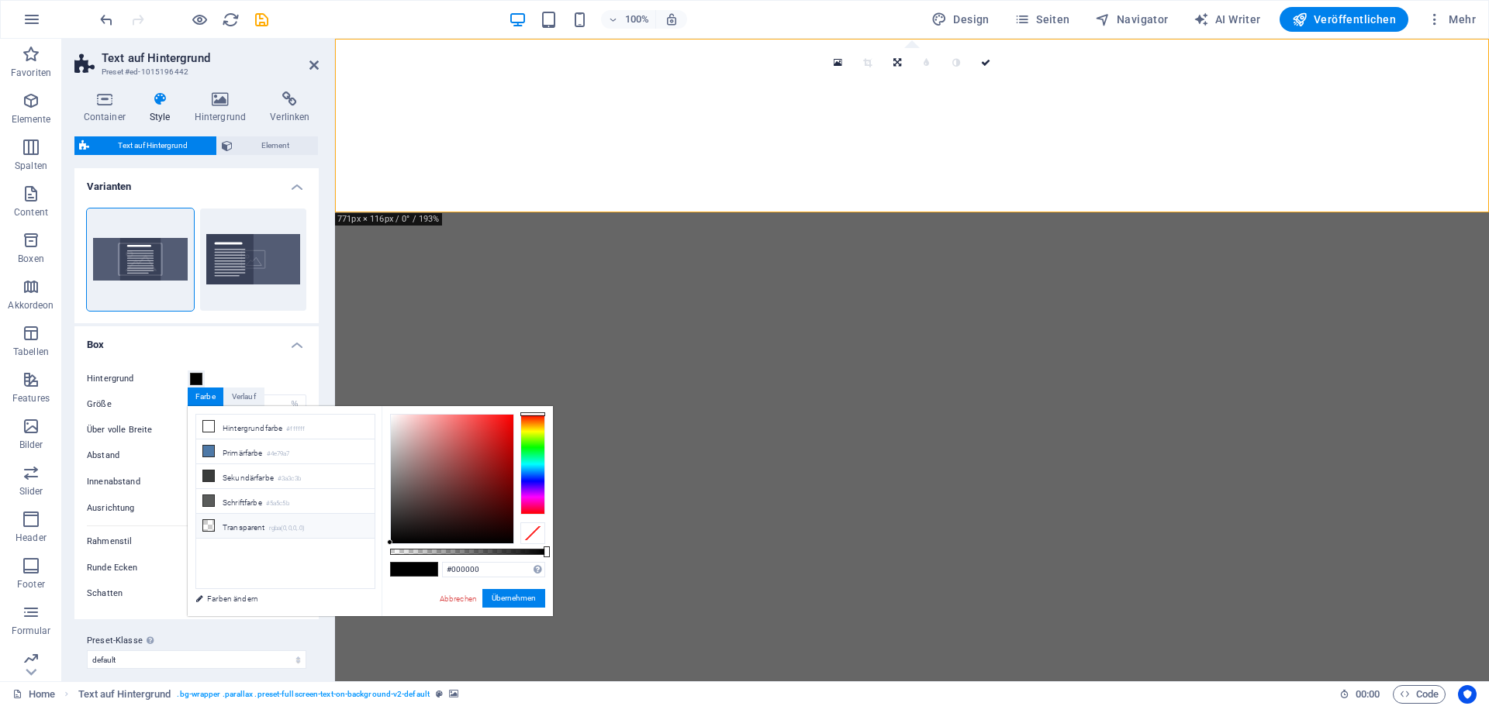
click at [225, 521] on li "Transparent rgba(0,0,0,.0)" at bounding box center [285, 526] width 178 height 25
type input "rgba(0, 0, 0, 0)"
click at [243, 347] on h4 "Box" at bounding box center [196, 340] width 244 height 28
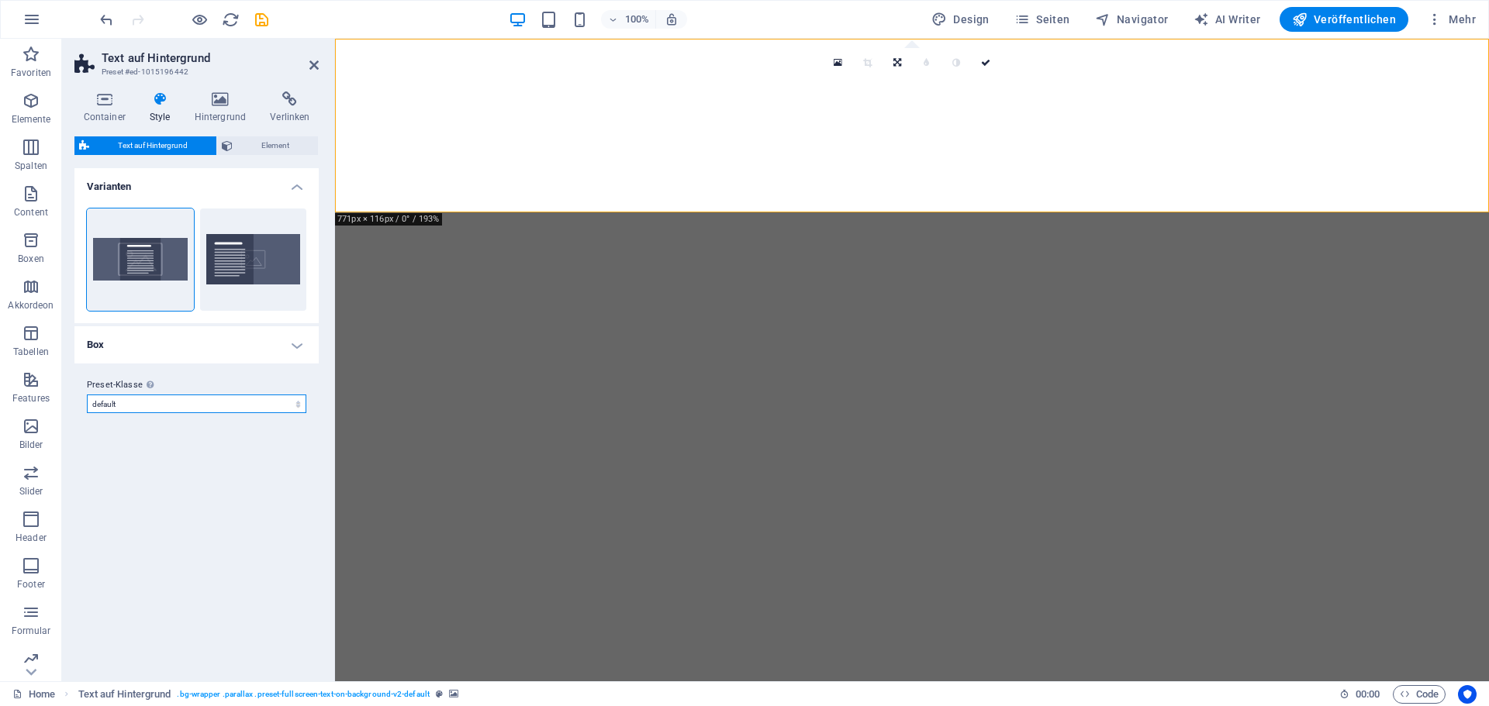
click at [207, 406] on select "centered default Preset-Klasse hinzufügen" at bounding box center [196, 404] width 219 height 19
click at [228, 361] on h4 "Box" at bounding box center [196, 344] width 244 height 37
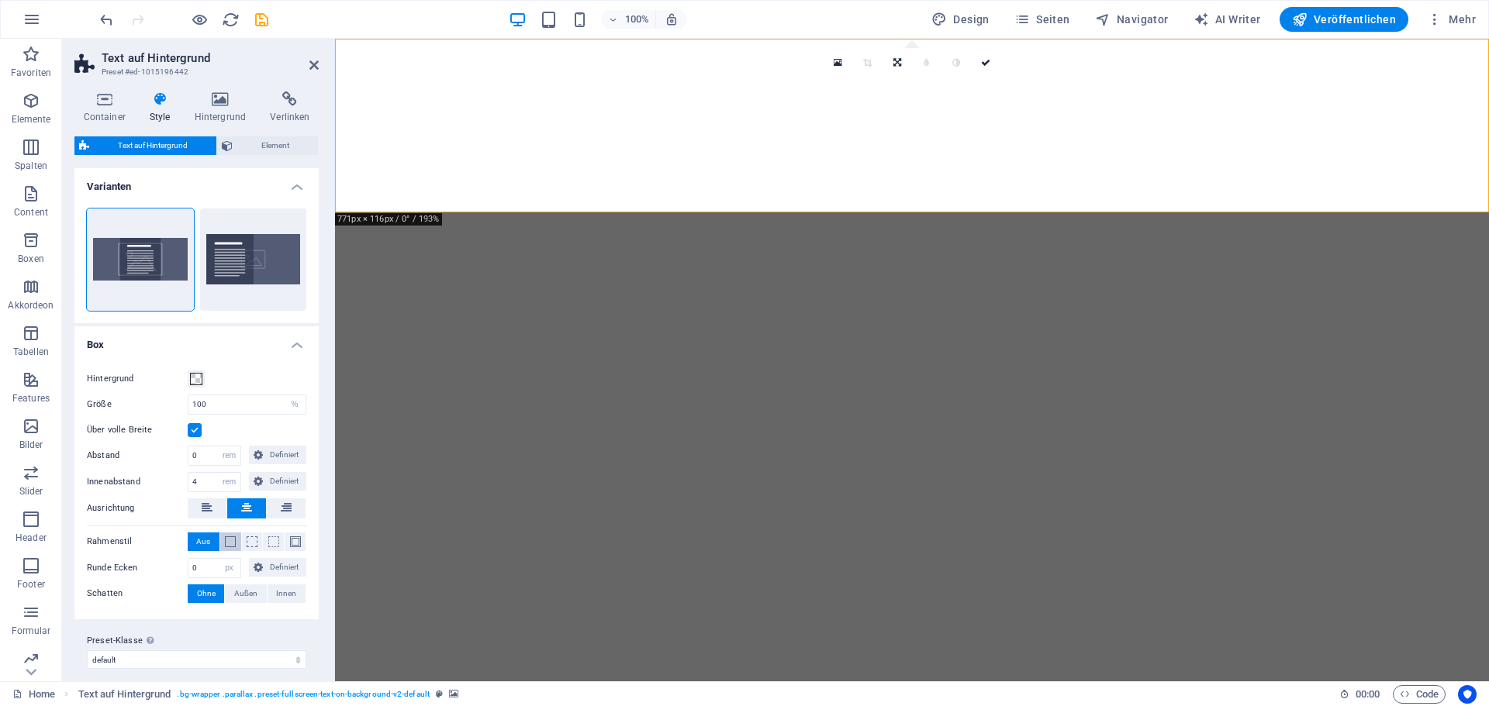
click at [231, 543] on span at bounding box center [230, 542] width 11 height 11
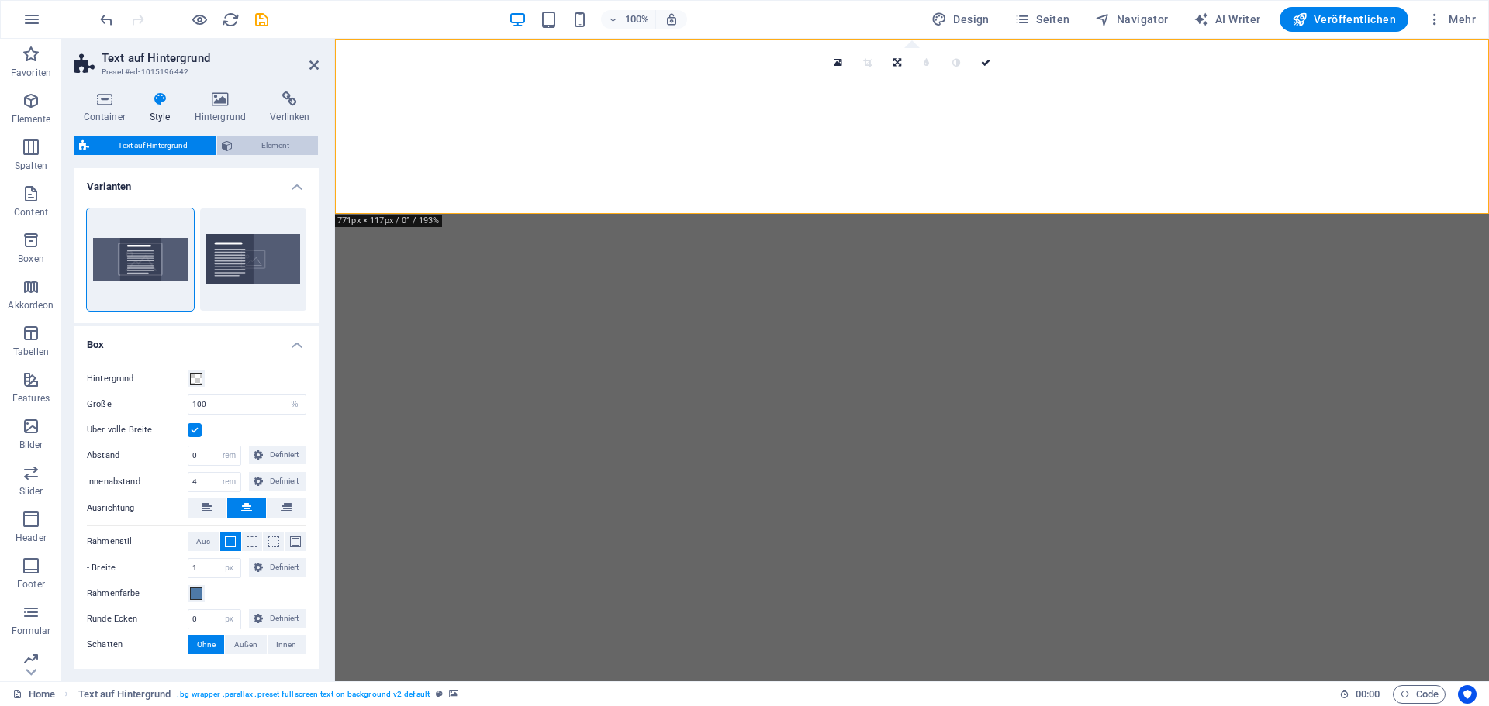
click at [278, 143] on span "Element" at bounding box center [275, 145] width 76 height 19
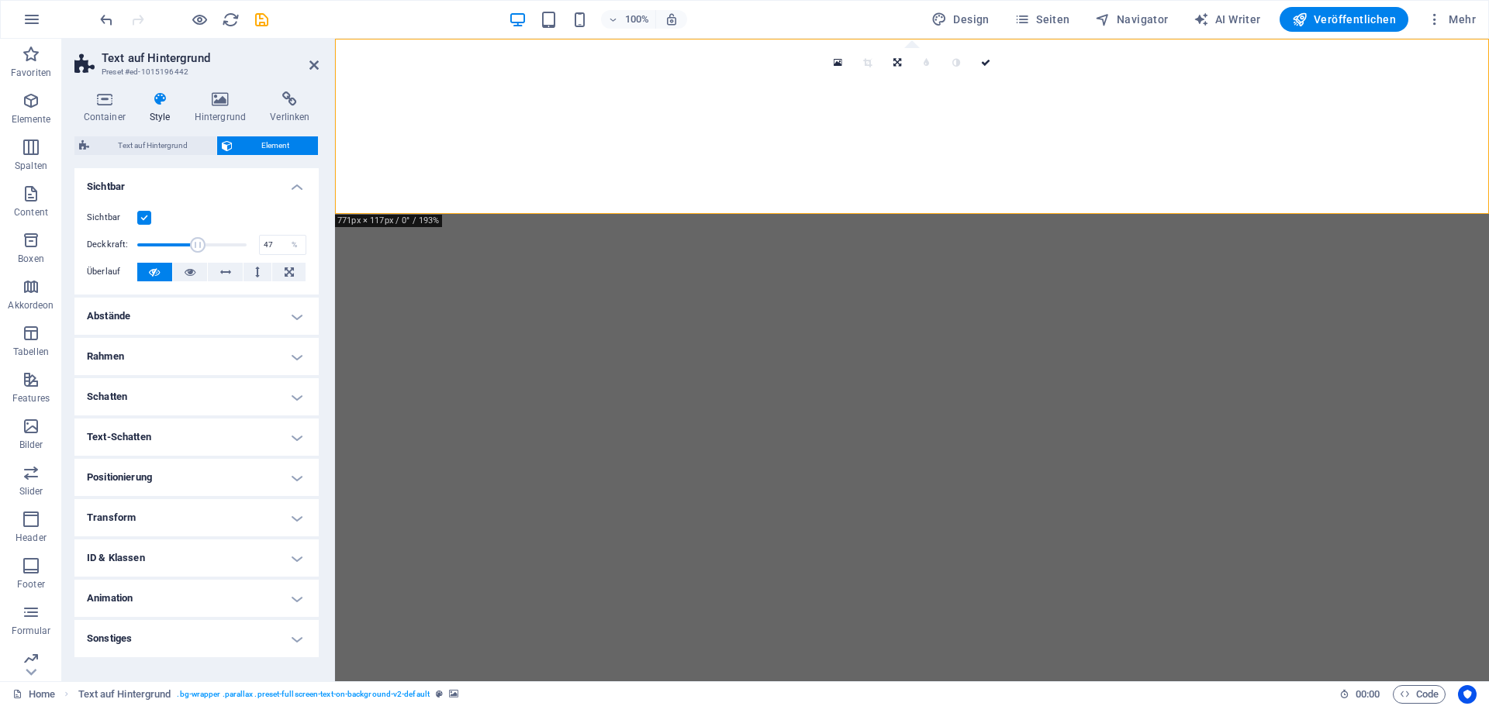
drag, startPoint x: 240, startPoint y: 244, endPoint x: 188, endPoint y: 244, distance: 52.0
click at [190, 244] on span at bounding box center [198, 245] width 16 height 16
type input "100"
drag, startPoint x: 190, startPoint y: 244, endPoint x: 307, endPoint y: 245, distance: 117.1
click at [307, 245] on div "Sichtbar Deckkraft: 100 % Überlauf" at bounding box center [196, 245] width 244 height 98
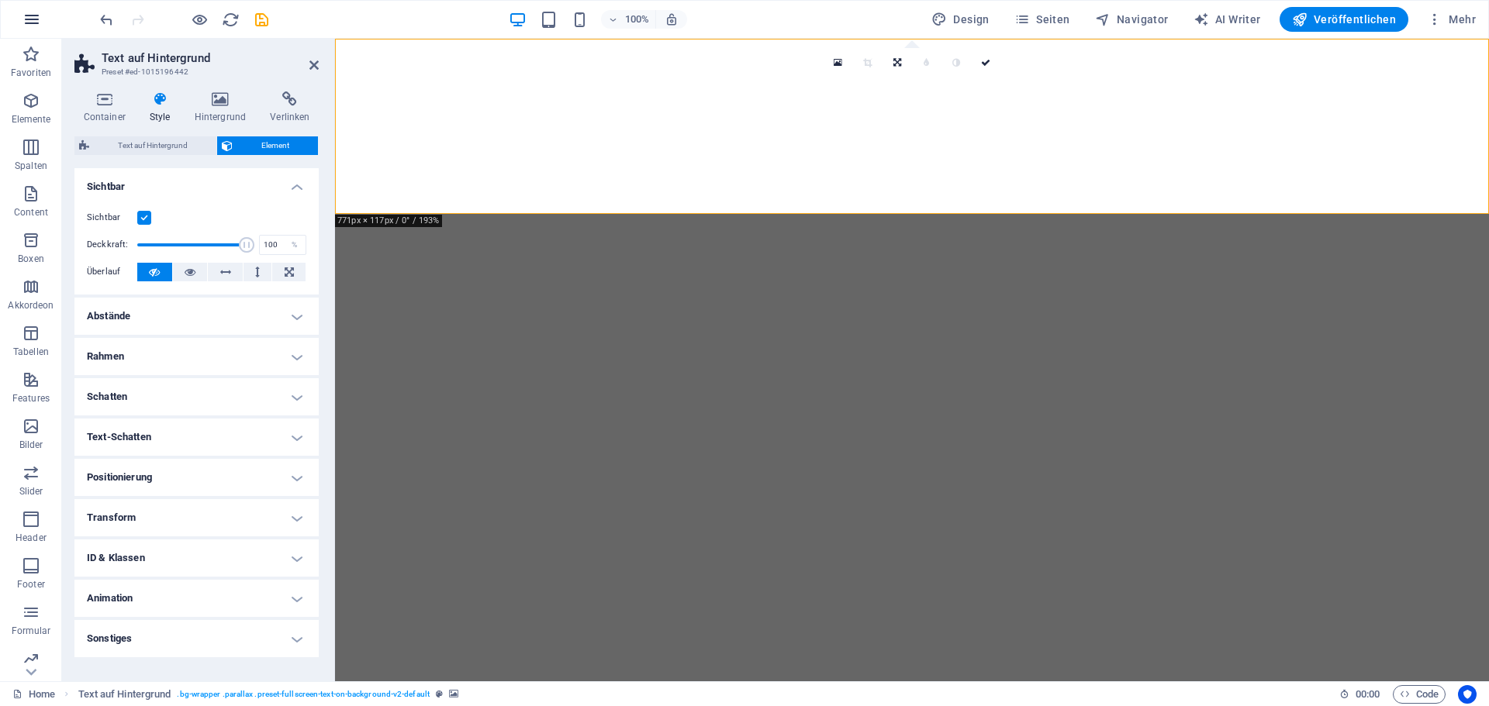
click at [36, 12] on icon "button" at bounding box center [31, 19] width 19 height 19
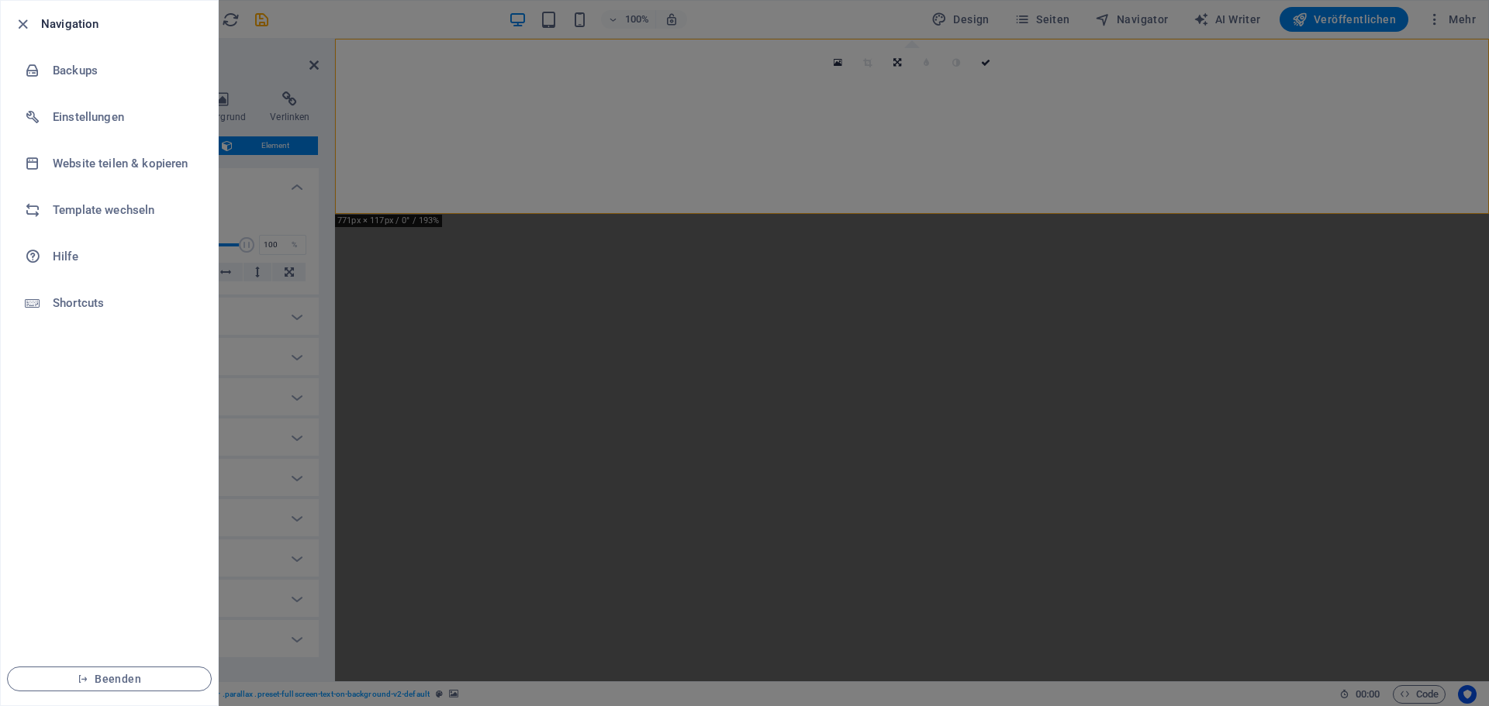
click at [621, 439] on div at bounding box center [744, 353] width 1489 height 706
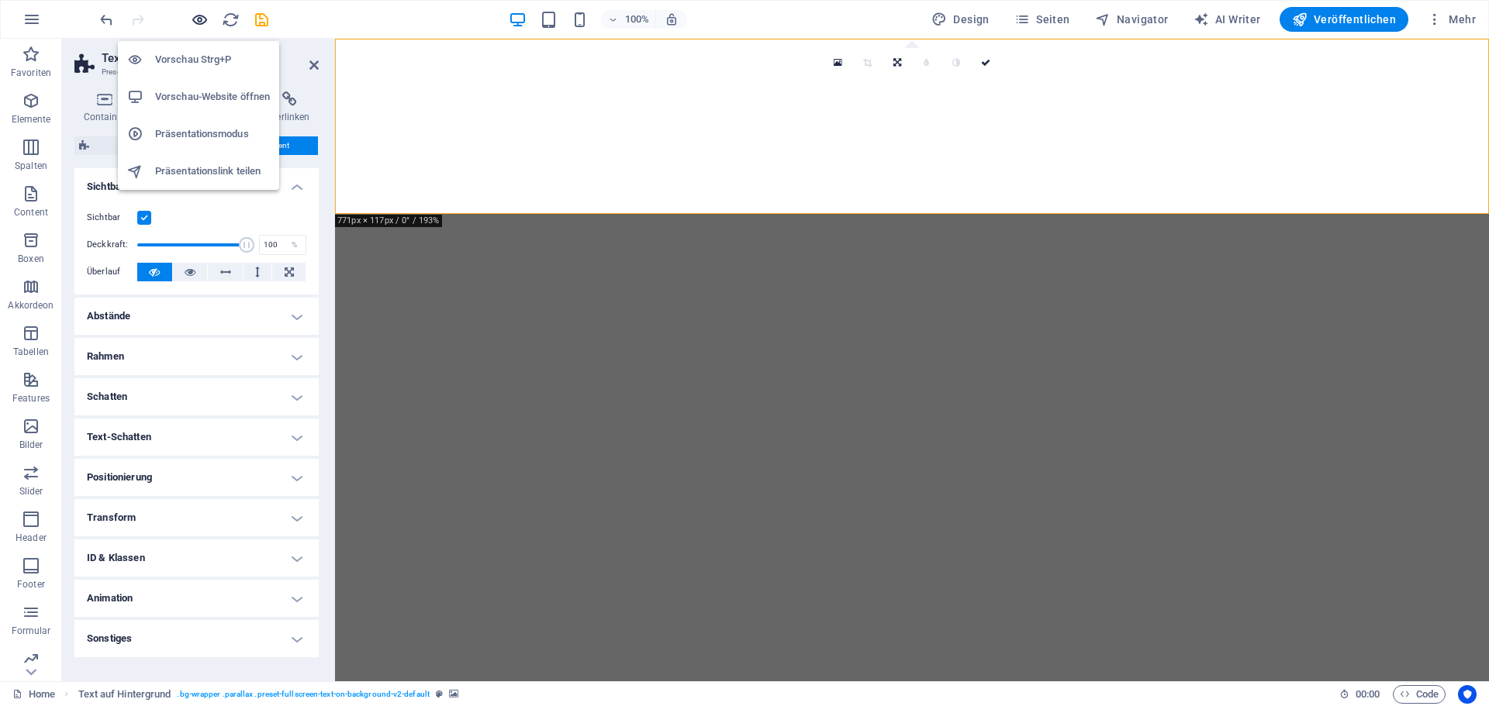
click at [199, 16] on icon "button" at bounding box center [200, 20] width 18 height 18
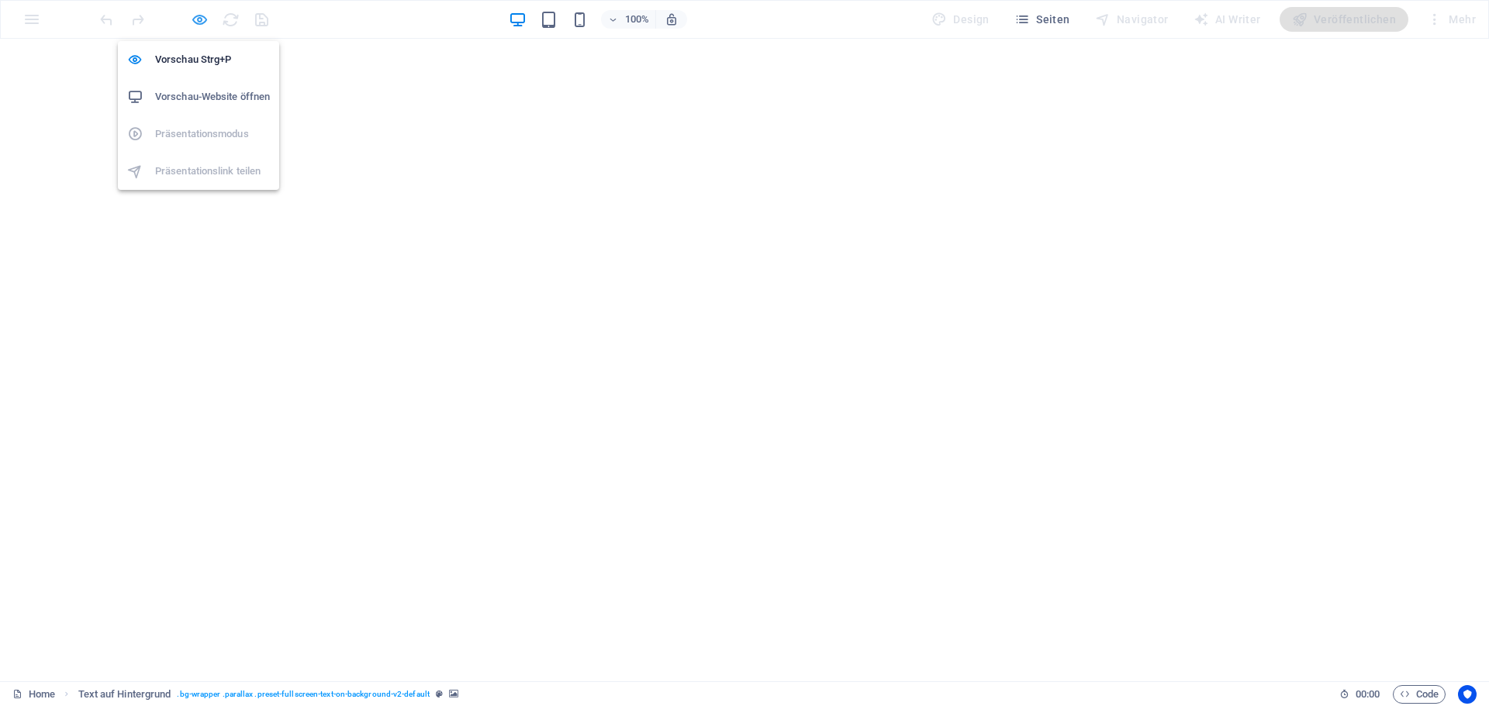
click at [195, 20] on icon "button" at bounding box center [200, 20] width 18 height 18
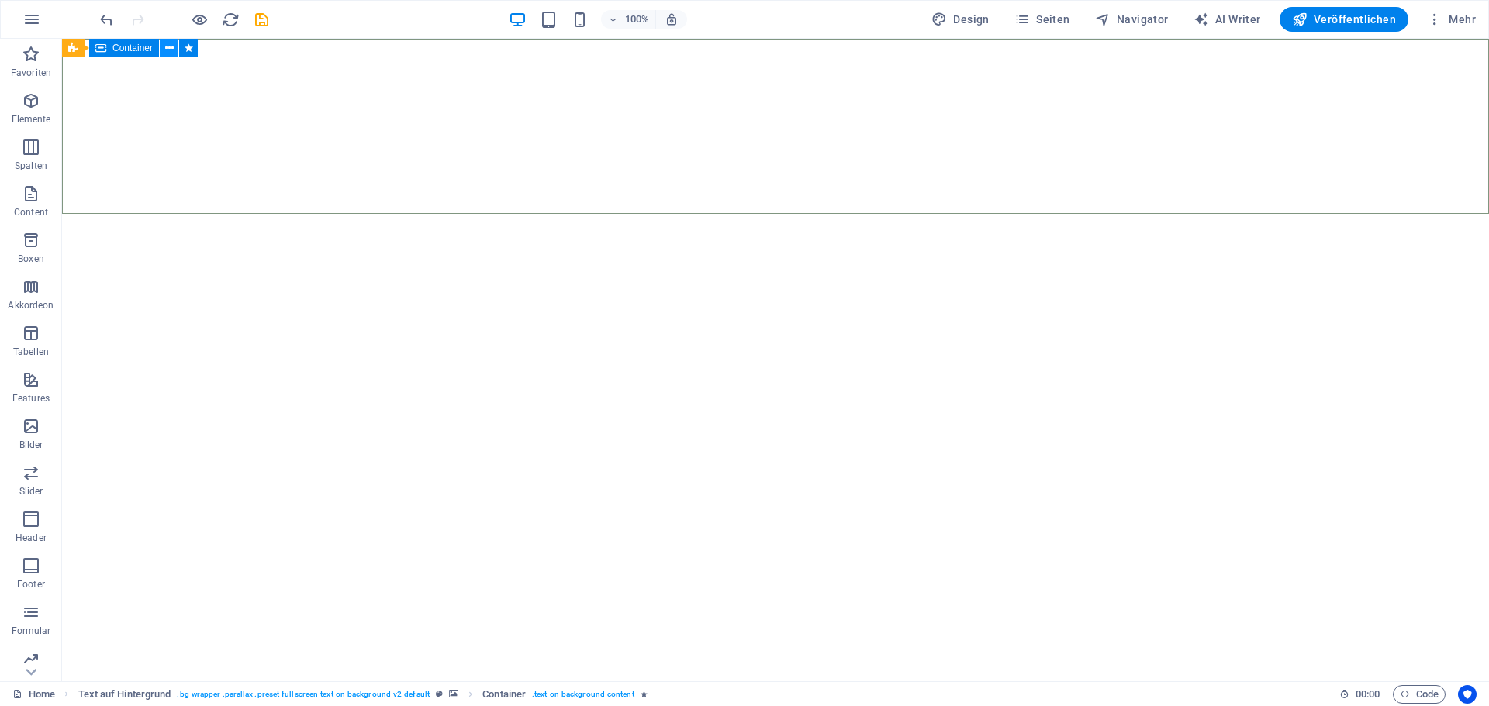
click at [171, 49] on icon at bounding box center [169, 48] width 9 height 16
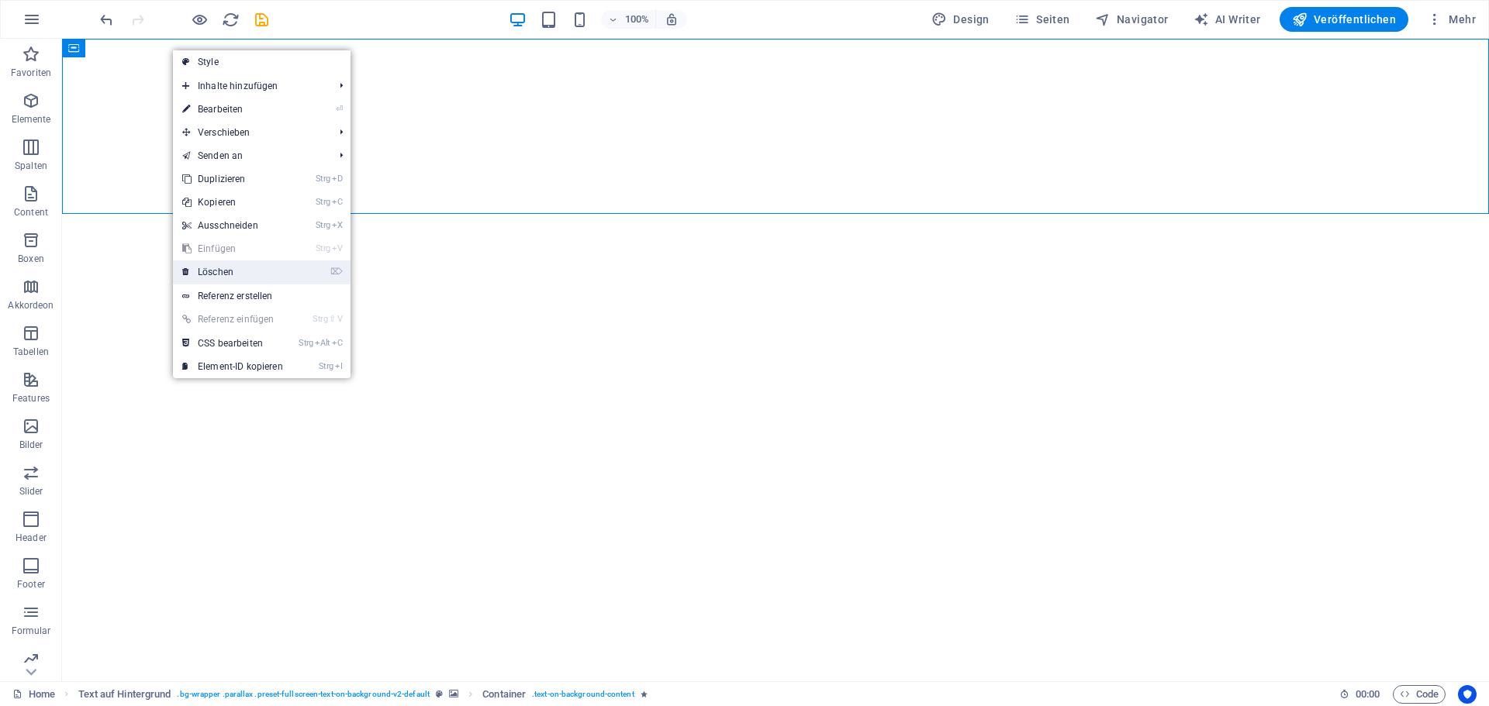
click at [205, 268] on link "⌦ Löschen" at bounding box center [232, 272] width 119 height 23
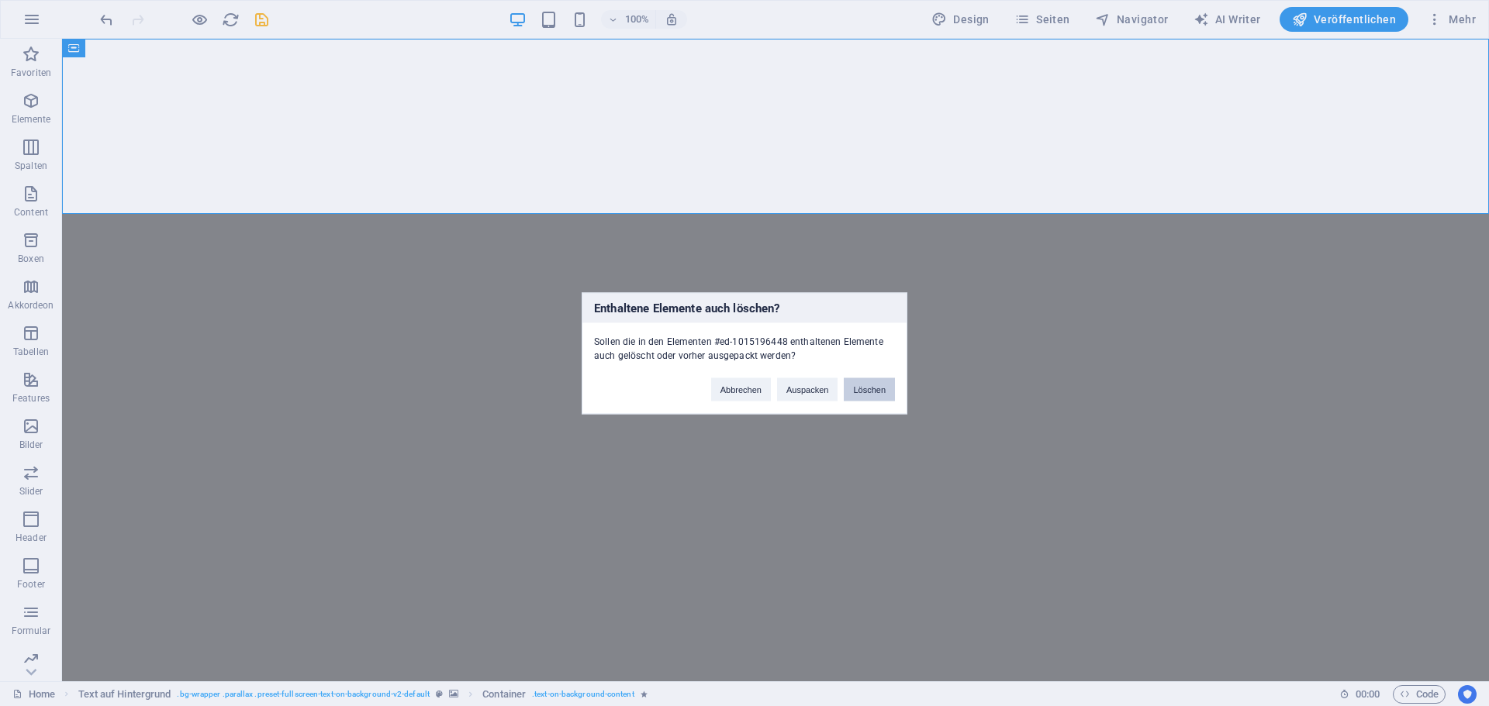
click at [874, 382] on button "Löschen" at bounding box center [869, 389] width 51 height 23
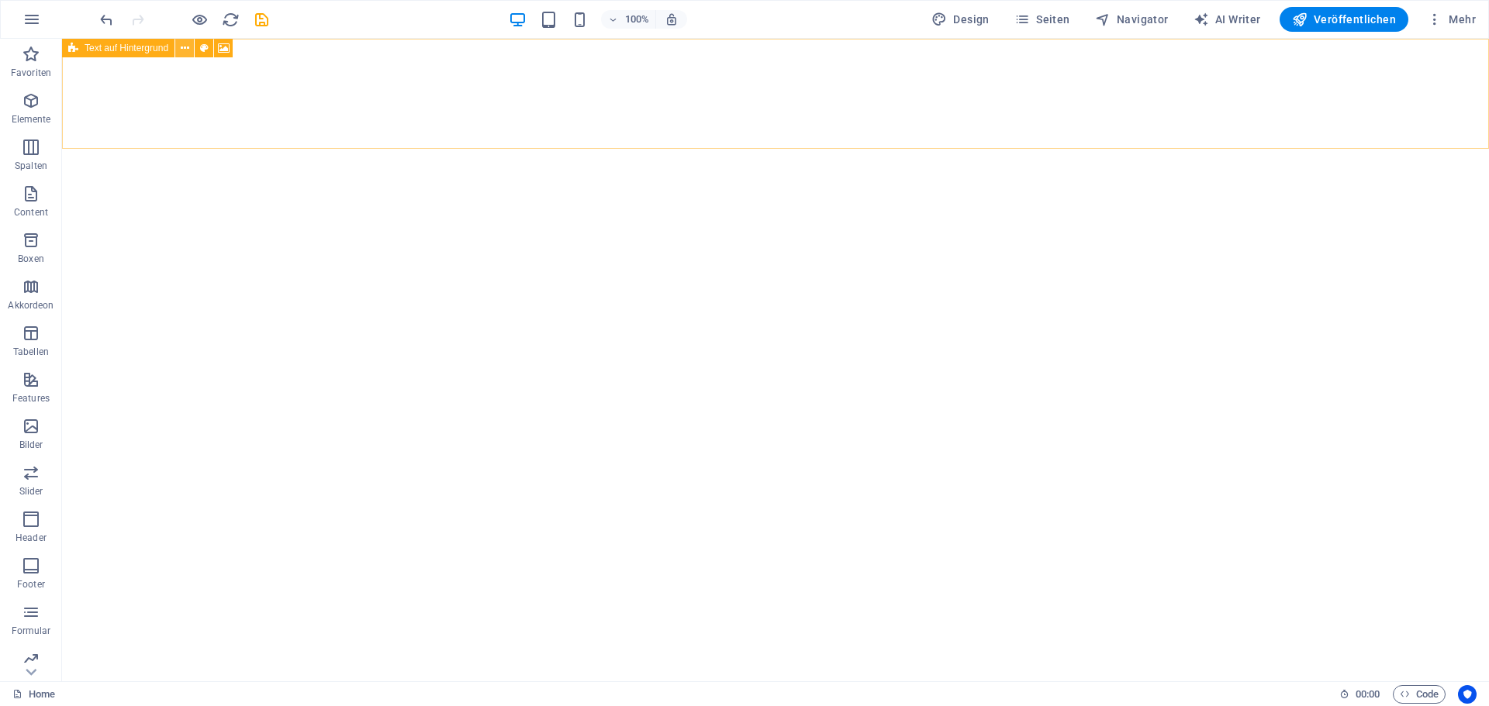
click at [188, 50] on icon at bounding box center [185, 48] width 9 height 16
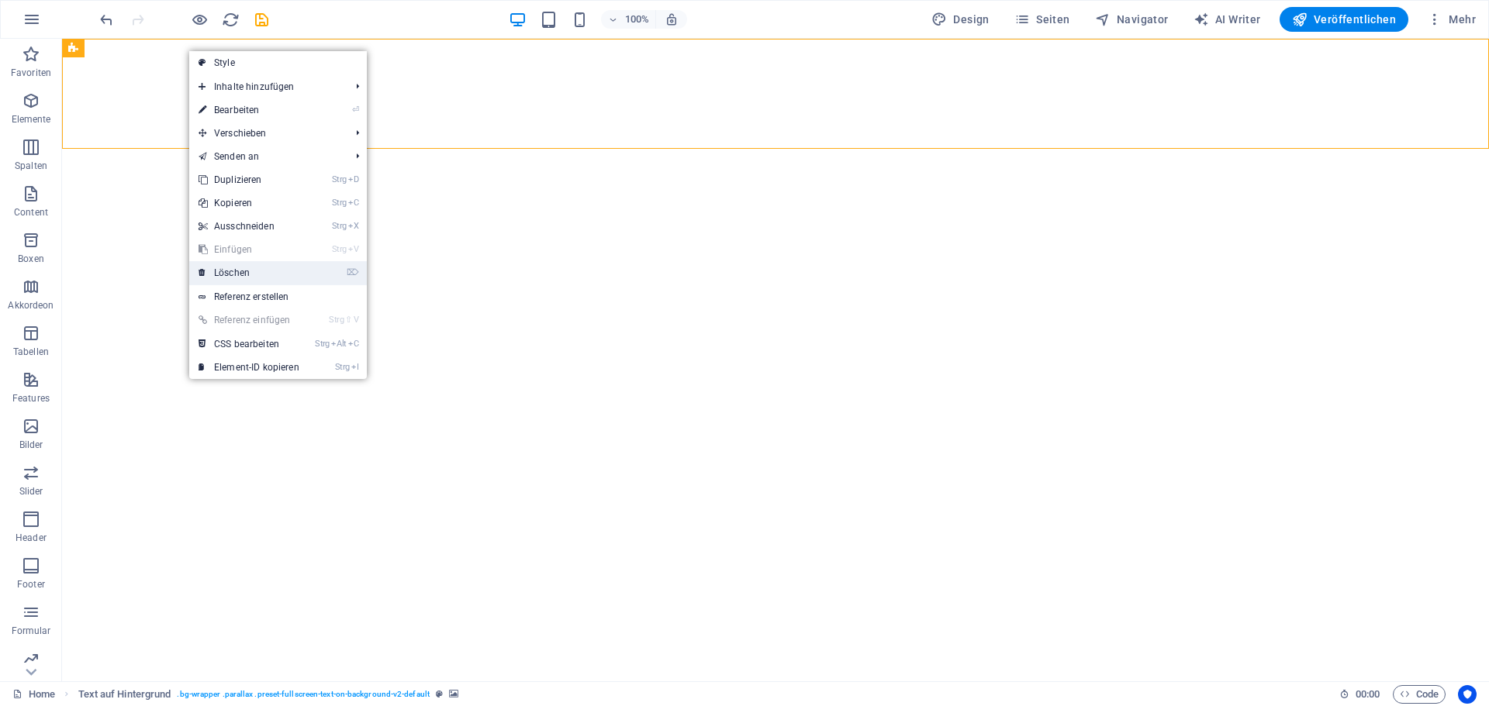
click at [250, 274] on link "⌦ Löschen" at bounding box center [248, 272] width 119 height 23
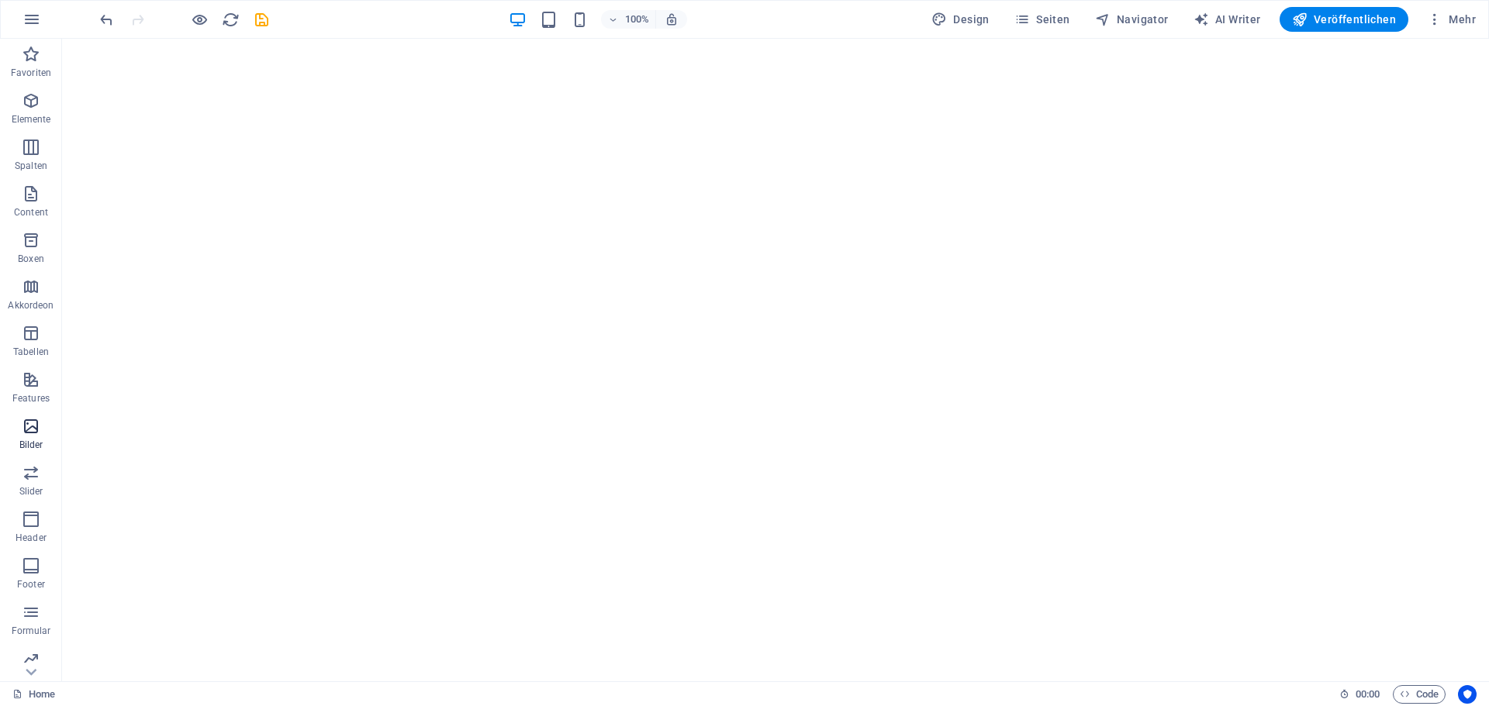
click at [28, 421] on icon "button" at bounding box center [31, 426] width 19 height 19
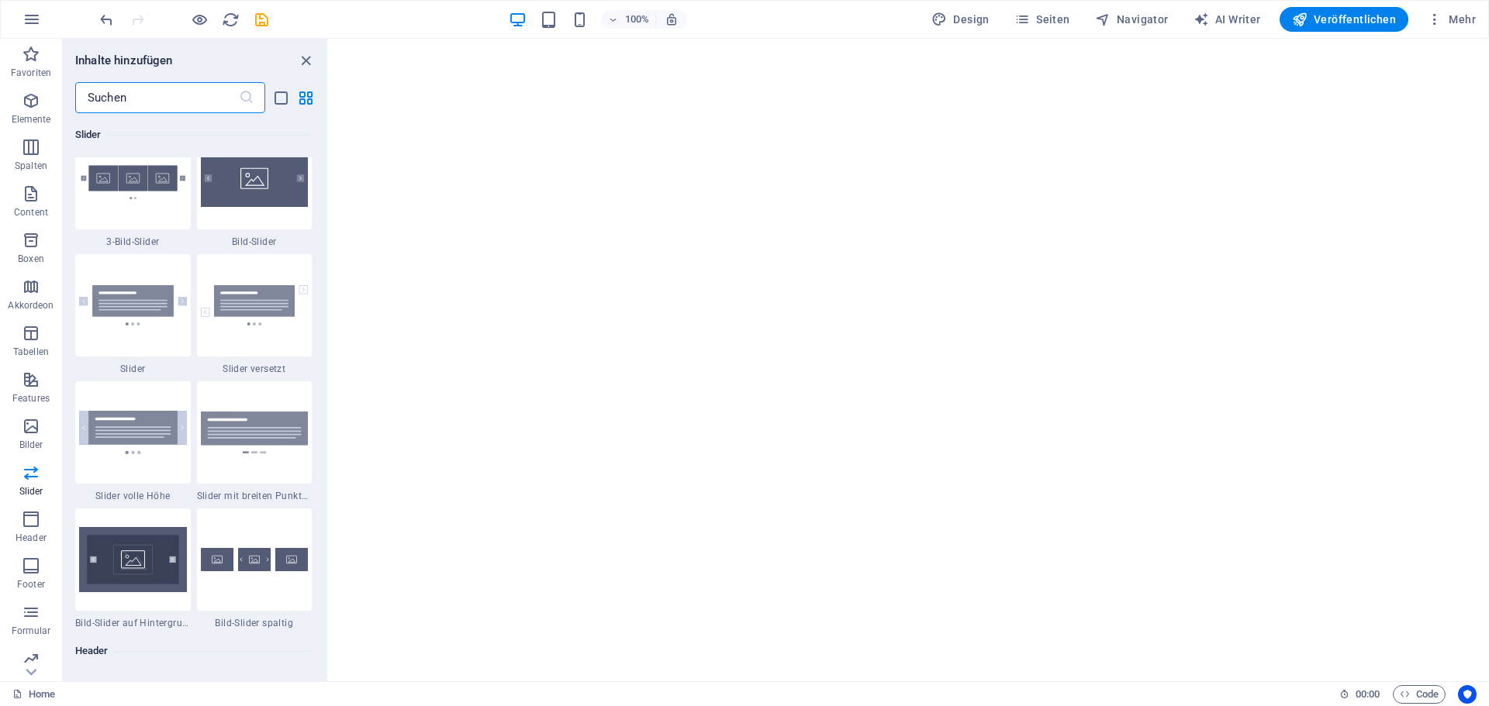
scroll to position [8560, 0]
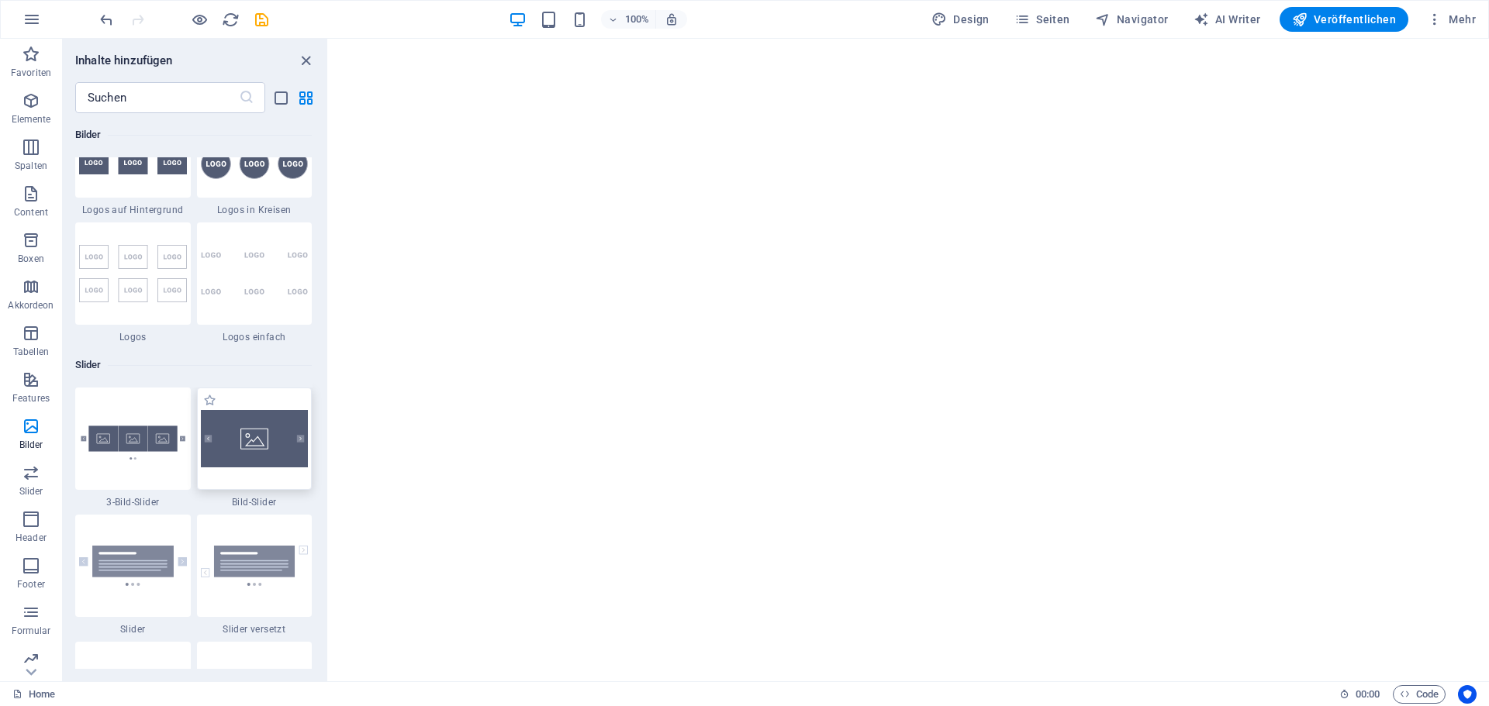
click at [264, 434] on img at bounding box center [255, 438] width 108 height 57
select select "rem"
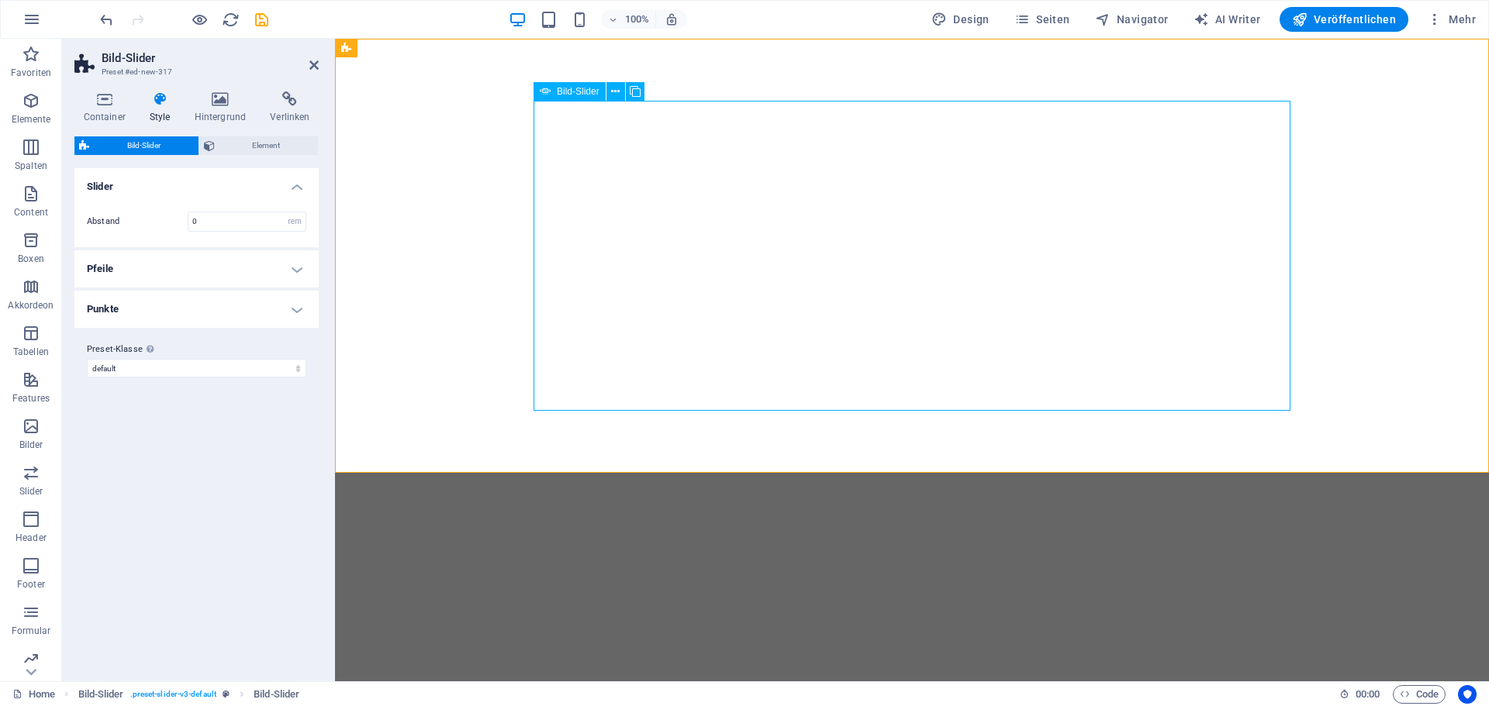
click at [578, 90] on span "Bild-Slider" at bounding box center [578, 91] width 43 height 9
click at [616, 93] on icon at bounding box center [615, 92] width 9 height 16
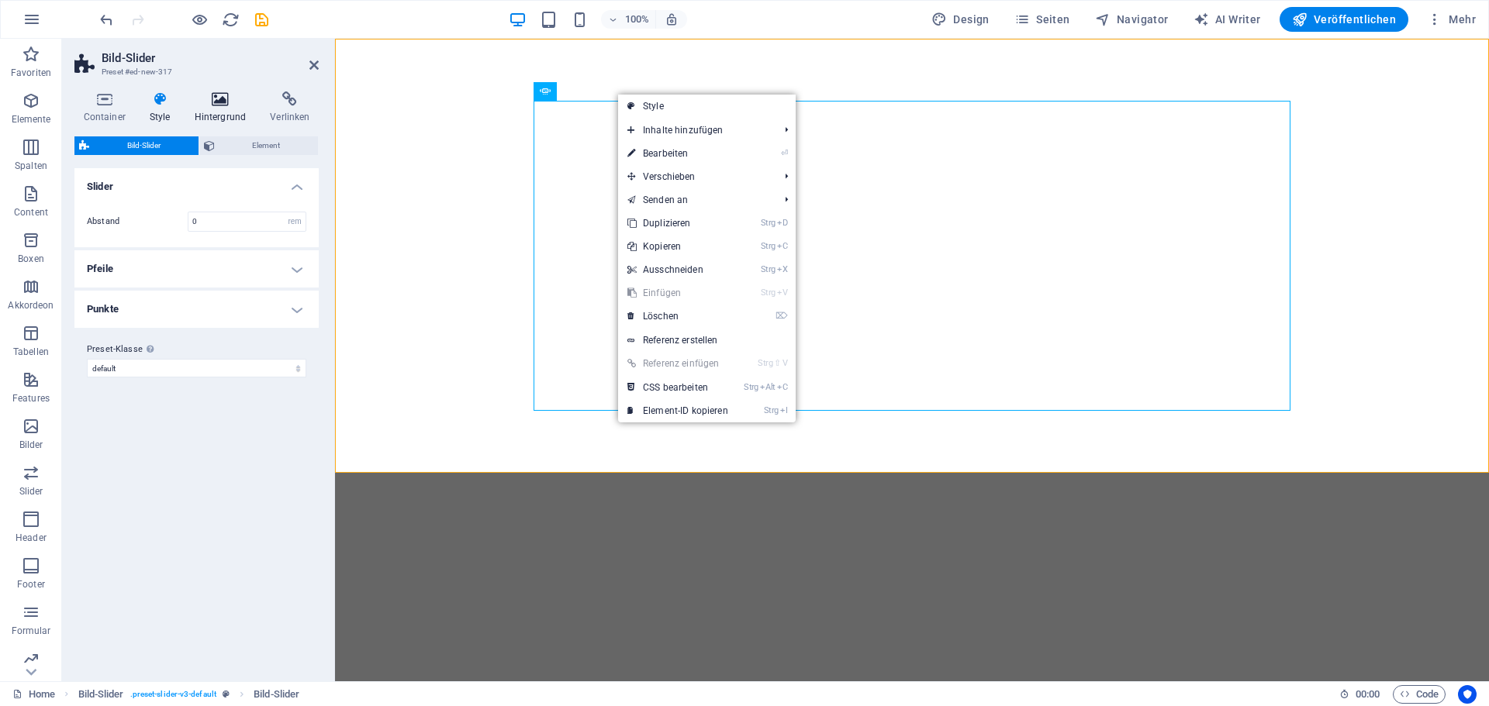
click at [211, 91] on icon at bounding box center [220, 99] width 70 height 16
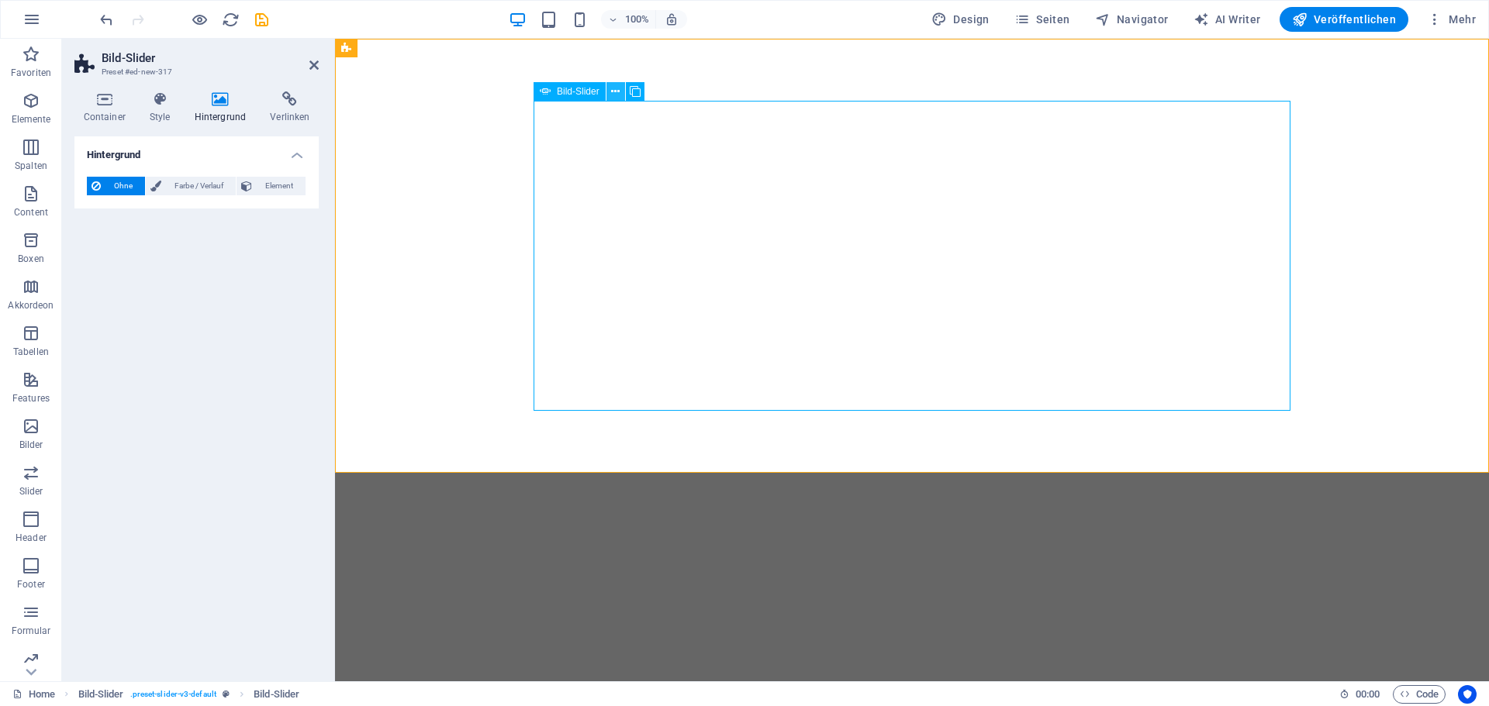
click at [615, 86] on icon at bounding box center [615, 92] width 9 height 16
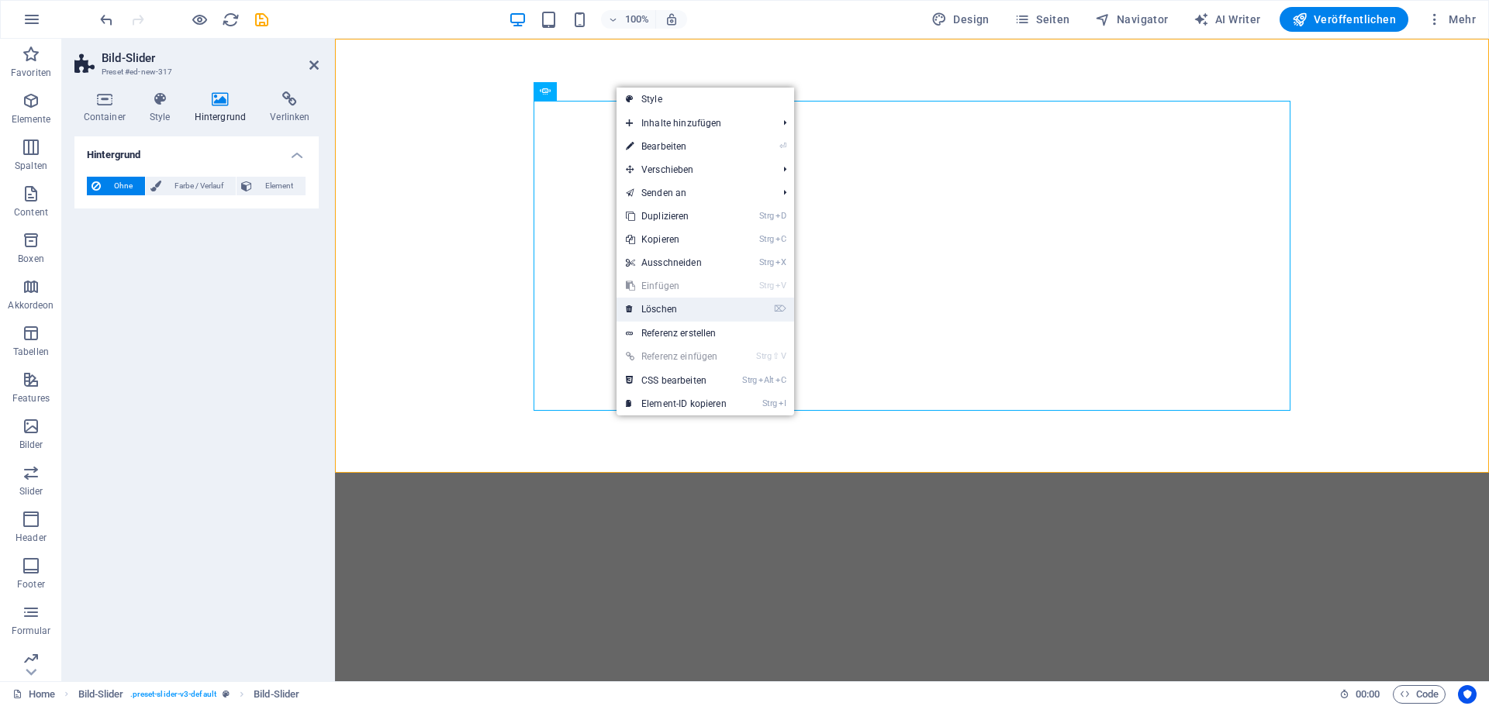
click at [675, 310] on link "⌦ Löschen" at bounding box center [675, 309] width 119 height 23
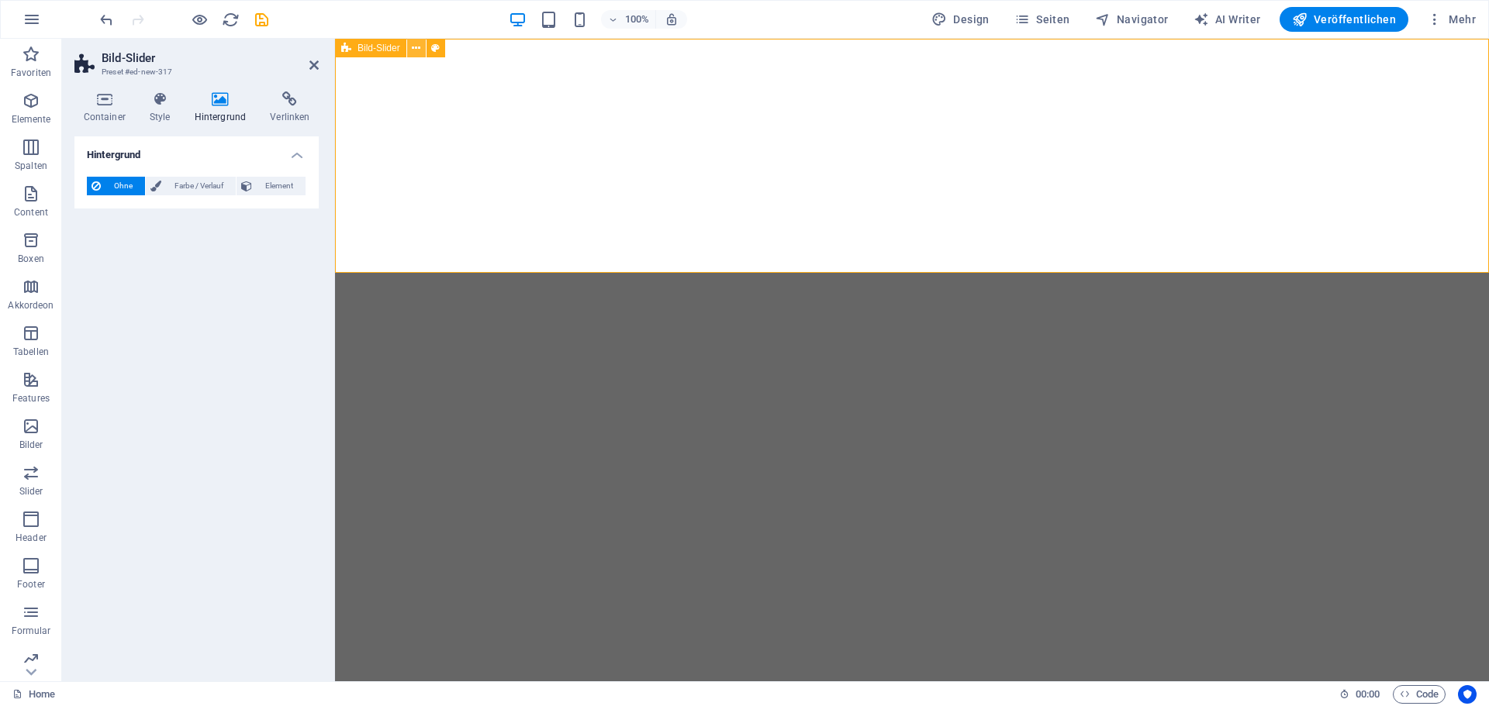
click at [421, 47] on button at bounding box center [416, 48] width 19 height 19
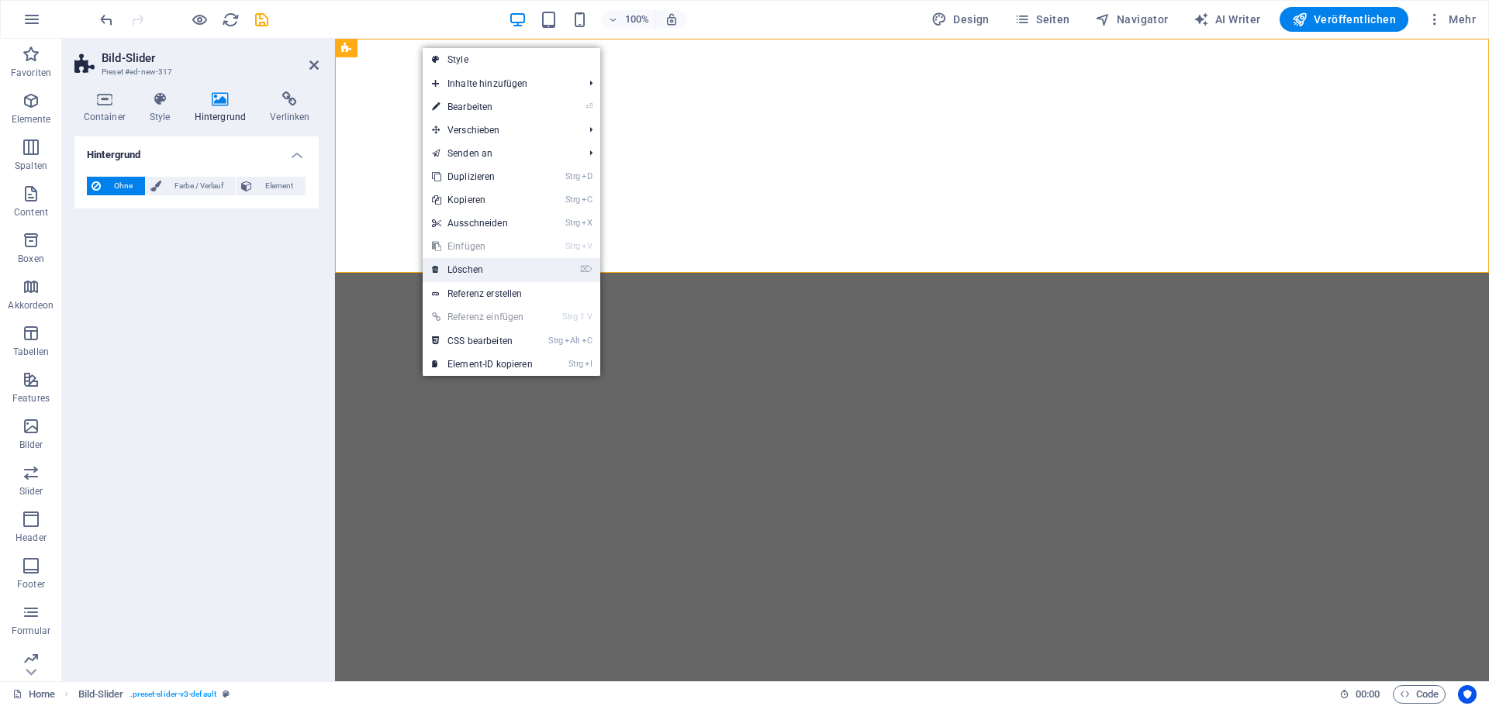
click at [482, 269] on link "⌦ Löschen" at bounding box center [482, 269] width 119 height 23
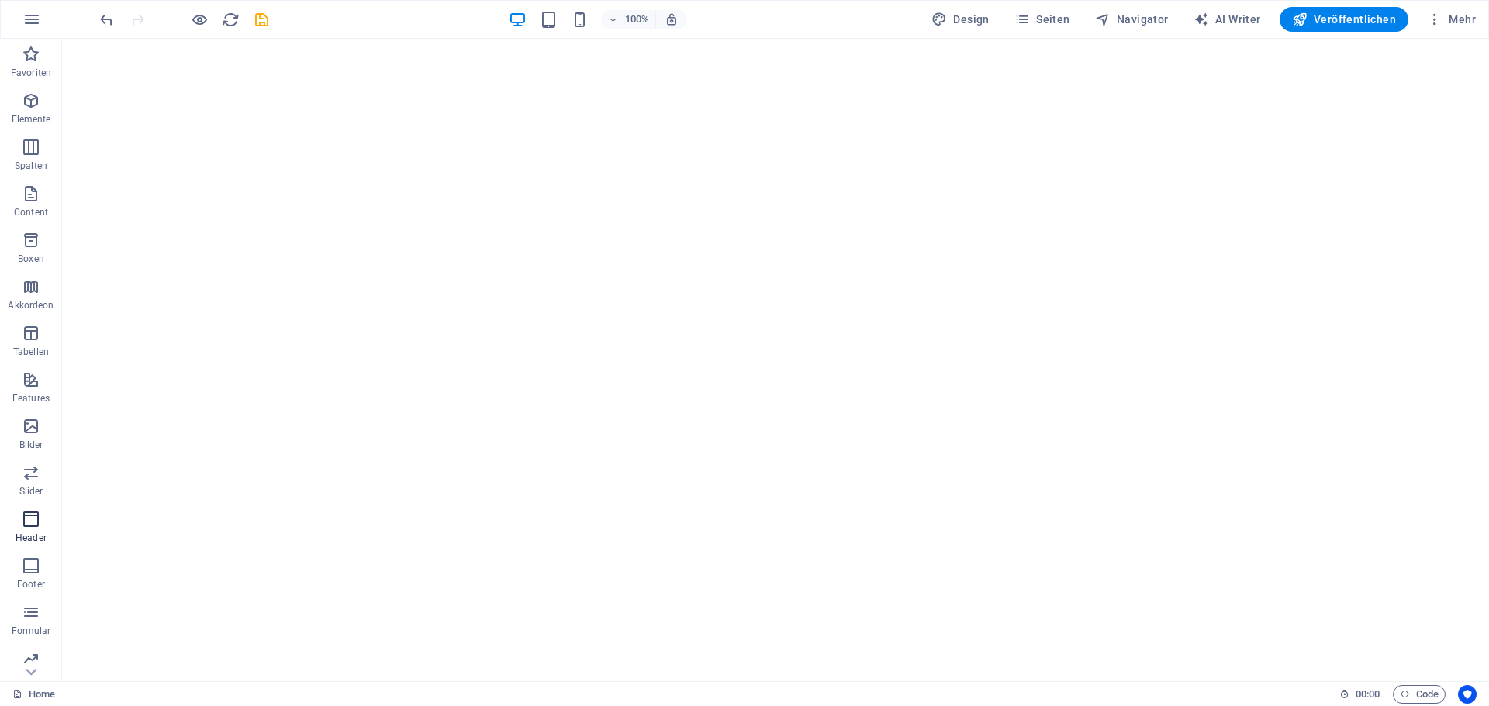
click at [32, 523] on icon "button" at bounding box center [31, 519] width 19 height 19
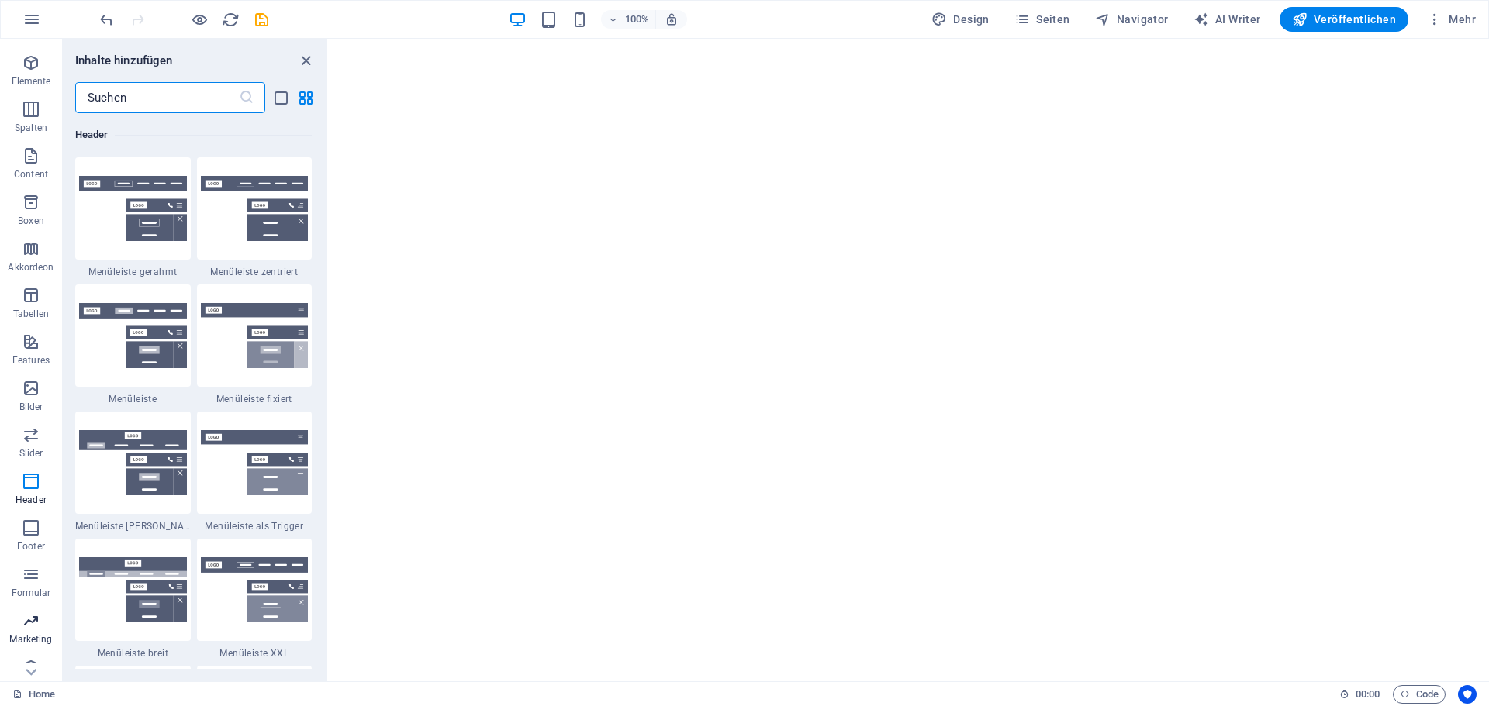
scroll to position [55, 0]
click at [24, 649] on icon "button" at bounding box center [31, 650] width 19 height 19
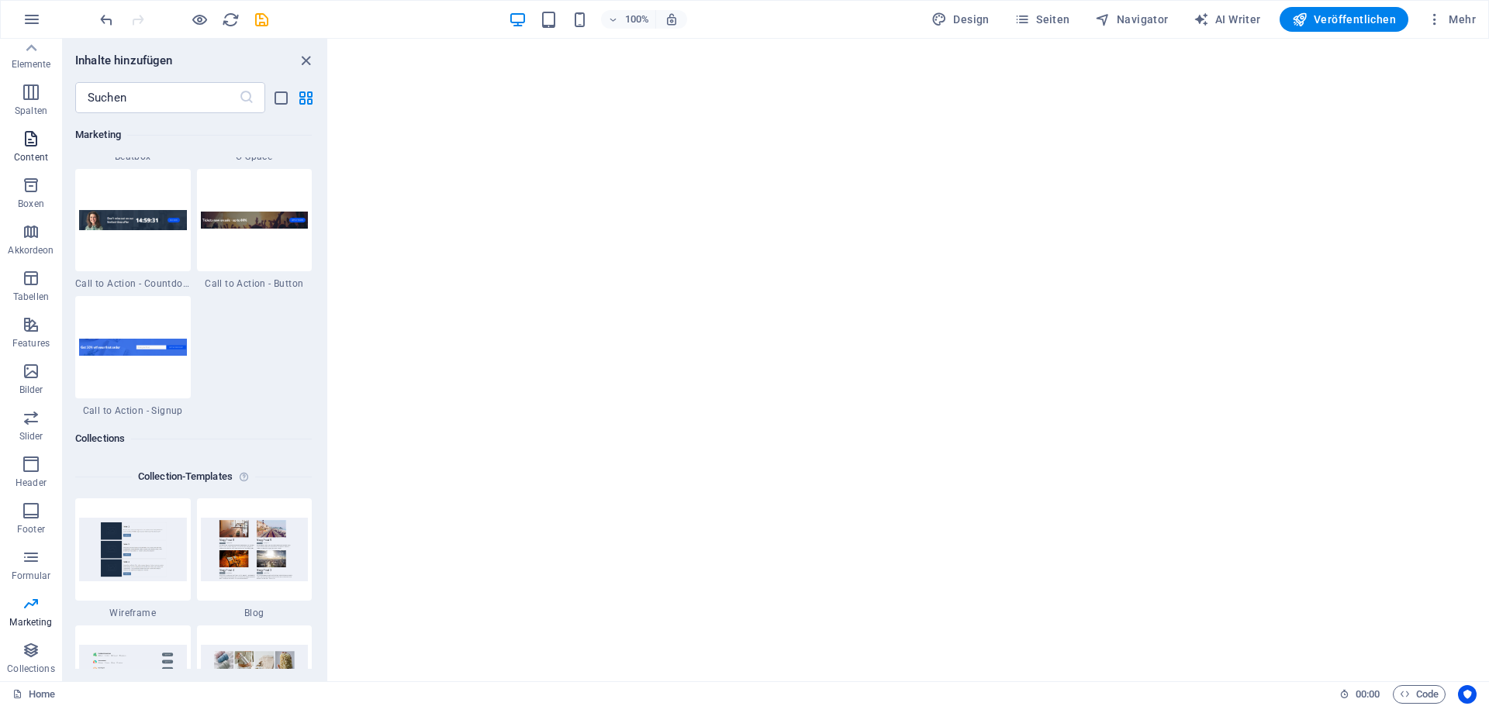
scroll to position [13651, 0]
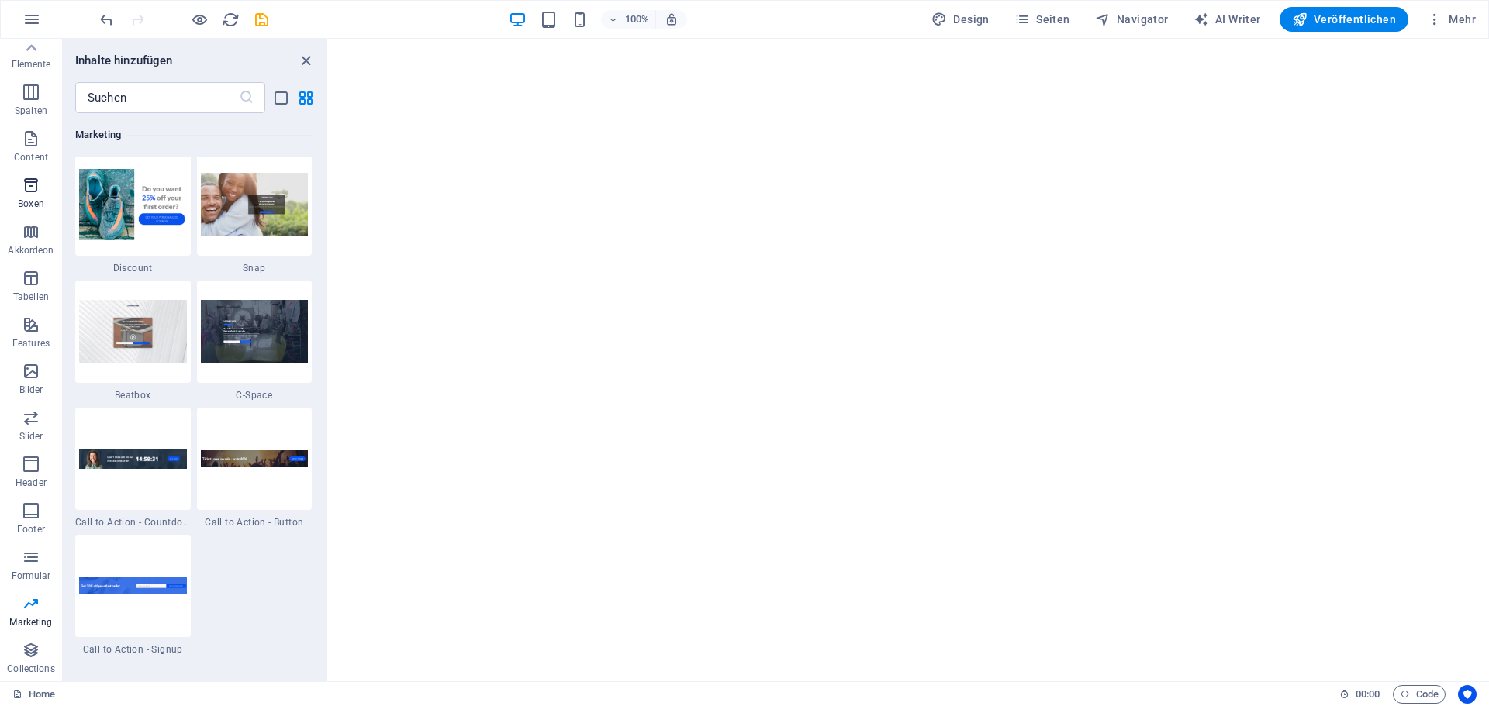
click at [30, 191] on icon "button" at bounding box center [31, 185] width 19 height 19
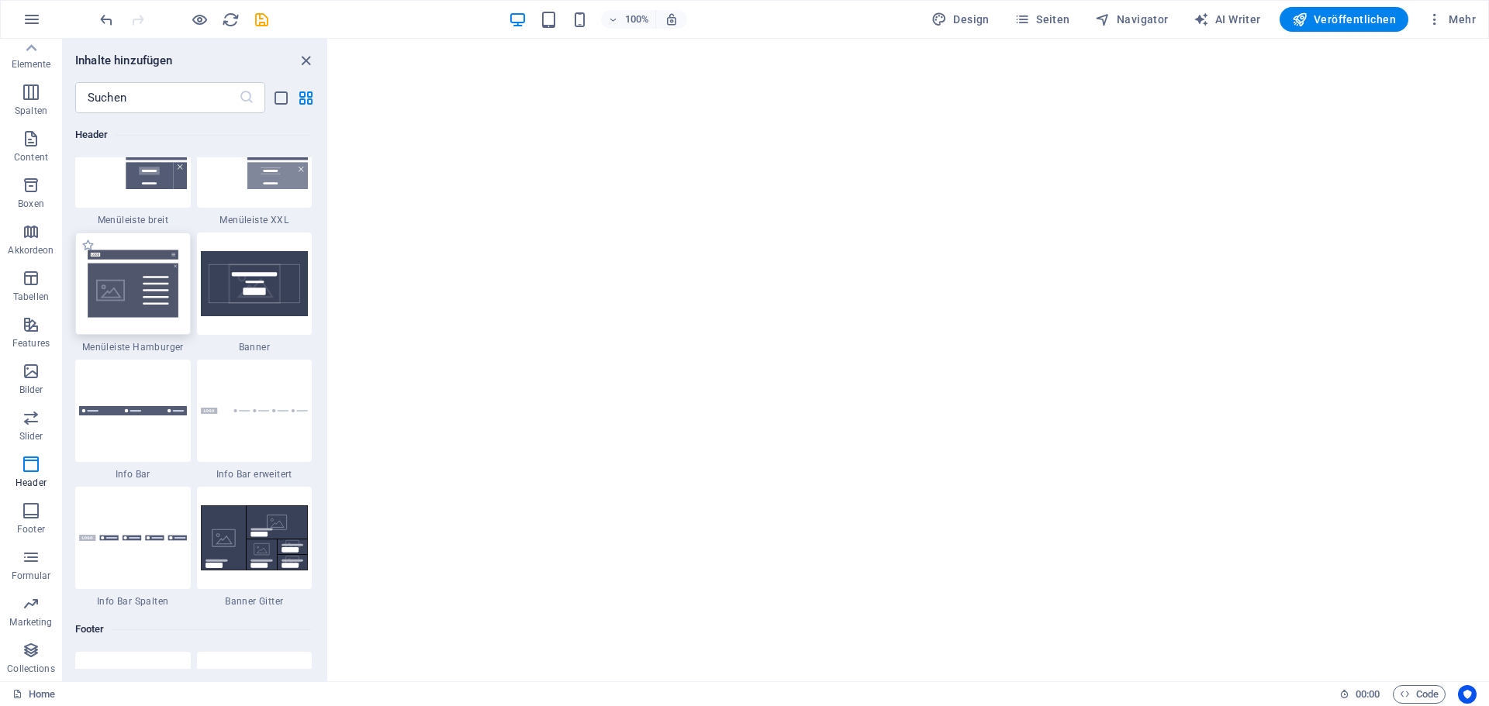
scroll to position [9627, 0]
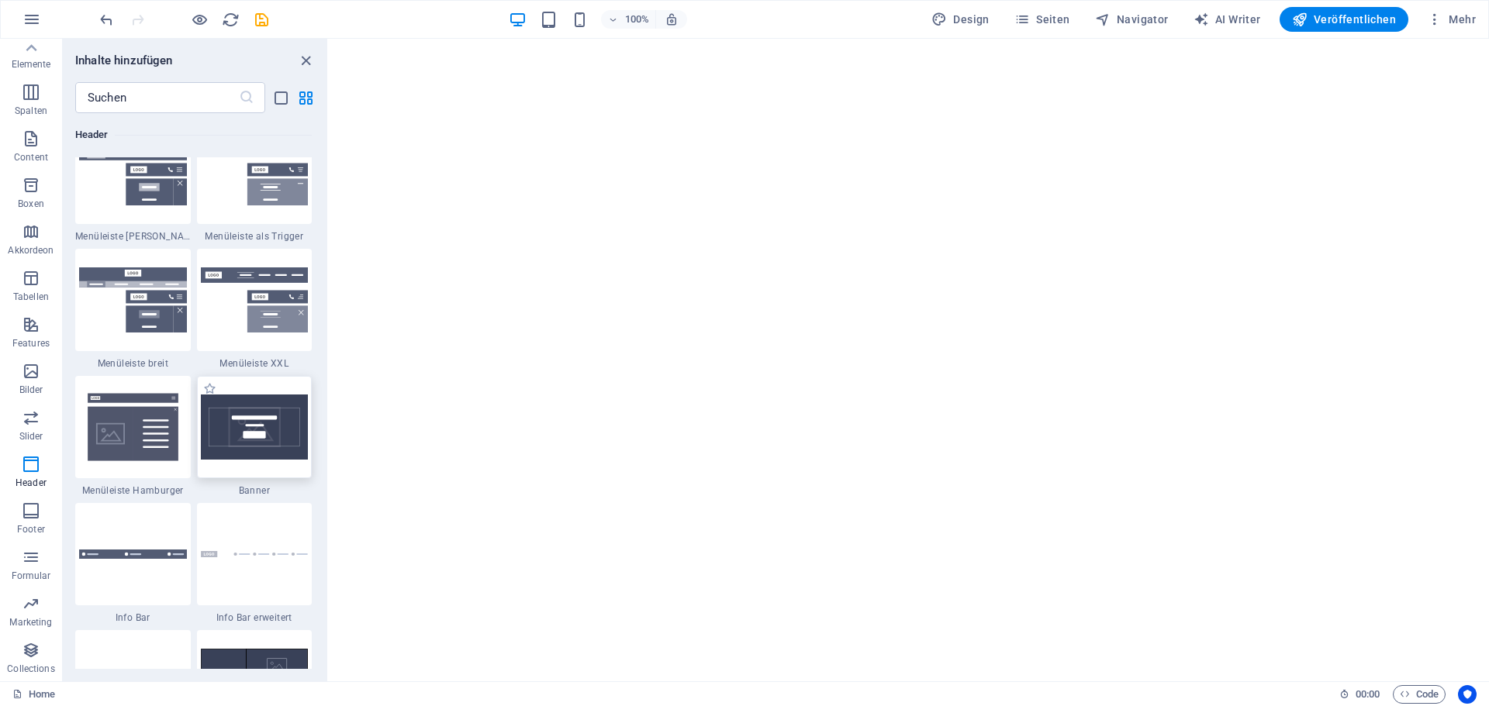
click at [259, 418] on img at bounding box center [255, 427] width 108 height 65
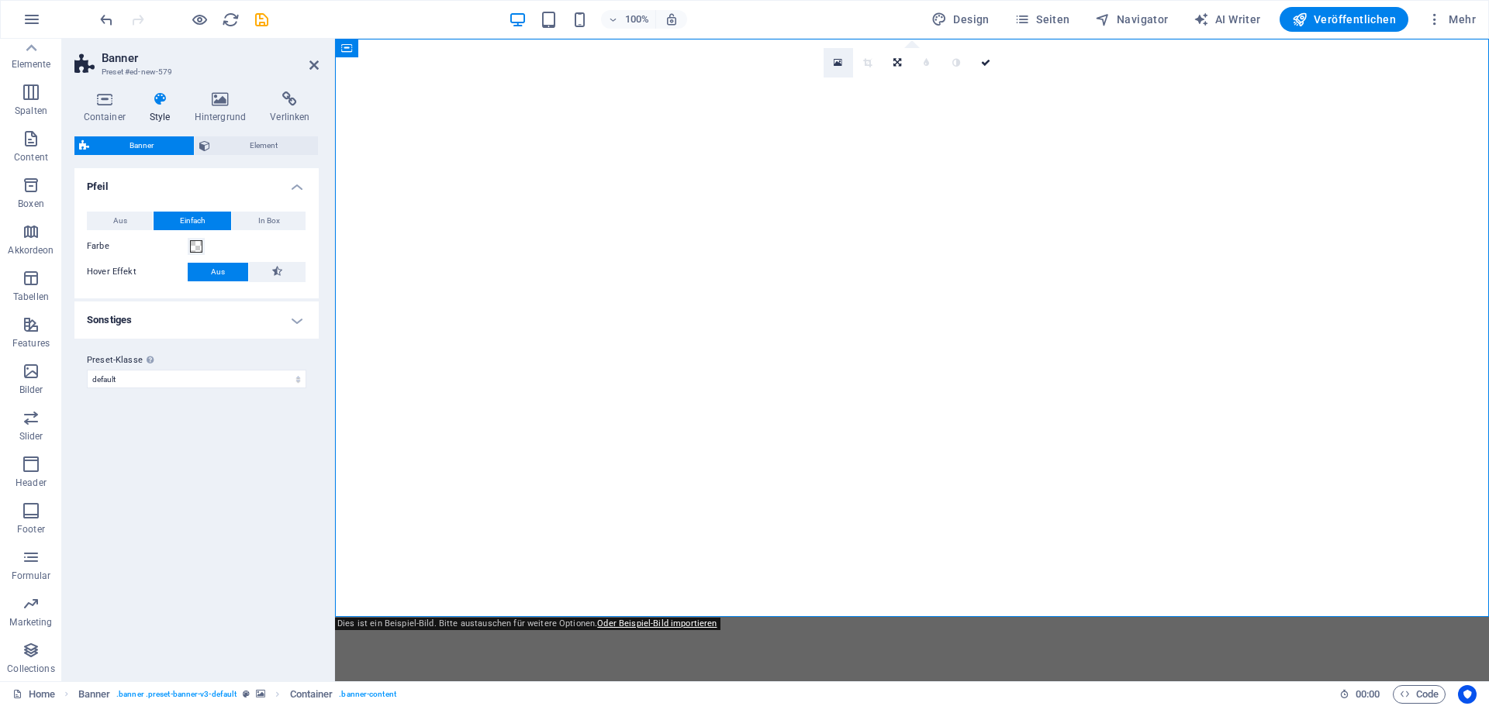
click at [839, 64] on icon at bounding box center [838, 62] width 9 height 11
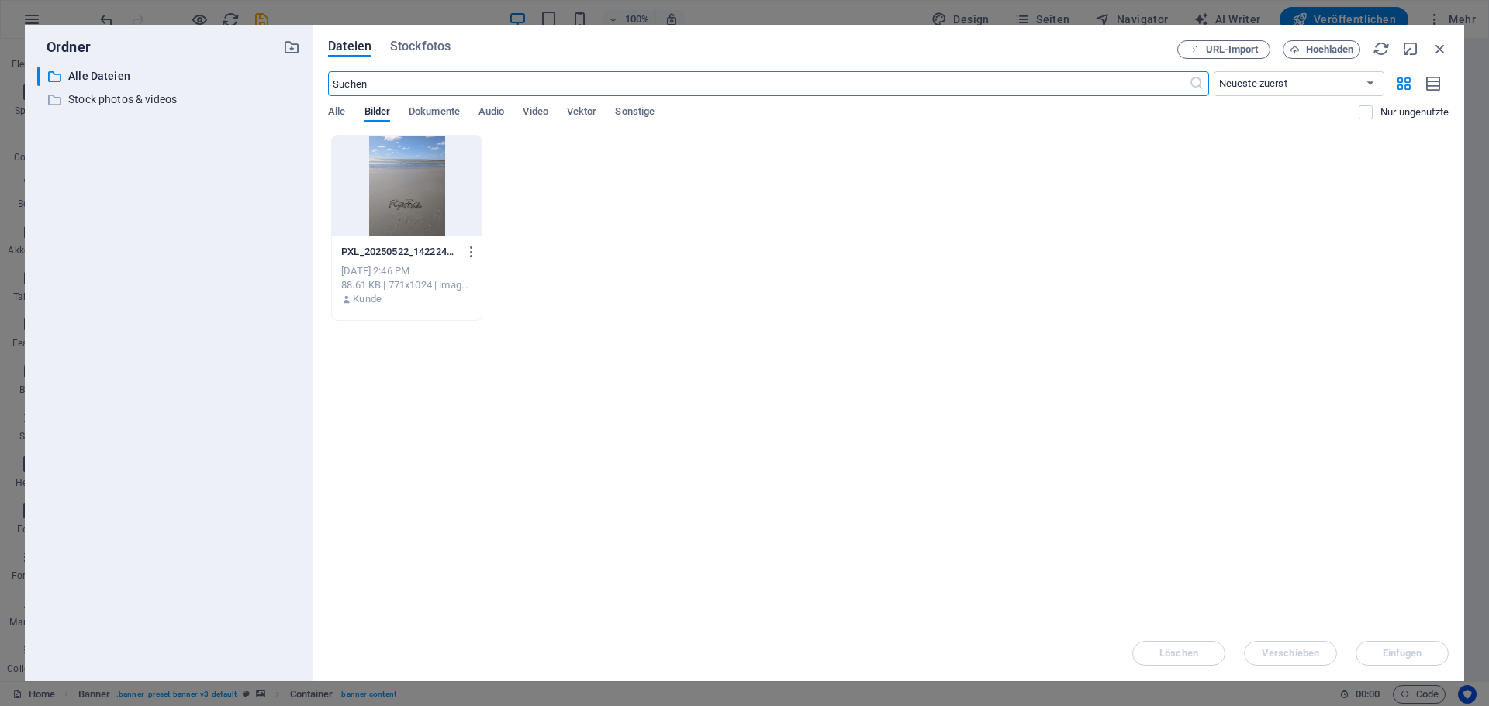
click at [414, 195] on div at bounding box center [407, 186] width 150 height 101
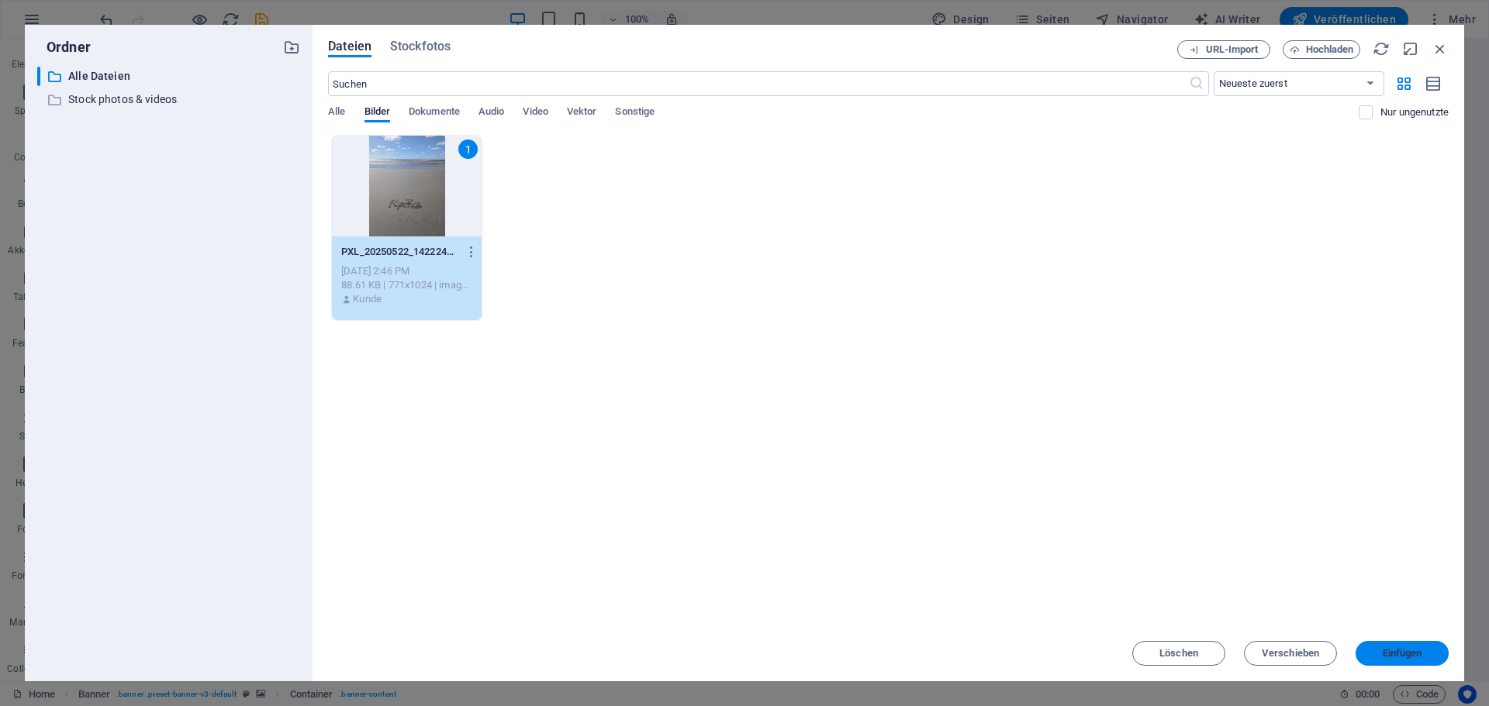
click at [1376, 653] on span "Einfügen" at bounding box center [1402, 653] width 81 height 9
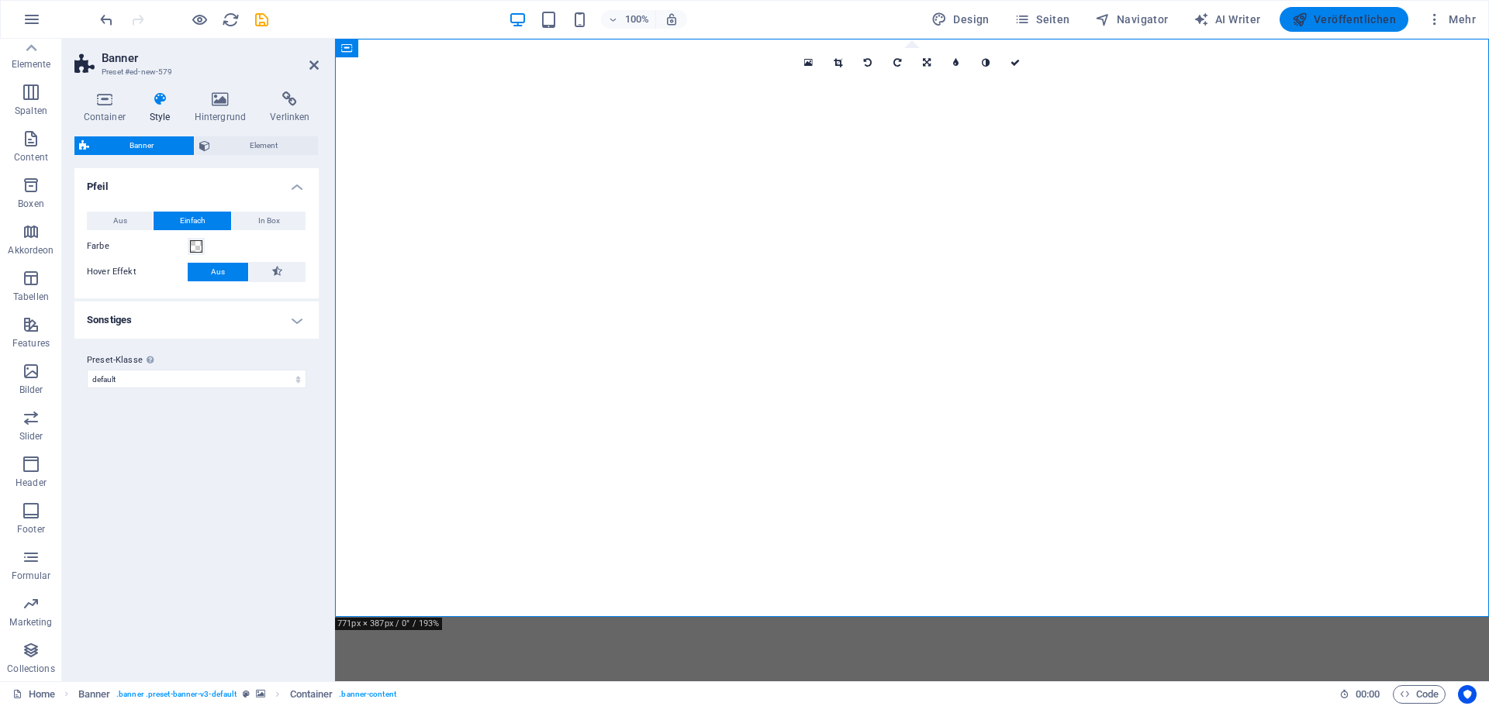
click at [1350, 15] on span "Veröffentlichen" at bounding box center [1344, 20] width 104 height 16
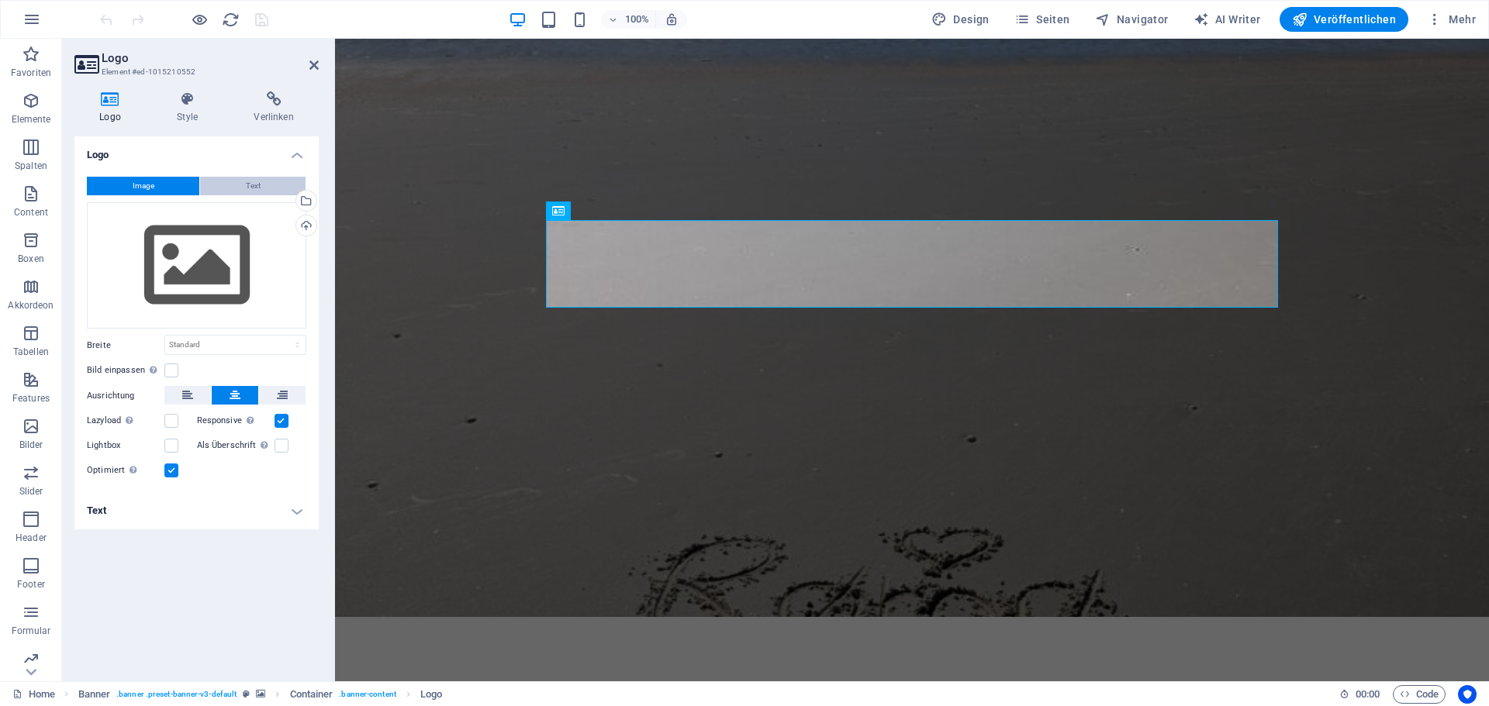
click at [235, 180] on button "Text" at bounding box center [252, 186] width 105 height 19
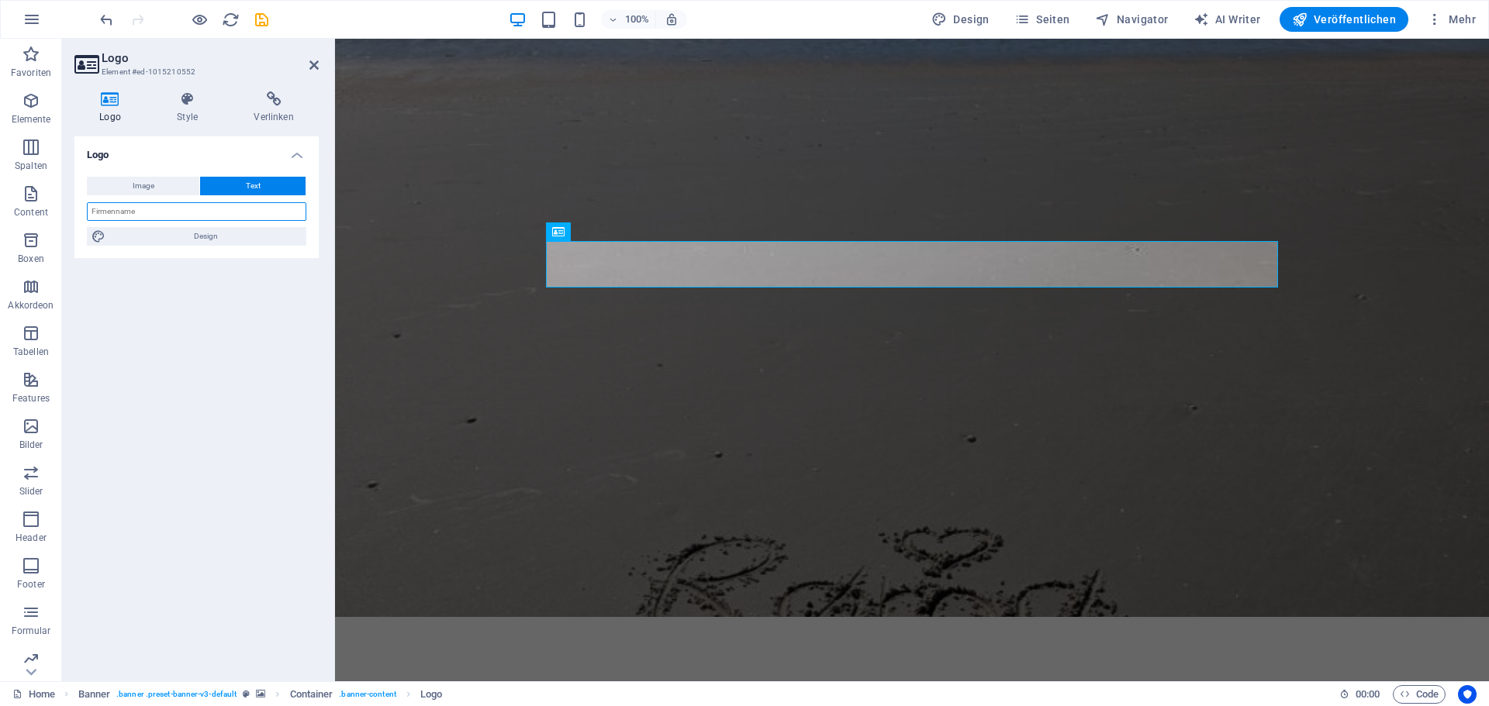
click at [193, 212] on input "text" at bounding box center [196, 211] width 219 height 19
click at [211, 230] on span "Design" at bounding box center [206, 236] width 192 height 19
select select "px"
select select "400"
select select "px"
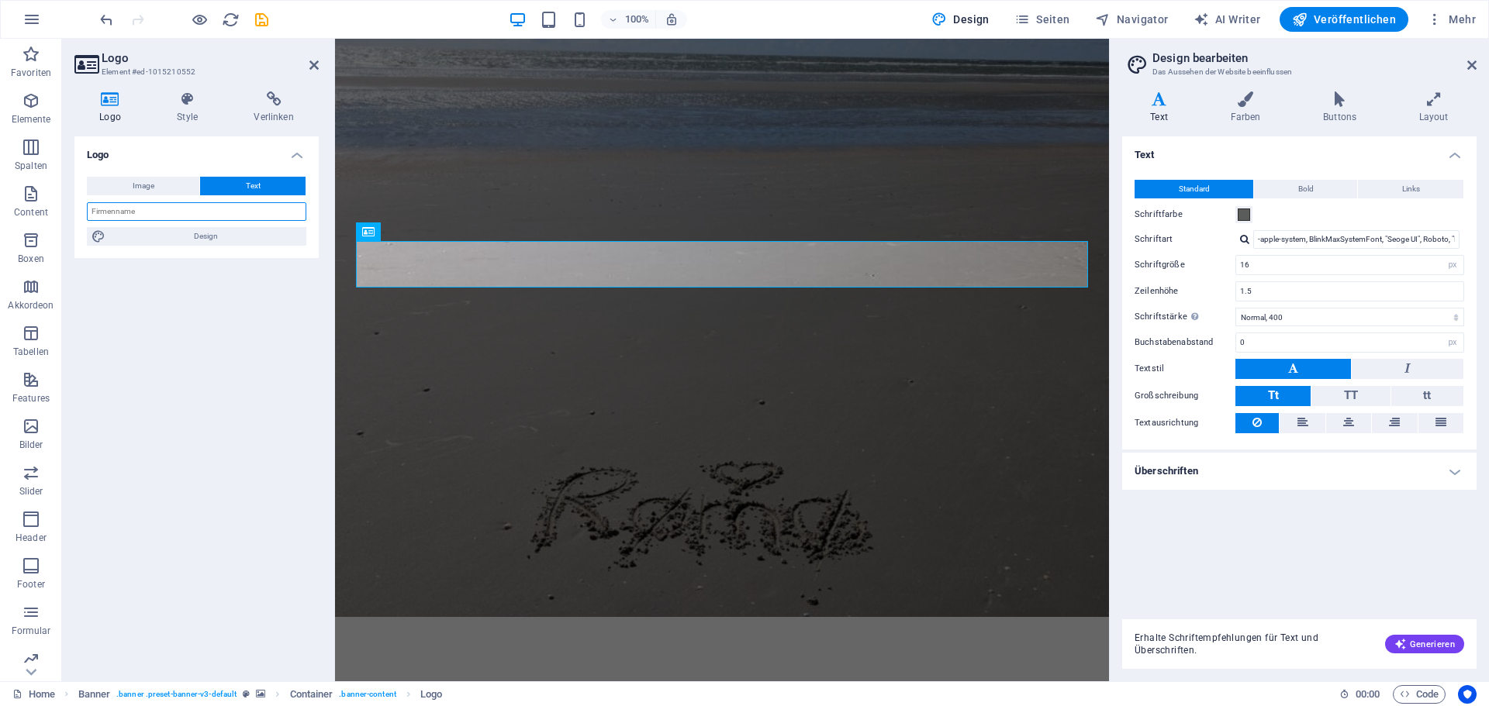
click at [150, 212] on input "text" at bounding box center [196, 211] width 219 height 19
type input "[DOMAIN_NAME]"
drag, startPoint x: 1268, startPoint y: 261, endPoint x: 1220, endPoint y: 260, distance: 48.1
click at [1220, 260] on div "Schriftgröße 16 rem px" at bounding box center [1299, 265] width 330 height 20
type input "24"
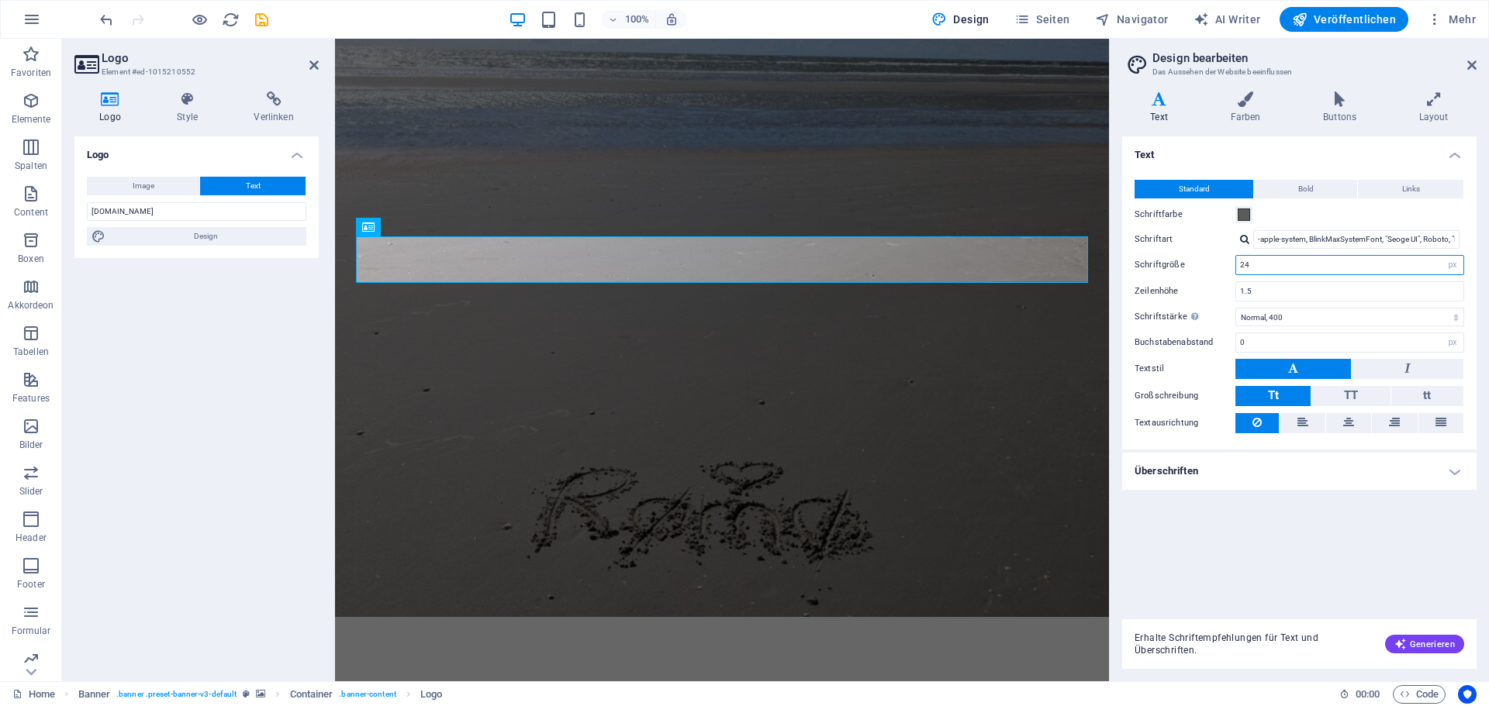
drag, startPoint x: 1193, startPoint y: 260, endPoint x: 1161, endPoint y: 260, distance: 32.6
click at [1162, 260] on div "Schriftgröße 24 rem px" at bounding box center [1299, 265] width 330 height 20
click at [1365, 395] on button "TT" at bounding box center [1350, 396] width 78 height 20
click at [1441, 653] on button "Generieren" at bounding box center [1424, 644] width 79 height 19
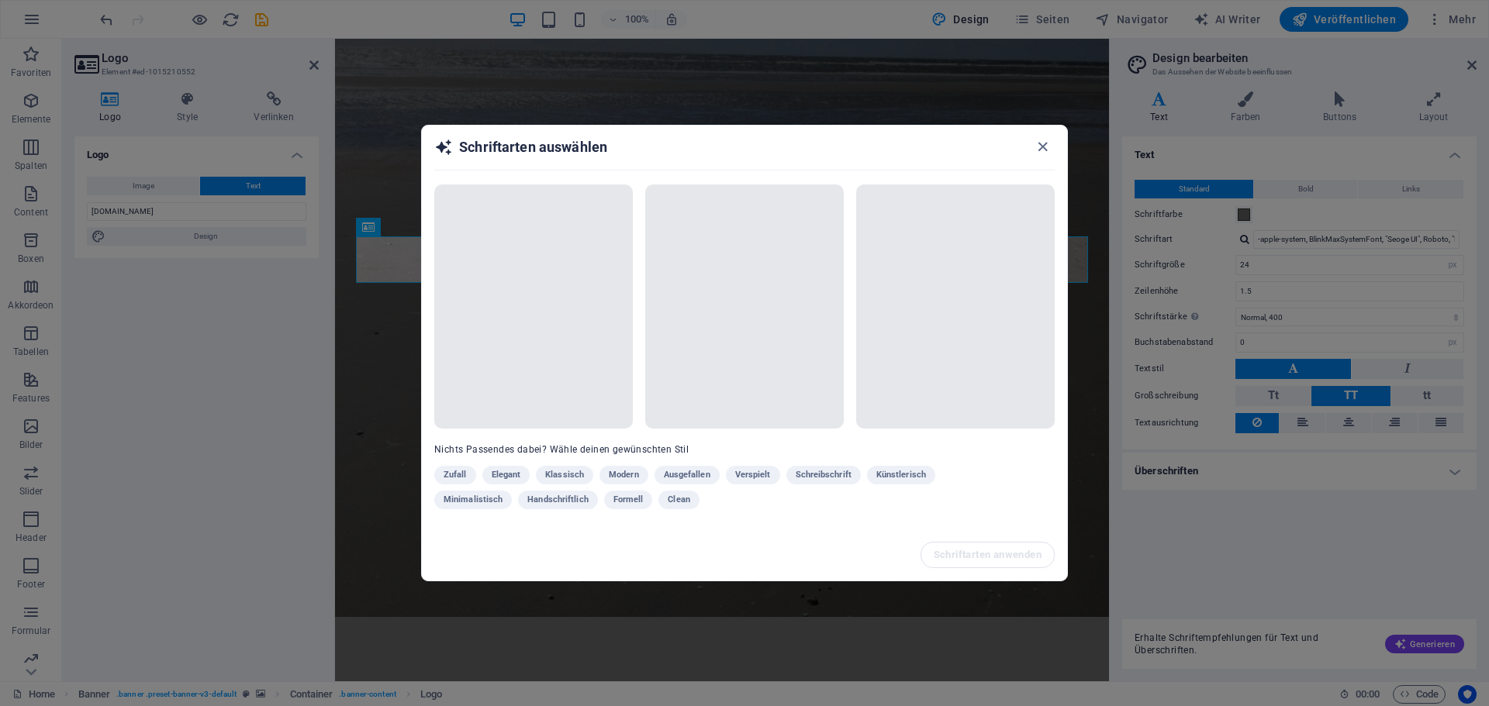
click at [561, 474] on div "Zufall Elegant Klassisch Modern Ausgefallen Verspielt Schreibschrift Künstleris…" at bounding box center [705, 491] width 543 height 50
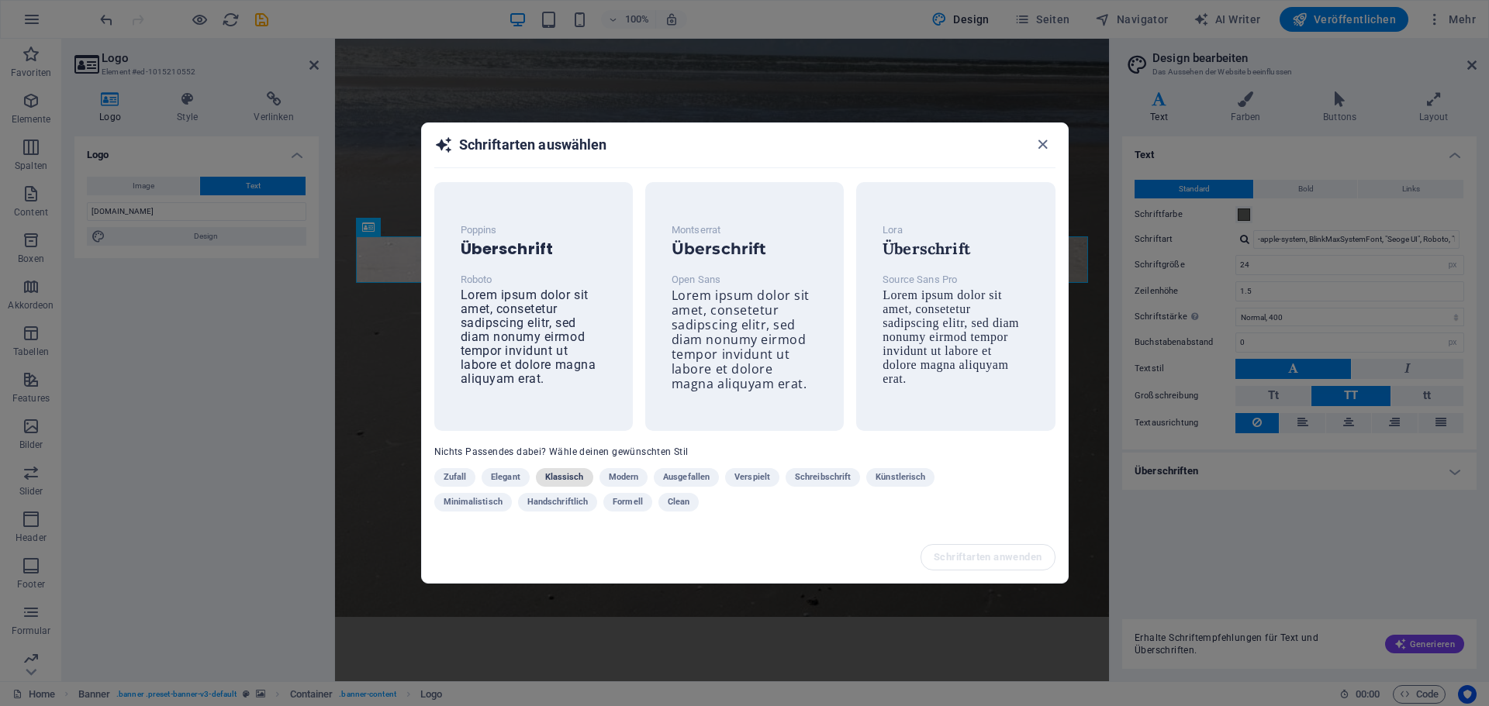
click at [566, 478] on span "Klassisch" at bounding box center [564, 477] width 39 height 19
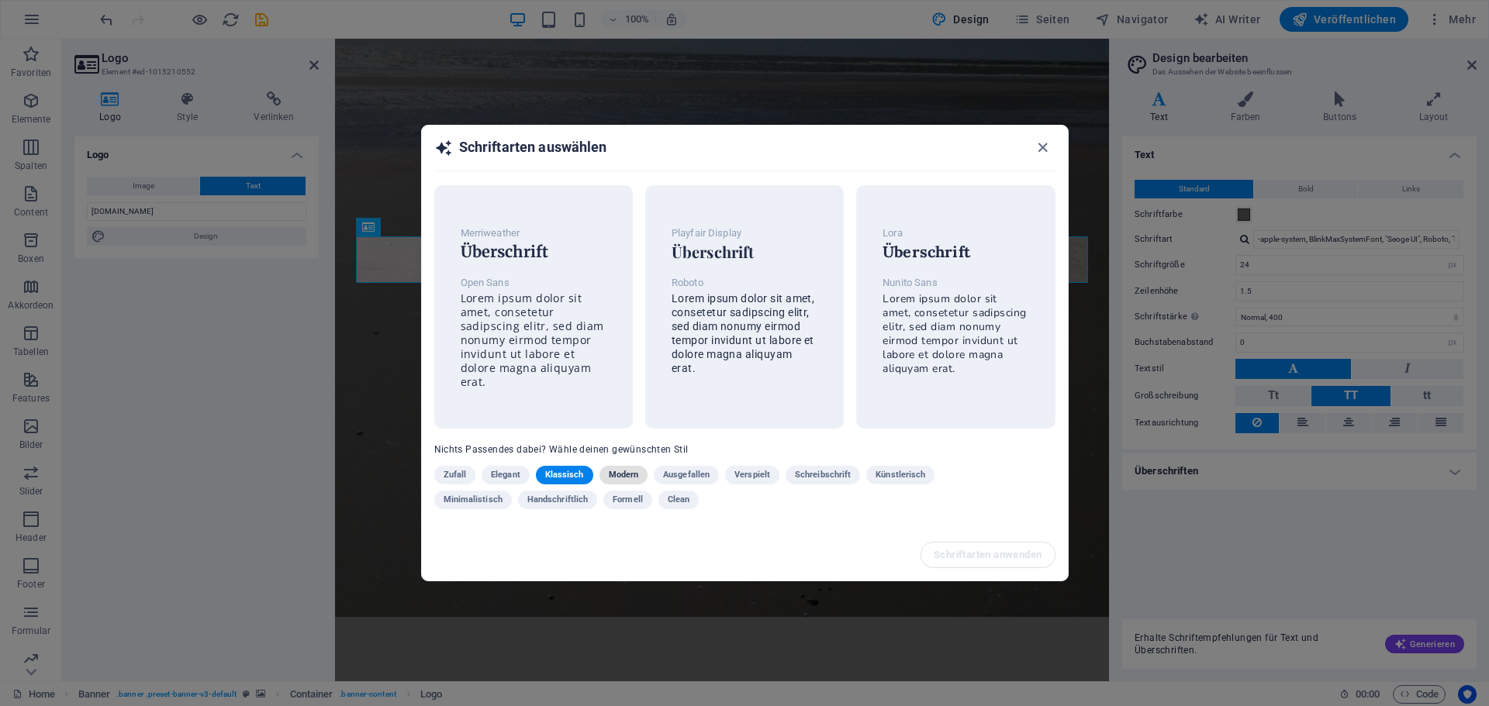
click at [627, 474] on span "Modern" at bounding box center [624, 475] width 30 height 19
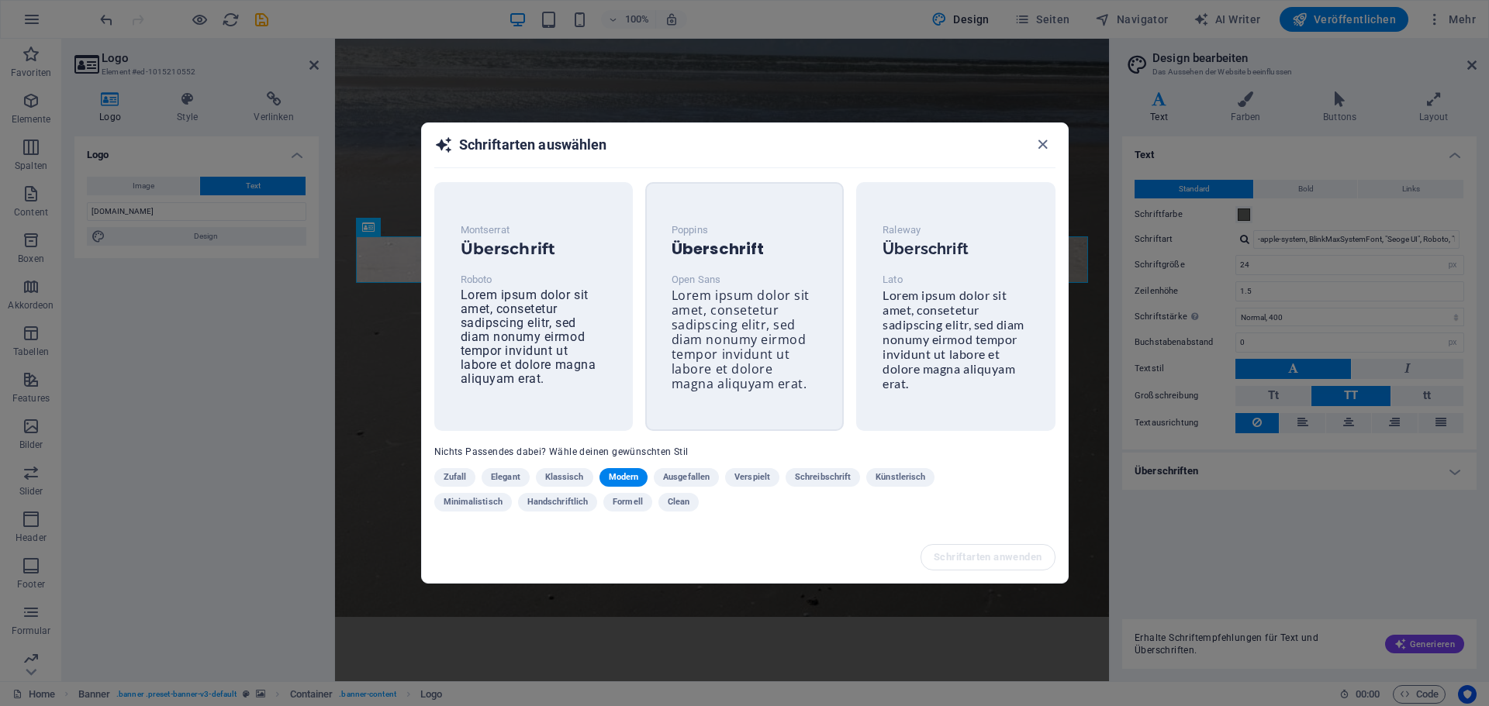
click at [740, 333] on span "Lorem ipsum dolor sit amet, consetetur sadipscing elitr, sed diam nonumy eirmod…" at bounding box center [740, 339] width 138 height 105
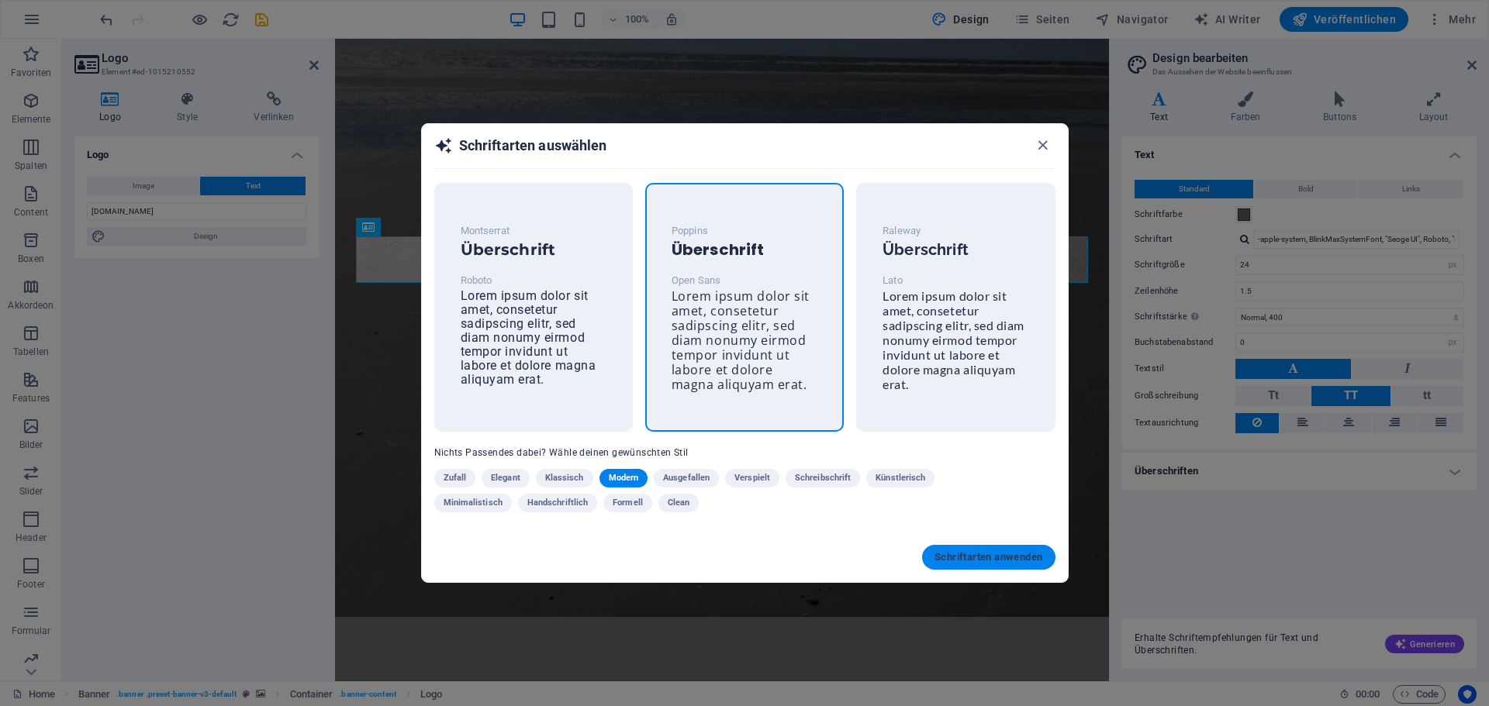
click at [999, 558] on span "Schriftarten anwenden" at bounding box center [988, 557] width 108 height 12
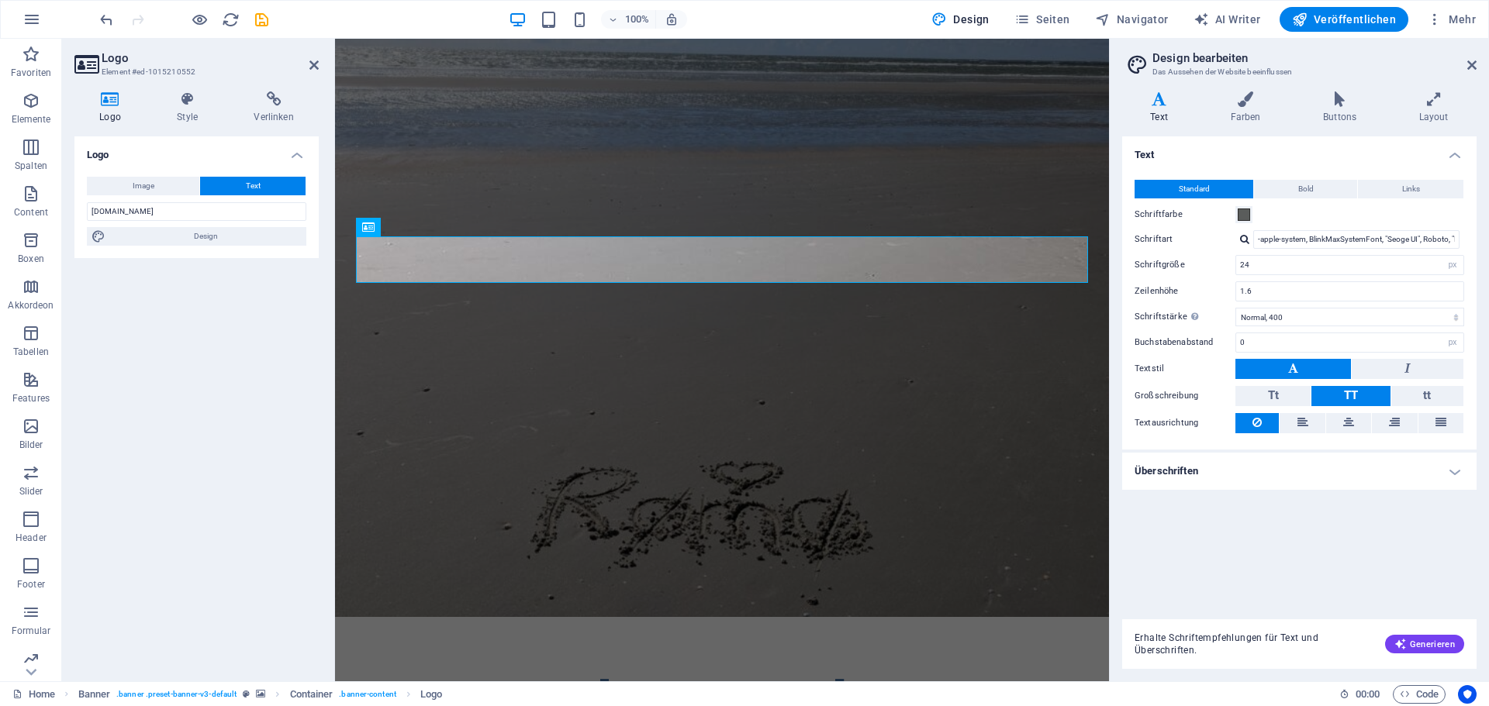
type input "Open Sans"
type input "16"
type input "1.6"
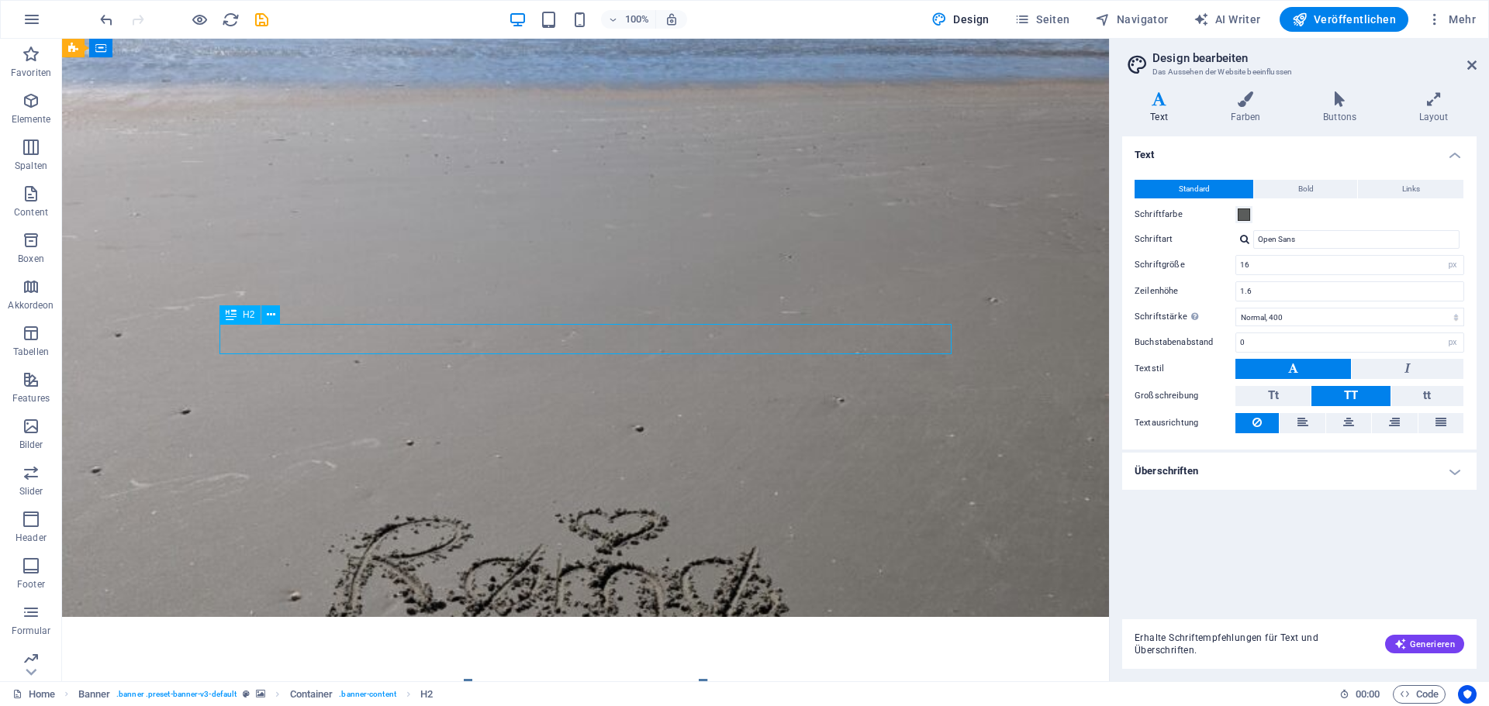
drag, startPoint x: 638, startPoint y: 337, endPoint x: 559, endPoint y: 340, distance: 79.2
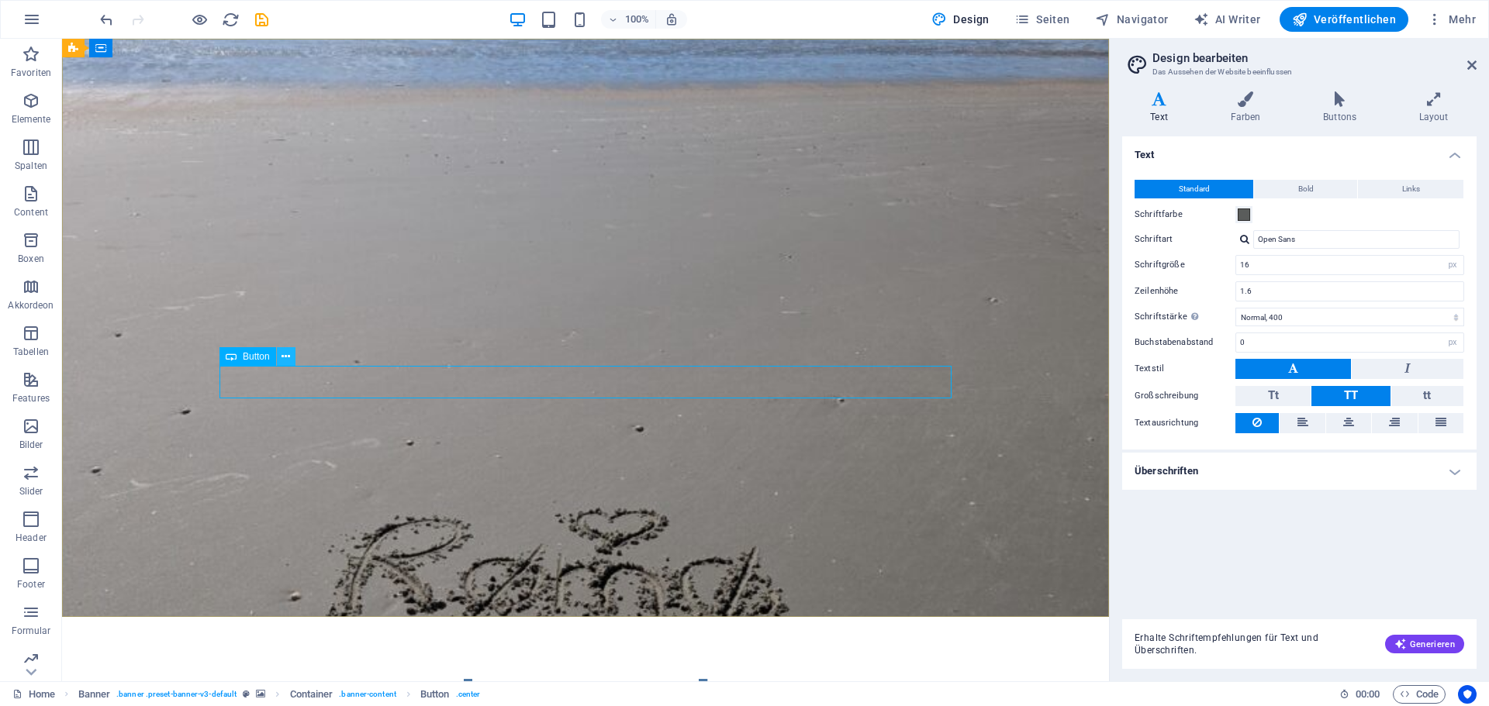
click at [285, 357] on icon at bounding box center [285, 357] width 9 height 16
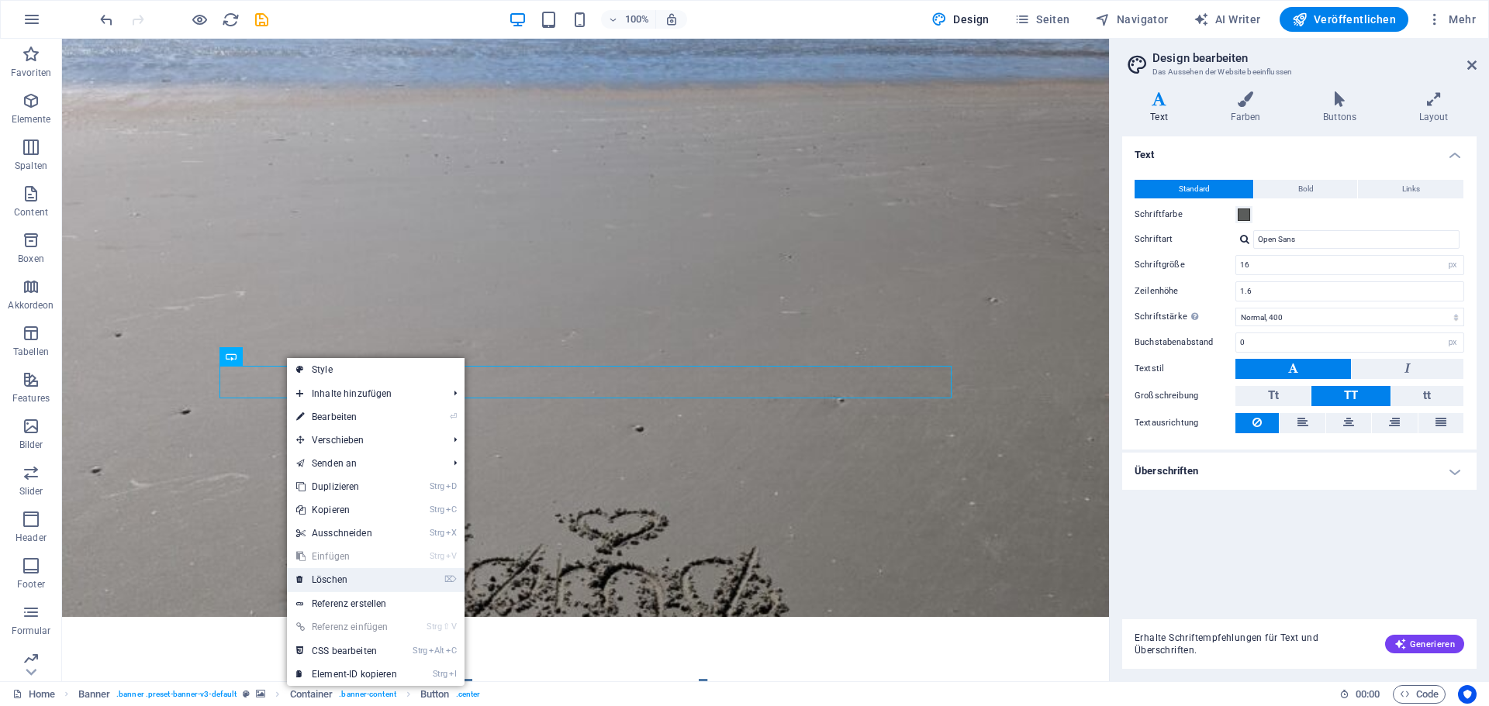
click at [337, 571] on link "⌦ Löschen" at bounding box center [346, 579] width 119 height 23
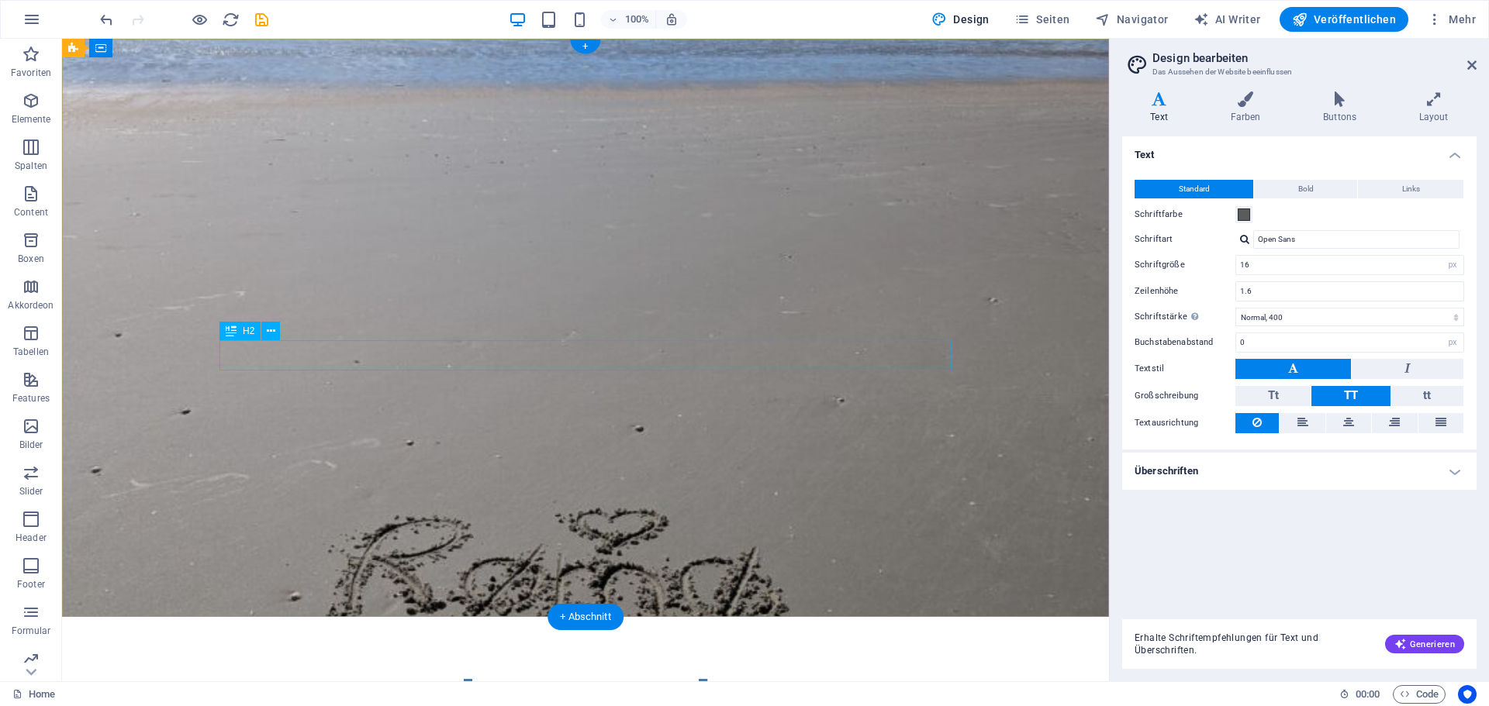
click at [269, 332] on icon at bounding box center [271, 331] width 9 height 16
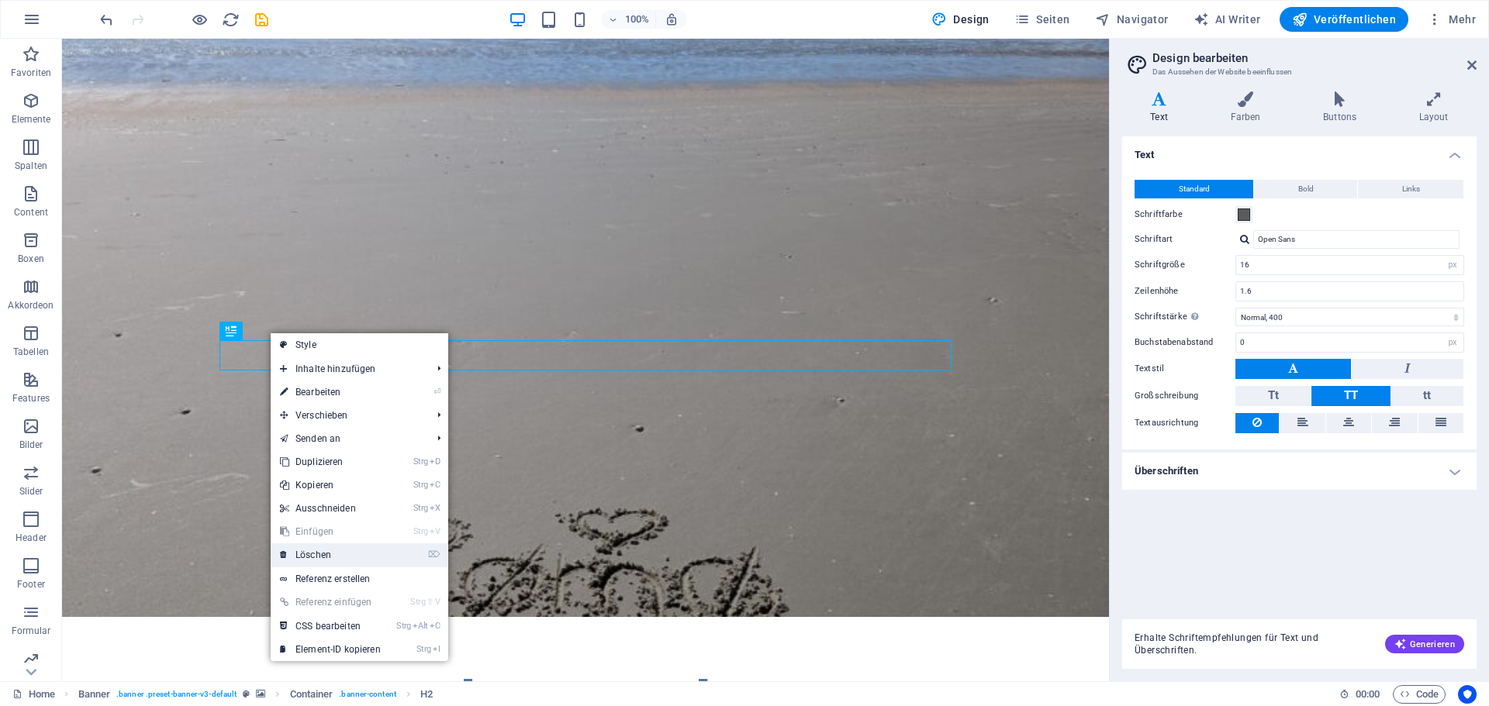
click at [326, 559] on link "⌦ Löschen" at bounding box center [330, 555] width 119 height 23
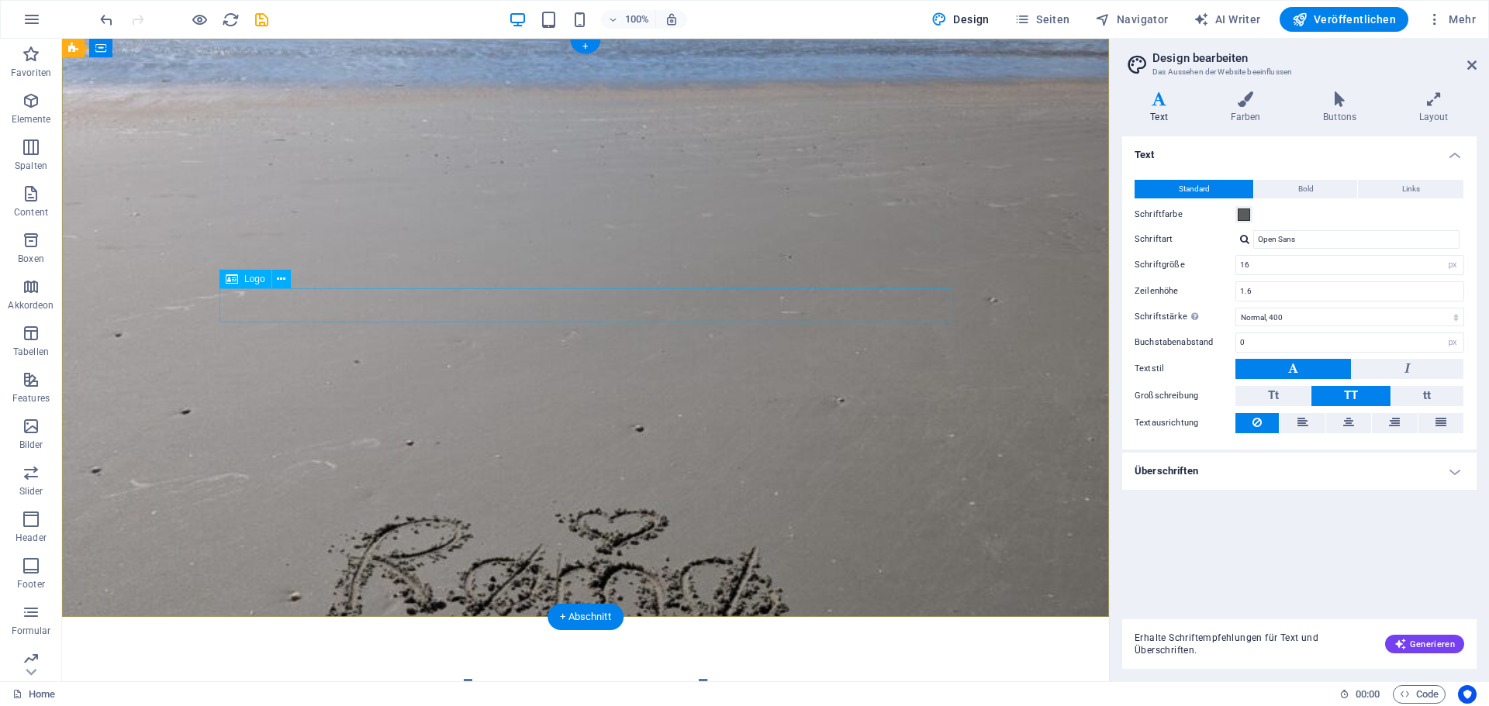
click at [614, 679] on div "[DOMAIN_NAME]" at bounding box center [585, 695] width 732 height 33
click at [616, 679] on div "[DOMAIN_NAME]" at bounding box center [585, 695] width 732 height 33
drag, startPoint x: 617, startPoint y: 296, endPoint x: 347, endPoint y: 295, distance: 270.6
click at [618, 679] on div "[DOMAIN_NAME]" at bounding box center [585, 695] width 732 height 33
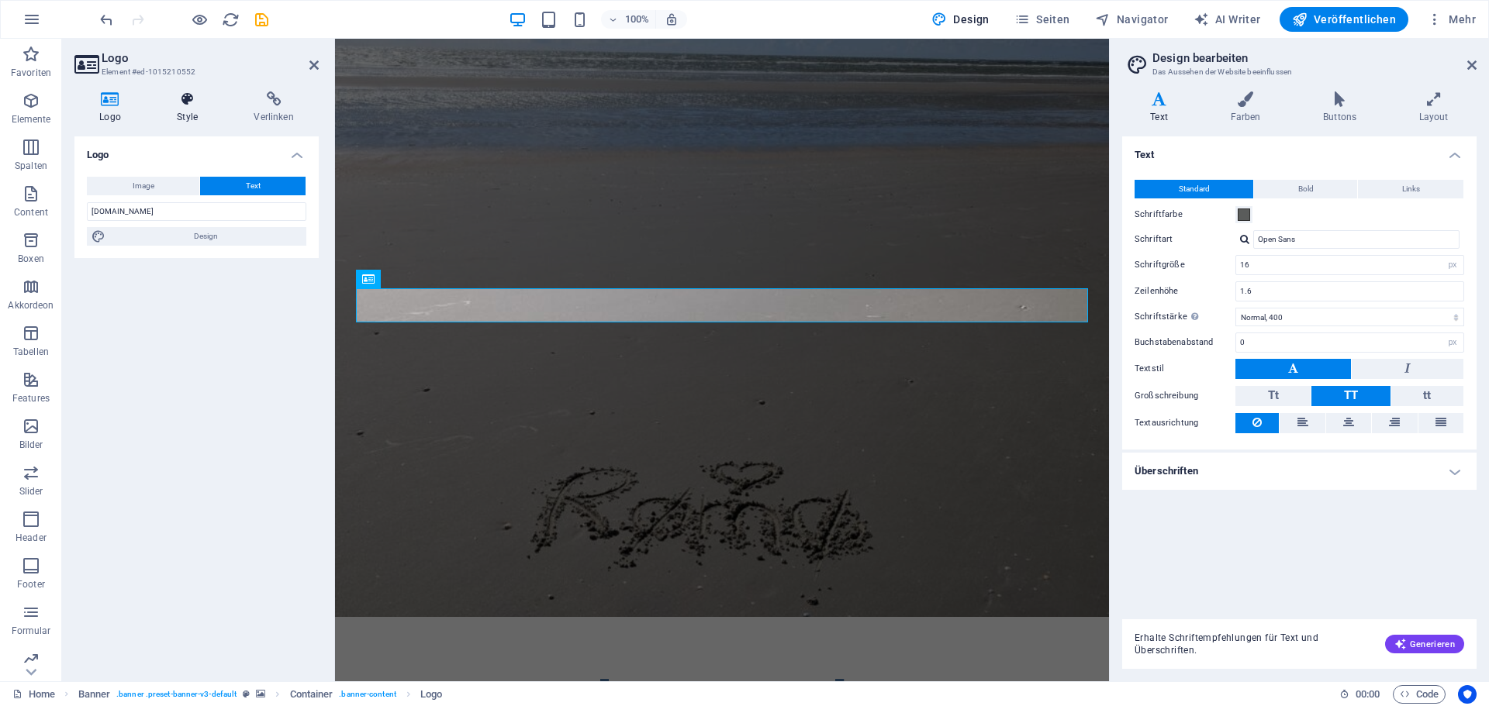
click at [200, 101] on icon at bounding box center [187, 99] width 71 height 16
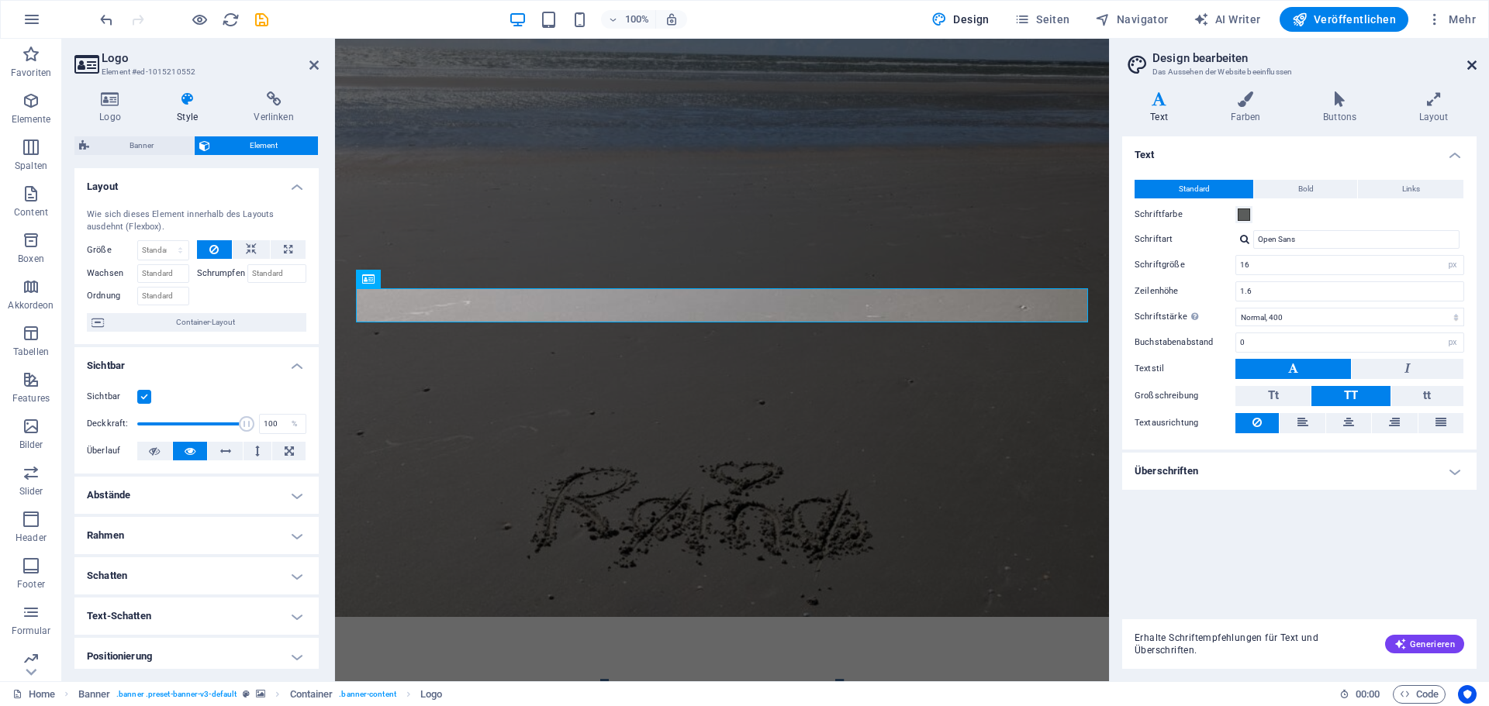
drag, startPoint x: 1469, startPoint y: 64, endPoint x: 1129, endPoint y: 29, distance: 342.3
click at [1469, 64] on icon at bounding box center [1471, 65] width 9 height 12
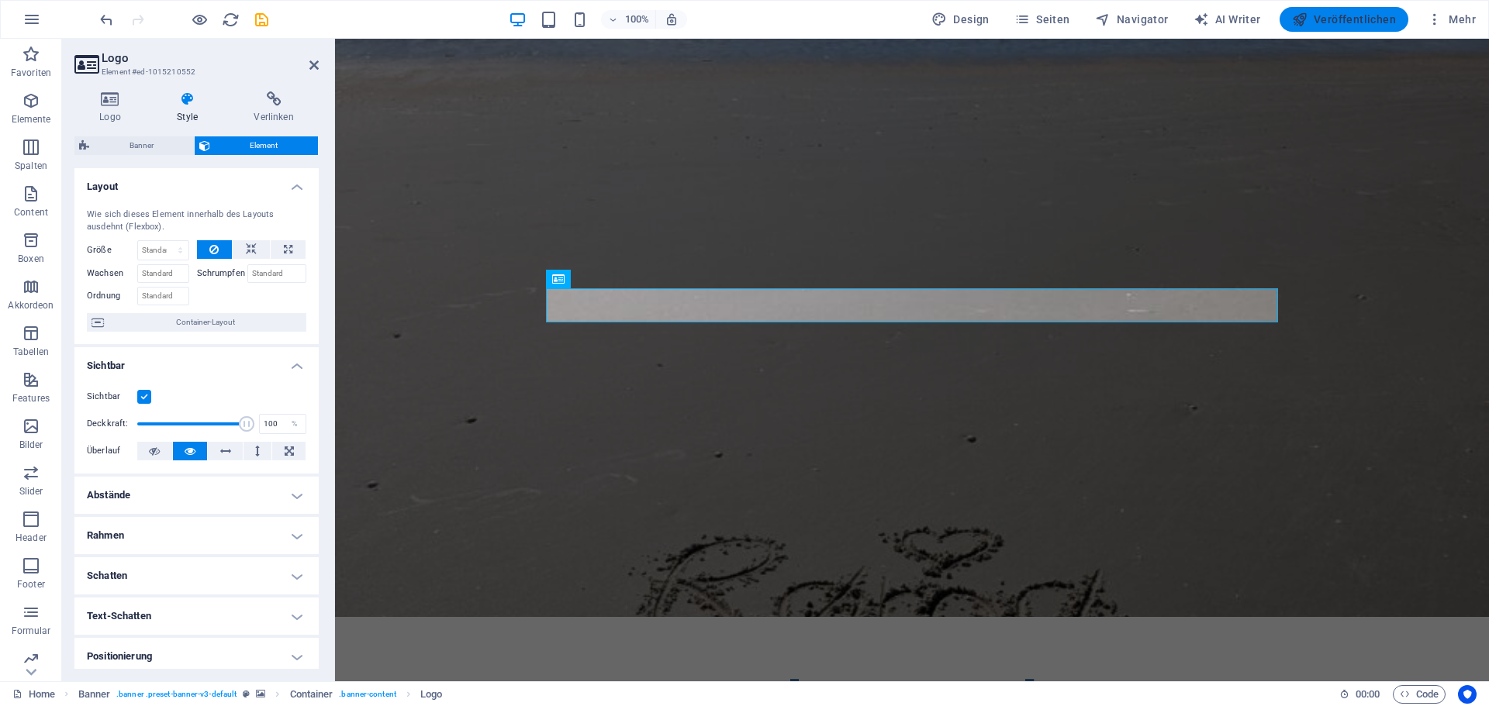
click at [1364, 18] on span "Veröffentlichen" at bounding box center [1344, 20] width 104 height 16
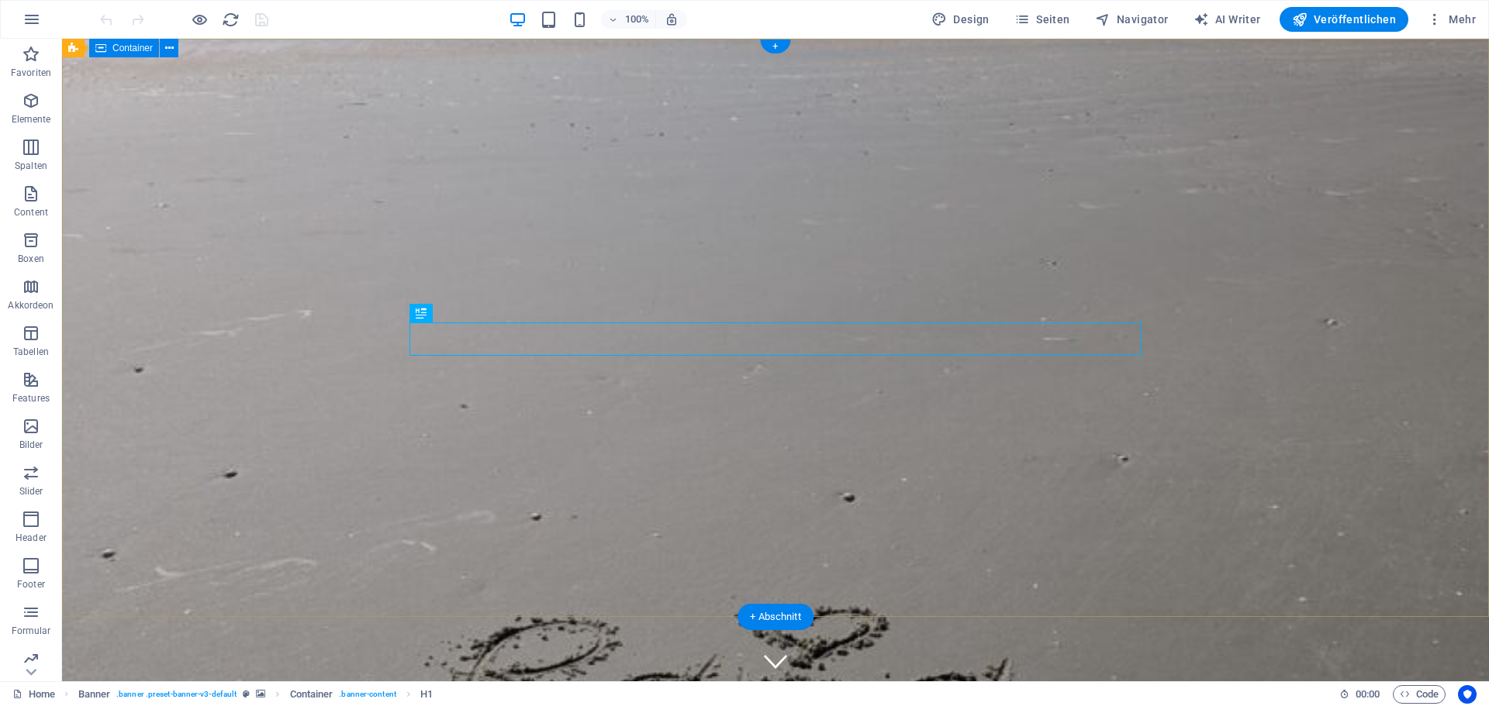
click at [243, 617] on div "[DOMAIN_NAME] Moin!" at bounding box center [775, 718] width 1427 height 202
click at [466, 617] on div "[DOMAIN_NAME] Moin!" at bounding box center [775, 718] width 1427 height 202
click at [701, 617] on div "[DOMAIN_NAME] Moin!" at bounding box center [775, 718] width 1427 height 202
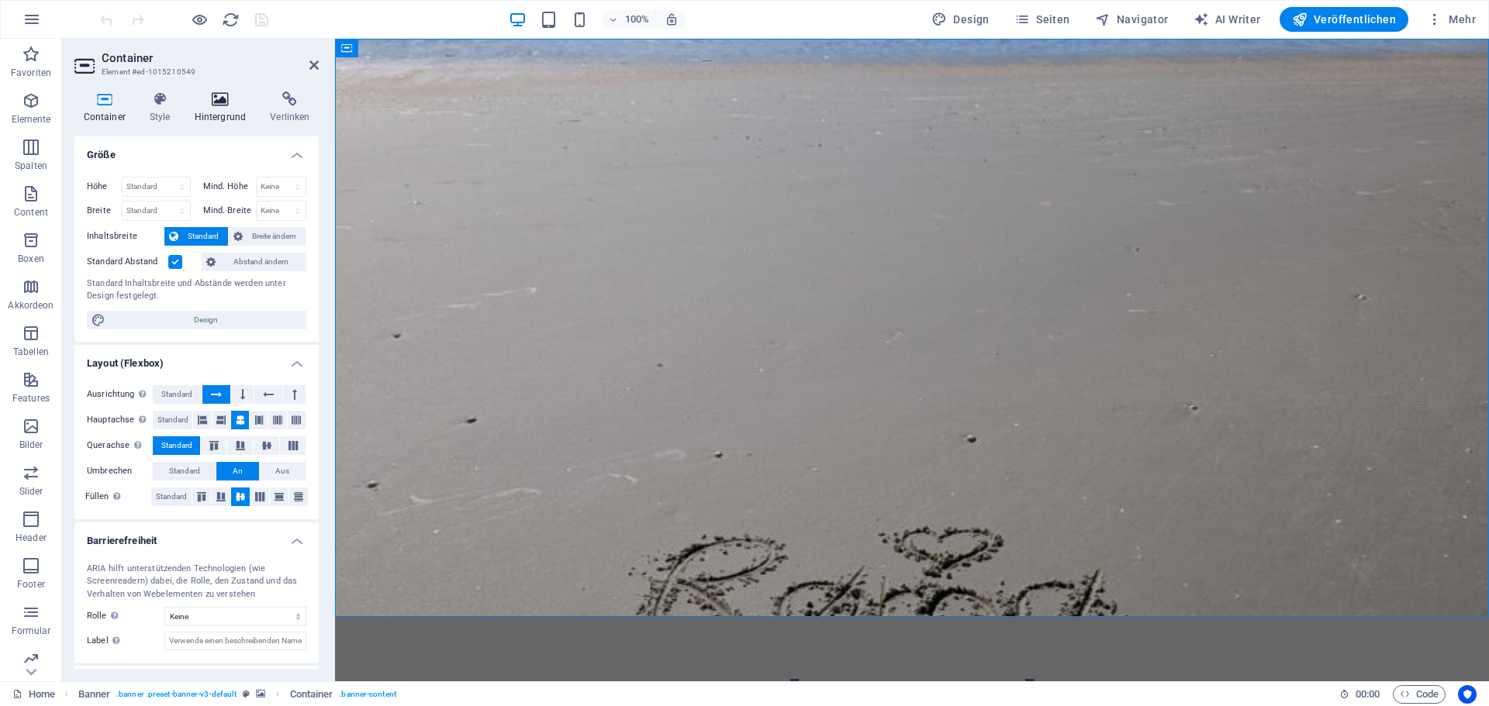
click at [223, 101] on icon at bounding box center [220, 99] width 70 height 16
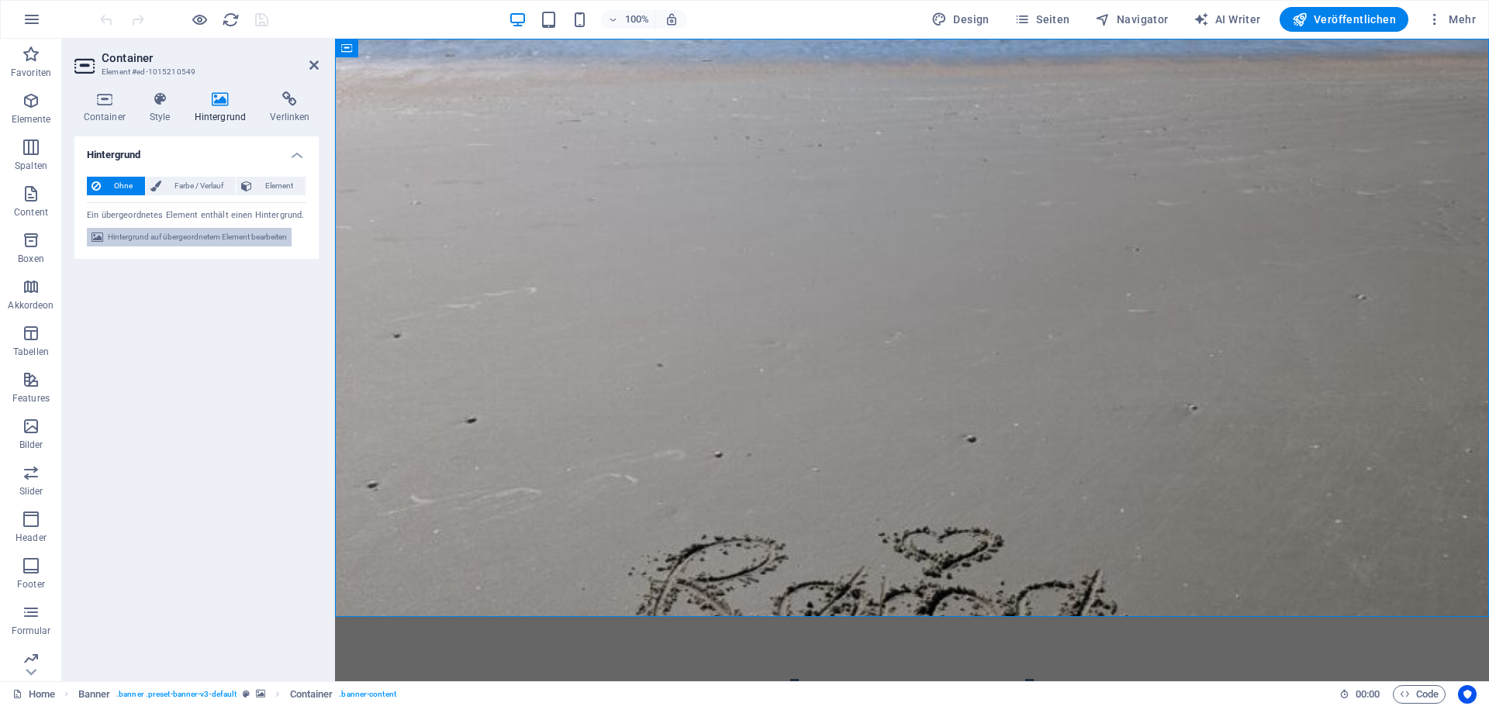
click at [173, 236] on span "Hintergrund auf übergeordnetem Element bearbeiten" at bounding box center [197, 237] width 179 height 19
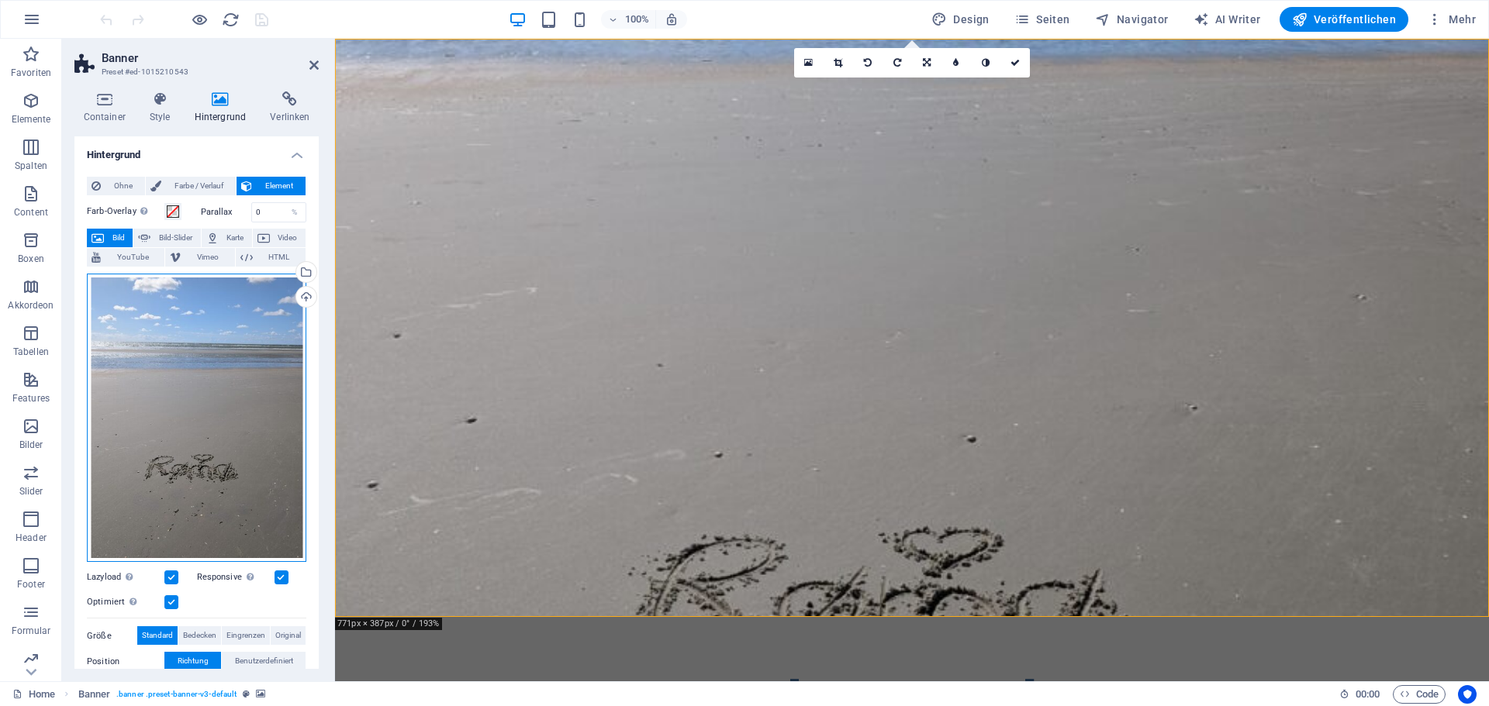
click at [221, 343] on div "Ziehe Dateien zum Hochladen hierher oder klicke hier, um aus Dateien oder koste…" at bounding box center [196, 418] width 219 height 288
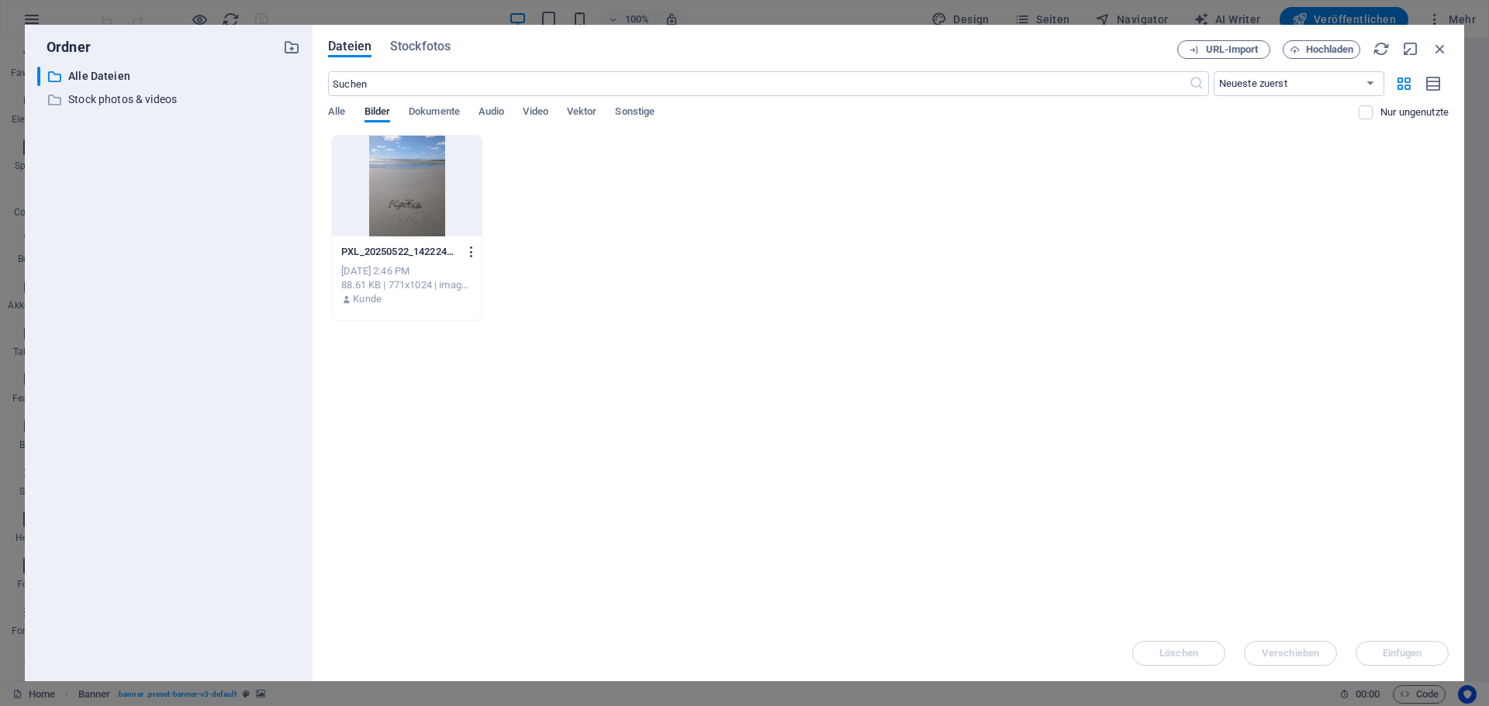
click at [470, 252] on icon "button" at bounding box center [471, 252] width 15 height 14
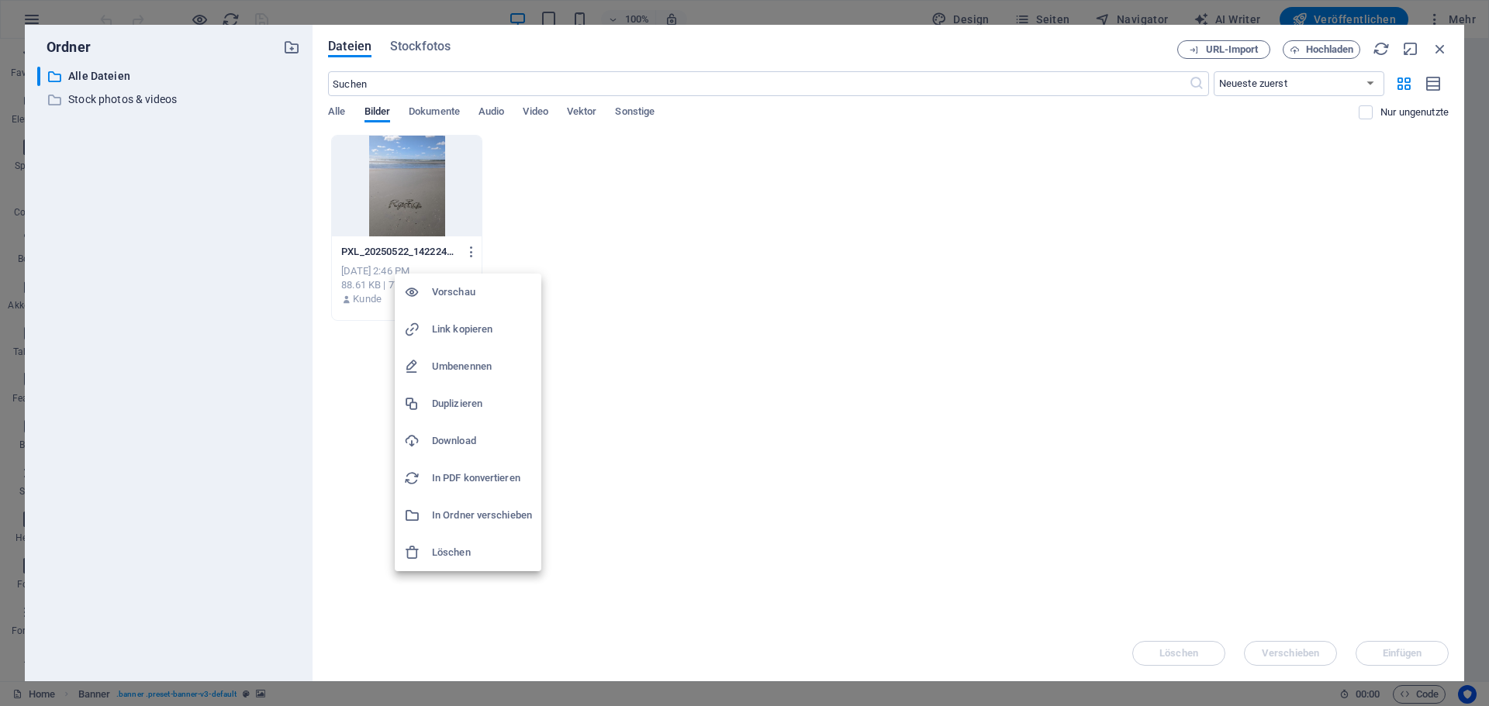
click at [441, 550] on h6 "Löschen" at bounding box center [482, 553] width 100 height 19
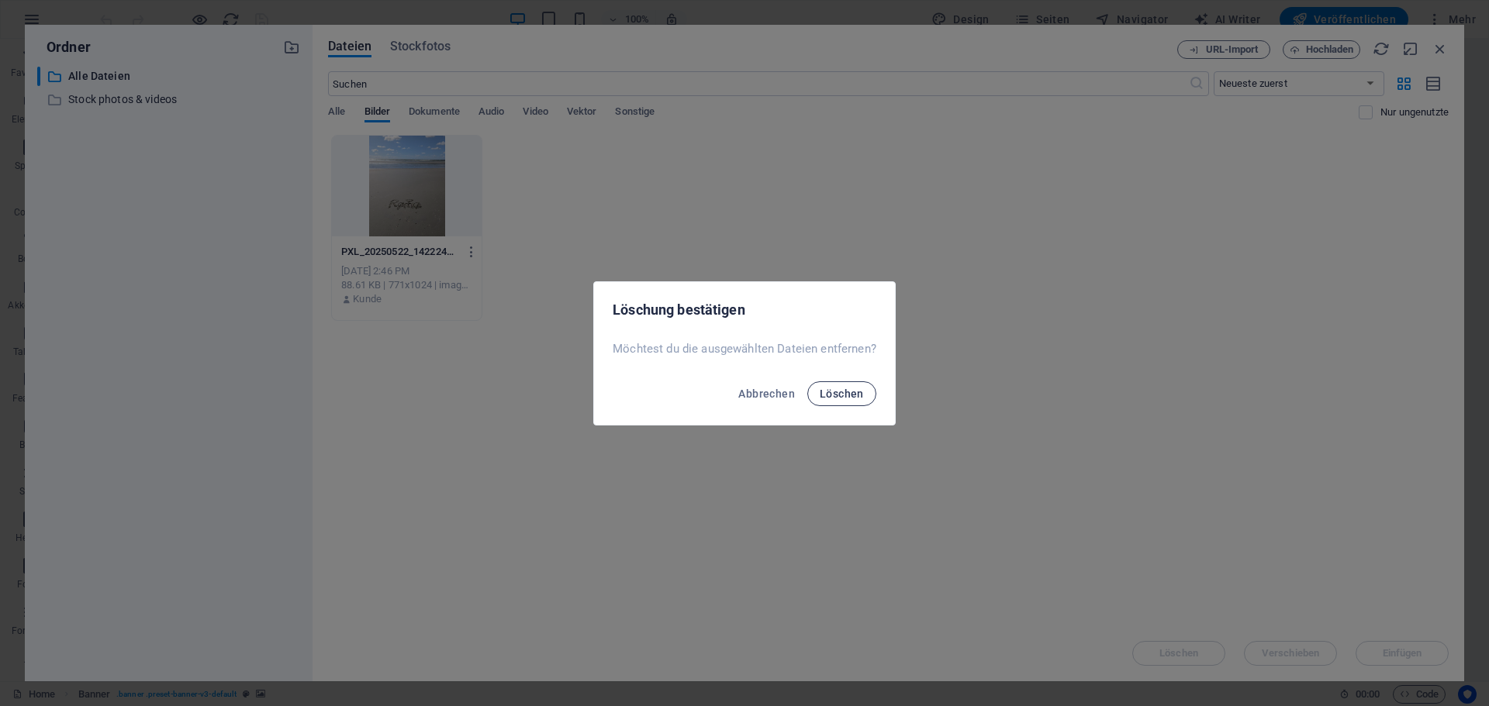
click at [859, 397] on span "Löschen" at bounding box center [842, 394] width 44 height 12
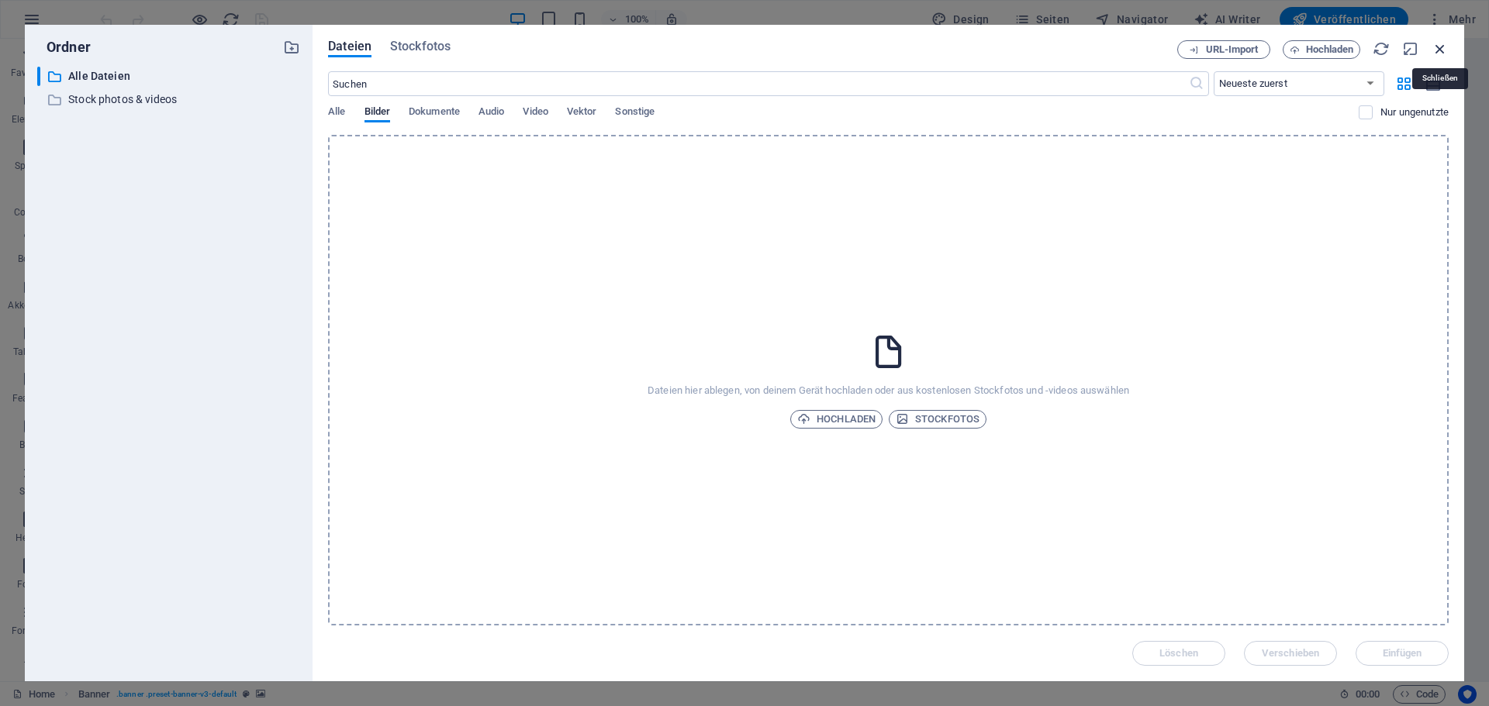
click at [1444, 50] on icon "button" at bounding box center [1439, 48] width 17 height 17
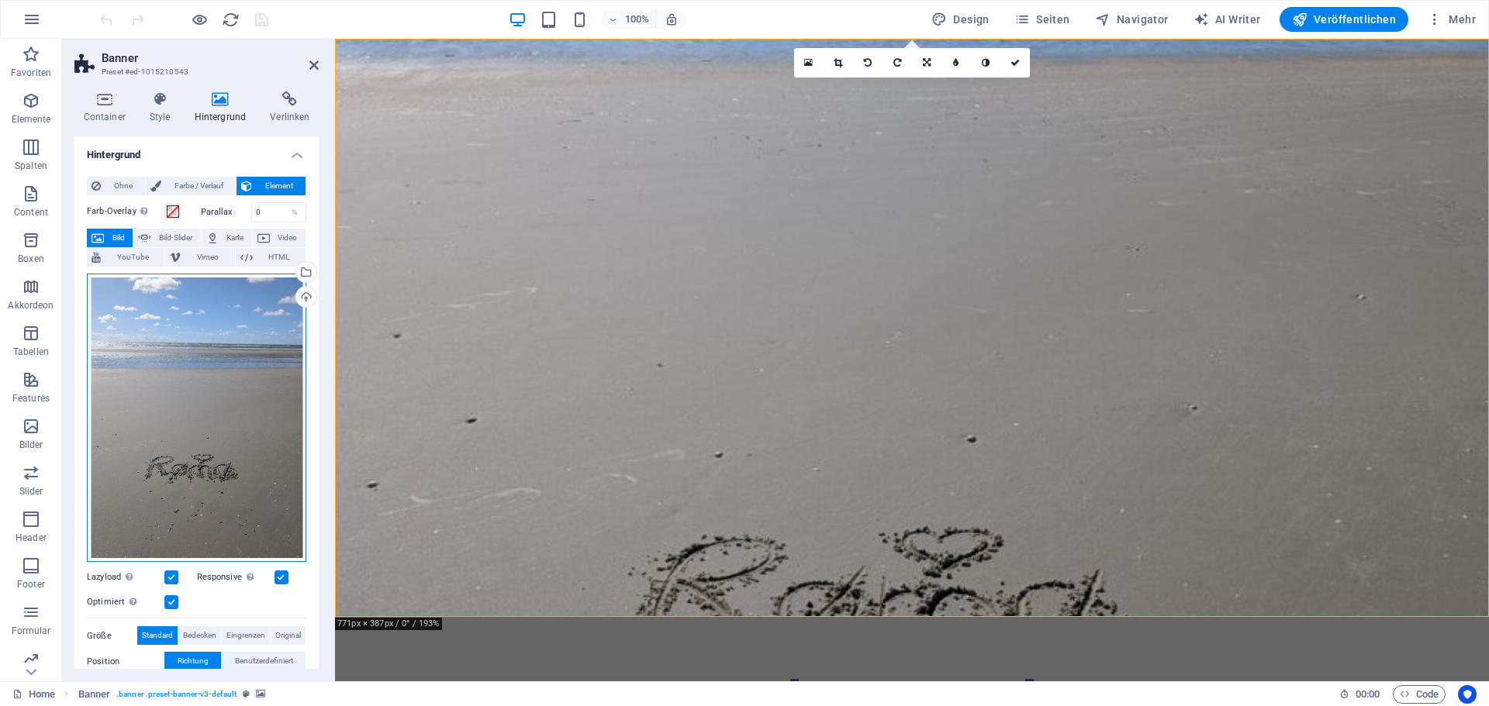
drag, startPoint x: 144, startPoint y: 373, endPoint x: 185, endPoint y: 406, distance: 52.4
click at [185, 406] on div "Ziehe Dateien zum Hochladen hierher oder klicke hier, um aus Dateien oder koste…" at bounding box center [196, 418] width 219 height 288
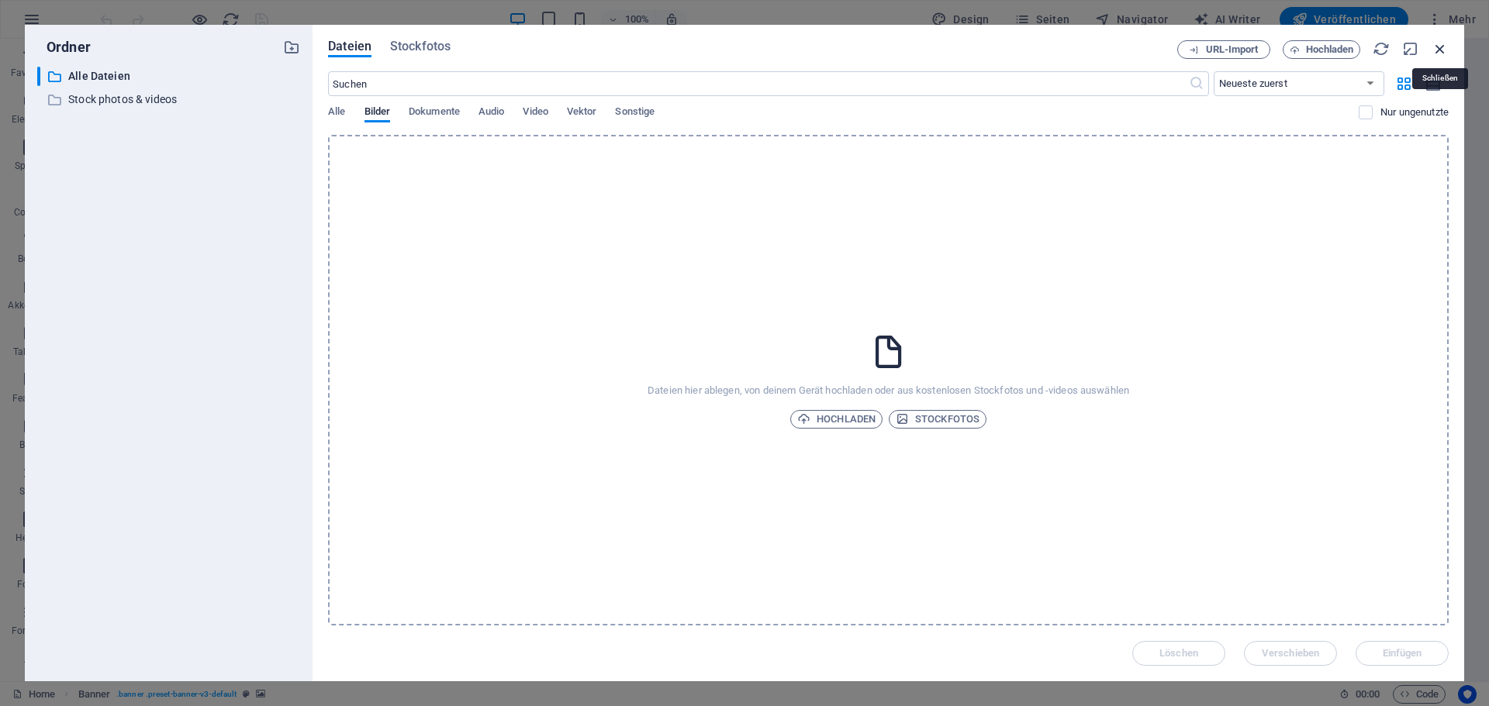
click at [1439, 43] on icon "button" at bounding box center [1439, 48] width 17 height 17
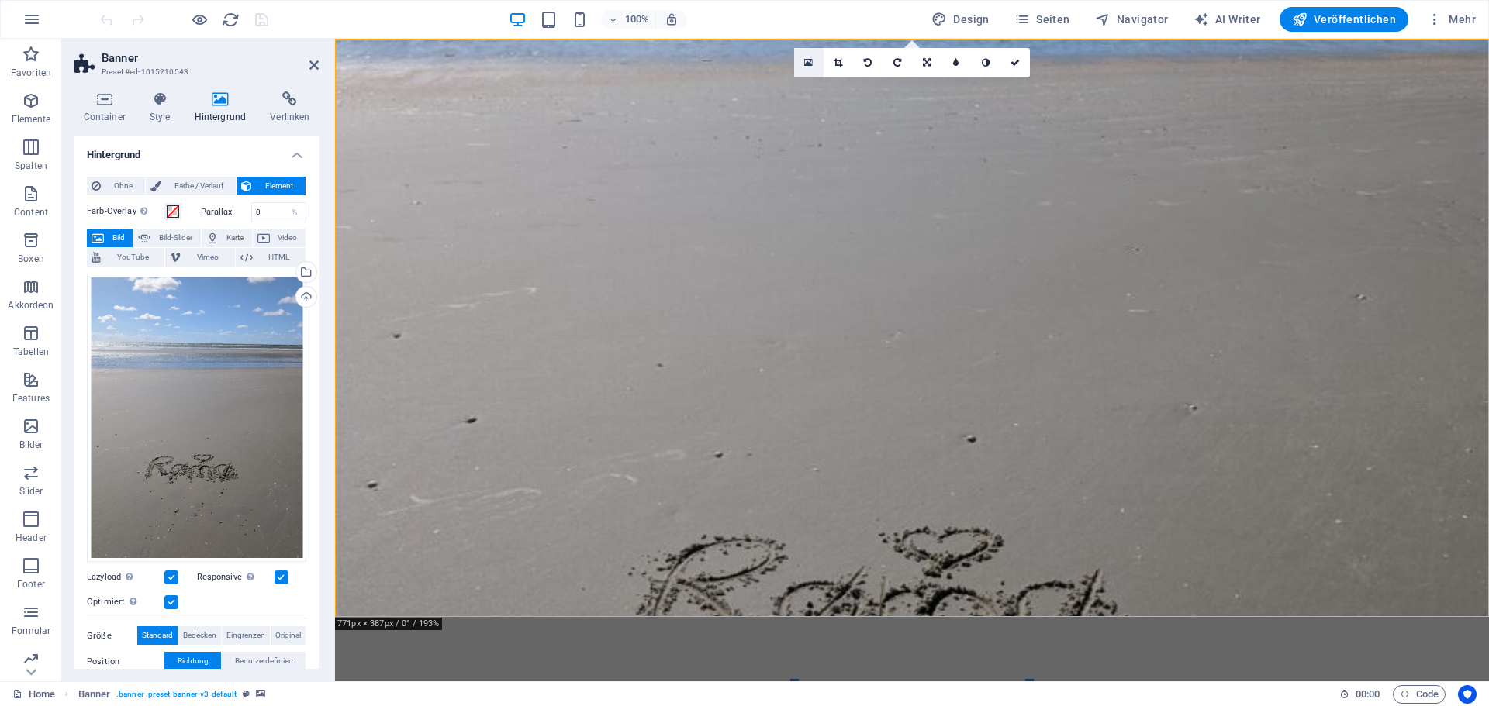
click at [809, 66] on icon at bounding box center [808, 62] width 9 height 11
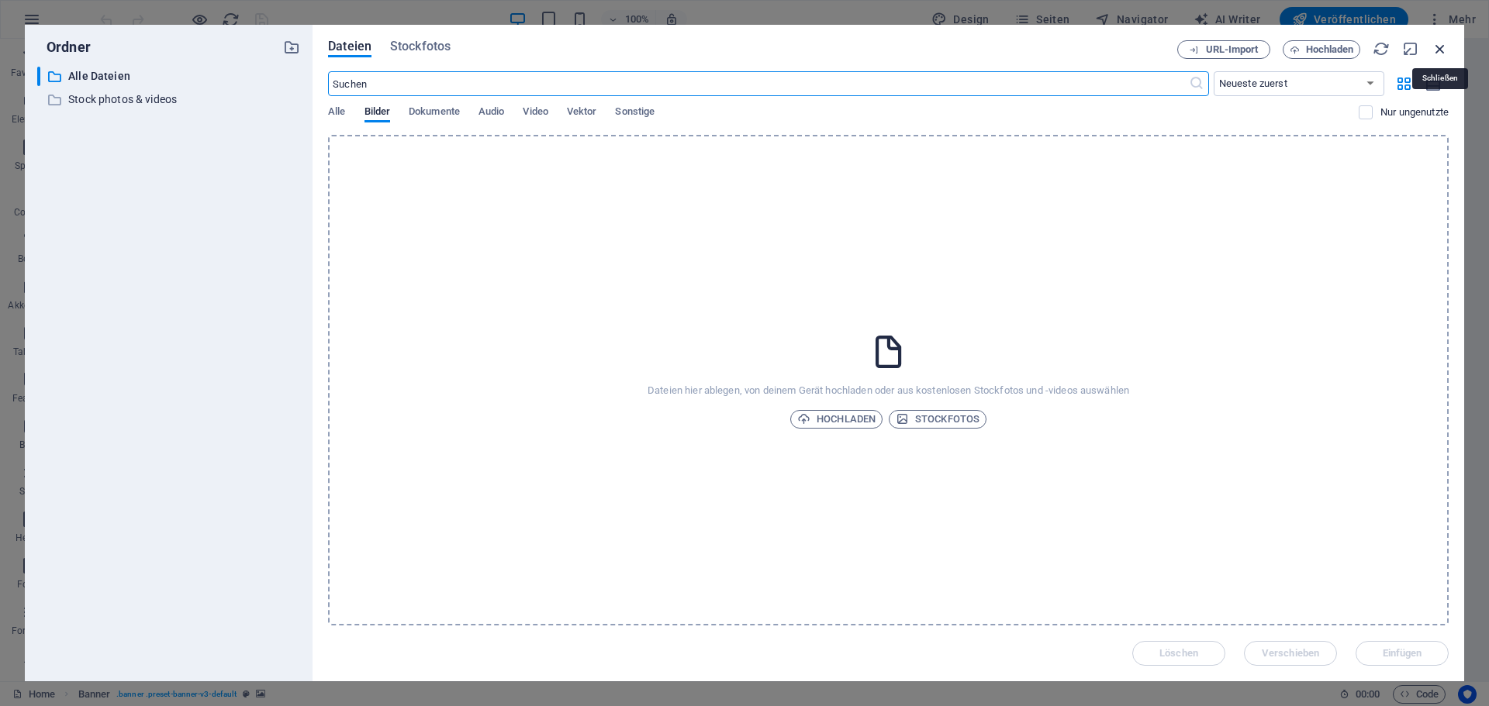
click at [1444, 51] on icon "button" at bounding box center [1439, 48] width 17 height 17
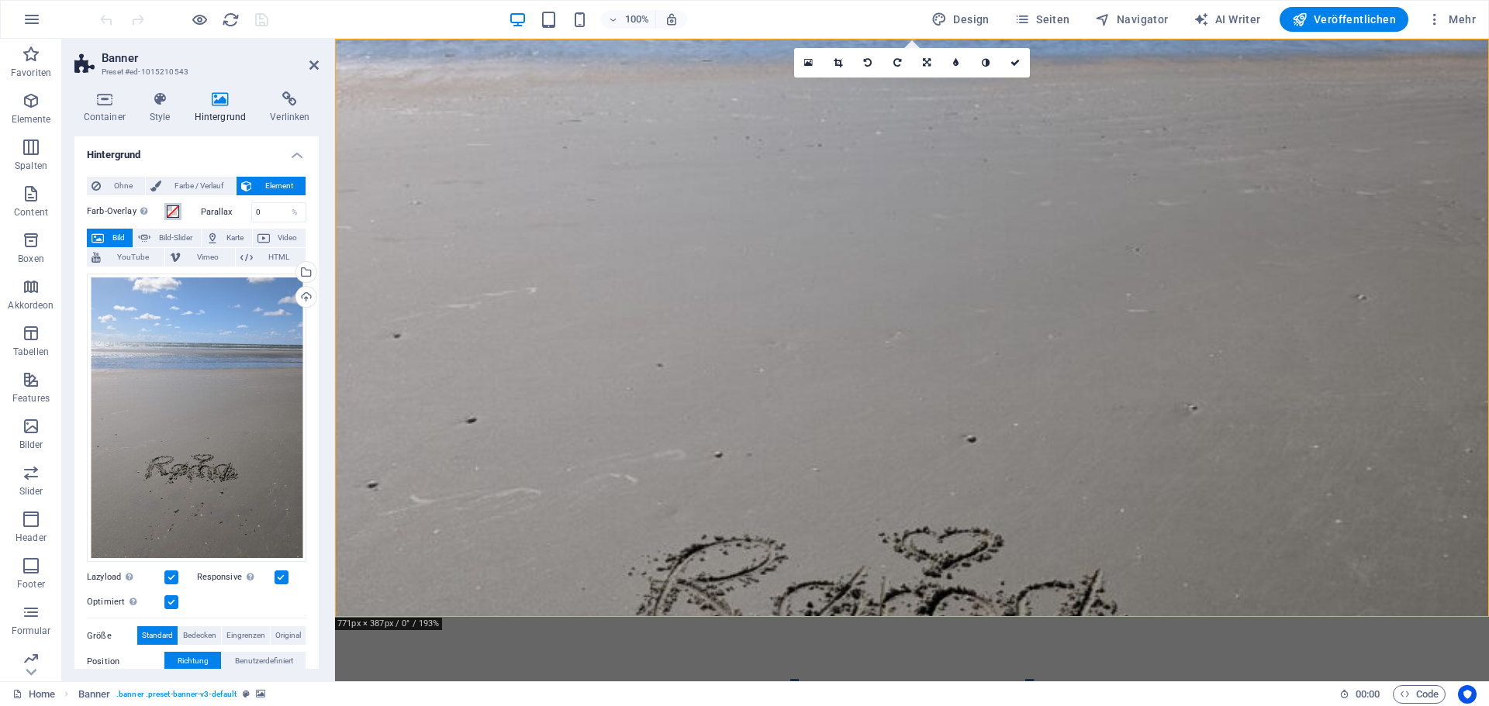
click at [172, 213] on span at bounding box center [173, 211] width 12 height 12
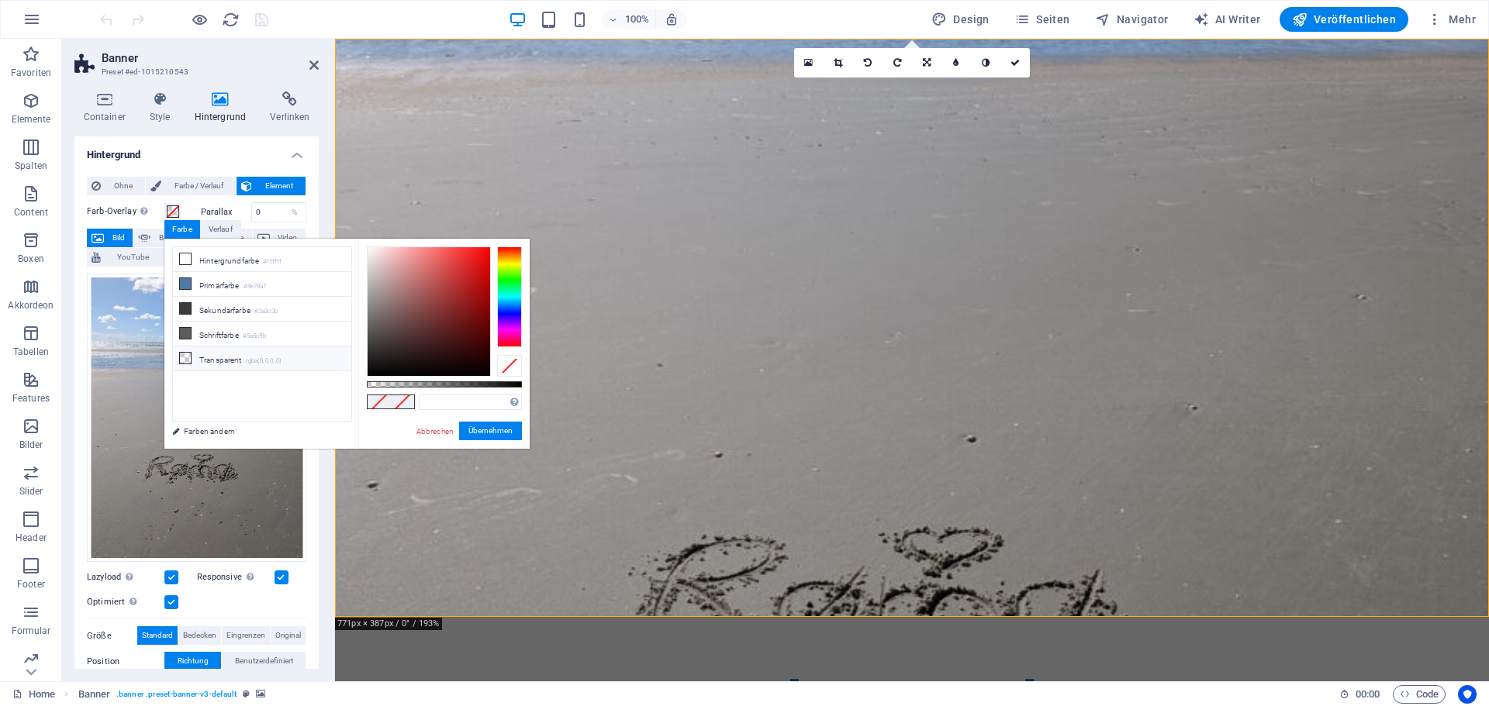
click at [223, 353] on li "Transparent rgba(0,0,0,.0)" at bounding box center [262, 359] width 178 height 25
type input "rgba(0, 0, 0, 0)"
drag, startPoint x: 497, startPoint y: 430, endPoint x: 162, endPoint y: 390, distance: 337.3
click at [497, 430] on button "Übernehmen" at bounding box center [490, 431] width 63 height 19
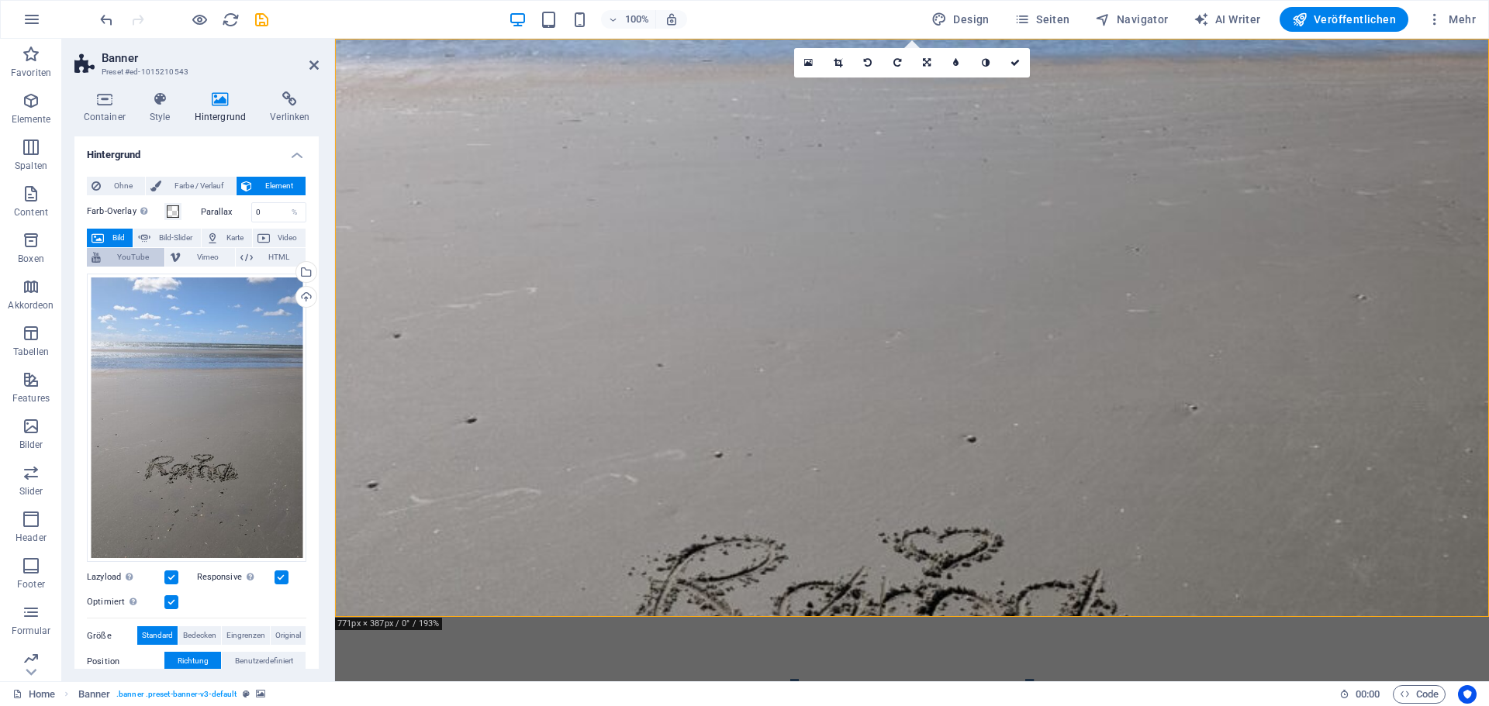
click at [138, 251] on span "YouTube" at bounding box center [132, 257] width 54 height 19
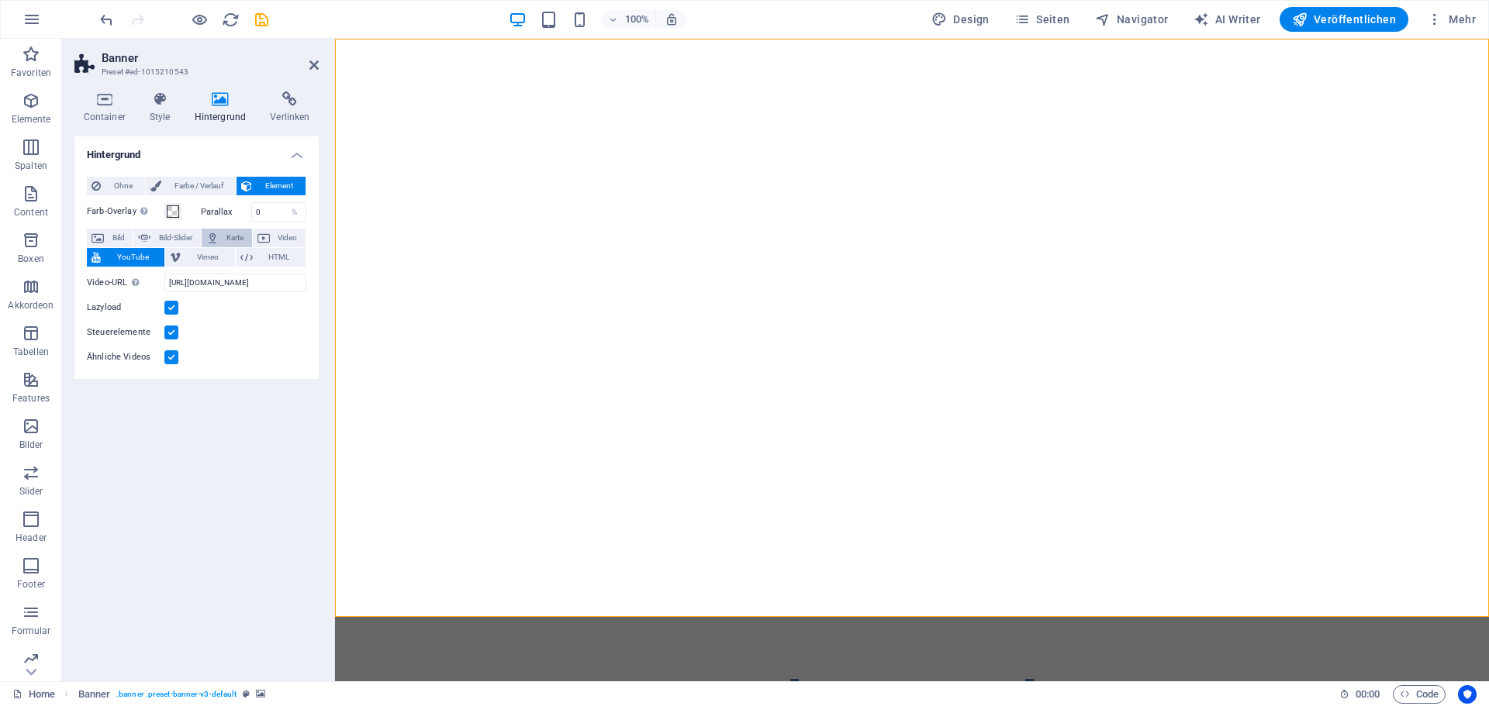
click at [233, 236] on span "Karte" at bounding box center [235, 238] width 24 height 19
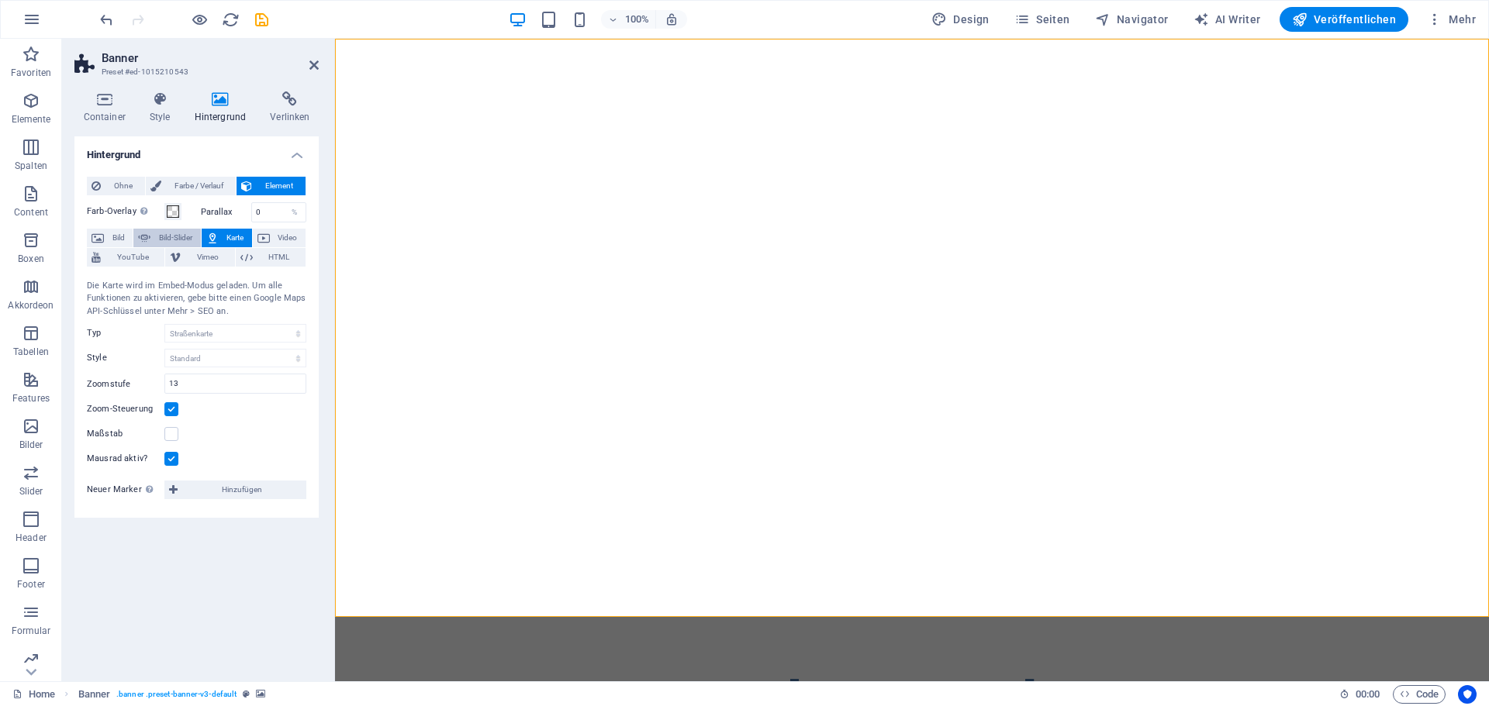
click at [176, 237] on span "Bild-Slider" at bounding box center [175, 238] width 40 height 19
select select "ms"
select select "s"
select select "progressive"
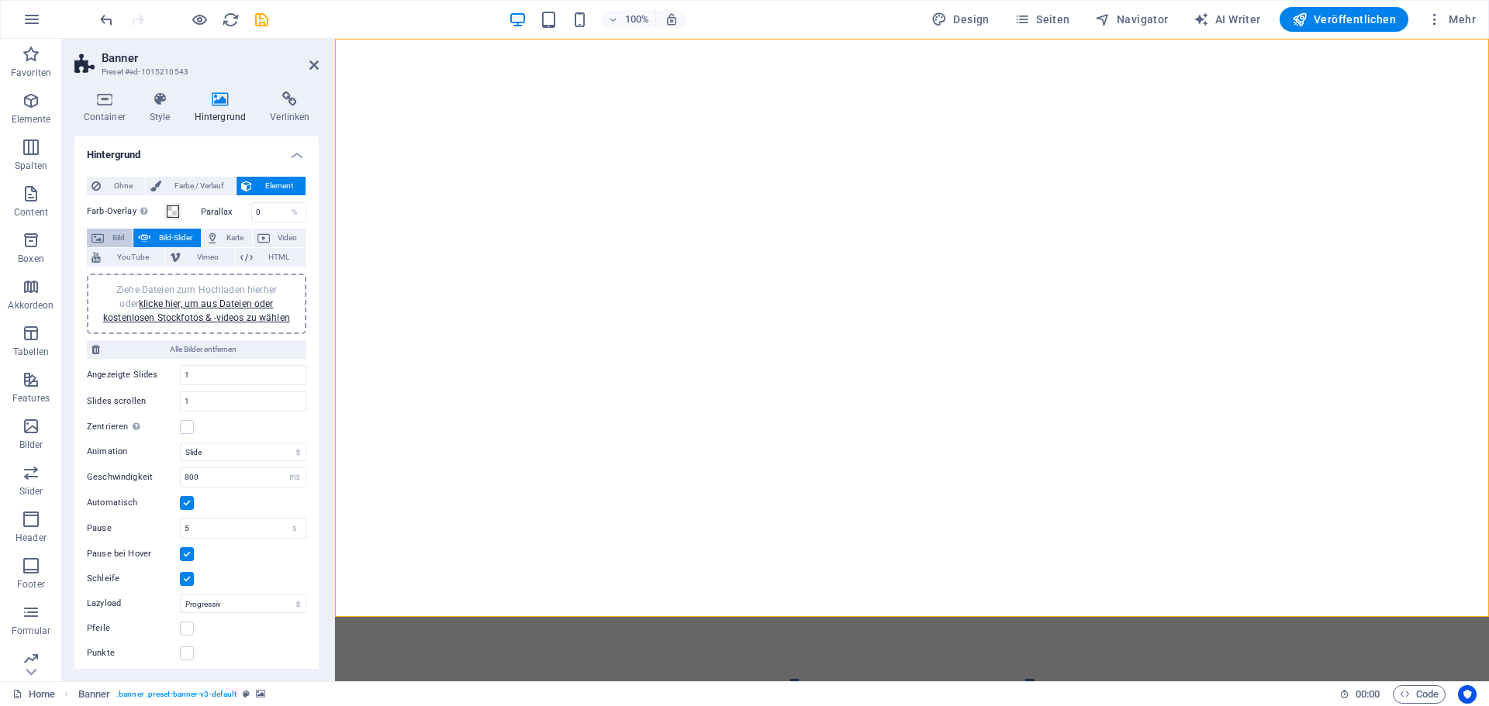
click at [119, 236] on span "Bild" at bounding box center [118, 238] width 19 height 19
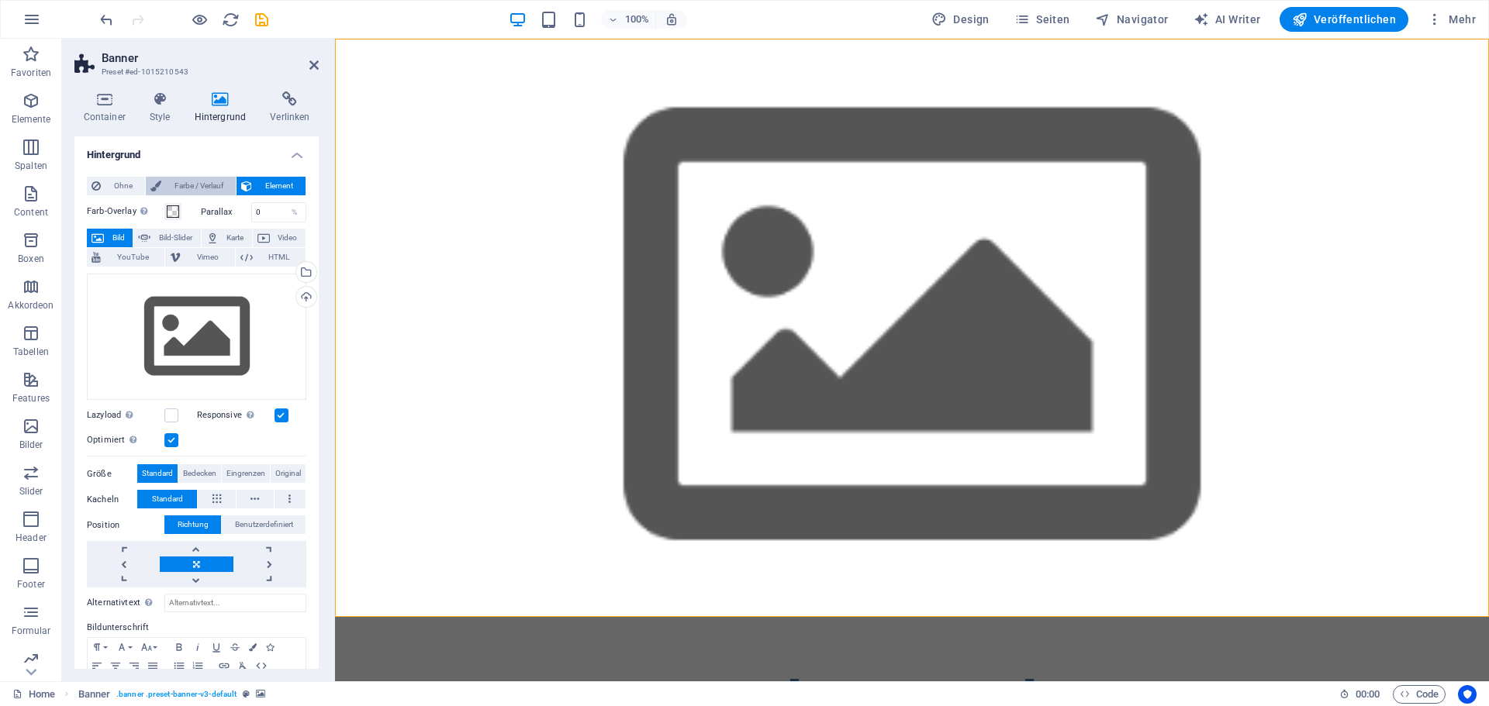
click at [206, 182] on span "Farbe / Verlauf" at bounding box center [198, 186] width 65 height 19
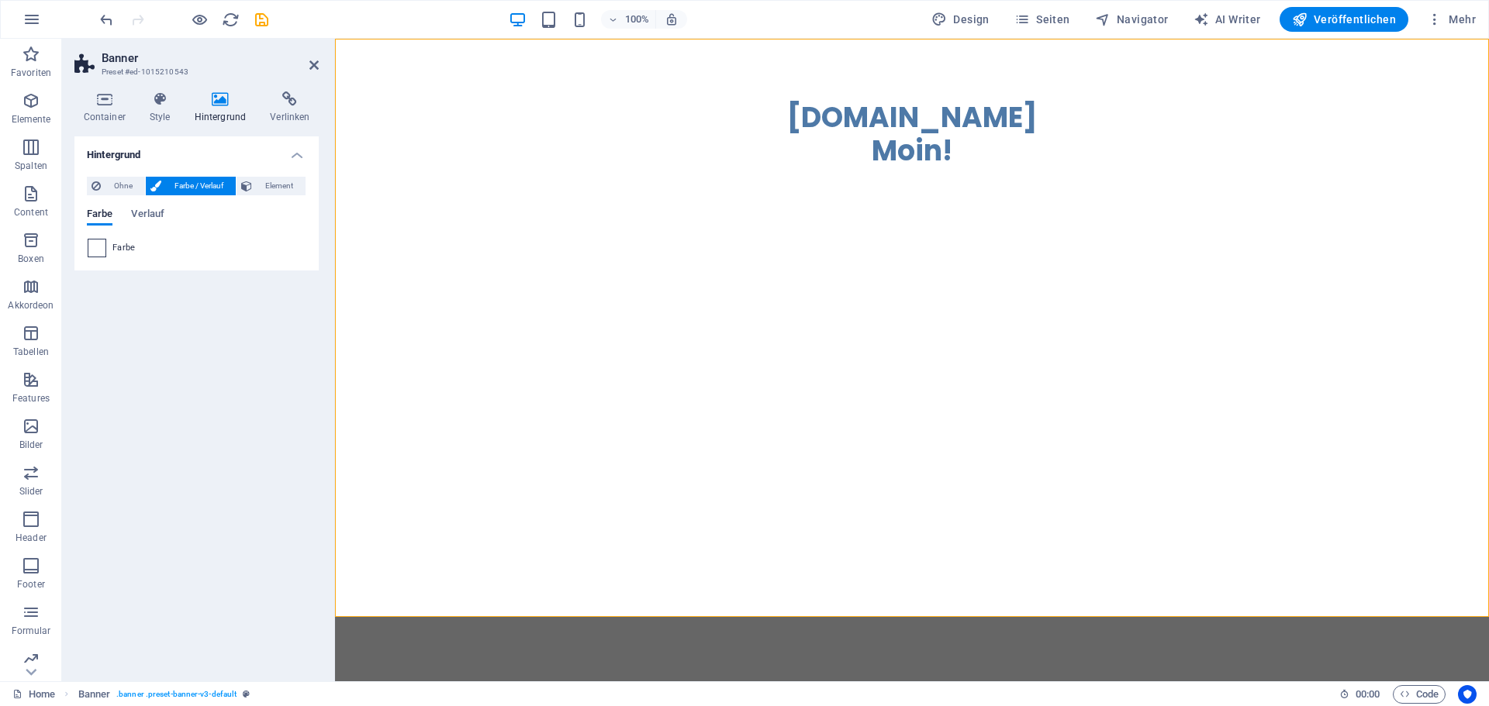
click at [94, 252] on span at bounding box center [96, 248] width 17 height 17
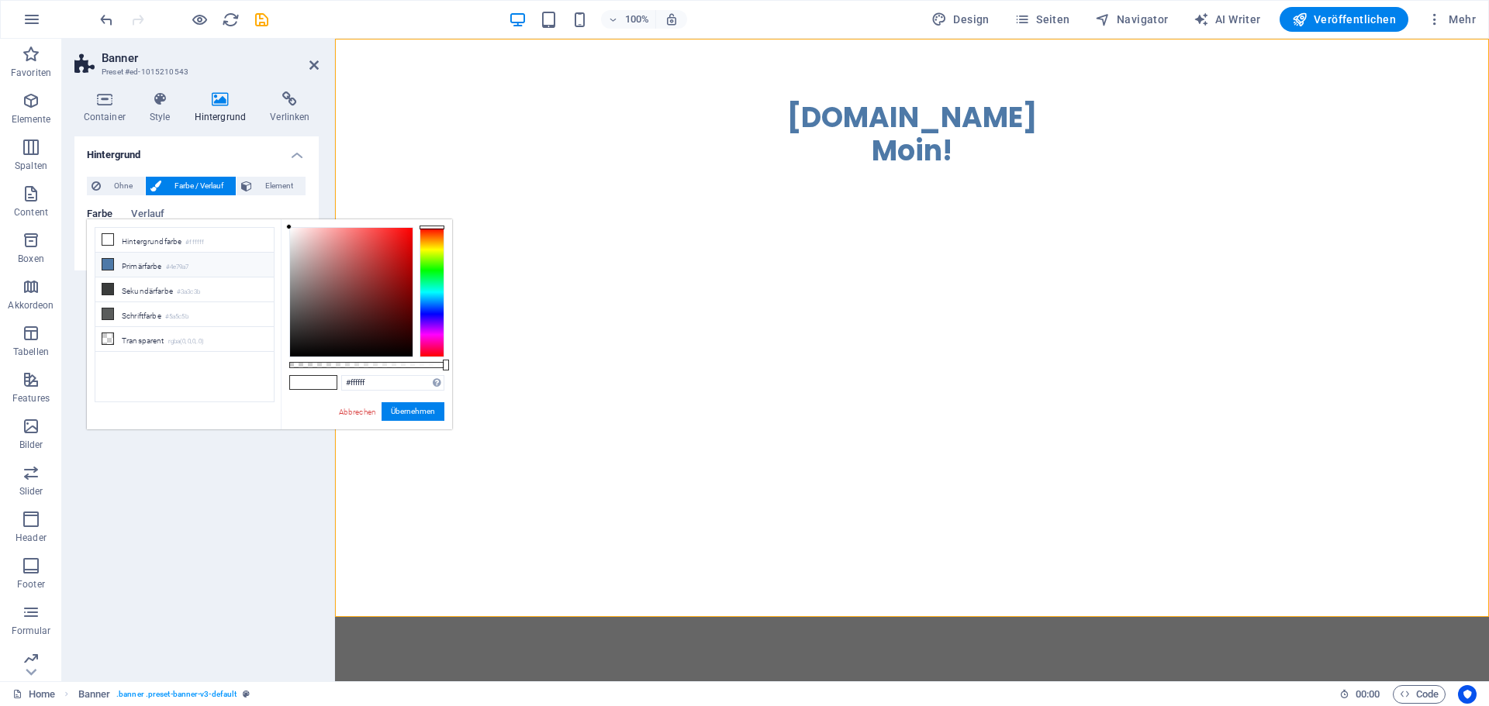
click at [137, 264] on li "Primärfarbe #4e79a7" at bounding box center [184, 265] width 178 height 25
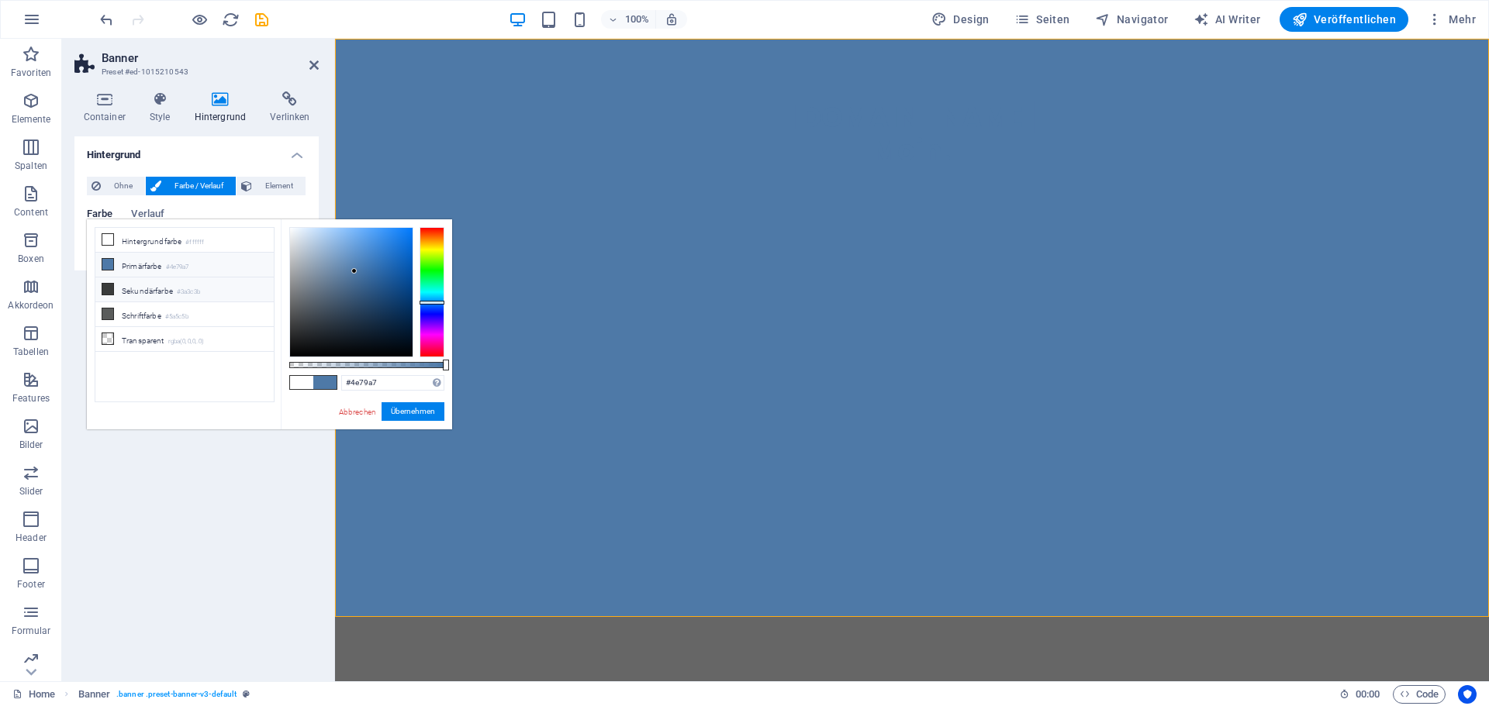
click at [139, 288] on li "Sekundärfarbe #3a3c3b" at bounding box center [184, 290] width 178 height 25
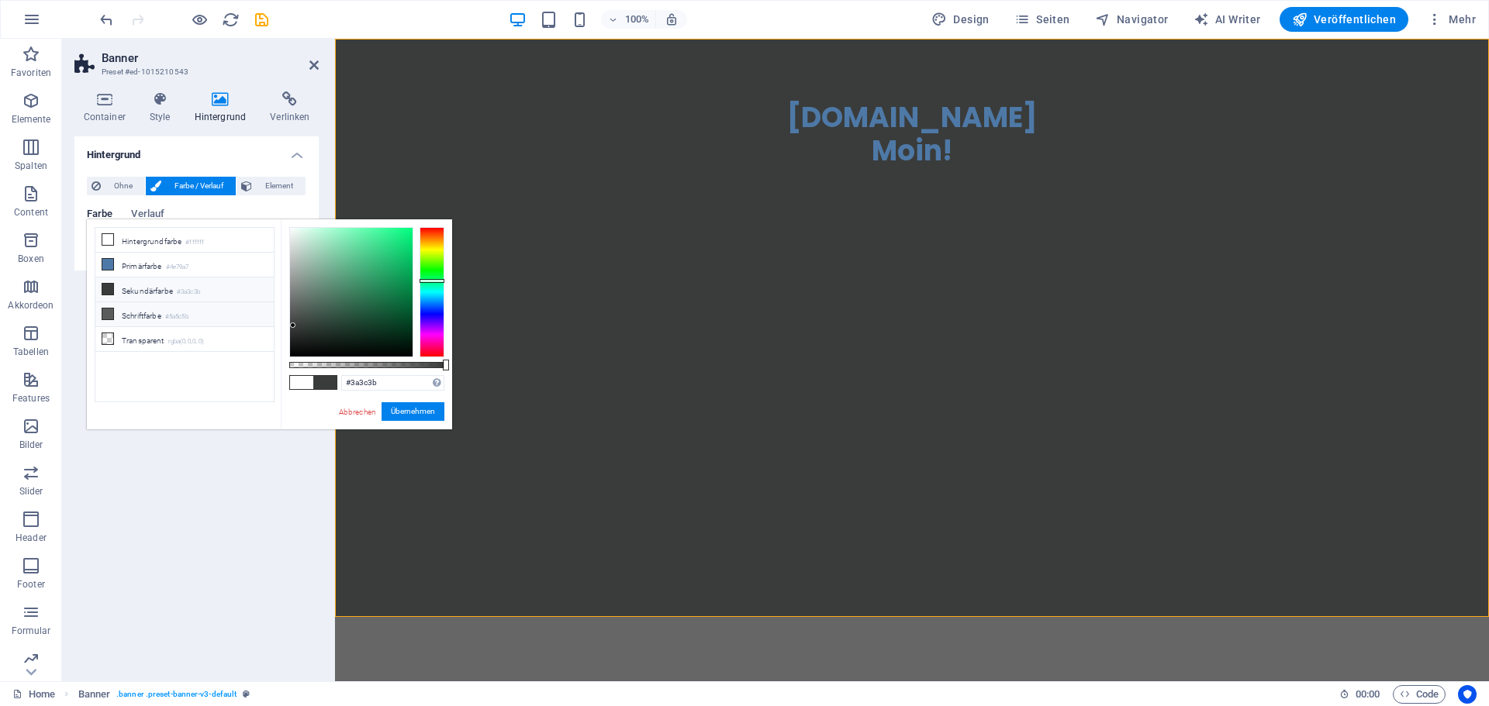
click at [140, 309] on li "Schriftfarbe #5a5c5b" at bounding box center [184, 314] width 178 height 25
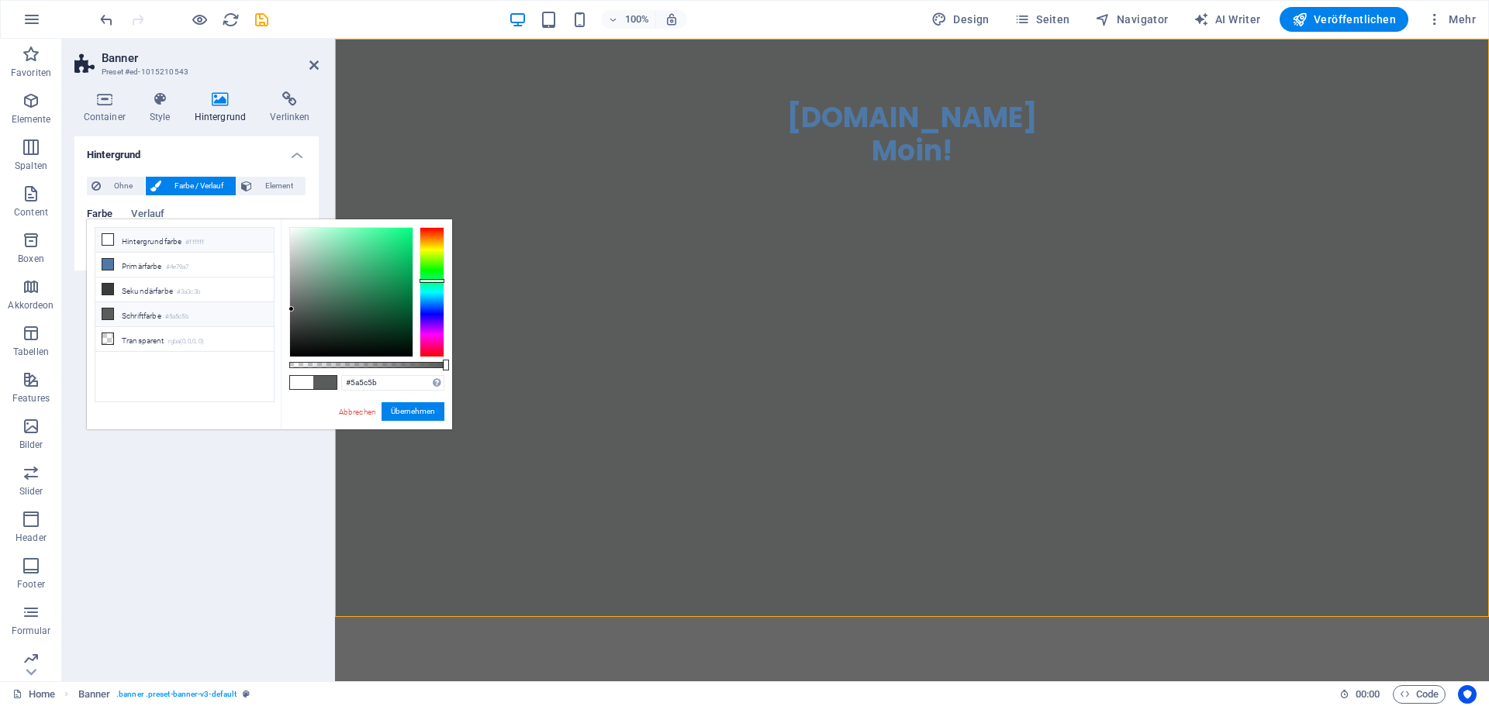
click at [137, 238] on li "Hintergrundfarbe #ffffff" at bounding box center [184, 240] width 178 height 25
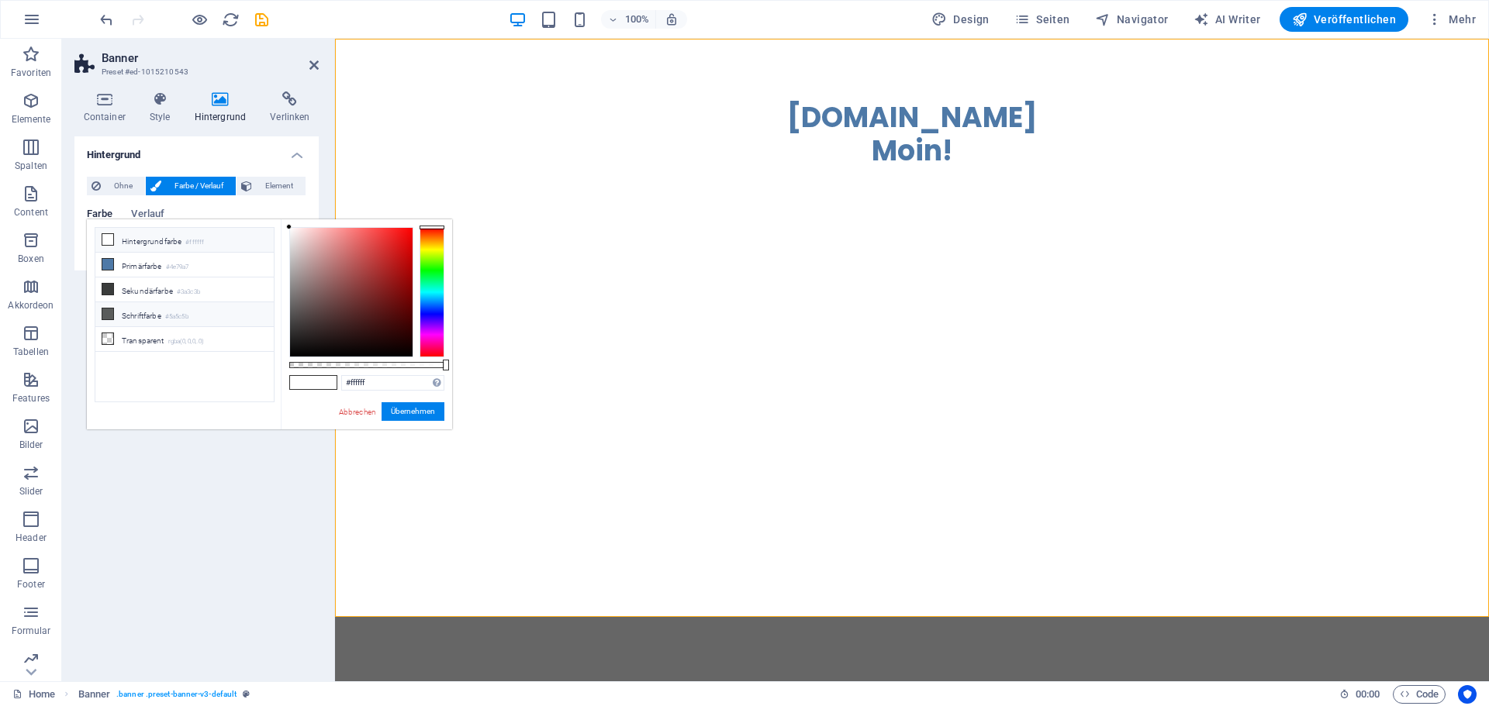
click at [167, 312] on li "Schriftfarbe #5a5c5b" at bounding box center [184, 314] width 178 height 25
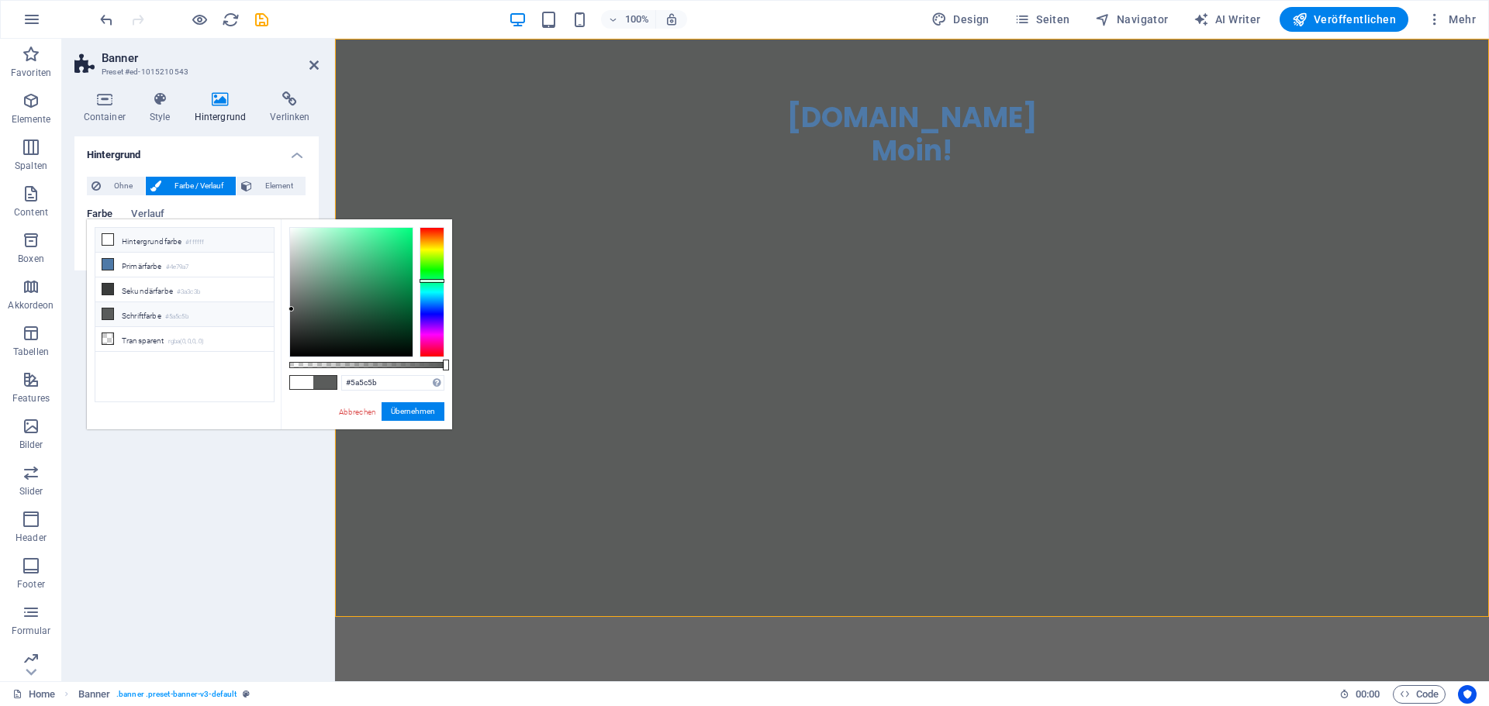
click at [158, 241] on li "Hintergrundfarbe #ffffff" at bounding box center [184, 240] width 178 height 25
type input "#ffffff"
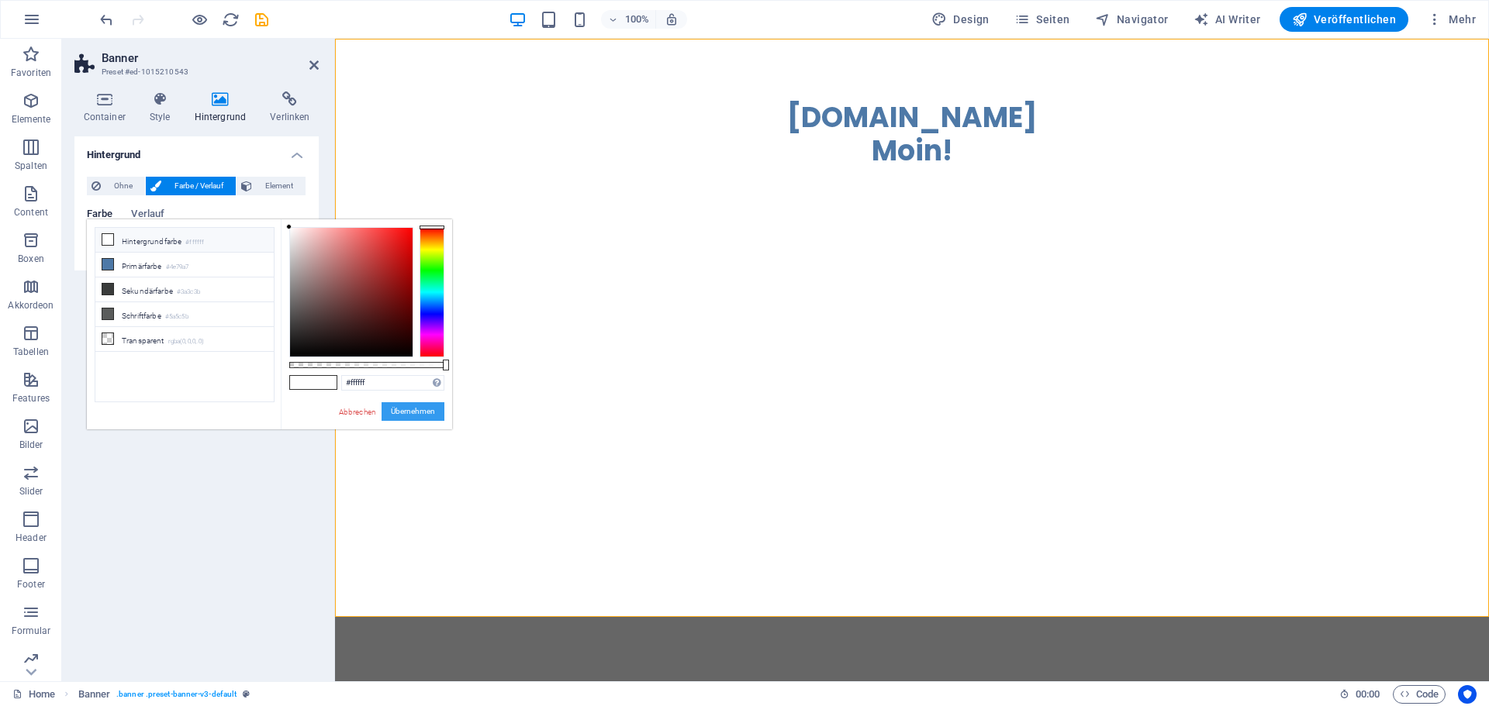
click at [424, 407] on button "Übernehmen" at bounding box center [412, 411] width 63 height 19
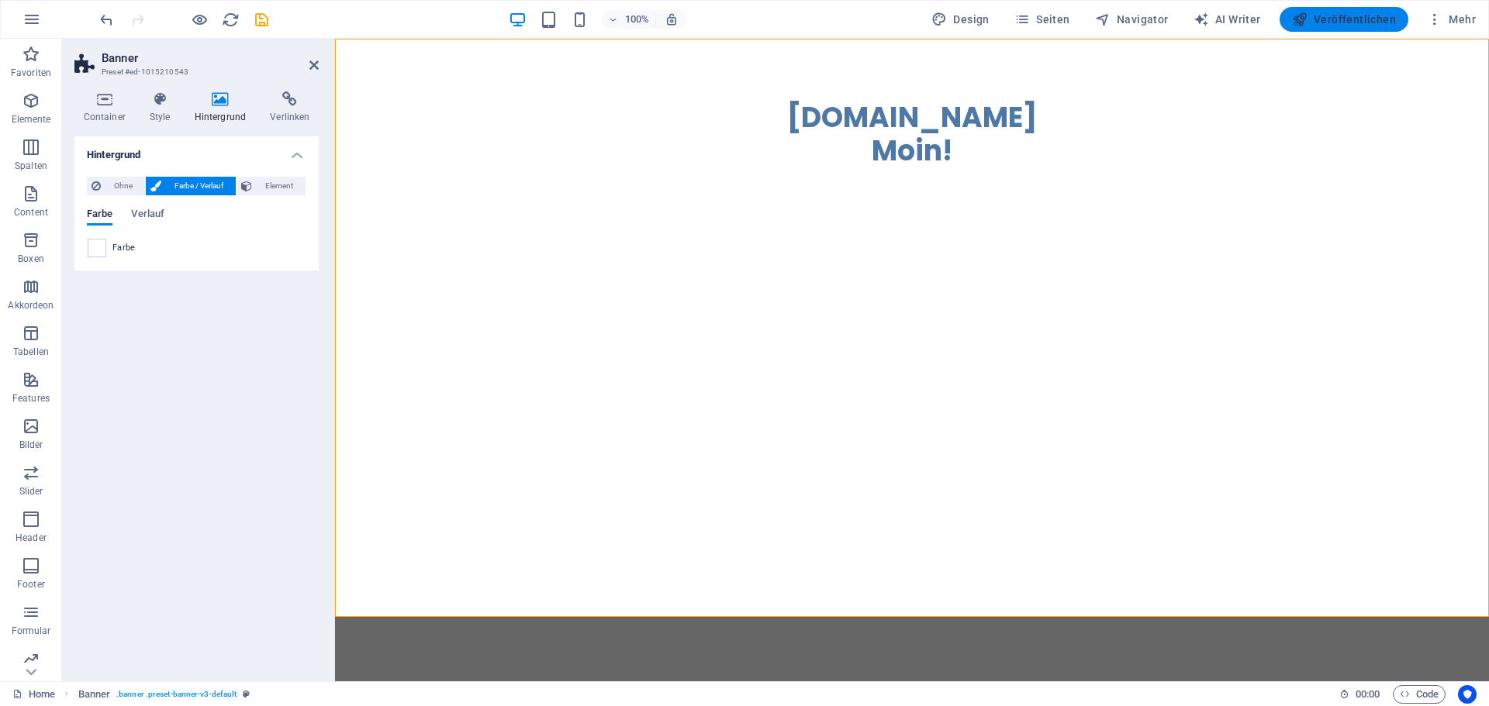
click at [1377, 19] on span "Veröffentlichen" at bounding box center [1344, 20] width 104 height 16
